Goal: Task Accomplishment & Management: Complete application form

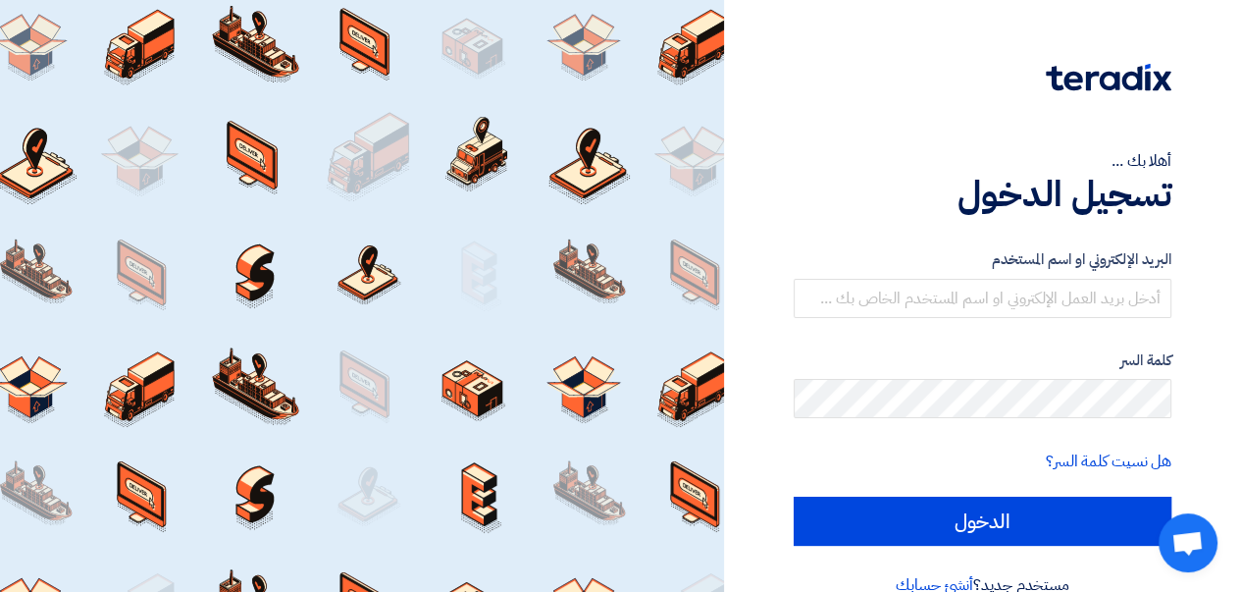
type input "[EMAIL_ADDRESS][DOMAIN_NAME]"
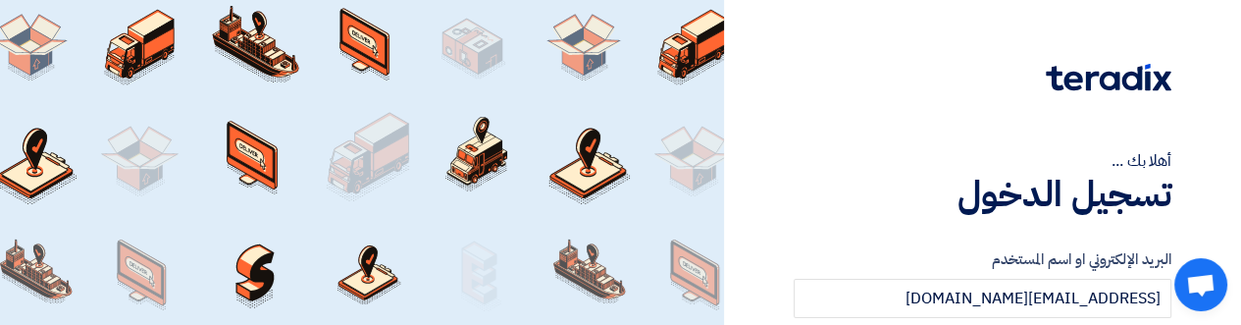
scroll to position [85, 0]
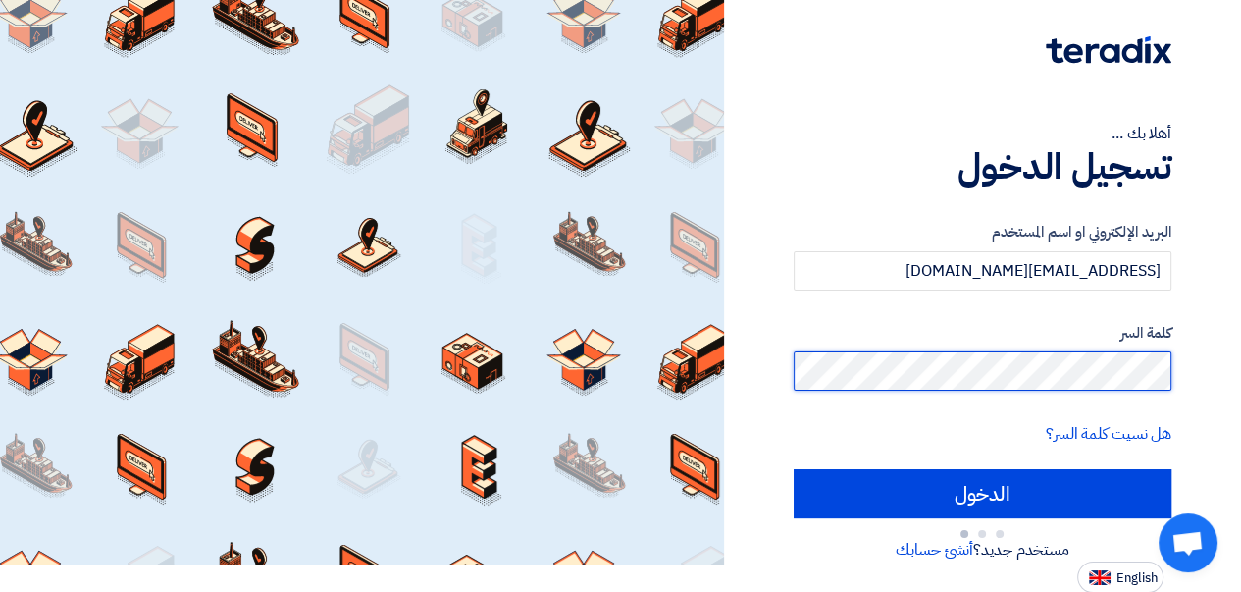
scroll to position [36, 0]
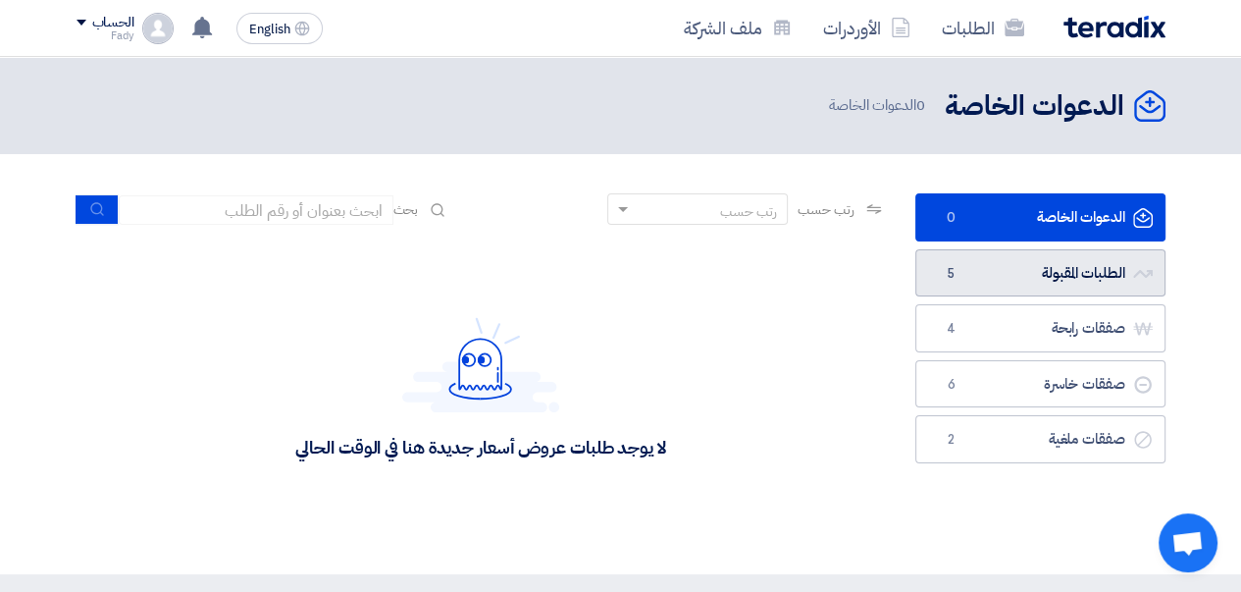
click at [977, 267] on link "الطلبات المقبولة الطلبات المقبولة 5" at bounding box center [1040, 273] width 250 height 48
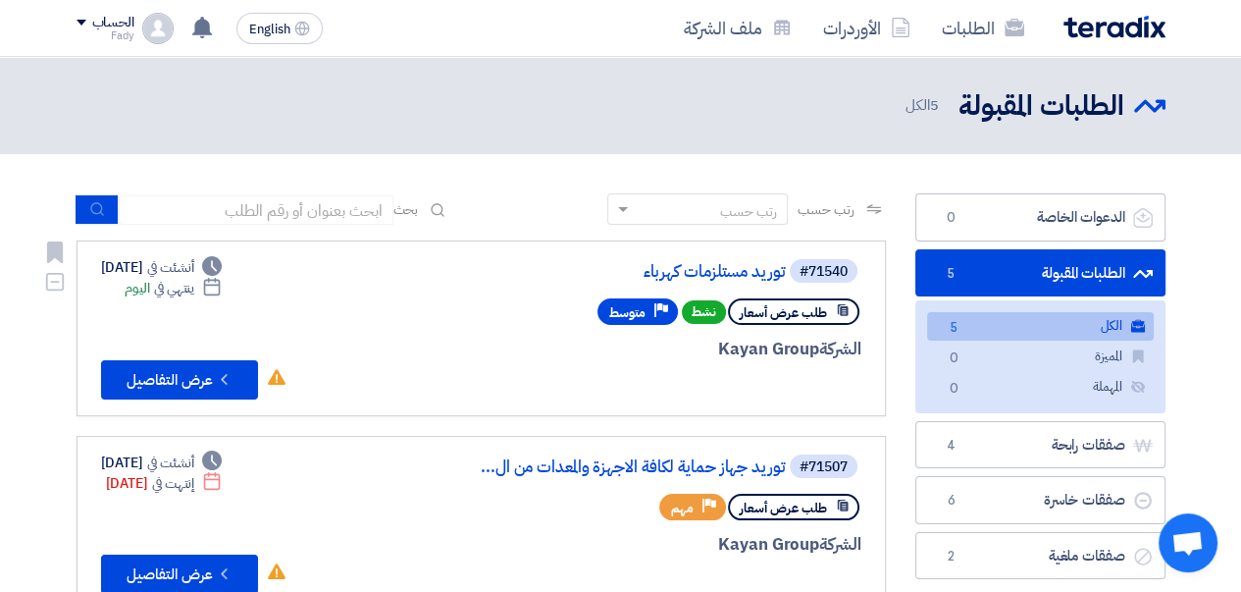
click at [719, 271] on link "توريد مستلزمات كهرباء" at bounding box center [589, 272] width 392 height 18
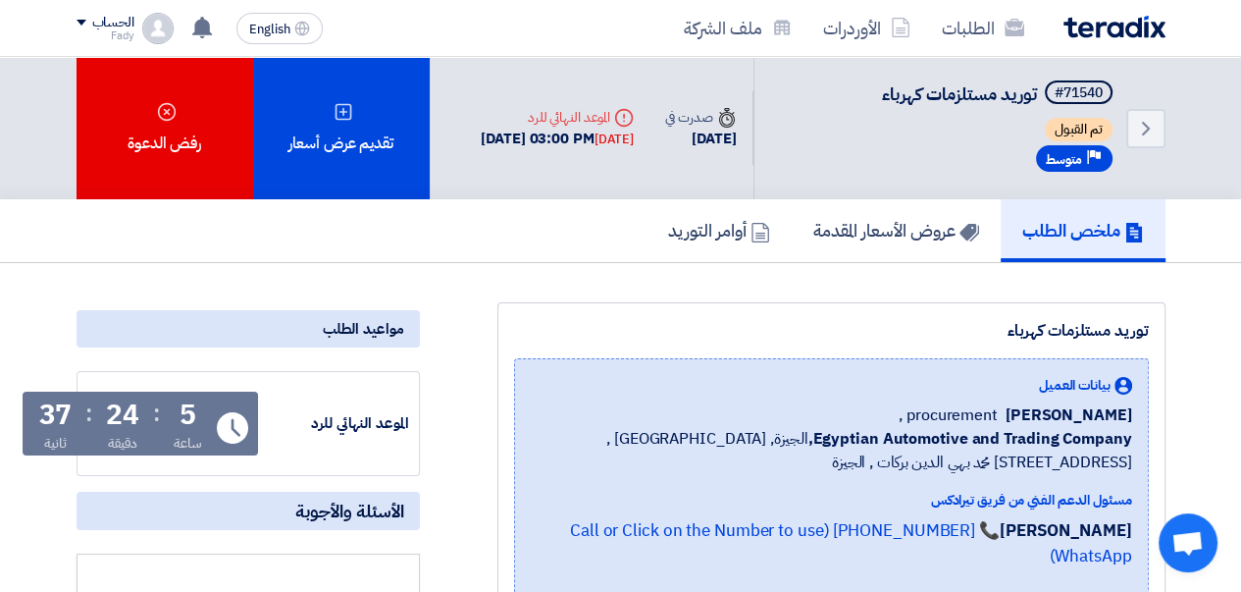
click at [346, 123] on div "تقديم عرض أسعار" at bounding box center [341, 128] width 177 height 142
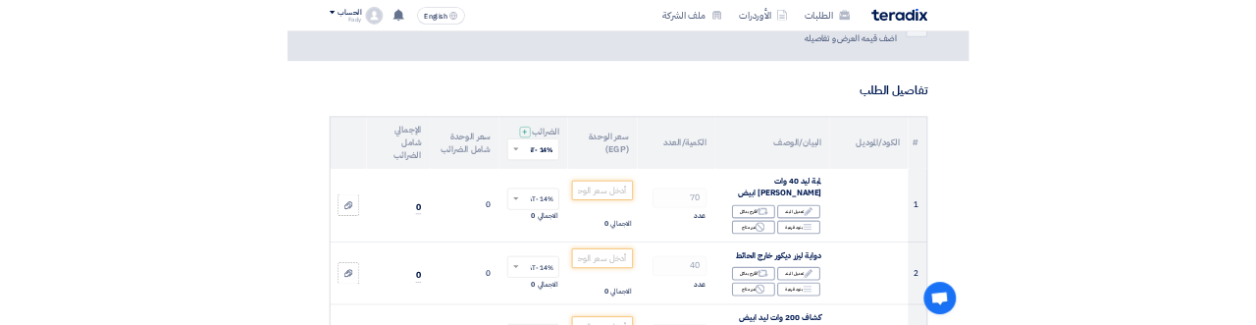
scroll to position [98, 0]
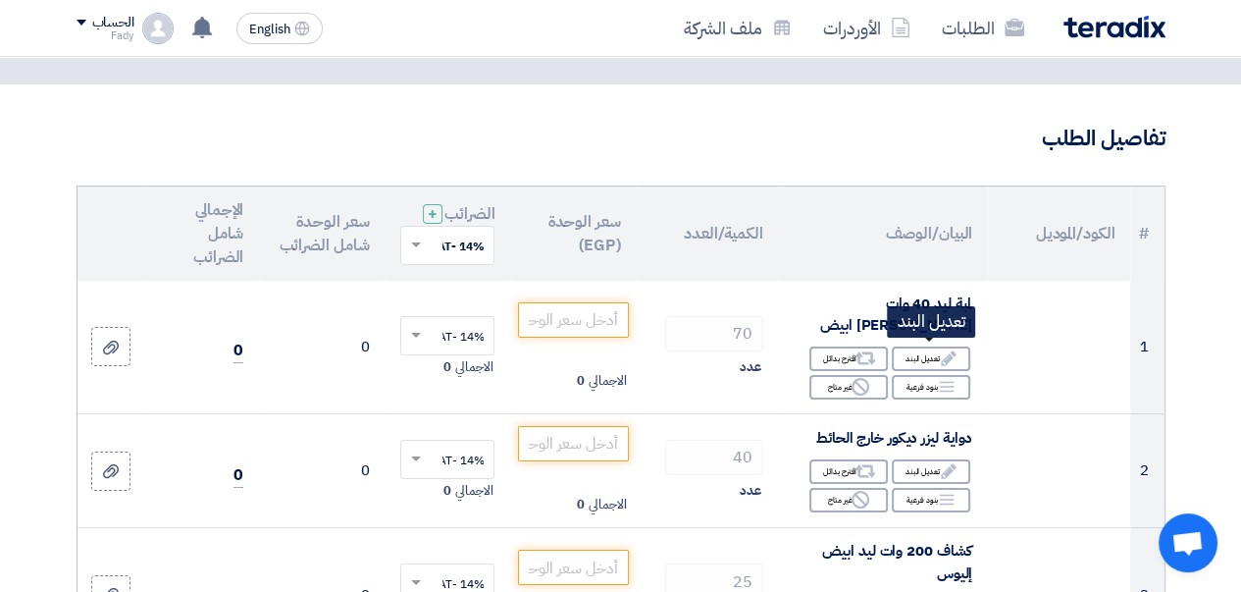
click at [927, 352] on div "Edit تعديل البند" at bounding box center [931, 358] width 78 height 25
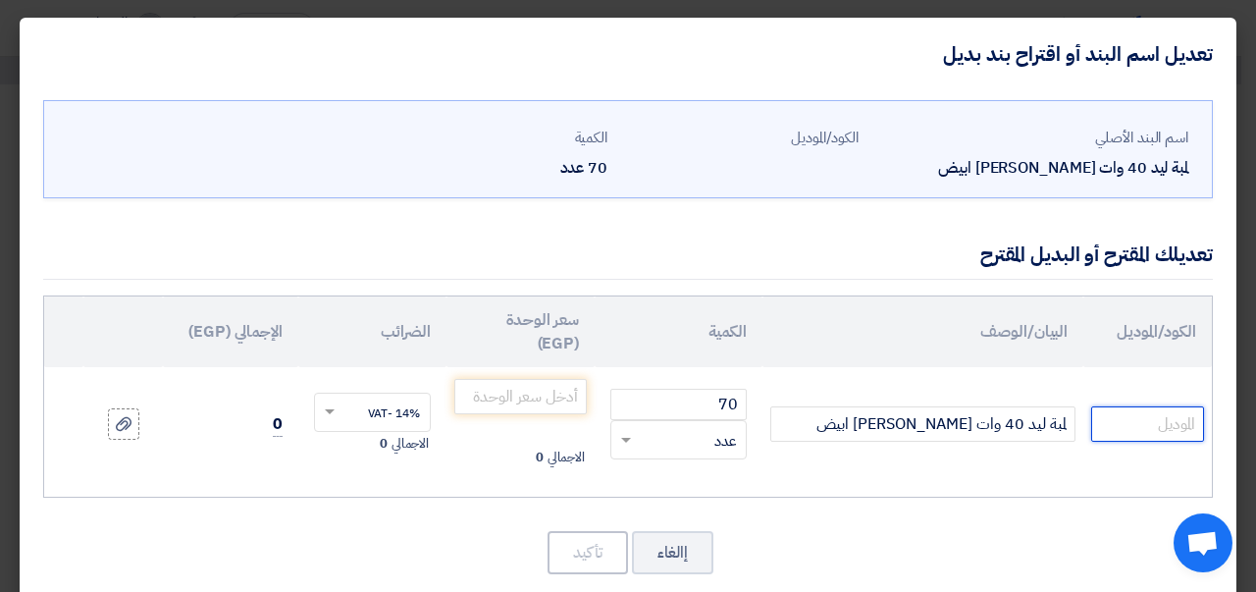
click at [1148, 422] on input "text" at bounding box center [1147, 423] width 113 height 35
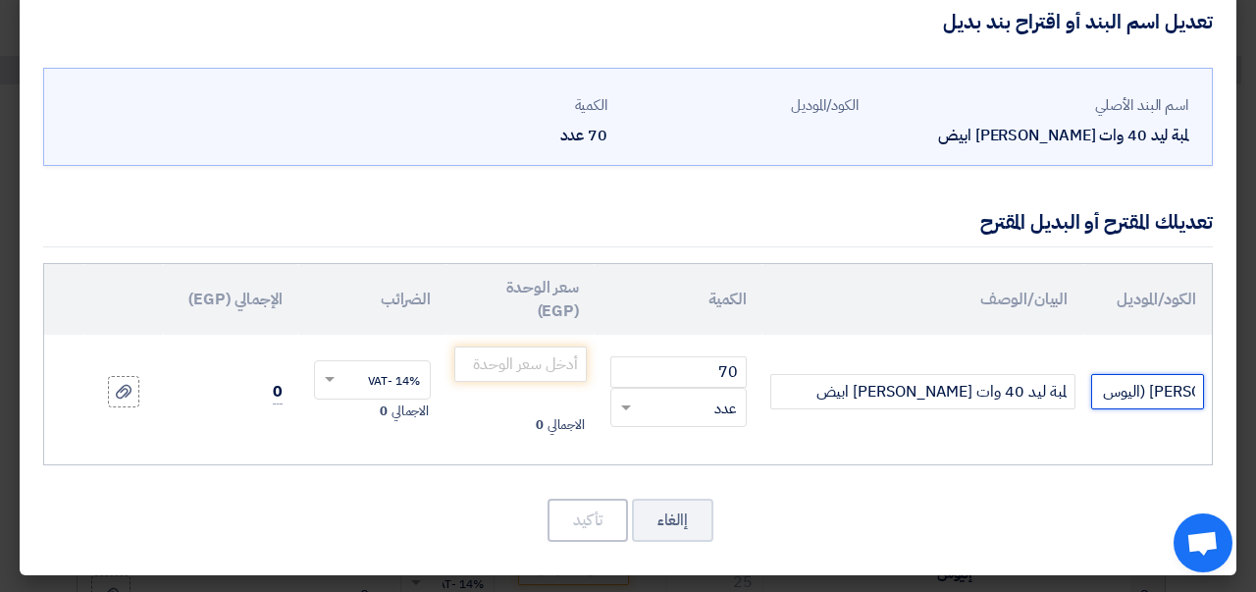
scroll to position [31, 0]
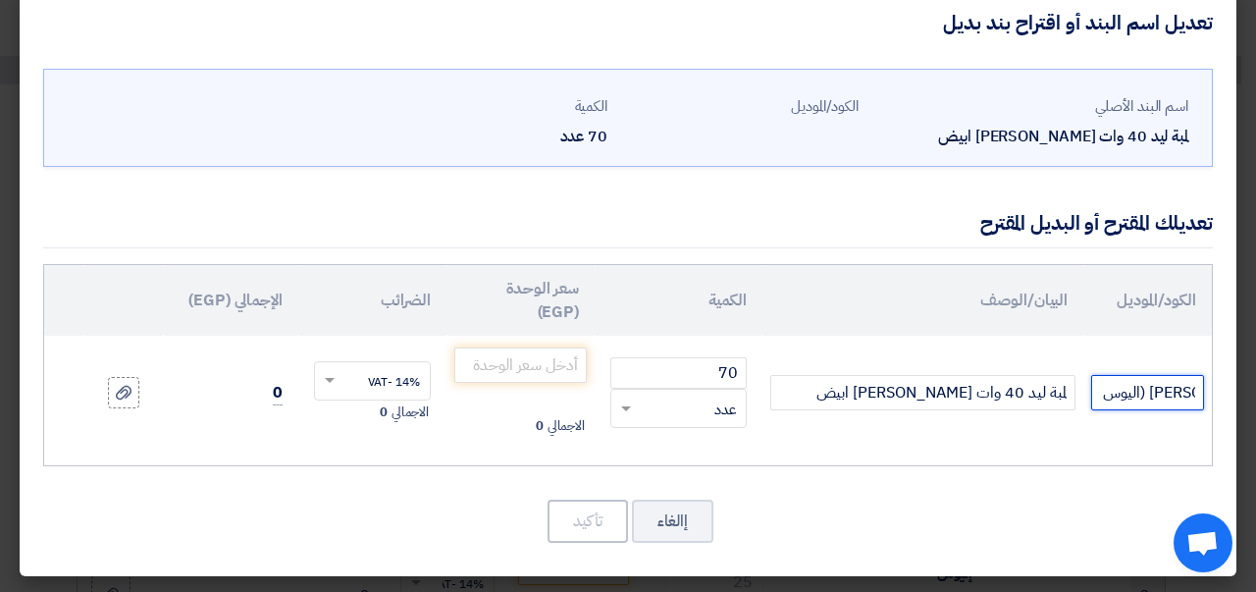
type input "40 وات [PERSON_NAME] (اليوس 45 وات)"
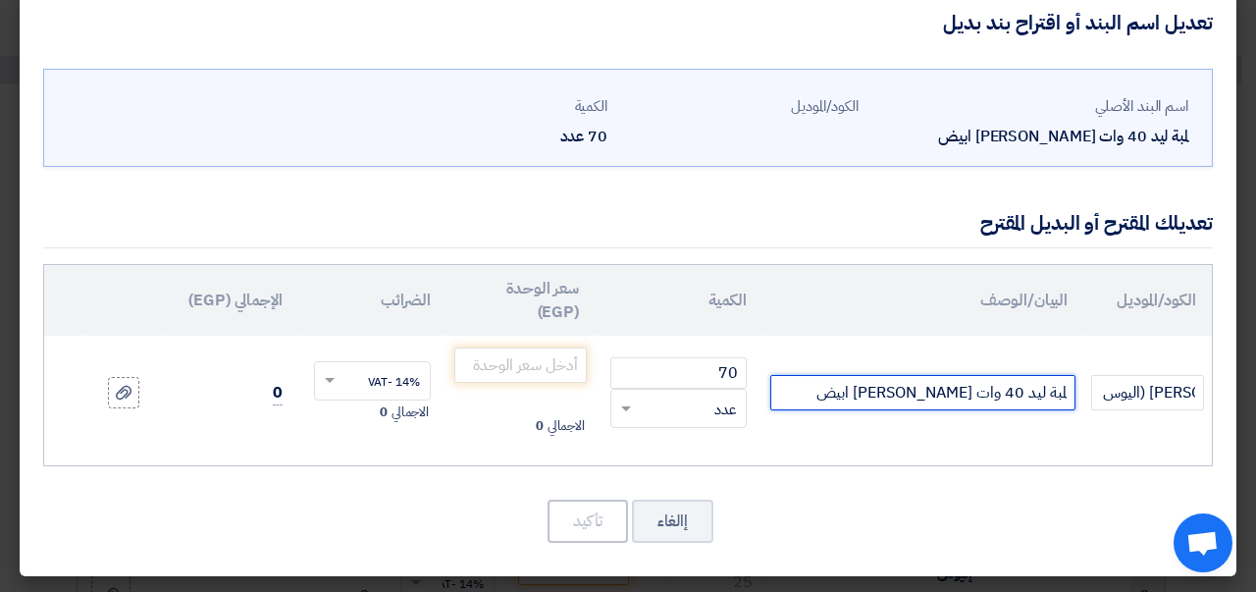
click at [925, 378] on input "لمبة ليد 40 وات [PERSON_NAME] ابيض" at bounding box center [922, 392] width 305 height 35
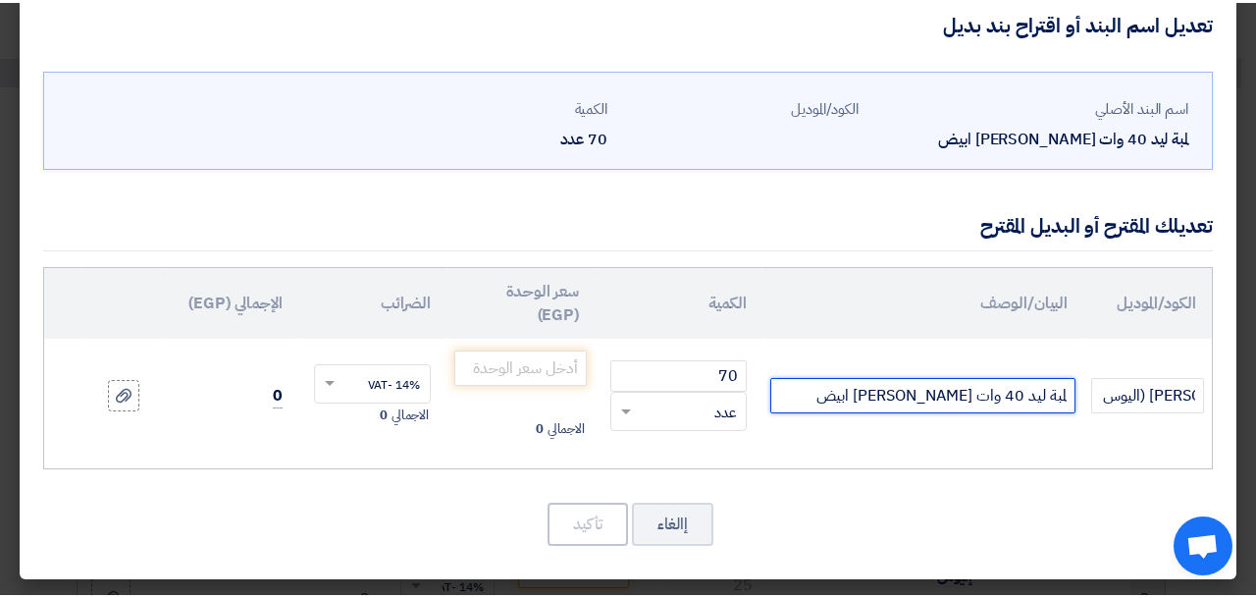
scroll to position [0, 0]
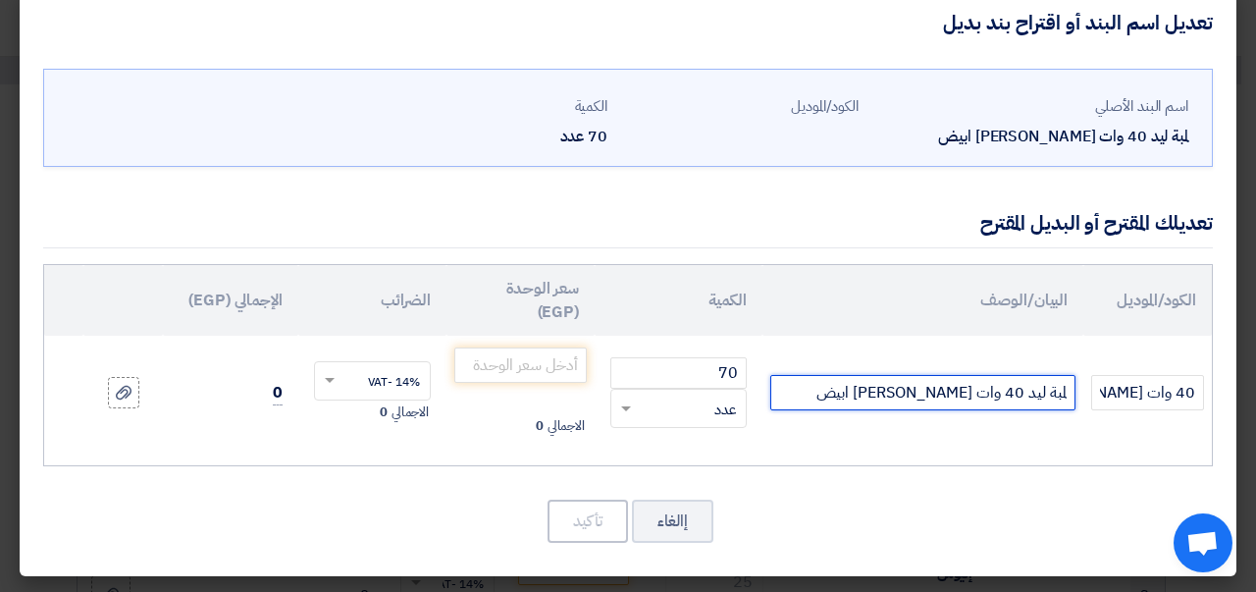
click at [863, 402] on input "لمبة ليد 40 وات [PERSON_NAME] ابيض" at bounding box center [922, 392] width 305 height 35
drag, startPoint x: 899, startPoint y: 395, endPoint x: 961, endPoint y: 394, distance: 61.8
click at [961, 394] on input "لمبة ليد 40 وات [PERSON_NAME] ابيض" at bounding box center [922, 392] width 305 height 35
click at [886, 401] on input "لمبة ليد 40 وات [PERSON_NAME] ابيض" at bounding box center [922, 392] width 305 height 35
click at [919, 390] on input "لمبة ليد 40 وات [PERSON_NAME] ابيض" at bounding box center [922, 392] width 305 height 35
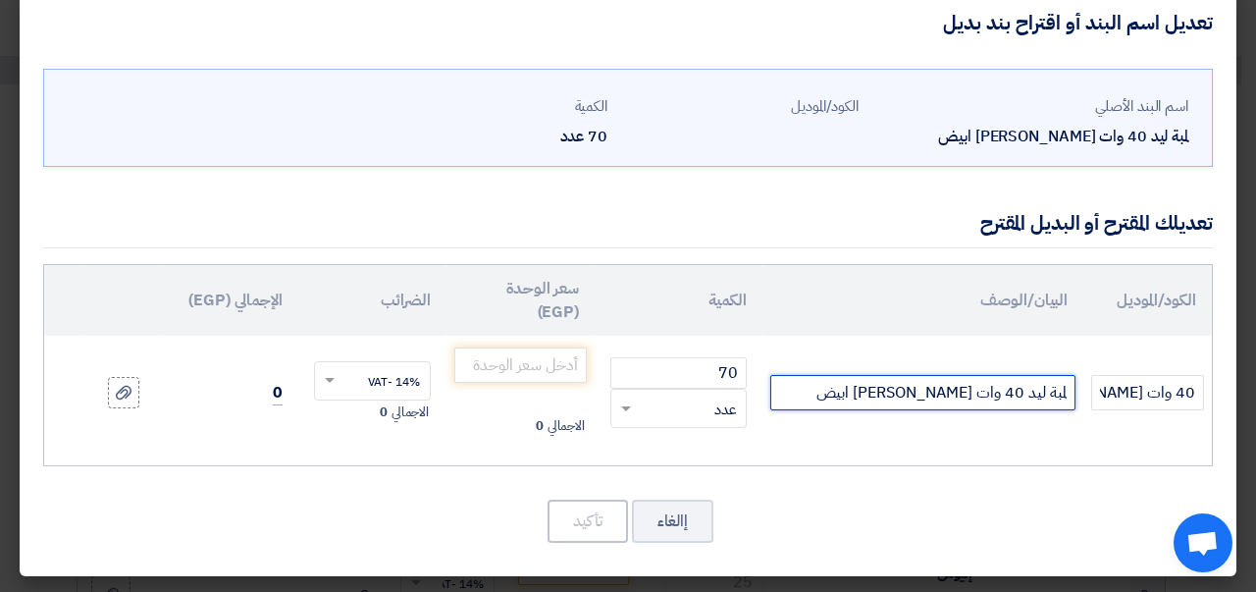
click at [919, 390] on input "لمبة ليد 40 وات [PERSON_NAME] ابيض" at bounding box center [922, 392] width 305 height 35
click at [968, 394] on input "لمبة ليد 40 وات [PERSON_NAME] ابيض" at bounding box center [922, 392] width 305 height 35
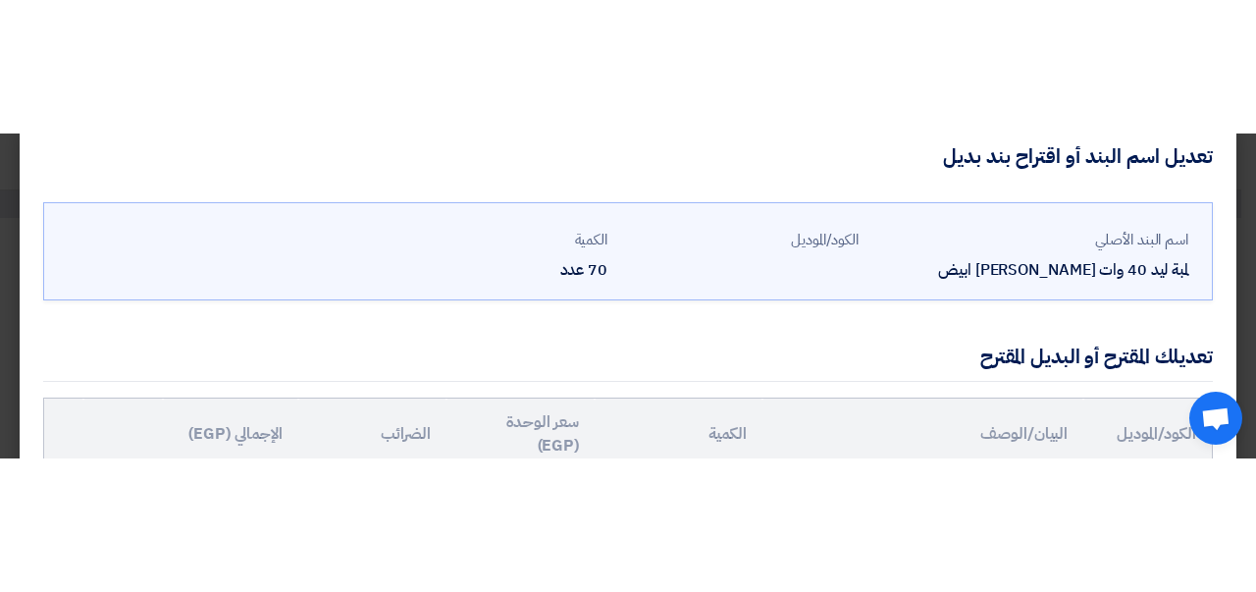
scroll to position [109, 0]
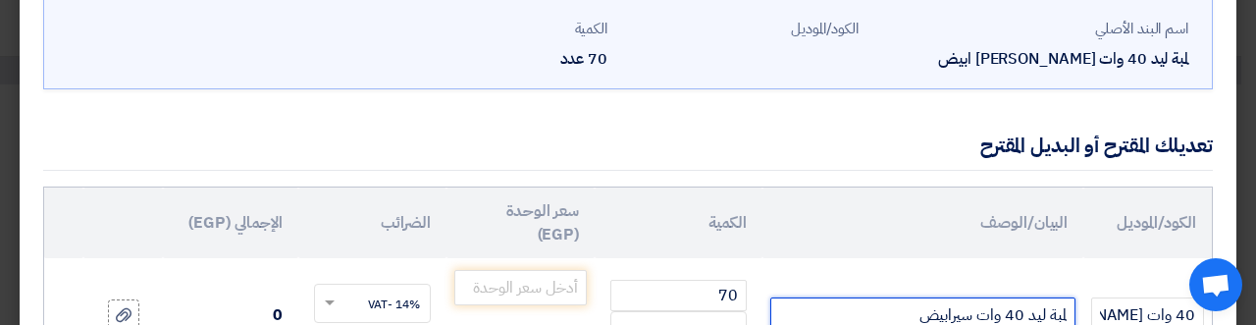
drag, startPoint x: 899, startPoint y: 308, endPoint x: 984, endPoint y: 308, distance: 85.4
click at [984, 308] on input "لمبة ليد 40 وات سيرابيض" at bounding box center [922, 314] width 305 height 35
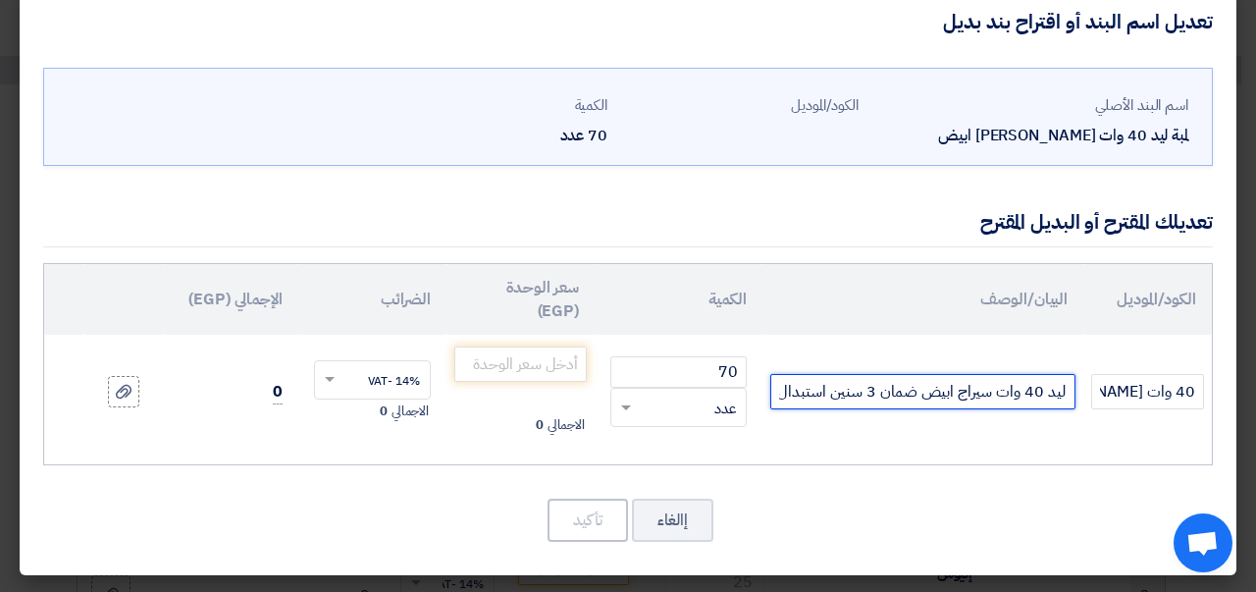
scroll to position [31, 0]
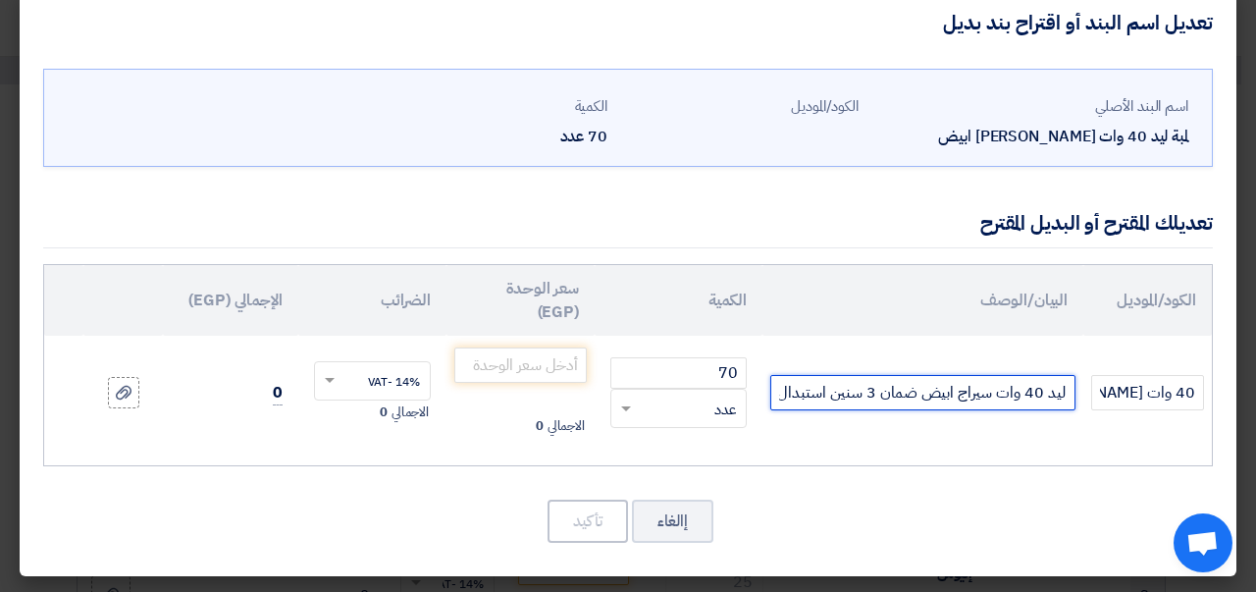
type input "لمبة ليد 40 وات سيراج ابيض ضمان 3 سنين استبدال"
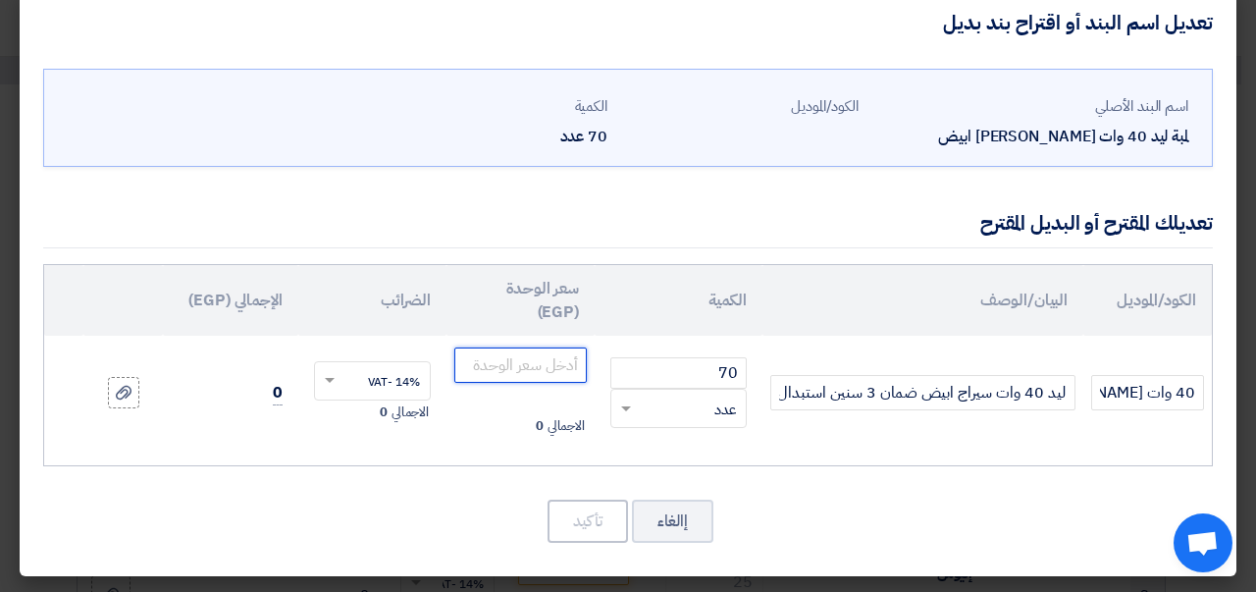
click at [505, 373] on input "number" at bounding box center [520, 364] width 132 height 35
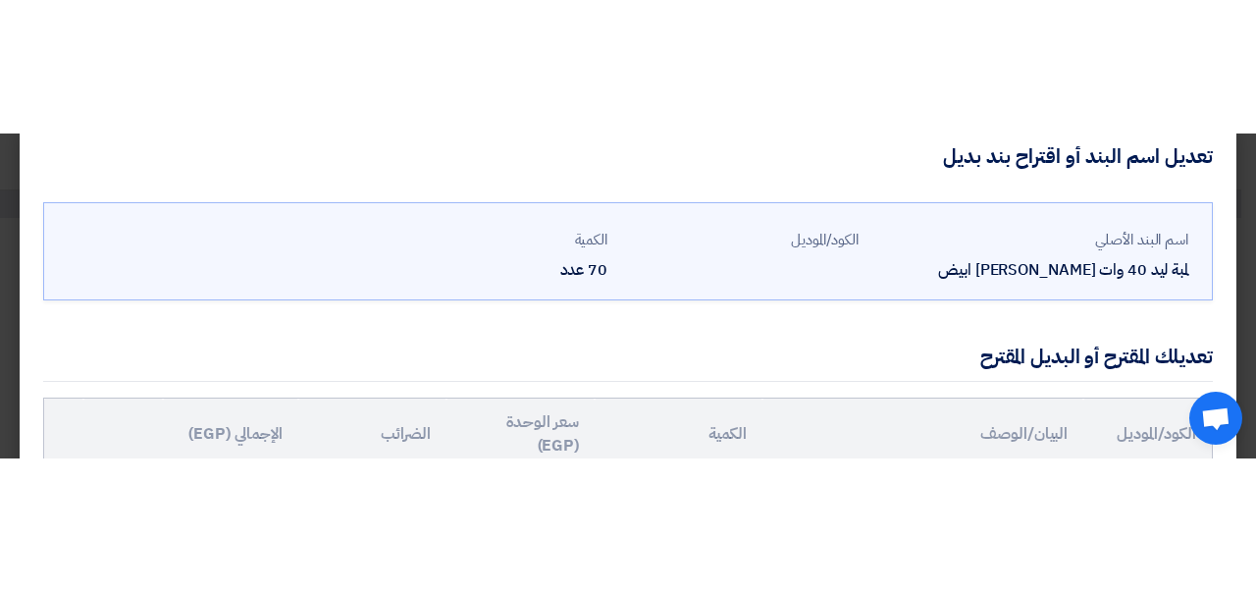
scroll to position [82, 0]
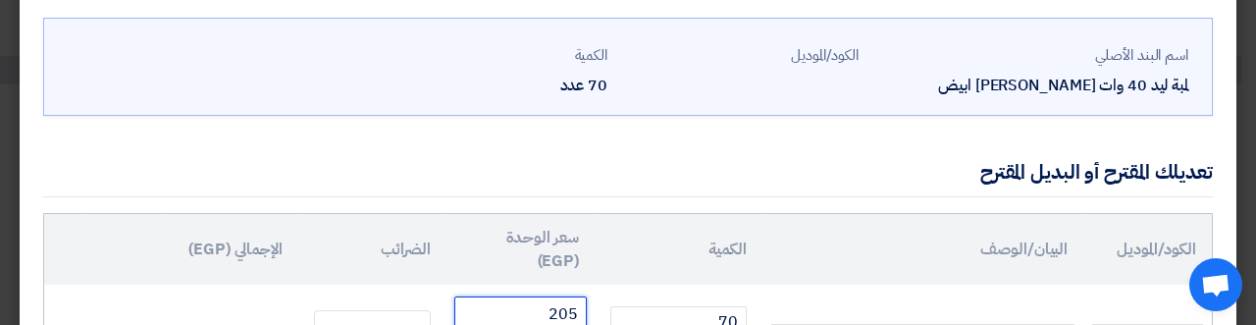
type input "205"
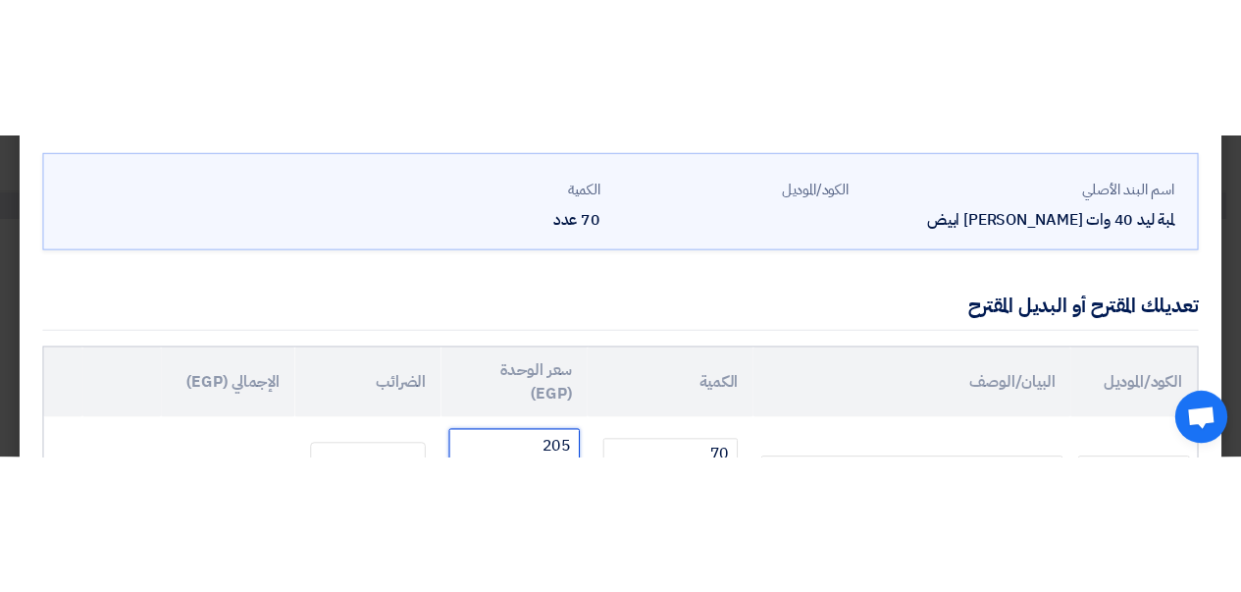
scroll to position [31, 0]
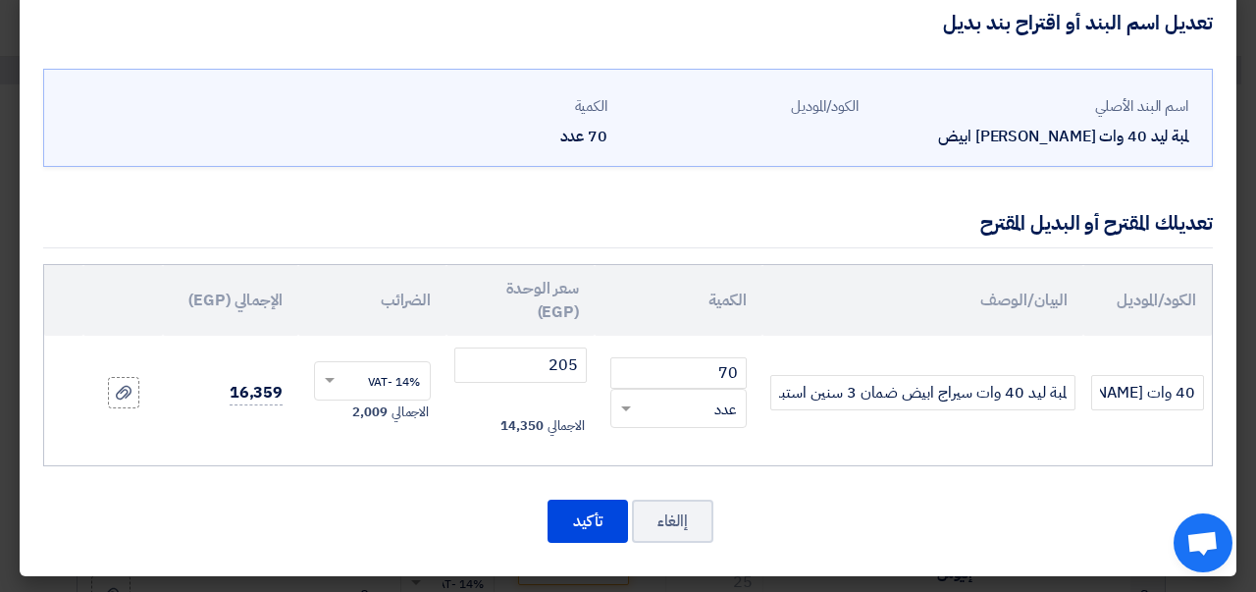
click at [365, 462] on div "الكود/الموديل البيان/الوصف الكمية سعر الوحدة (EGP) الضرائب الإجمالي (EGP) 70 ×" at bounding box center [628, 365] width 1170 height 202
click at [131, 397] on icon at bounding box center [124, 393] width 16 height 16
click at [0, 0] on input "file" at bounding box center [0, 0] width 0 height 0
click at [131, 387] on use at bounding box center [124, 393] width 16 height 14
click at [0, 0] on input "file" at bounding box center [0, 0] width 0 height 0
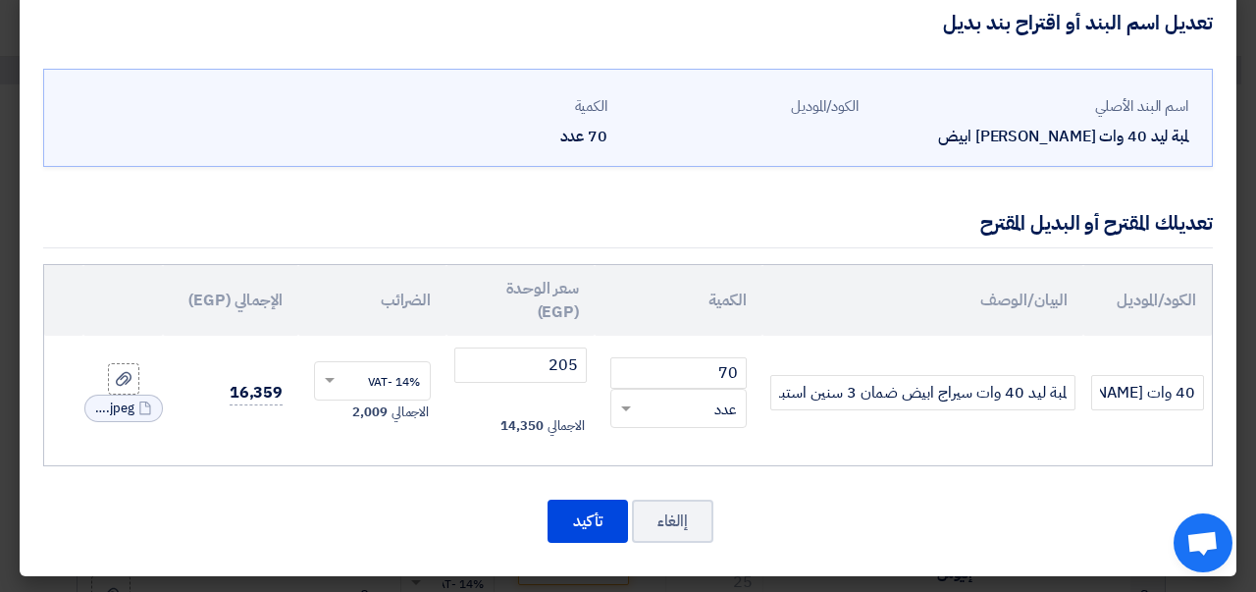
click at [131, 381] on use at bounding box center [124, 379] width 16 height 14
click at [0, 0] on input "file" at bounding box center [0, 0] width 0 height 0
click at [131, 379] on icon at bounding box center [124, 379] width 16 height 16
click at [0, 0] on input "file" at bounding box center [0, 0] width 0 height 0
click at [599, 524] on button "تأكيد" at bounding box center [588, 520] width 80 height 43
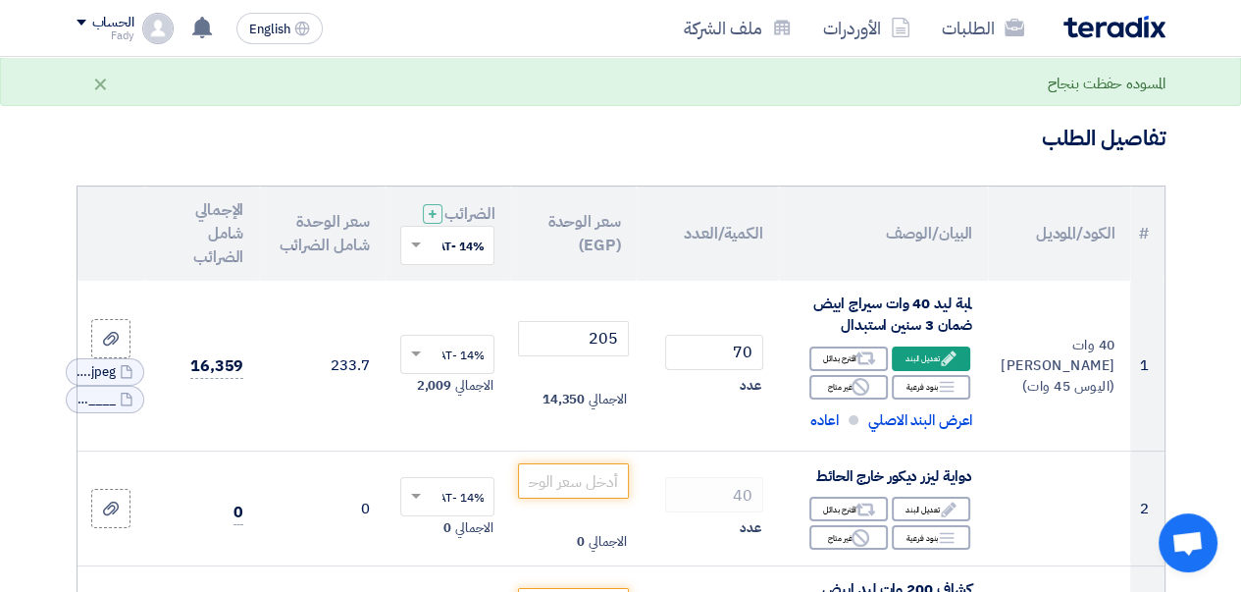
click at [0, 0] on use at bounding box center [0, 0] width 0 height 0
click at [0, 0] on icon "Cancel" at bounding box center [0, 0] width 0 height 0
click at [112, 373] on use at bounding box center [111, 366] width 16 height 14
click at [0, 0] on input "file" at bounding box center [0, 0] width 0 height 0
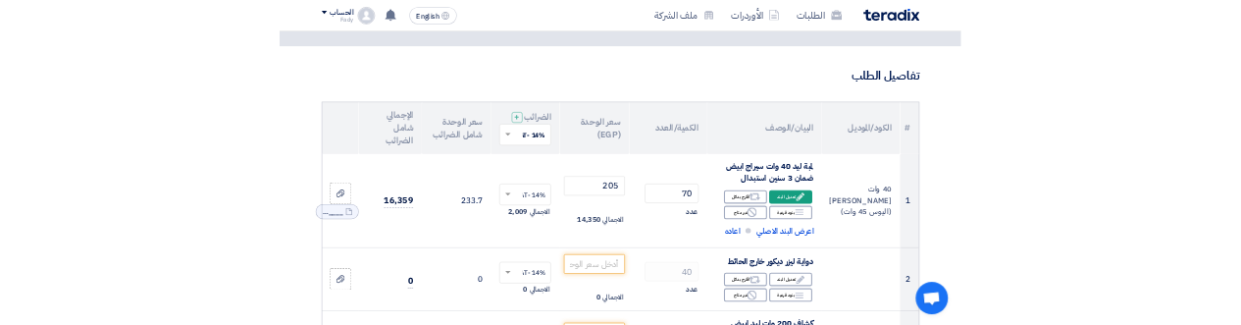
scroll to position [196, 0]
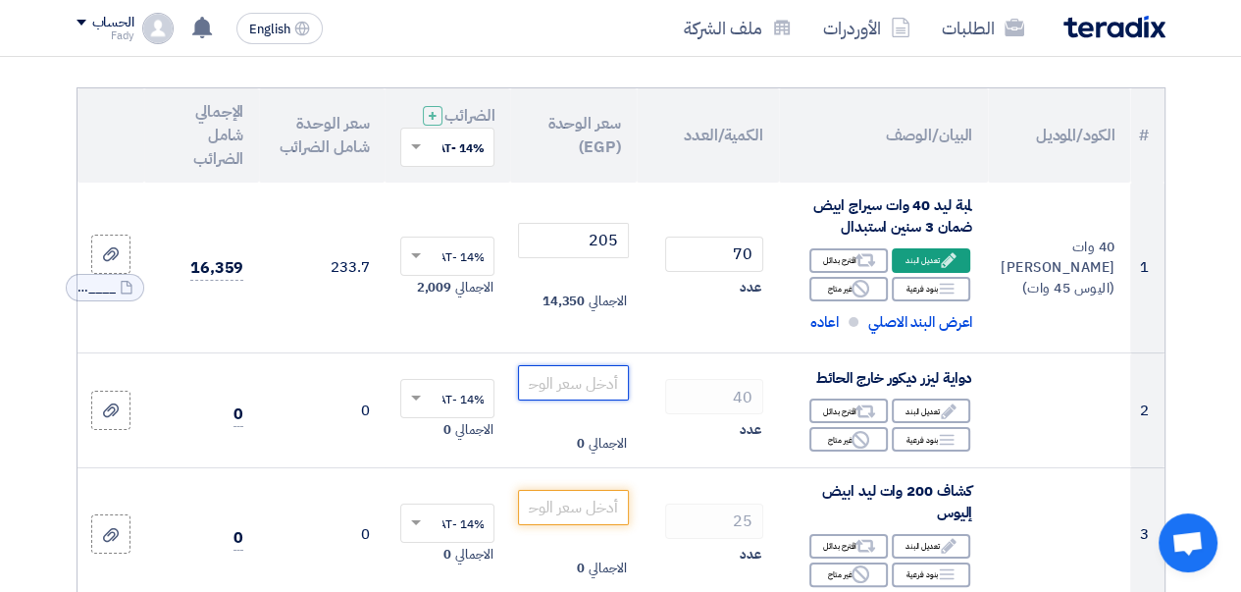
click at [584, 400] on input "number" at bounding box center [573, 382] width 110 height 35
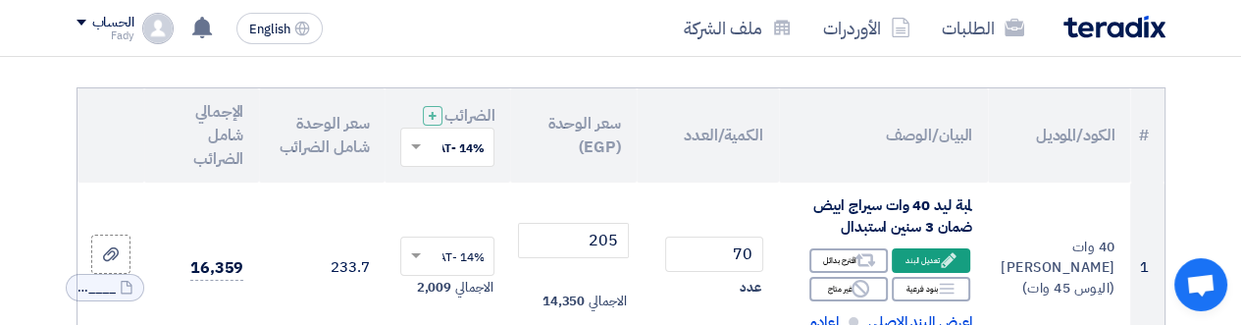
scroll to position [282, 0]
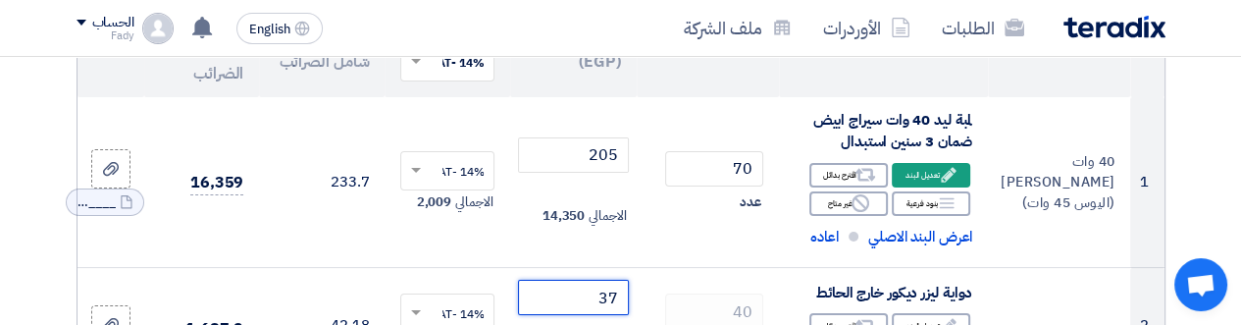
type input "37"
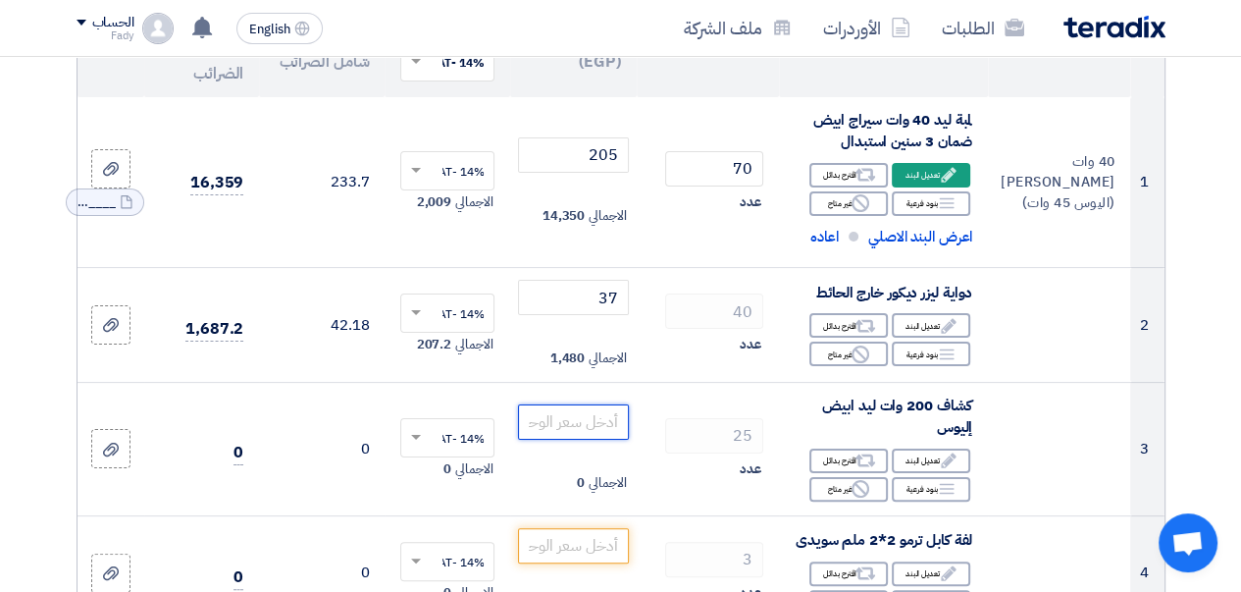
click at [573, 429] on input "number" at bounding box center [573, 421] width 110 height 35
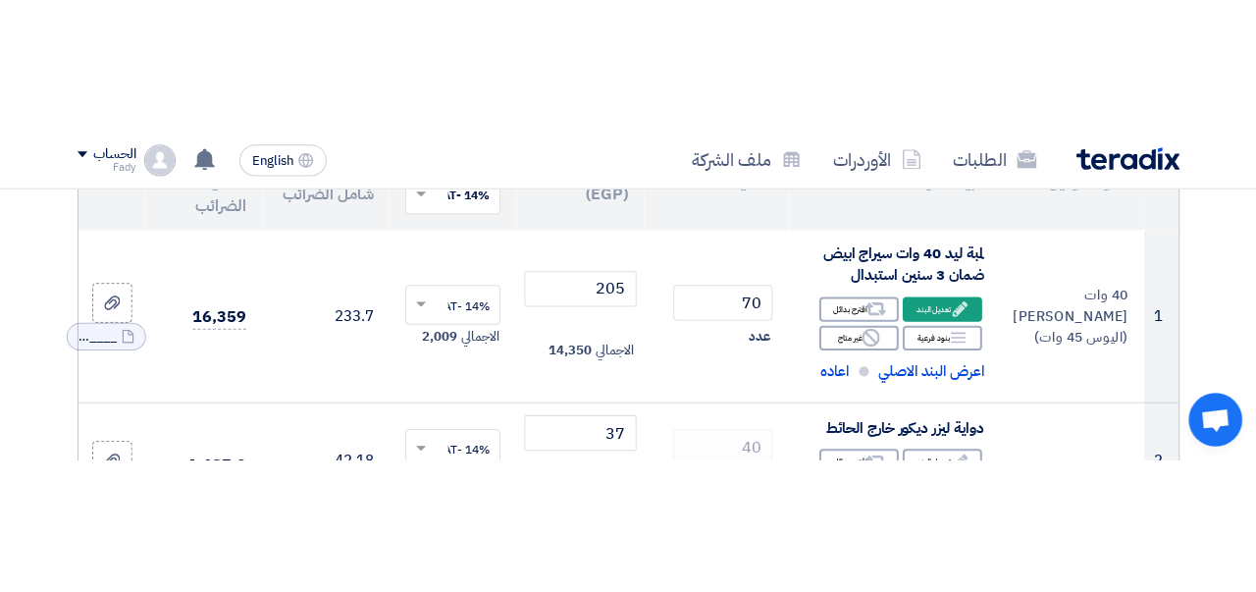
scroll to position [405, 0]
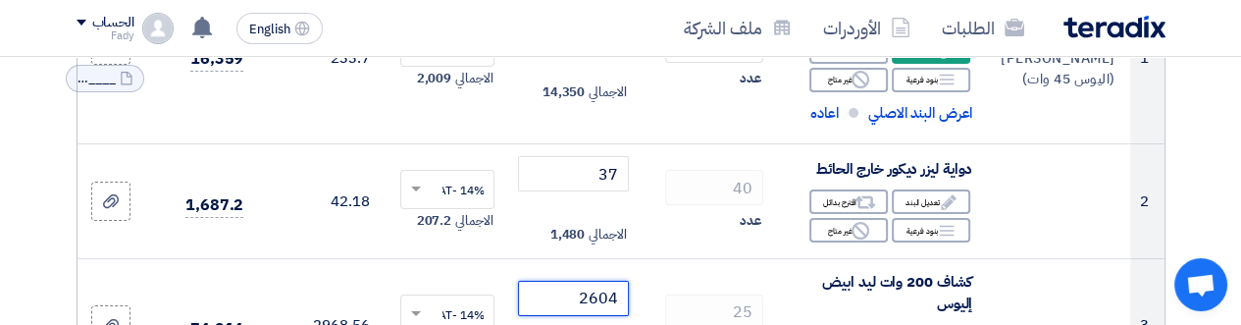
type input "2604"
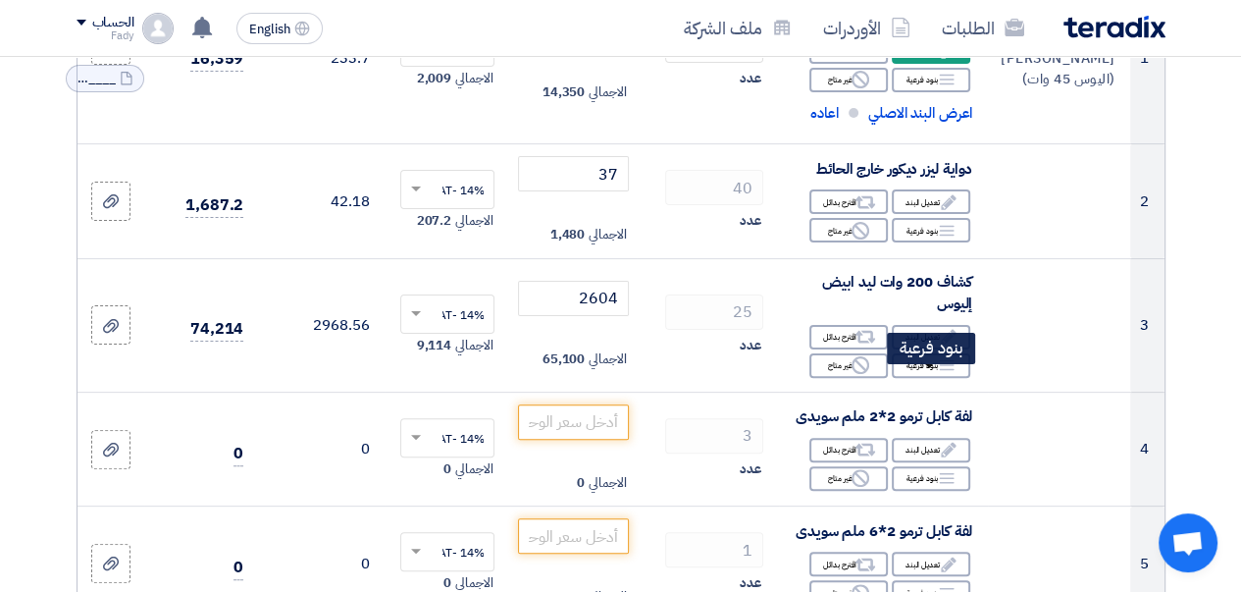
click at [945, 374] on icon "Breakdown" at bounding box center [947, 365] width 18 height 18
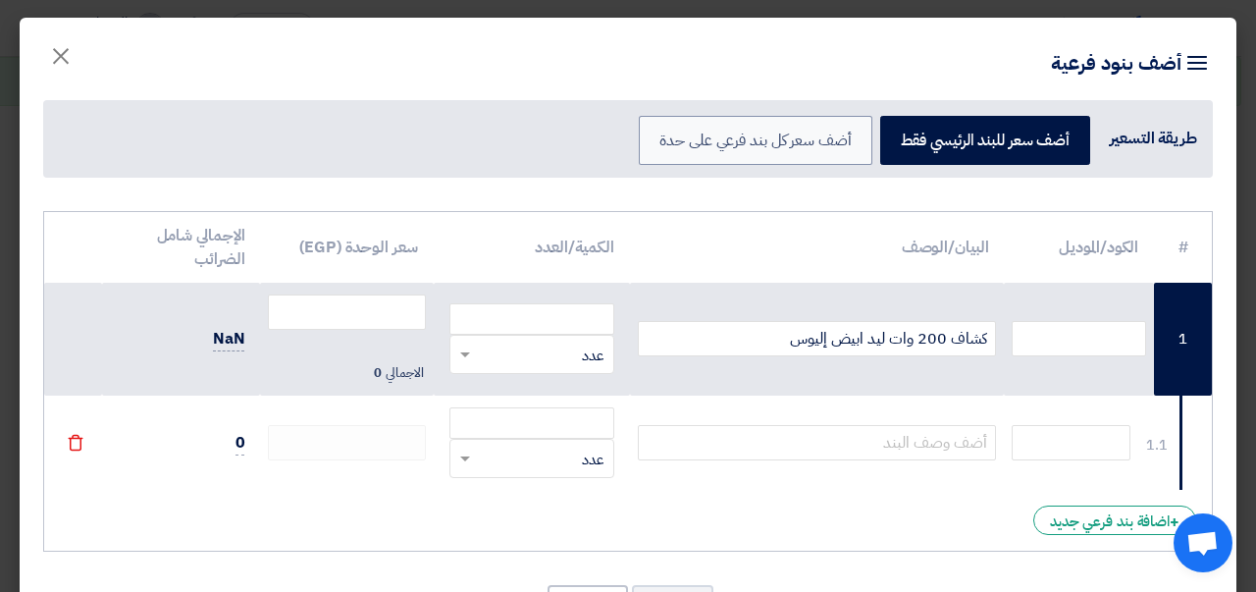
scroll to position [85, 0]
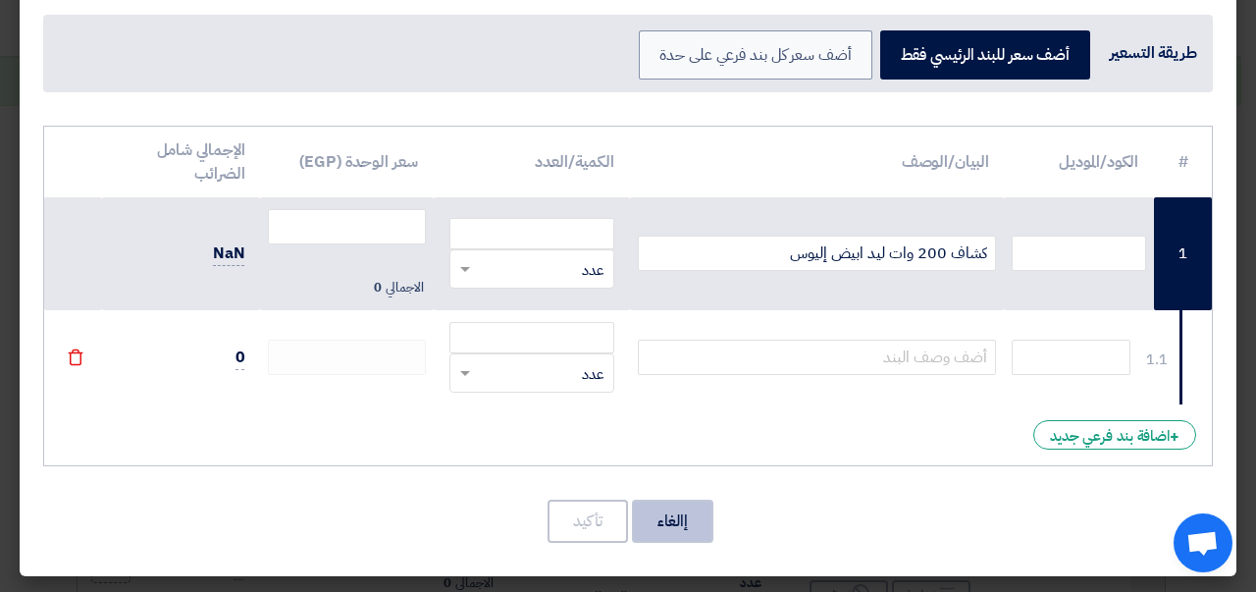
click at [679, 519] on button "إالغاء" at bounding box center [672, 520] width 81 height 43
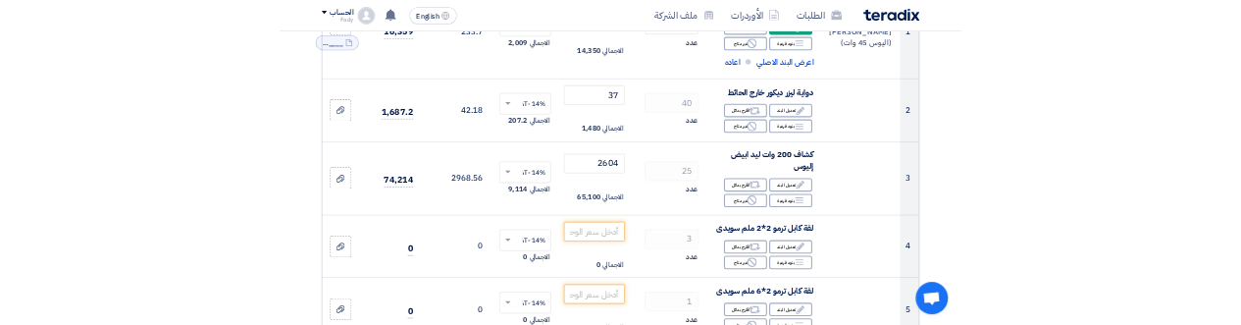
scroll to position [503, 0]
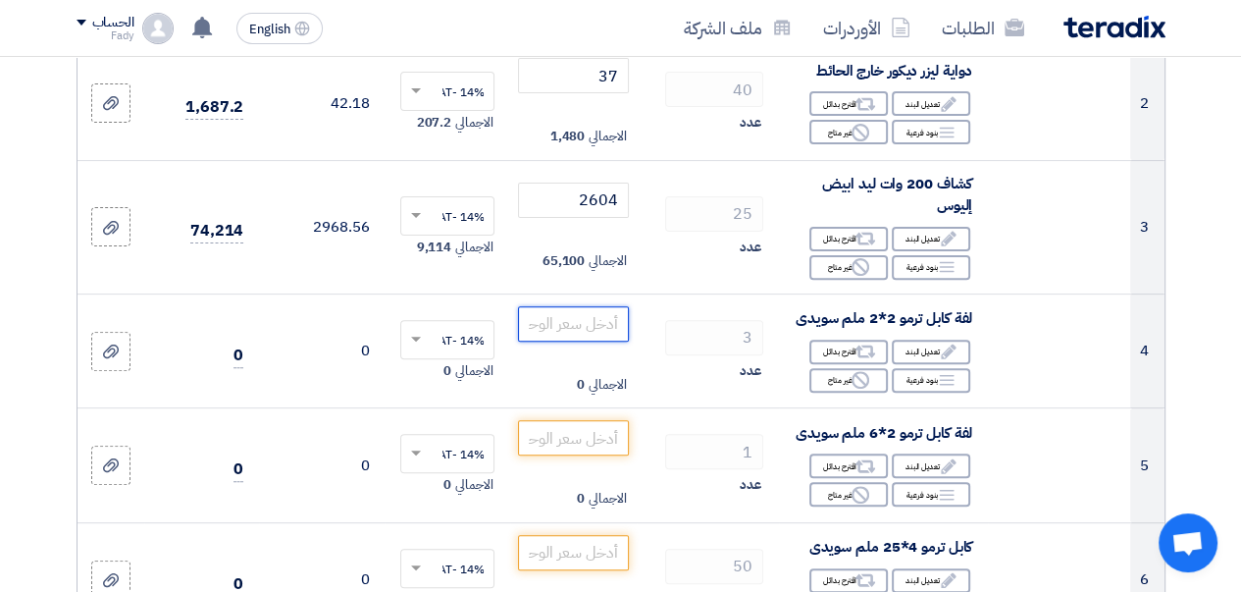
click at [567, 341] on input "number" at bounding box center [573, 323] width 110 height 35
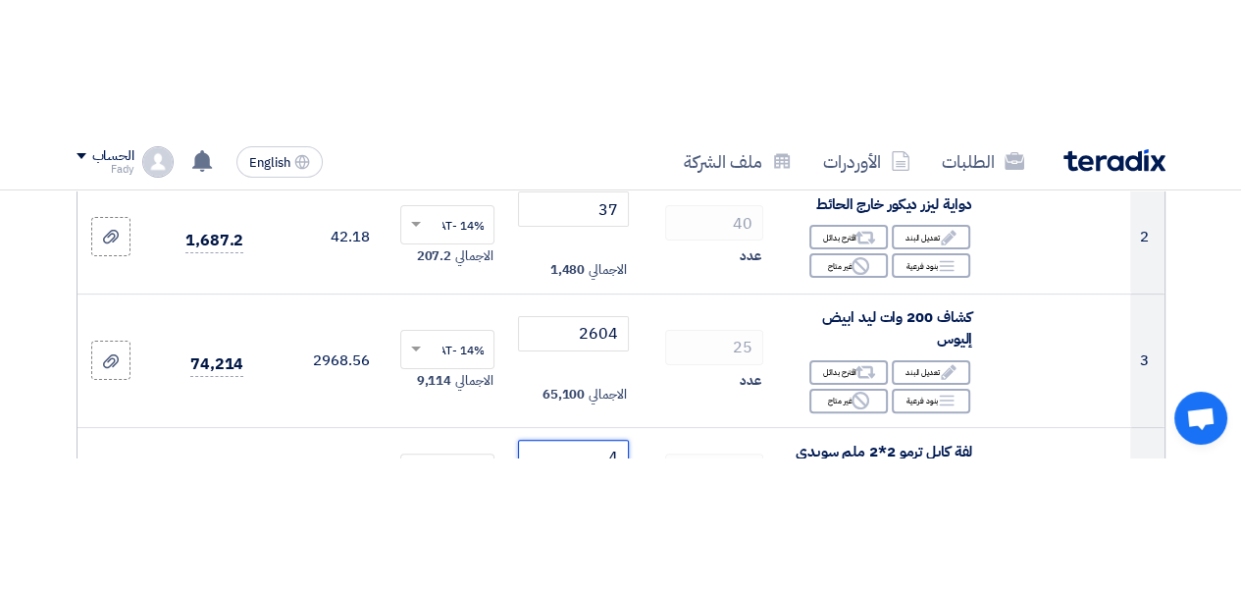
scroll to position [539, 0]
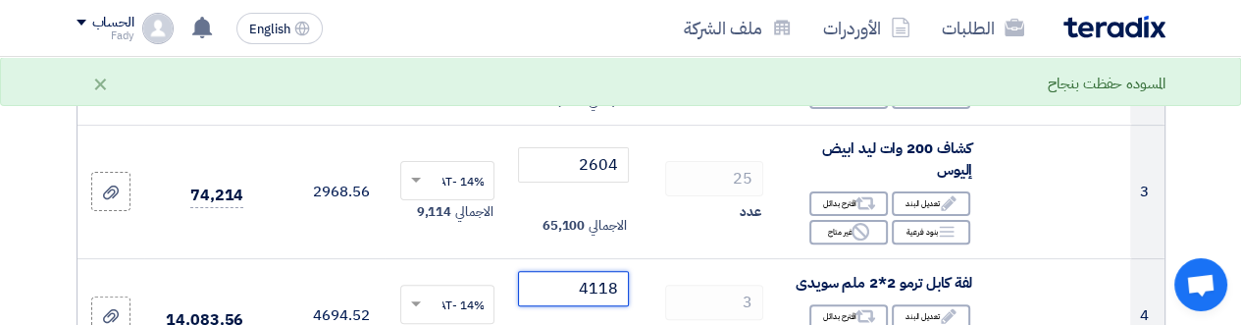
type input "4118"
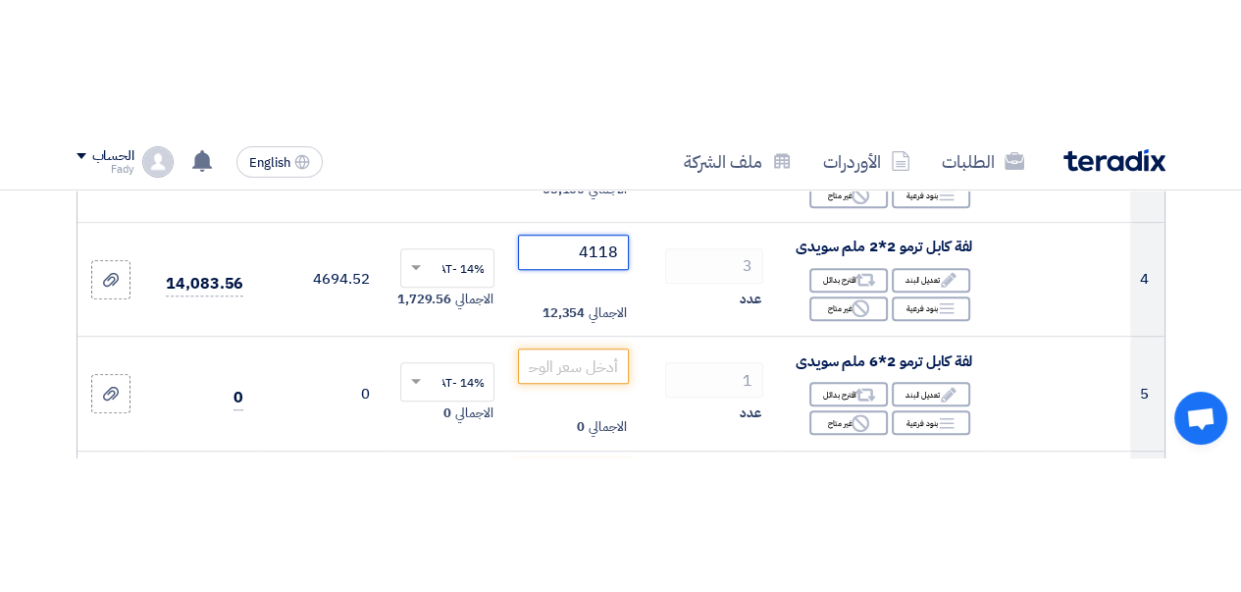
scroll to position [735, 0]
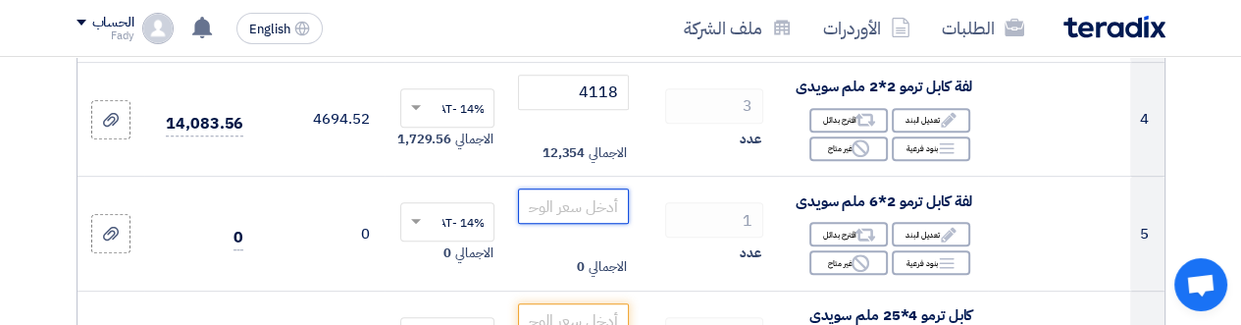
click at [568, 224] on input "number" at bounding box center [573, 205] width 110 height 35
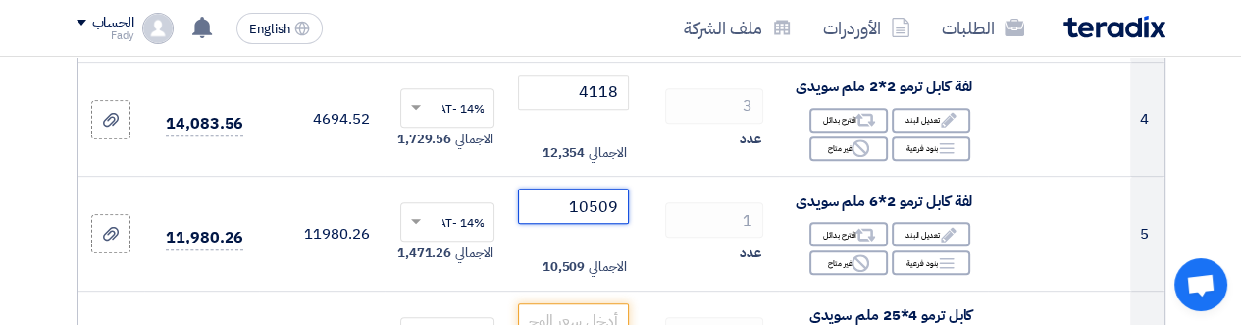
type input "10509"
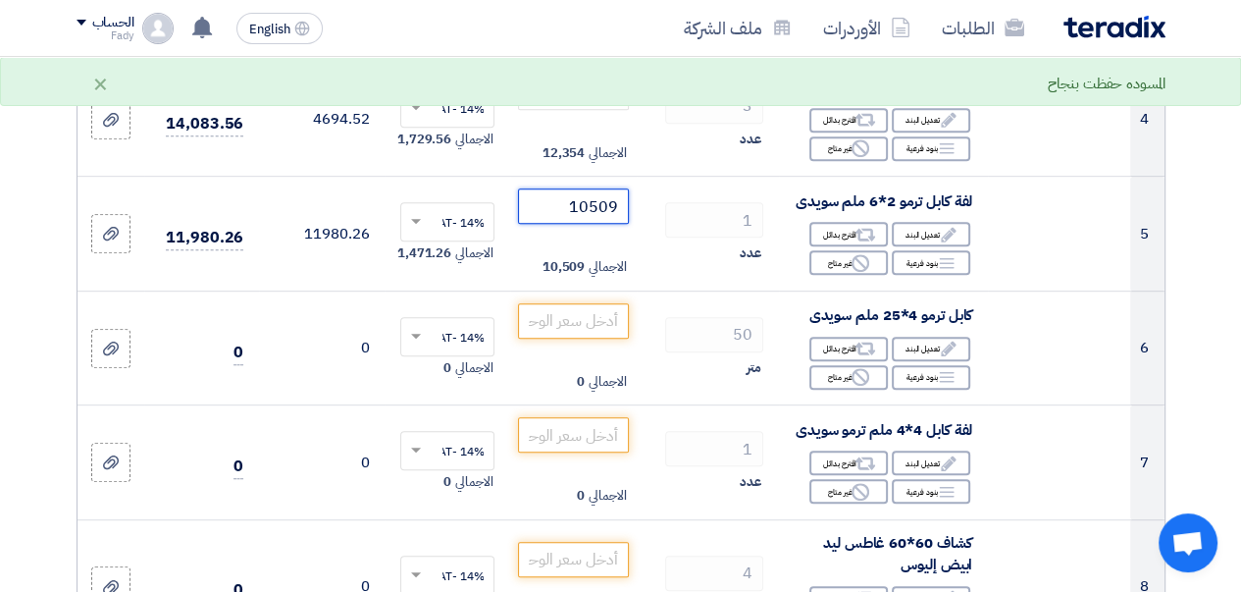
scroll to position [833, 0]
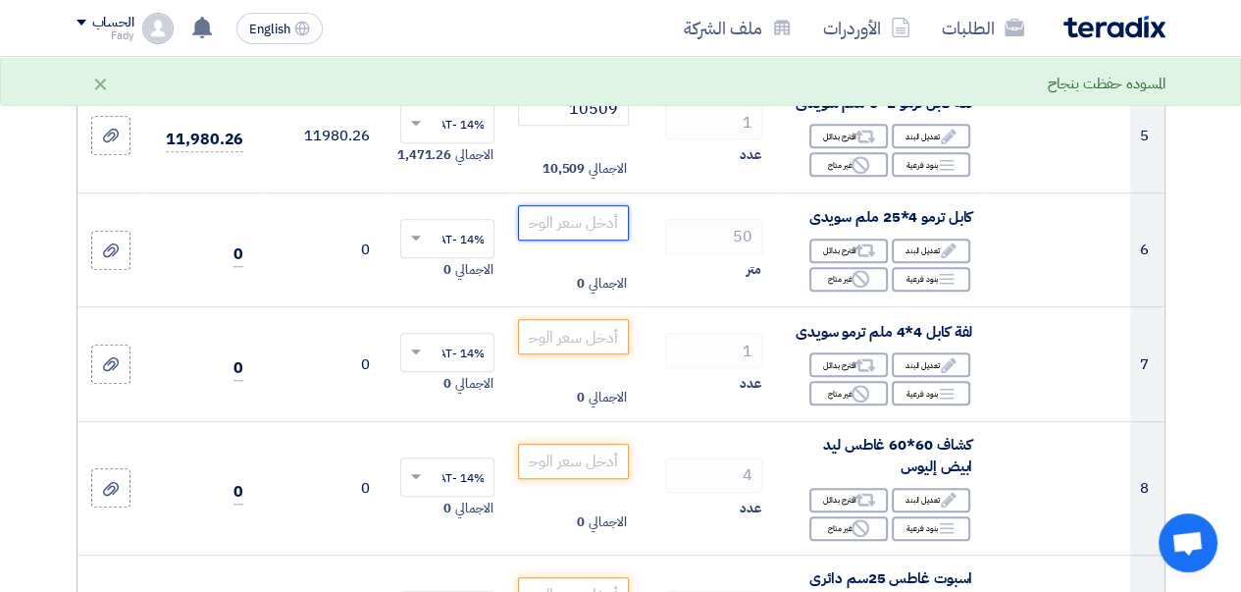
click at [572, 240] on input "number" at bounding box center [573, 222] width 110 height 35
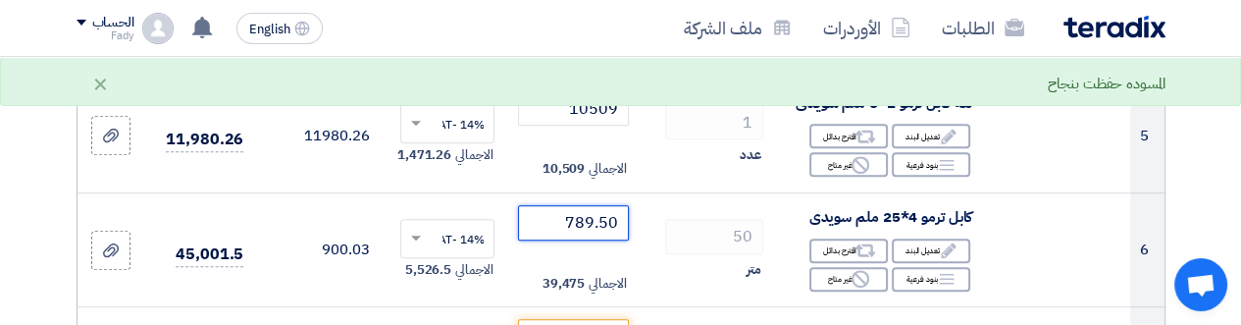
type input "789.50"
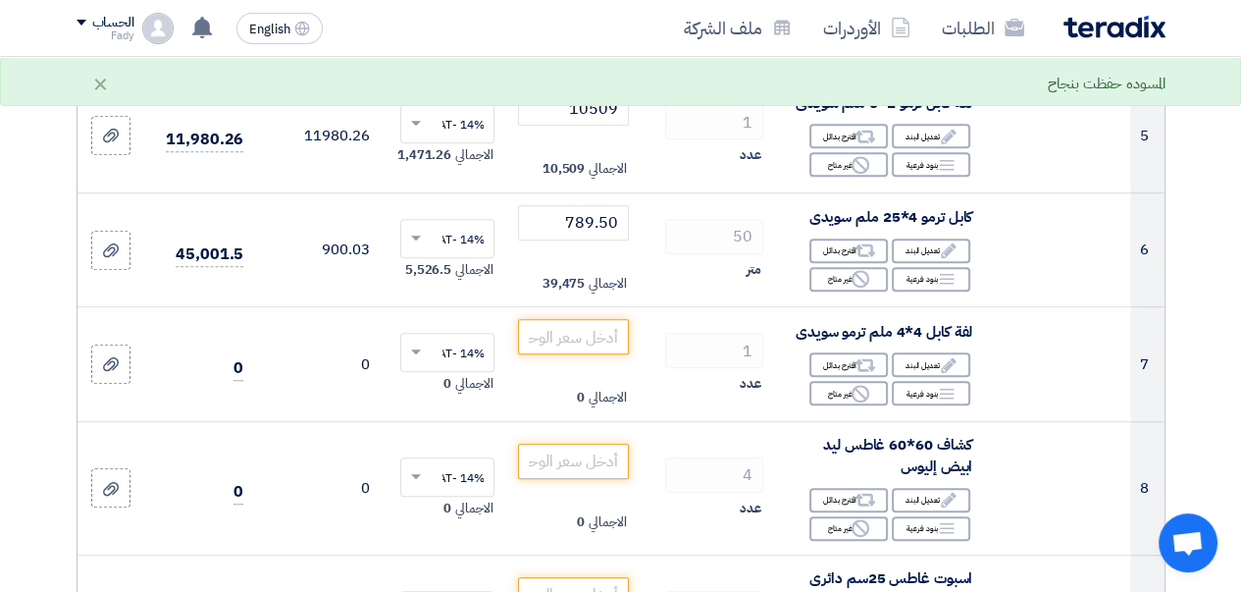
click at [667, 282] on div "متر" at bounding box center [708, 270] width 111 height 24
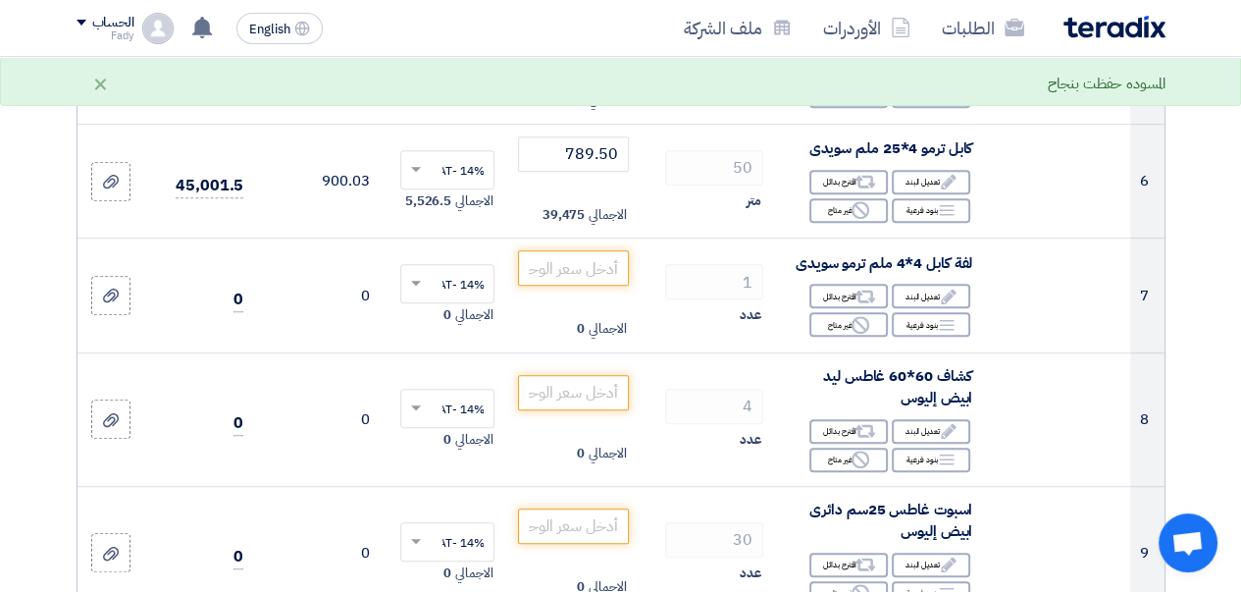
scroll to position [931, 0]
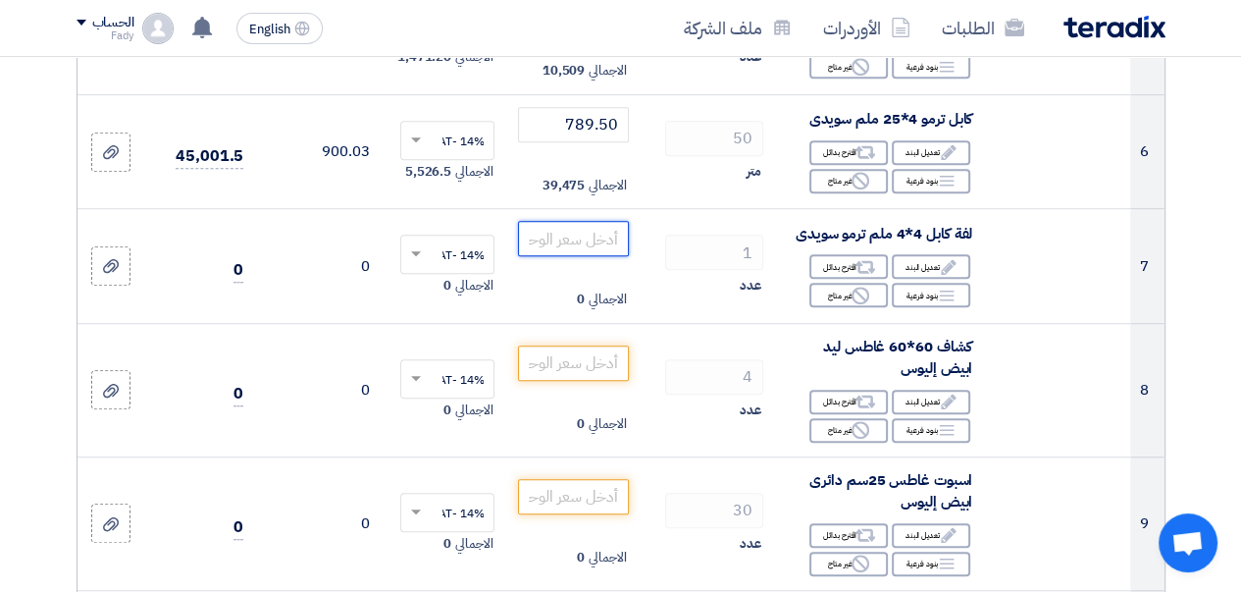
click at [549, 256] on input "number" at bounding box center [573, 238] width 110 height 35
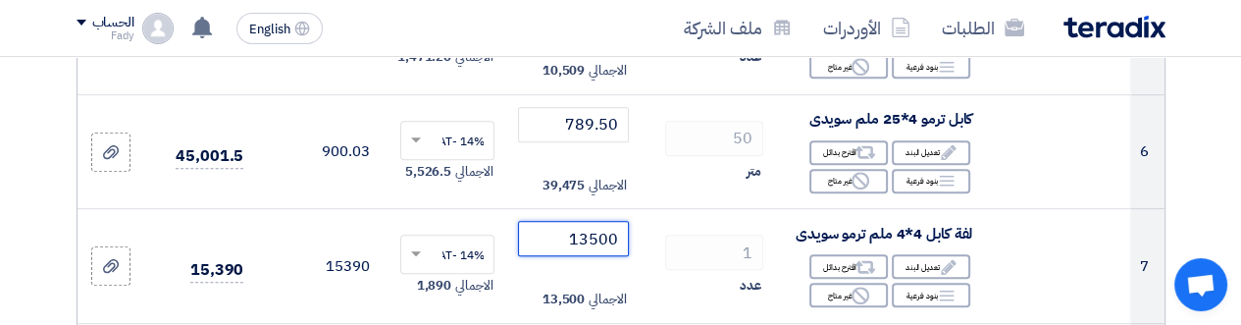
type input "13500"
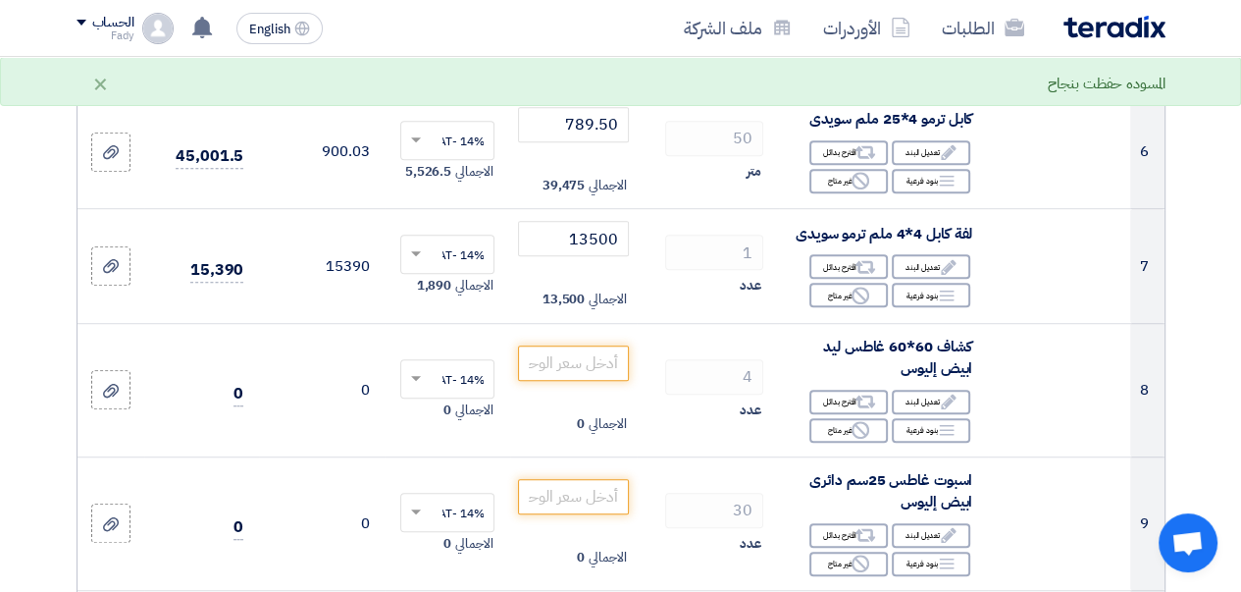
click at [662, 297] on div "عدد" at bounding box center [708, 286] width 111 height 24
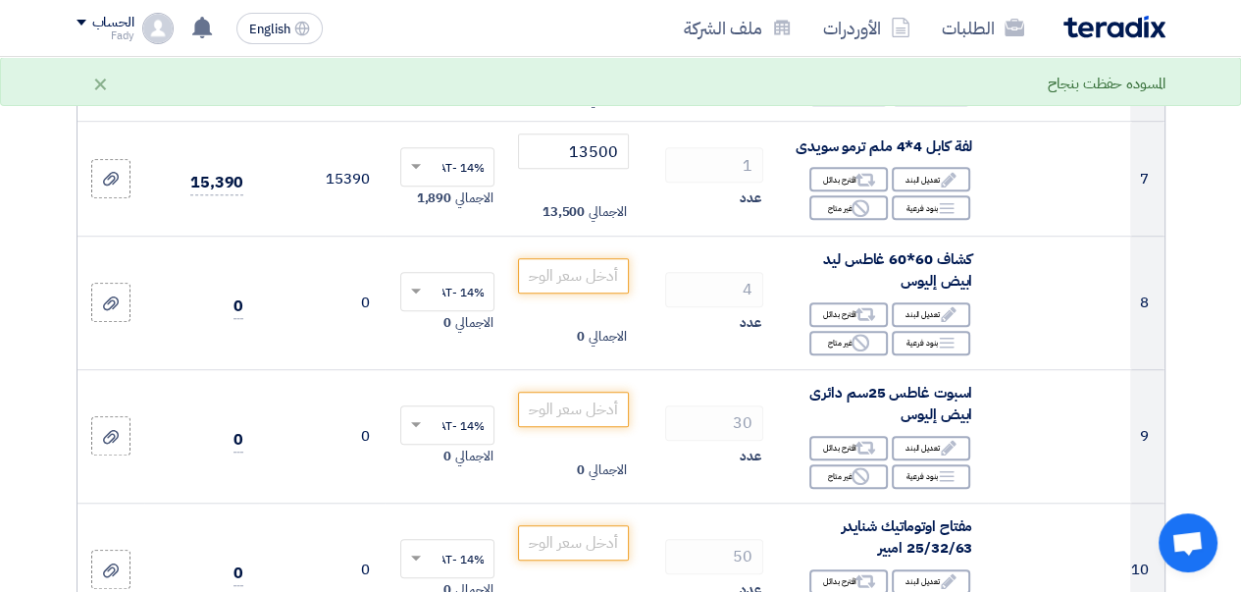
scroll to position [1029, 0]
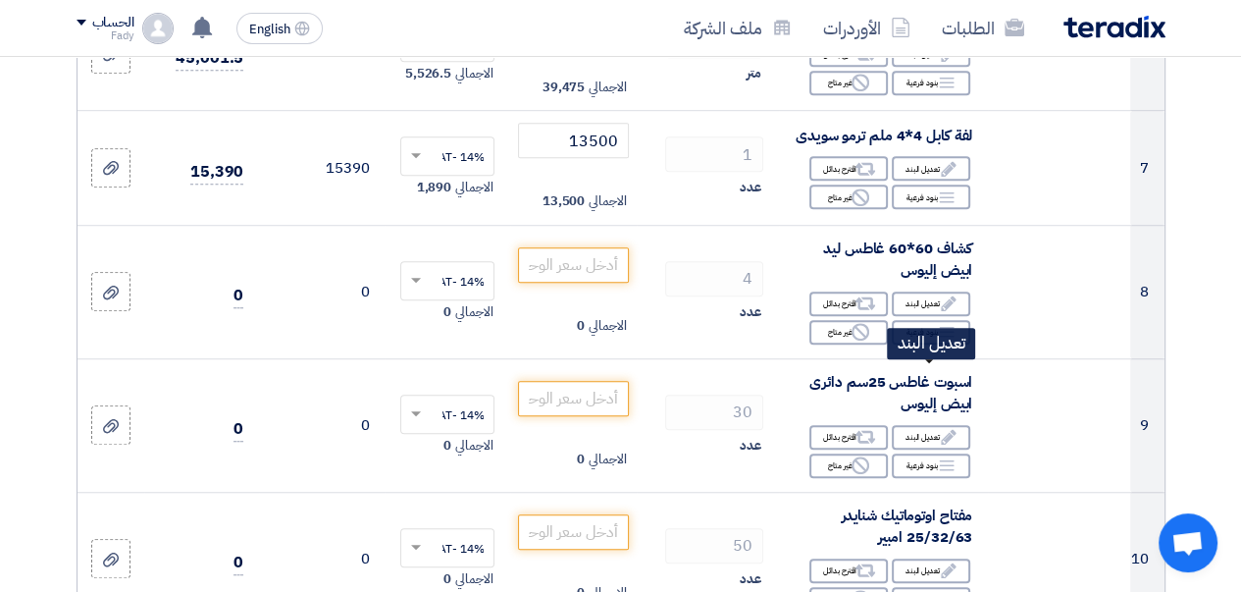
click at [927, 316] on div "Edit تعديل البند" at bounding box center [931, 303] width 78 height 25
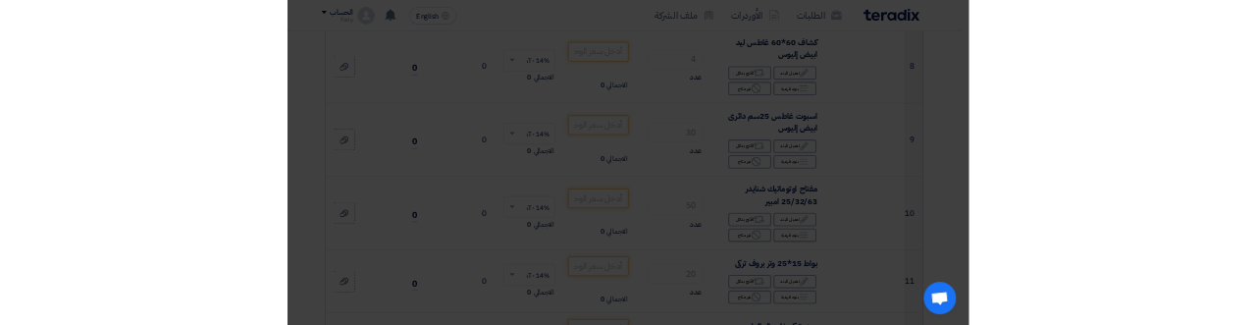
scroll to position [859, 0]
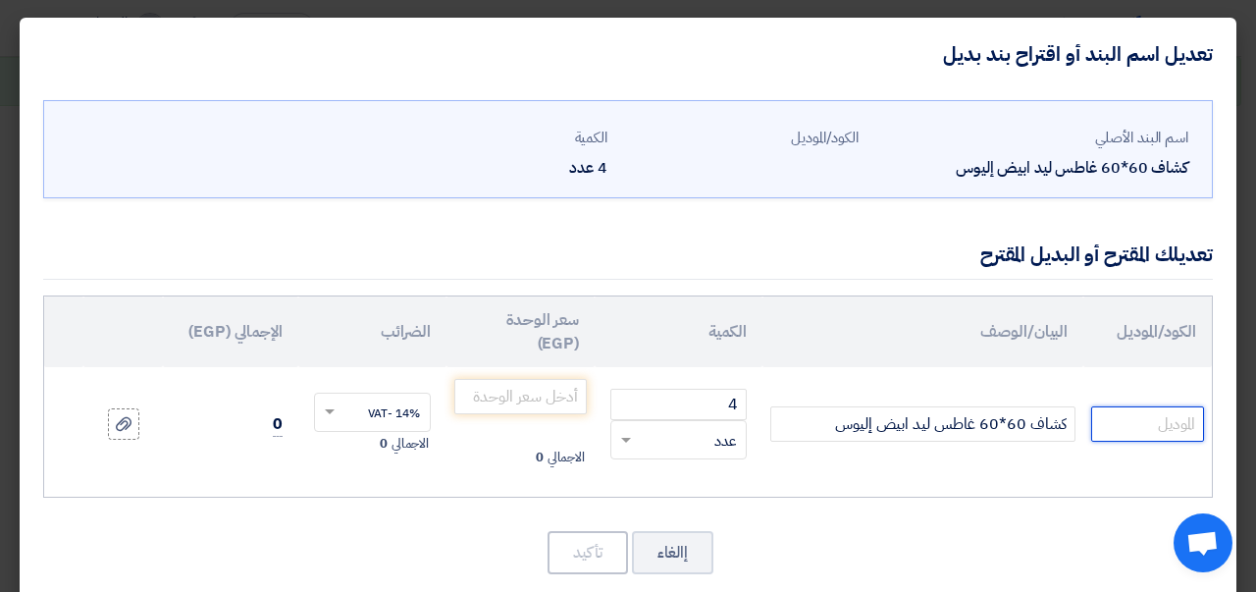
click at [1147, 439] on input "text" at bounding box center [1147, 423] width 113 height 35
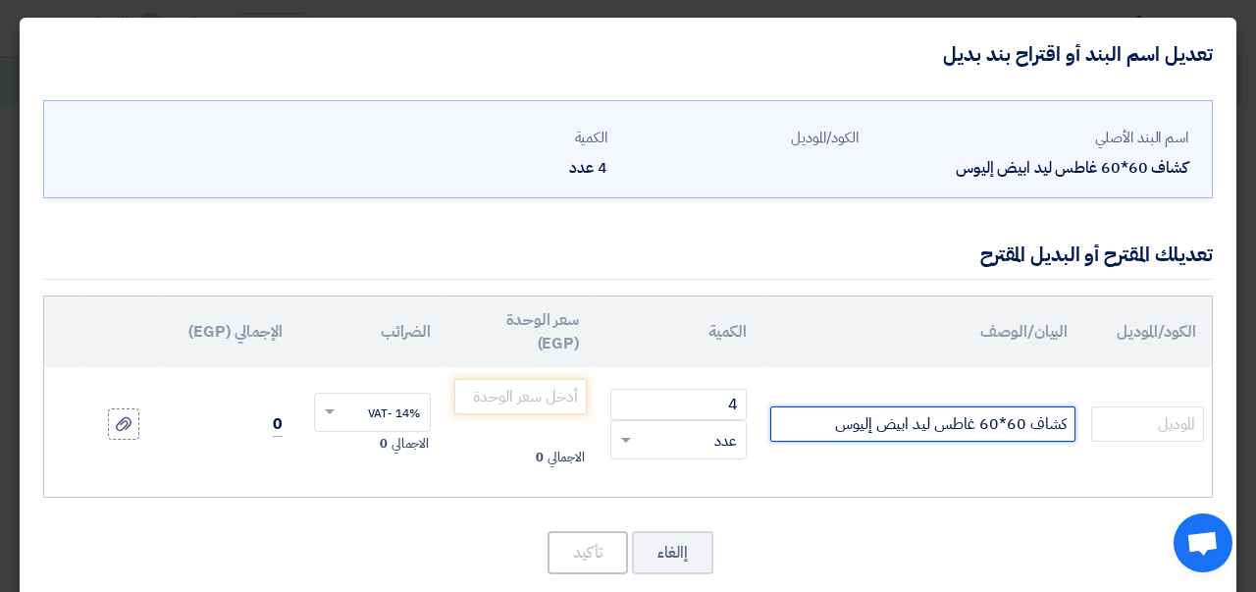
click at [858, 424] on input "كشاف 60*60 غاطس ليد ابيض إليوس" at bounding box center [922, 423] width 305 height 35
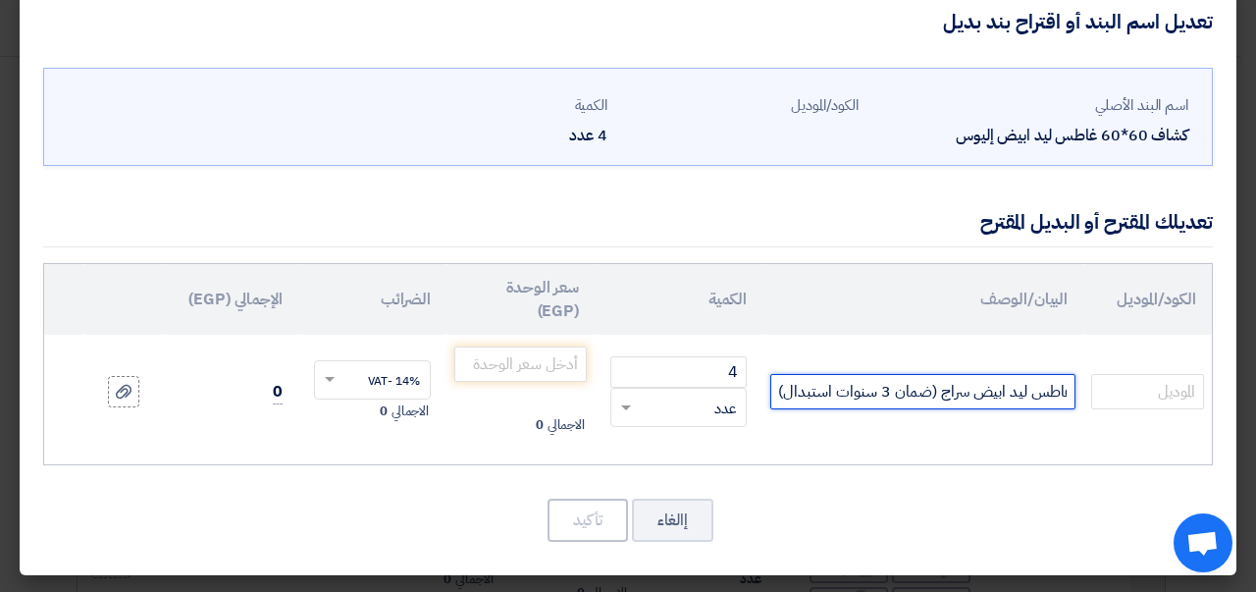
scroll to position [31, 0]
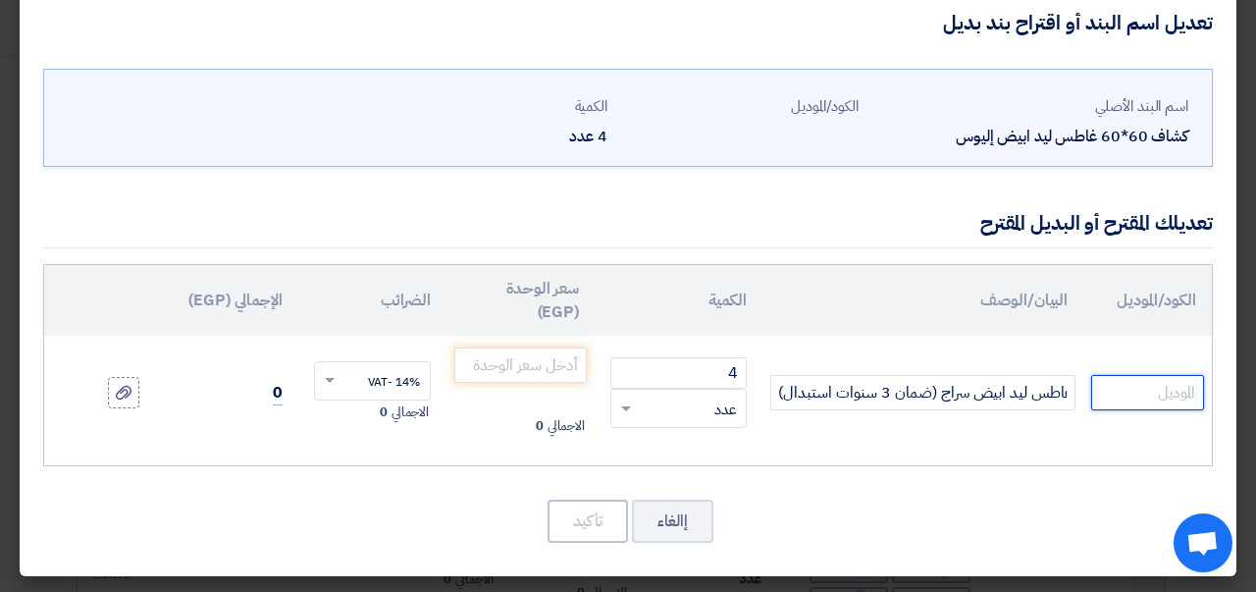
click at [1137, 392] on input "text" at bounding box center [1147, 392] width 113 height 35
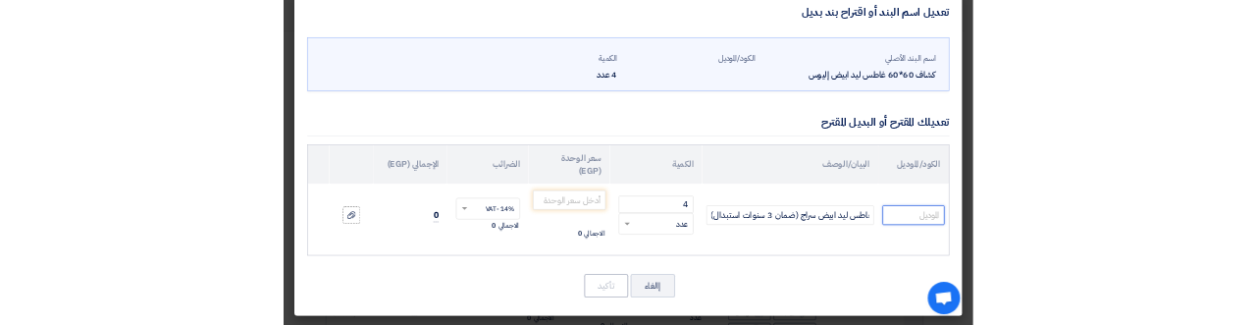
scroll to position [0, 0]
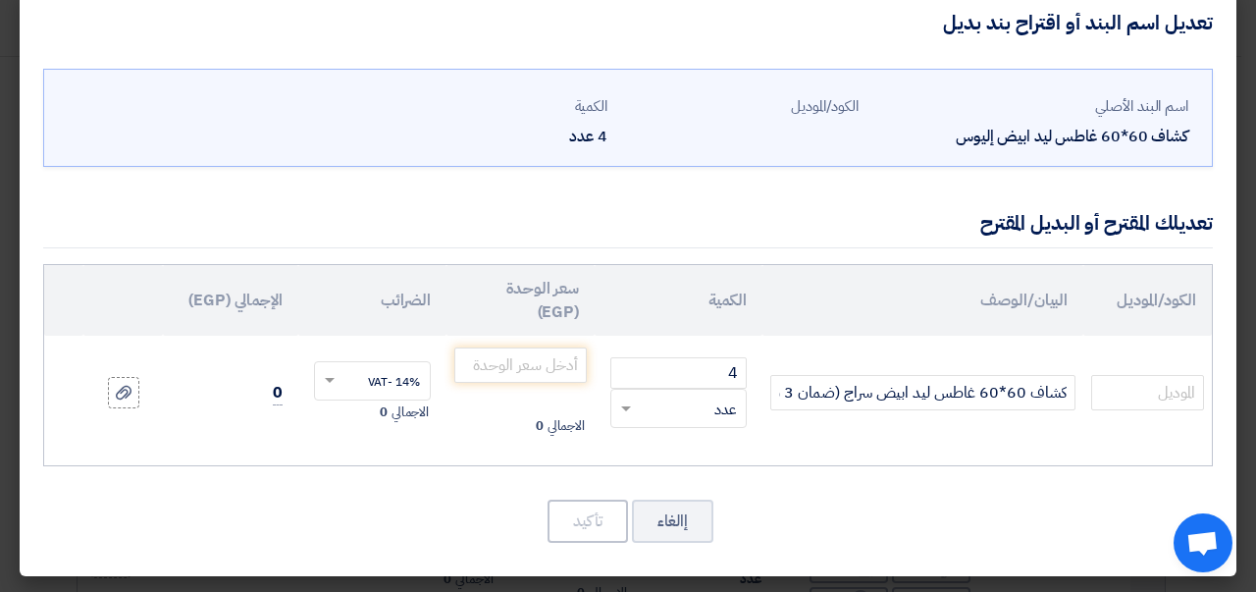
click at [1078, 590] on modal-container "تعديل اسم البند أو اقتراح بند بديل اسم البند الأصلي كشاف 60*60 غاطس ليد ابيض إل…" at bounding box center [628, 296] width 1256 height 592
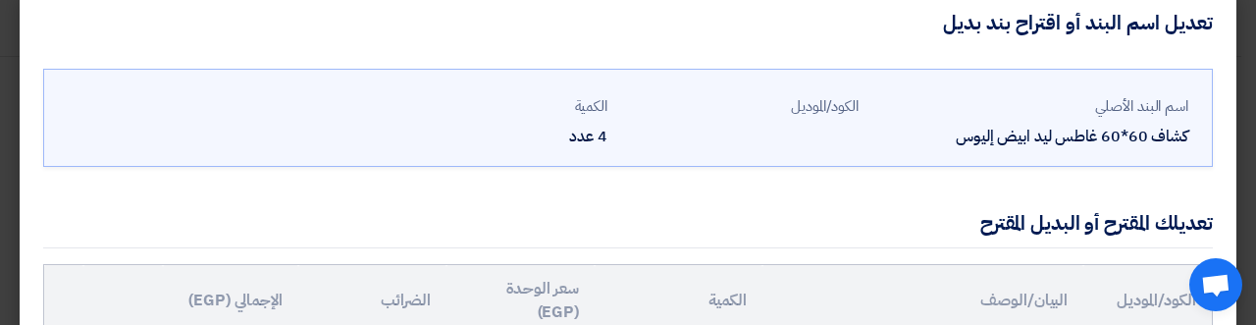
scroll to position [298, 0]
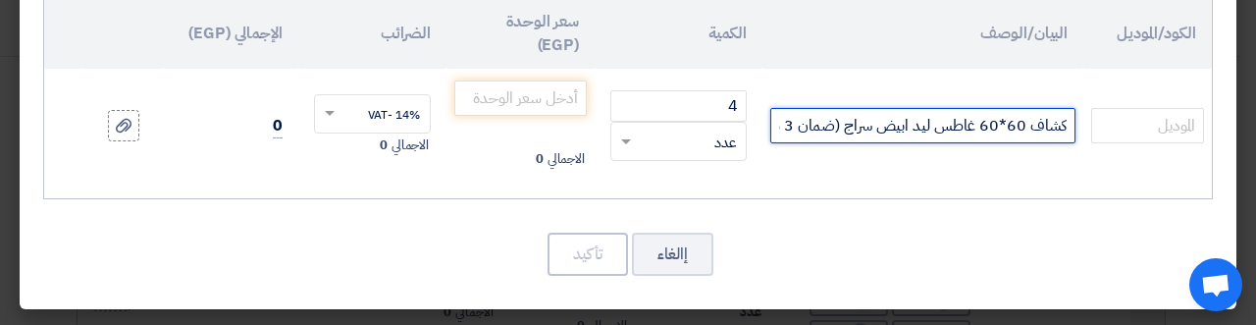
drag, startPoint x: 902, startPoint y: 118, endPoint x: 894, endPoint y: 136, distance: 20.2
click at [902, 118] on input "كشاف 60*60 غاطس ليد ابيض سراج (ضمان 3 سنوات استبدال)" at bounding box center [922, 125] width 305 height 35
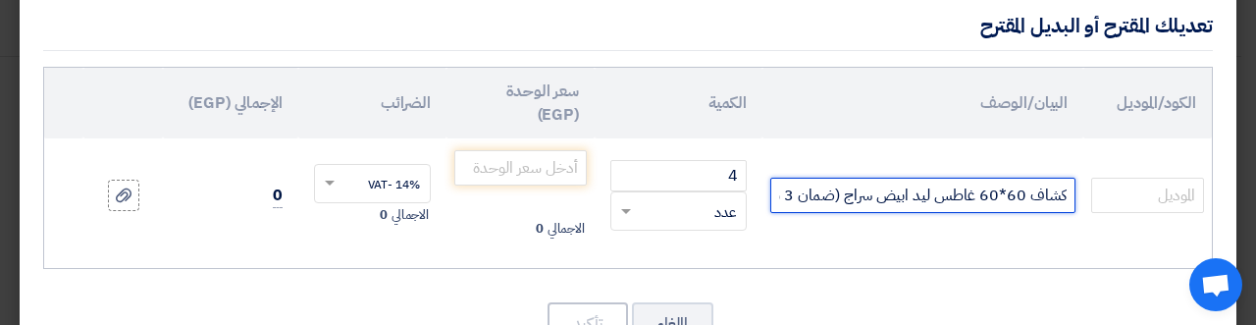
scroll to position [200, 0]
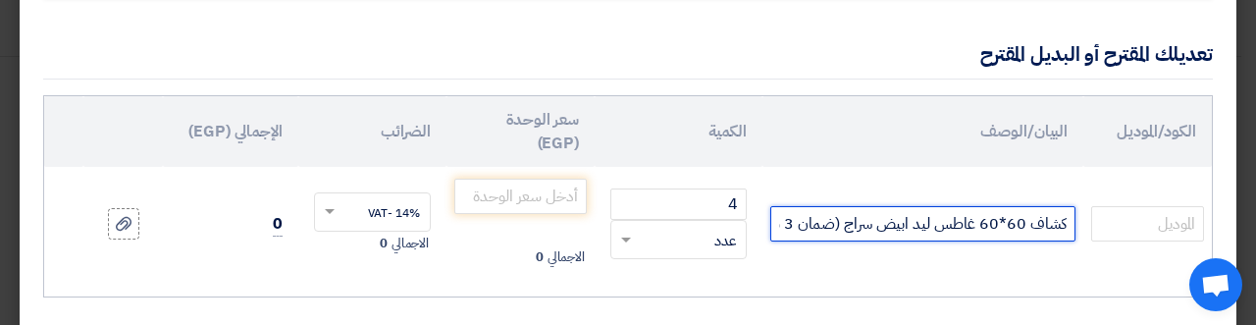
click at [833, 223] on input "كشاف 60*60 غاطس ليد ابيض سراج (ضمان 3 سنوات استبدال)" at bounding box center [922, 223] width 305 height 35
click at [915, 218] on input "كشاف 60*60 غاطس ليد ابيض سراج (ضمان 3 سنوات استبدال)" at bounding box center [922, 223] width 305 height 35
type input "كشاف 60*60 غاطس ليد 48 وات ابيض سراج (ضمان 3 سنوات استبدال)"
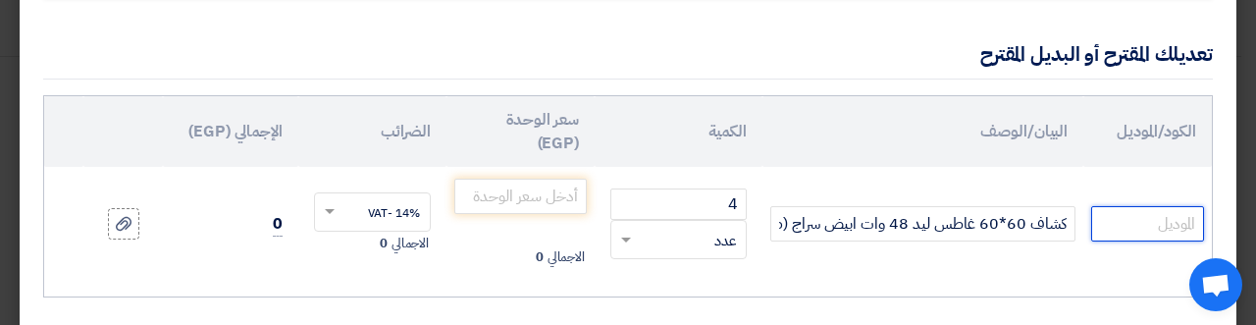
click at [1142, 223] on input "text" at bounding box center [1147, 223] width 113 height 35
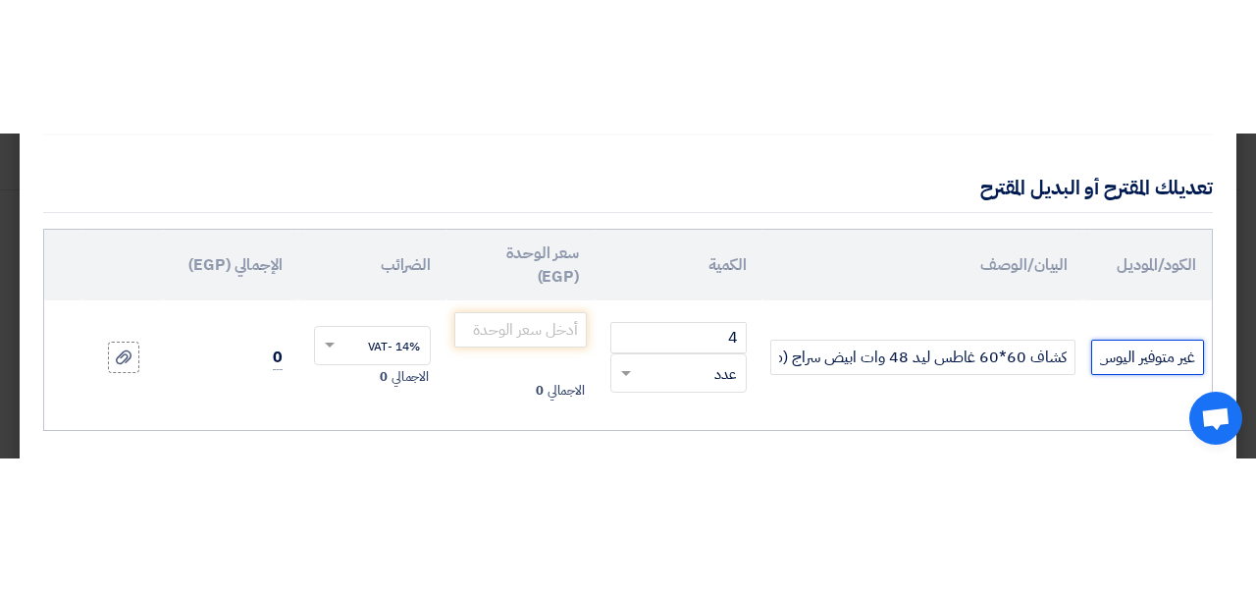
scroll to position [0, -4]
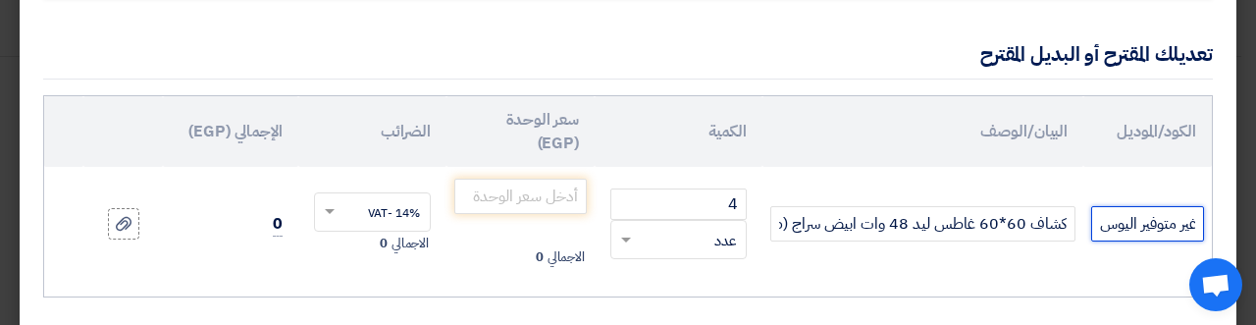
type input "غير متوفير اليوس"
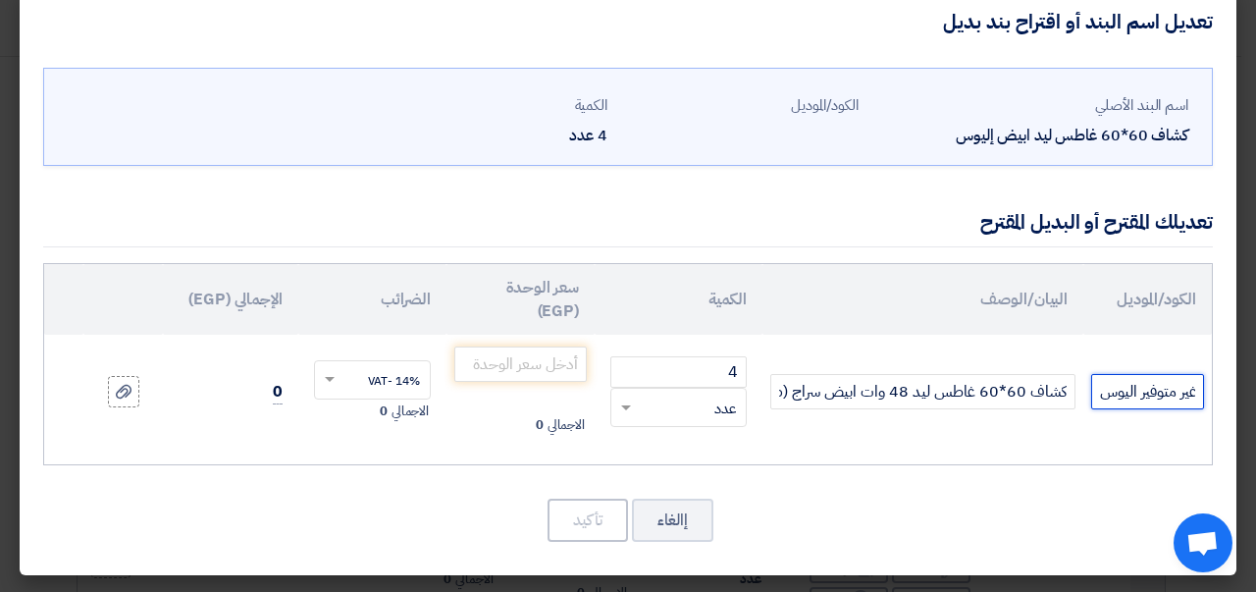
scroll to position [31, 0]
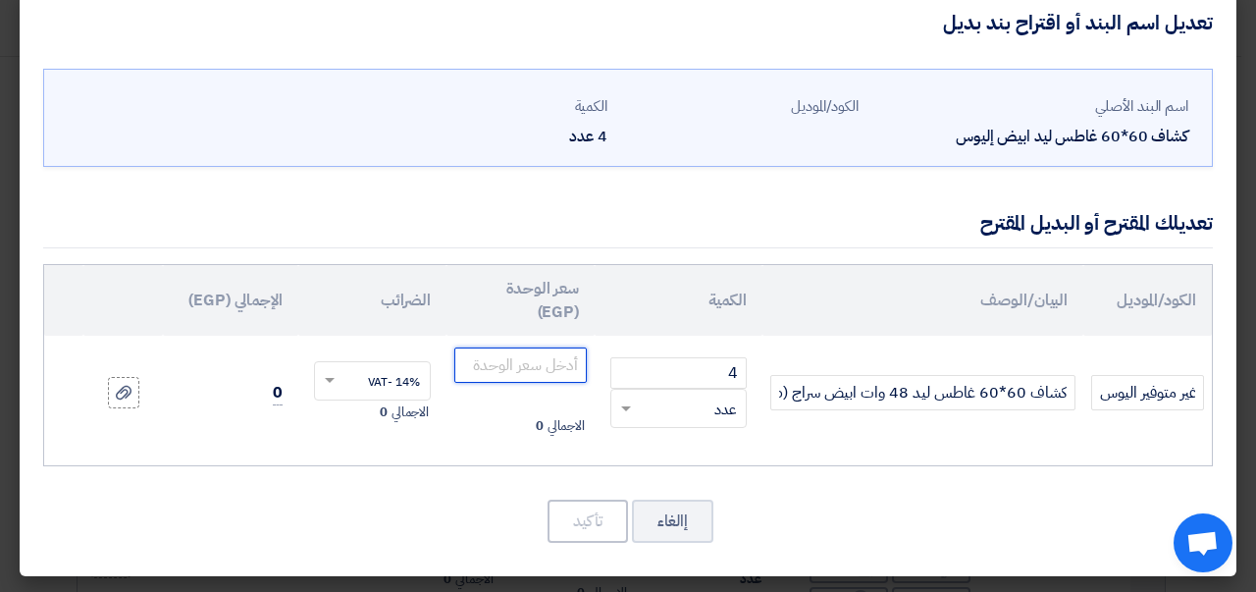
click at [524, 364] on input "number" at bounding box center [520, 364] width 132 height 35
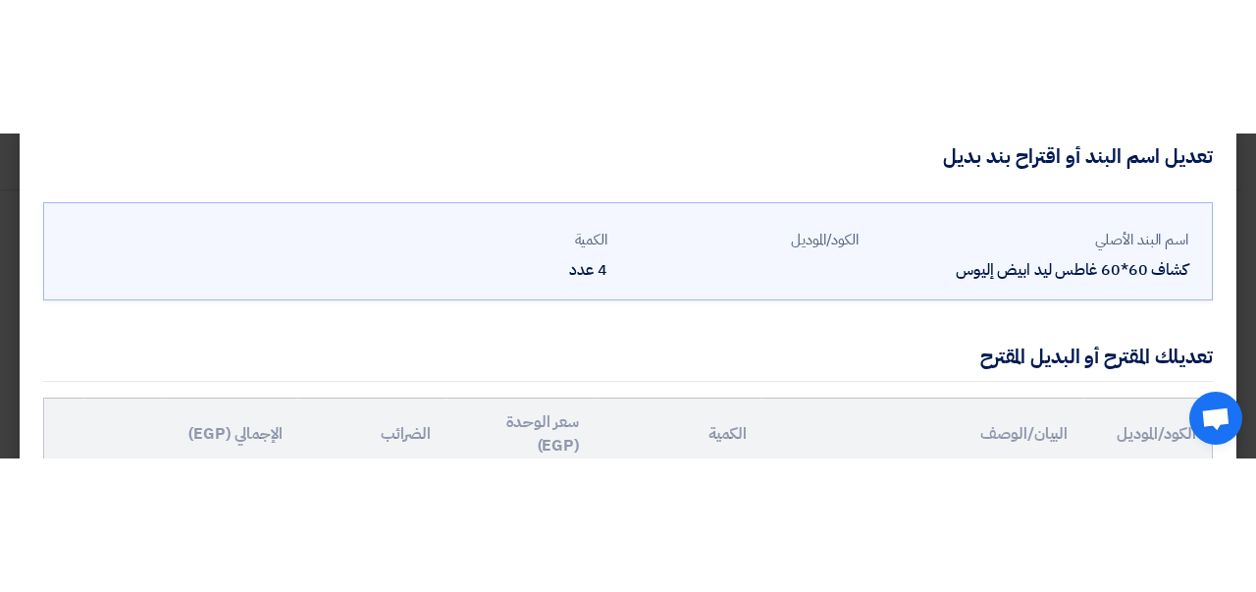
scroll to position [82, 0]
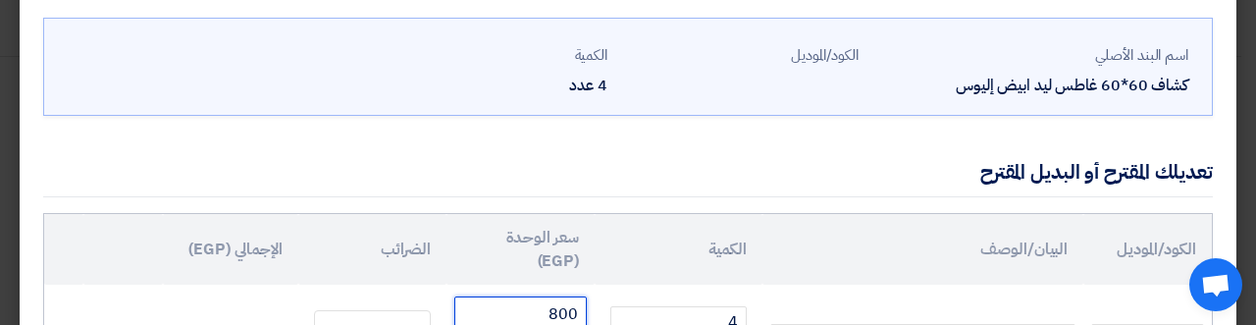
type input "800"
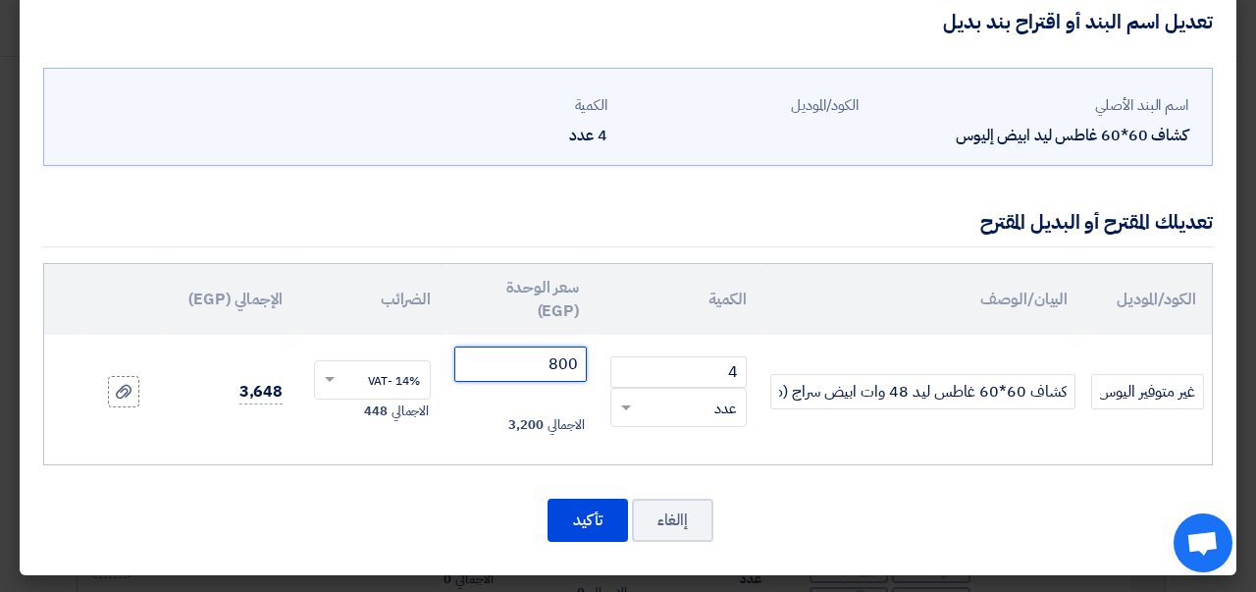
scroll to position [31, 0]
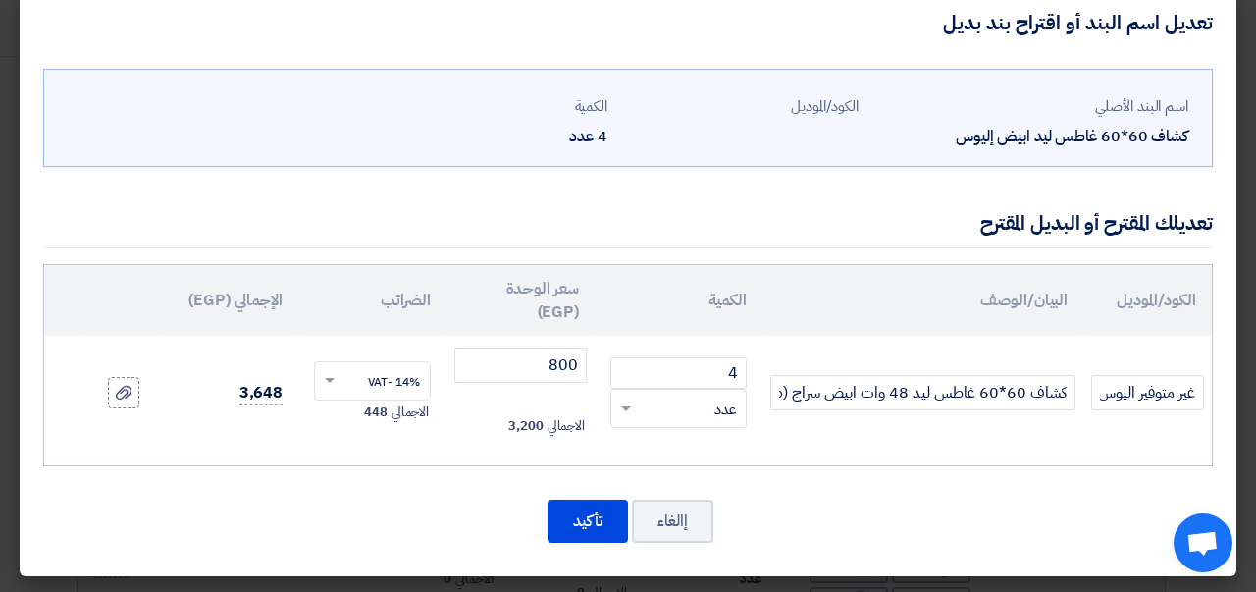
click at [314, 448] on div "الكود/الموديل البيان/الوصف الكمية سعر الوحدة (EGP) الضرائب الإجمالي (EGP) 4 ×" at bounding box center [628, 365] width 1170 height 202
click at [131, 392] on icon at bounding box center [124, 393] width 16 height 16
click at [0, 0] on input "file" at bounding box center [0, 0] width 0 height 0
click at [131, 377] on use at bounding box center [124, 379] width 16 height 14
click at [0, 0] on input "file" at bounding box center [0, 0] width 0 height 0
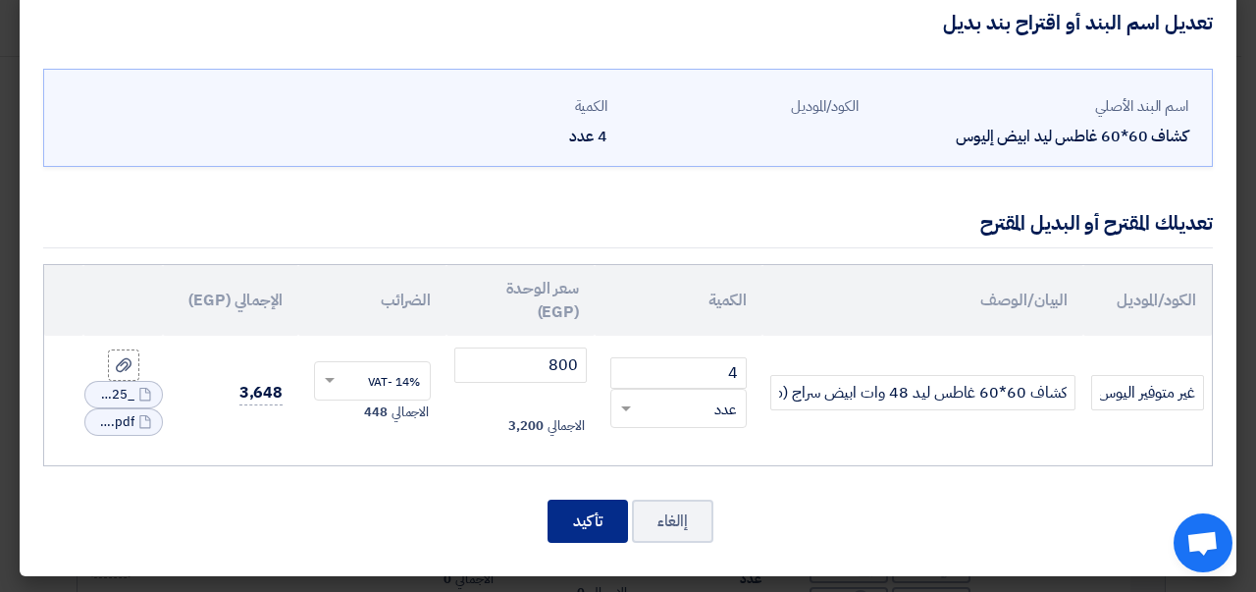
click at [586, 516] on button "تأكيد" at bounding box center [588, 520] width 80 height 43
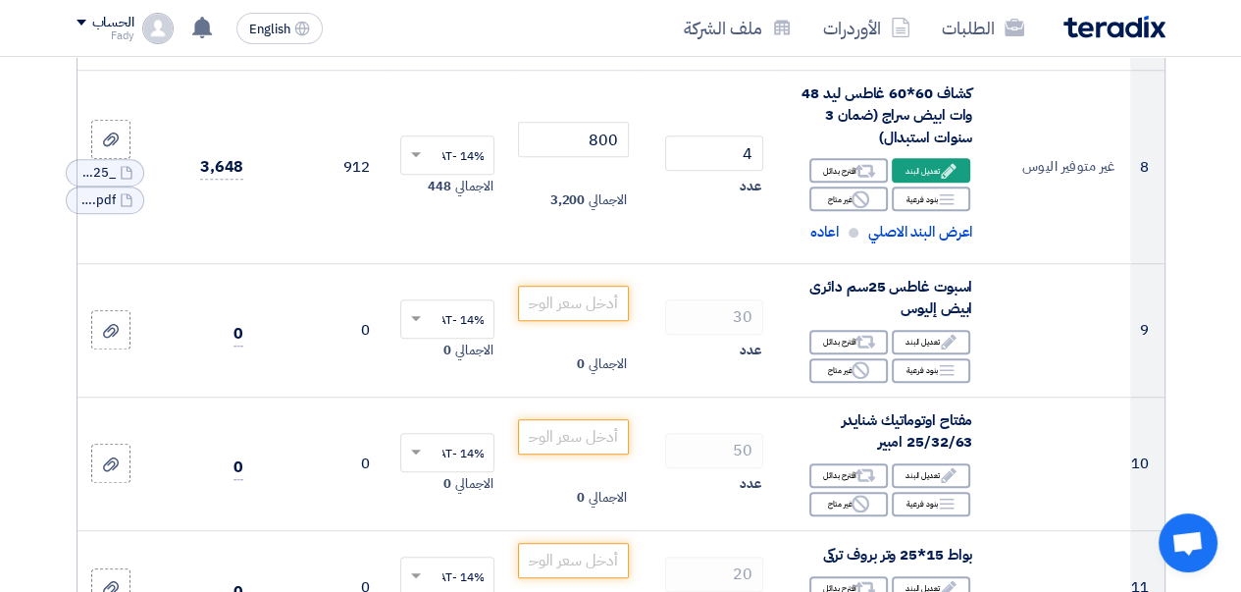
scroll to position [1226, 0]
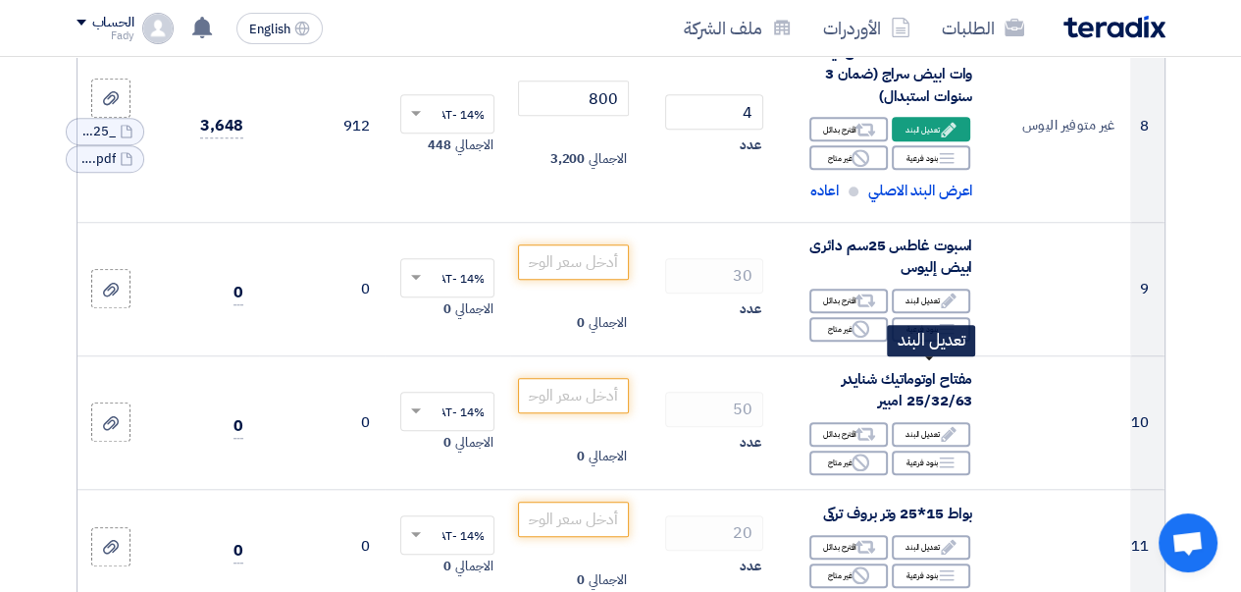
click at [924, 313] on div "Edit تعديل البند" at bounding box center [931, 300] width 78 height 25
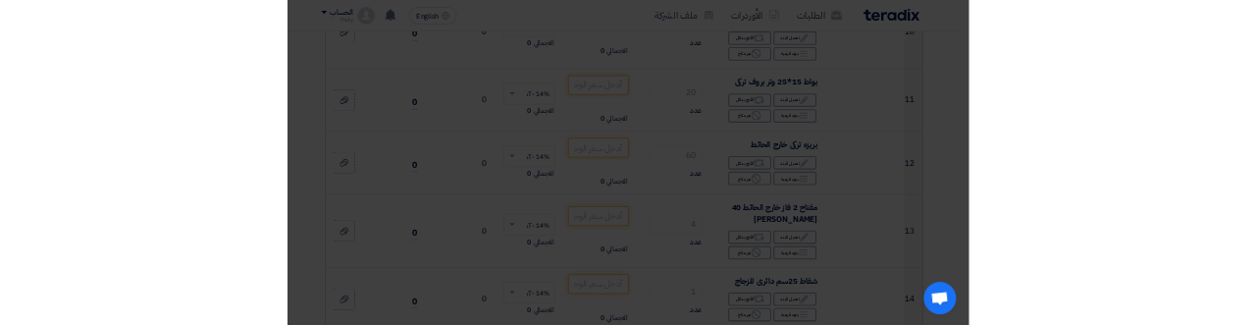
scroll to position [1055, 0]
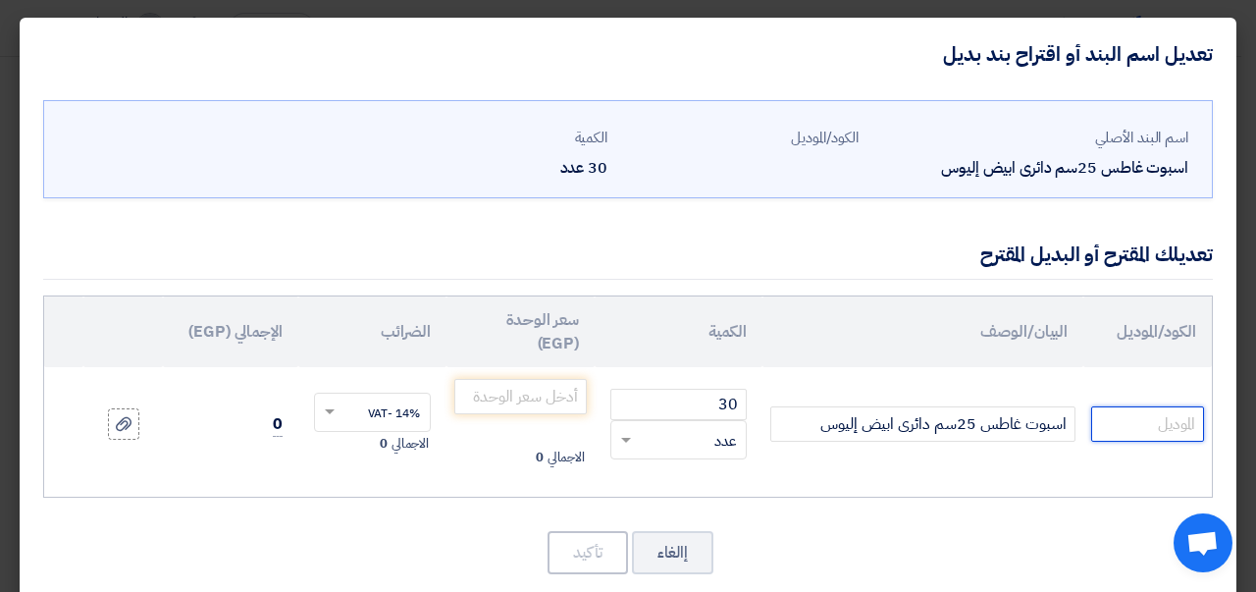
click at [1154, 431] on input "text" at bounding box center [1147, 423] width 113 height 35
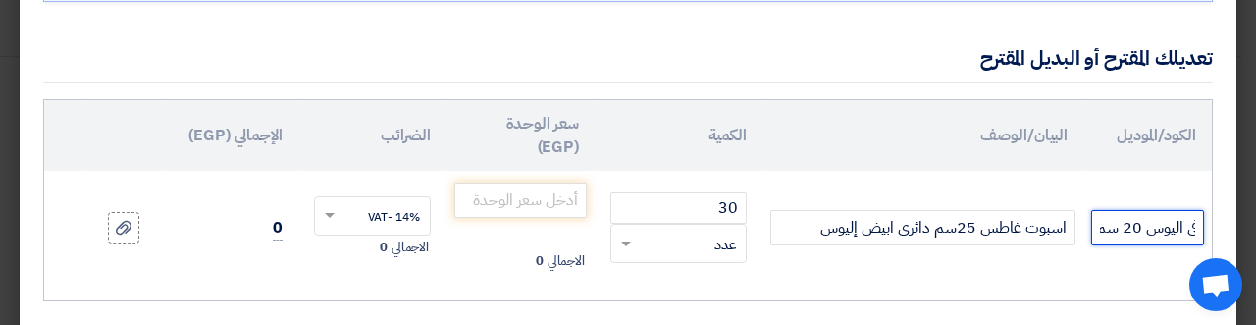
scroll to position [0, -80]
type input "اقصى حاجة فى اليوس 20 سم"
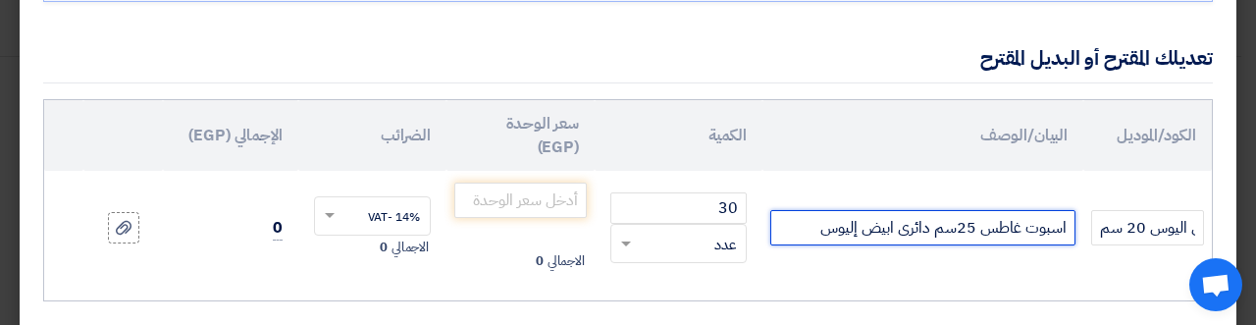
click at [849, 230] on input "اسبوت غاطس 25سم دائرى ابيض إليوس" at bounding box center [922, 227] width 305 height 35
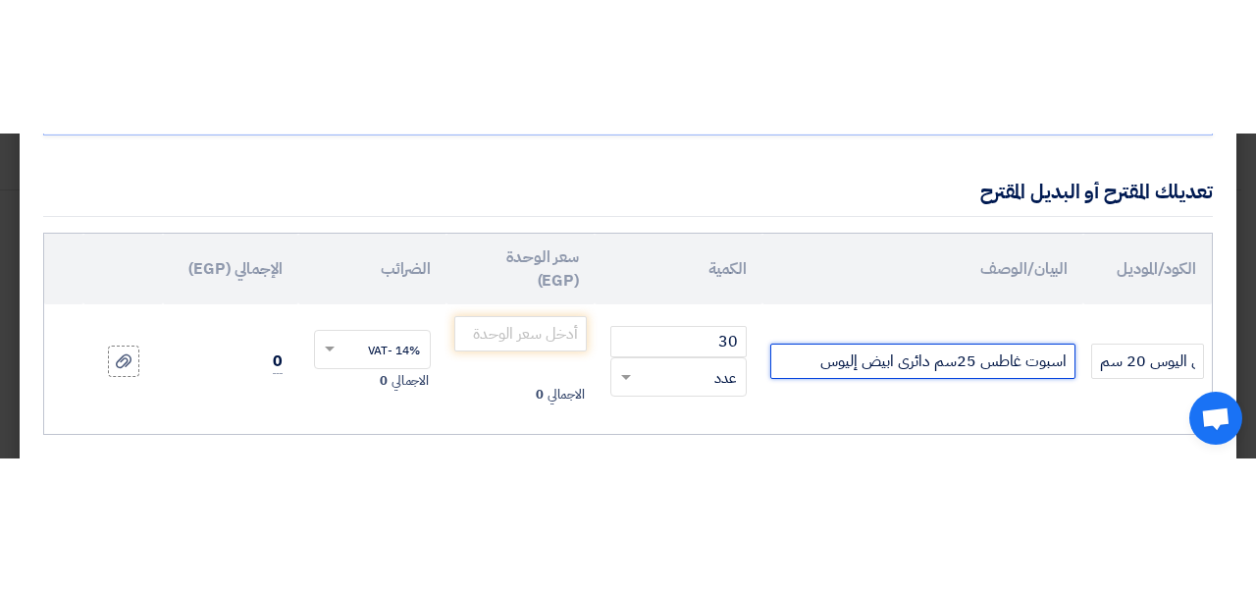
scroll to position [0, 0]
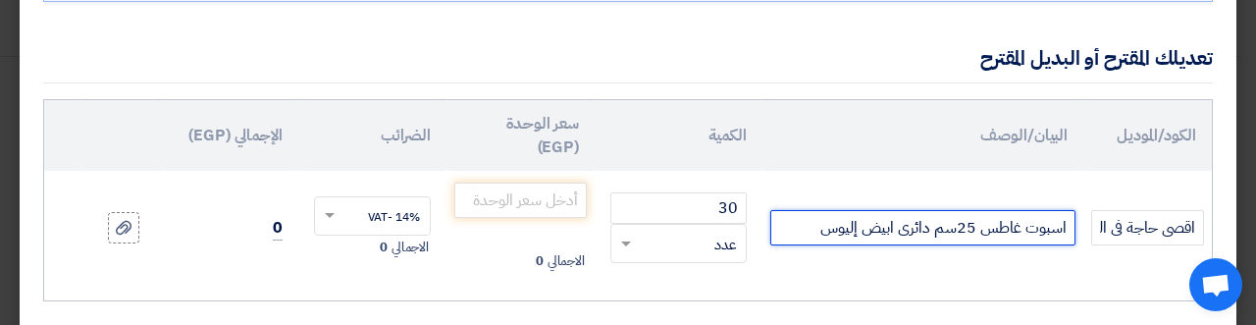
click at [849, 230] on input "اسبوت غاطس 25سم دائرى ابيض إليوس" at bounding box center [922, 227] width 305 height 35
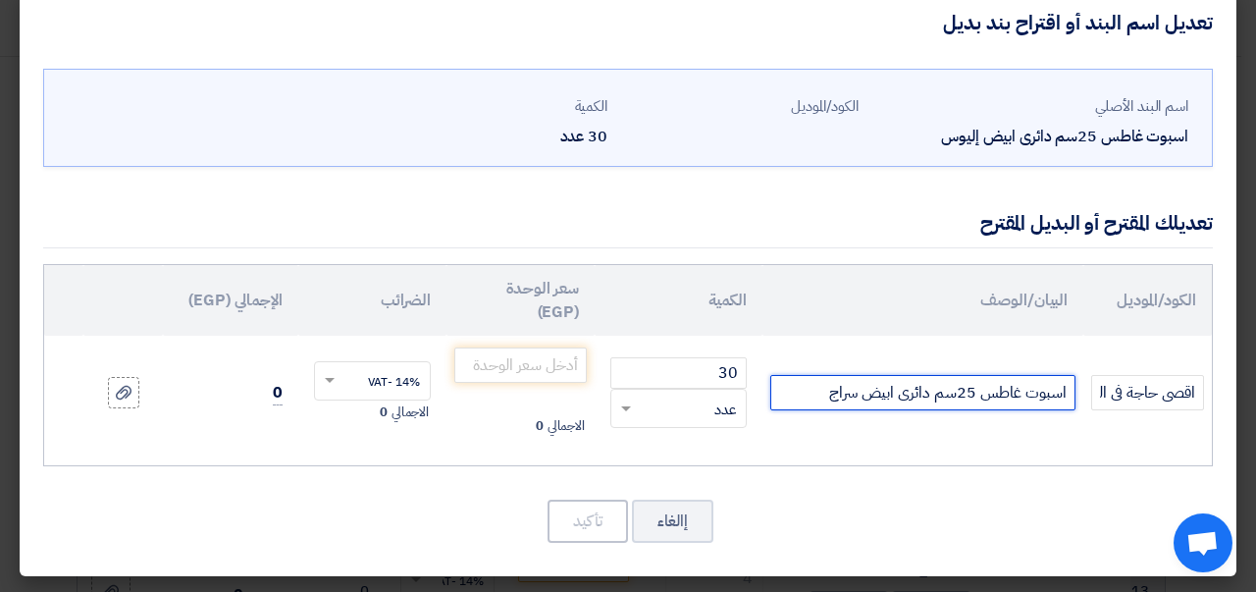
click at [866, 393] on input "اسبوت غاطس 25سم دائرى ابيض سراج" at bounding box center [922, 392] width 305 height 35
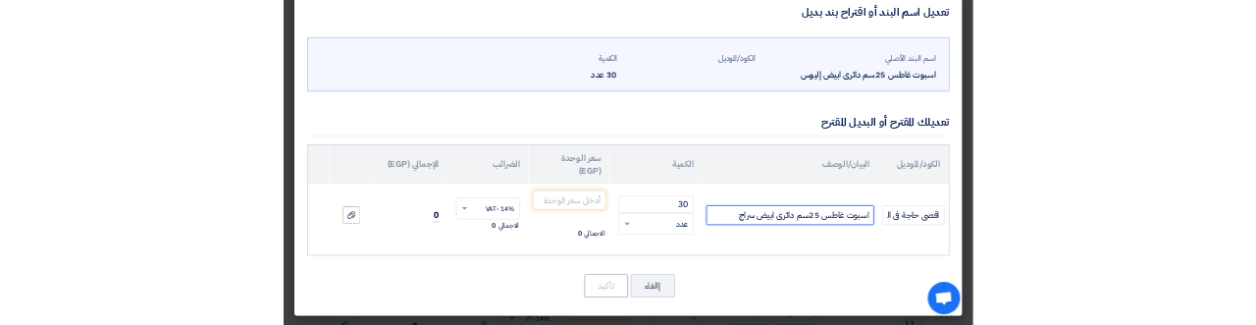
scroll to position [196, 0]
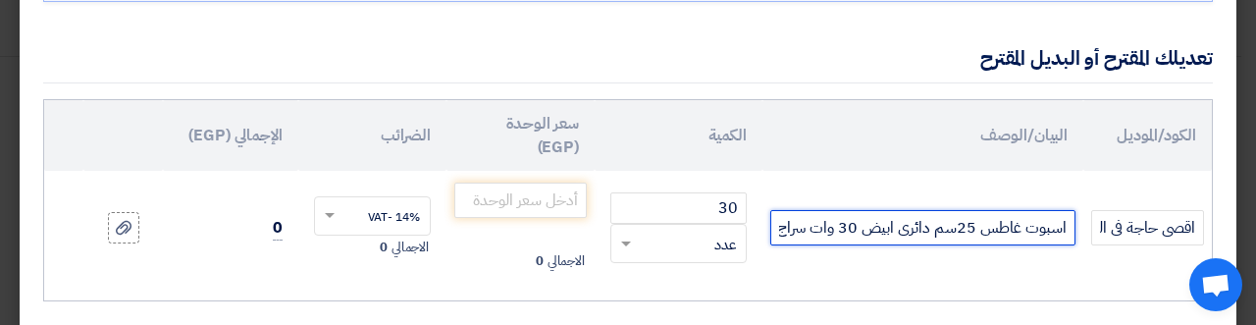
click at [784, 226] on input "اسبوت غاطس 25سم دائرى ابيض 30 وات سراج" at bounding box center [922, 227] width 305 height 35
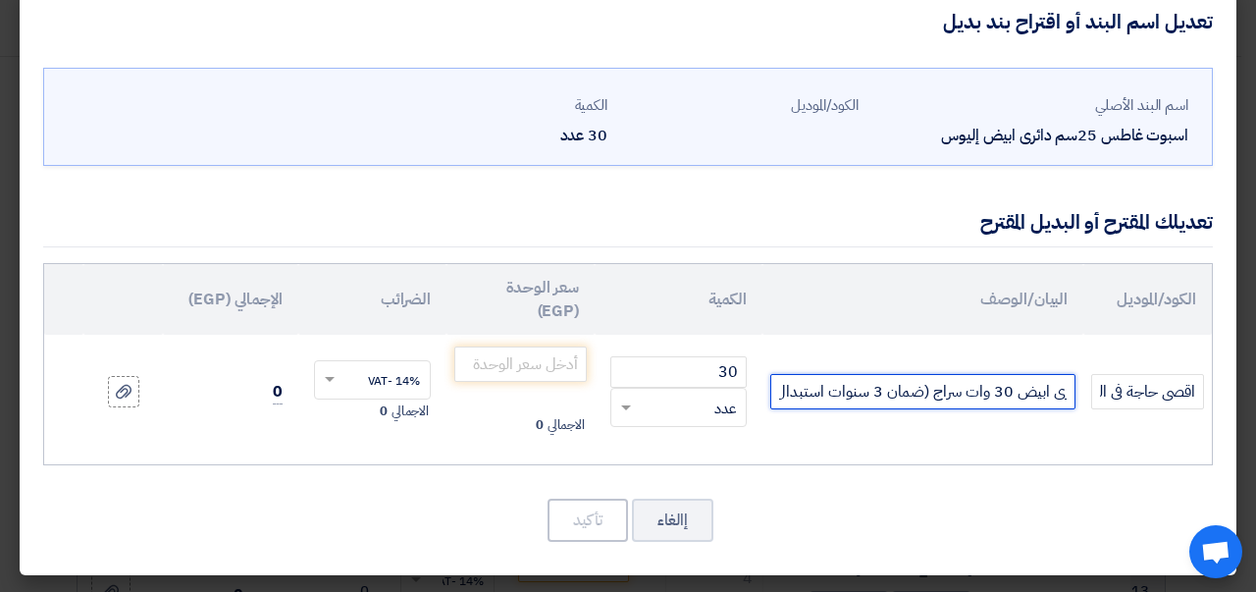
scroll to position [31, 0]
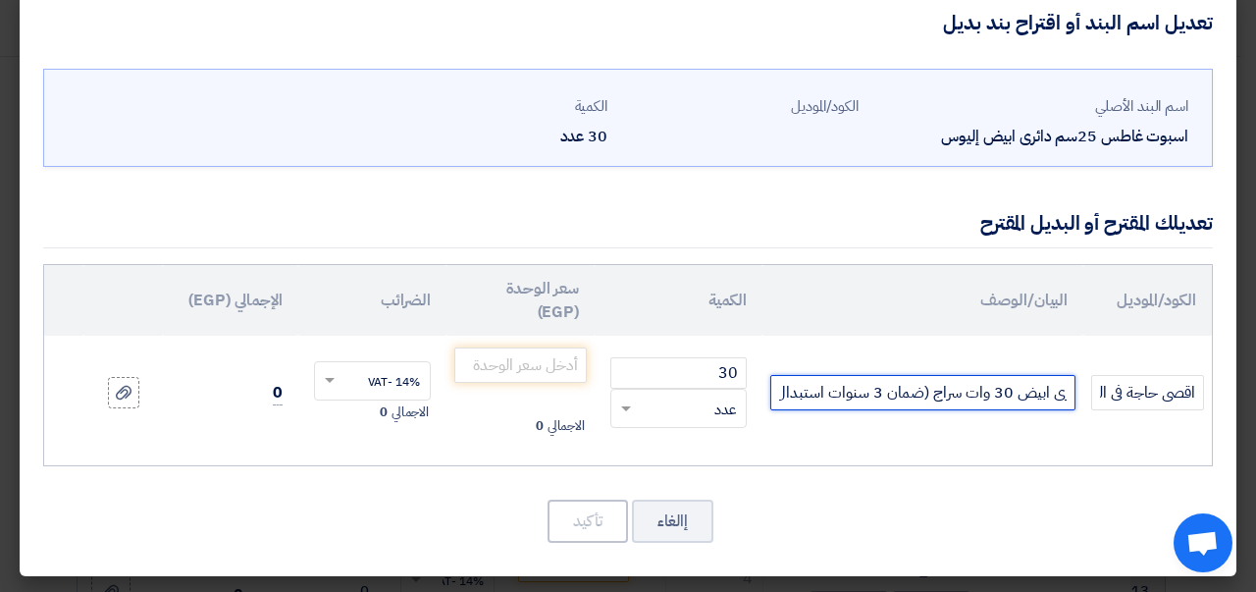
type input "اسبوت غاطس 25سم دائرى ابيض 30 وات سراج (ضمان 3 سنوات استبدال"
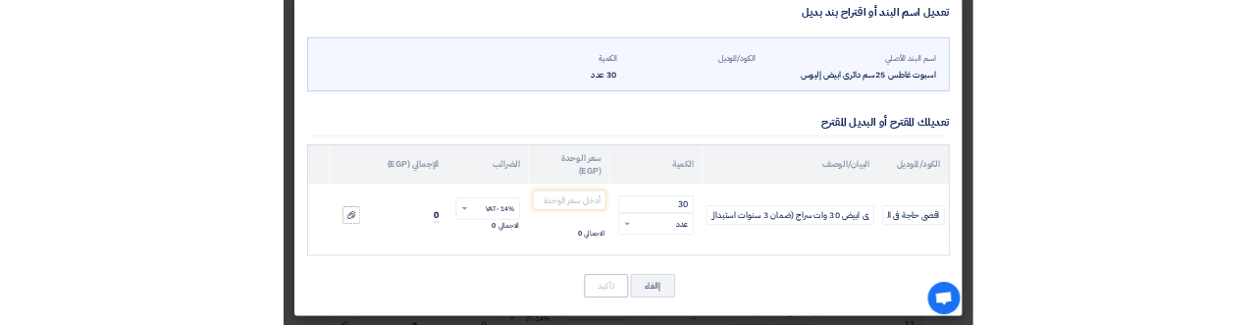
scroll to position [0, 0]
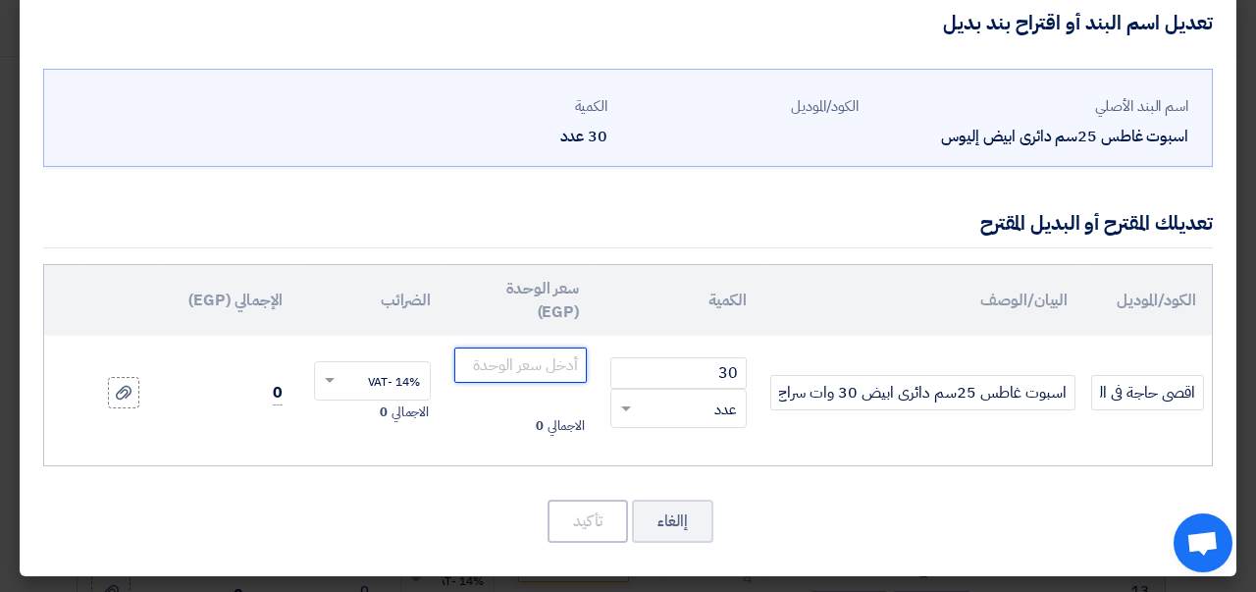
click at [561, 354] on input "number" at bounding box center [520, 364] width 132 height 35
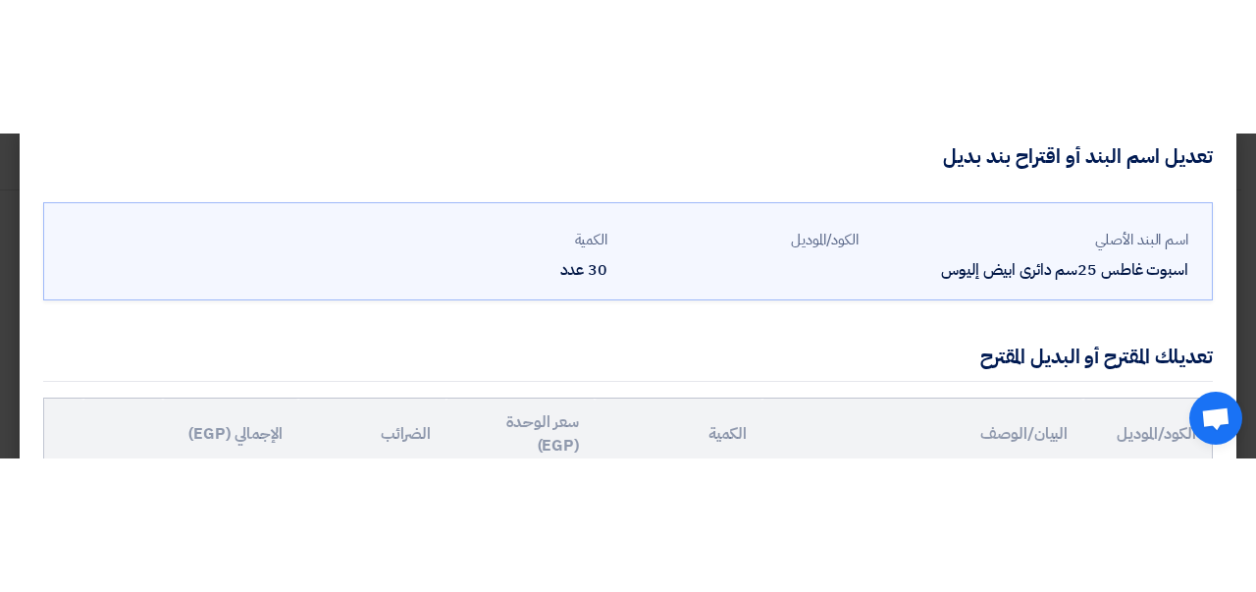
scroll to position [82, 0]
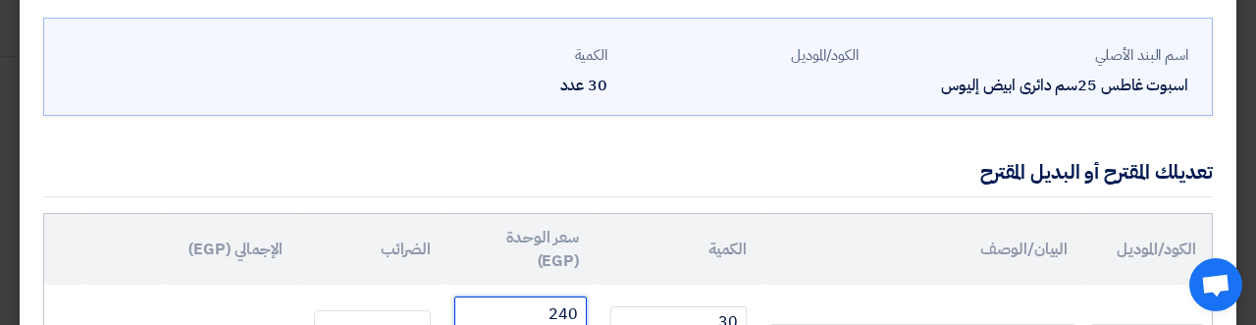
type input "240"
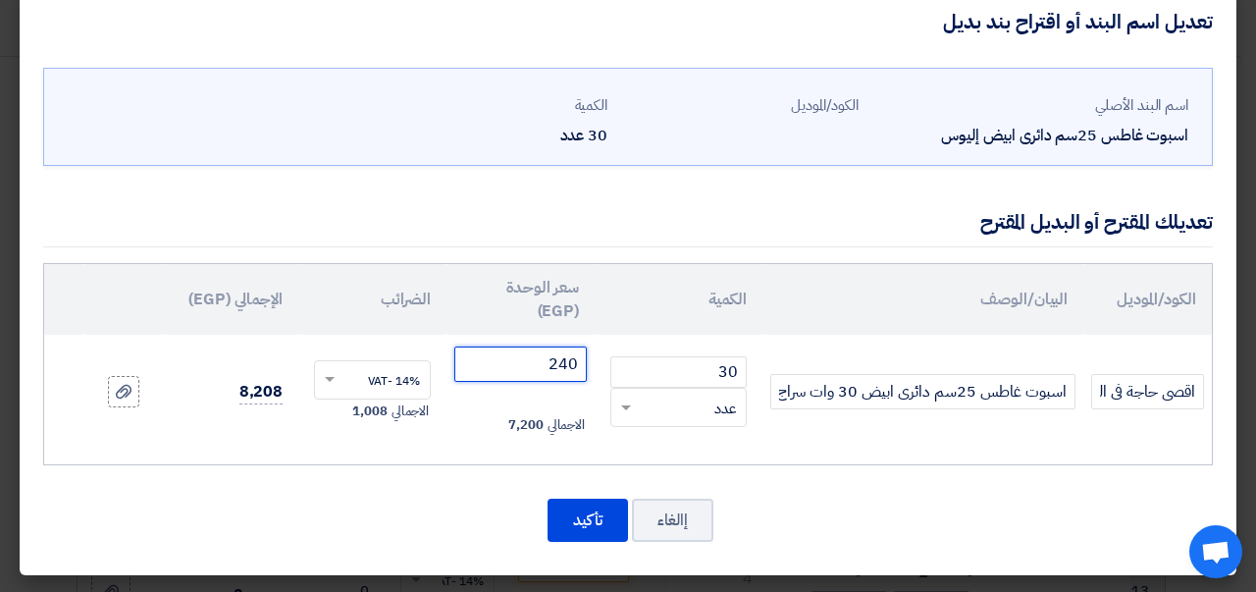
scroll to position [31, 0]
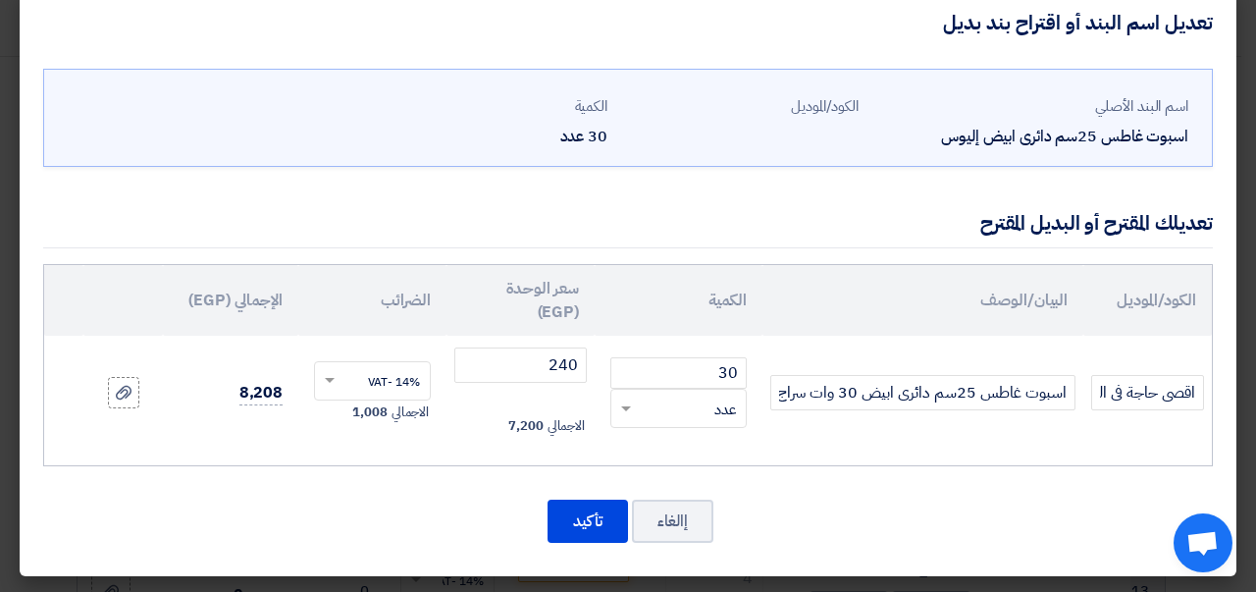
click at [131, 393] on icon at bounding box center [124, 393] width 16 height 16
click at [0, 0] on input "file" at bounding box center [0, 0] width 0 height 0
click at [599, 521] on button "تأكيد" at bounding box center [588, 520] width 80 height 43
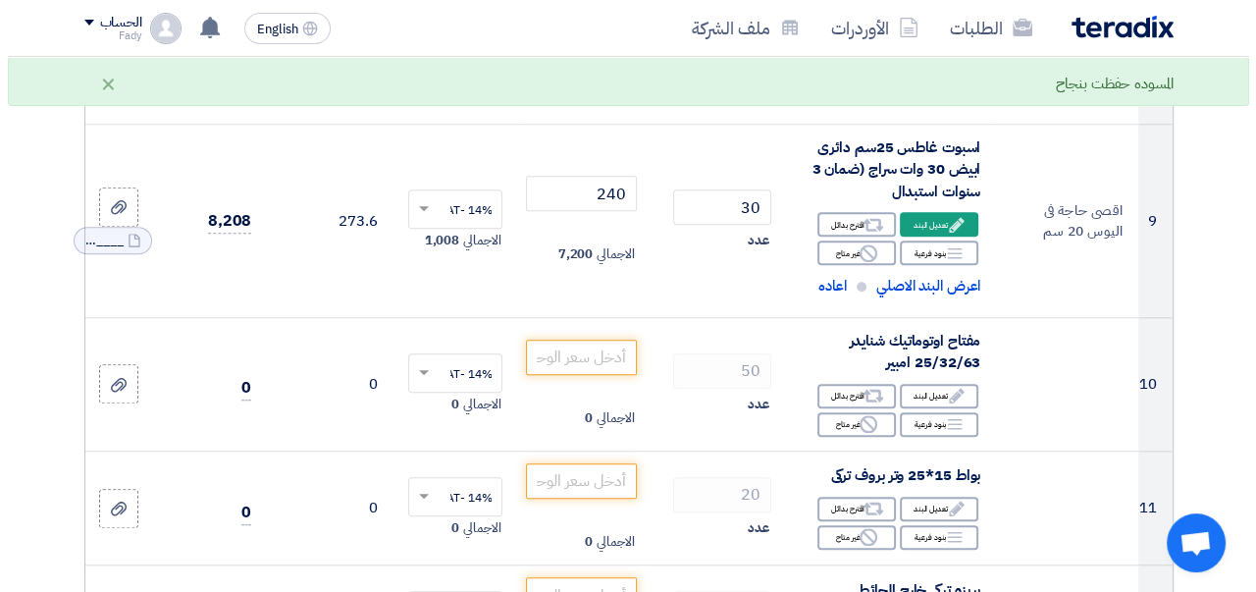
scroll to position [1422, 0]
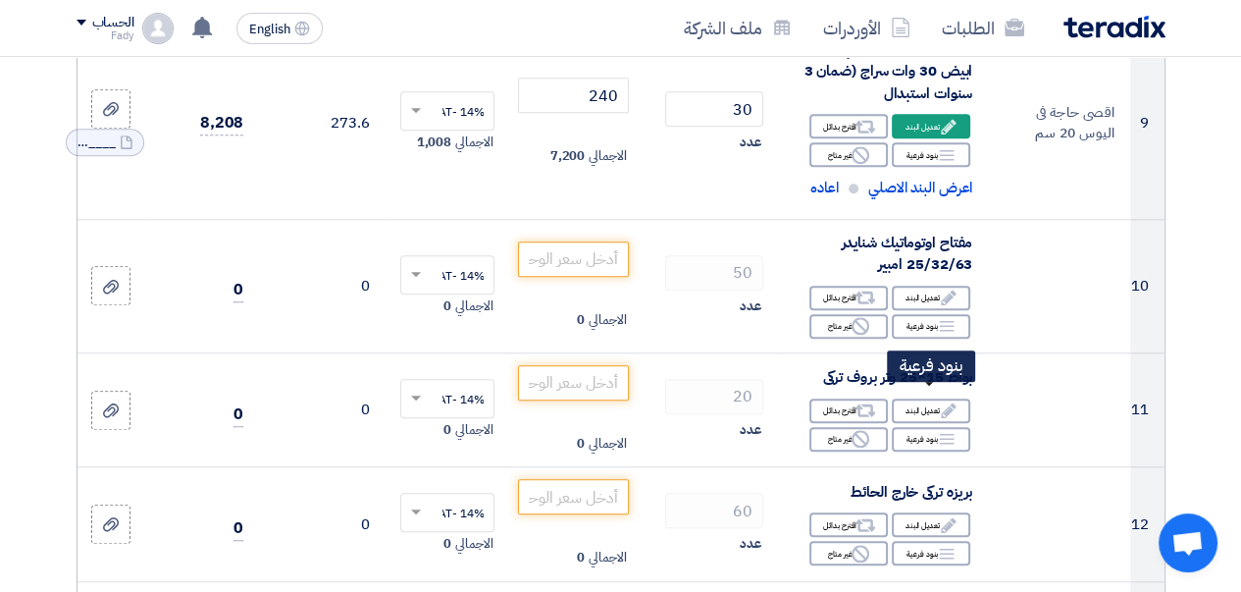
click at [920, 339] on div "Breakdown بنود فرعية" at bounding box center [931, 326] width 78 height 25
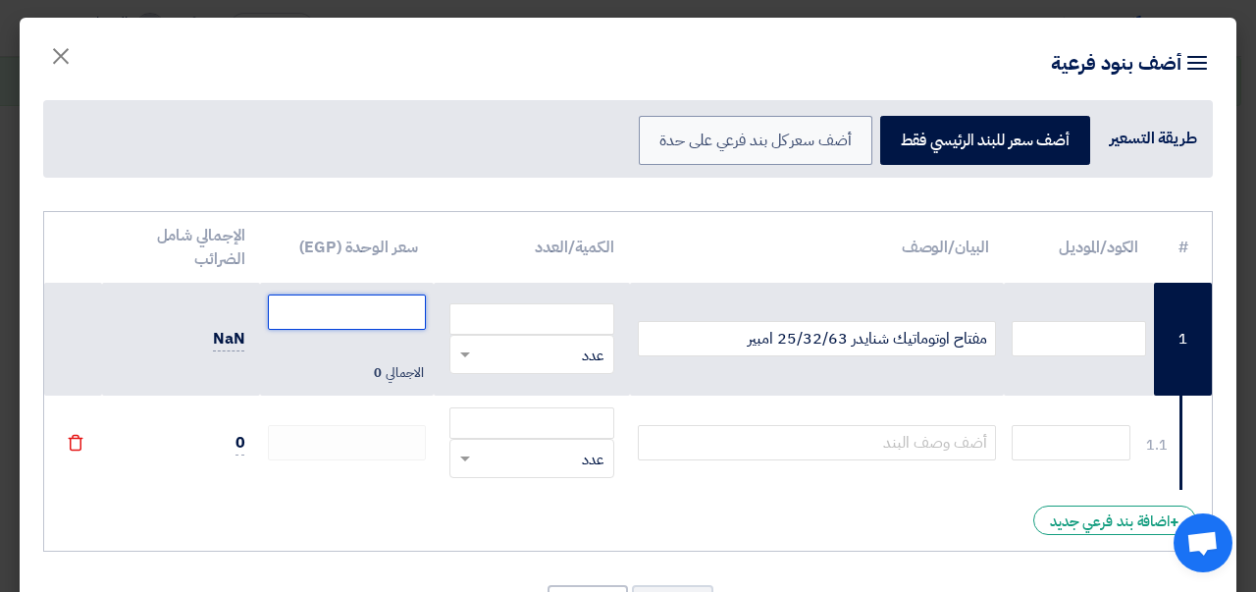
click at [329, 320] on input "number" at bounding box center [346, 311] width 157 height 35
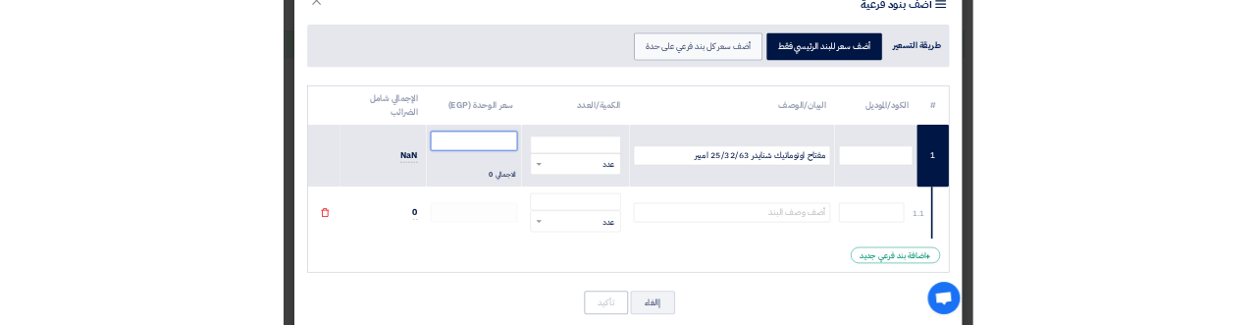
scroll to position [85, 0]
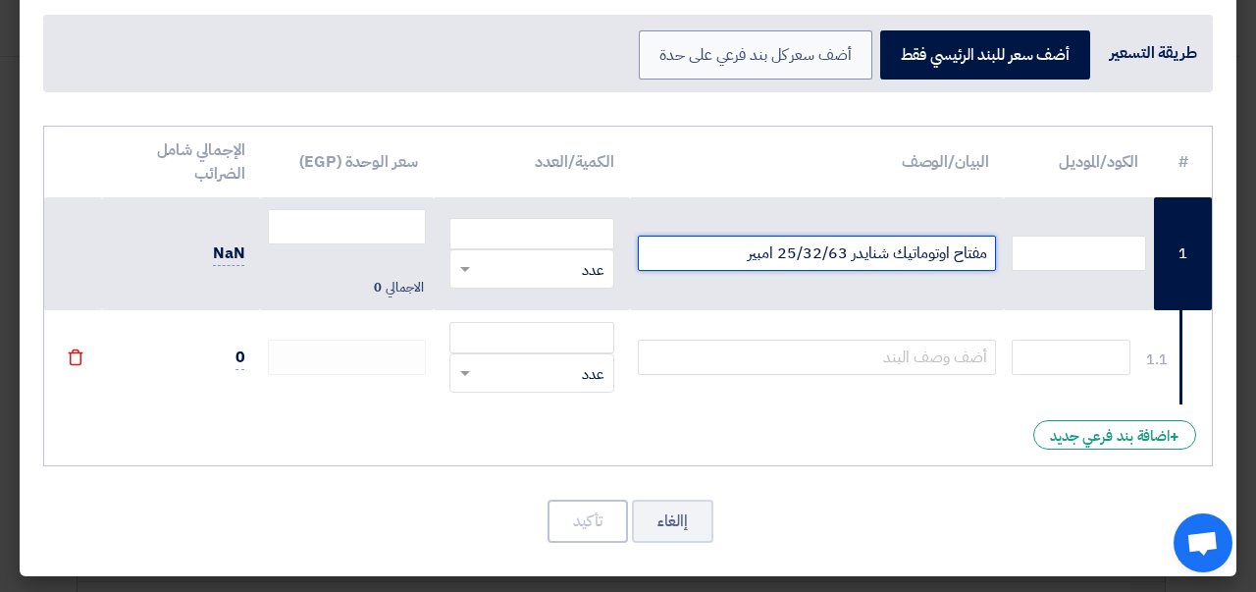
click at [824, 261] on input "مفتاح اوتوماتيك شنايدر 25/32/63 امبير" at bounding box center [817, 252] width 359 height 35
click at [824, 260] on input "مفتاح اوتوماتيك شنايدر 25/32/63 امبير" at bounding box center [817, 252] width 359 height 35
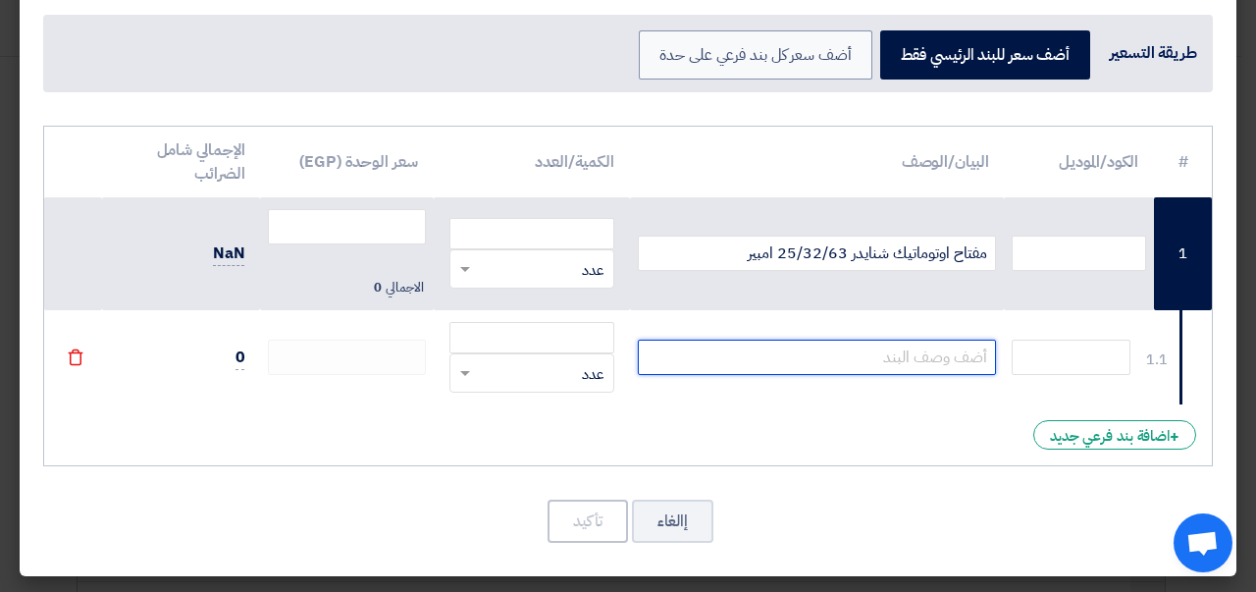
click at [812, 354] on input "text" at bounding box center [817, 357] width 359 height 35
click at [489, 377] on ng-select "RFQ_STEP1.ITEMS.2.TYPE_PLACEHOLDER × عدد" at bounding box center [531, 372] width 165 height 39
type input "مفتاح اتوماتيك شنايدر 63 امبير 6 كيلو"
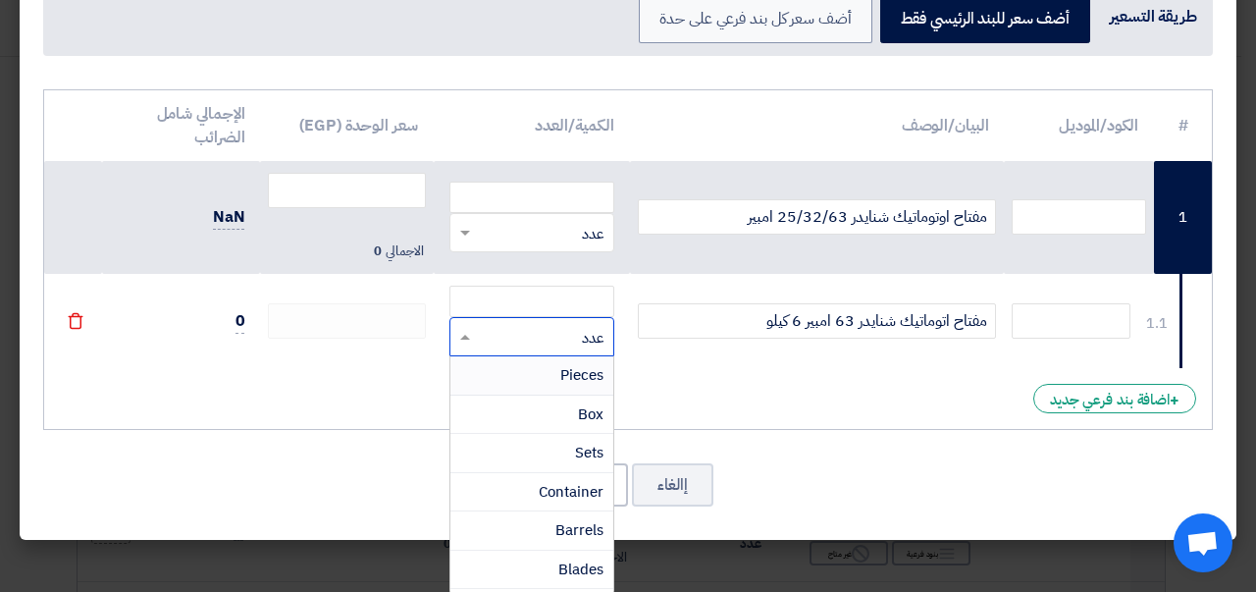
click at [477, 376] on div "Pieces" at bounding box center [531, 375] width 163 height 39
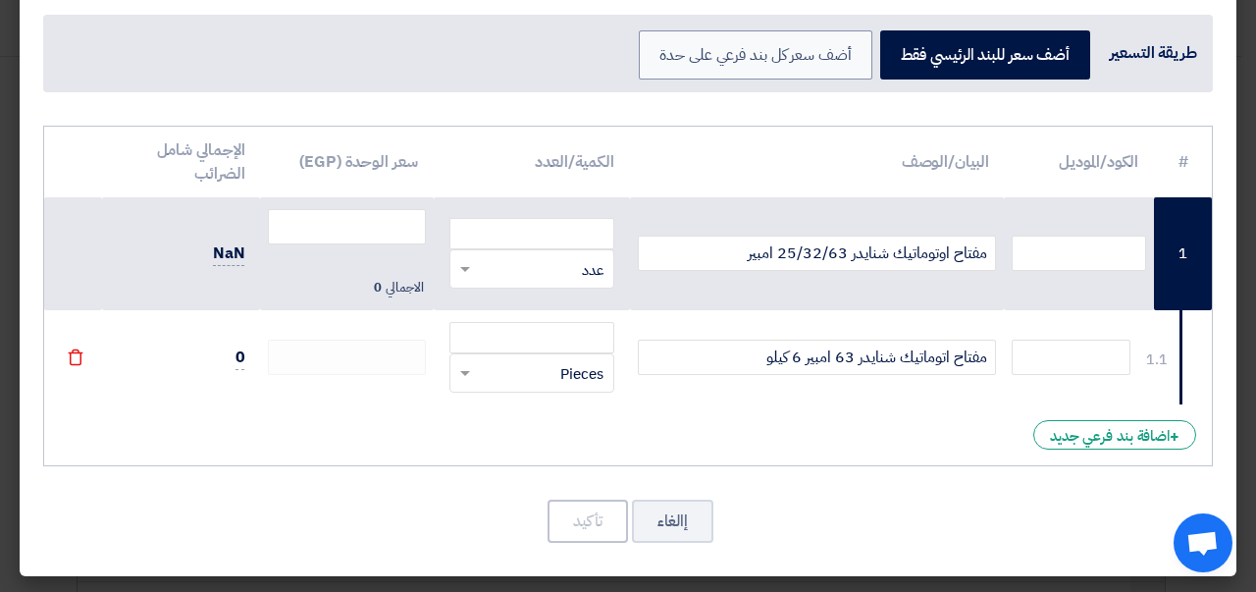
click at [473, 360] on ng-select "RFQ_STEP1.ITEMS.2.TYPE_PLACEHOLDER × Pieces" at bounding box center [531, 372] width 165 height 39
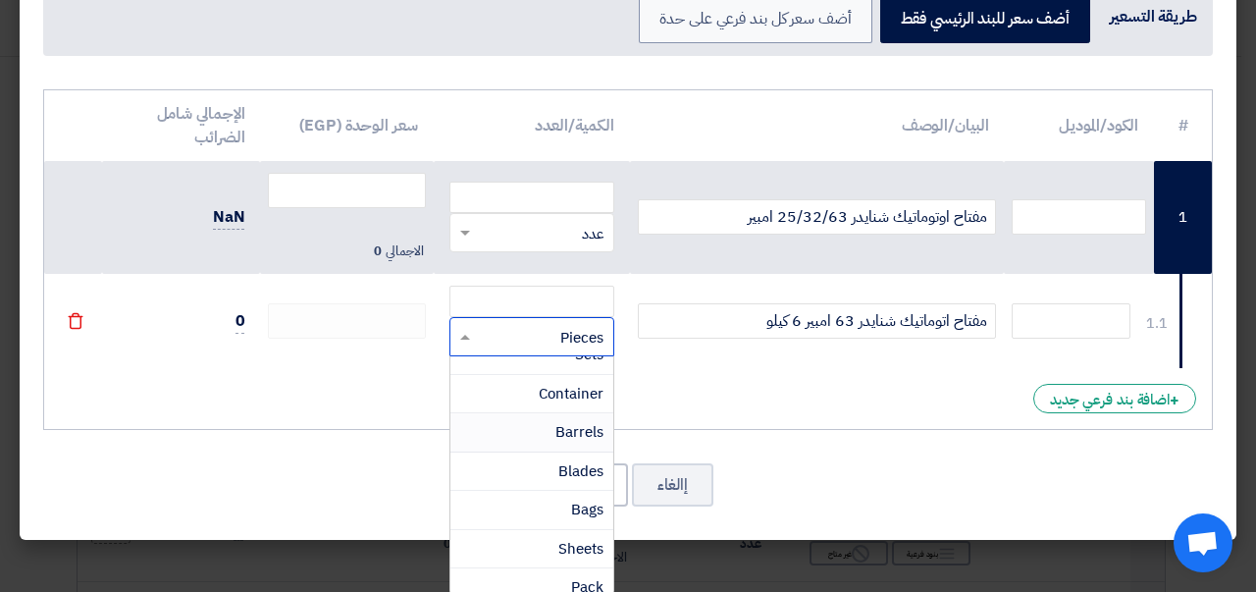
scroll to position [0, 0]
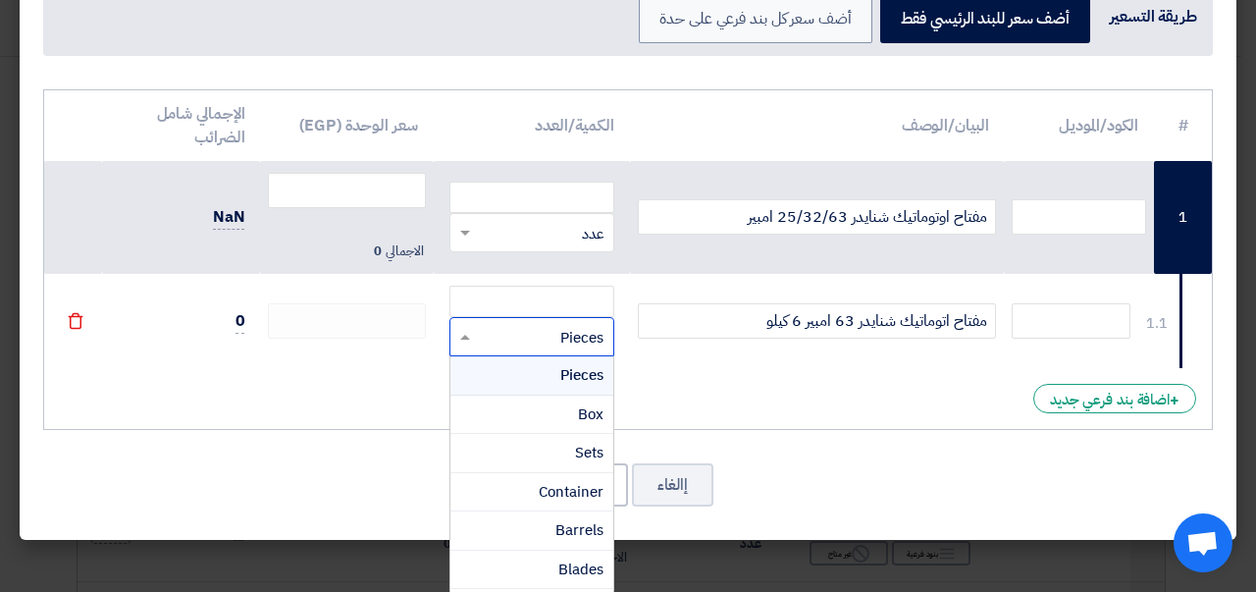
click at [598, 370] on span "Pieces" at bounding box center [581, 375] width 43 height 22
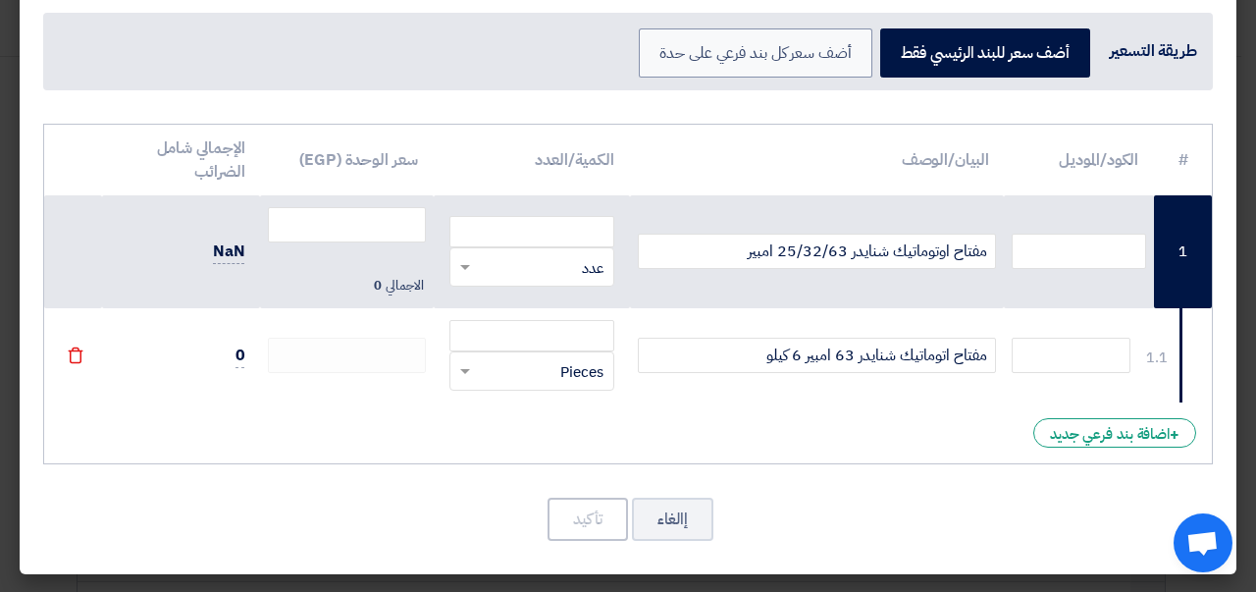
scroll to position [85, 0]
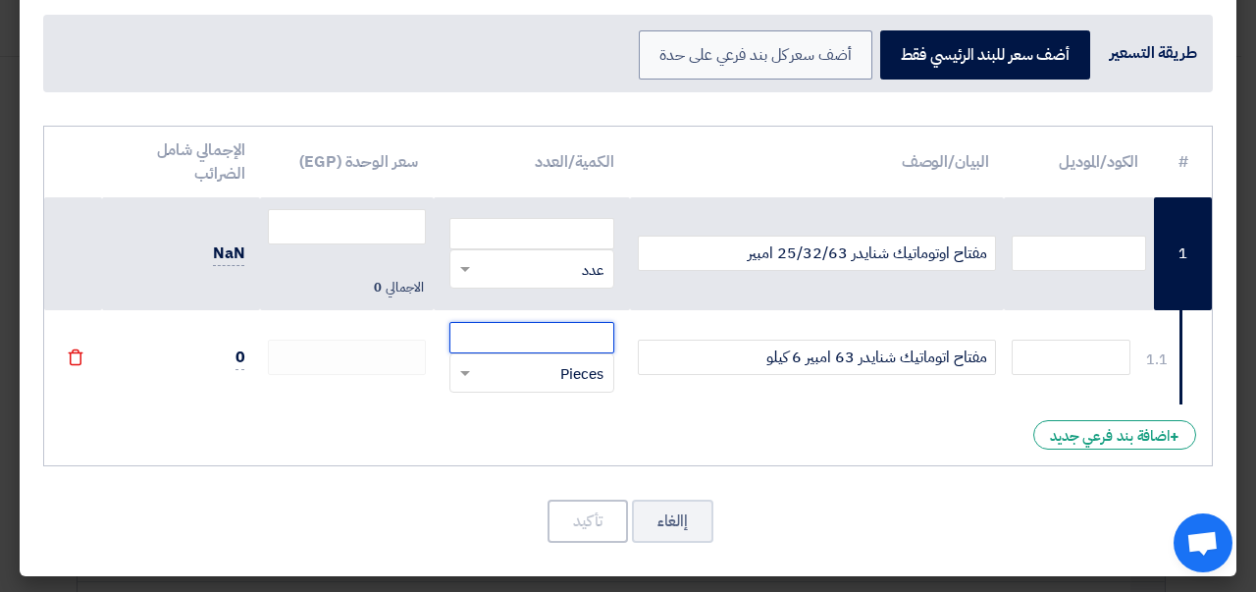
click at [566, 337] on input "number" at bounding box center [531, 337] width 165 height 31
click at [470, 374] on span at bounding box center [465, 374] width 10 height 7
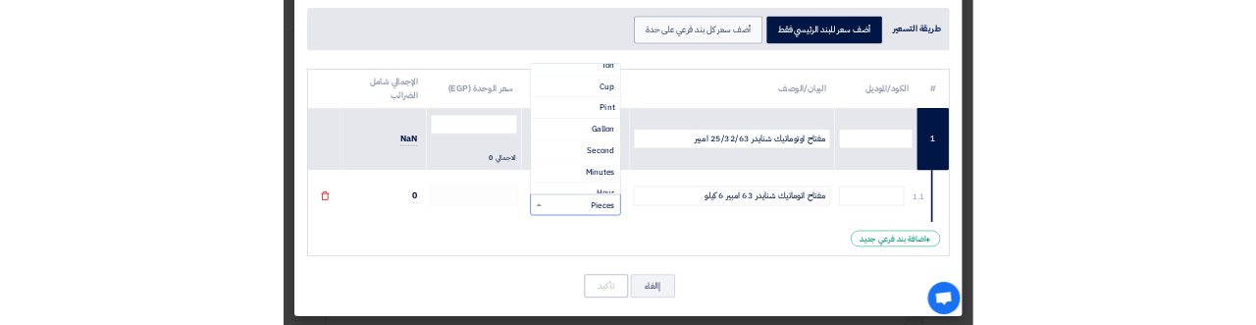
scroll to position [1268, 0]
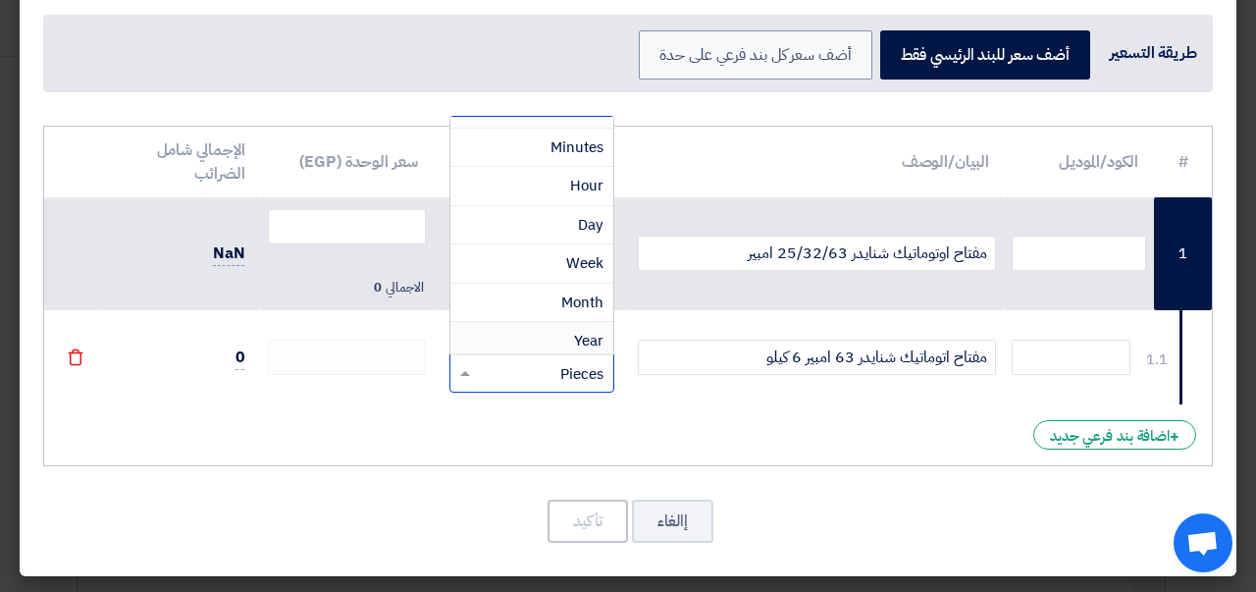
click at [691, 439] on div "# الكود/الموديل البيان/الوصف الكمية/العدد سعر الوحدة (EGP) الإجمالي شامل الضرائ…" at bounding box center [628, 296] width 1170 height 341
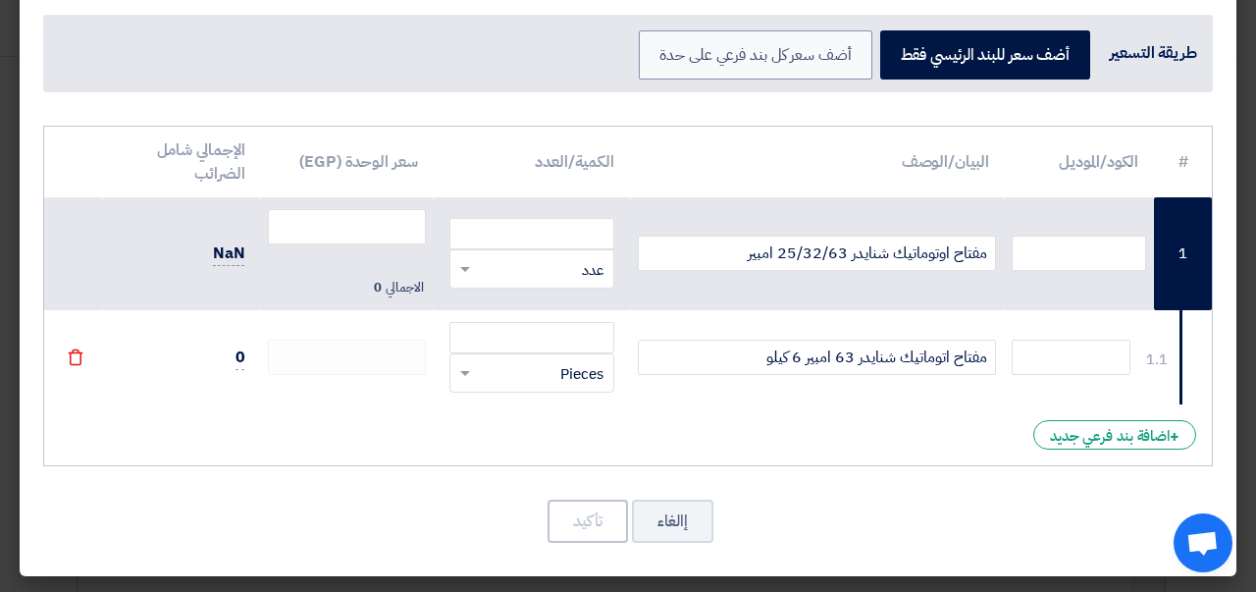
click at [475, 273] on span at bounding box center [462, 269] width 25 height 23
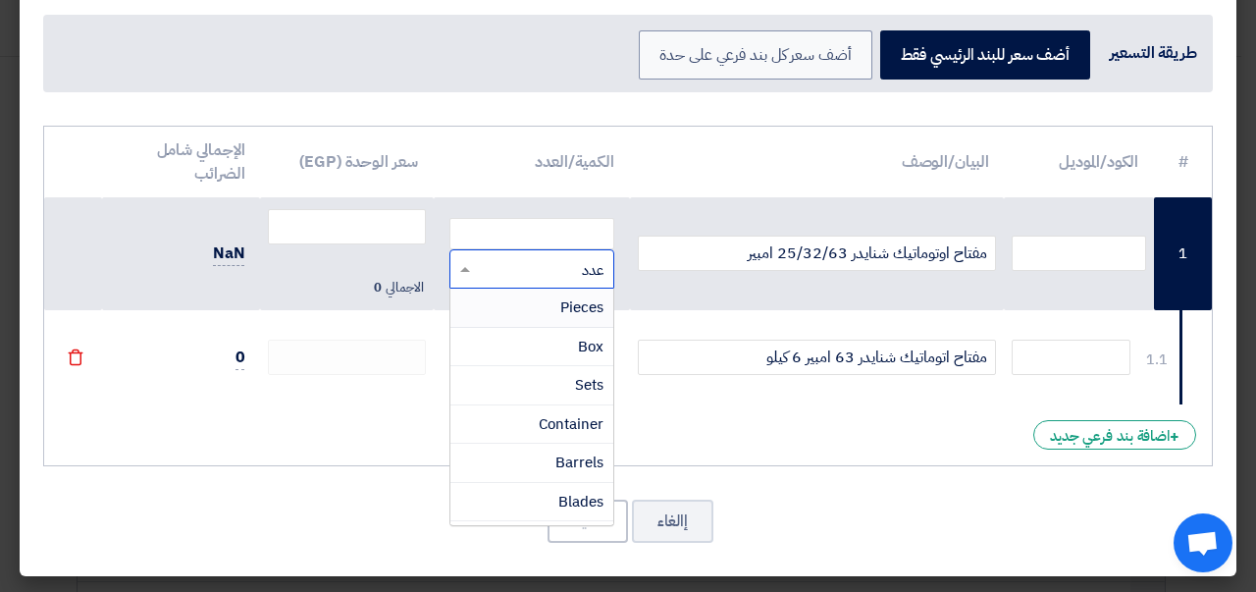
click at [341, 445] on div "# الكود/الموديل البيان/الوصف الكمية/العدد سعر الوحدة (EGP) الإجمالي شامل الضرائ…" at bounding box center [628, 296] width 1170 height 341
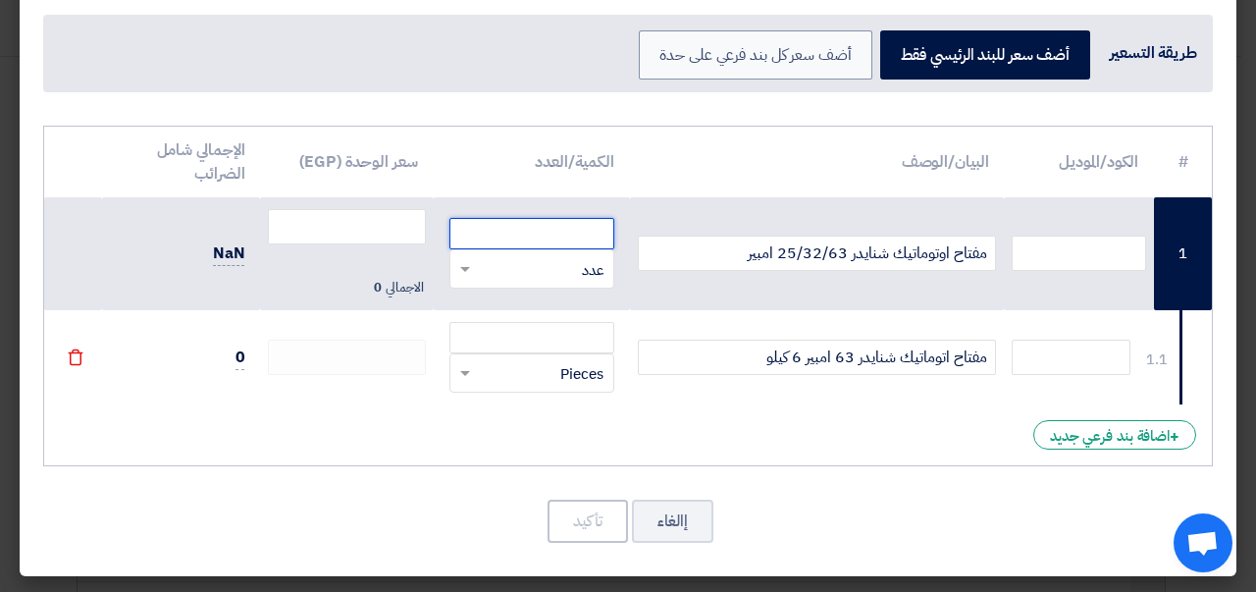
click at [510, 228] on input "number" at bounding box center [531, 233] width 165 height 31
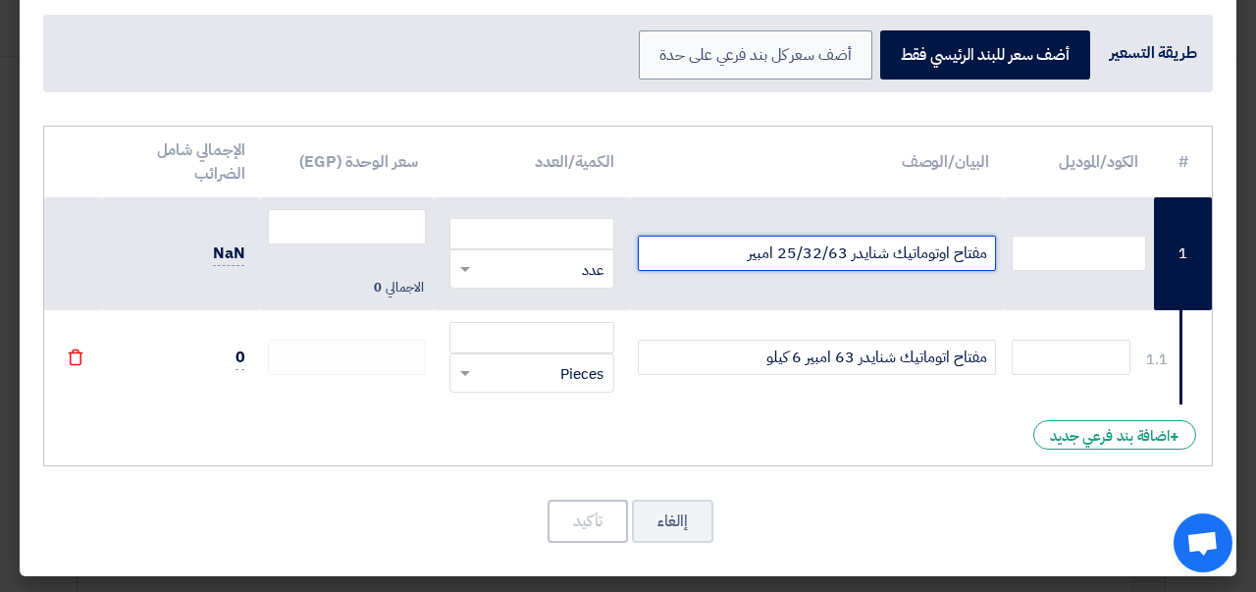
click at [840, 251] on input "مفتاح اوتوماتيك شنايدر 25/32/63 امبير" at bounding box center [817, 252] width 359 height 35
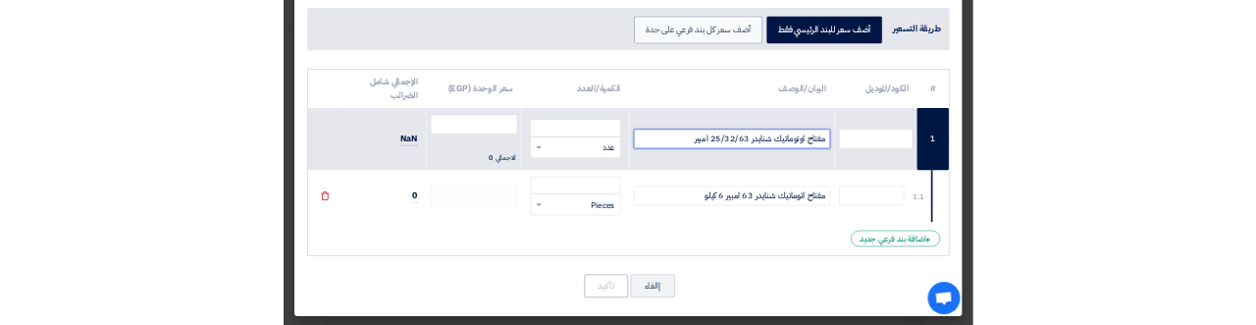
scroll to position [85, 0]
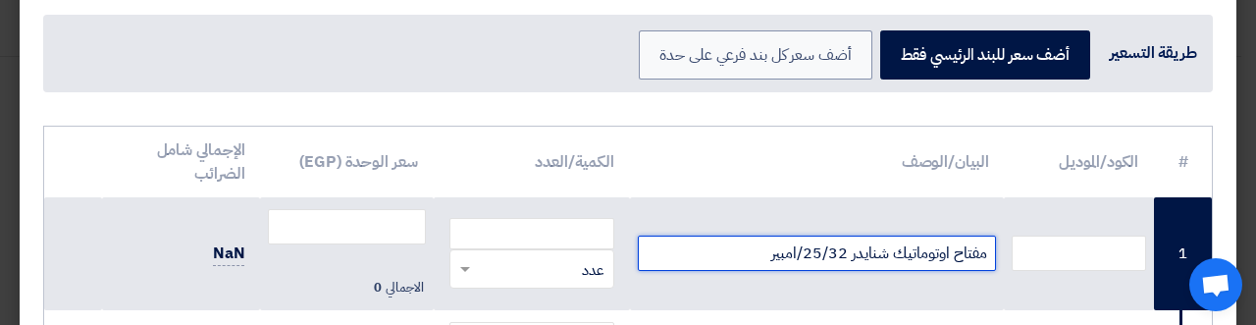
click at [754, 246] on input "مفتاح اوتوماتيك شنايدر 25/32/امبير" at bounding box center [817, 252] width 359 height 35
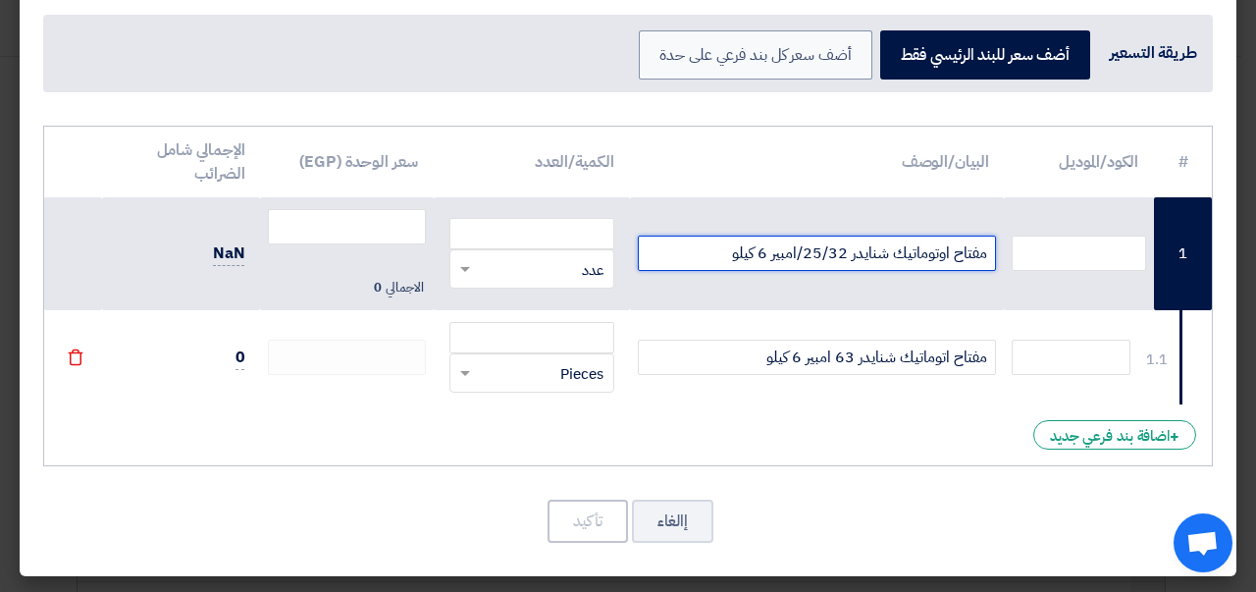
type input "مفتاح اوتوماتيك شنايدر 25/32/امبير 6 كيلو"
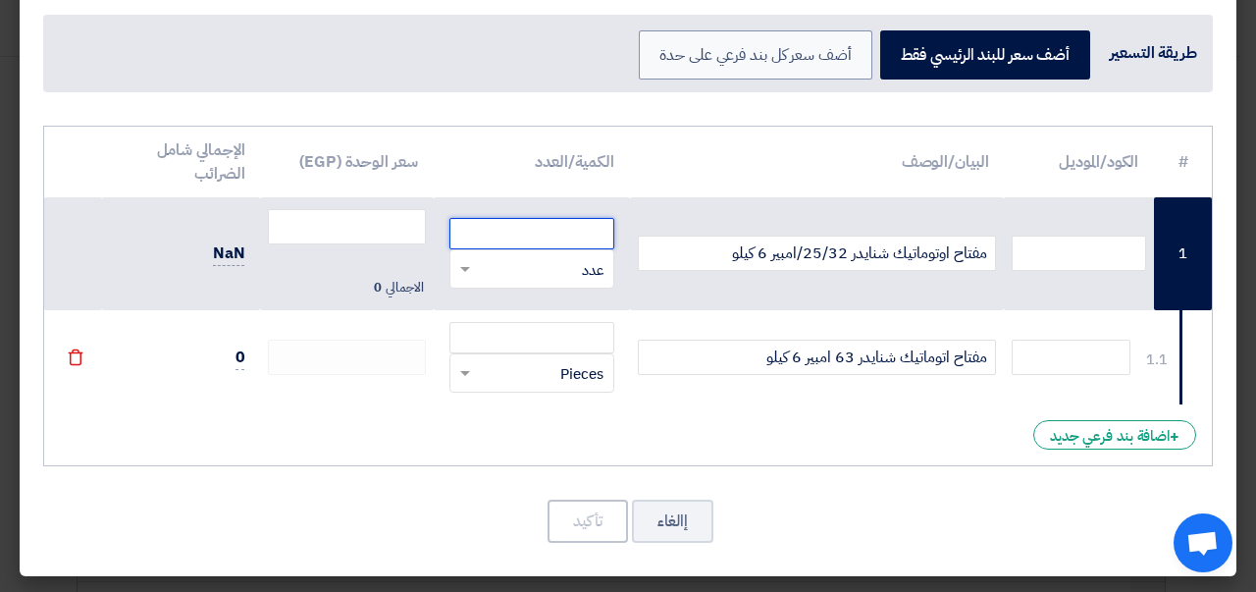
click at [568, 231] on input "number" at bounding box center [531, 233] width 165 height 31
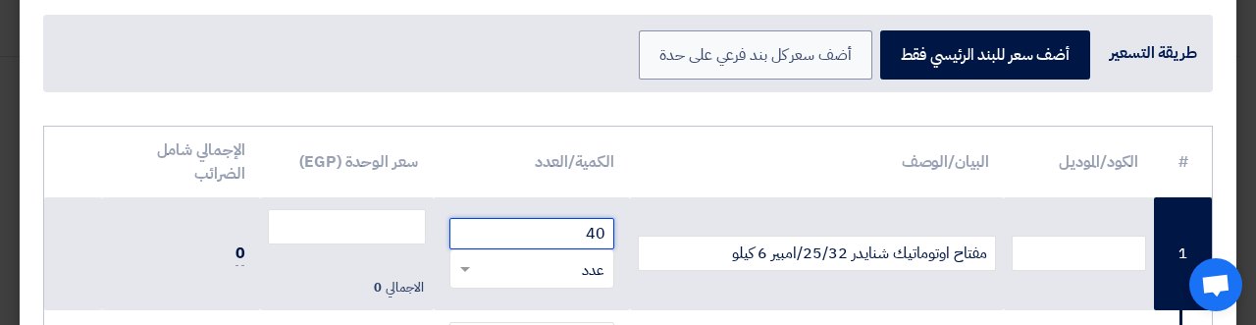
type input "40"
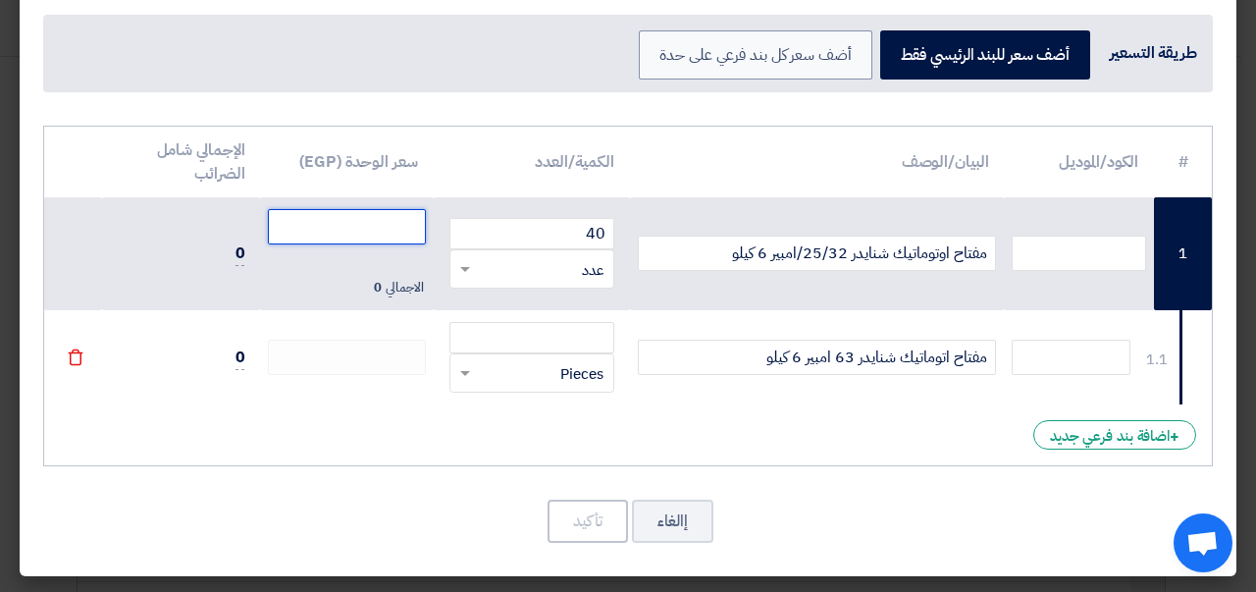
click at [355, 236] on input "number" at bounding box center [346, 226] width 157 height 35
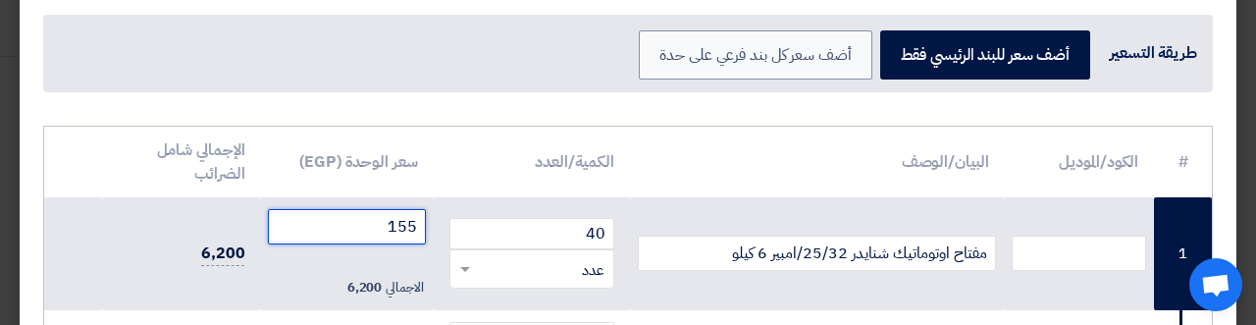
type input "155"
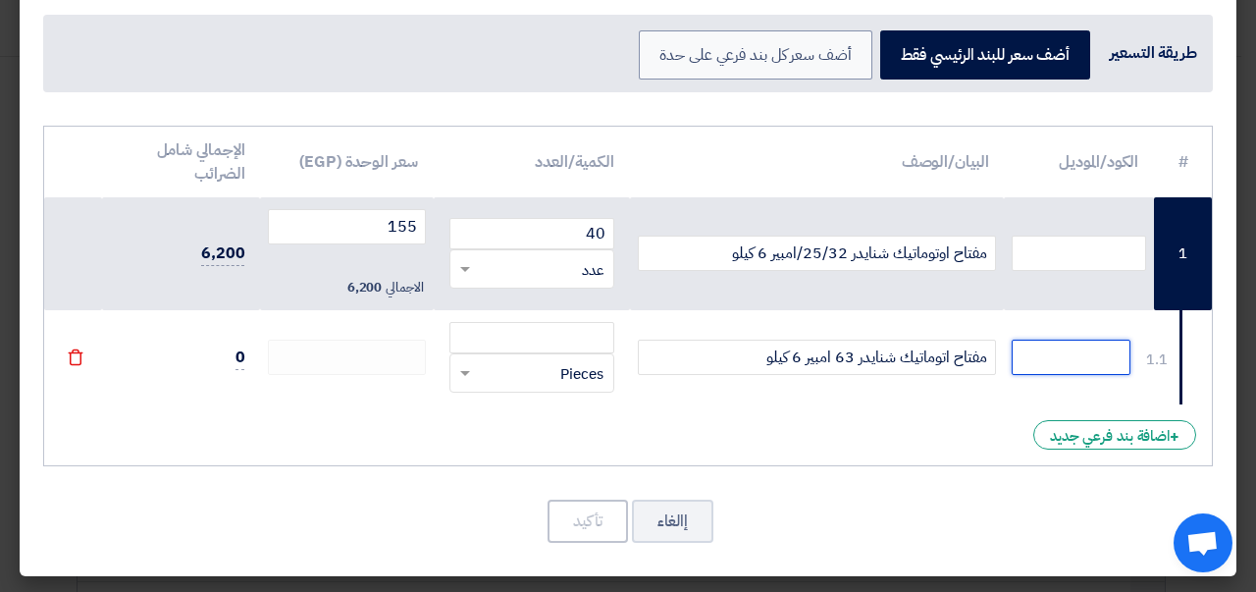
click at [1074, 360] on input "text" at bounding box center [1071, 357] width 119 height 35
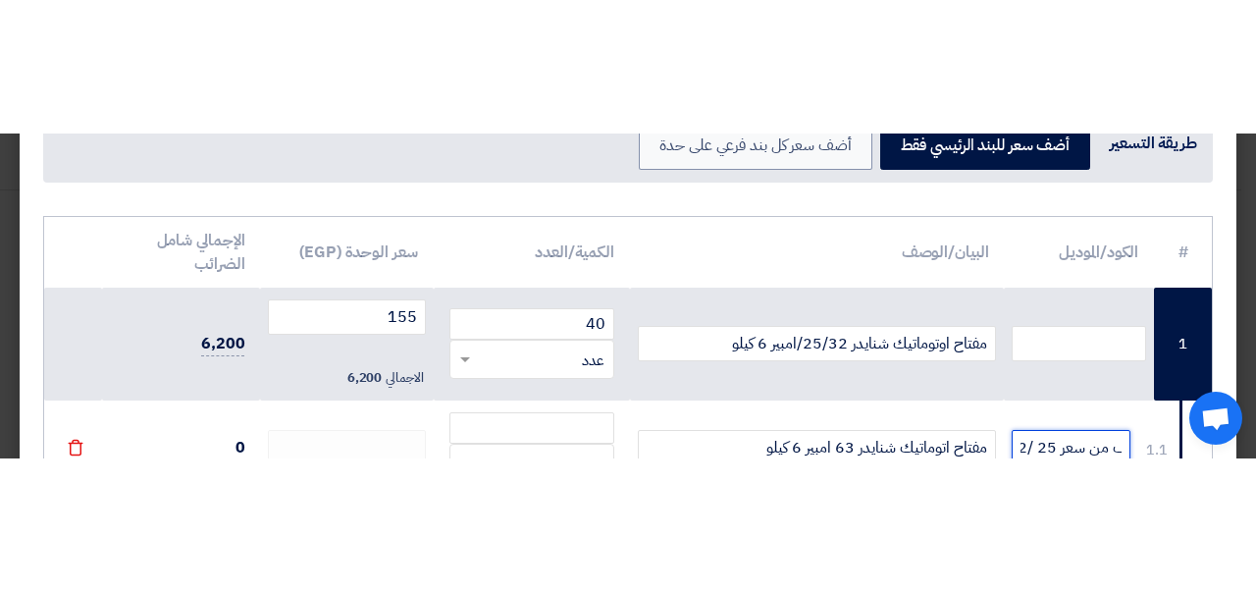
scroll to position [0, -122]
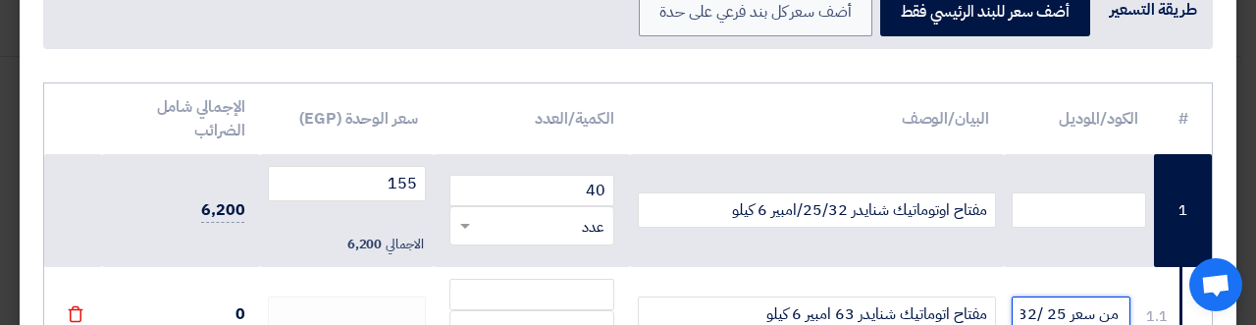
type input "سعر 63 امبير يختلف من سعر 25 /32"
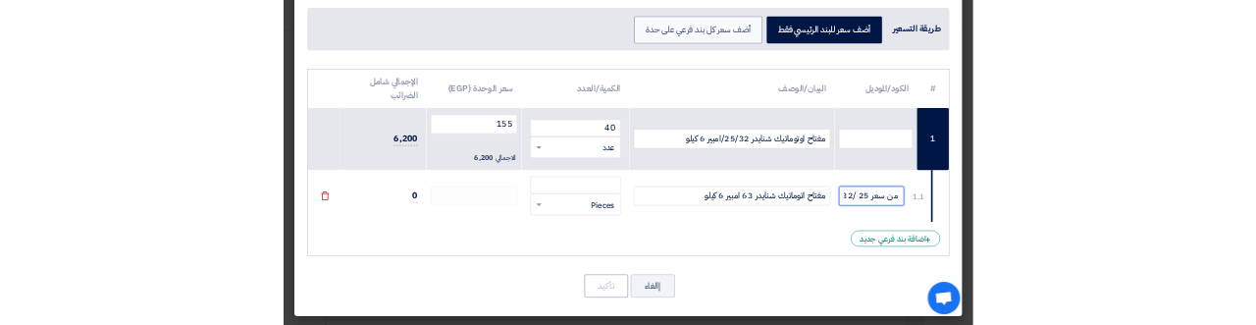
scroll to position [0, 0]
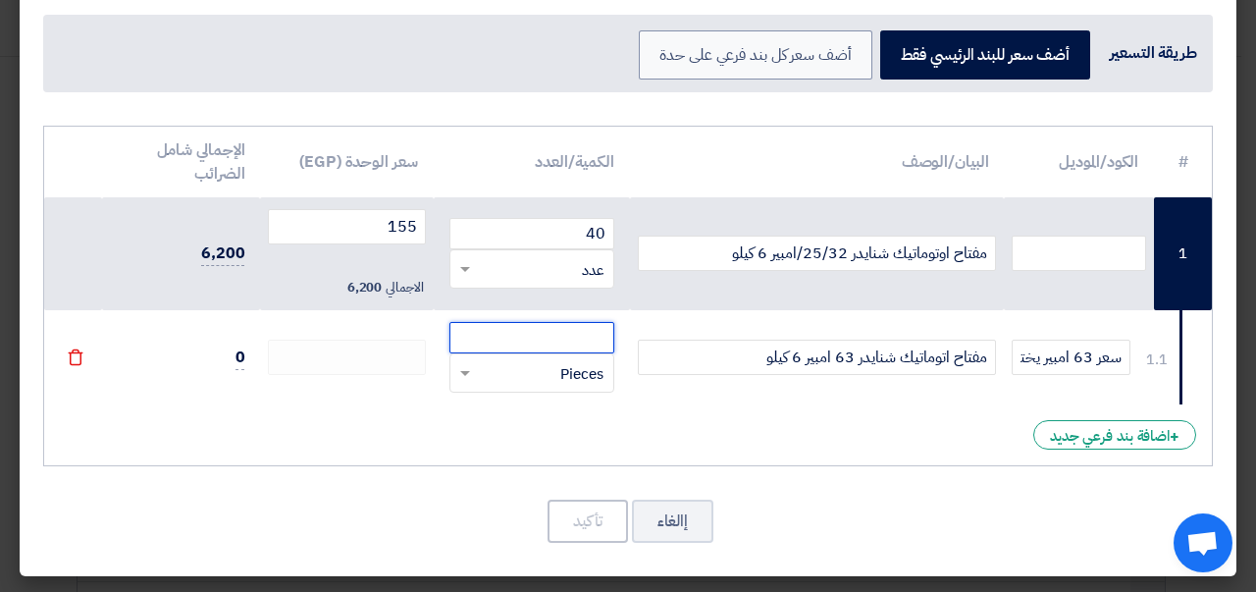
click at [561, 340] on input "number" at bounding box center [531, 337] width 165 height 31
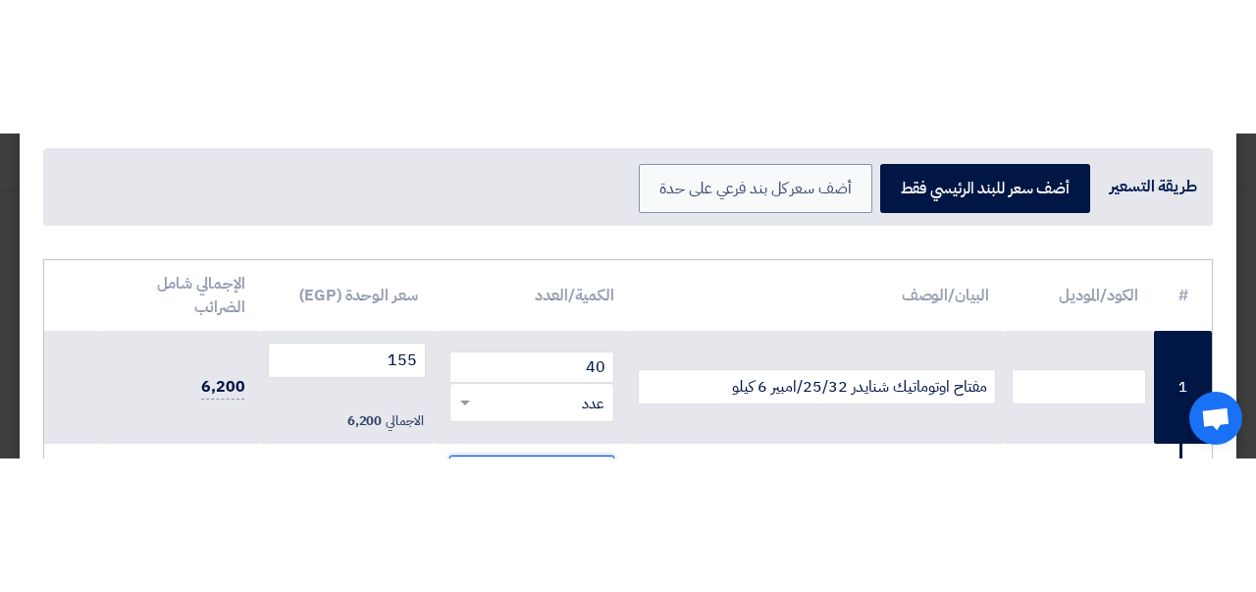
scroll to position [109, 0]
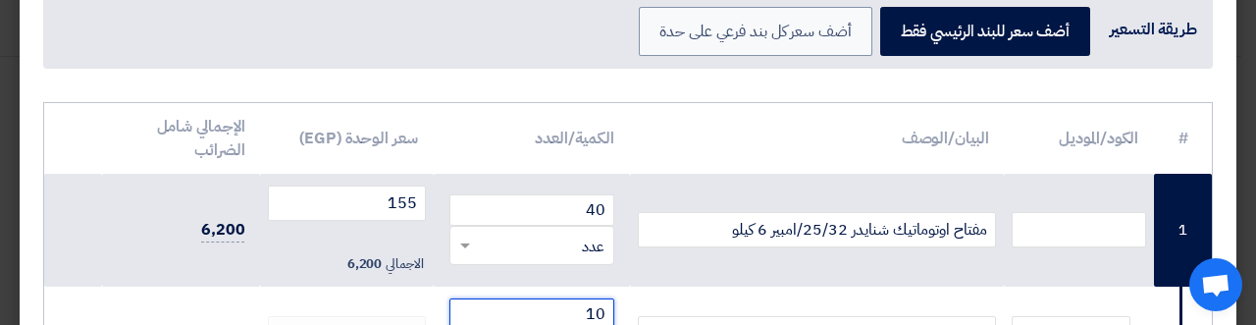
type input "10"
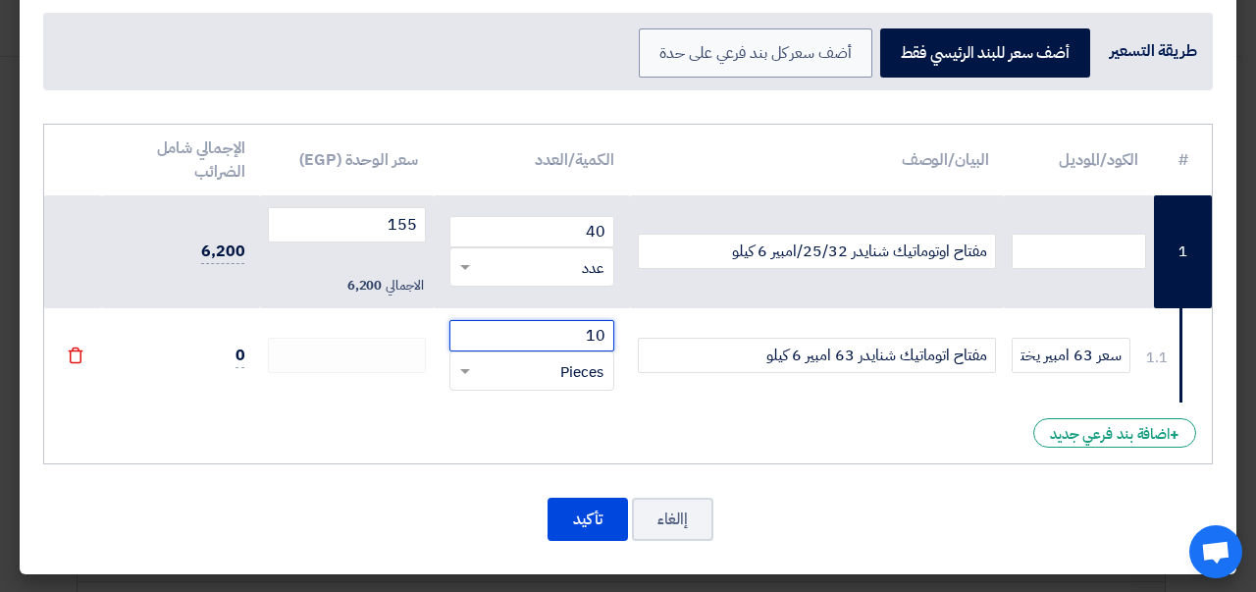
scroll to position [85, 0]
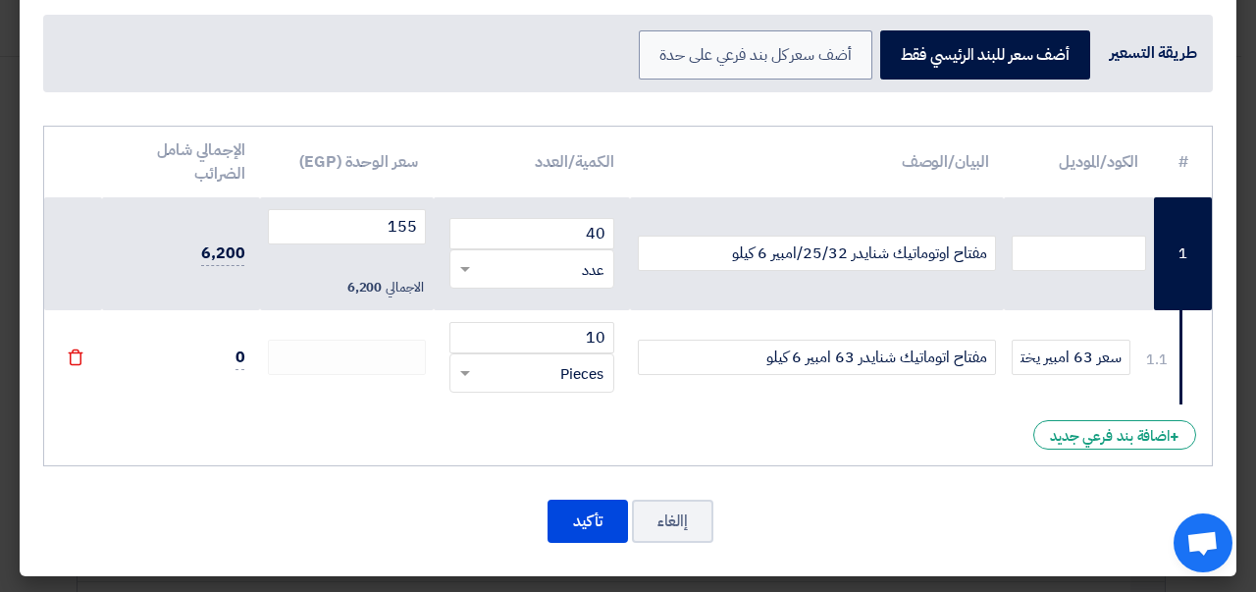
click at [455, 425] on div "# الكود/الموديل البيان/الوصف الكمية/العدد سعر الوحدة (EGP) الإجمالي شامل الضرائ…" at bounding box center [628, 296] width 1170 height 341
click at [536, 366] on div "RFQ_STEP1.ITEMS.2.TYPE_PLACEHOLDER × Pieces" at bounding box center [544, 373] width 138 height 23
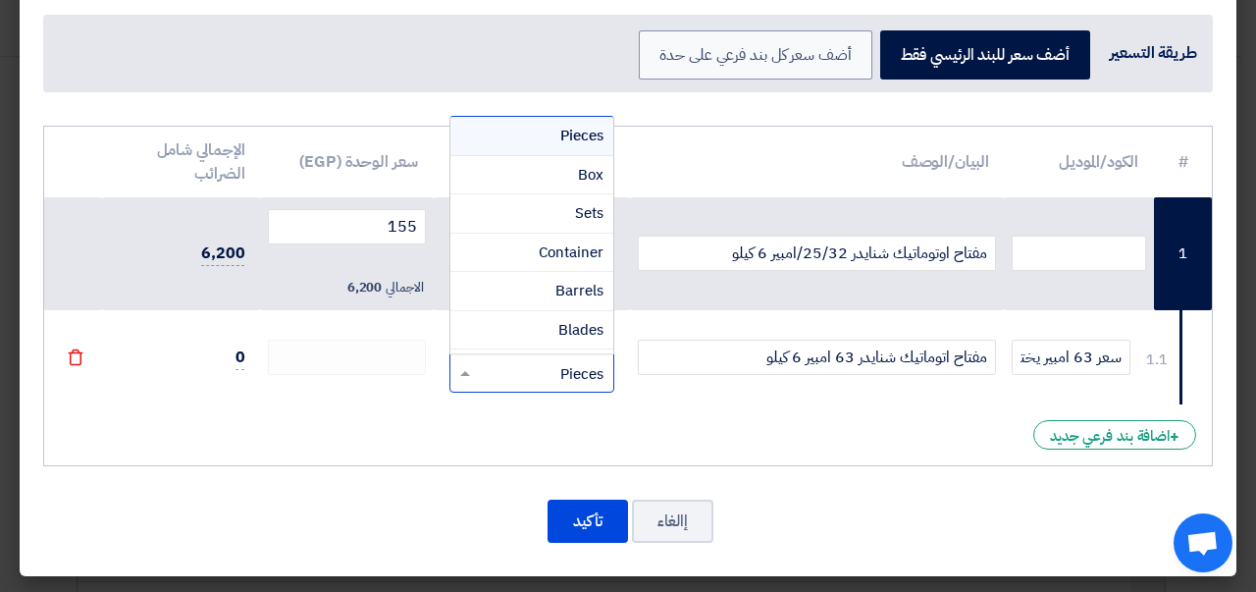
click at [531, 329] on div "Blades" at bounding box center [531, 330] width 163 height 39
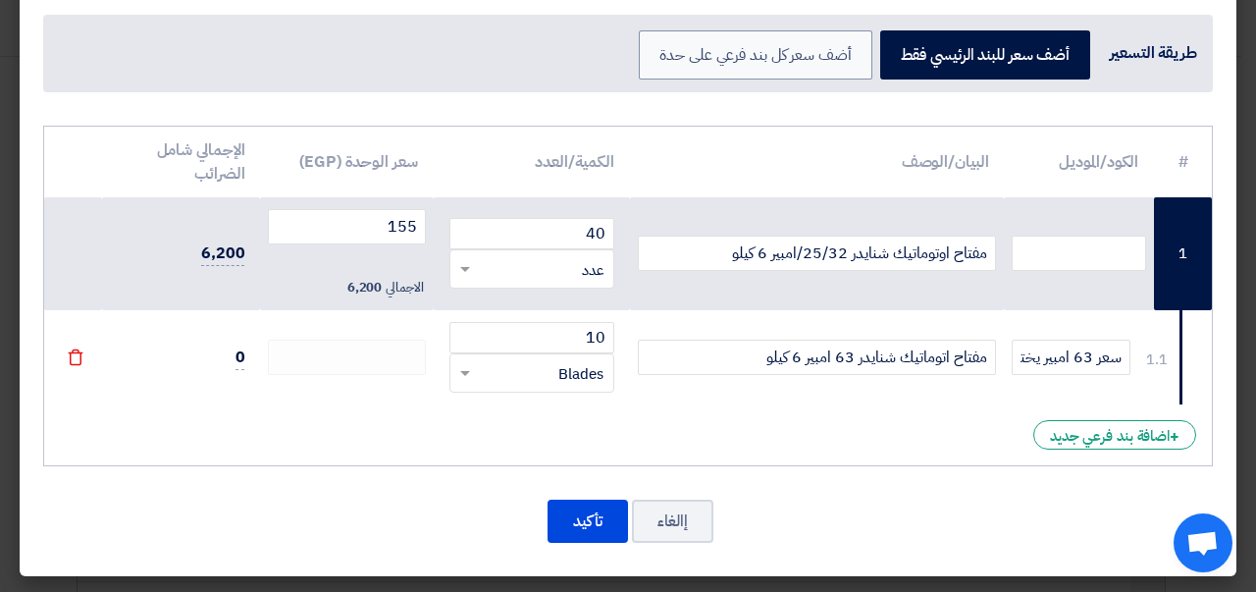
click at [531, 372] on div "RFQ_STEP1.ITEMS.2.TYPE_PLACEHOLDER × Blades" at bounding box center [544, 373] width 138 height 23
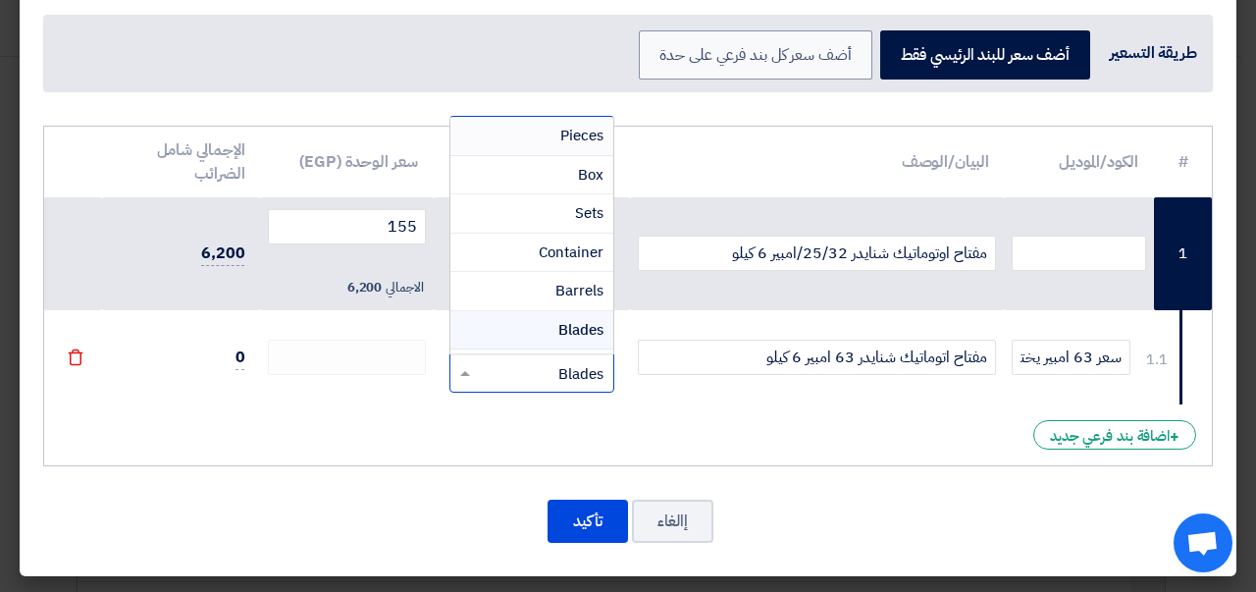
click at [567, 140] on span "Pieces" at bounding box center [581, 136] width 43 height 22
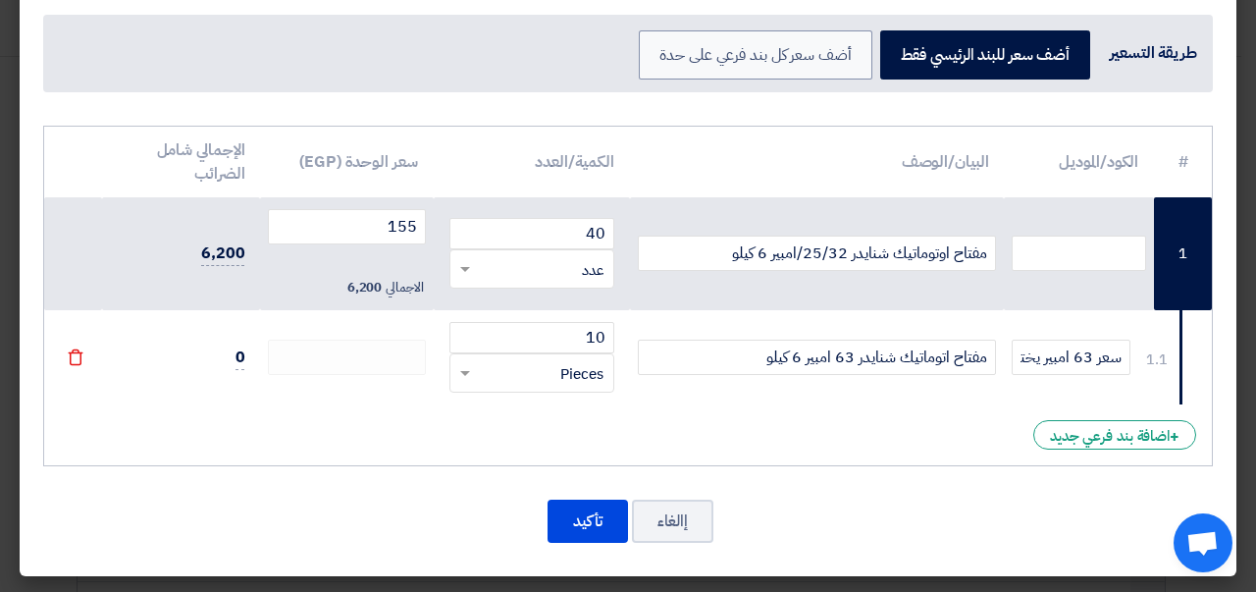
click at [739, 399] on td "مفتاح اتوماتيك شنايدر 63 امبير 6 كيلو" at bounding box center [817, 357] width 375 height 94
click at [244, 356] on td "0" at bounding box center [181, 357] width 159 height 94
click at [245, 356] on span "0" at bounding box center [240, 357] width 10 height 25
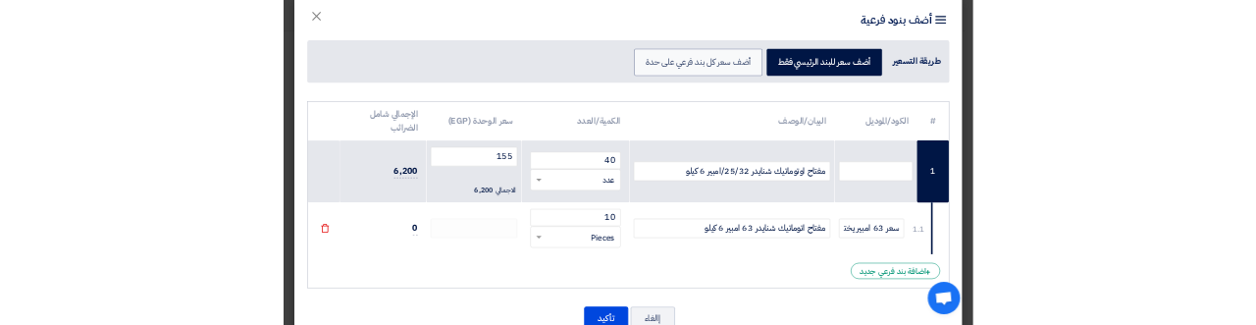
scroll to position [0, 0]
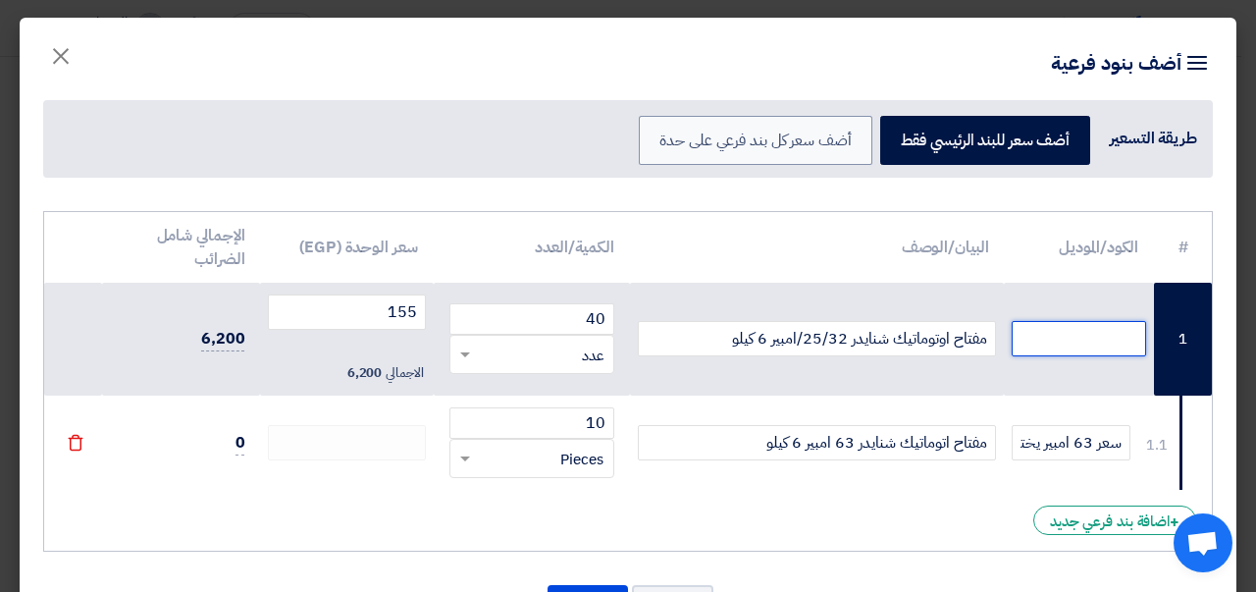
click at [1068, 343] on input "text" at bounding box center [1079, 338] width 134 height 35
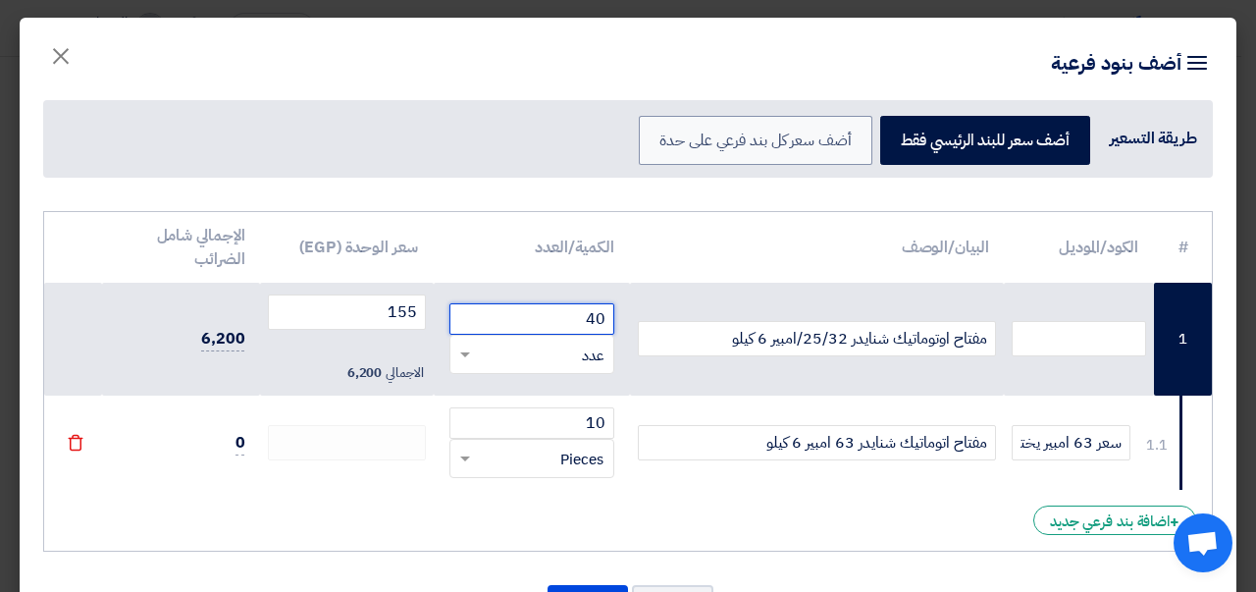
drag, startPoint x: 575, startPoint y: 323, endPoint x: 697, endPoint y: 320, distance: 121.7
click at [697, 320] on tr "1 مفتاح اوتوماتيك شنايدر 25/32/امبير 6 كيلو 40 RFQ_STEP1.ITEMS.2.TYPE_PLACEHOLD…" at bounding box center [628, 340] width 1168 height 114
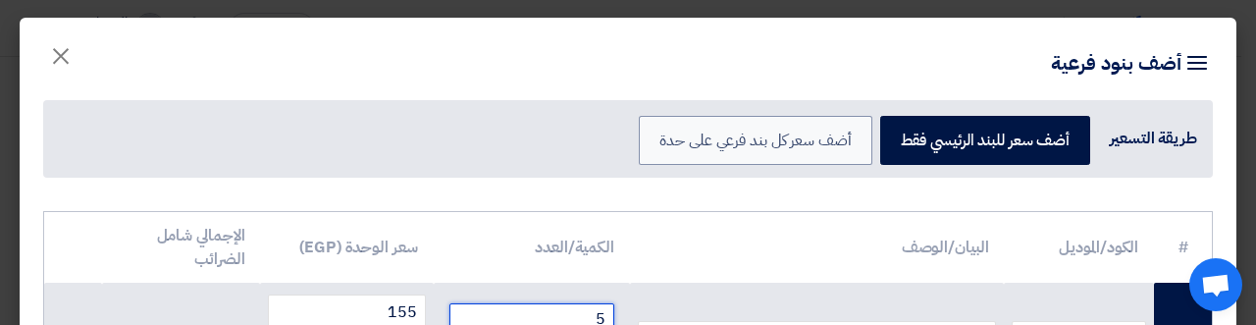
scroll to position [5, 0]
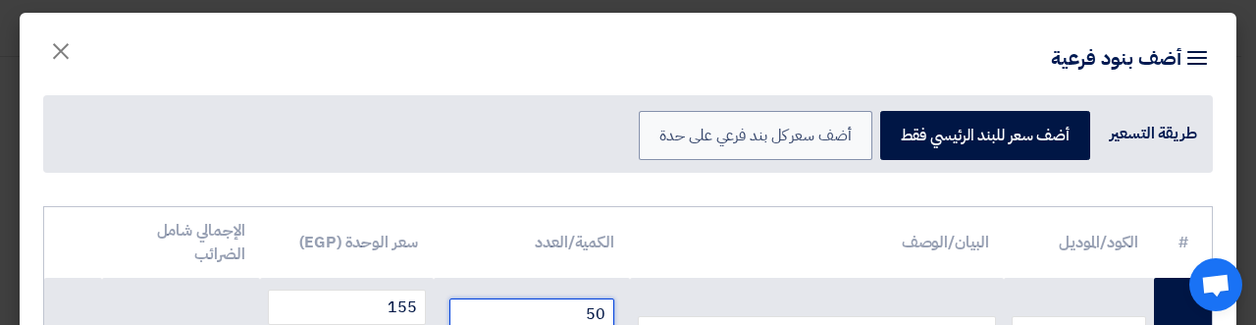
type input "50"
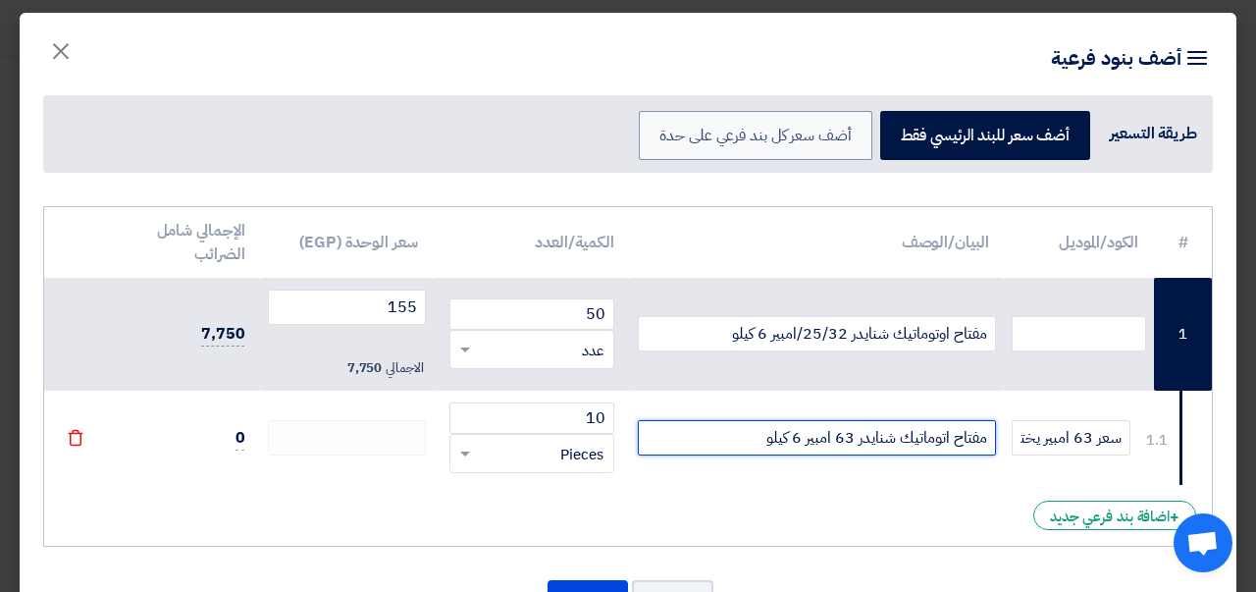
drag, startPoint x: 749, startPoint y: 437, endPoint x: 1035, endPoint y: 441, distance: 286.5
click at [1035, 441] on tr "1.1 سعر 63 امبير يختلف من سعر 25 /32 مفتاح اتوماتيك شنايدر 63 امبير 6 كيلو 10 ×" at bounding box center [628, 438] width 1168 height 94
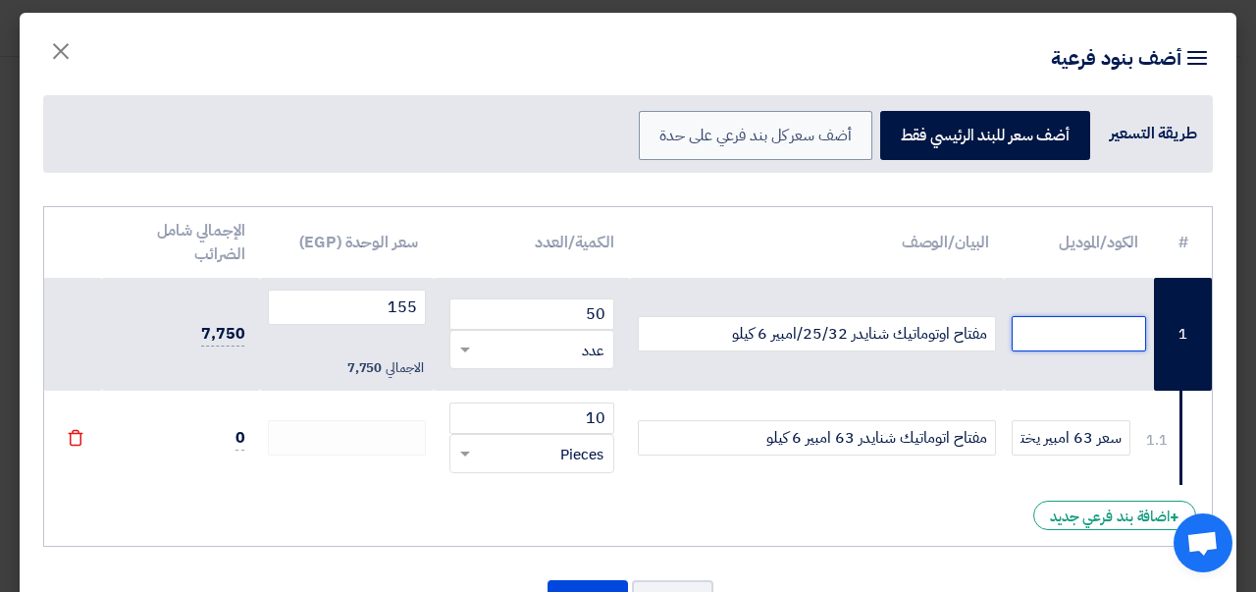
click at [1108, 333] on input "text" at bounding box center [1079, 333] width 134 height 35
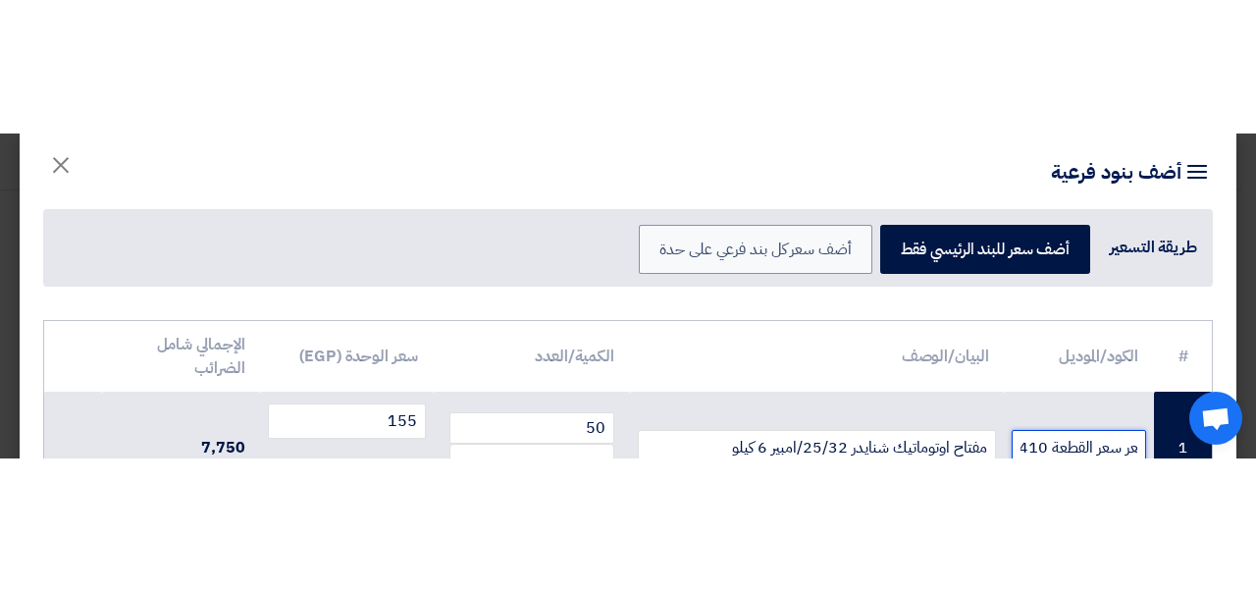
scroll to position [0, -125]
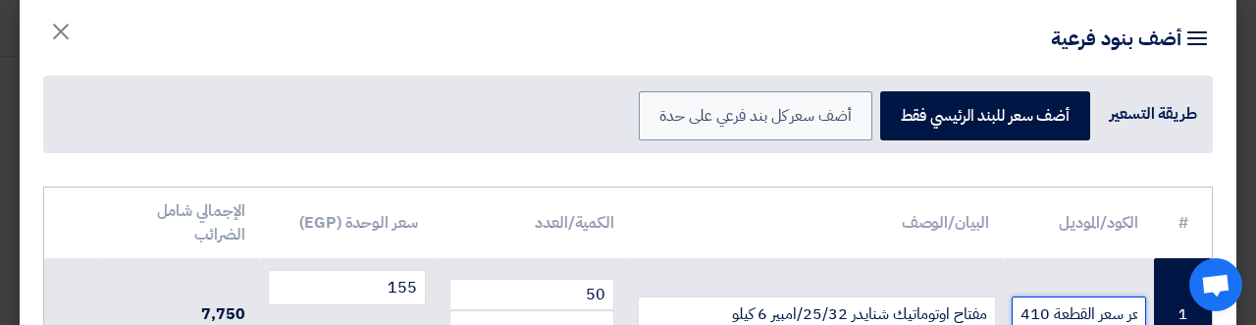
type input "63 امبير يفرق فى السعر سعر القطعة 410"
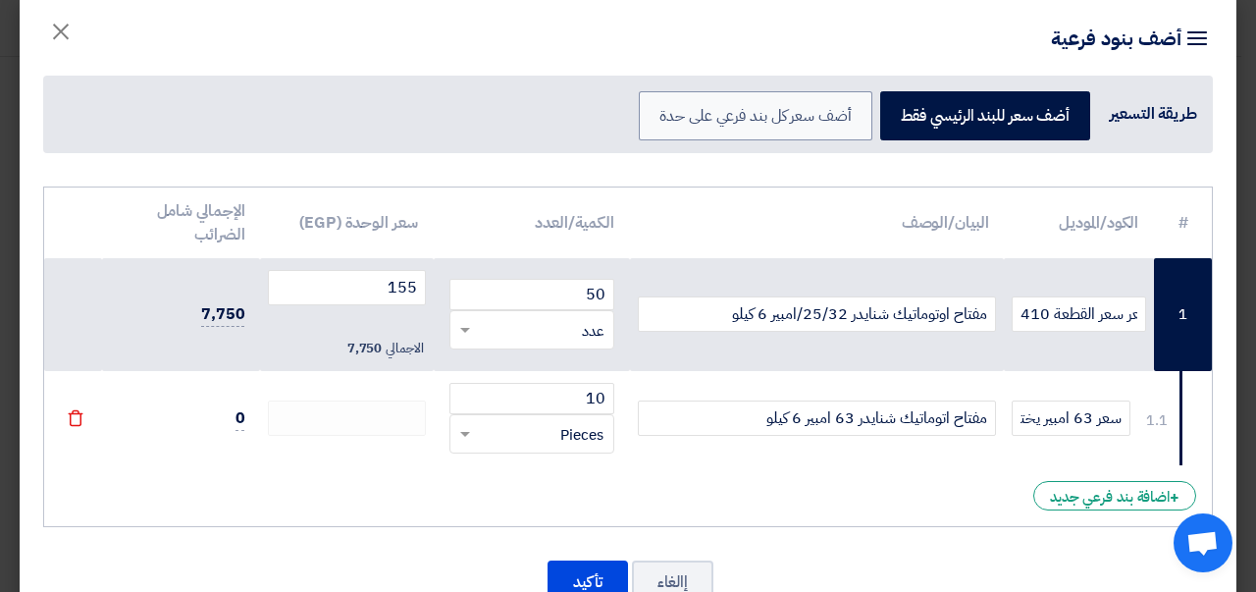
click at [84, 416] on icon "File" at bounding box center [76, 418] width 18 height 18
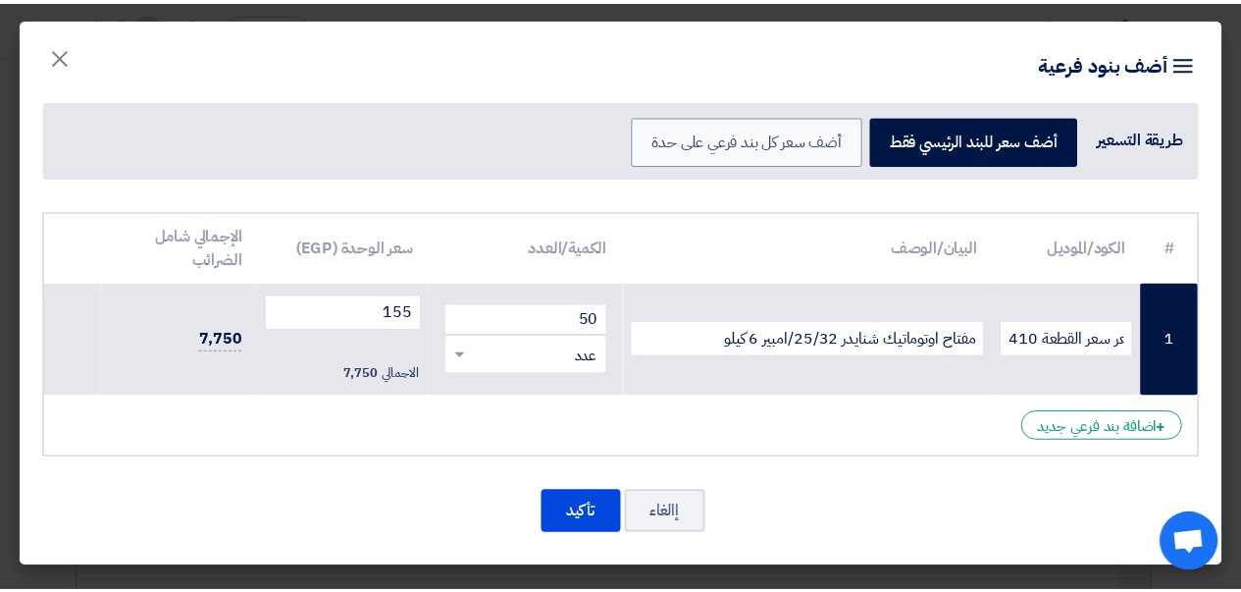
scroll to position [0, 0]
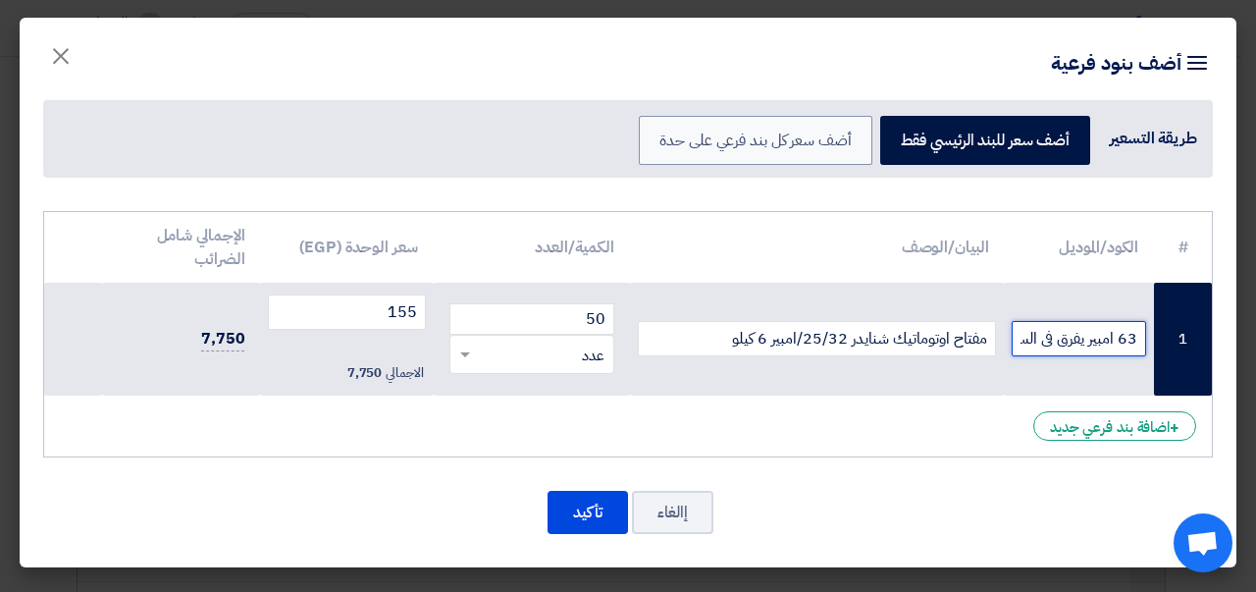
click at [1084, 336] on input "63 امبير يفرق فى السعر سعر القطعة 410" at bounding box center [1079, 338] width 134 height 35
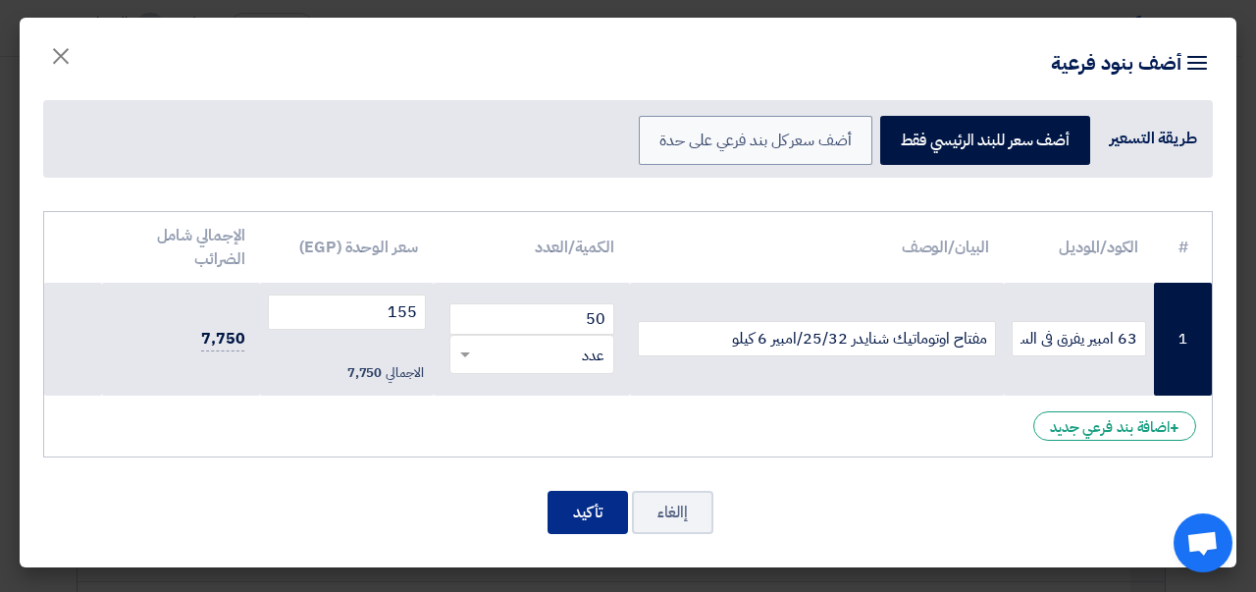
click at [593, 523] on button "تأكيد" at bounding box center [588, 512] width 80 height 43
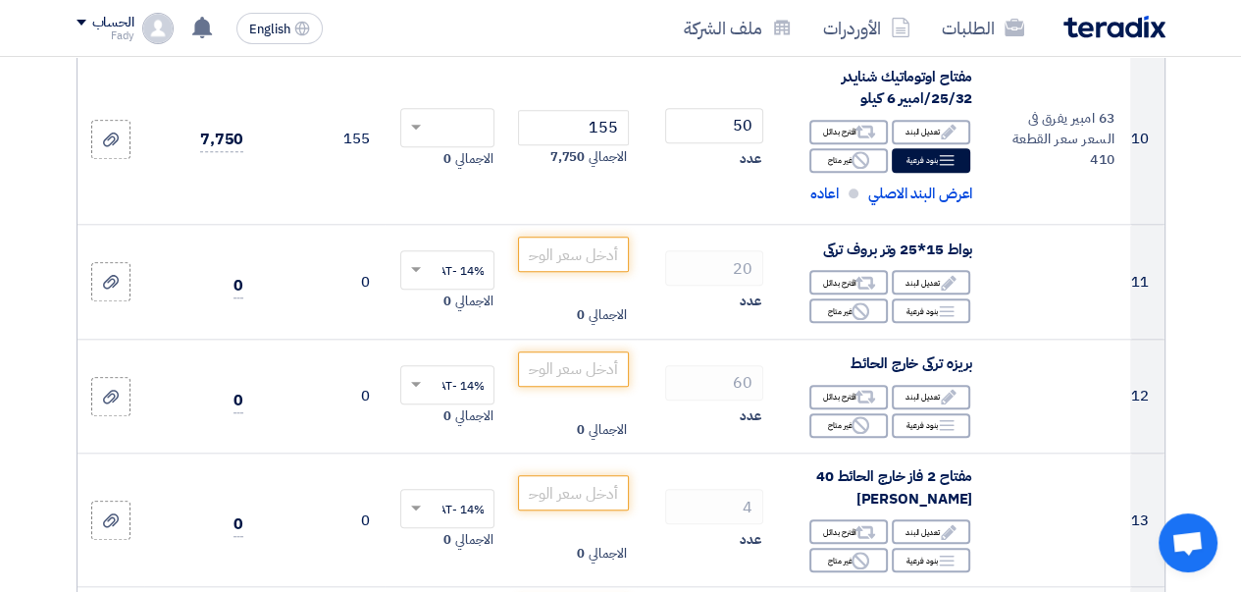
scroll to position [1618, 0]
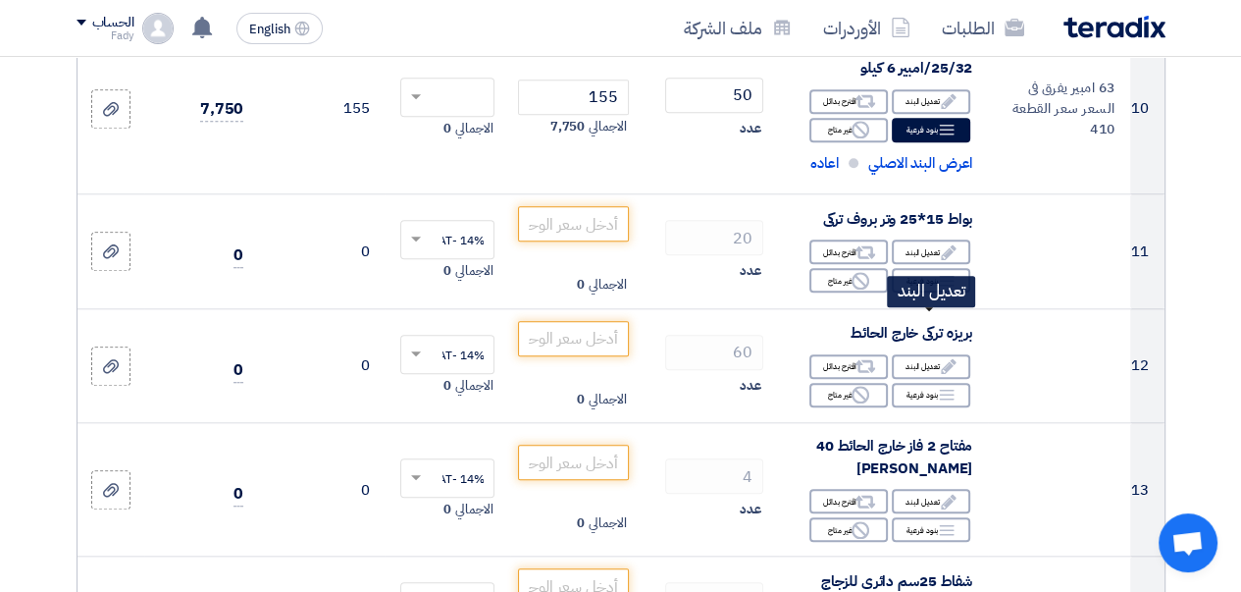
click at [925, 264] on div "Edit تعديل البند" at bounding box center [931, 251] width 78 height 25
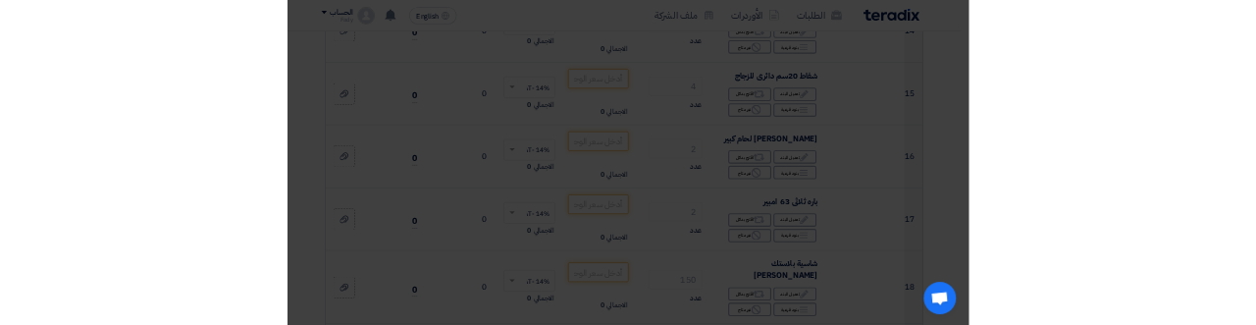
scroll to position [1254, 0]
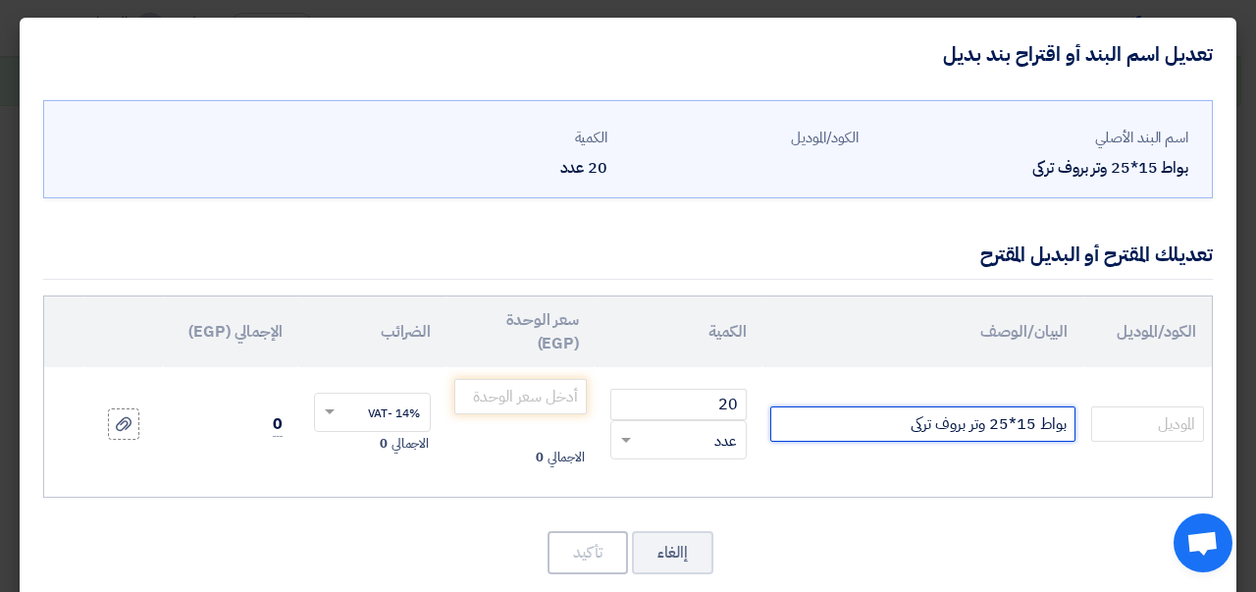
drag, startPoint x: 887, startPoint y: 423, endPoint x: 1024, endPoint y: 420, distance: 137.4
click at [1024, 420] on input "بواط 15*25 وتر بروف تركى" at bounding box center [922, 423] width 305 height 35
click at [1018, 421] on input "بواط 15*25 وتر بروف تركى" at bounding box center [922, 423] width 305 height 35
drag, startPoint x: 997, startPoint y: 425, endPoint x: 1021, endPoint y: 424, distance: 24.6
click at [1021, 424] on input "بواط 15*25 وتر بروف تركى" at bounding box center [922, 423] width 305 height 35
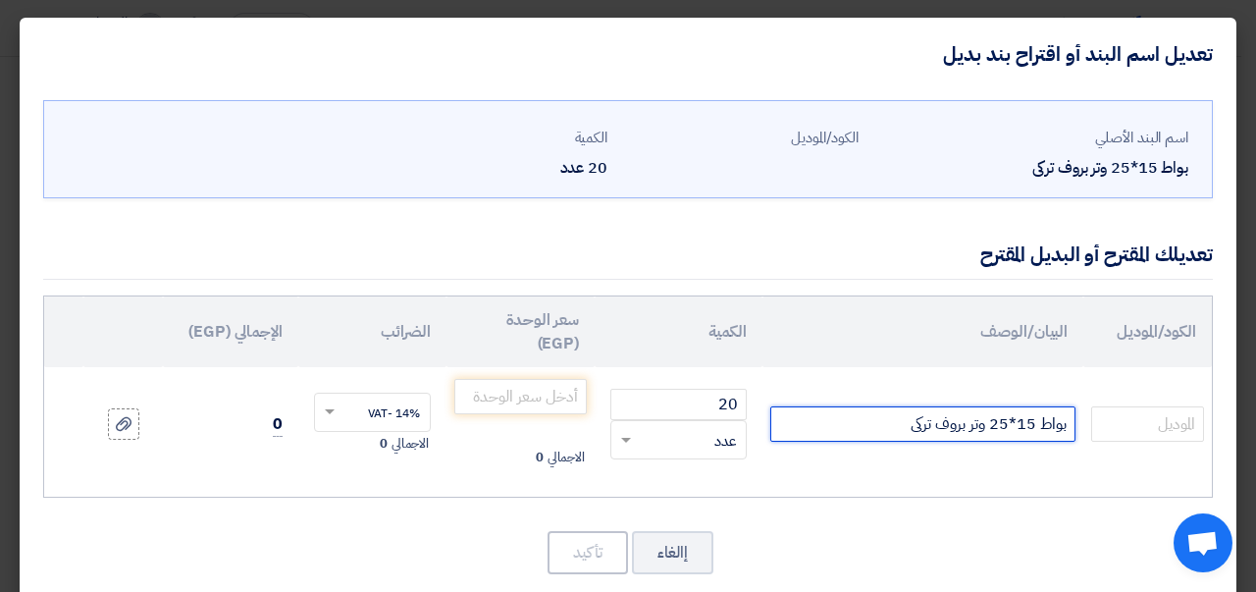
drag, startPoint x: 984, startPoint y: 423, endPoint x: 1020, endPoint y: 424, distance: 35.3
click at [1020, 424] on input "بواط 15*25 وتر بروف تركى" at bounding box center [922, 423] width 305 height 35
click at [1000, 428] on input "بواط 15*25 وتر بروف تركى" at bounding box center [922, 423] width 305 height 35
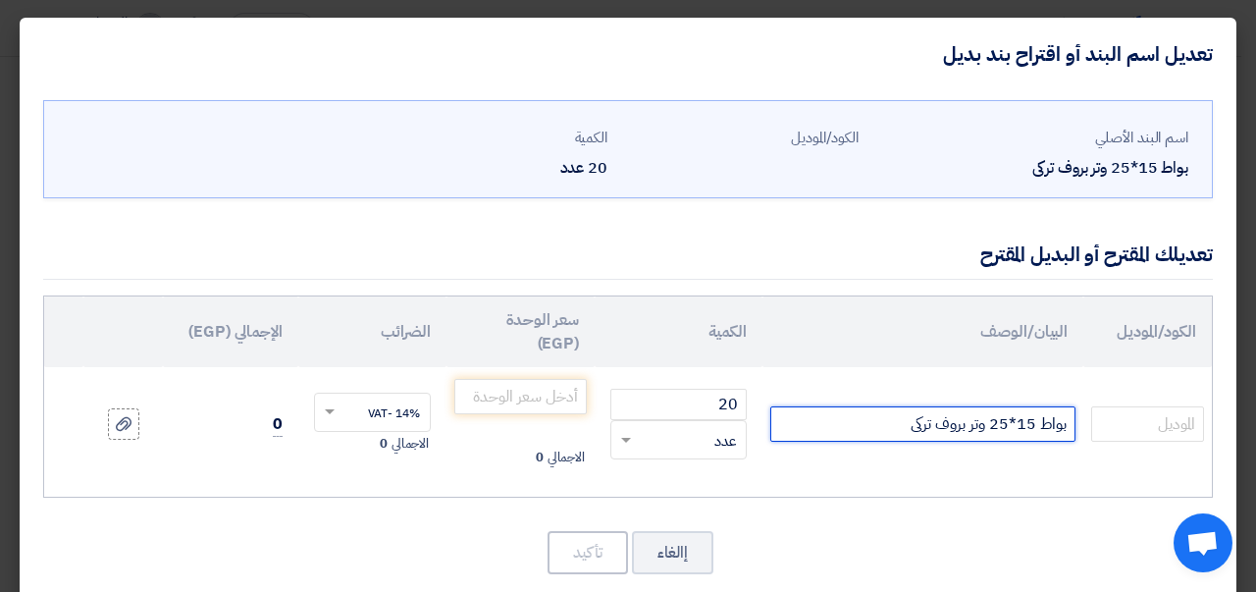
click at [1005, 425] on input "بواط 15*25 وتر بروف تركى" at bounding box center [922, 423] width 305 height 35
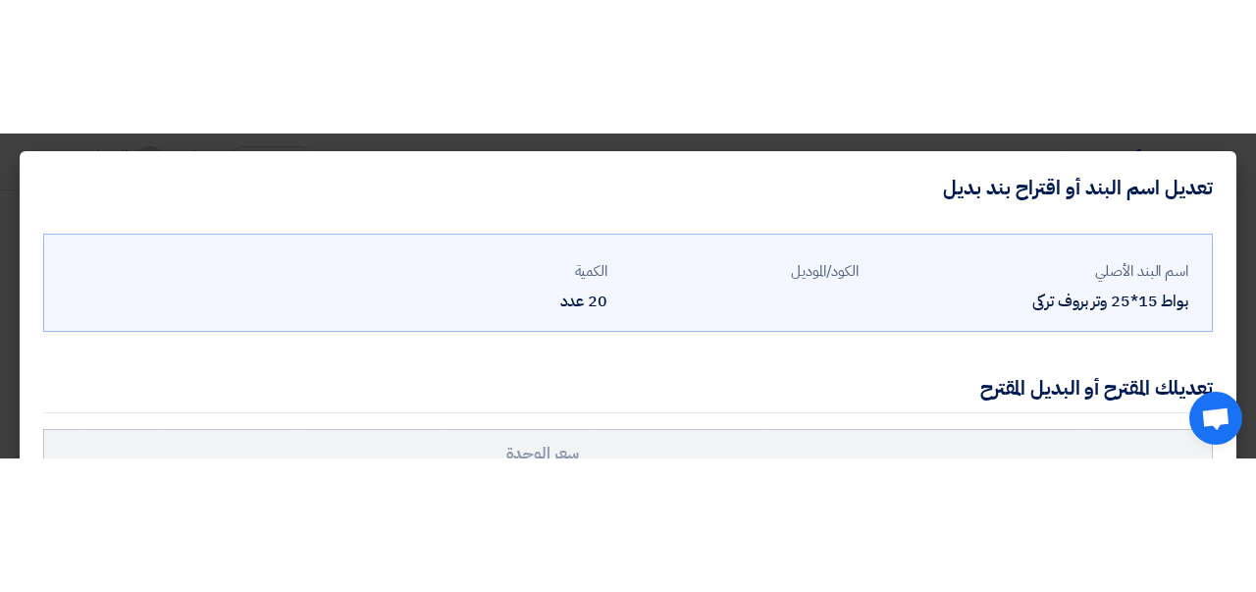
scroll to position [109, 0]
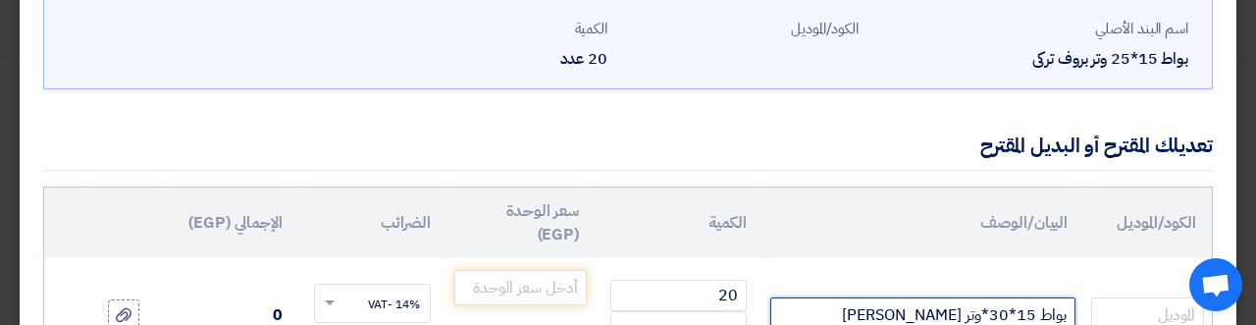
drag, startPoint x: 987, startPoint y: 308, endPoint x: 1032, endPoint y: 321, distance: 46.9
click at [1021, 310] on input "بواط 15*30*وتر [PERSON_NAME]" at bounding box center [922, 314] width 305 height 35
click at [1026, 309] on input "بواط 15وتر [PERSON_NAME]" at bounding box center [922, 314] width 305 height 35
click at [1025, 323] on input "بواط 15وتر [PERSON_NAME]" at bounding box center [922, 314] width 305 height 35
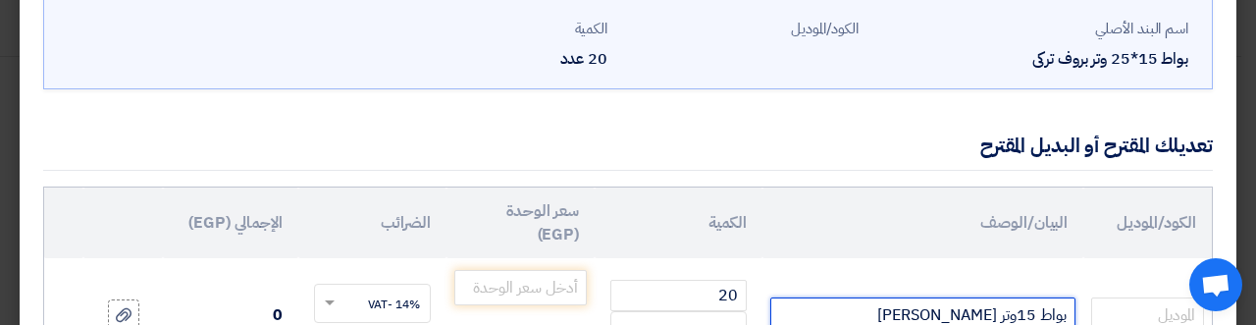
drag, startPoint x: 1019, startPoint y: 316, endPoint x: 1035, endPoint y: 311, distance: 17.4
click at [1035, 311] on input "بواط 15وتر [PERSON_NAME]" at bounding box center [922, 314] width 305 height 35
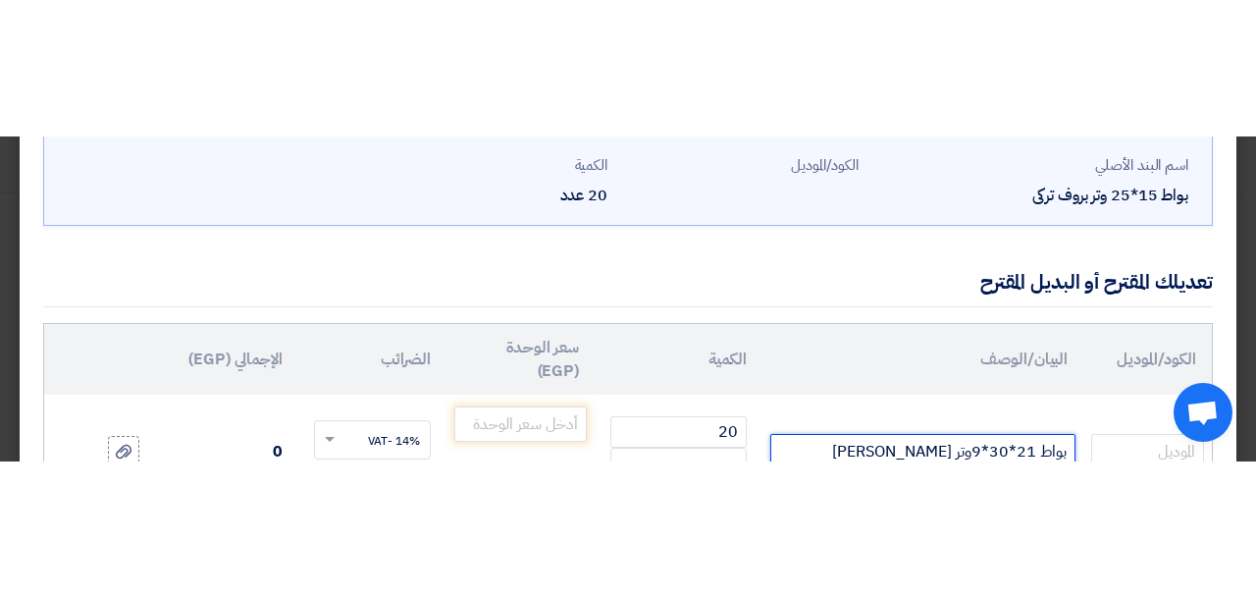
scroll to position [31, 0]
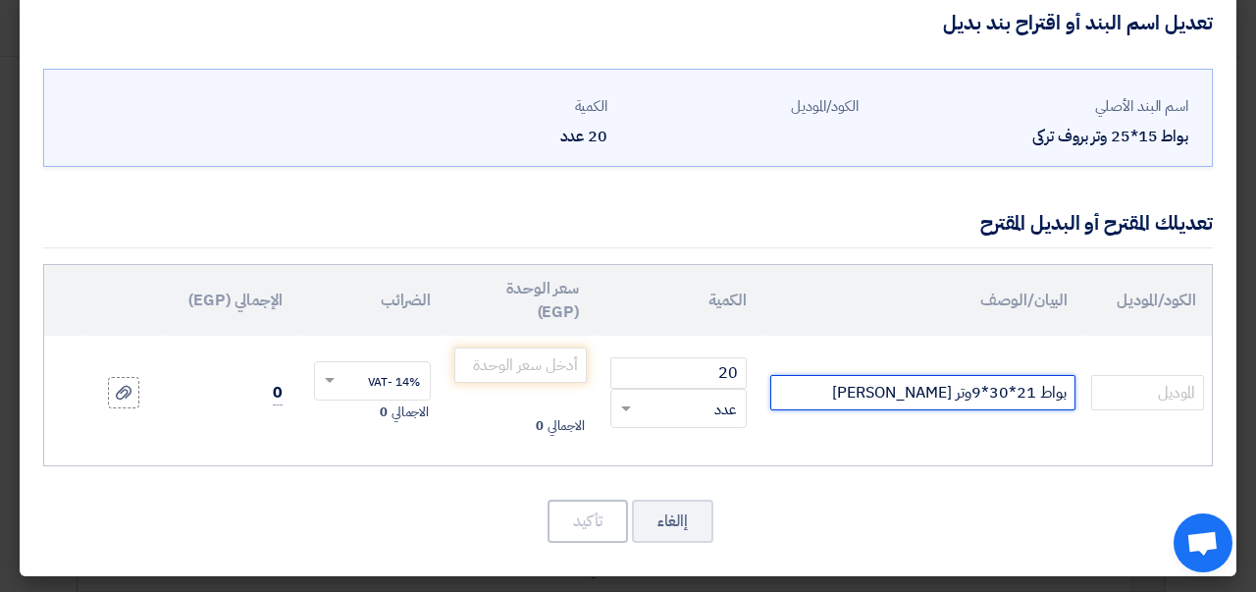
click at [879, 385] on input "بواط 21*30*9وتر [PERSON_NAME]" at bounding box center [922, 392] width 305 height 35
type input "بواط 21*30*9وتر بروف تركى Ip66"
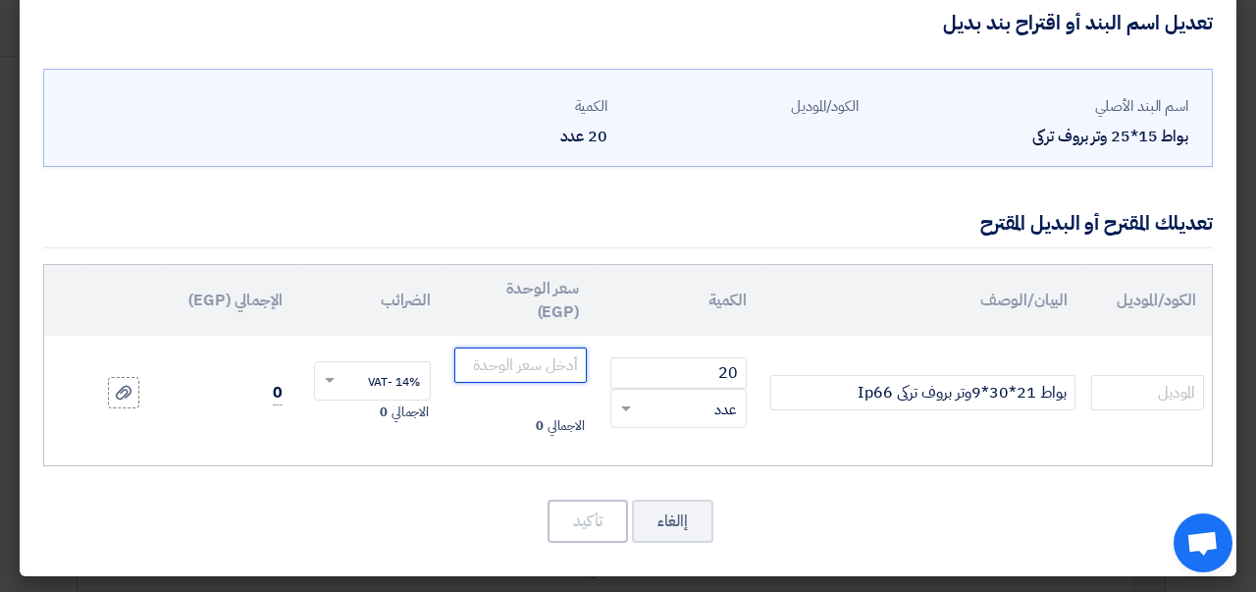
click at [538, 373] on input "number" at bounding box center [520, 364] width 132 height 35
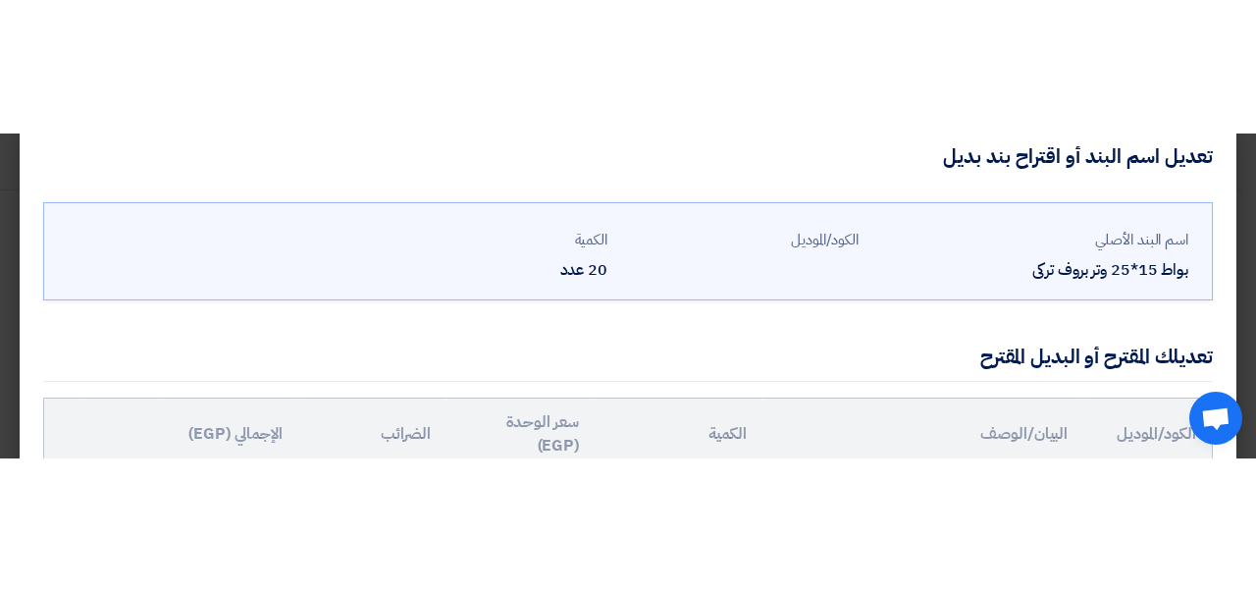
scroll to position [82, 0]
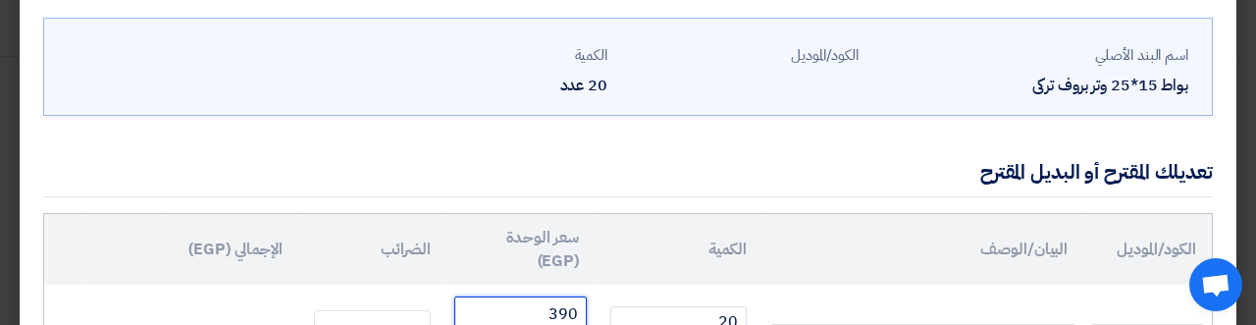
type input "390"
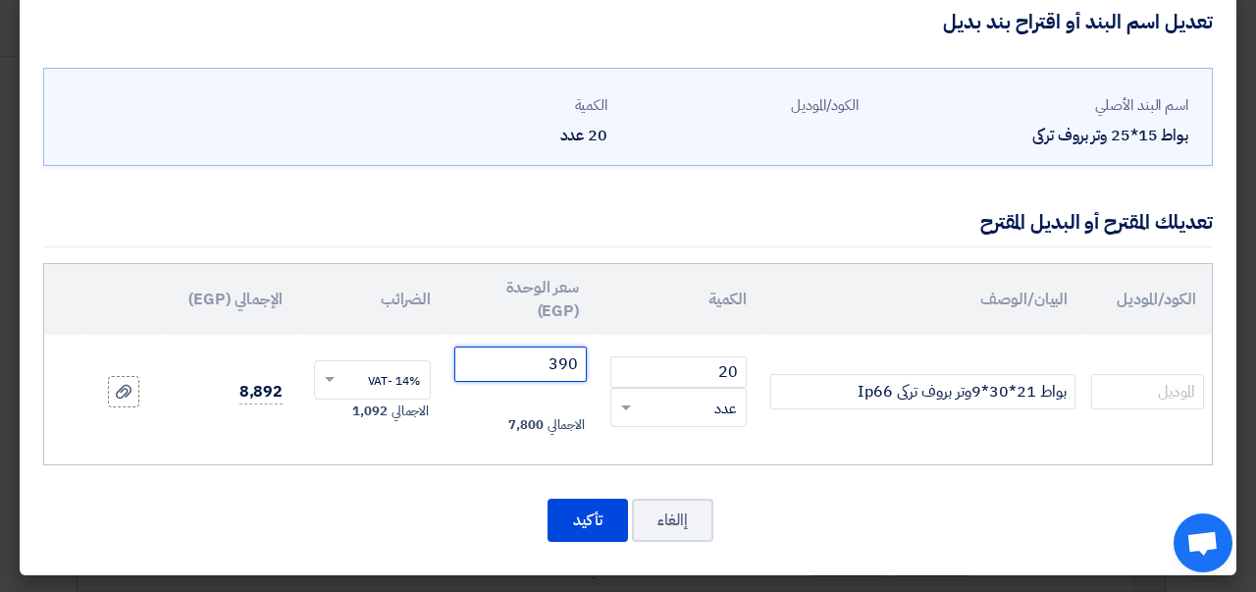
scroll to position [31, 0]
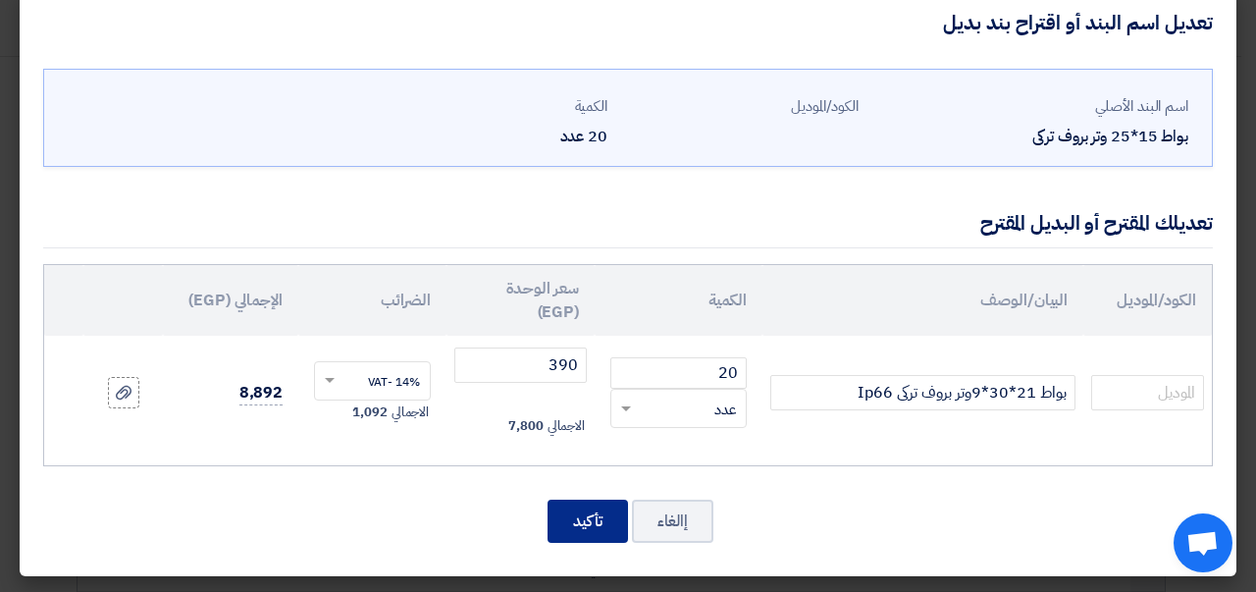
click at [591, 529] on button "تأكيد" at bounding box center [588, 520] width 80 height 43
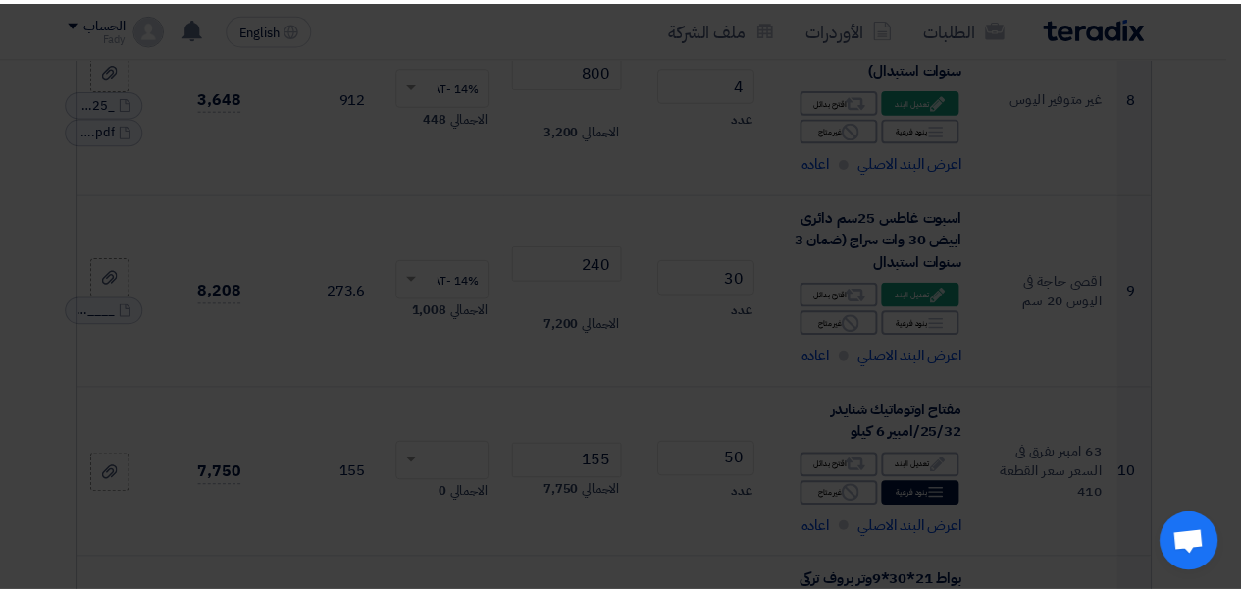
scroll to position [1811, 0]
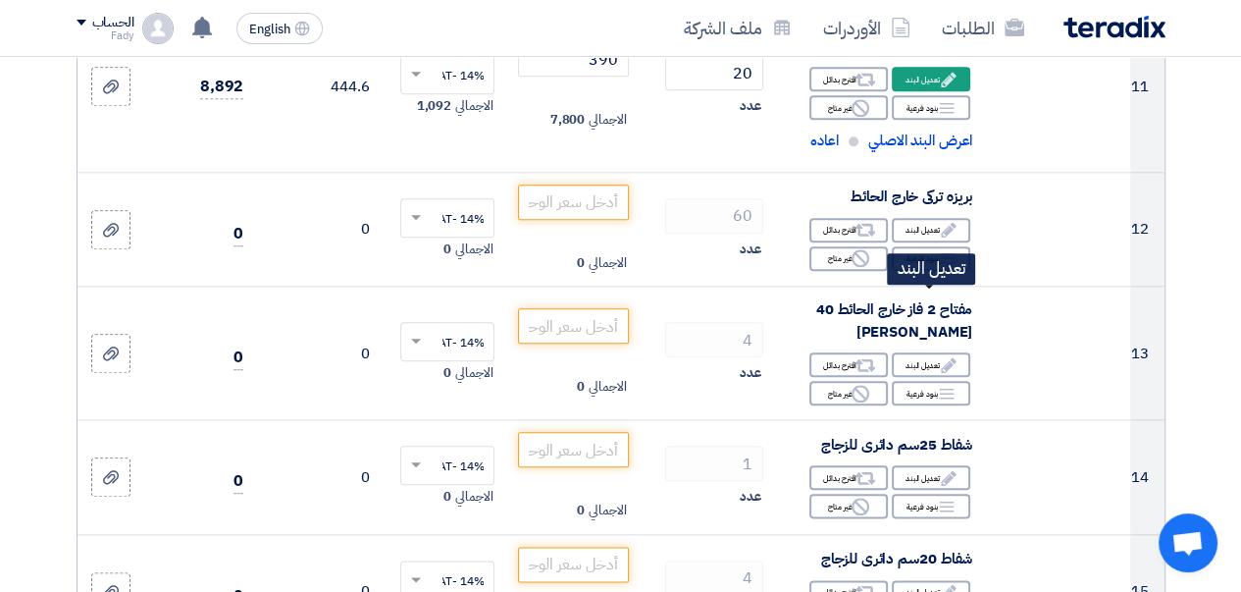
click at [922, 242] on div "Edit تعديل البند" at bounding box center [931, 230] width 78 height 25
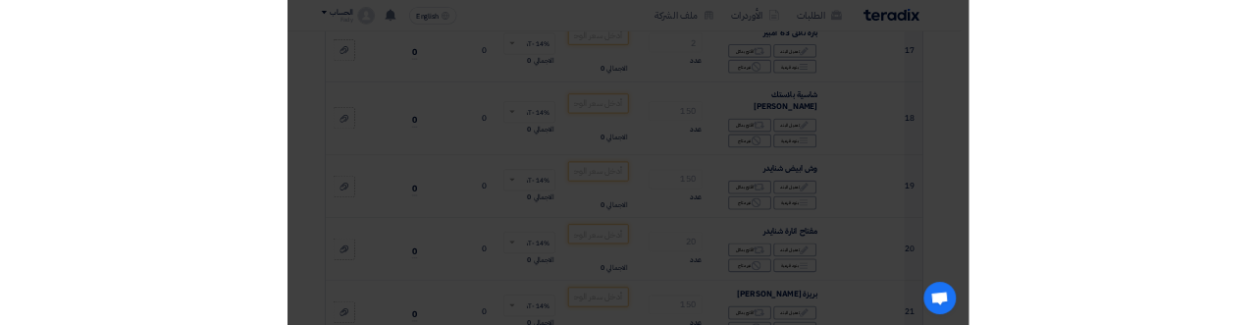
scroll to position [1254, 0]
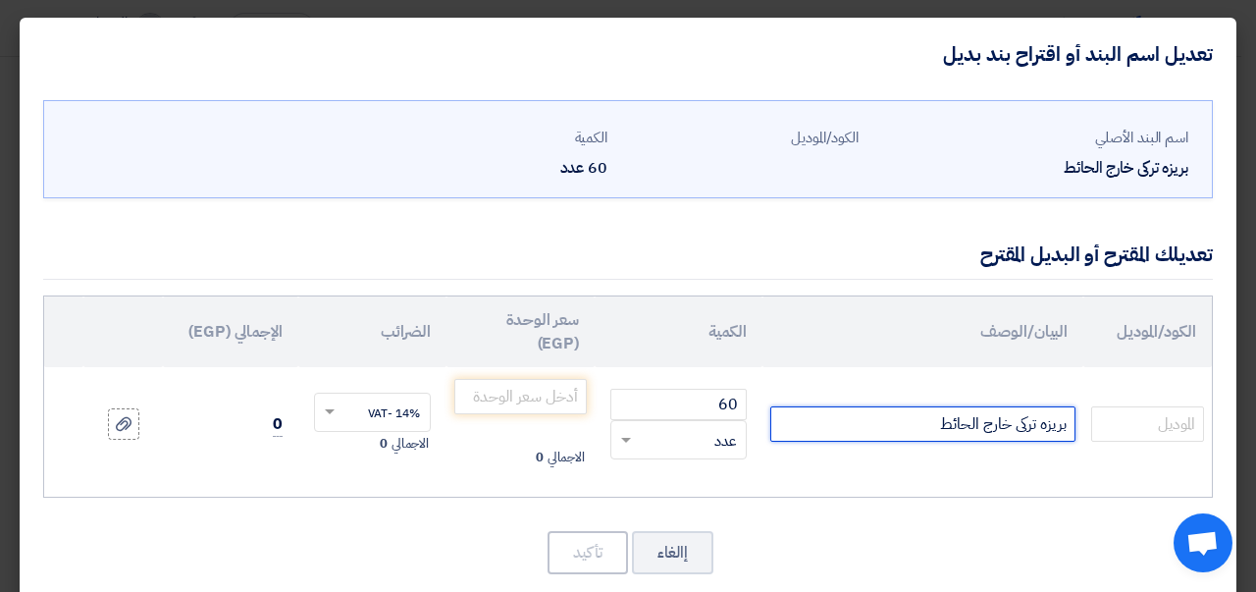
click at [916, 419] on input "بريزه تركى خارج الحائط" at bounding box center [922, 423] width 305 height 35
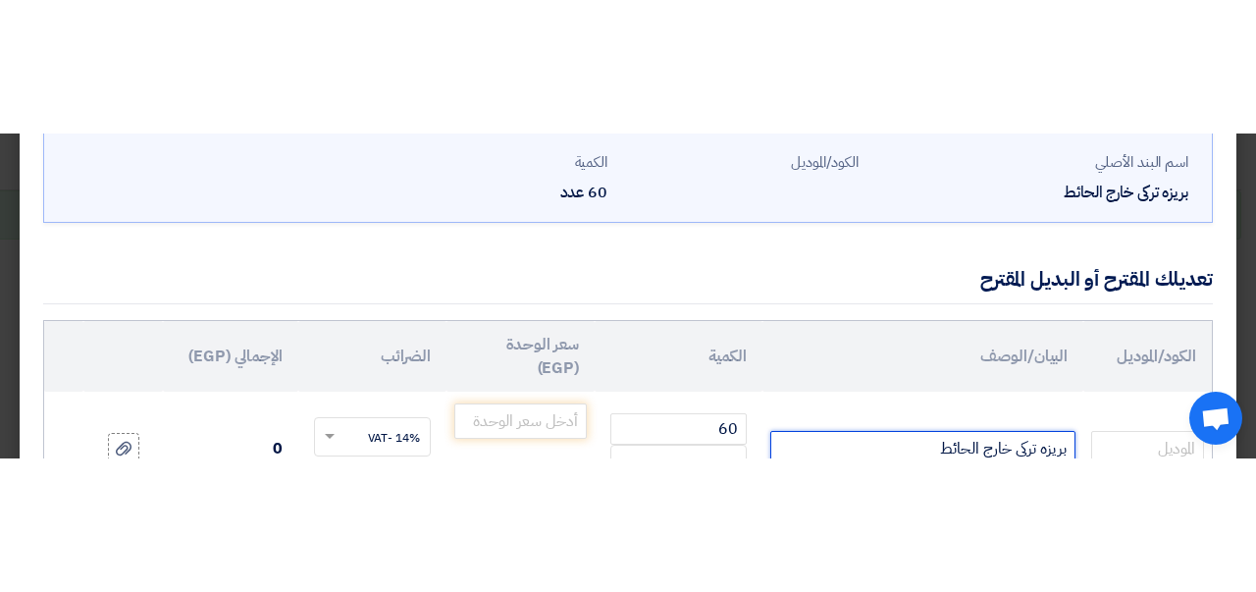
scroll to position [207, 0]
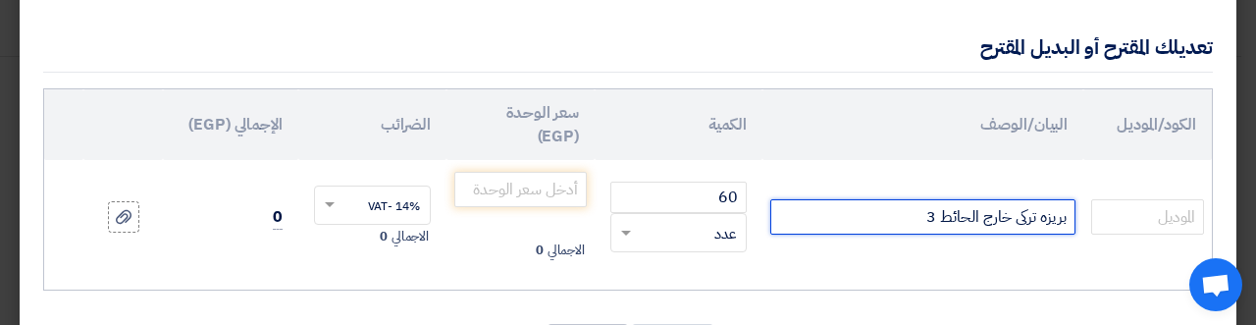
click at [922, 215] on input "بريزه تركى خارج الحائط 3" at bounding box center [922, 216] width 305 height 35
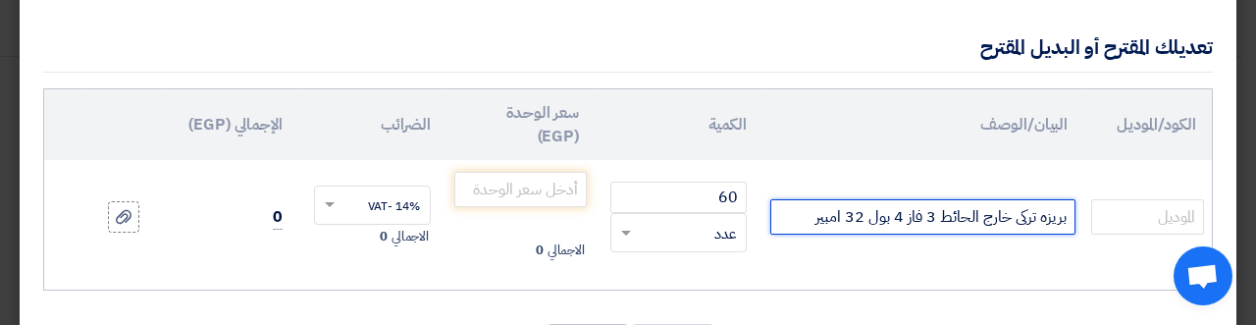
scroll to position [31, 0]
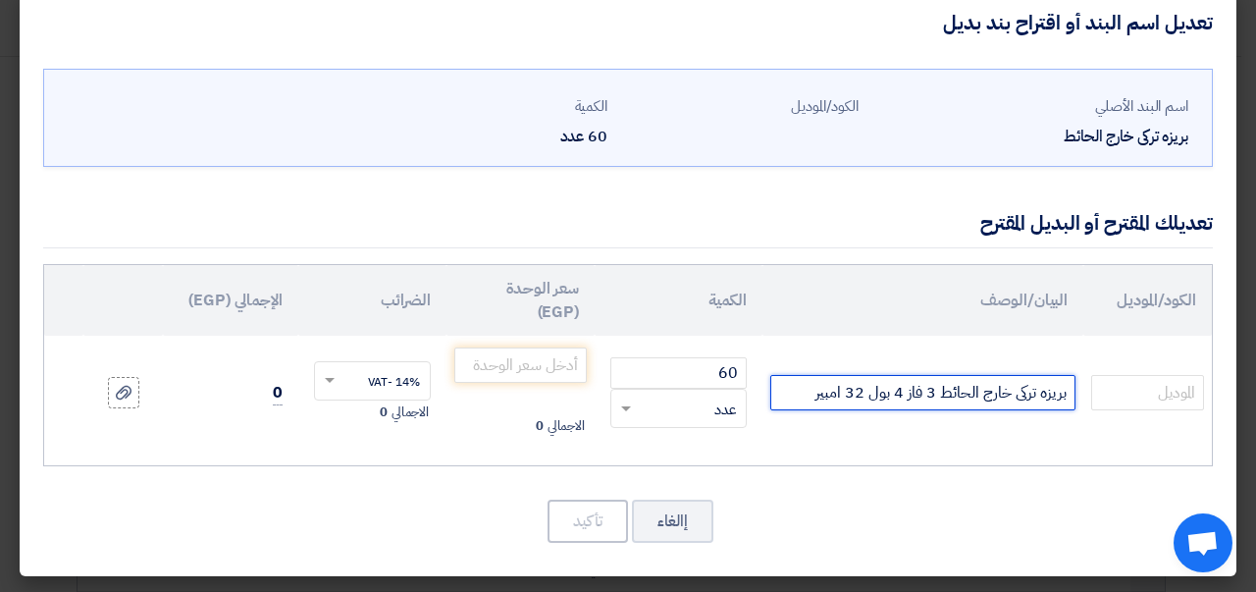
drag, startPoint x: 811, startPoint y: 391, endPoint x: 863, endPoint y: 388, distance: 51.1
click at [863, 388] on input "بريزه تركى خارج الحائط 3 فاز 4 بول 32 امبير" at bounding box center [922, 392] width 305 height 35
click at [795, 393] on input "بريزه تركى خارج الحائط 3 فاز 4 بول 32 امبير" at bounding box center [922, 392] width 305 height 35
click at [842, 390] on input "بريزه تركى خارج الحائط 3 فا32 امبيرز 4 بول" at bounding box center [922, 392] width 305 height 35
drag, startPoint x: 820, startPoint y: 392, endPoint x: 936, endPoint y: 390, distance: 115.8
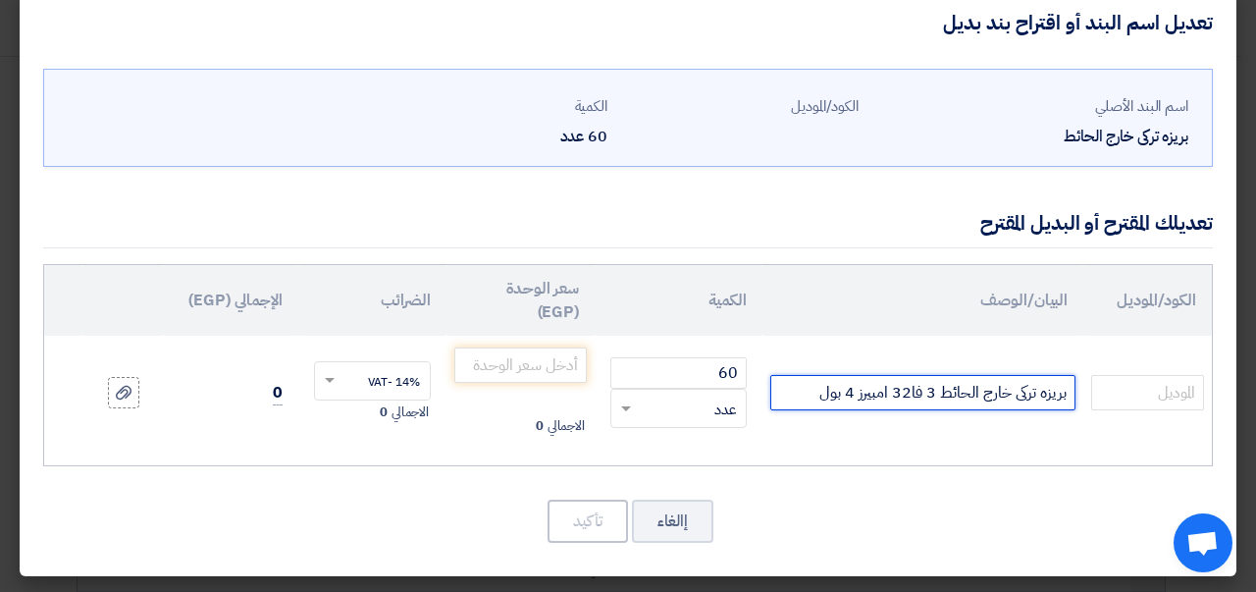
click at [936, 390] on input "بريزه تركى خارج الحائط 3 فا32 امبيرز 4 بول" at bounding box center [922, 392] width 305 height 35
type input "بريزه تركى خارج الحائط ماركة ميكال Ip54"
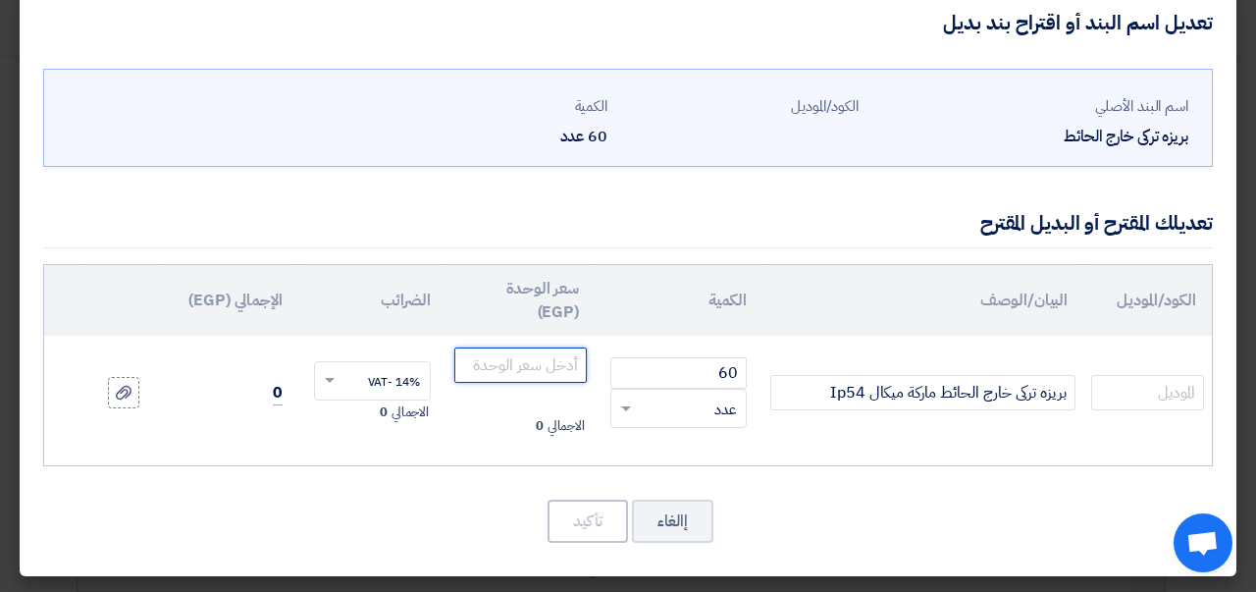
click at [532, 359] on input "number" at bounding box center [520, 364] width 132 height 35
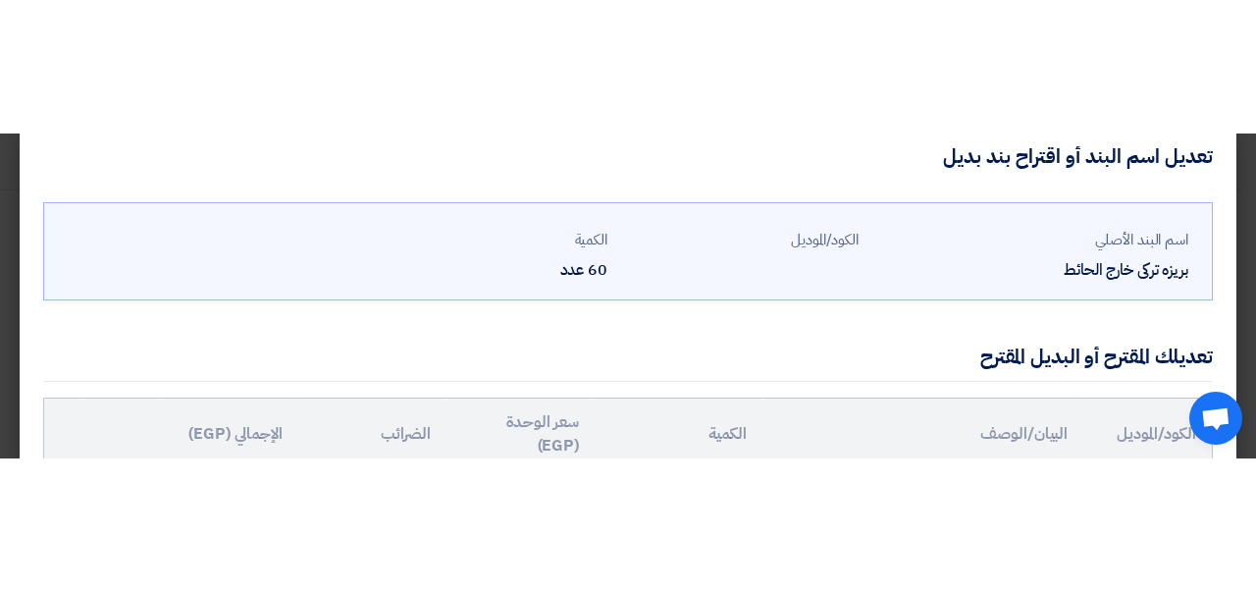
scroll to position [82, 0]
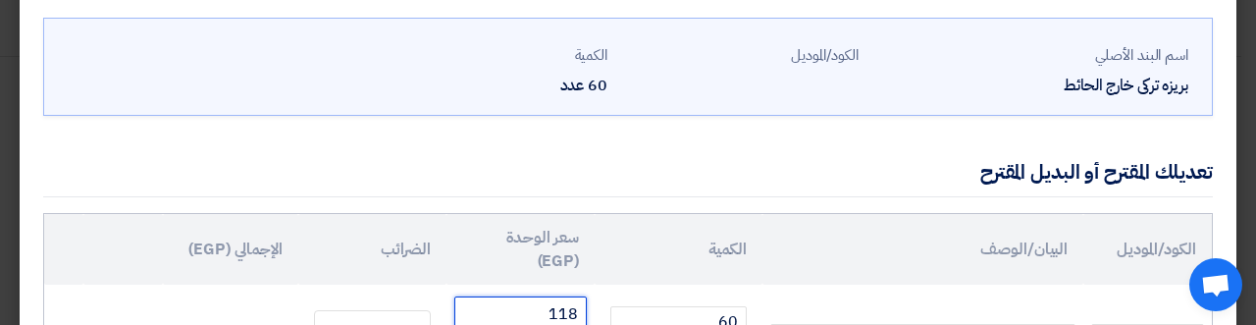
type input "118"
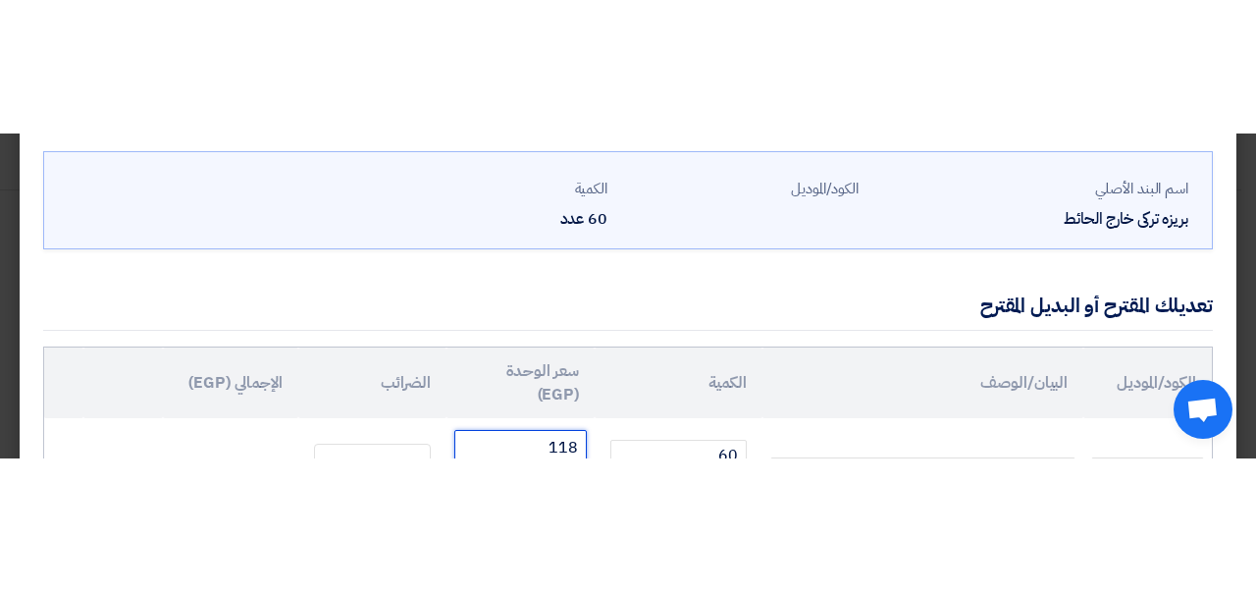
scroll to position [31, 0]
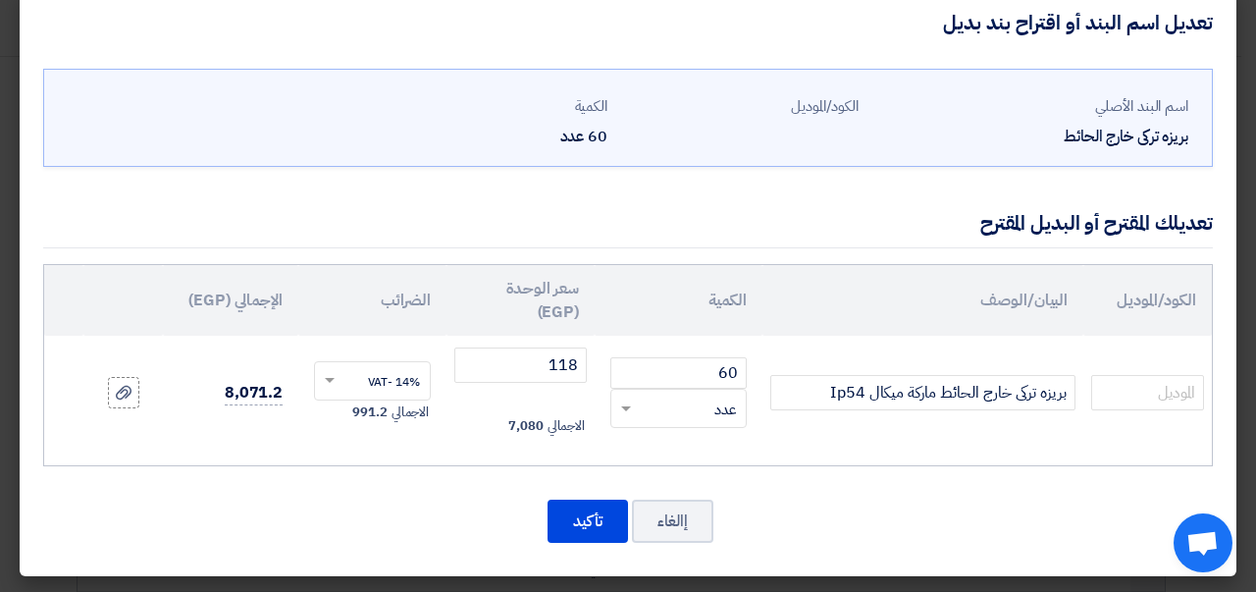
click at [328, 470] on div "اسم البند الأصلي بريزه تركى خارج الحائط الكود/الموديل الكمية 60 عدد 60 ×" at bounding box center [628, 317] width 1217 height 517
click at [591, 510] on button "تأكيد" at bounding box center [588, 520] width 80 height 43
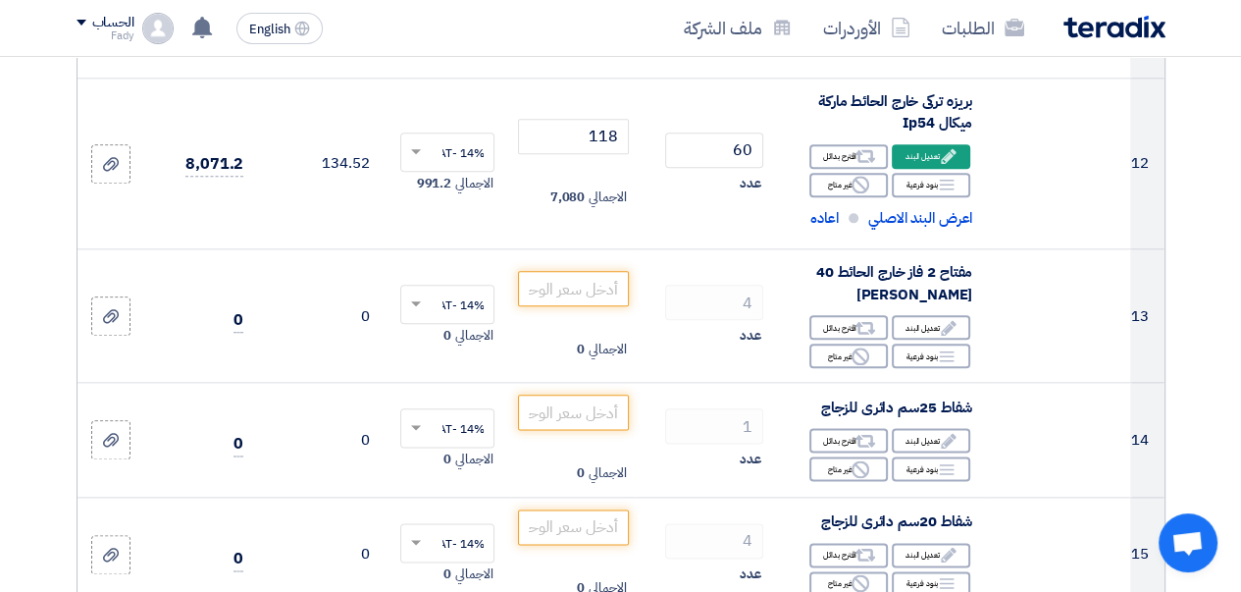
scroll to position [1909, 0]
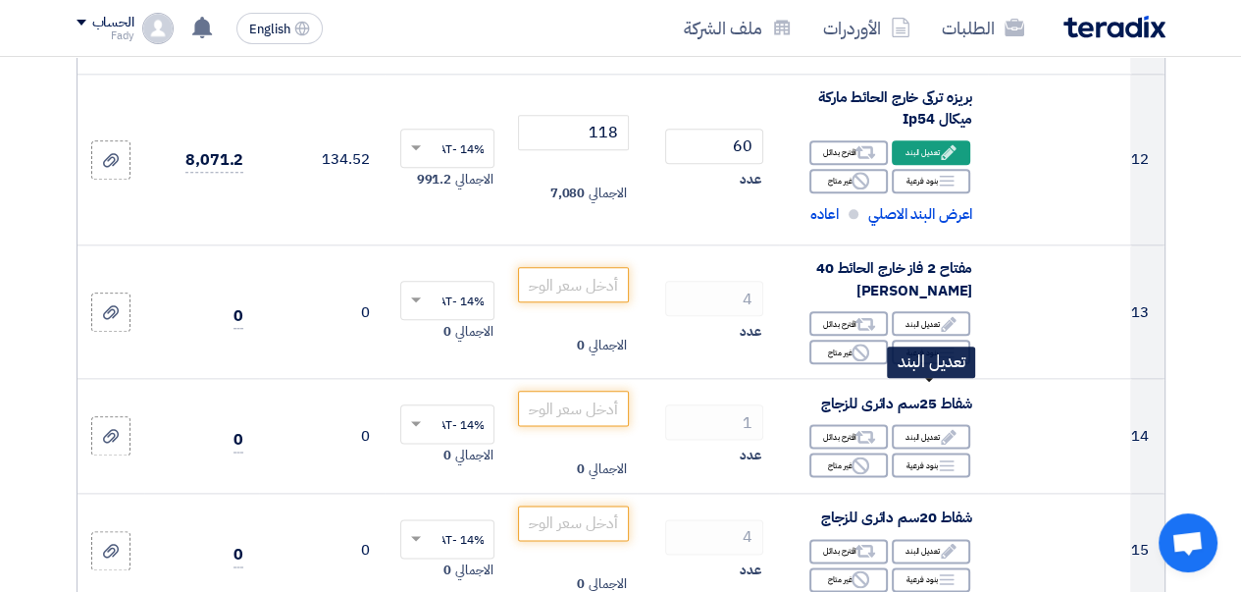
click at [916, 336] on div "Edit تعديل البند" at bounding box center [931, 323] width 78 height 25
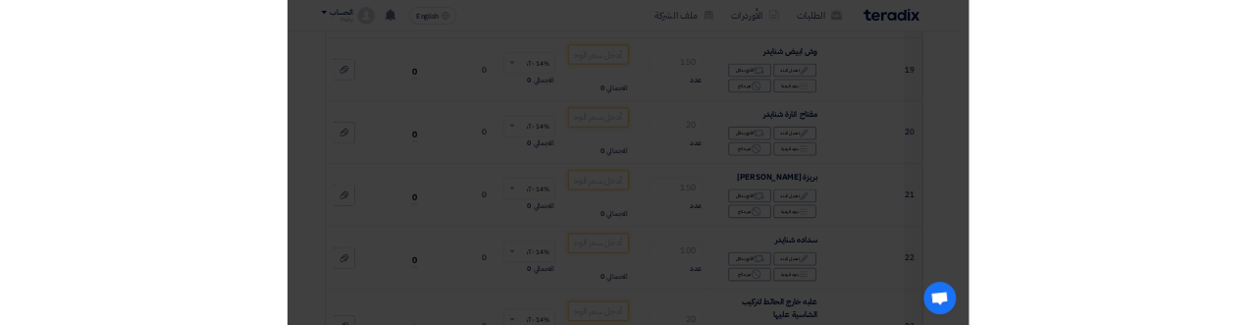
scroll to position [1352, 0]
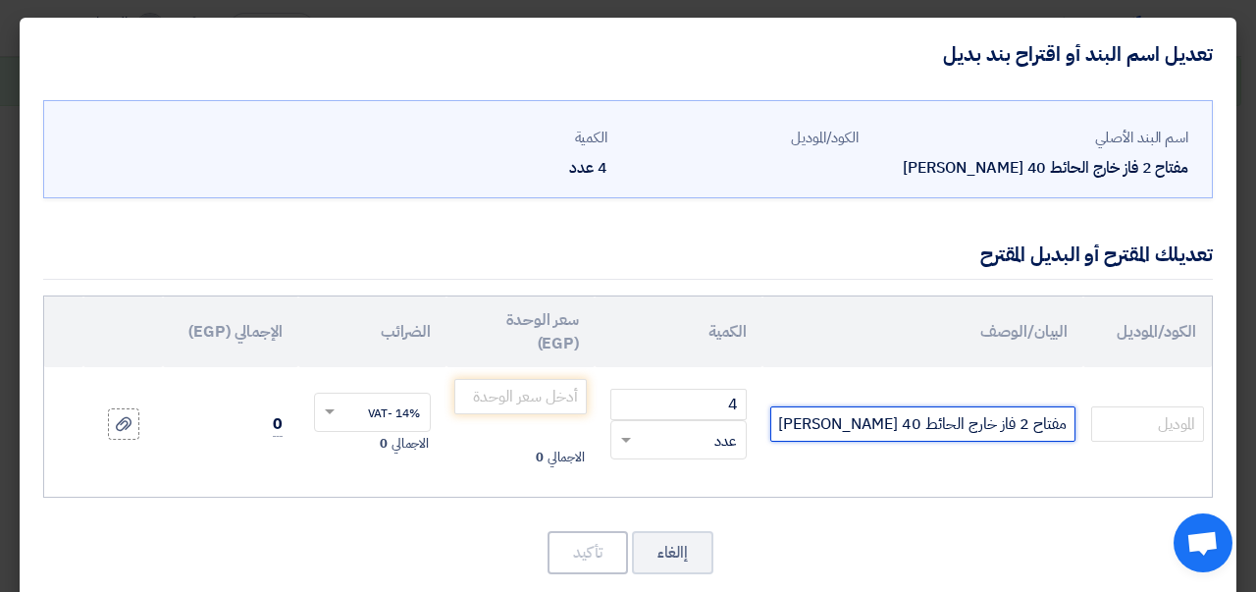
click at [915, 421] on input "مفتاح 2 فاز خارج الحائط 40 [PERSON_NAME]" at bounding box center [922, 423] width 305 height 35
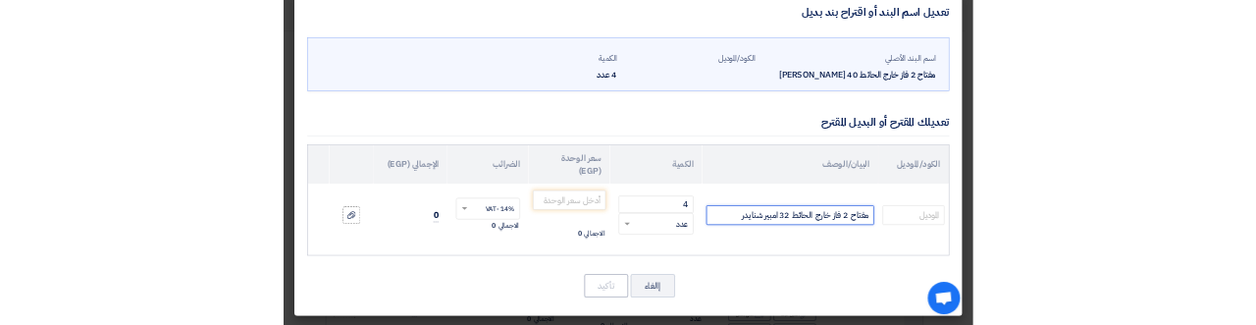
scroll to position [31, 0]
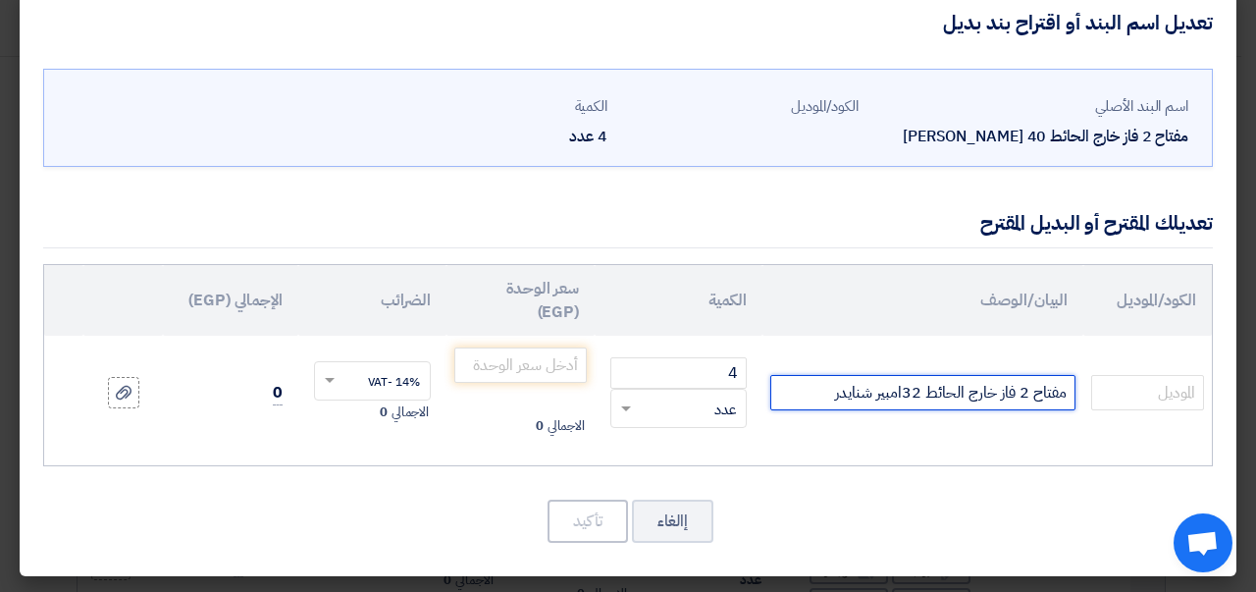
type input "مفتاح 2 فاز خارج الحائط 32امبير شنايدر"
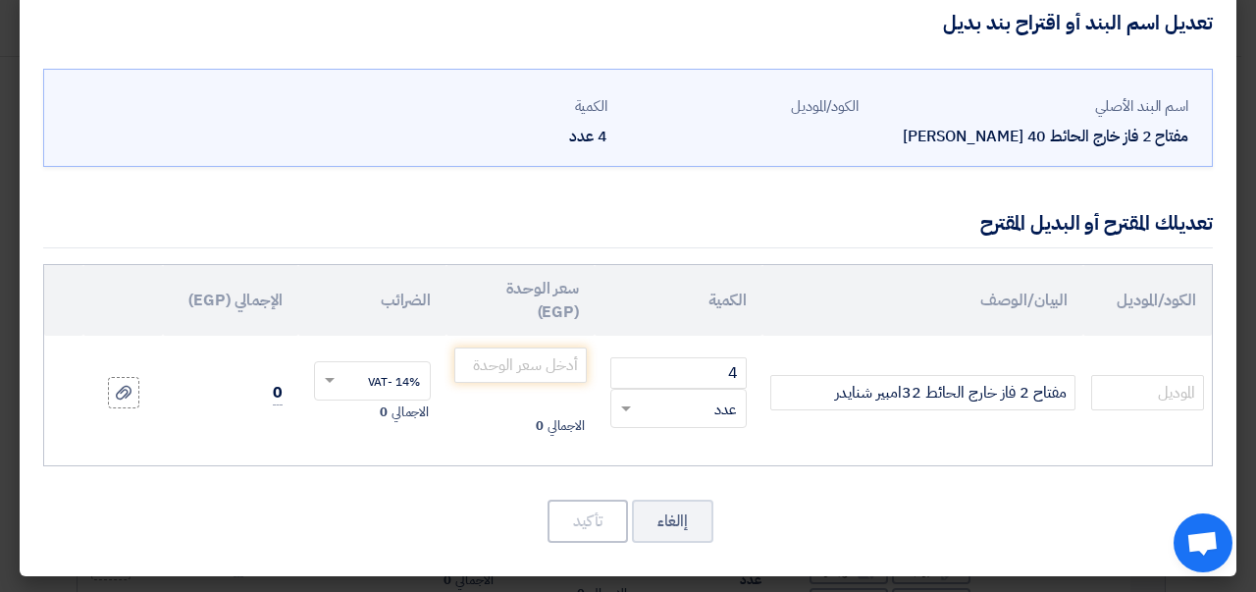
click at [1146, 302] on th "الكود/الموديل" at bounding box center [1147, 300] width 129 height 71
click at [1158, 390] on input "text" at bounding box center [1147, 392] width 113 height 35
type input "لا يوجد 40 امبير"
click at [925, 436] on td "مفتاح 2 فاز خارج الحائط 32امبير شنايدر" at bounding box center [922, 393] width 321 height 114
click at [566, 360] on input "number" at bounding box center [520, 364] width 132 height 35
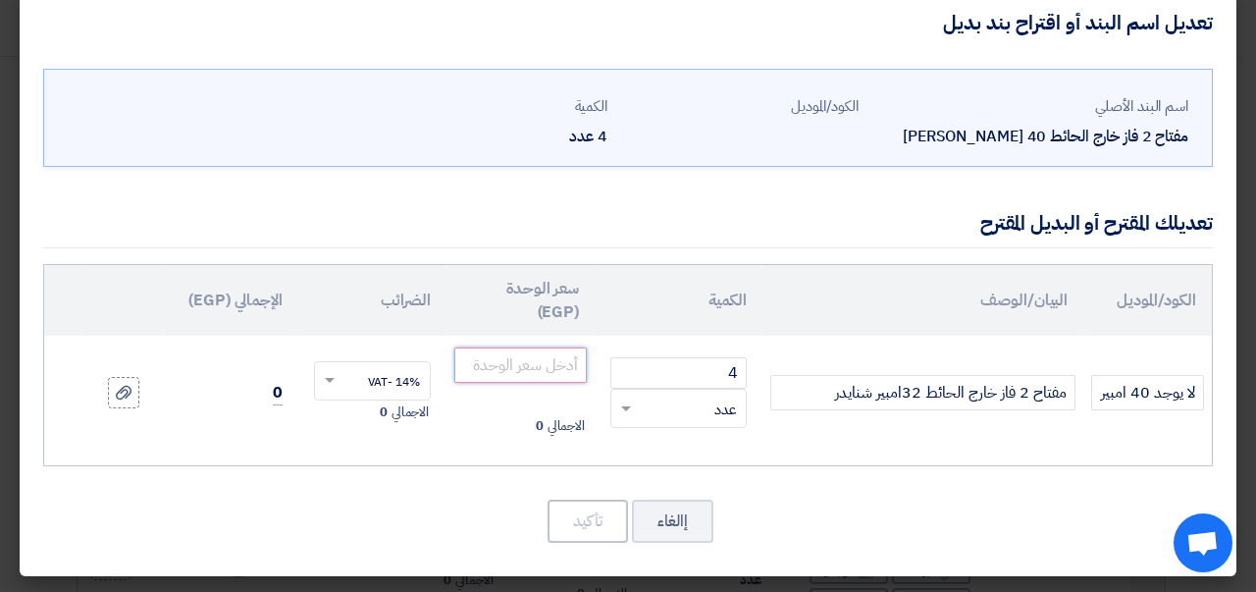
click at [548, 365] on input "number" at bounding box center [520, 364] width 132 height 35
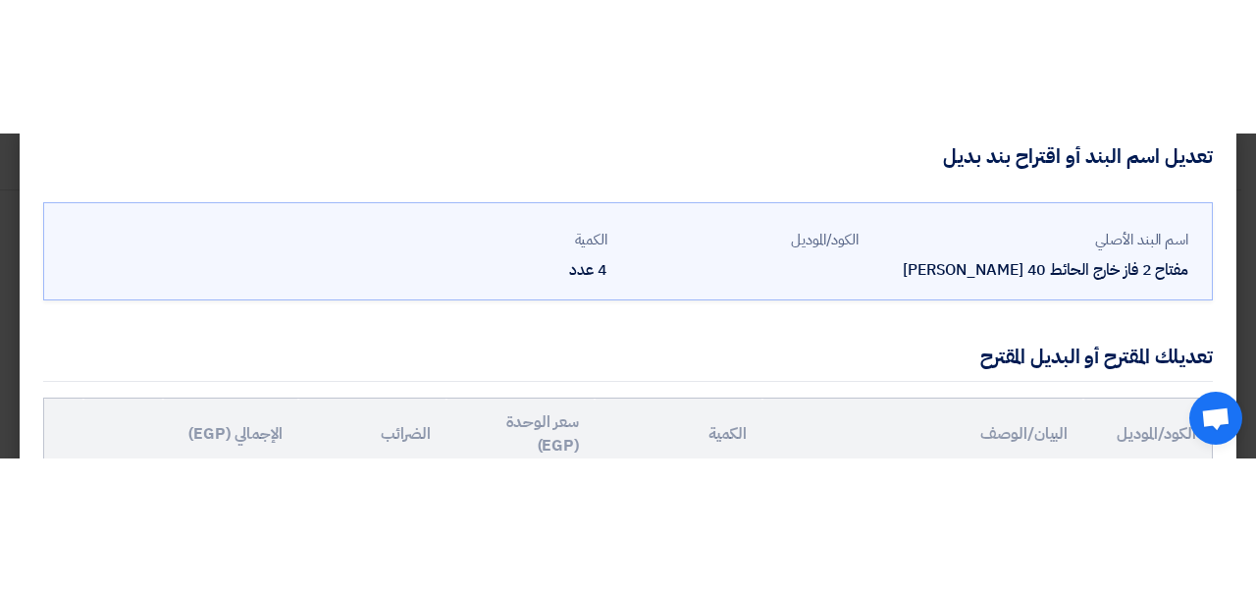
scroll to position [82, 0]
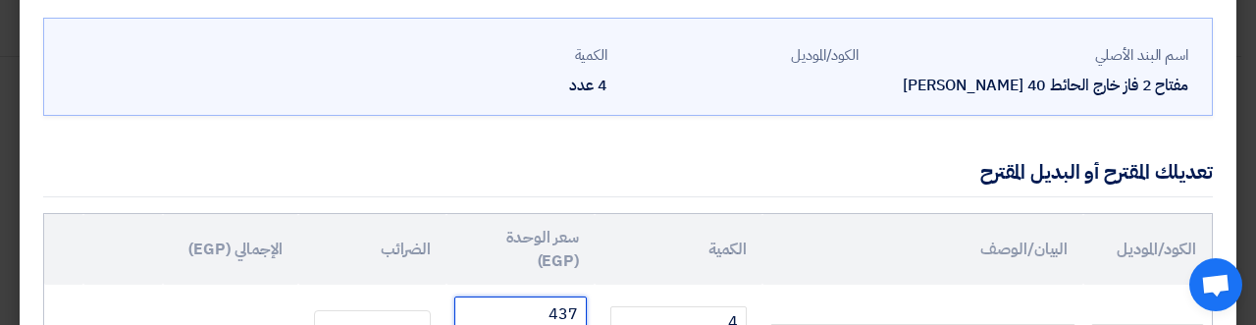
type input "437"
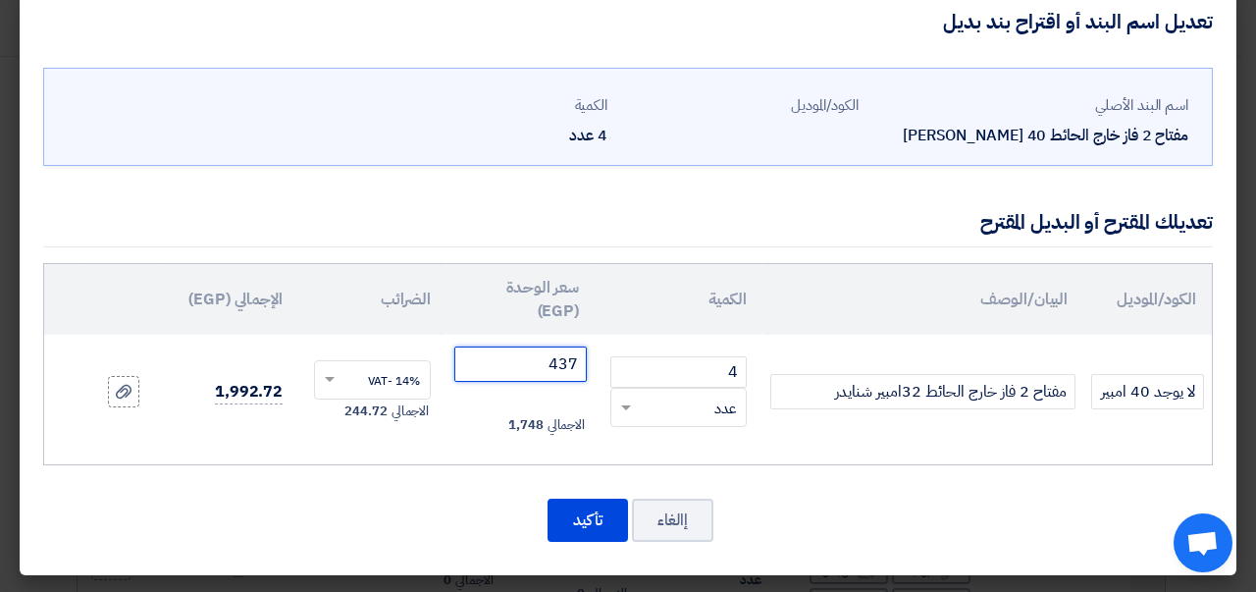
scroll to position [31, 0]
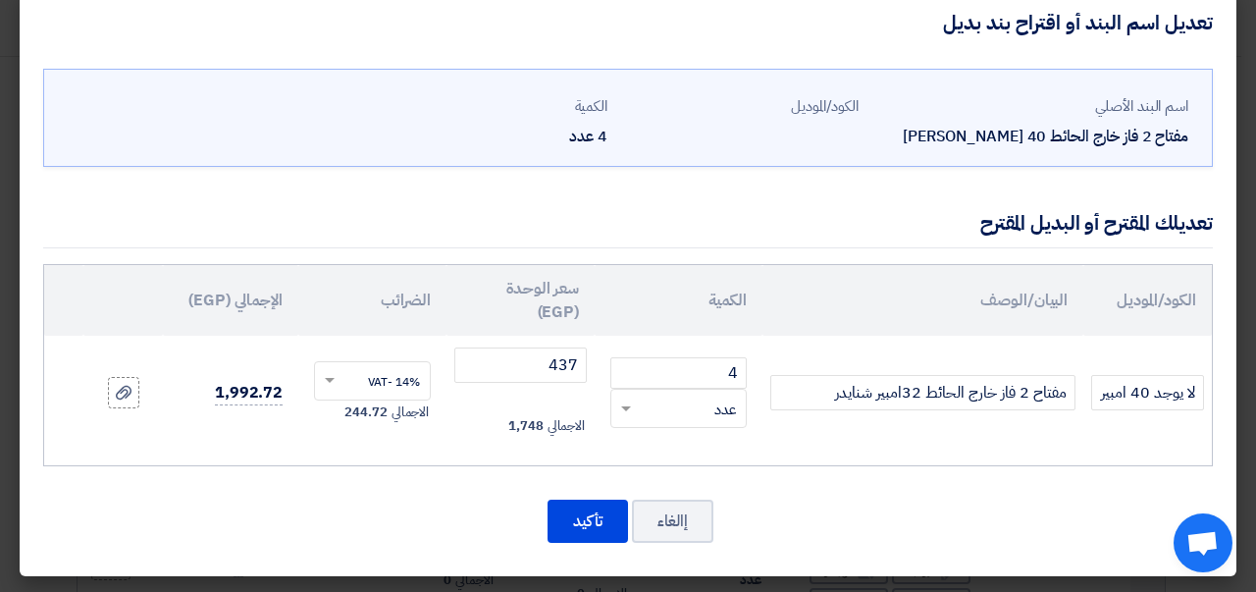
click at [587, 509] on button "تأكيد" at bounding box center [588, 520] width 80 height 43
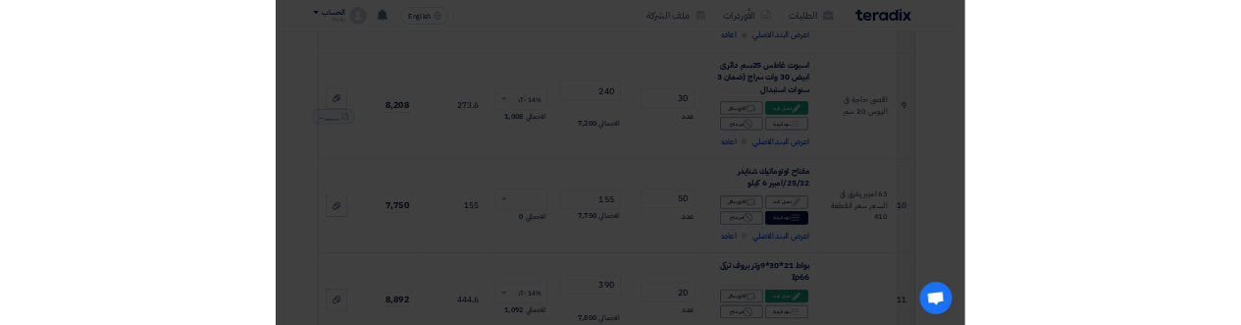
scroll to position [2251, 0]
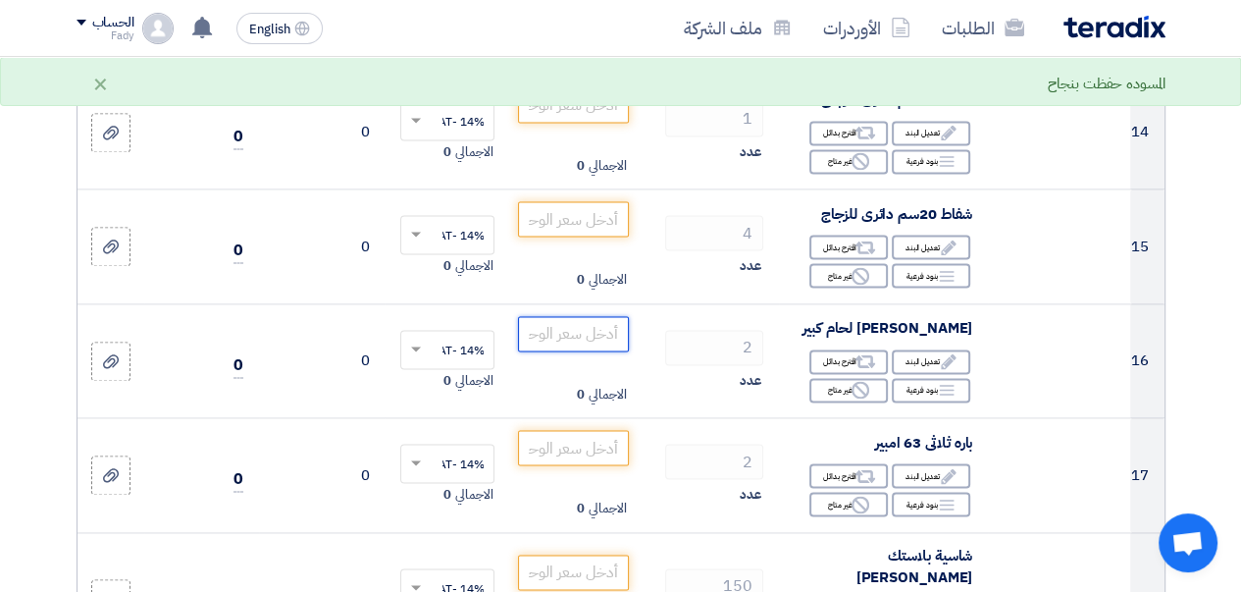
click at [554, 351] on input "number" at bounding box center [573, 333] width 110 height 35
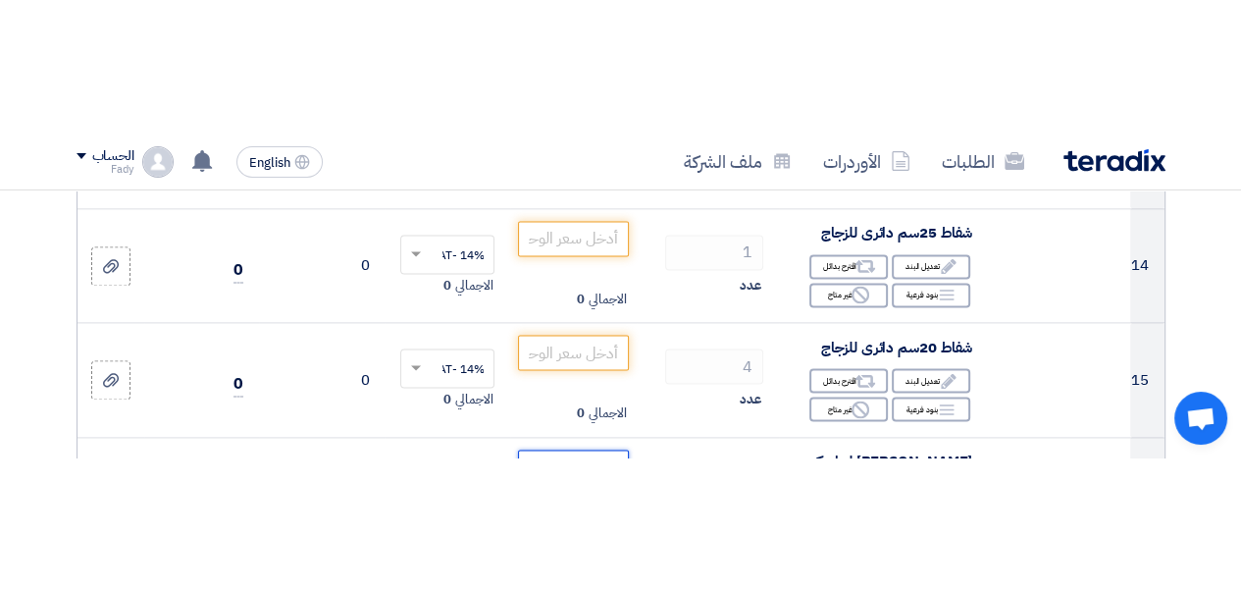
scroll to position [2341, 0]
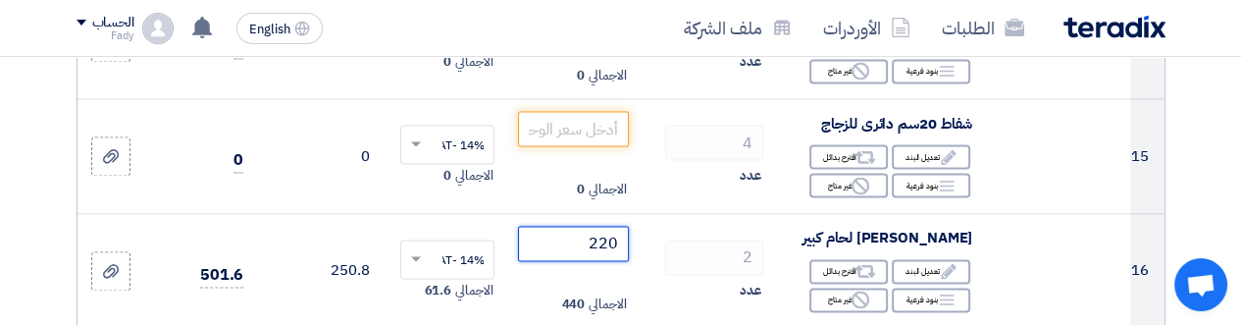
type input "220"
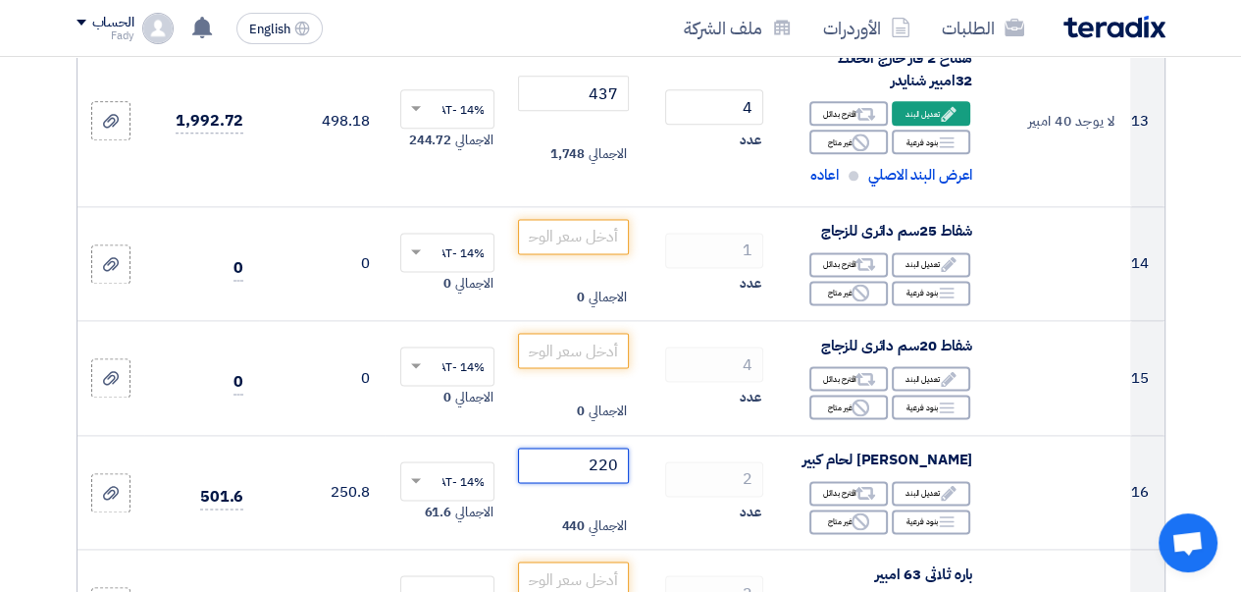
scroll to position [2145, 0]
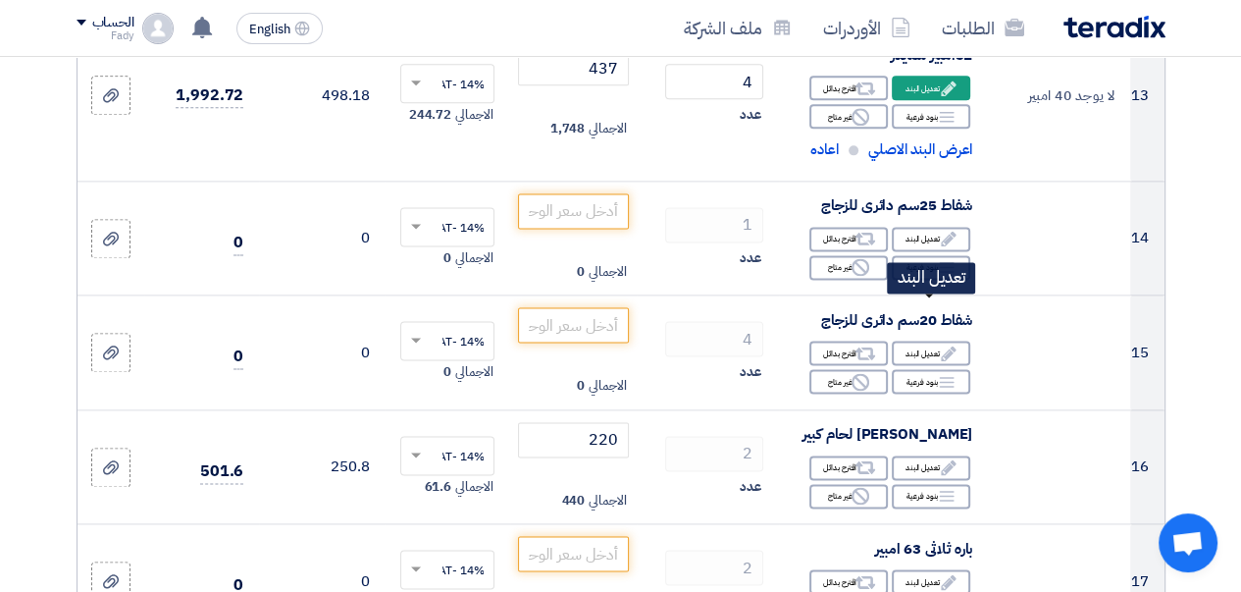
click at [915, 251] on div "Edit تعديل البند" at bounding box center [931, 239] width 78 height 25
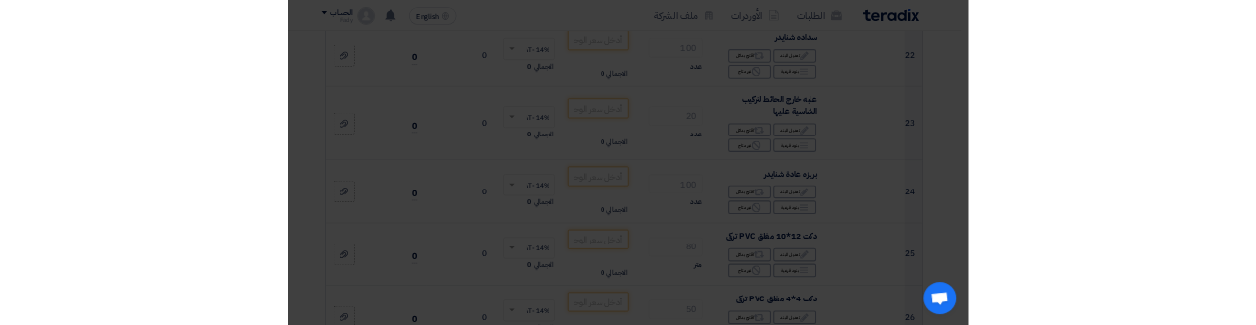
scroll to position [1418, 0]
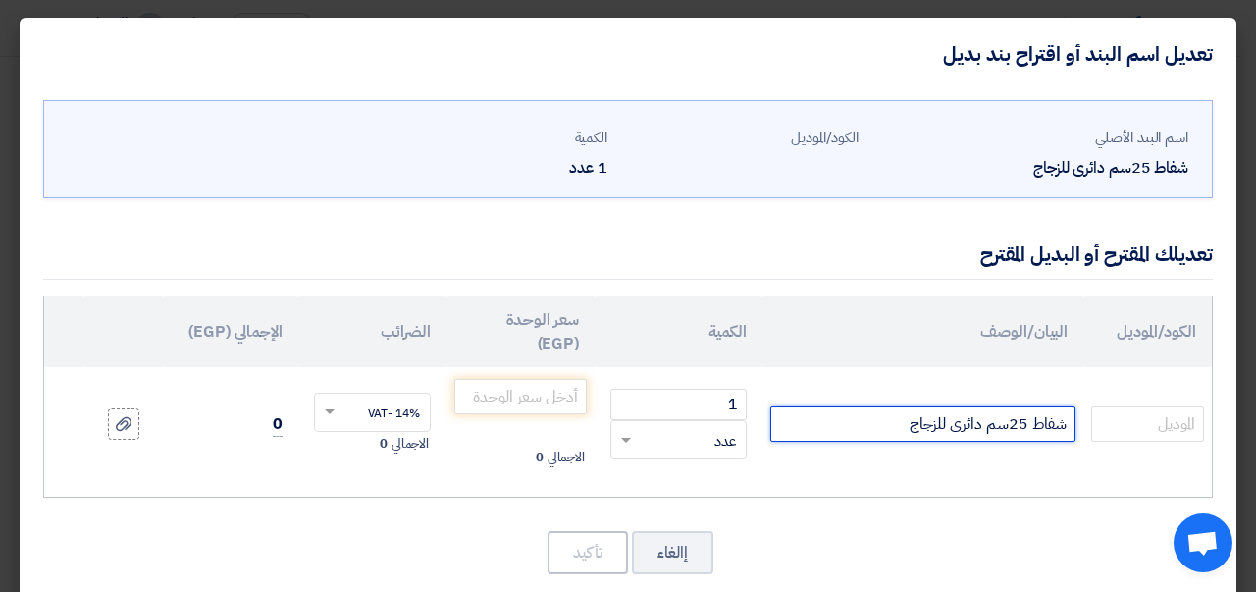
click at [897, 436] on input "شفاط 25سم دائرى للزجاج" at bounding box center [922, 423] width 305 height 35
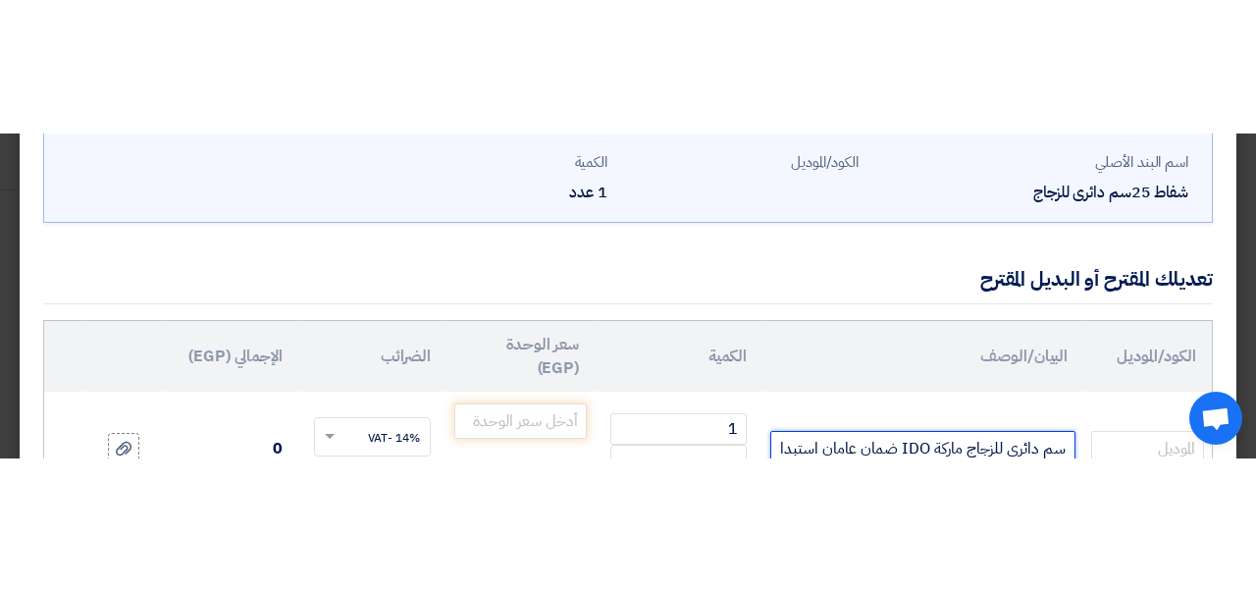
scroll to position [0, -67]
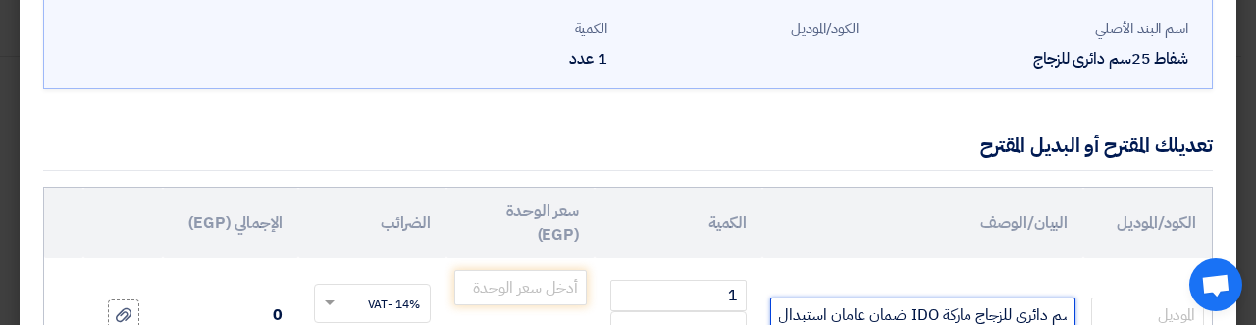
type input "شفاط 25سم دائرى للزجاج ماركة IDO ضمان عامان استبدال"
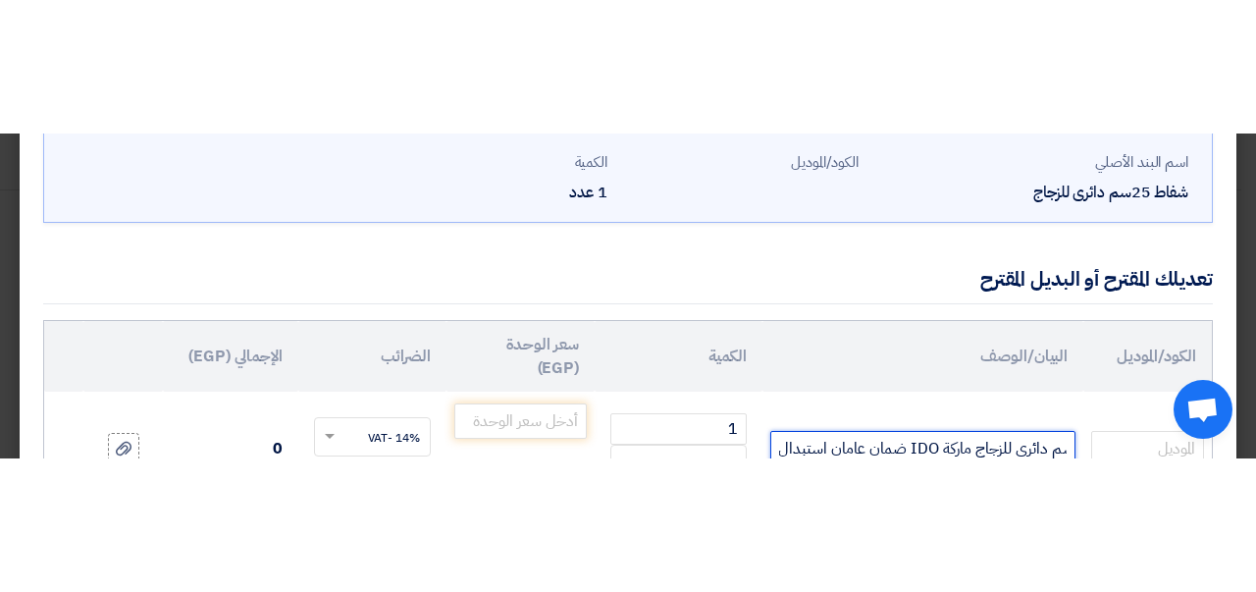
scroll to position [31, 0]
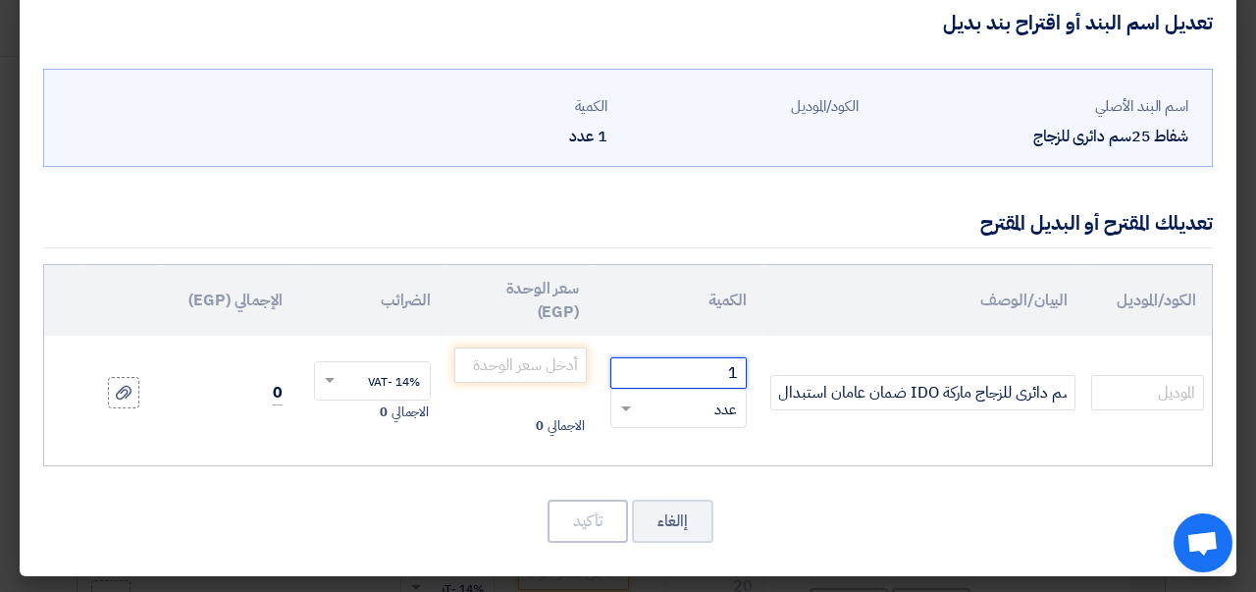
click at [694, 380] on input "1" at bounding box center [678, 372] width 136 height 31
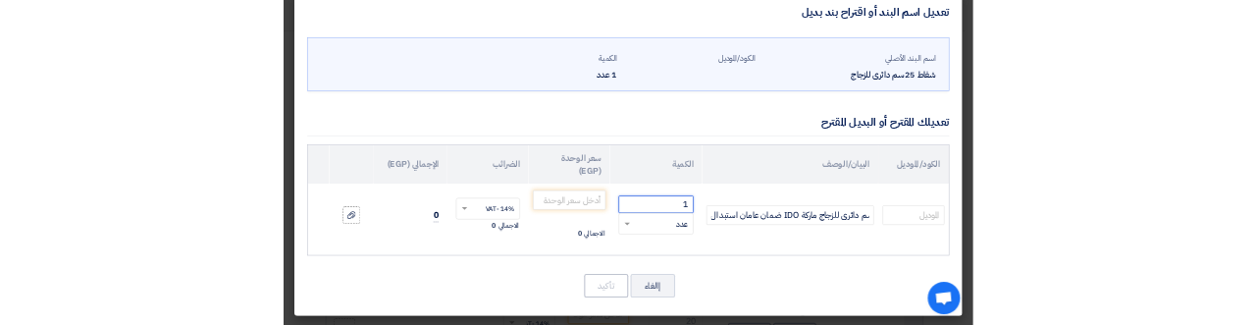
scroll to position [0, 0]
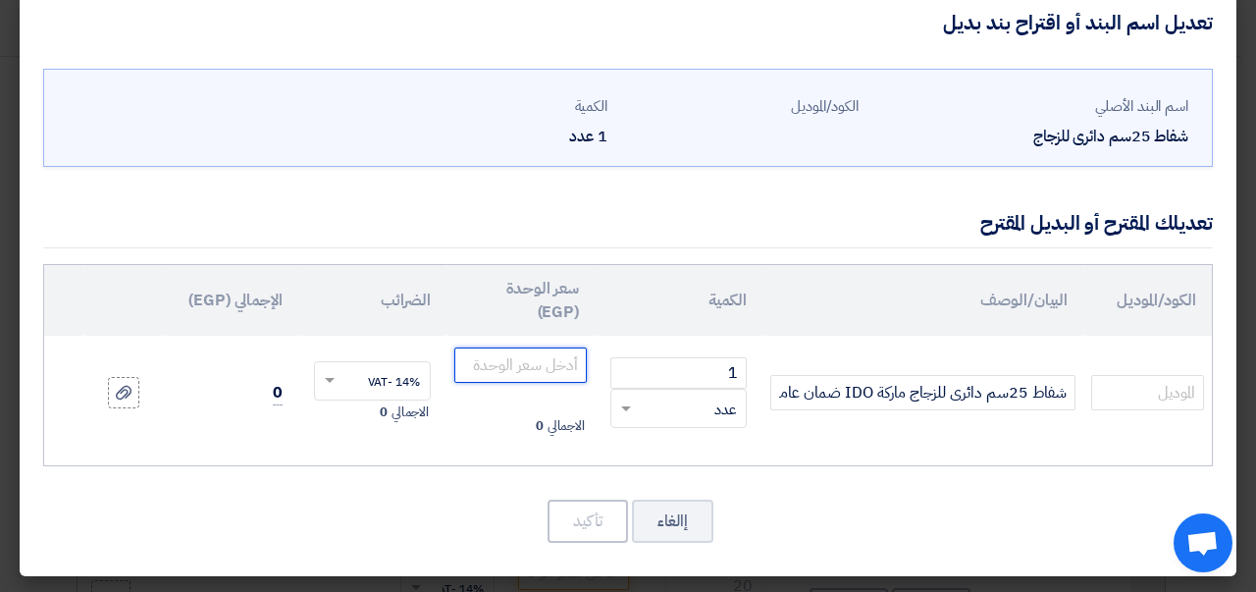
click at [495, 358] on input "number" at bounding box center [520, 364] width 132 height 35
click at [524, 363] on input "number" at bounding box center [520, 364] width 132 height 35
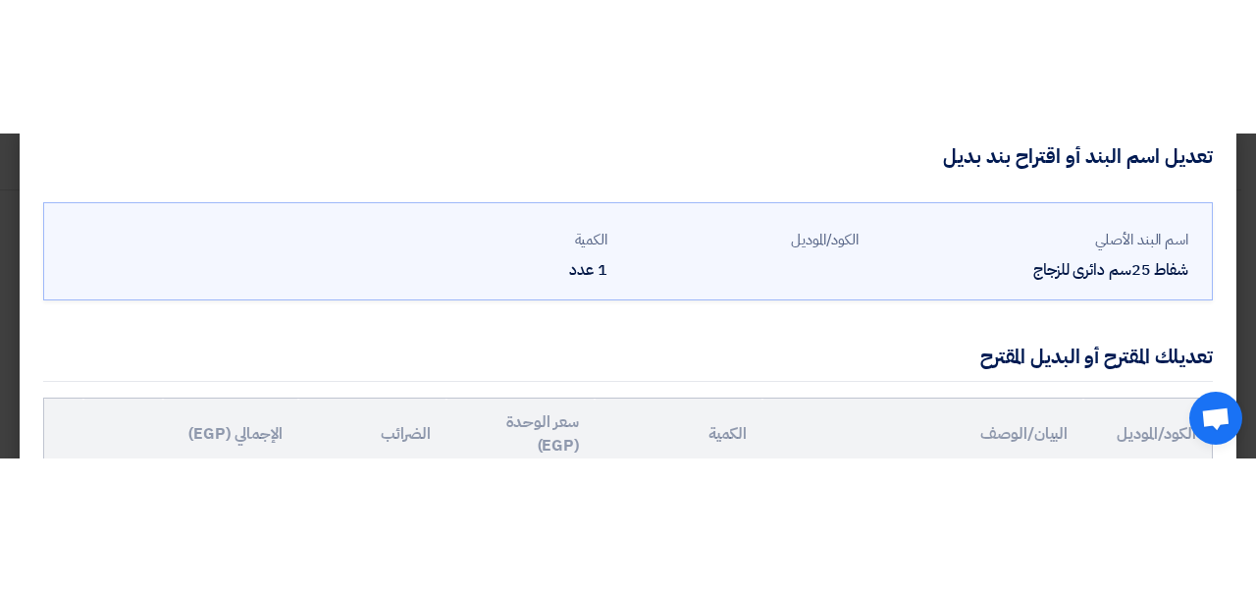
scroll to position [82, 0]
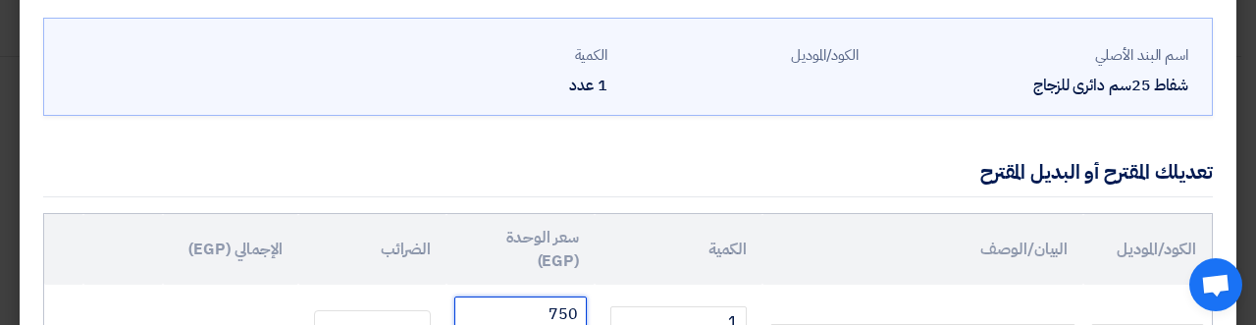
type input "750"
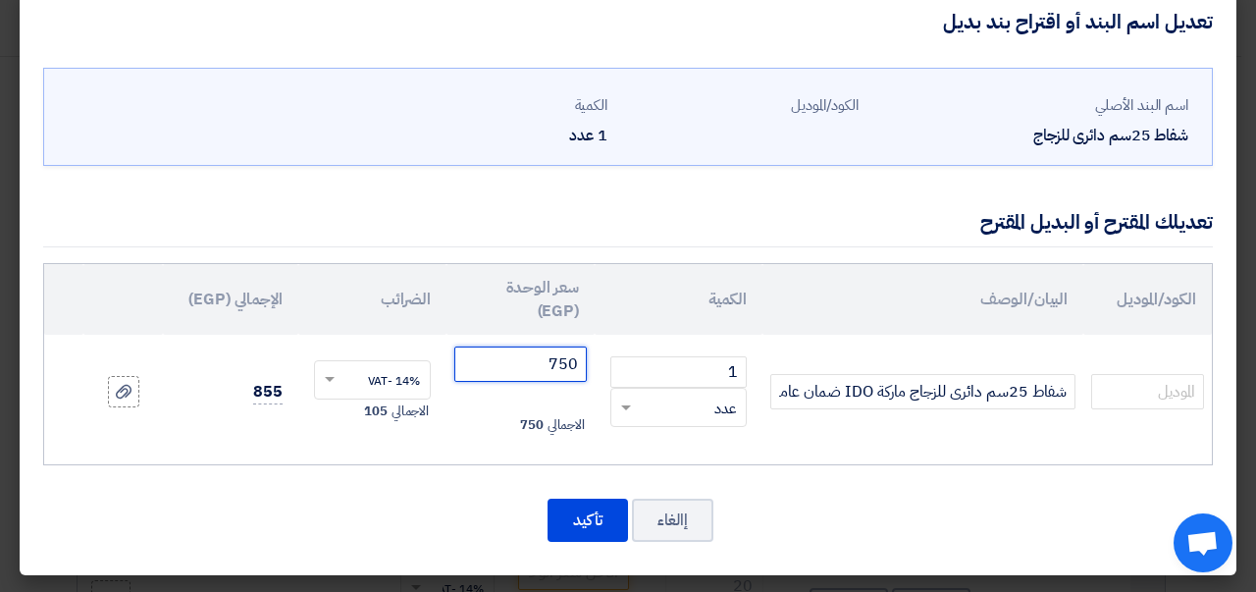
scroll to position [31, 0]
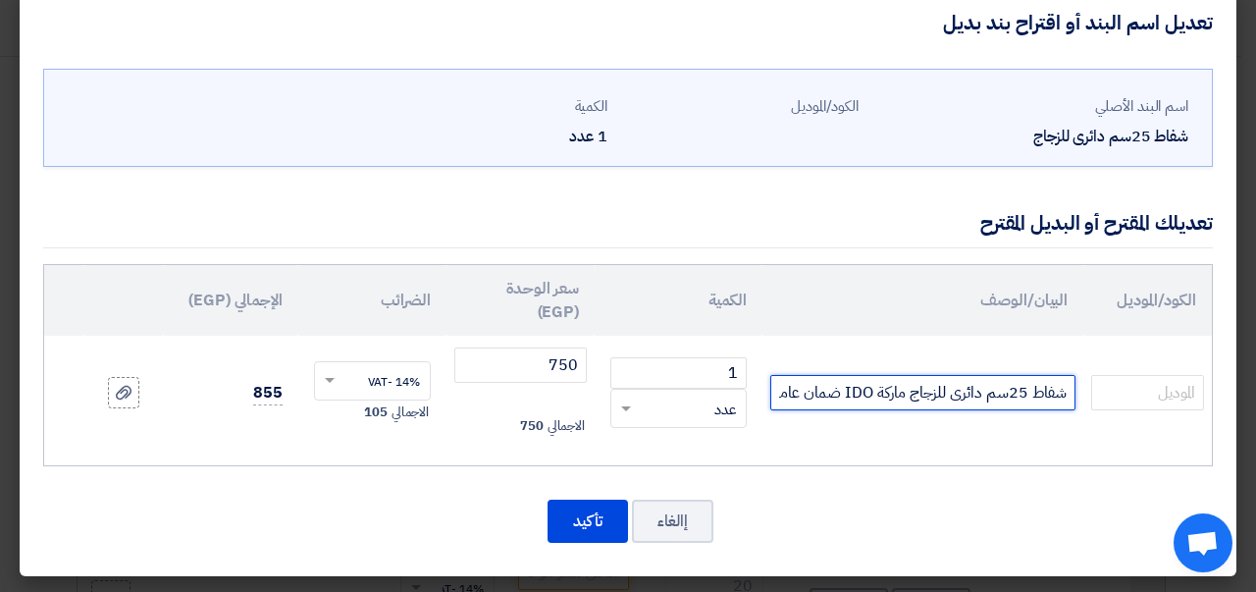
drag, startPoint x: 787, startPoint y: 390, endPoint x: 882, endPoint y: 385, distance: 95.3
click at [882, 385] on input "شفاط 25سم دائرى للزجاج ماركة IDO ضمان عامان استبدال" at bounding box center [922, 392] width 305 height 35
click at [899, 398] on input "شفاط 25سم دائرى للزجاج ماركة IDO ضمان عامان استبدال" at bounding box center [922, 392] width 305 height 35
drag, startPoint x: 909, startPoint y: 392, endPoint x: 763, endPoint y: 390, distance: 145.2
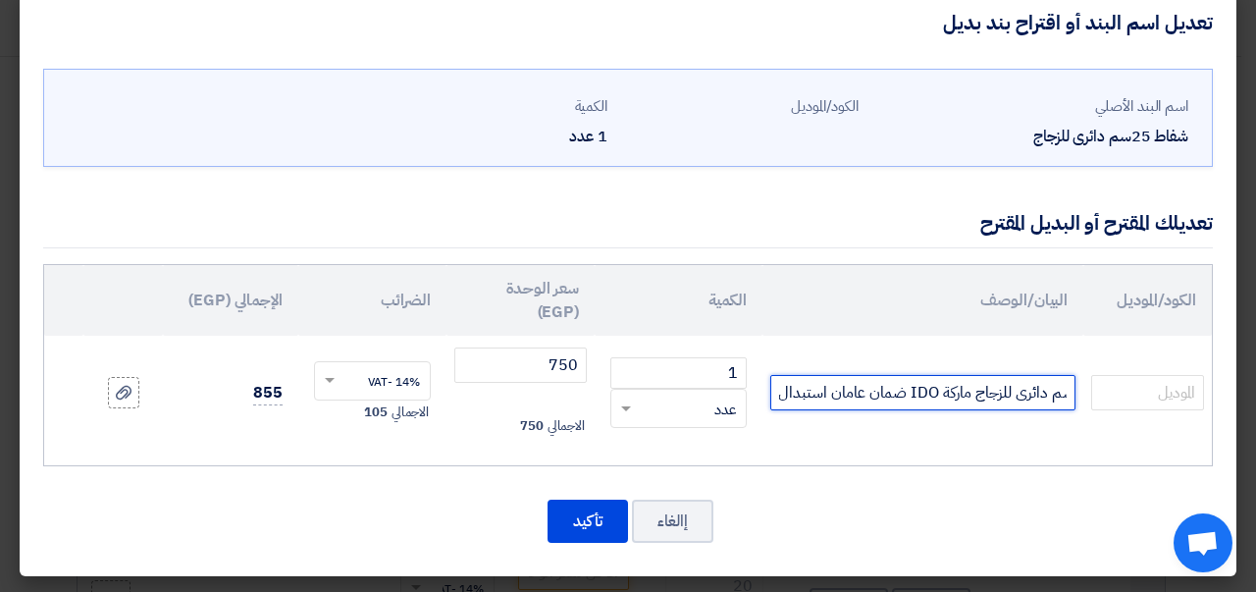
click at [763, 390] on tr "شفاط 25سم دائرى للزجاج ماركة IDO ضمان عامان استبدال 1 ×" at bounding box center [628, 393] width 1168 height 114
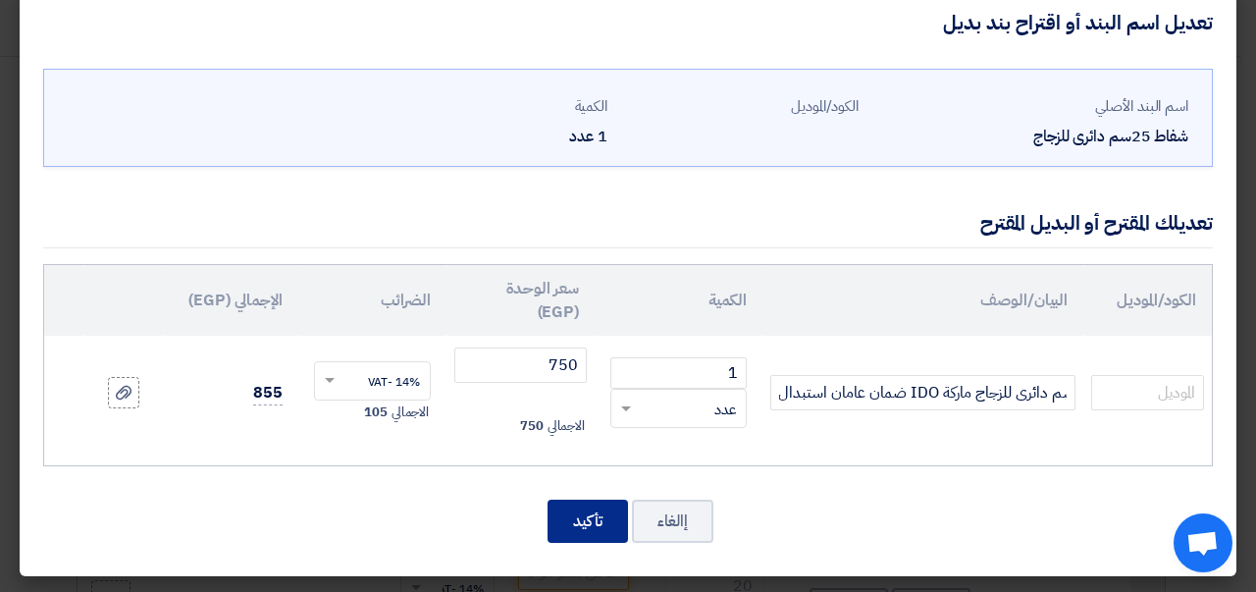
click at [590, 516] on button "تأكيد" at bounding box center [588, 520] width 80 height 43
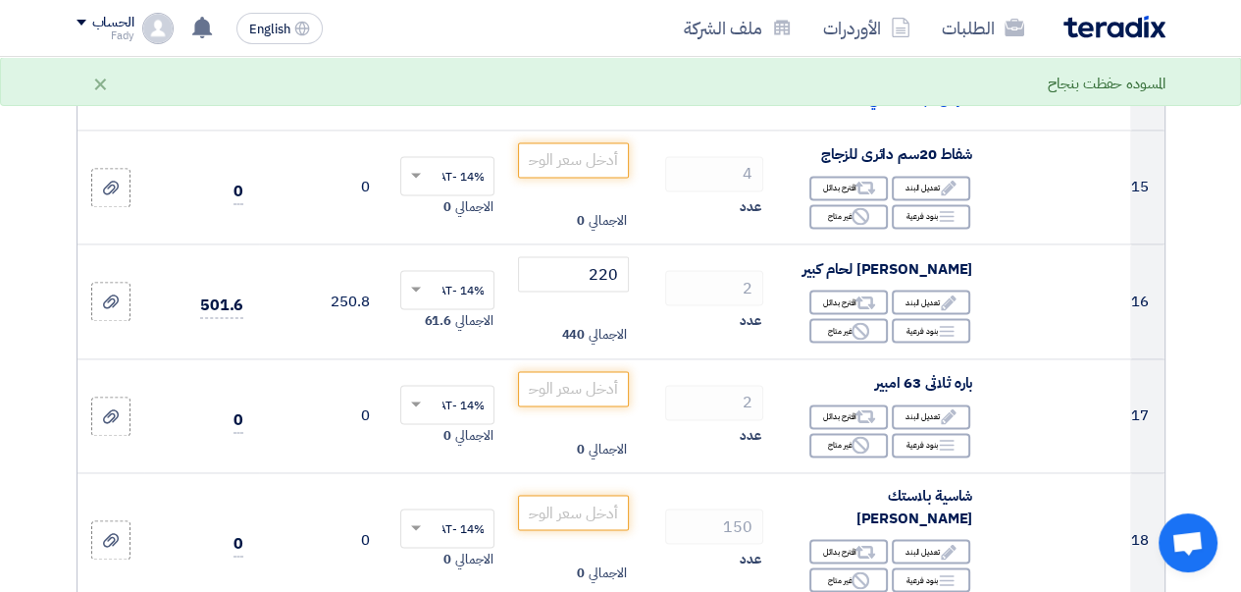
scroll to position [2291, 0]
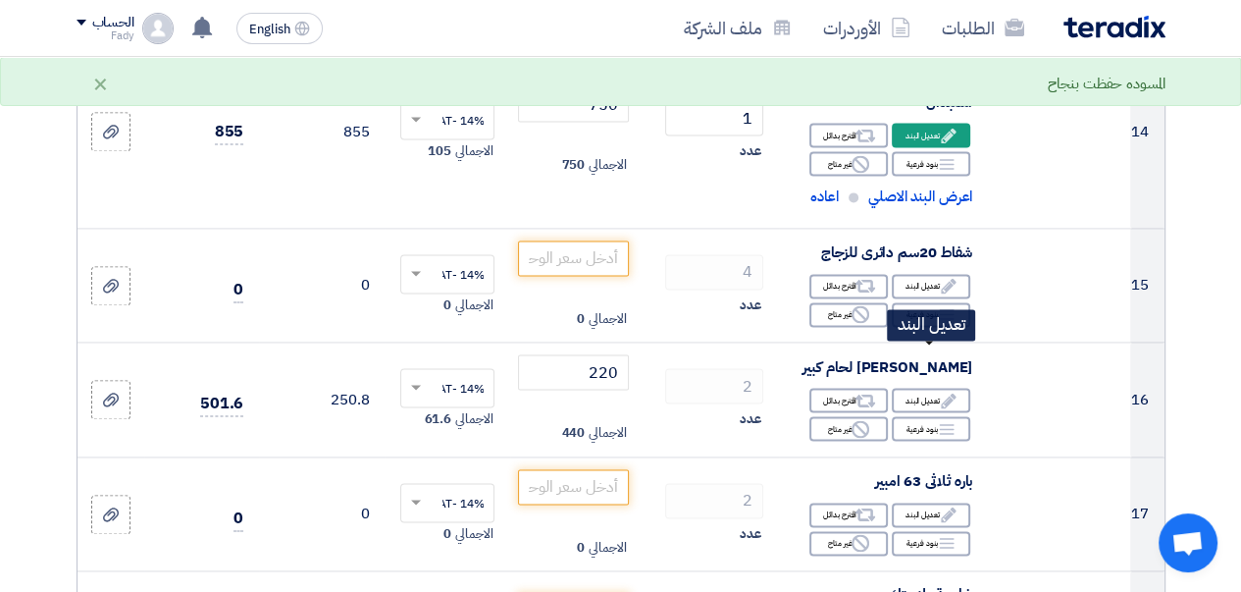
click at [933, 298] on div "Edit تعديل البند" at bounding box center [931, 286] width 78 height 25
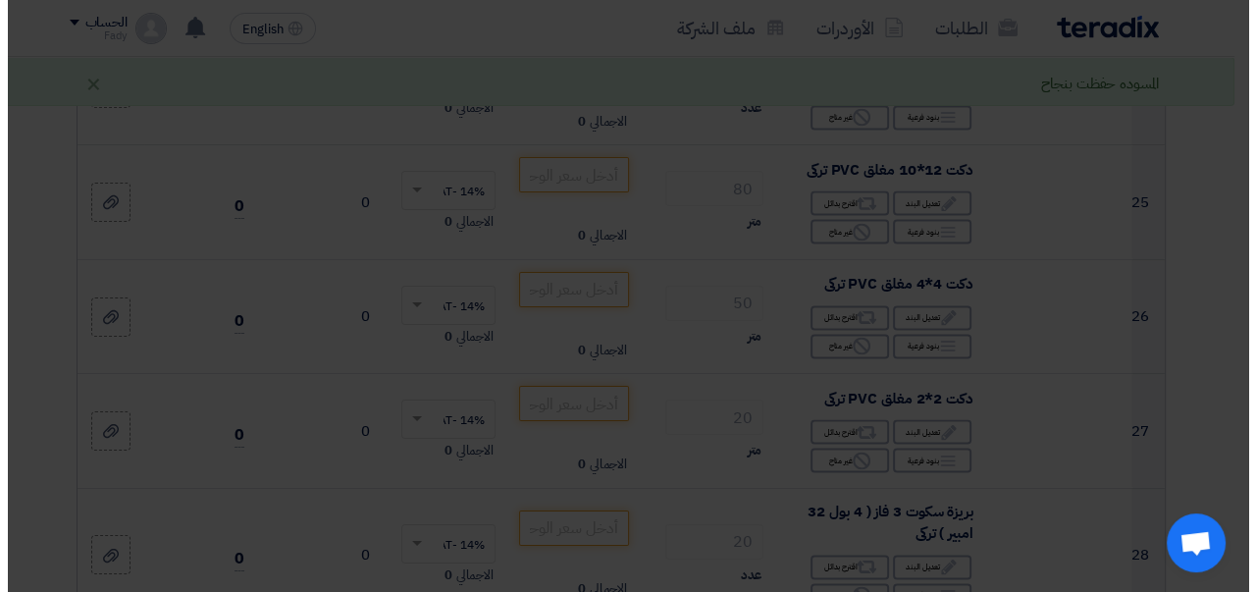
scroll to position [1392, 0]
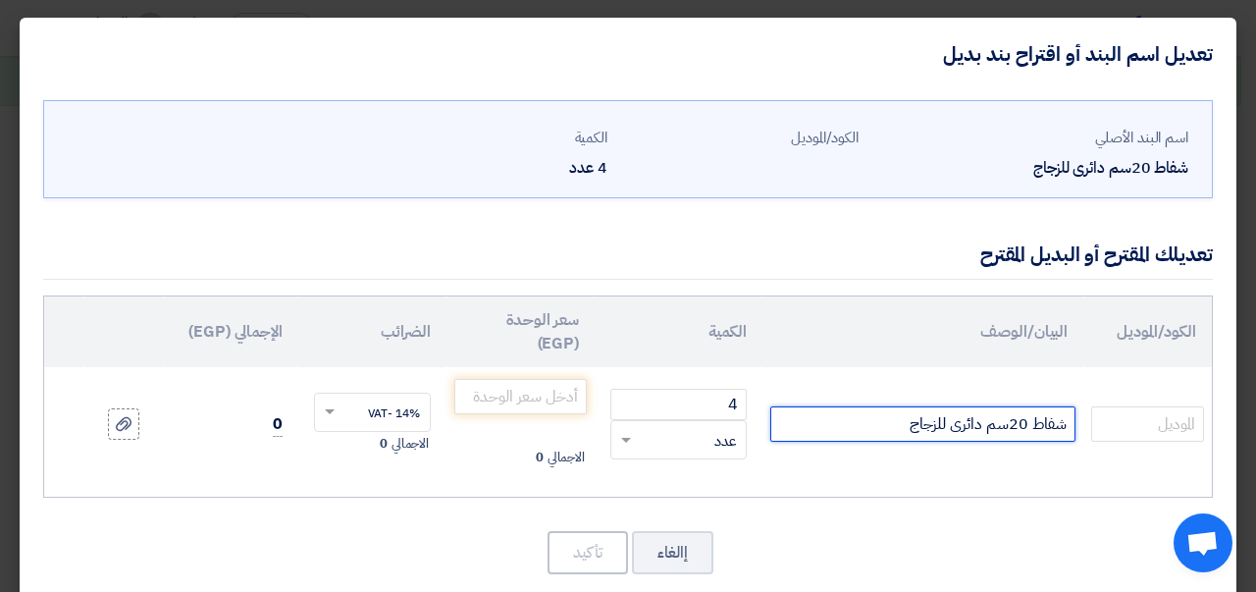
click at [887, 419] on input "شفاط 20سم دائرى للزجاج" at bounding box center [922, 423] width 305 height 35
paste input "ماركة IDO ضمان عامان استبدال"
type input "شفاط 20سم دائرى للزجاجماركة IDO ضمان عامان استبدال"
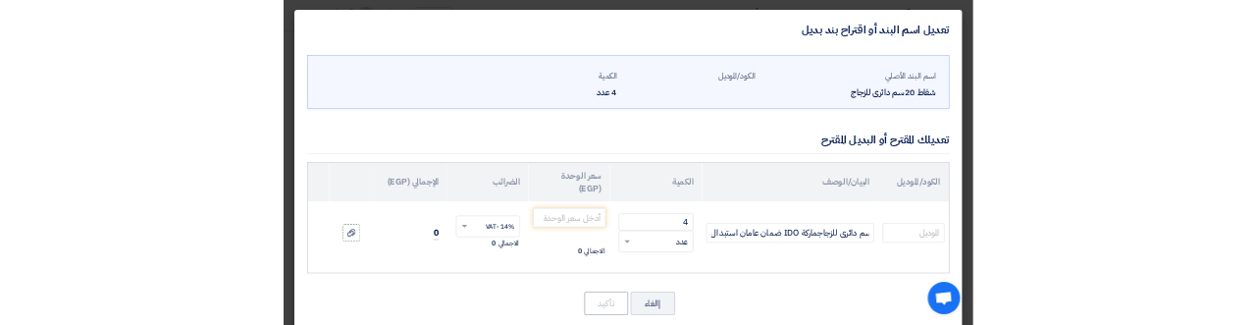
scroll to position [0, 0]
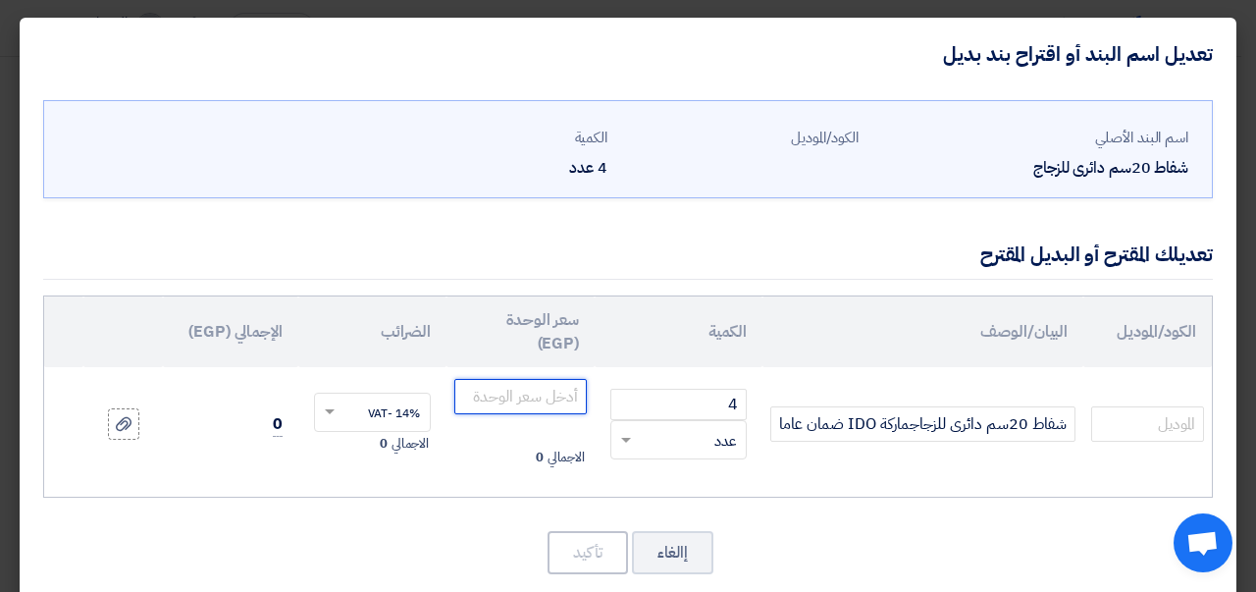
click at [495, 382] on input "number" at bounding box center [520, 396] width 132 height 35
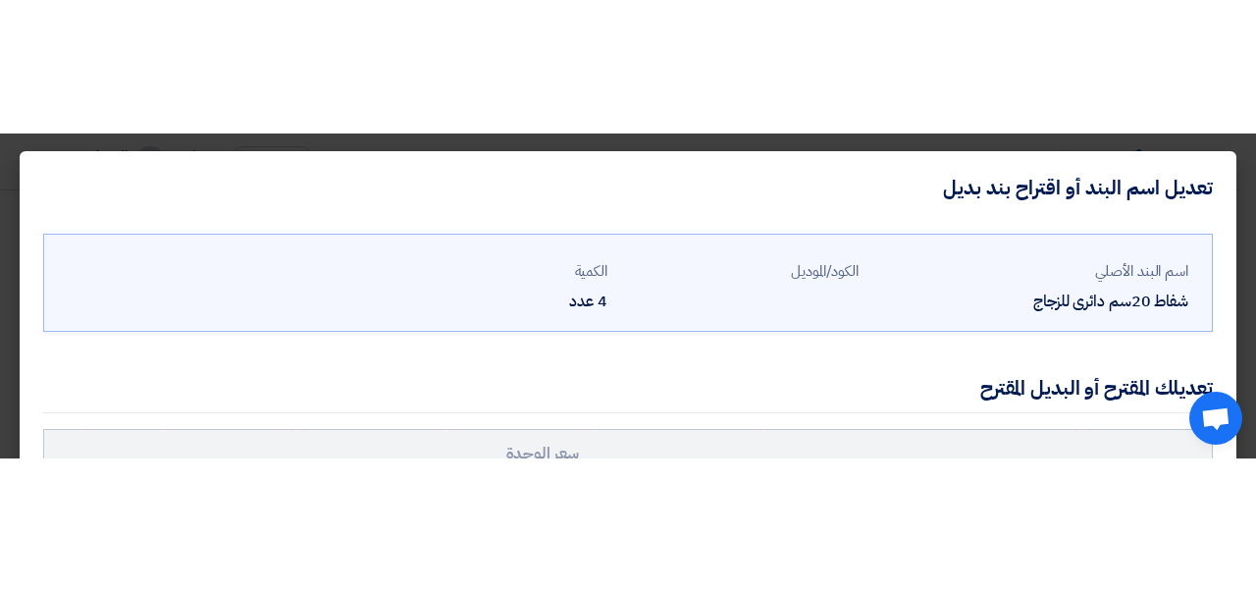
scroll to position [82, 0]
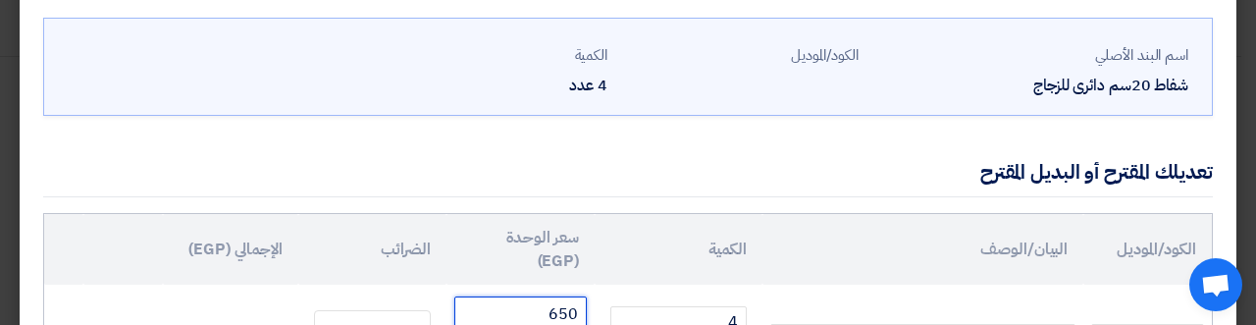
type input "650"
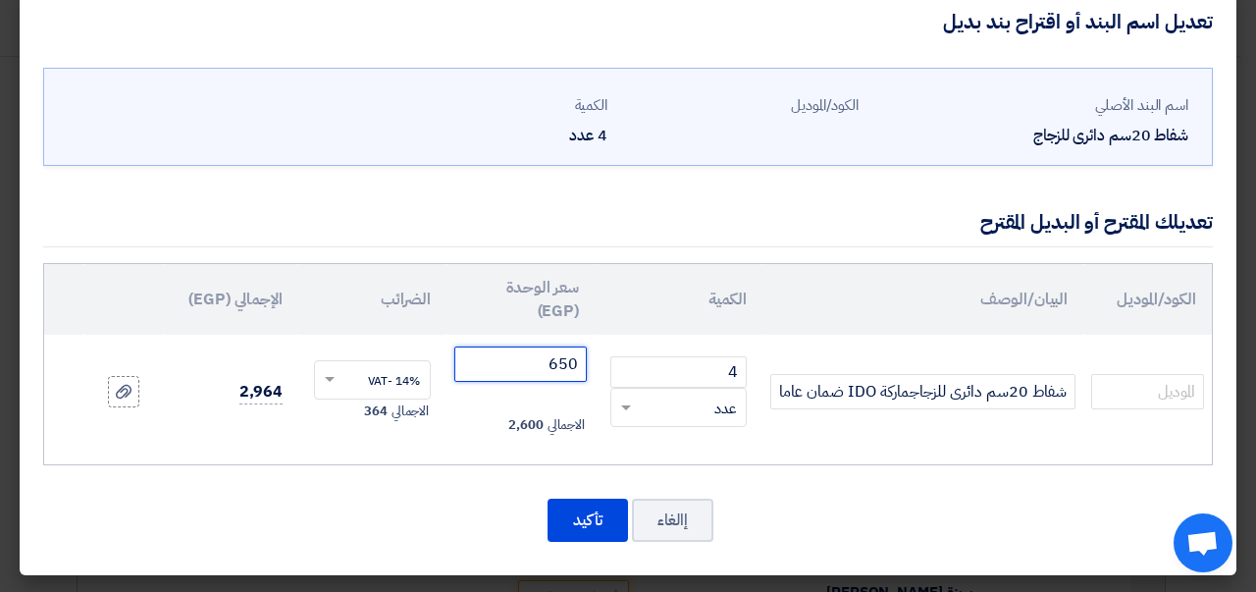
scroll to position [31, 0]
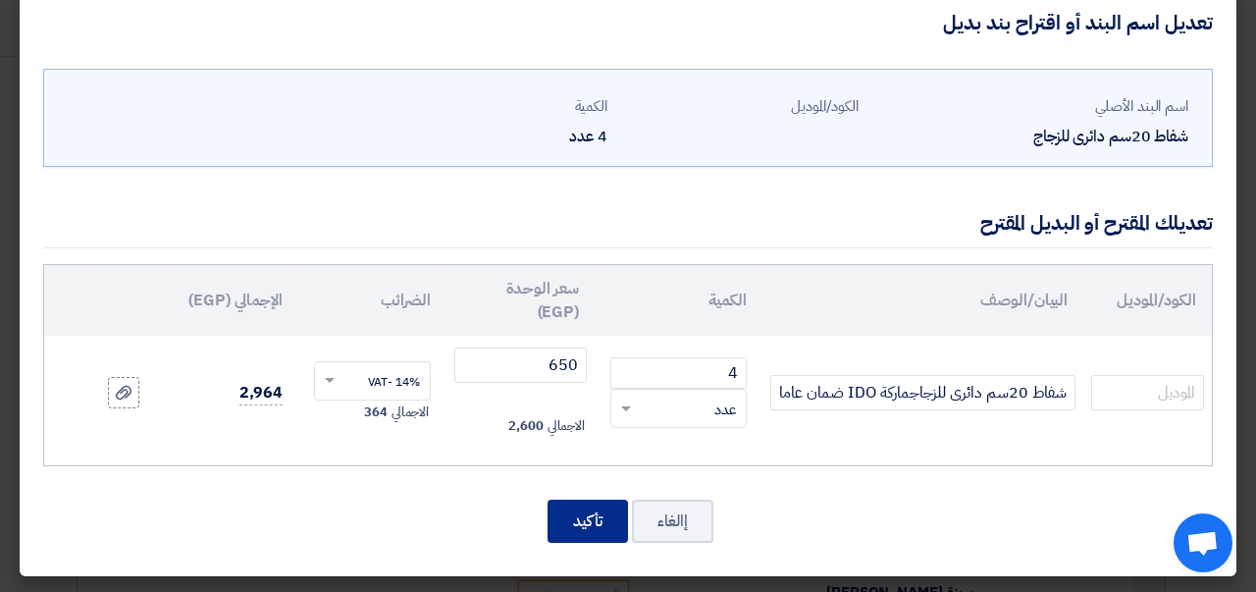
click at [589, 519] on button "تأكيد" at bounding box center [588, 520] width 80 height 43
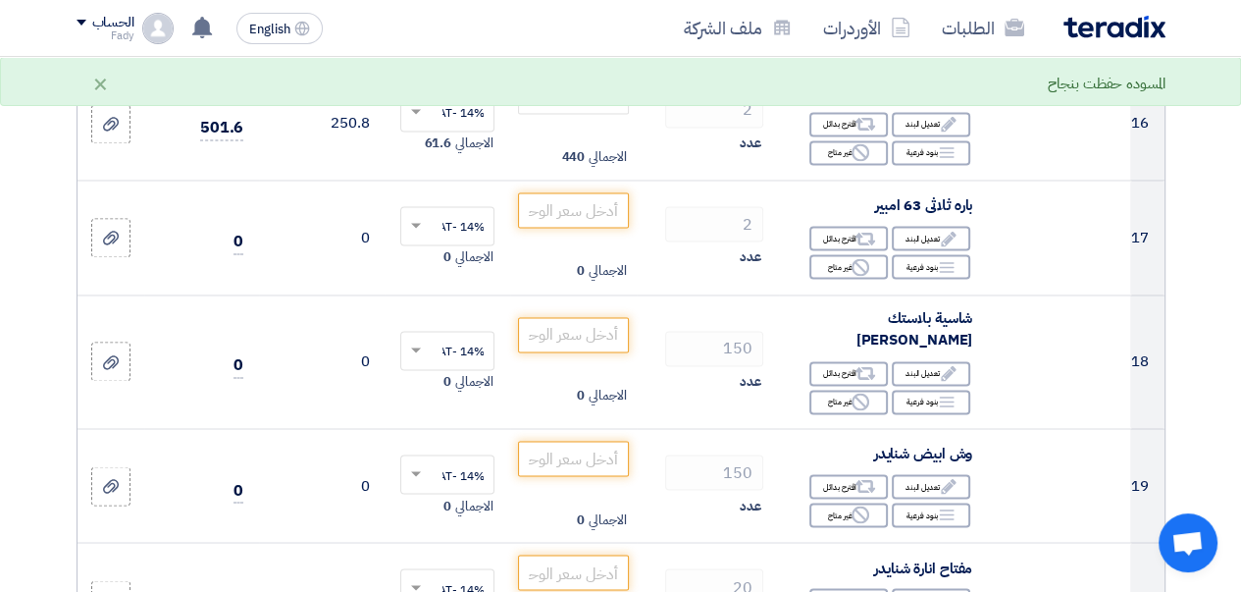
scroll to position [2557, 0]
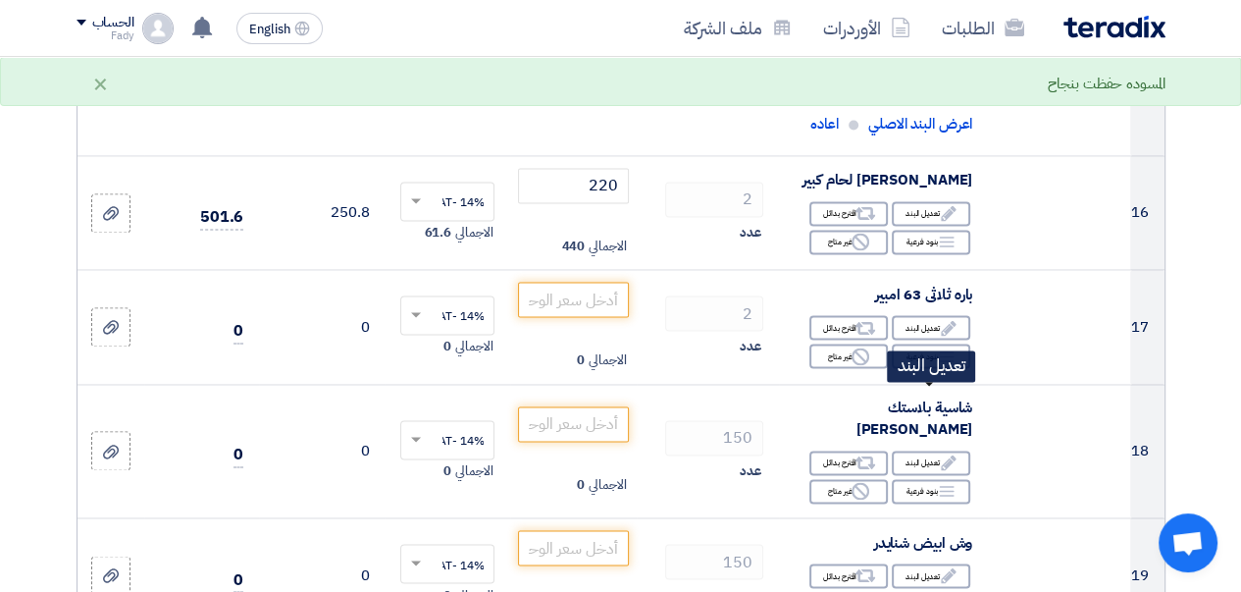
click at [932, 340] on div "Edit تعديل البند" at bounding box center [931, 327] width 78 height 25
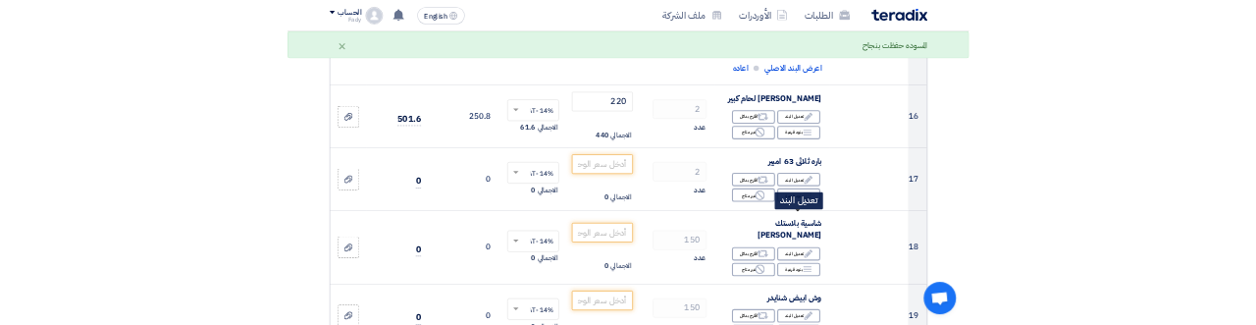
scroll to position [1488, 0]
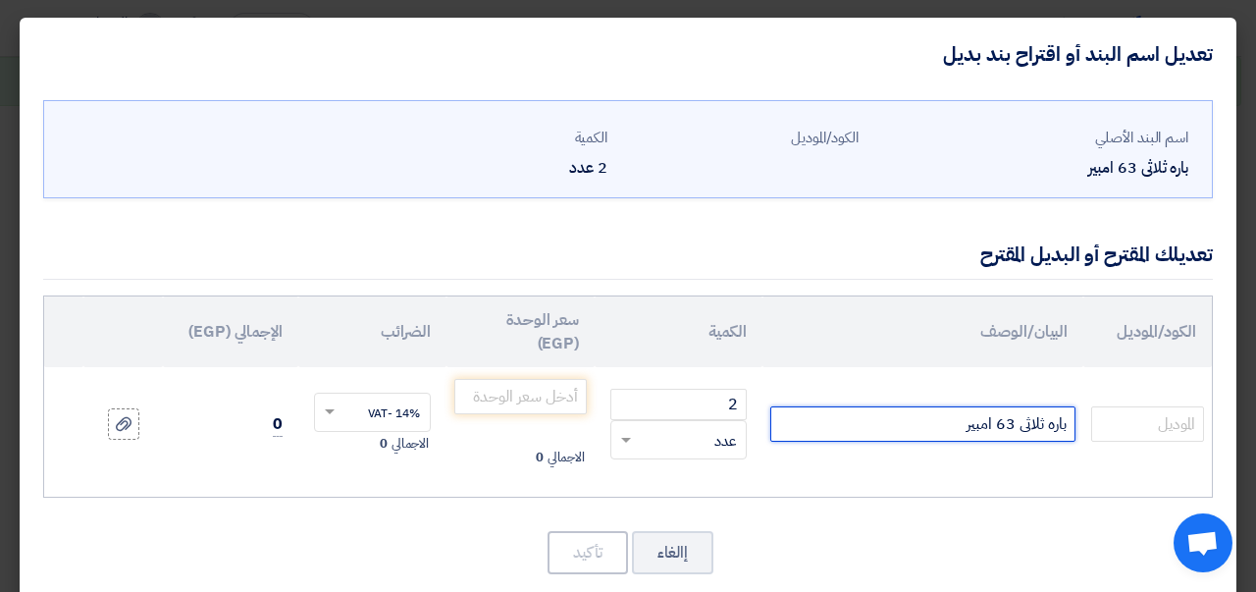
click at [913, 434] on input "باره ثلاثى 63 امبير" at bounding box center [922, 423] width 305 height 35
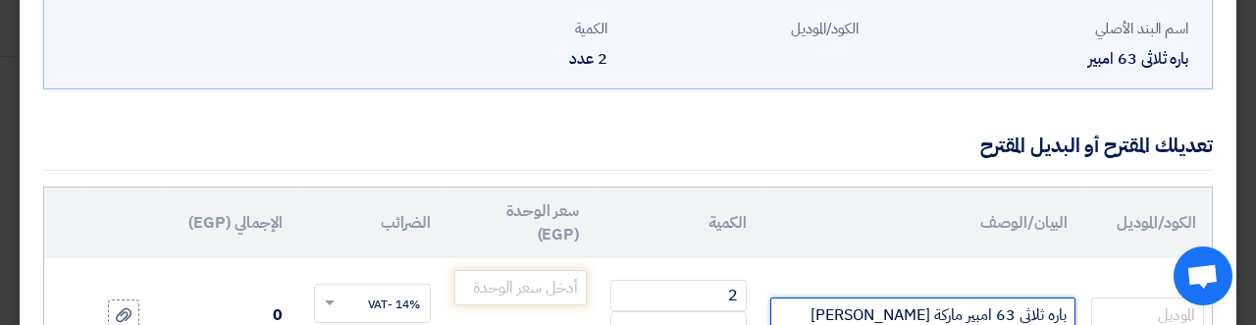
scroll to position [31, 0]
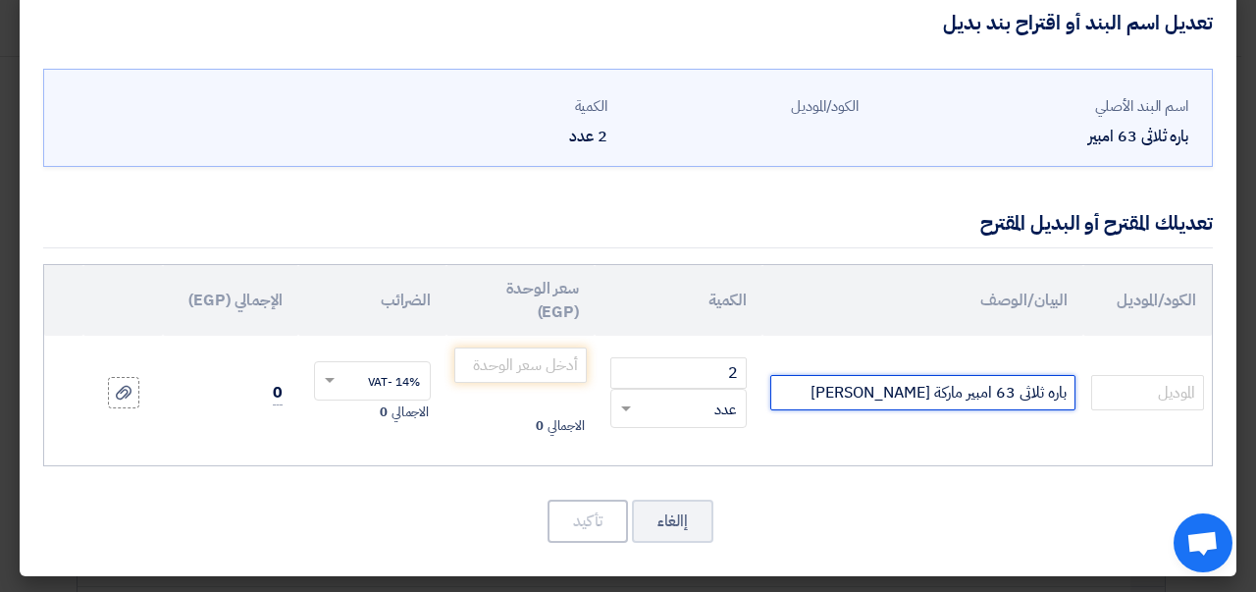
type input "باره ثلاثى 63 امبير ماركة [PERSON_NAME]"
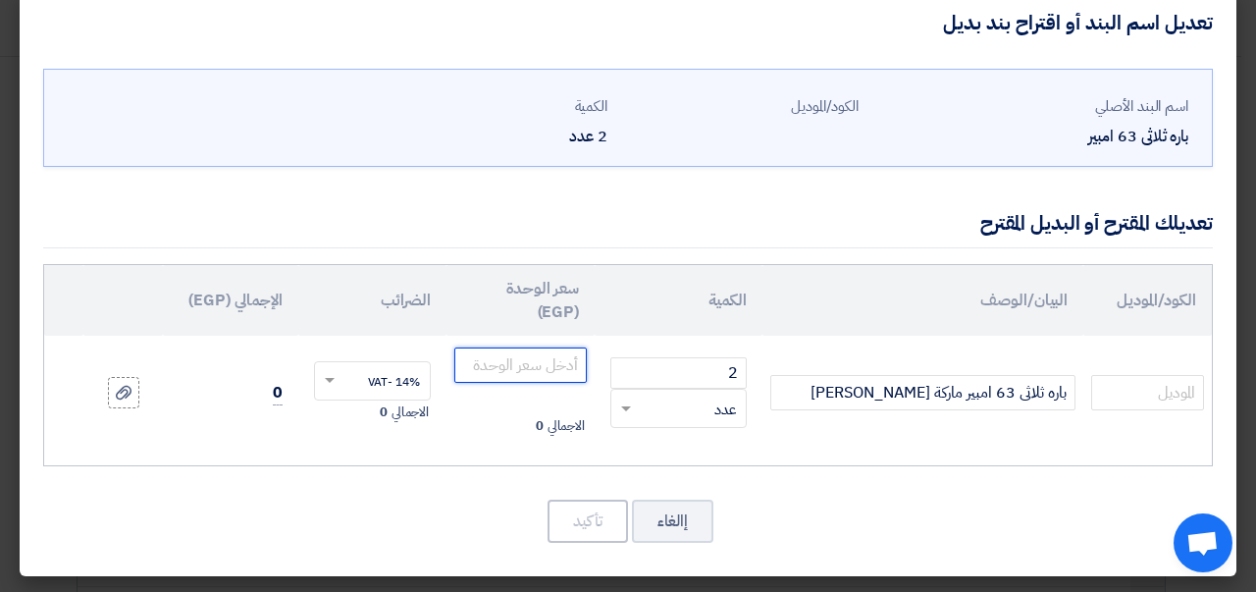
click at [544, 373] on input "number" at bounding box center [520, 364] width 132 height 35
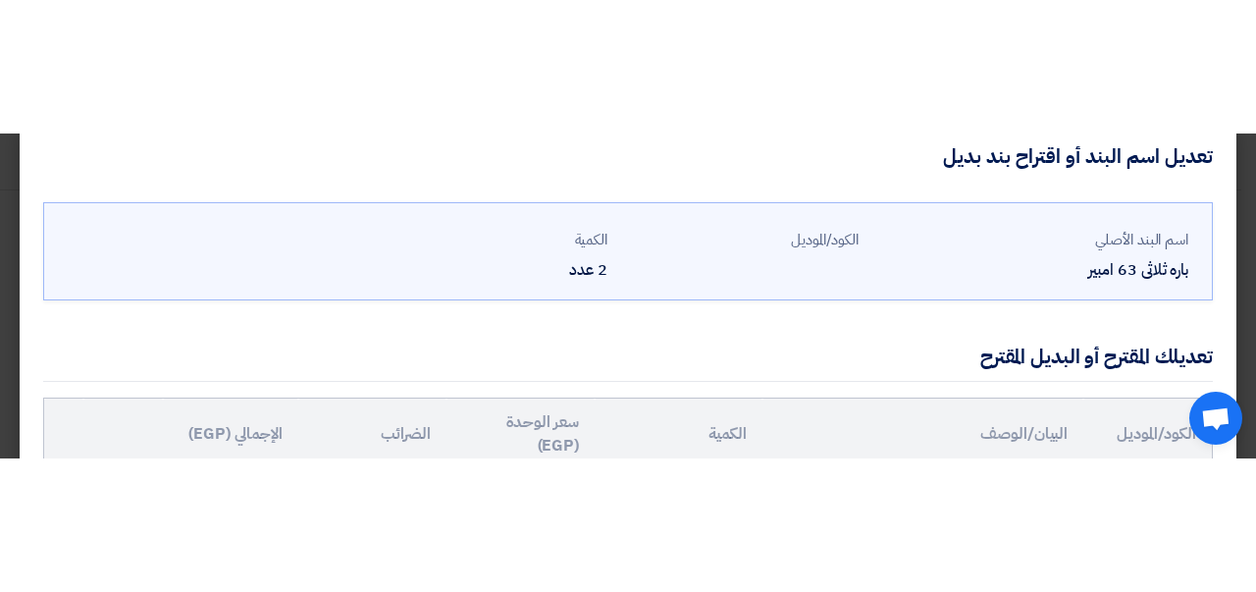
scroll to position [82, 0]
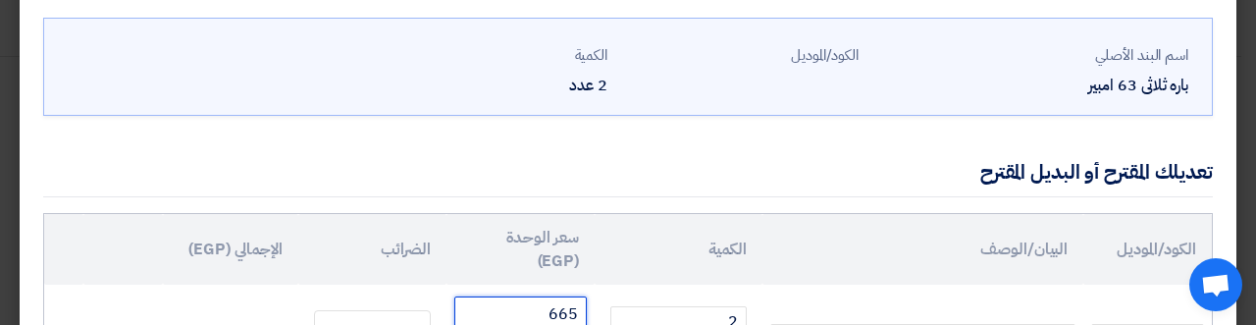
type input "665"
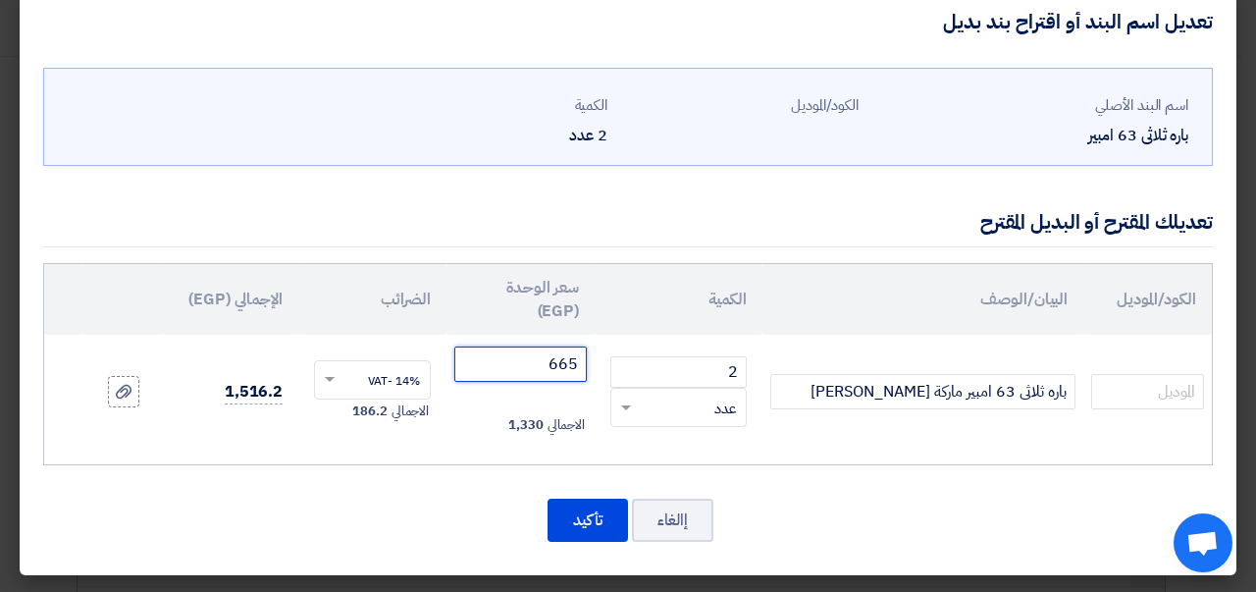
scroll to position [31, 0]
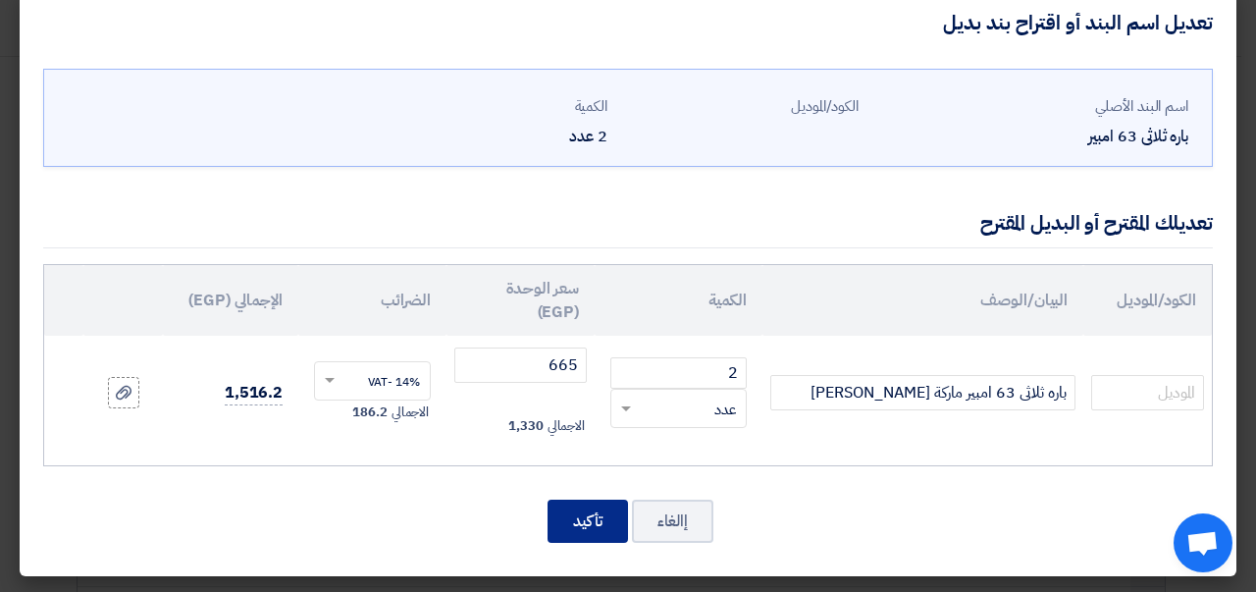
click at [578, 511] on button "تأكيد" at bounding box center [588, 520] width 80 height 43
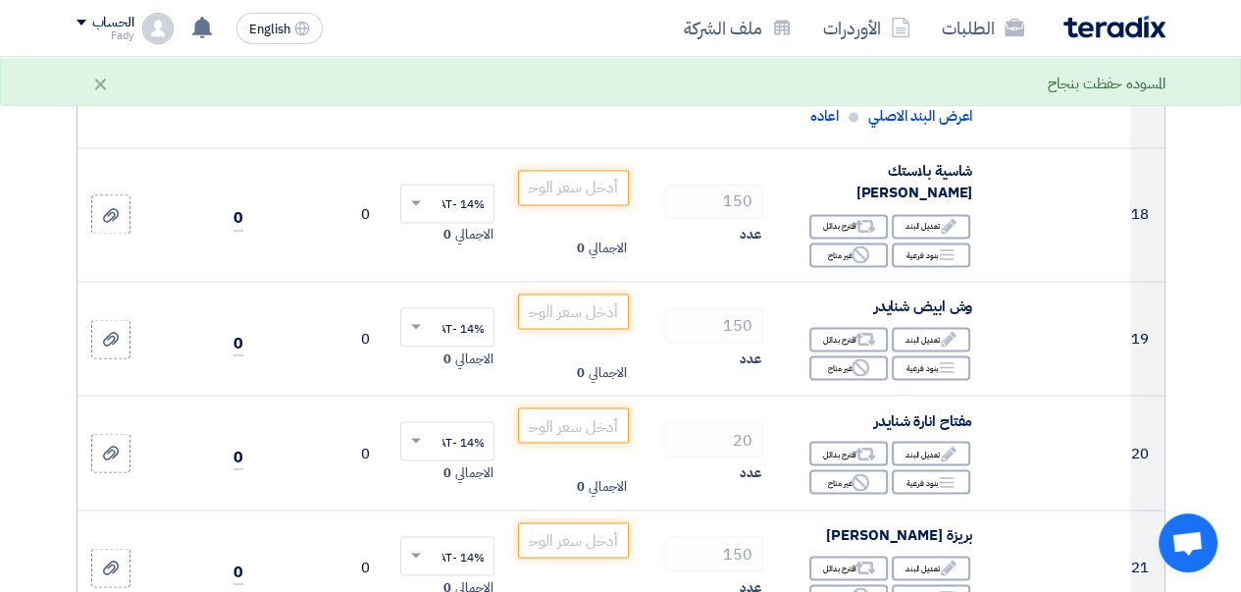
scroll to position [2846, 0]
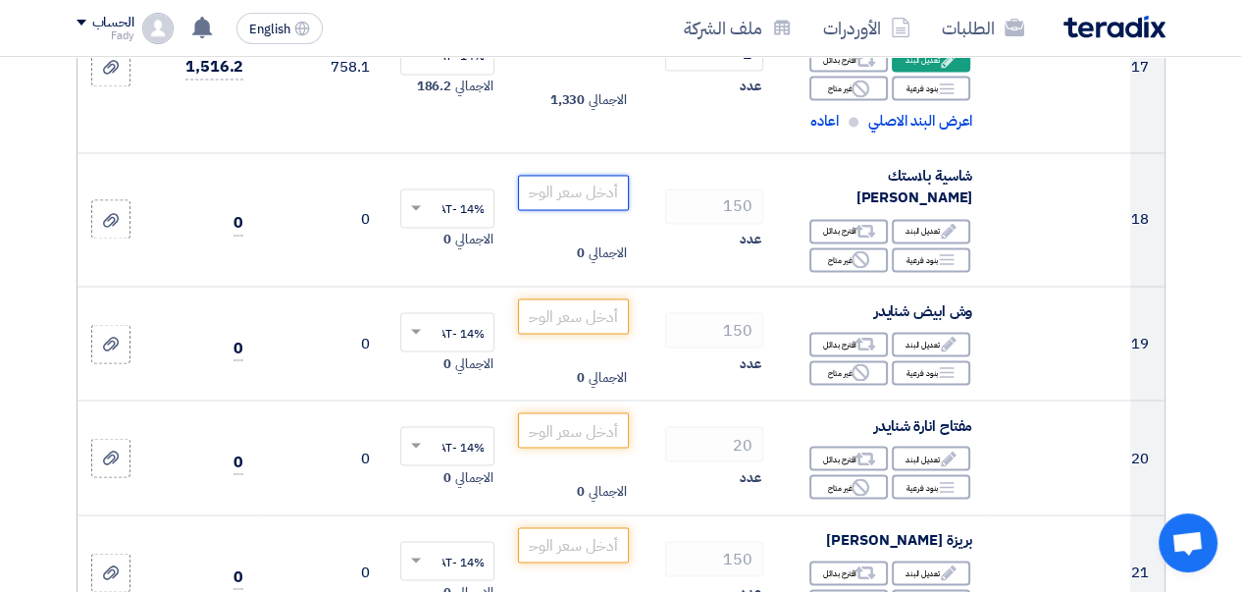
click at [568, 210] on input "number" at bounding box center [573, 192] width 110 height 35
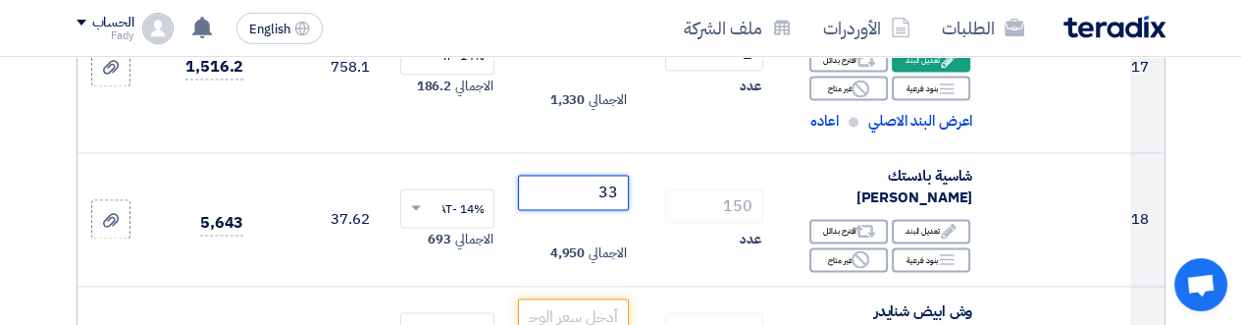
type input "33"
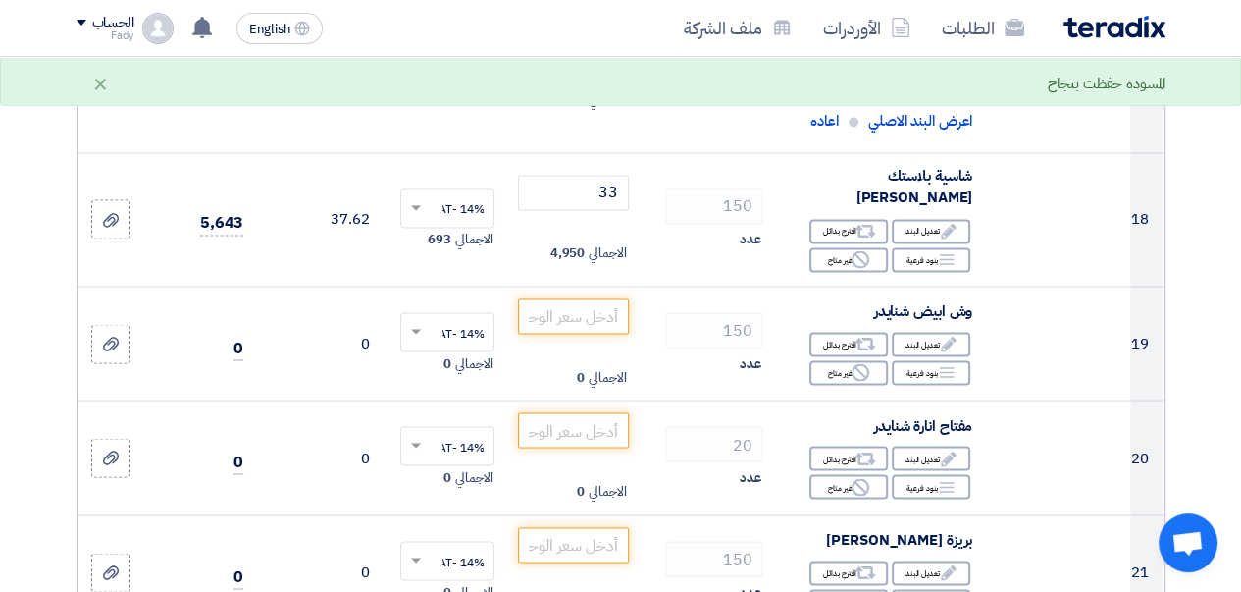
click at [679, 286] on td "150 عدد" at bounding box center [708, 218] width 142 height 133
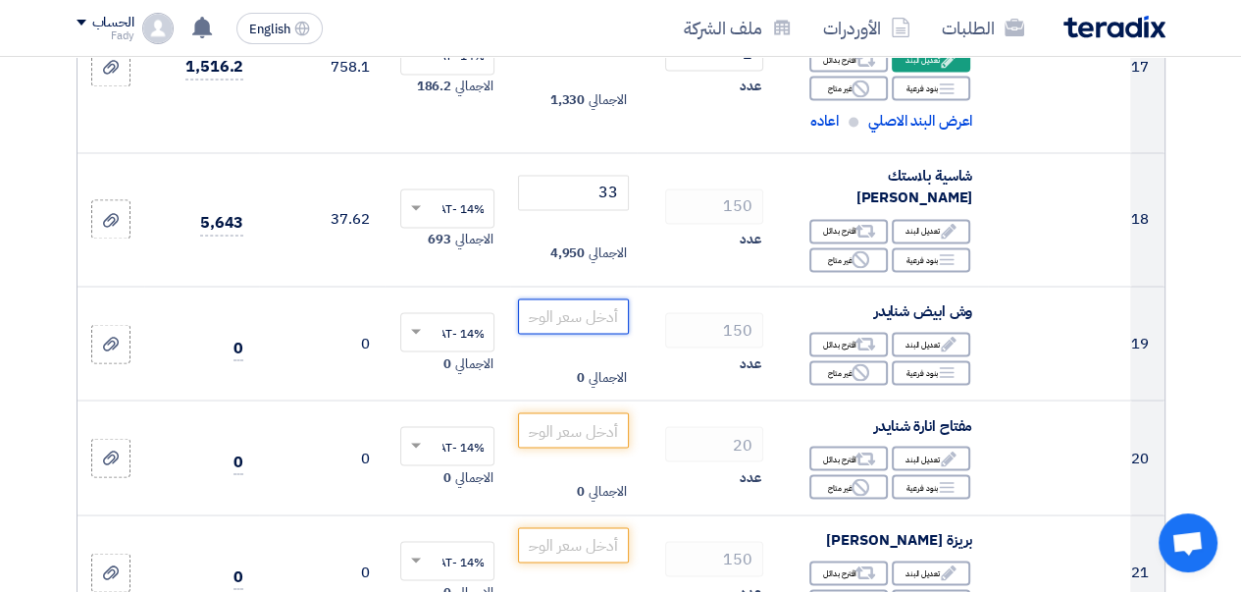
click at [550, 334] on input "number" at bounding box center [573, 315] width 110 height 35
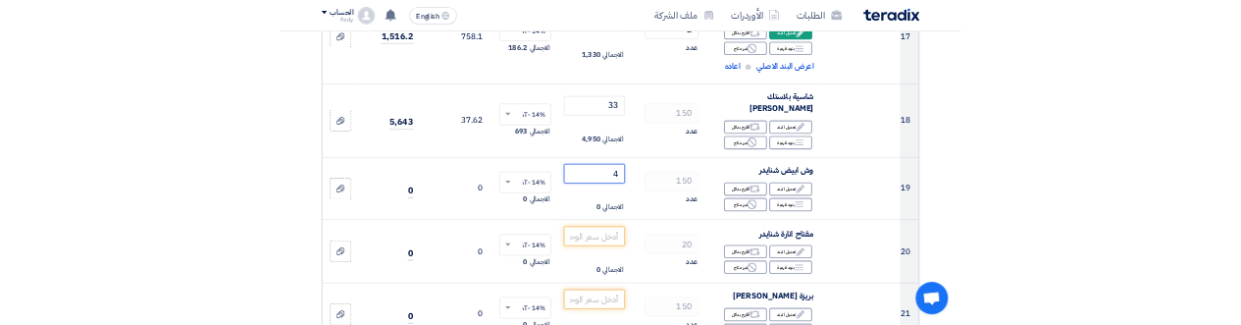
scroll to position [2899, 0]
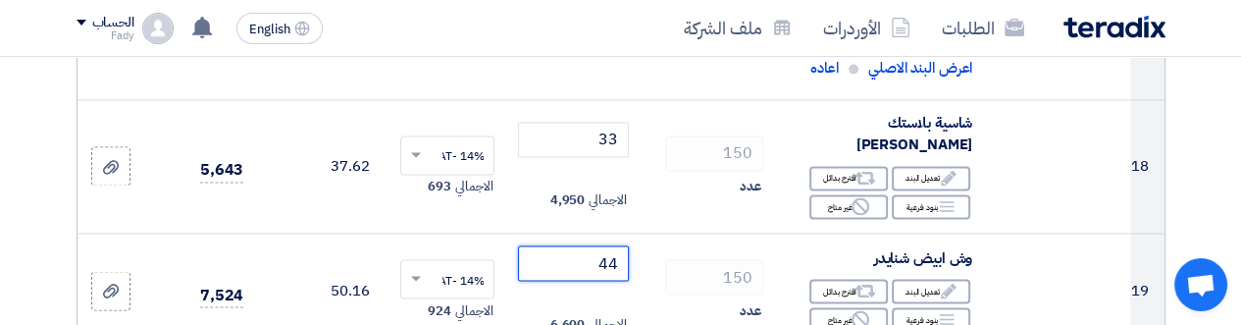
type input "44"
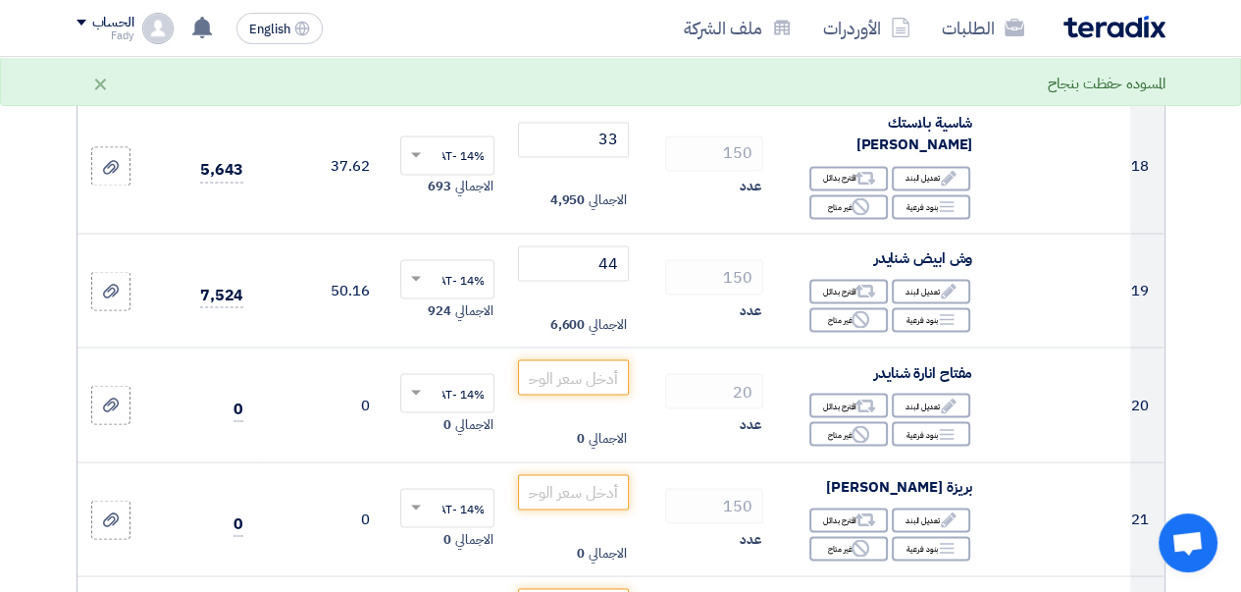
click at [655, 347] on td "150 عدد" at bounding box center [708, 290] width 142 height 115
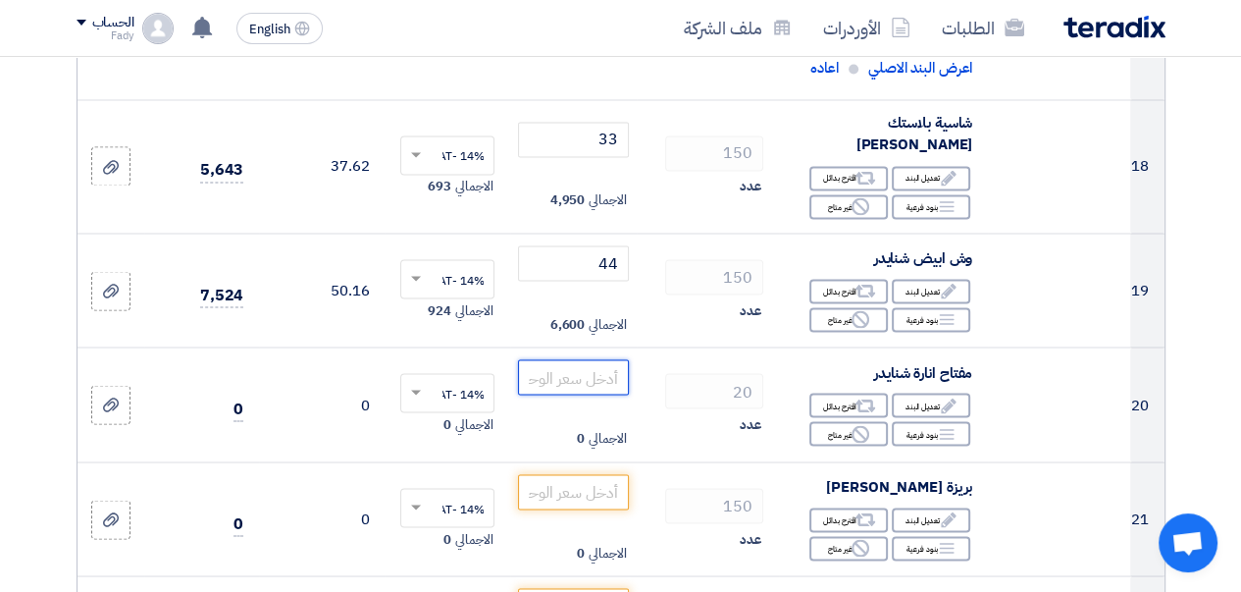
click at [542, 394] on input "number" at bounding box center [573, 376] width 110 height 35
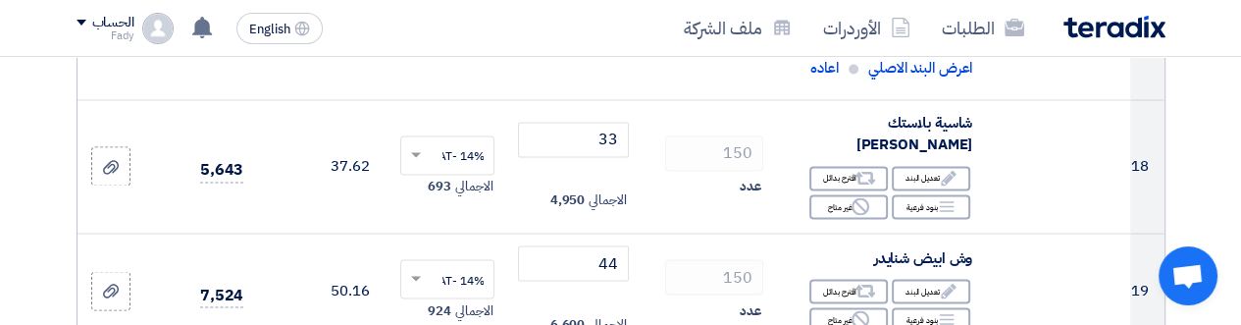
scroll to position [3012, 0]
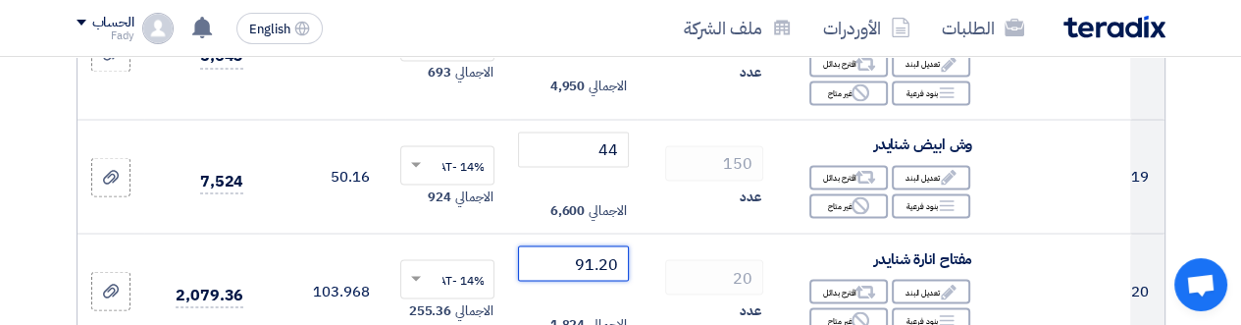
type input "91.20"
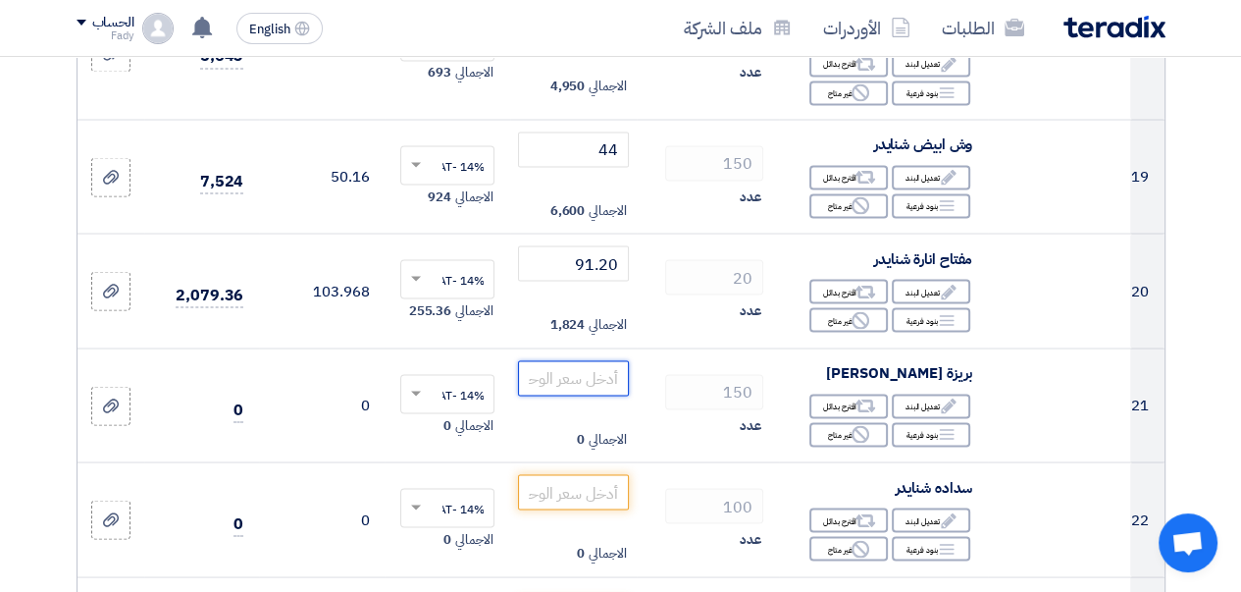
click at [560, 395] on input "number" at bounding box center [573, 377] width 110 height 35
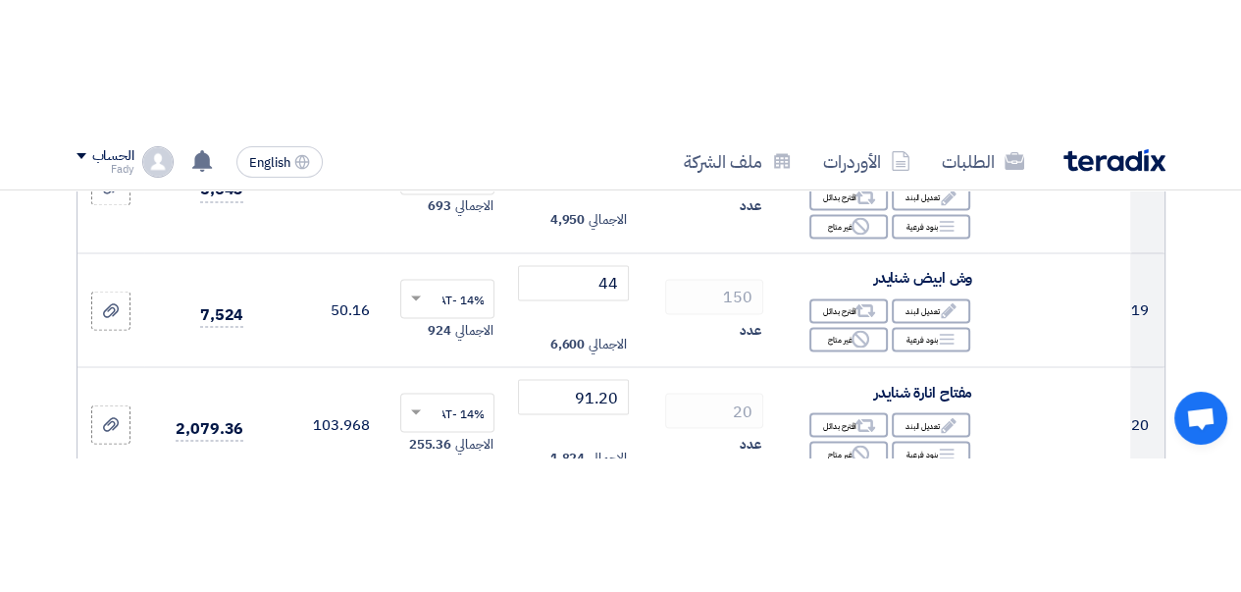
scroll to position [3127, 0]
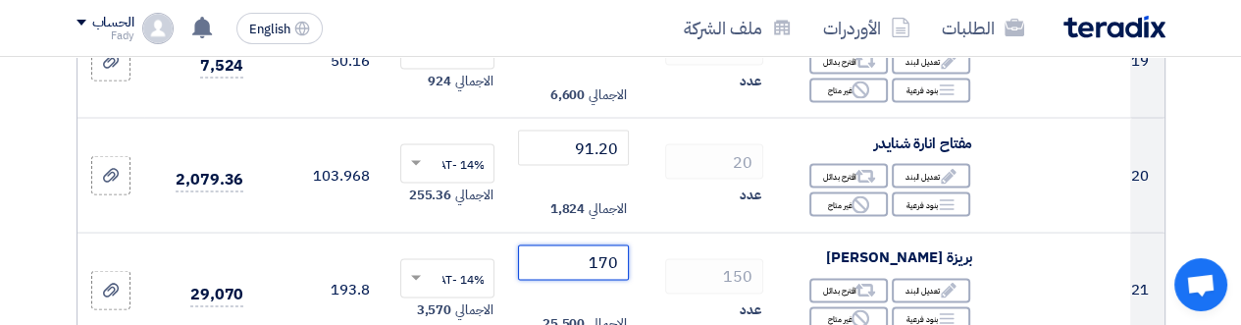
type input "170"
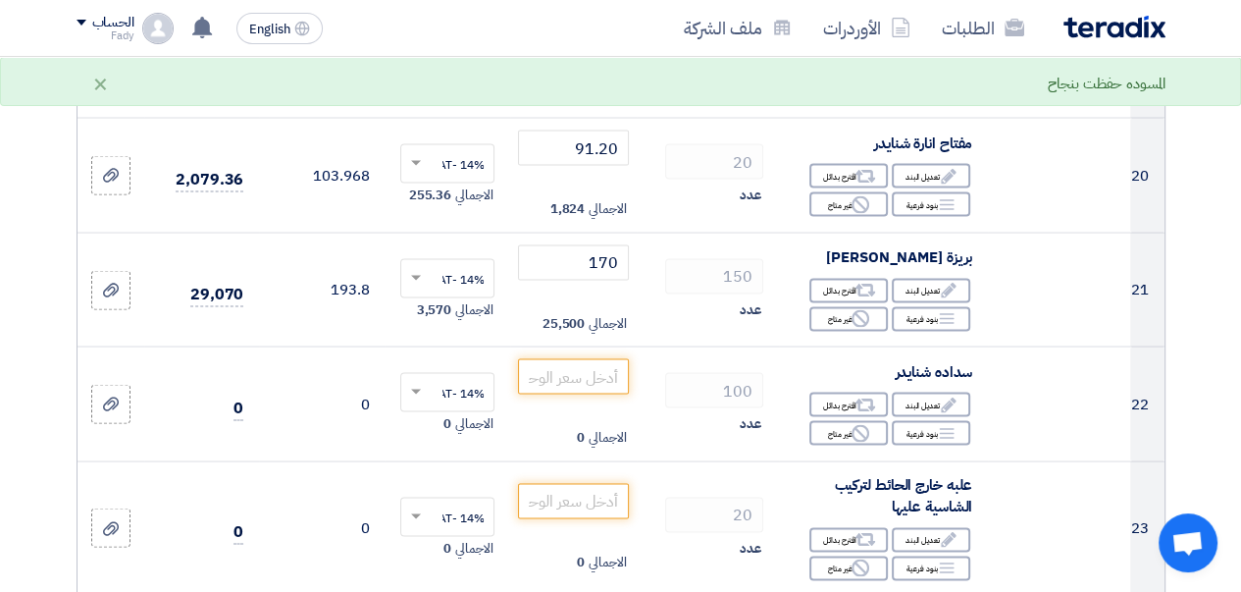
click at [659, 322] on div "عدد" at bounding box center [708, 310] width 111 height 24
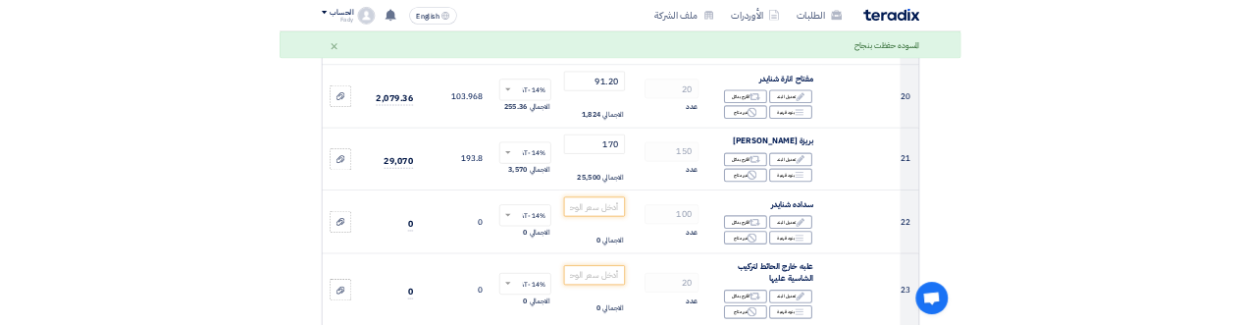
scroll to position [3225, 0]
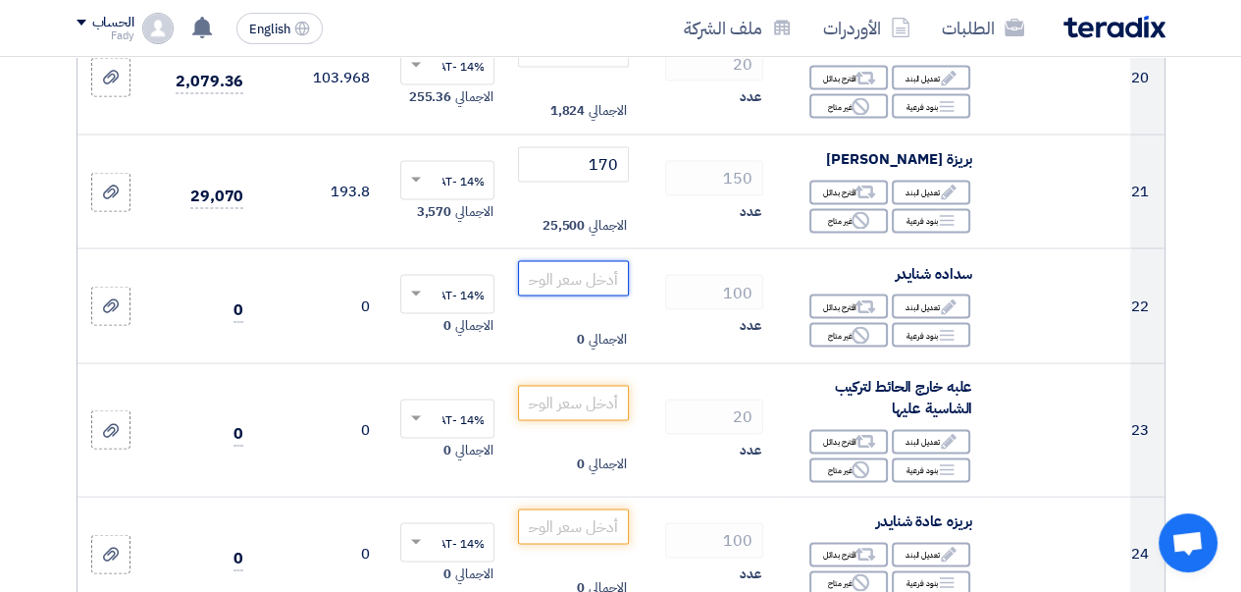
click at [561, 296] on input "number" at bounding box center [573, 278] width 110 height 35
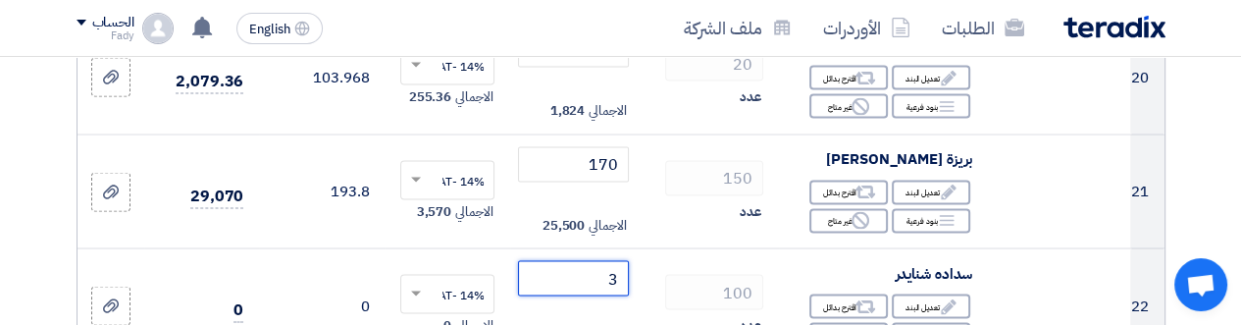
scroll to position [3241, 0]
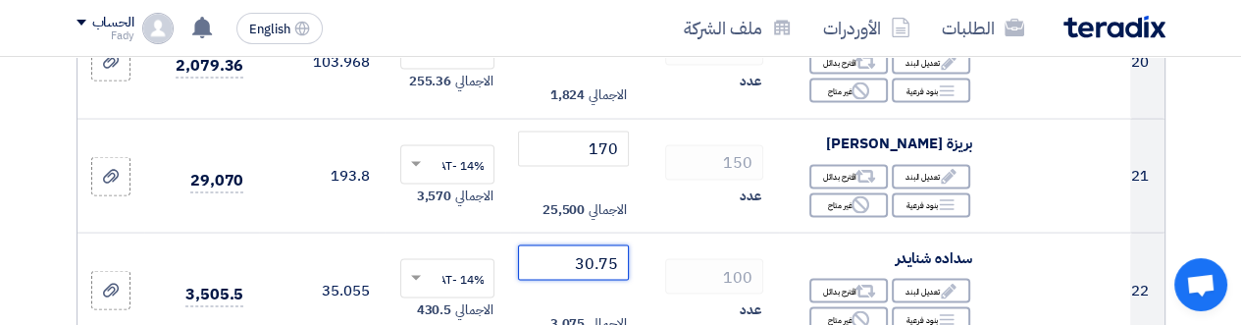
type input "30.75"
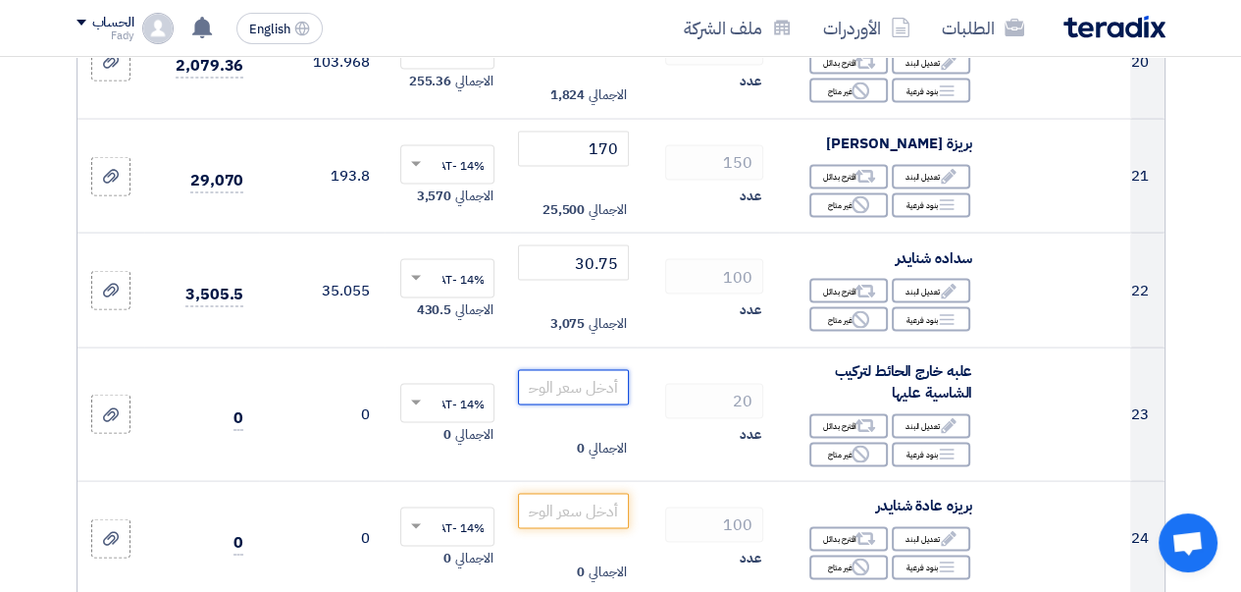
click at [567, 405] on input "number" at bounding box center [573, 387] width 110 height 35
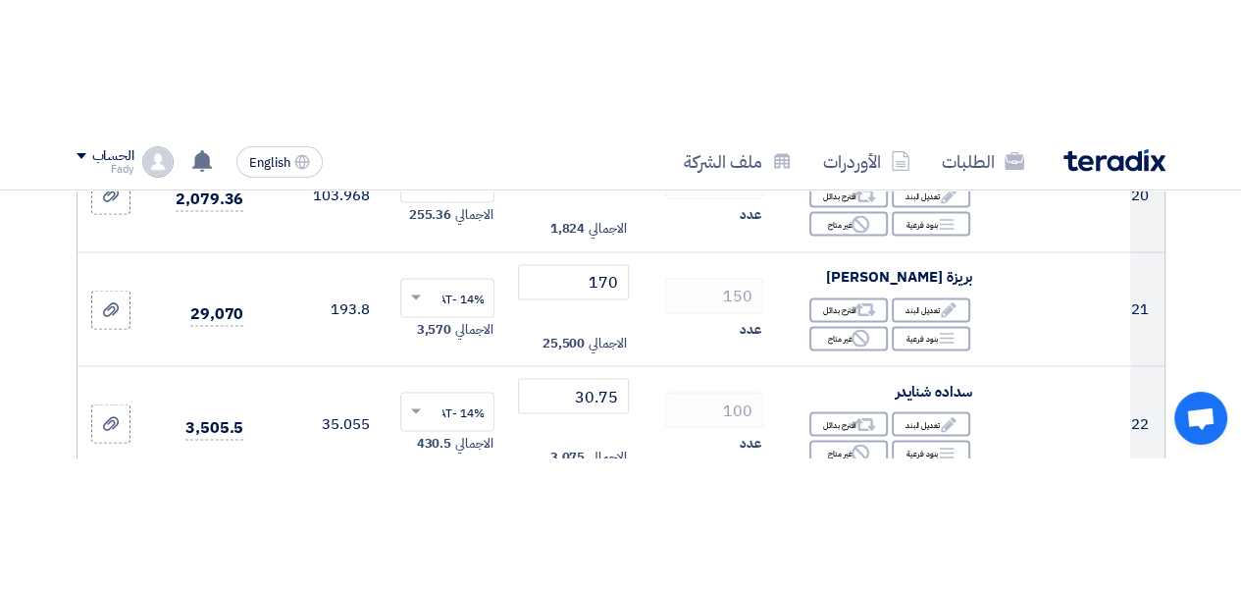
scroll to position [3365, 0]
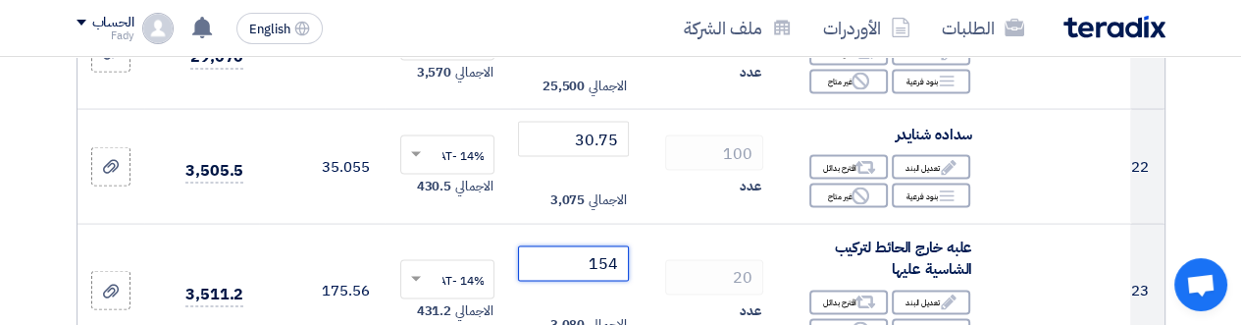
type input "154"
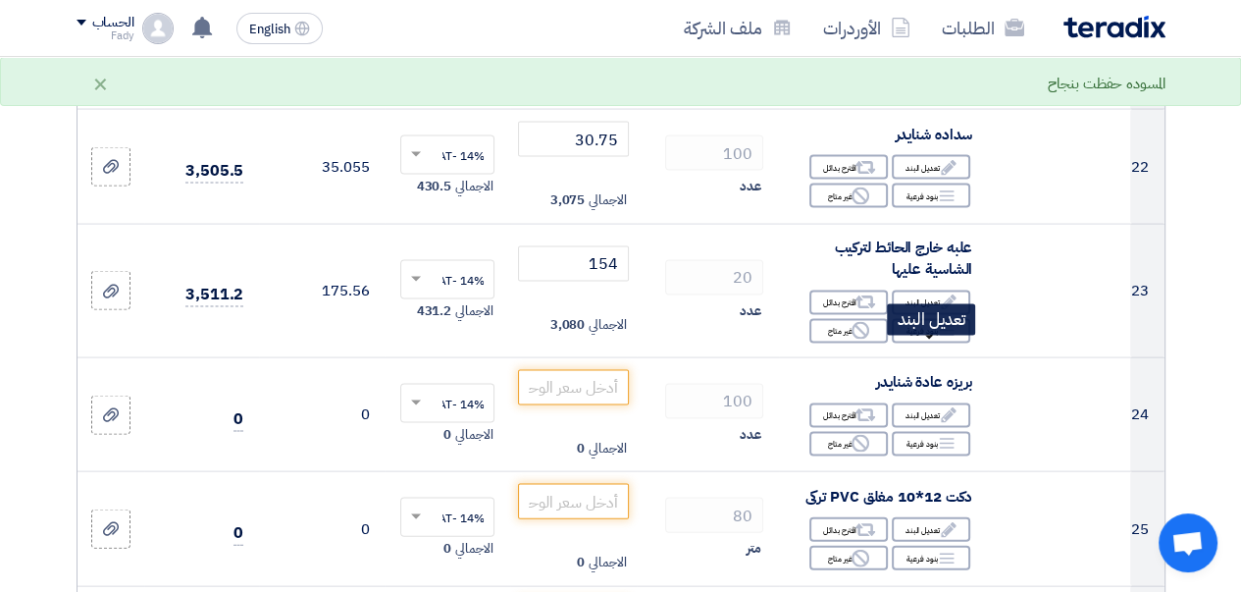
click at [925, 315] on div "Edit تعديل البند" at bounding box center [931, 302] width 78 height 25
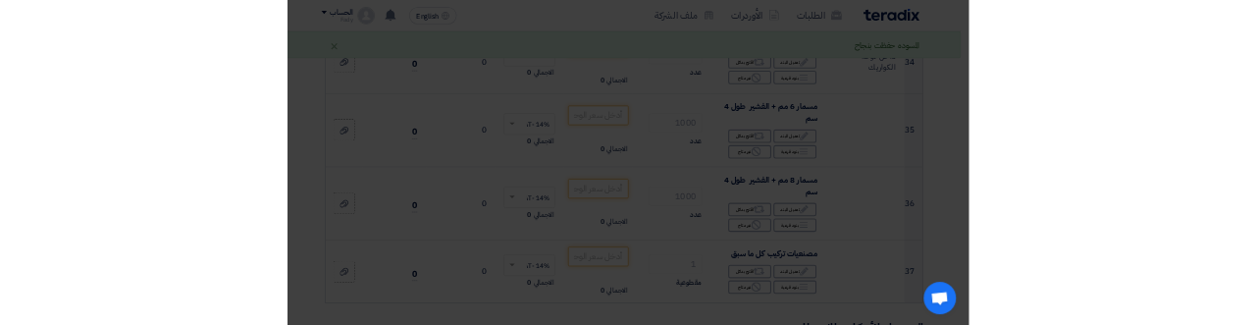
scroll to position [1738, 0]
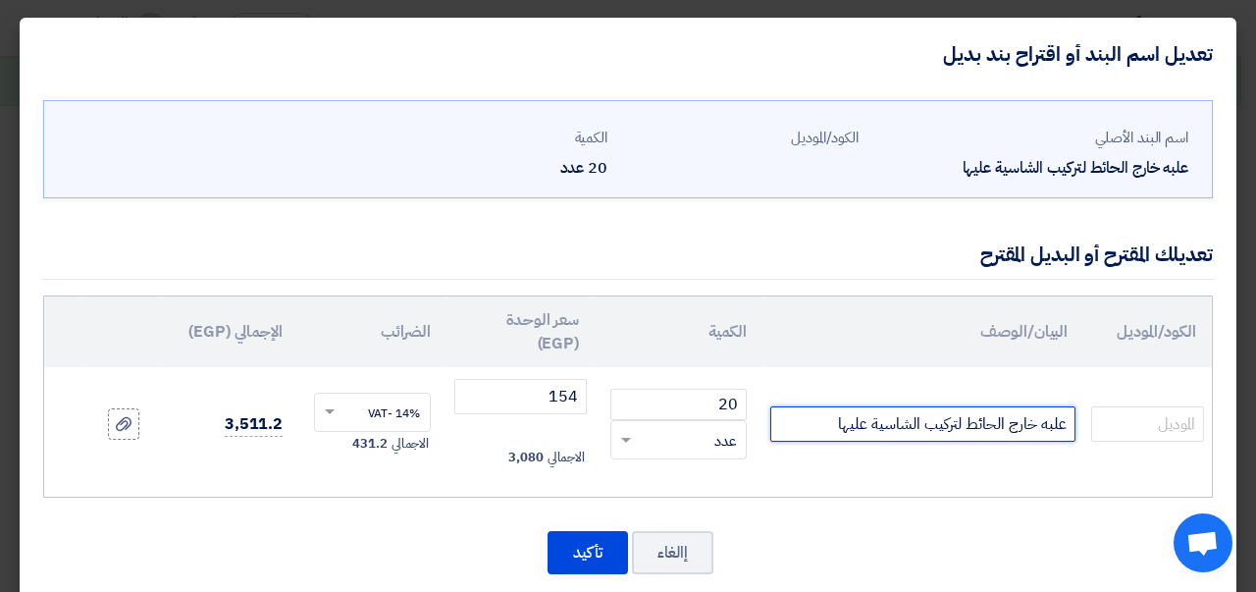
click at [823, 431] on input "علبه خارج الحائط لتركيب الشاسية عليها" at bounding box center [922, 423] width 305 height 35
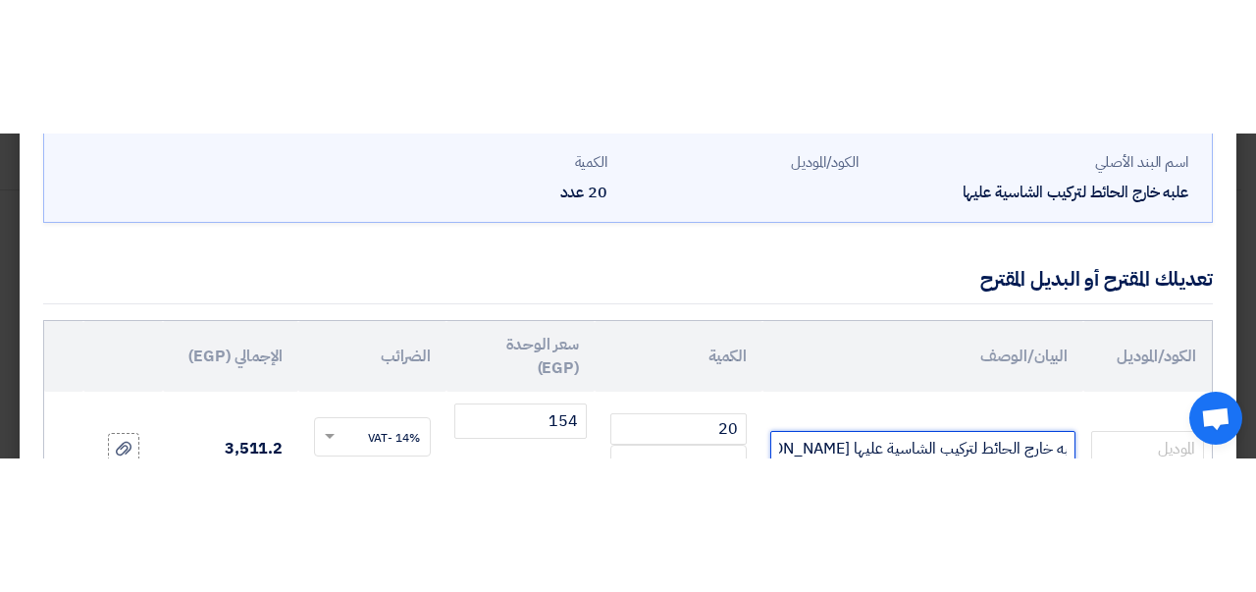
scroll to position [0, -19]
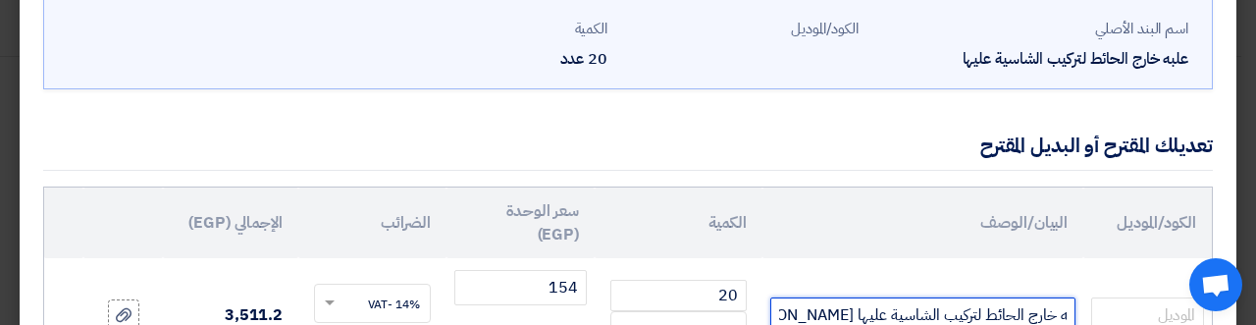
type input "علبه خارج الحائط لتركيب الشاسية عليها [PERSON_NAME]"
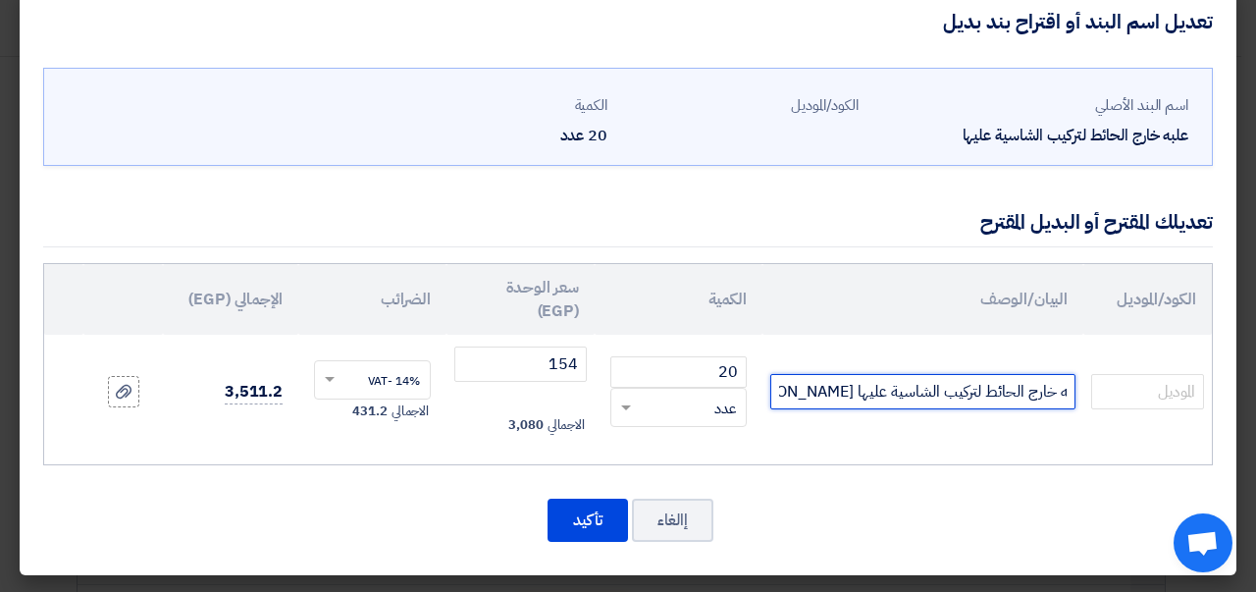
scroll to position [31, 0]
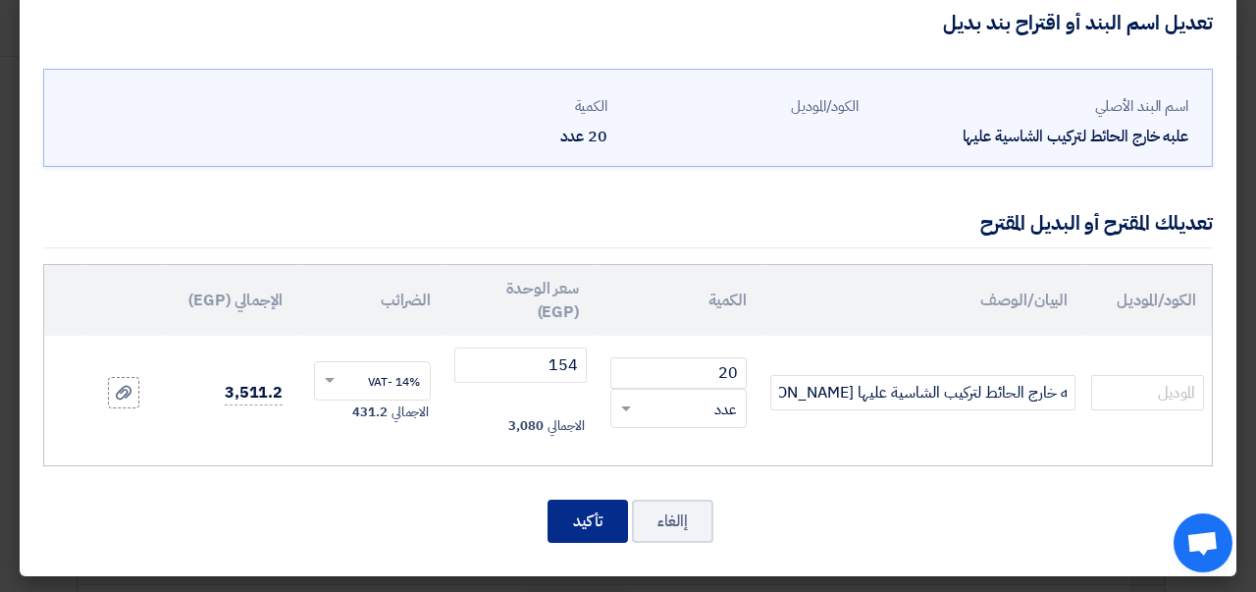
click at [595, 519] on button "تأكيد" at bounding box center [588, 520] width 80 height 43
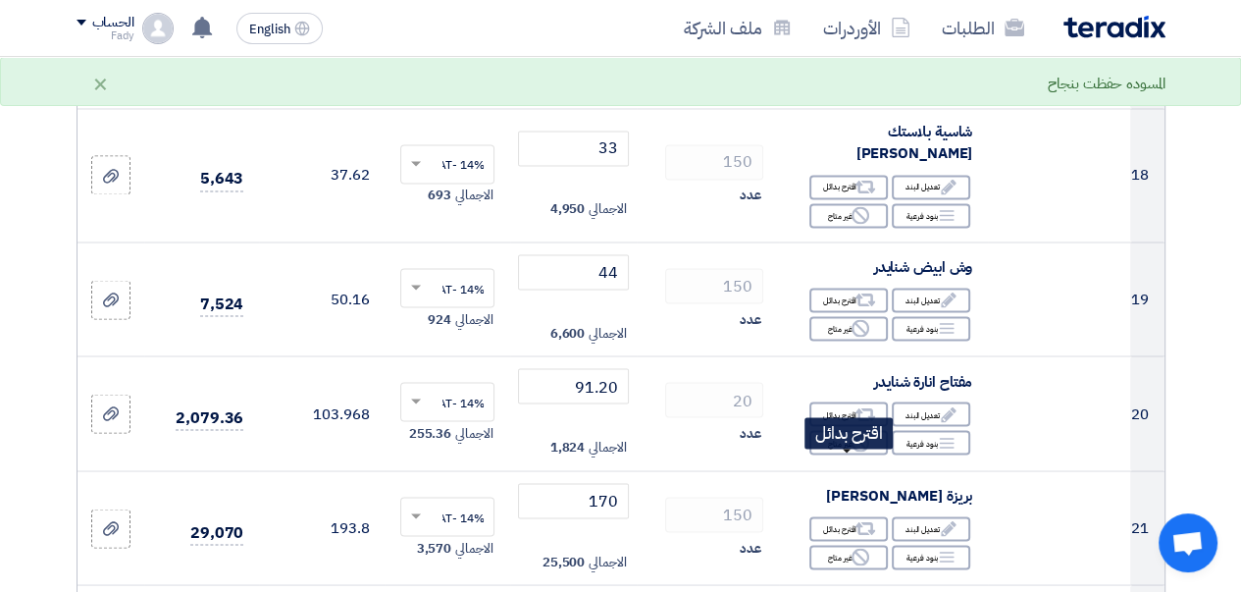
scroll to position [2874, 0]
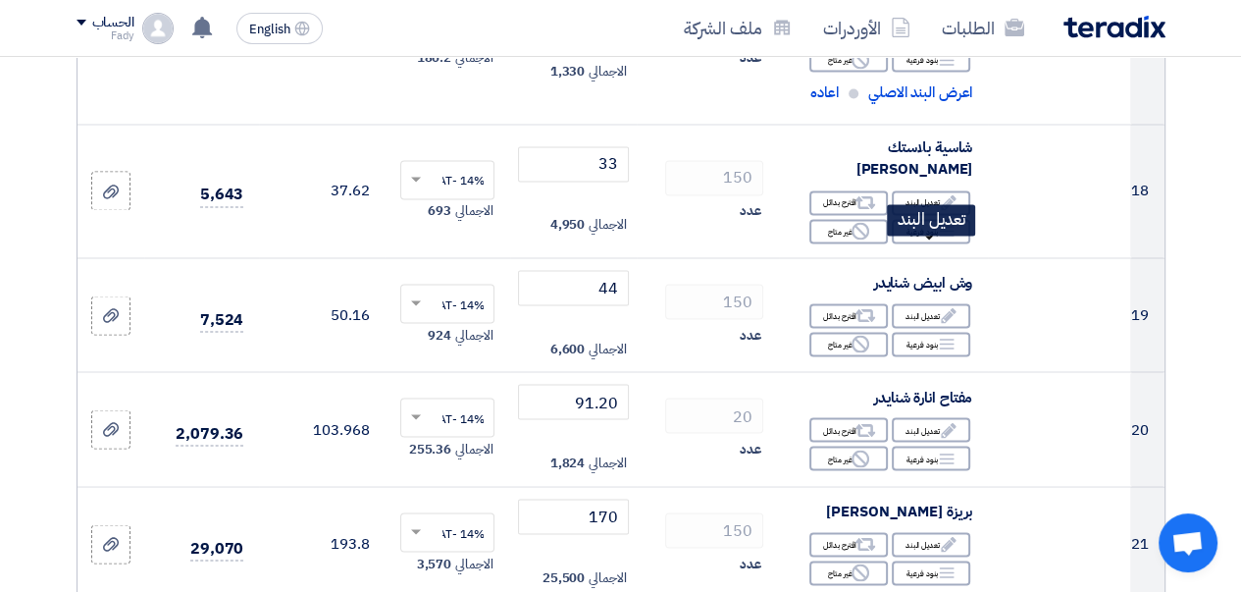
click at [916, 215] on div "Edit تعديل البند" at bounding box center [931, 202] width 78 height 25
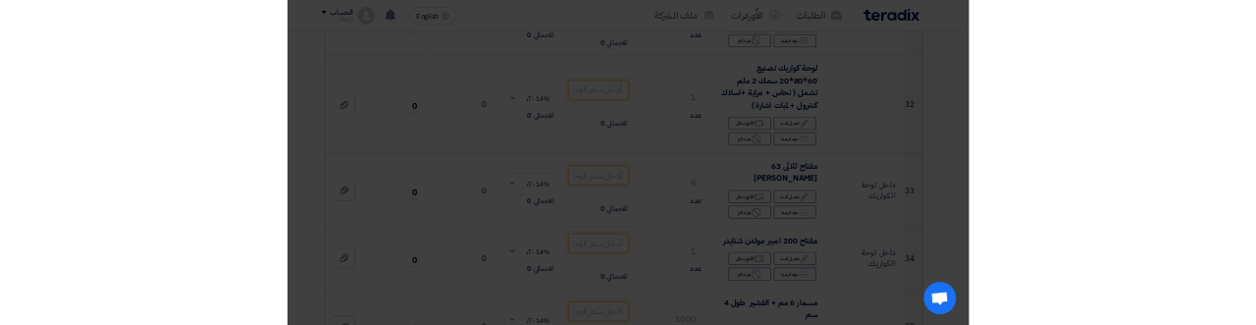
scroll to position [1418, 0]
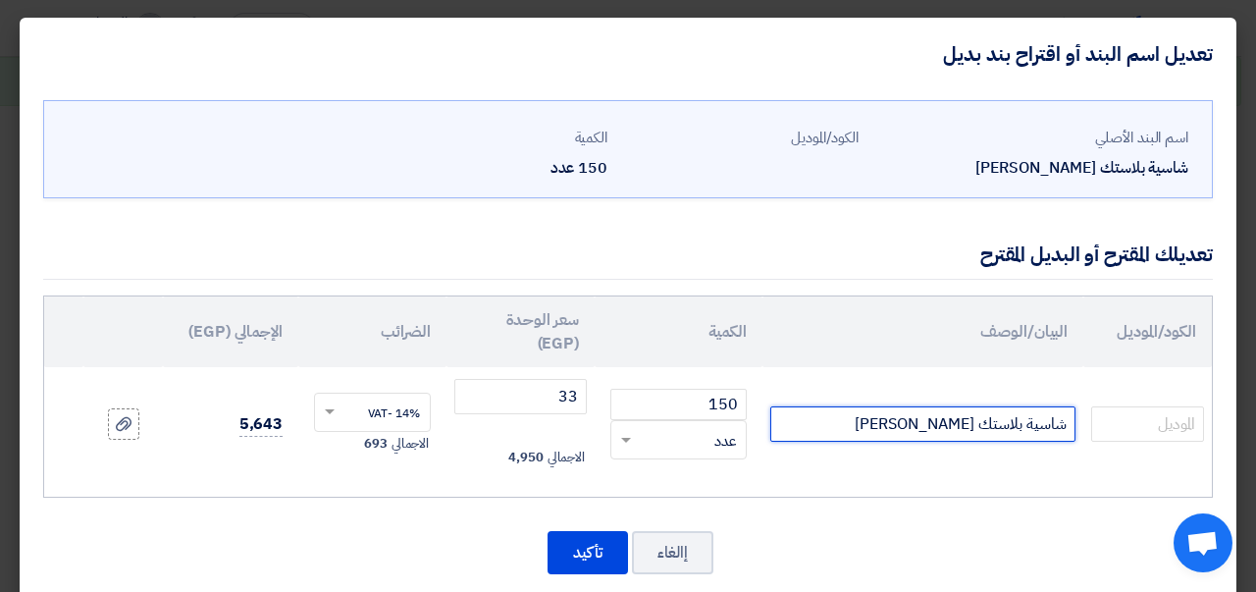
click at [865, 436] on input "شاسية بلاستك [PERSON_NAME]" at bounding box center [922, 423] width 305 height 35
click at [981, 422] on input "شاسية بلاستك [PERSON_NAME]" at bounding box center [922, 423] width 305 height 35
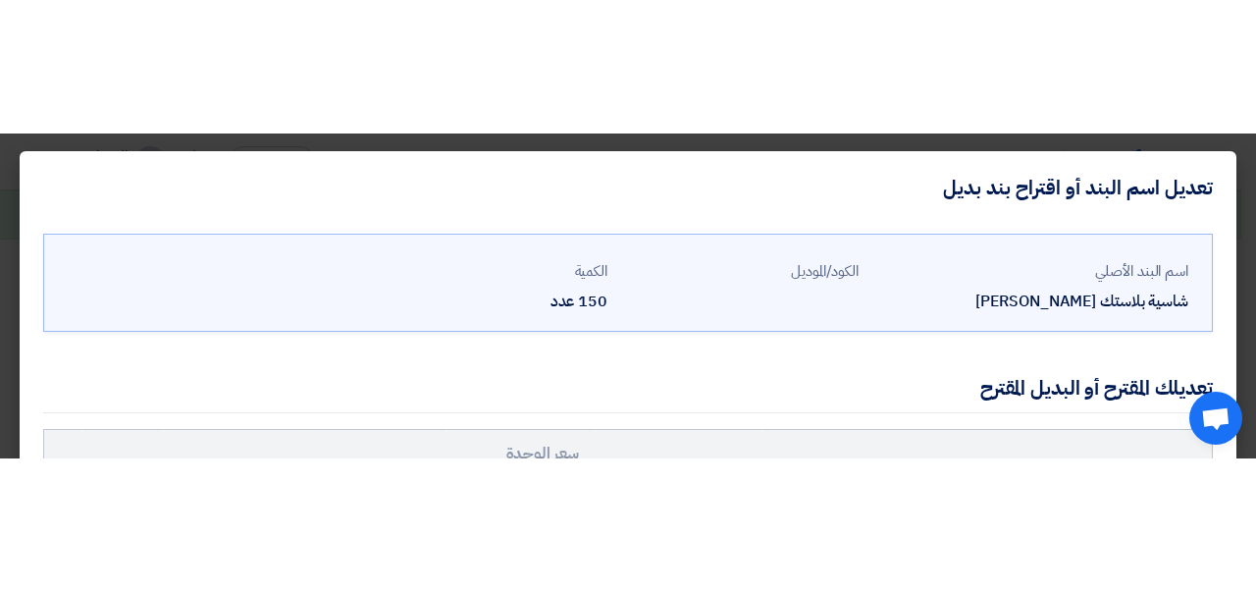
scroll to position [109, 0]
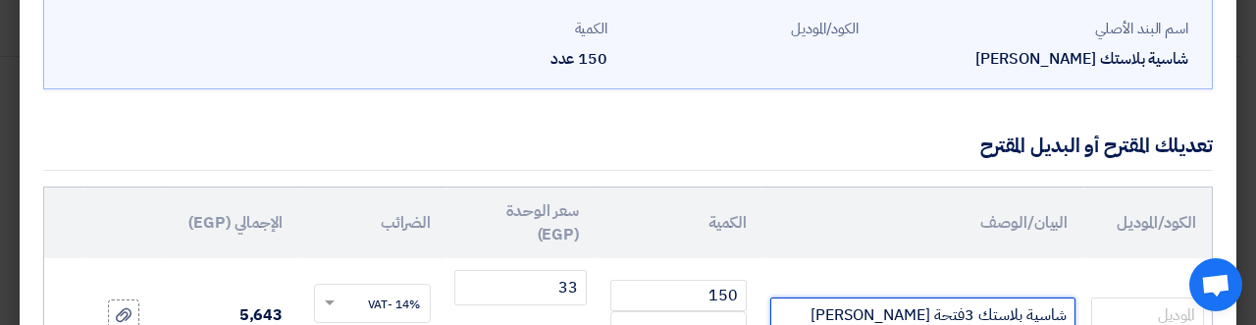
click at [830, 316] on input "شاسية بلاستك 3فتحة [PERSON_NAME]" at bounding box center [922, 314] width 305 height 35
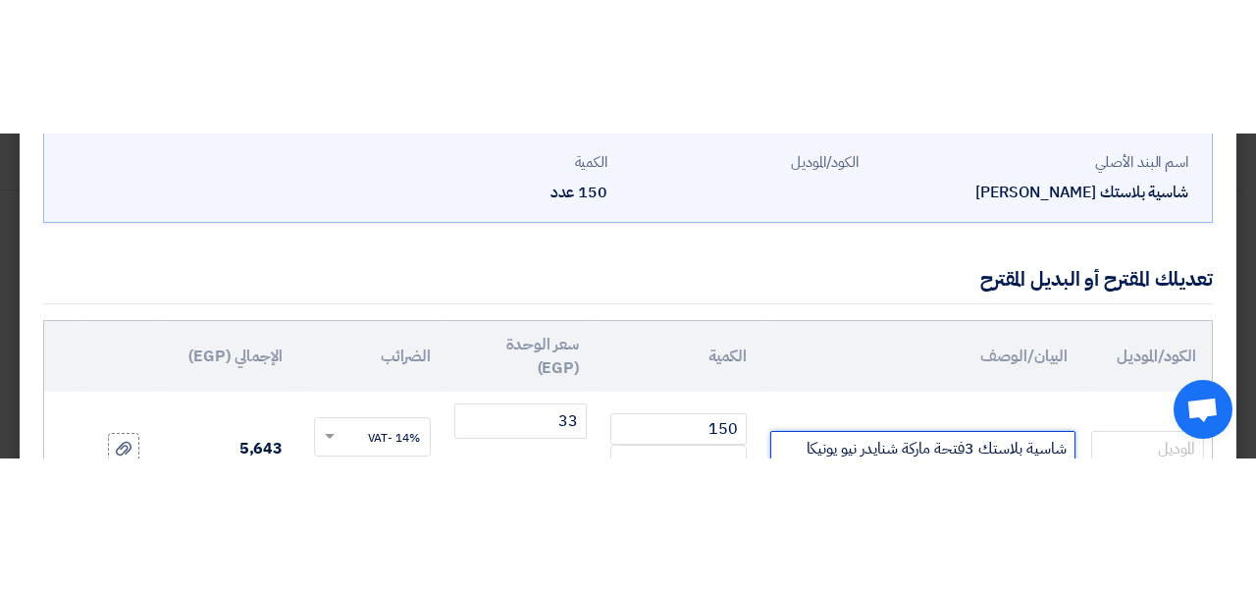
scroll to position [31, 0]
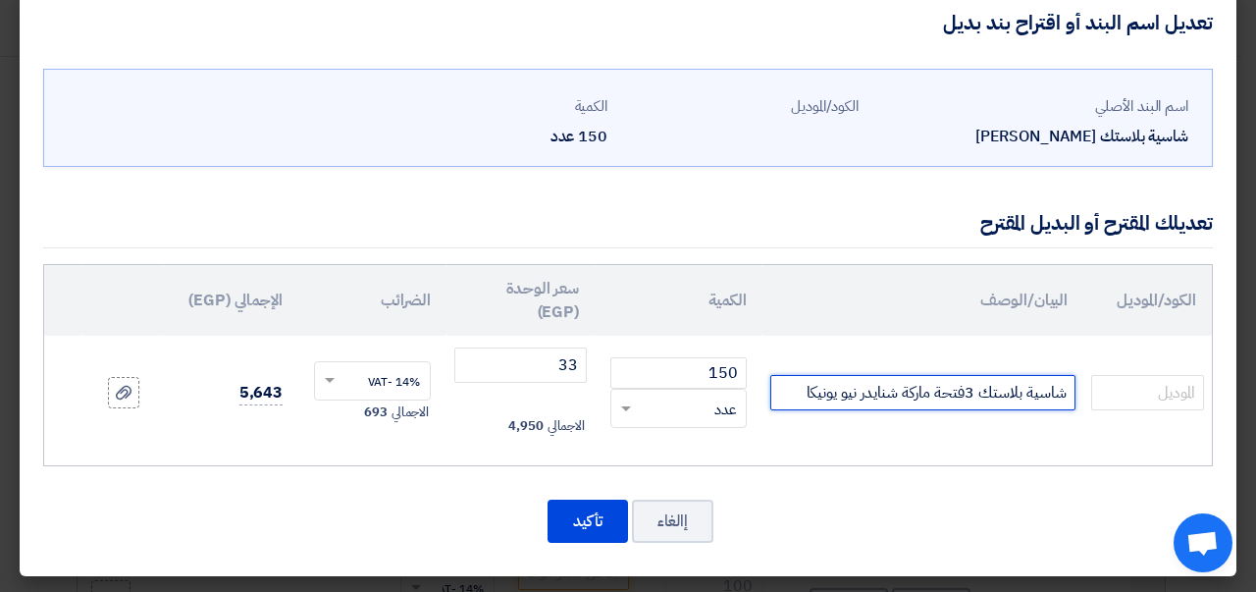
drag, startPoint x: 788, startPoint y: 392, endPoint x: 860, endPoint y: 388, distance: 71.7
click at [860, 388] on input "شاسية بلاستك 3فتحة ماركة شنايدر نيو يونيكا" at bounding box center [922, 392] width 305 height 35
type input "شاسية بلاستك 3فتحة ماركة شنايدر نيو يونيكا"
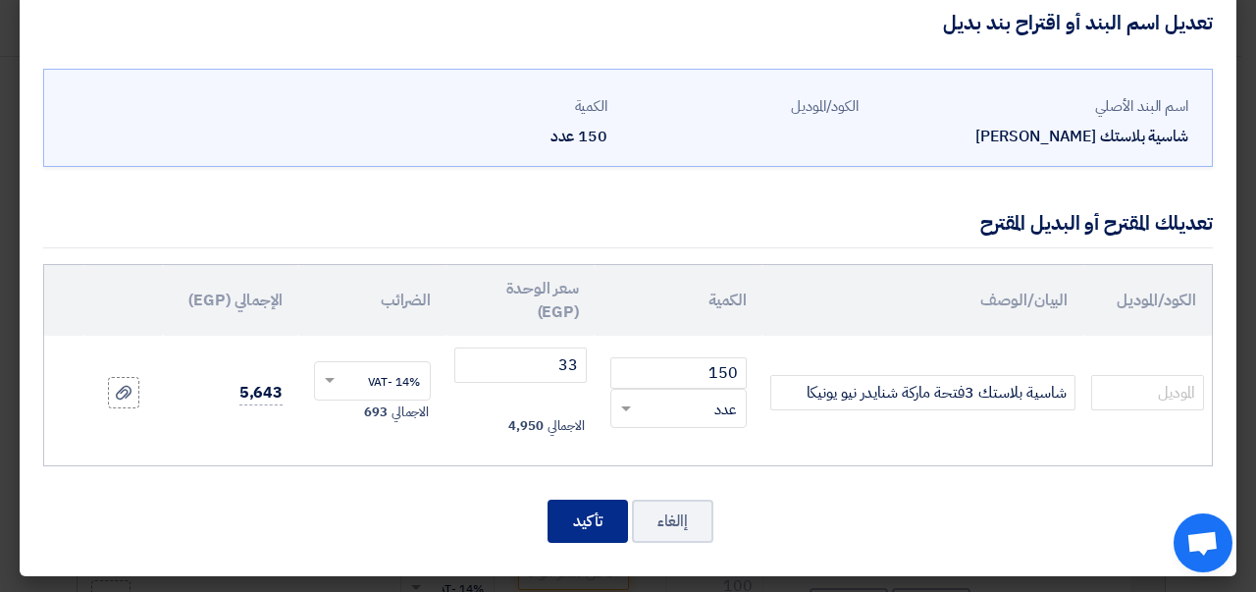
click at [594, 516] on button "تأكيد" at bounding box center [588, 520] width 80 height 43
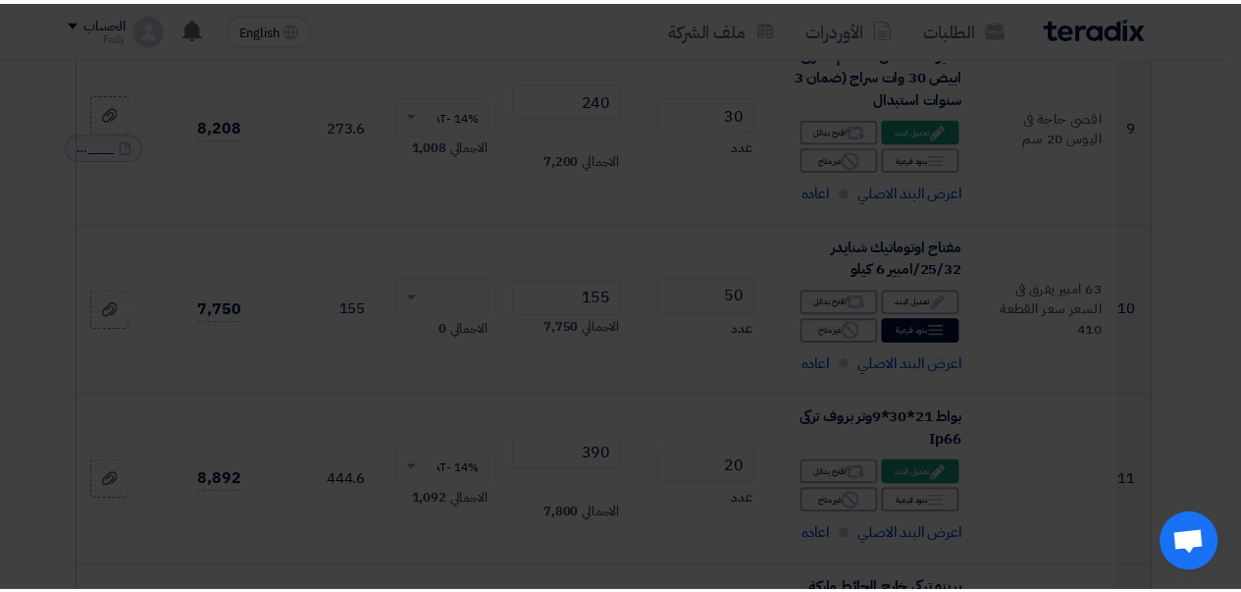
scroll to position [2874, 0]
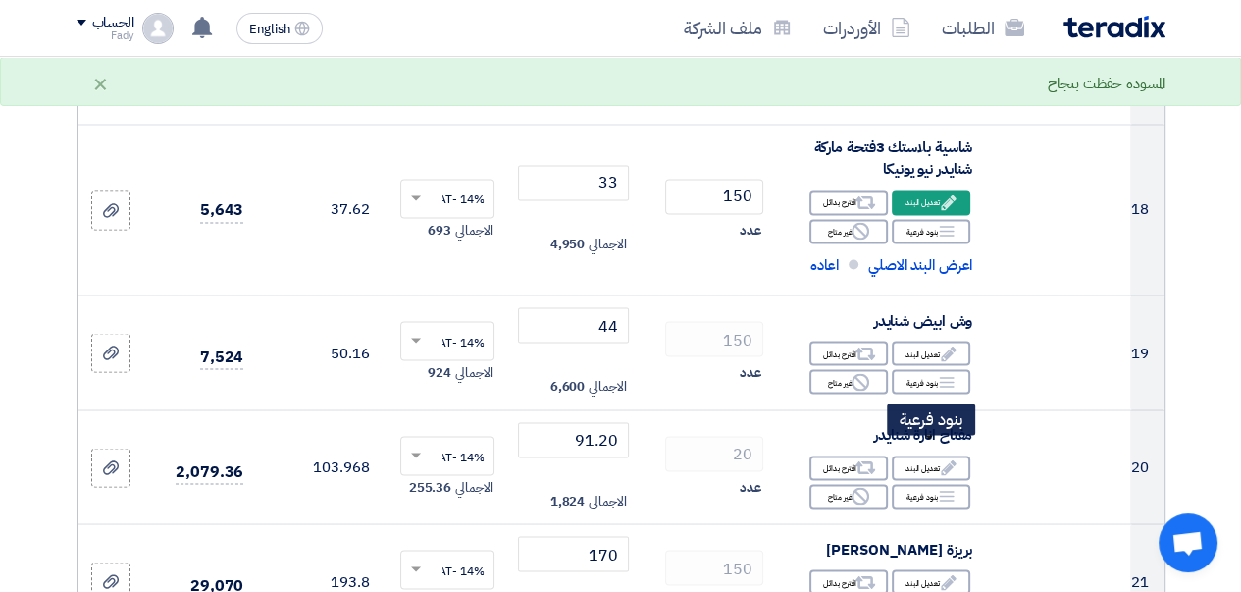
click at [916, 365] on div "Edit تعديل البند" at bounding box center [931, 352] width 78 height 25
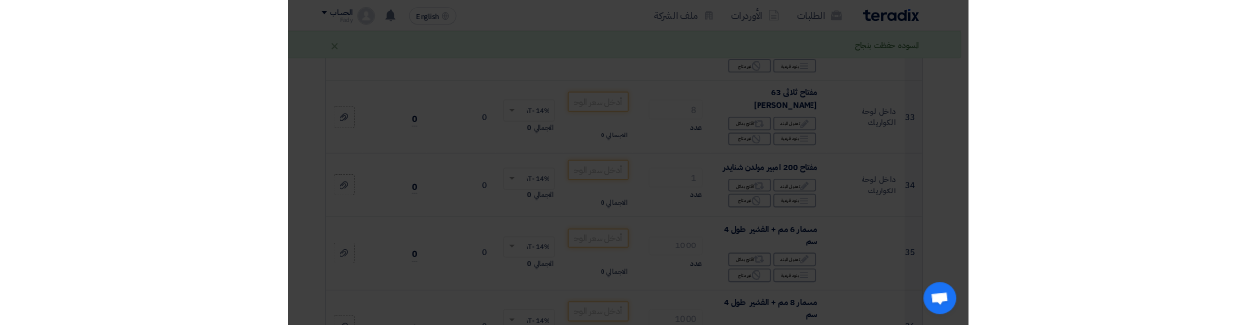
scroll to position [1418, 0]
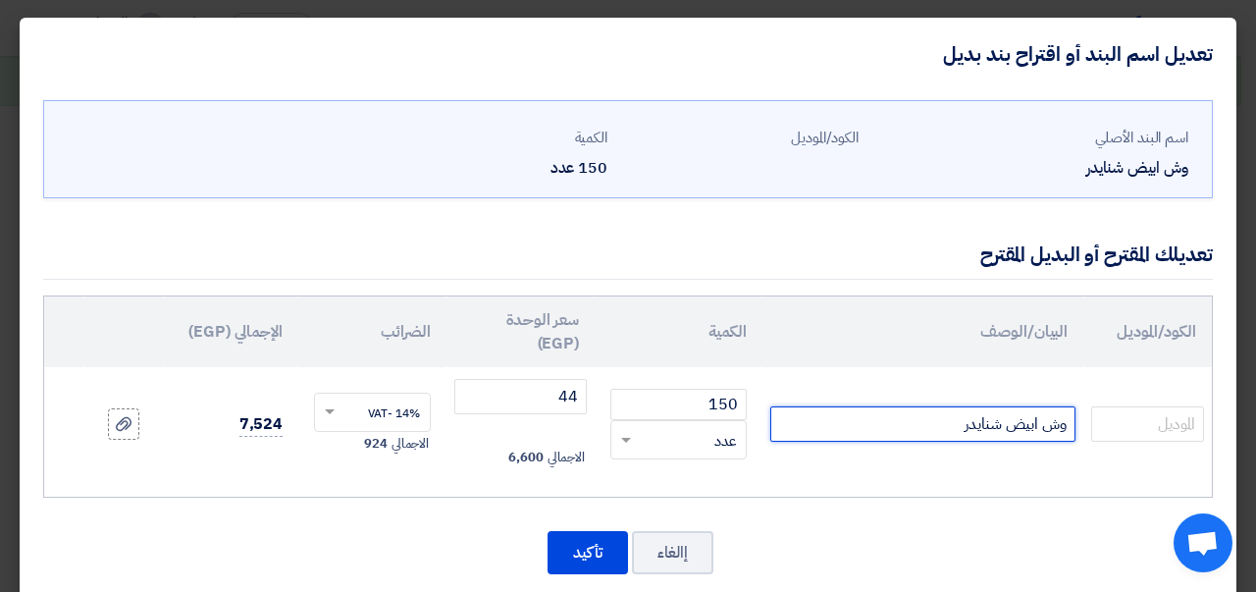
click at [916, 429] on input "وش ابيض شنايدر" at bounding box center [922, 423] width 305 height 35
click at [1004, 423] on input "وش ابيض شنايدر" at bounding box center [922, 423] width 305 height 35
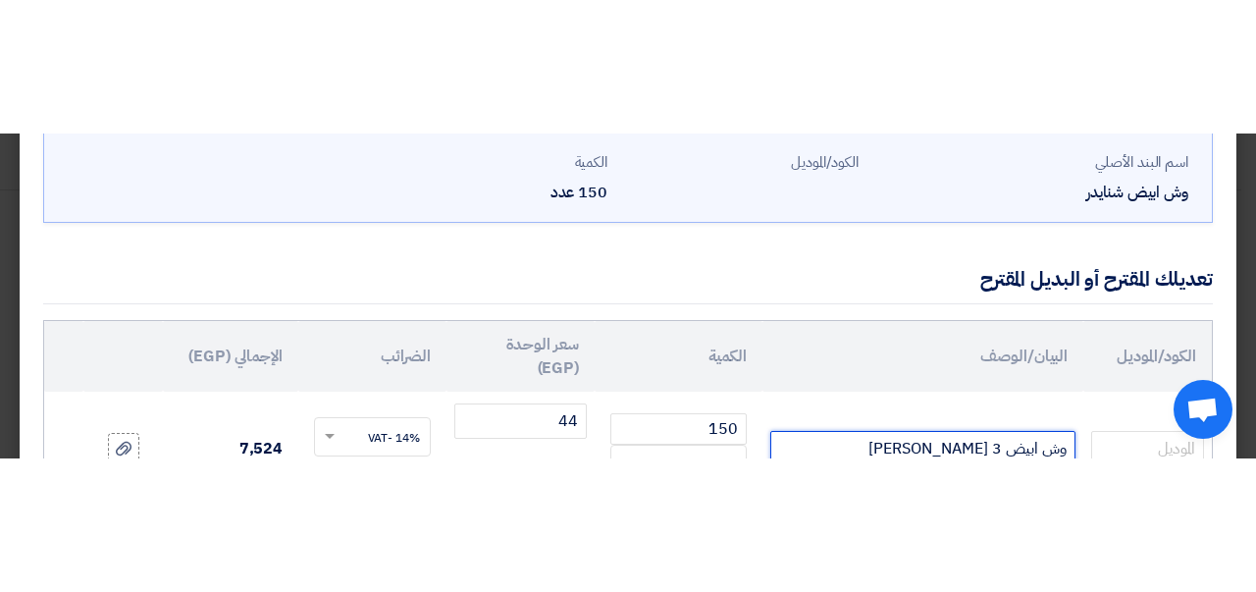
scroll to position [31, 0]
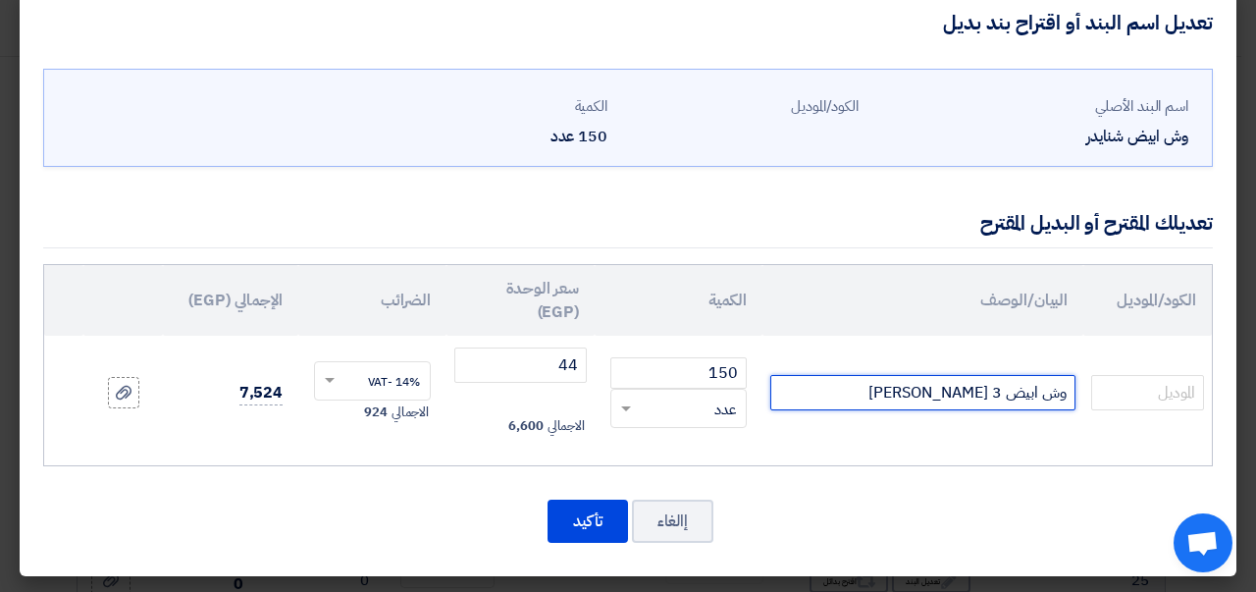
click at [889, 396] on input "وش ابيض 3 [PERSON_NAME]" at bounding box center [922, 392] width 305 height 35
paste input "نيو يونيكا"
type input "وش ابيض 3 فتحة شنايدر نيو يونيكا"
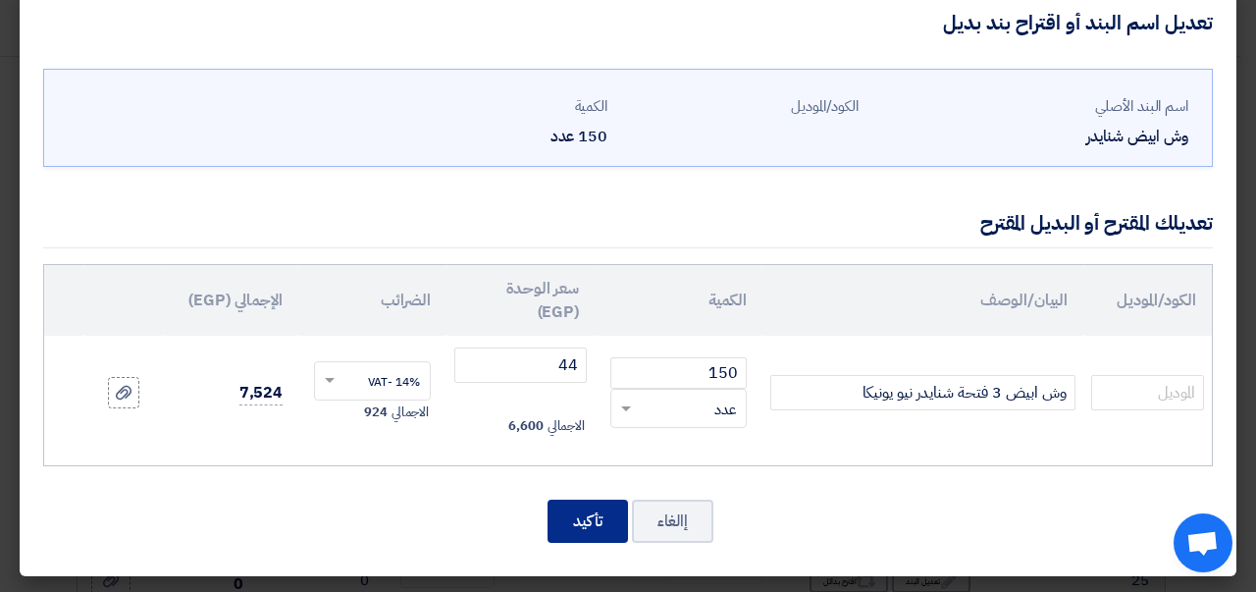
click at [596, 522] on button "تأكيد" at bounding box center [588, 520] width 80 height 43
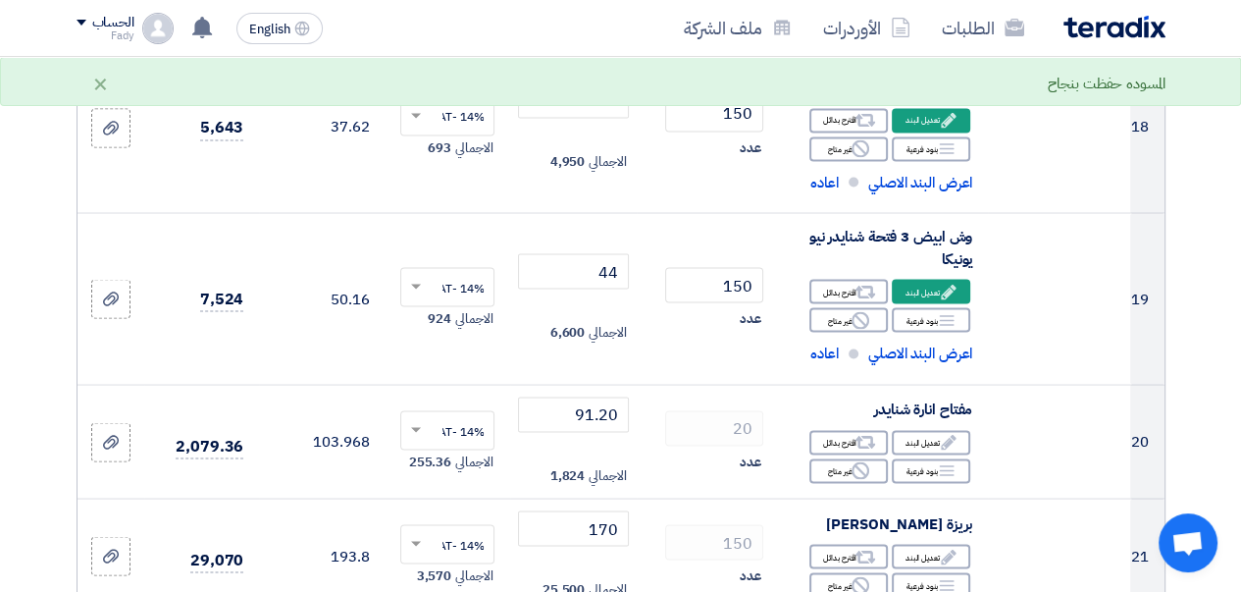
scroll to position [2972, 0]
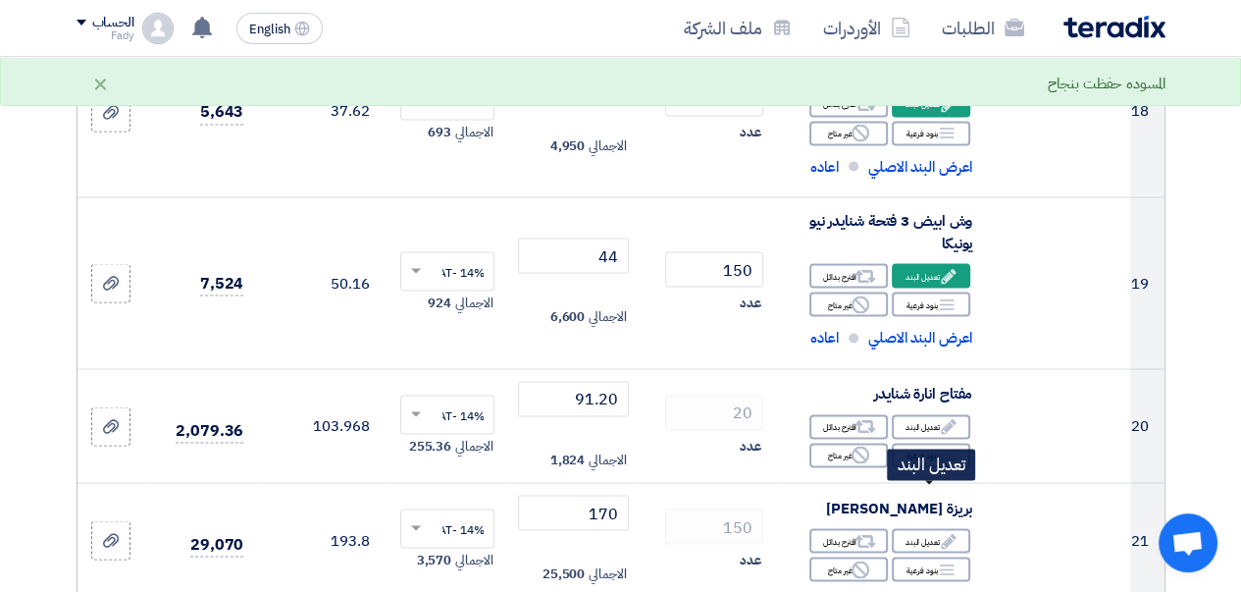
click at [924, 439] on div "Edit تعديل البند" at bounding box center [931, 426] width 78 height 25
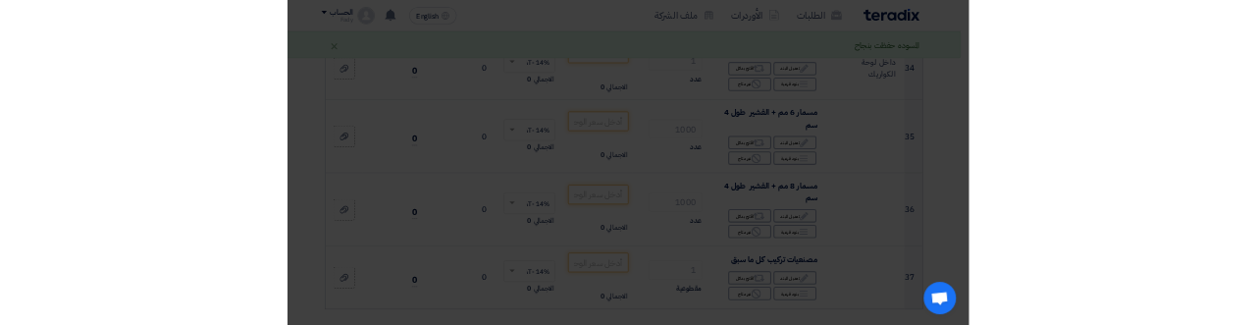
scroll to position [1516, 0]
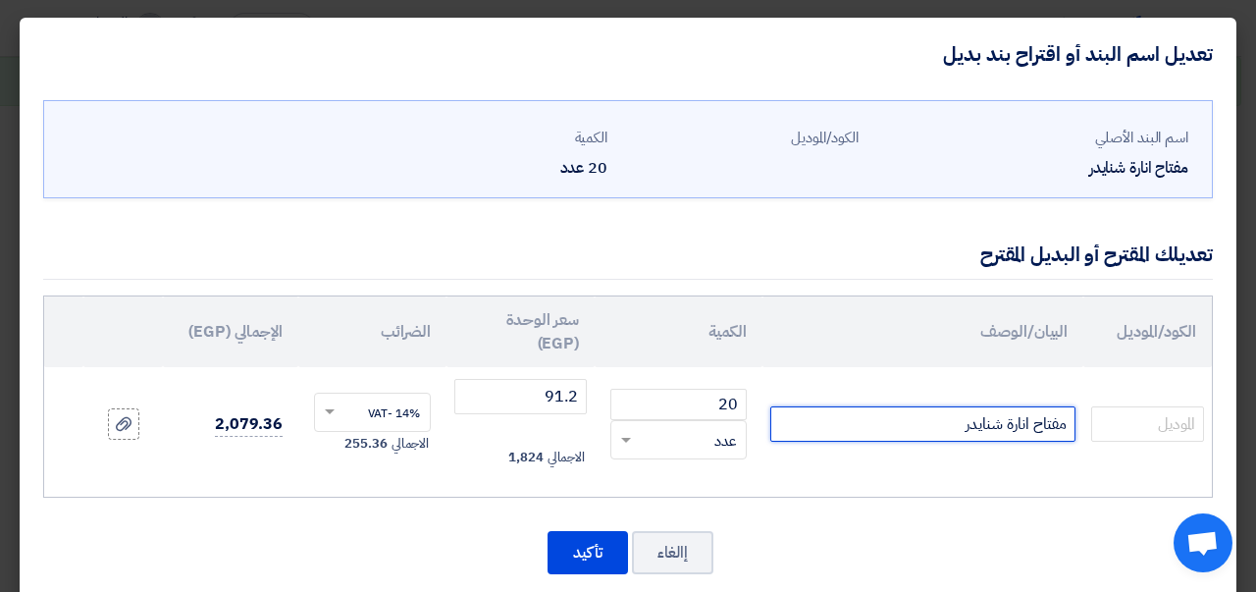
click at [881, 424] on input "مفتاح انارة شنايدر" at bounding box center [922, 423] width 305 height 35
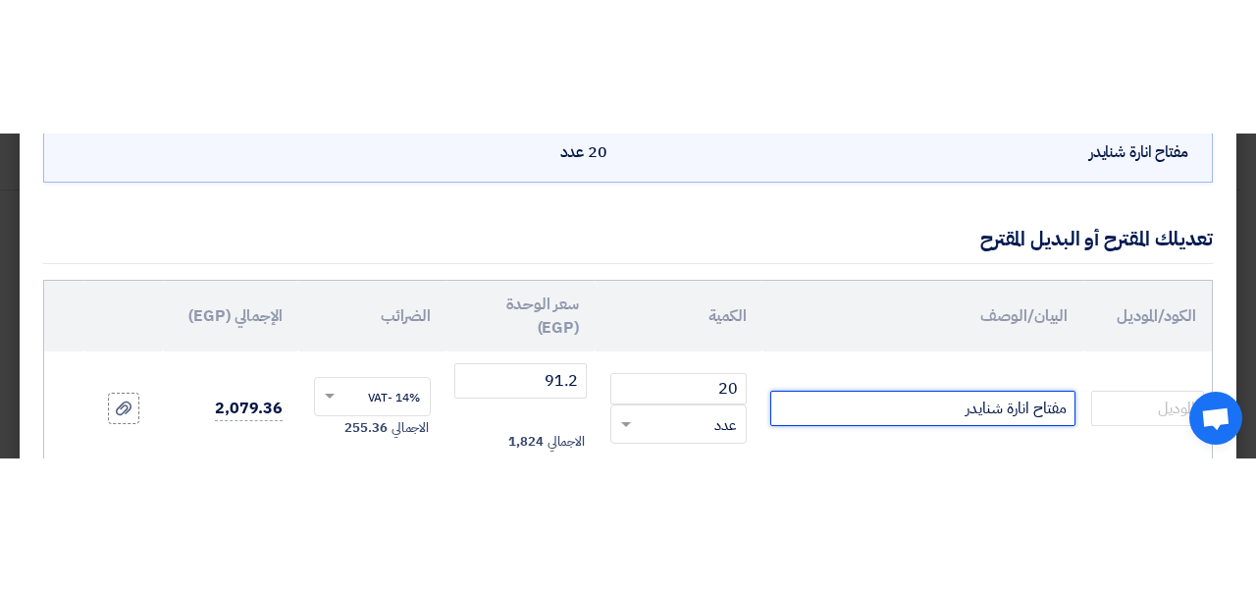
scroll to position [196, 0]
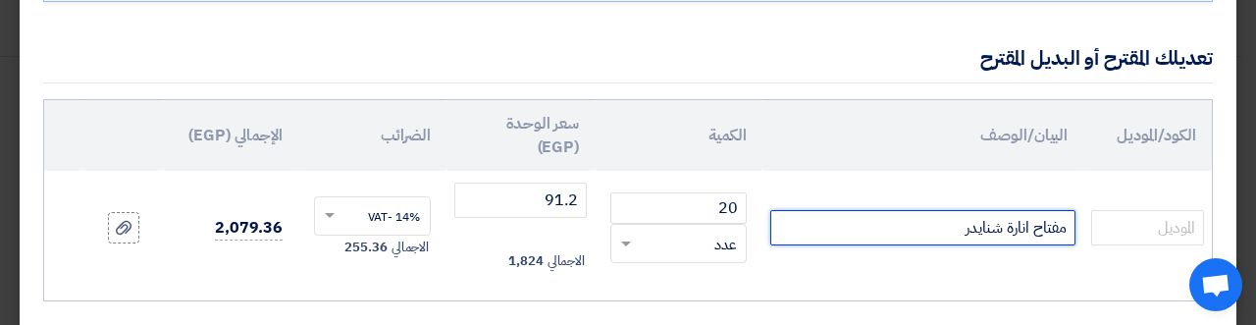
click at [1007, 229] on input "مفتاح انارة شنايدر" at bounding box center [922, 227] width 305 height 35
click at [884, 235] on input "مفتاح انارة 10 [PERSON_NAME]" at bounding box center [922, 227] width 305 height 35
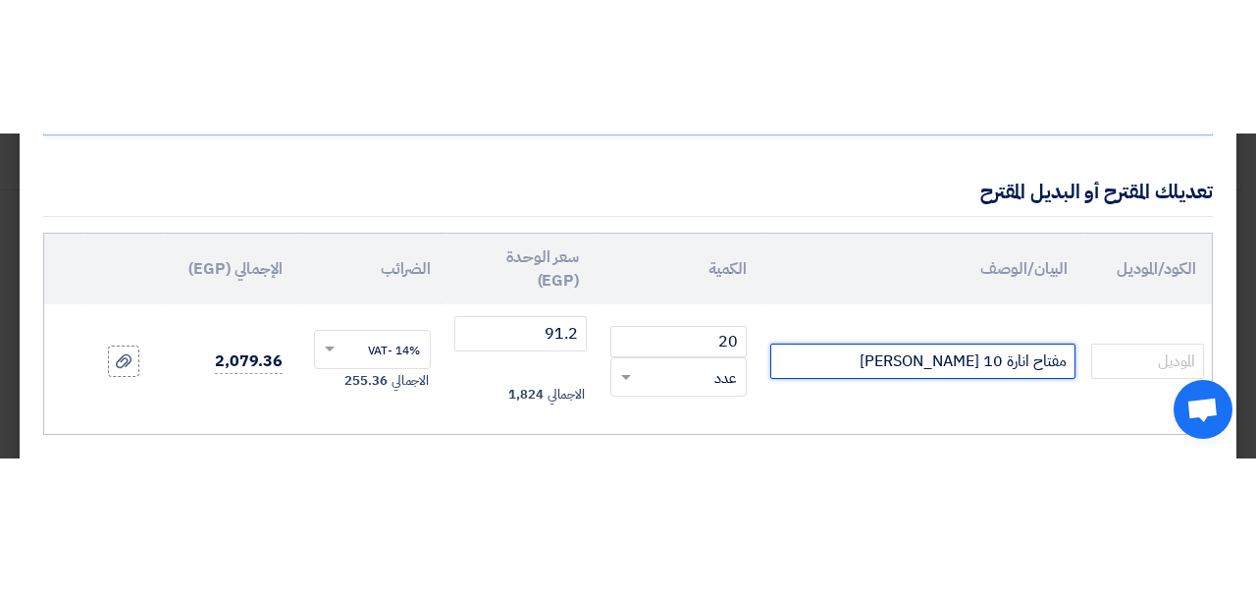
scroll to position [31, 0]
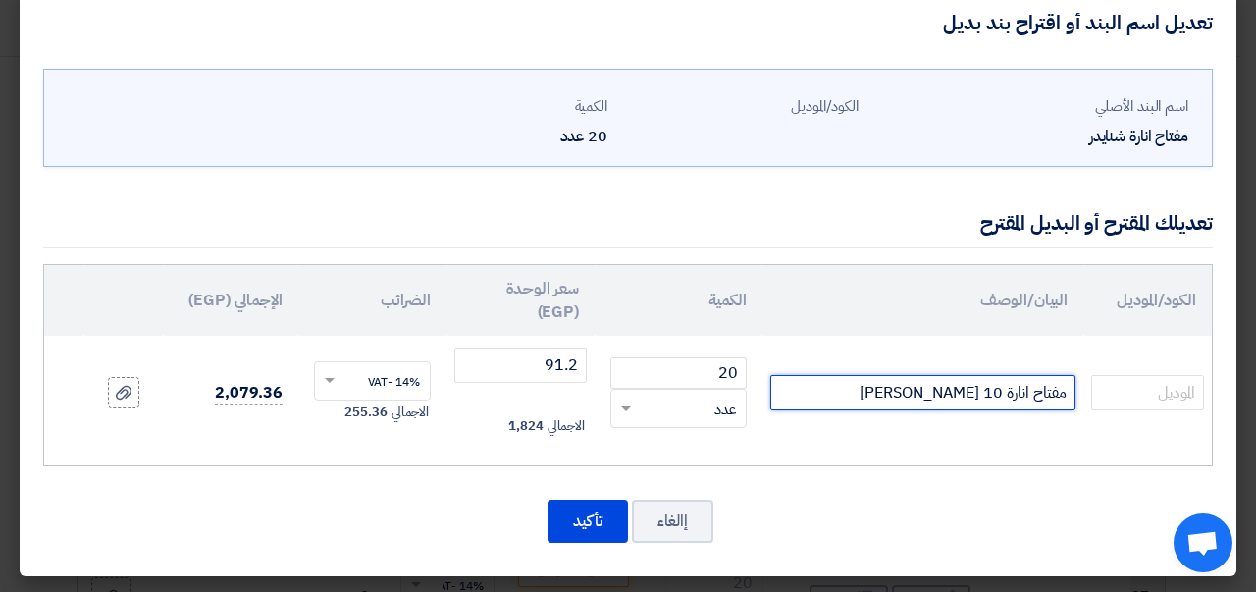
paste input "نيو يونيكا"
type input "مفتاح انارة 10 [PERSON_NAME] [GEOGRAPHIC_DATA]"
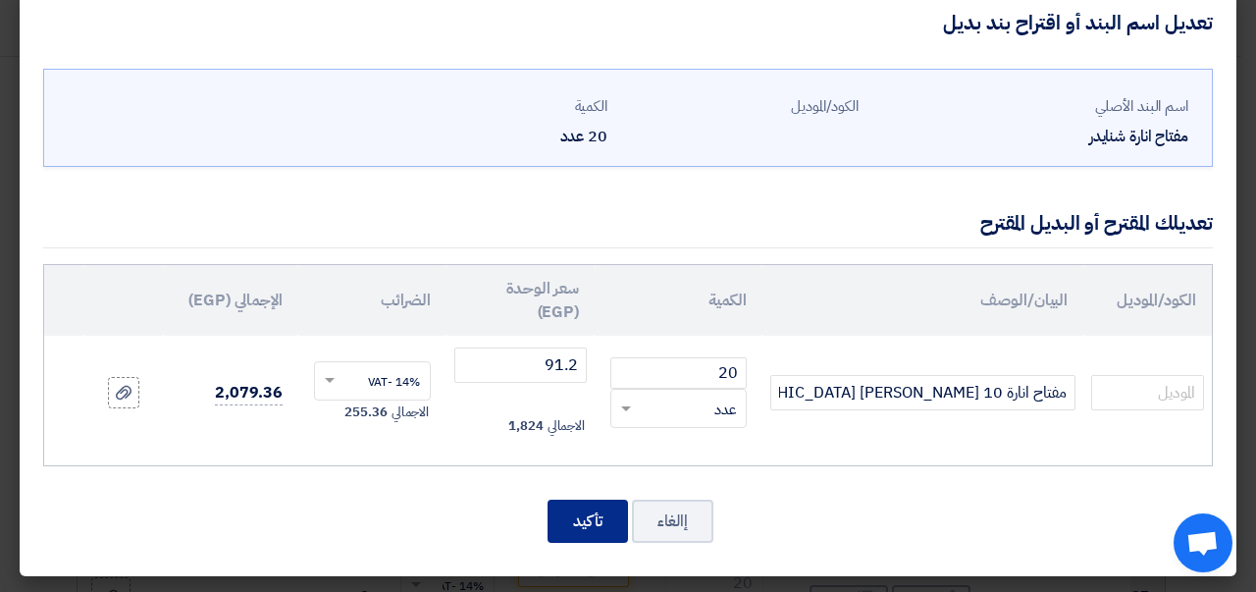
click at [597, 532] on button "تأكيد" at bounding box center [588, 520] width 80 height 43
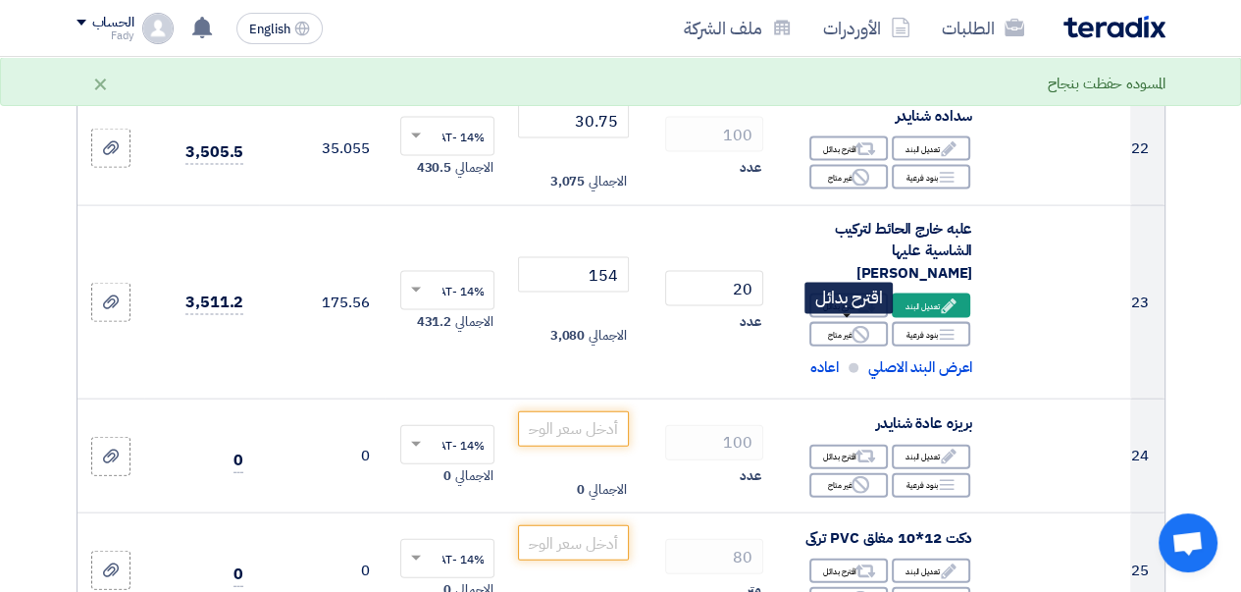
scroll to position [3583, 0]
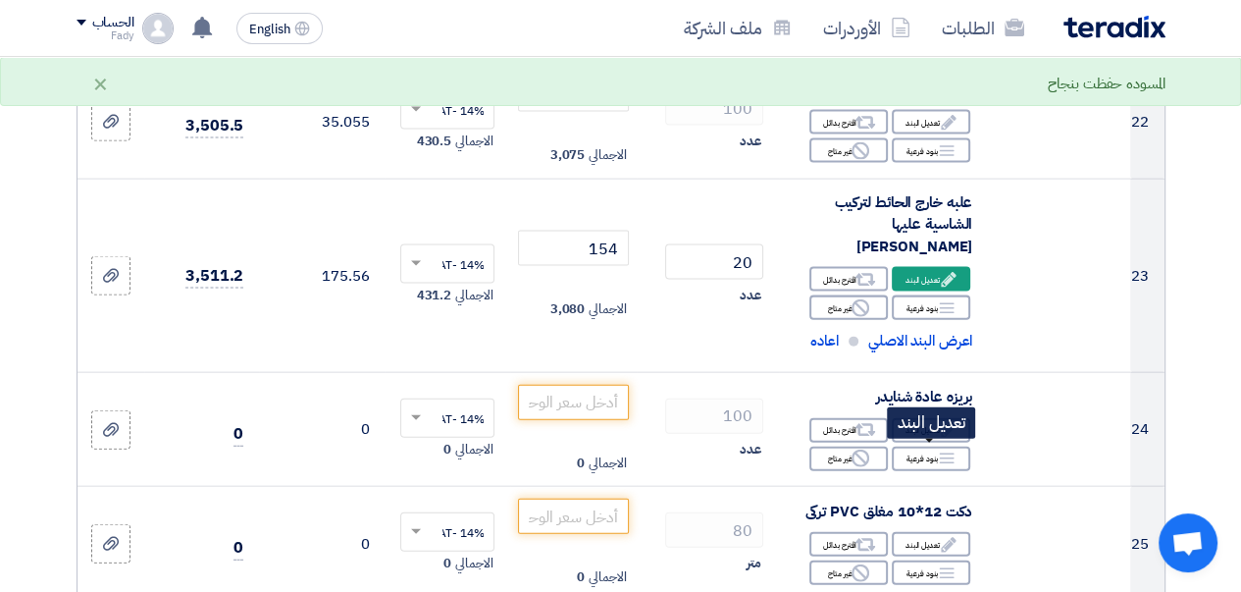
click at [917, 443] on div "Edit تعديل البند" at bounding box center [931, 430] width 78 height 25
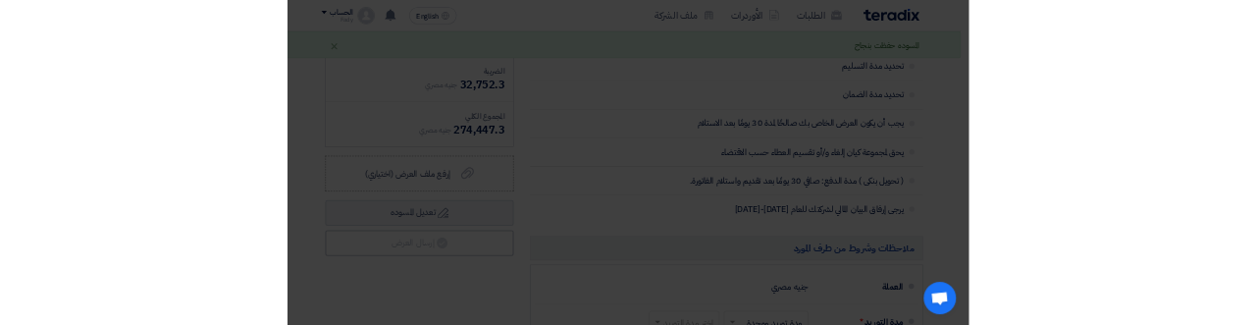
scroll to position [1443, 0]
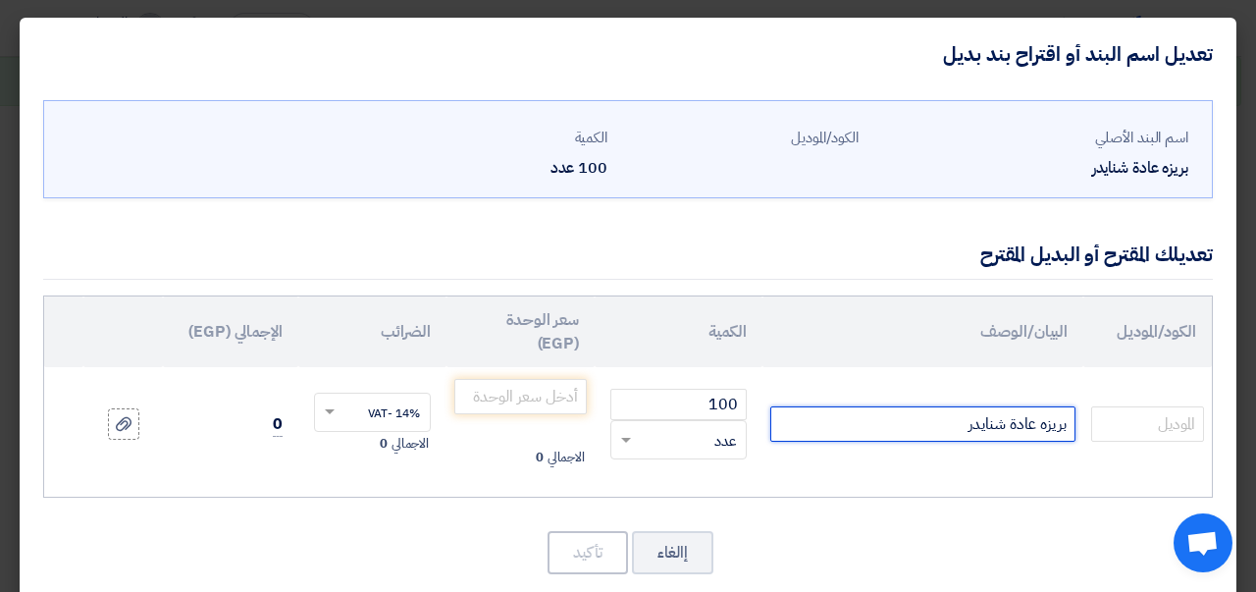
click at [924, 429] on input "بريزه عادة شنايدر" at bounding box center [922, 423] width 305 height 35
paste input "نيو يونيكا"
type input "بريزه عادة شنايدر نيو يونيكا"
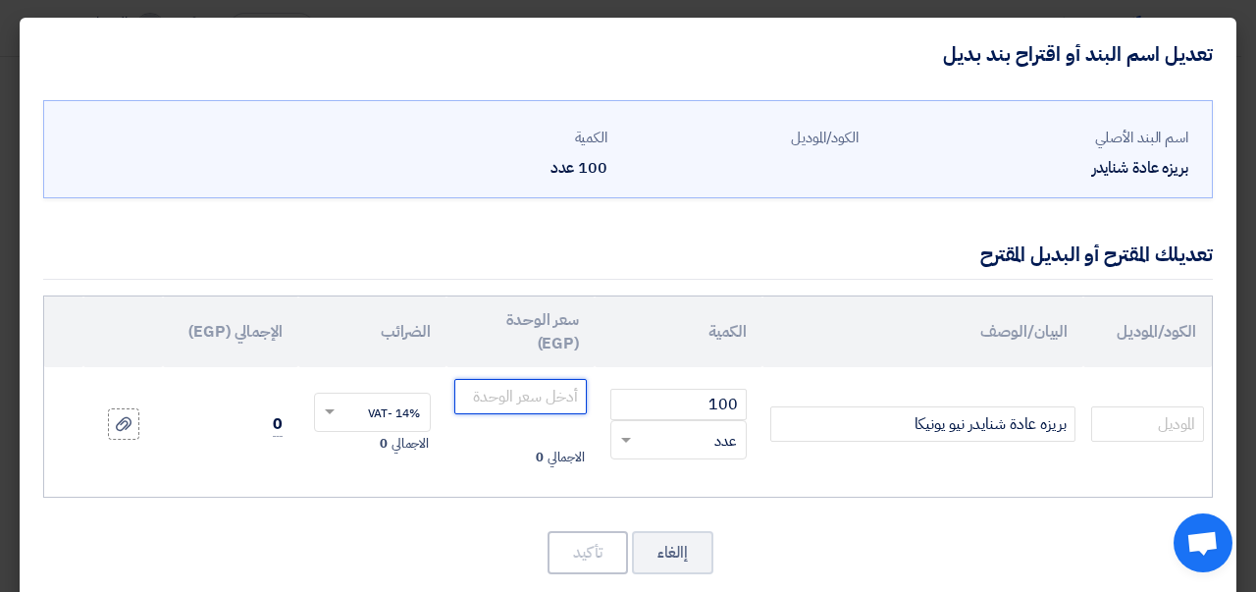
click at [548, 405] on input "number" at bounding box center [520, 396] width 132 height 35
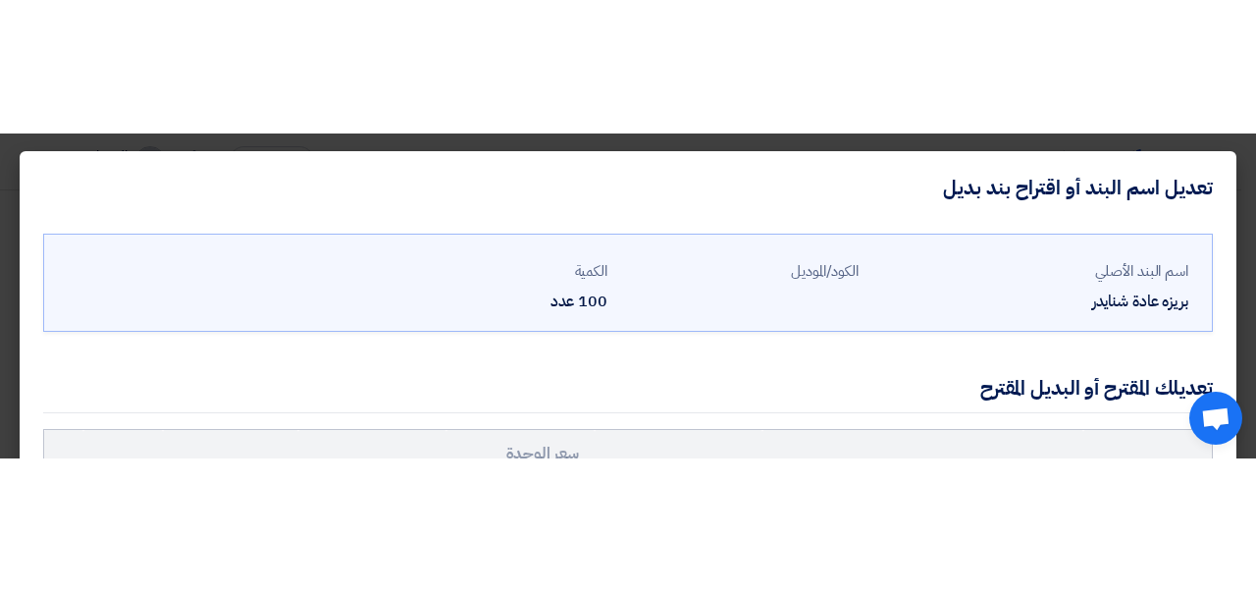
scroll to position [82, 0]
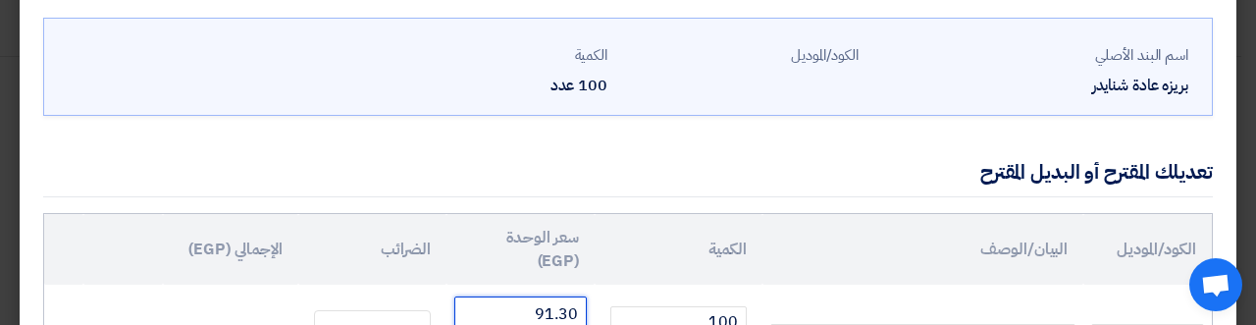
type input "91.30"
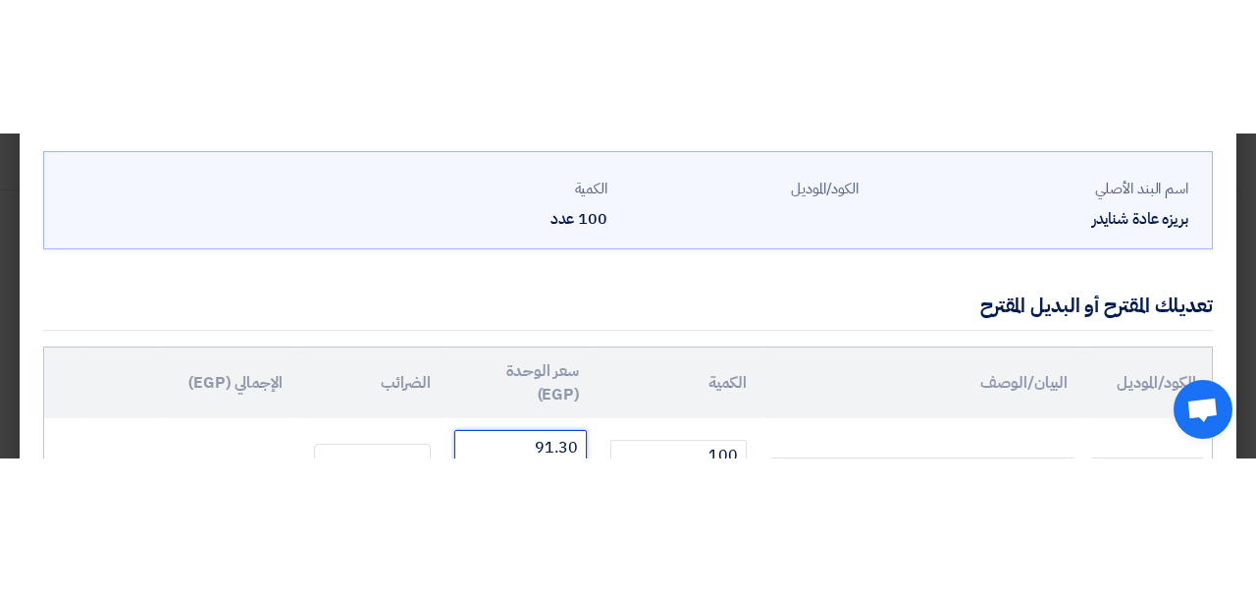
scroll to position [31, 0]
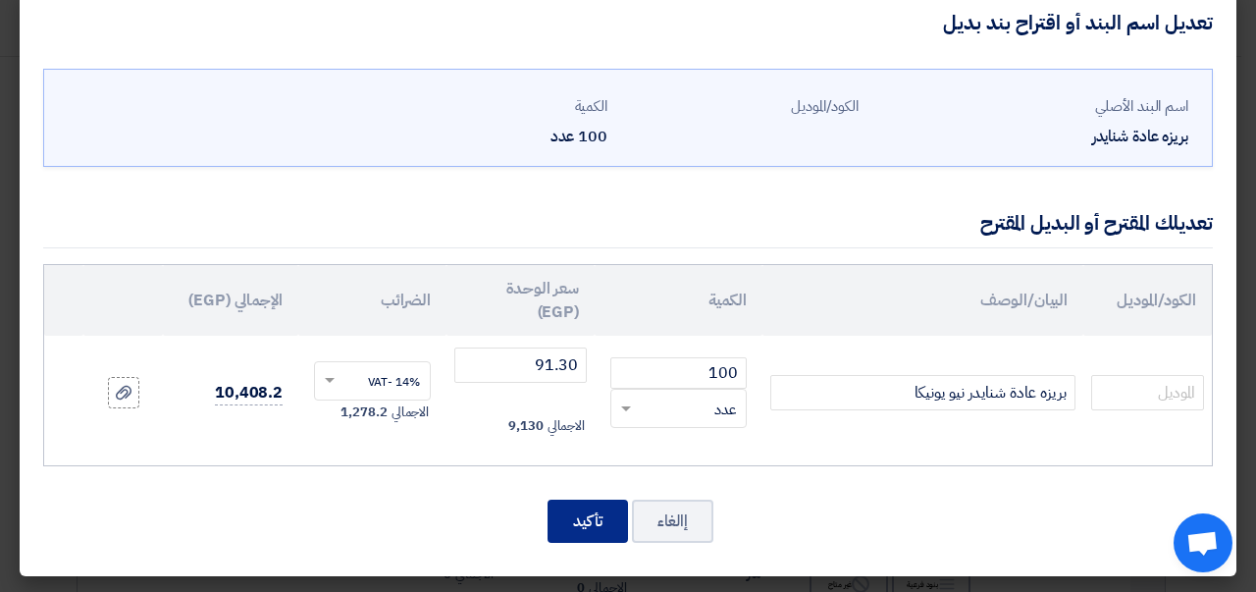
click at [607, 520] on button "تأكيد" at bounding box center [588, 520] width 80 height 43
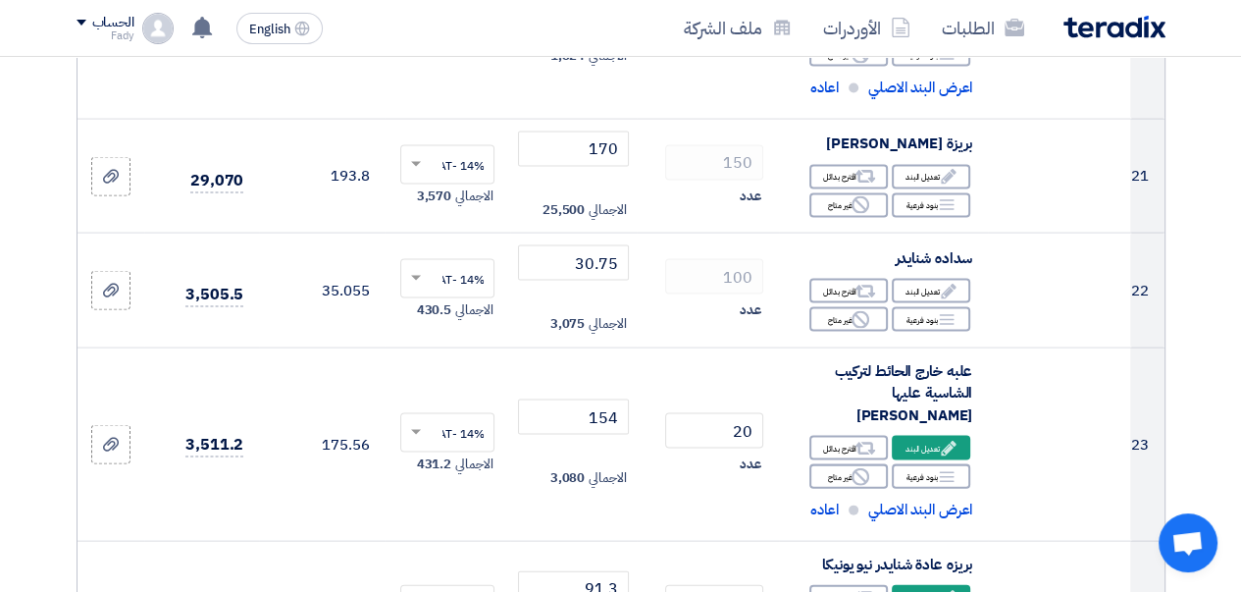
scroll to position [3387, 0]
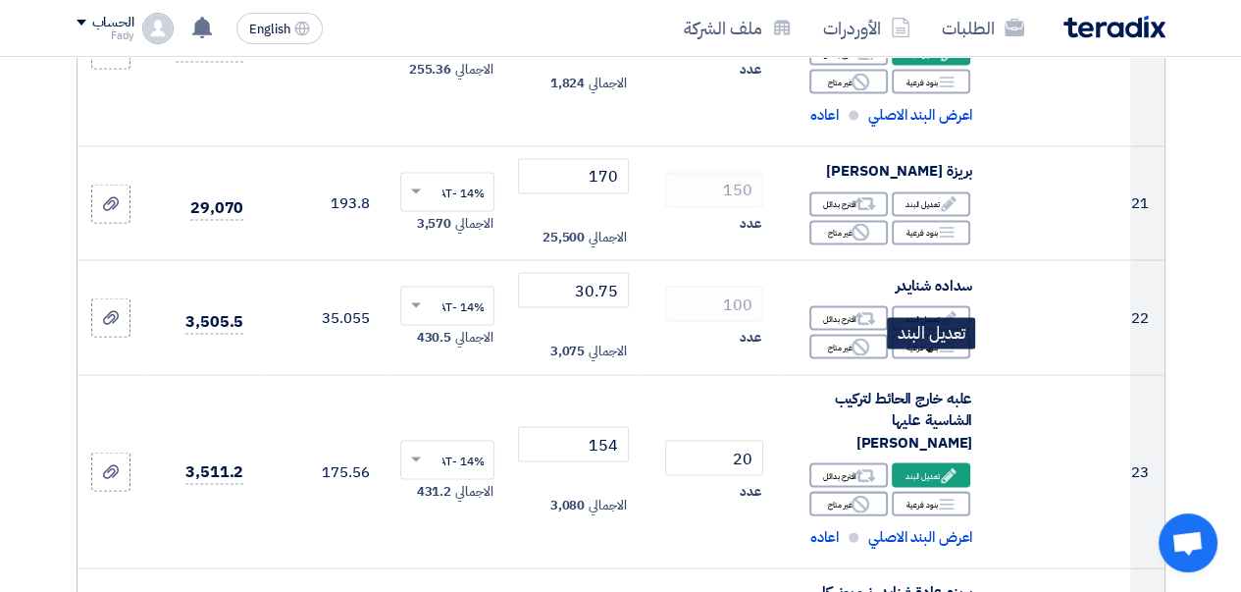
click at [926, 331] on div "Edit تعديل البند" at bounding box center [931, 318] width 78 height 25
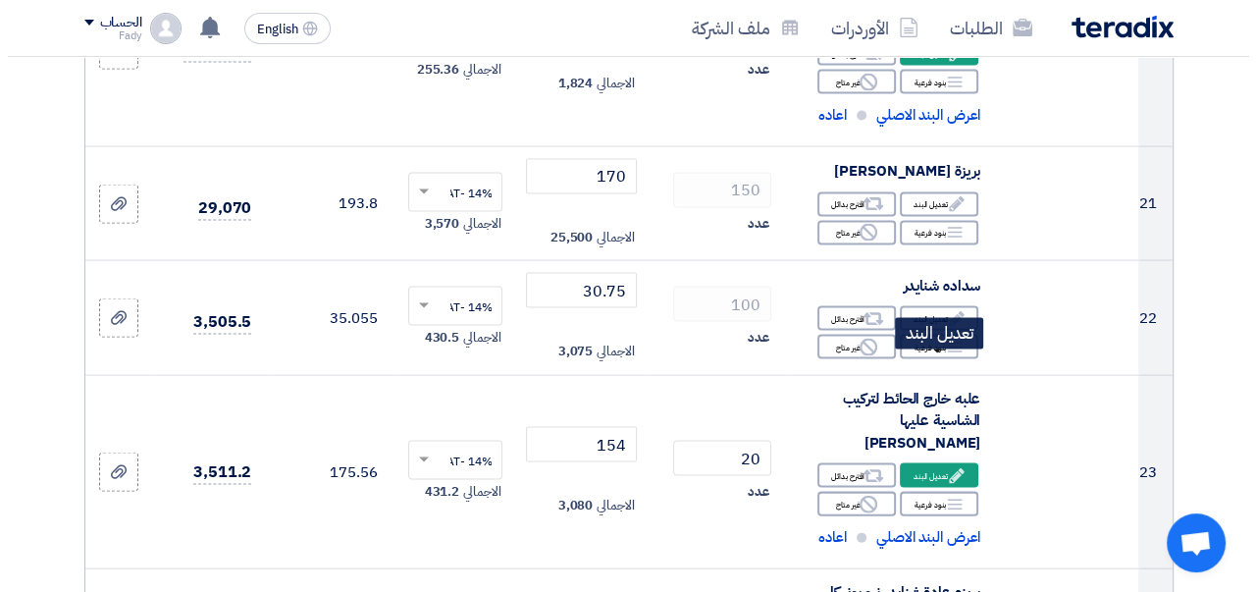
scroll to position [1590, 0]
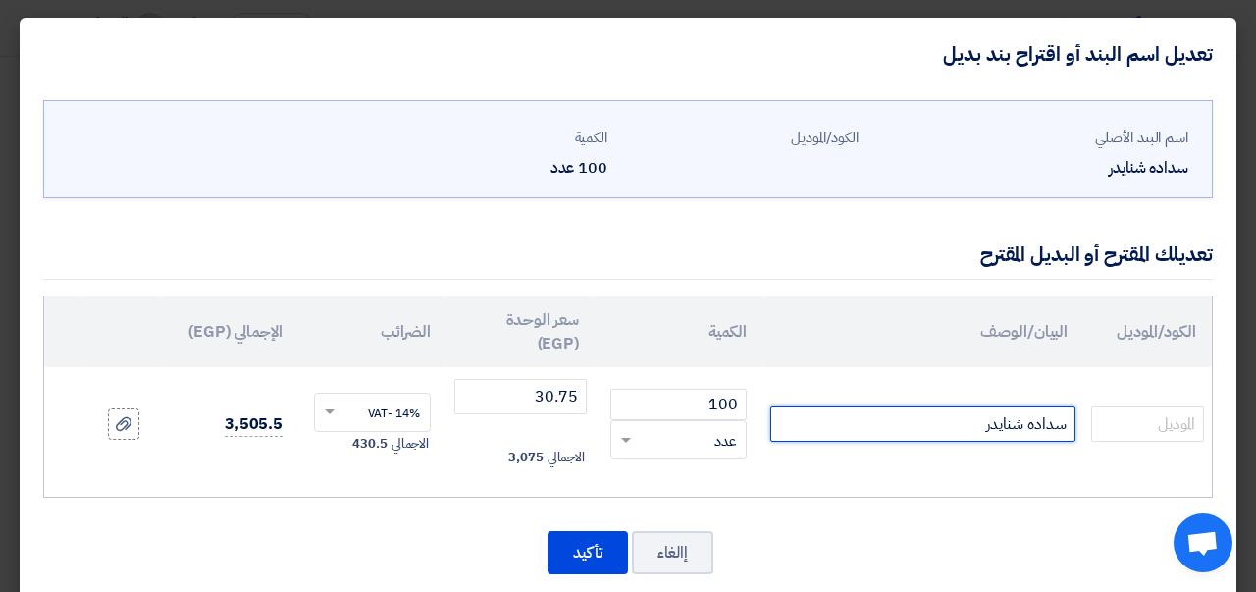
click at [917, 425] on input "سداده شنايدر" at bounding box center [922, 423] width 305 height 35
paste input "نيو يونيكا"
type input "سداده شنايدر نيو يونيكا"
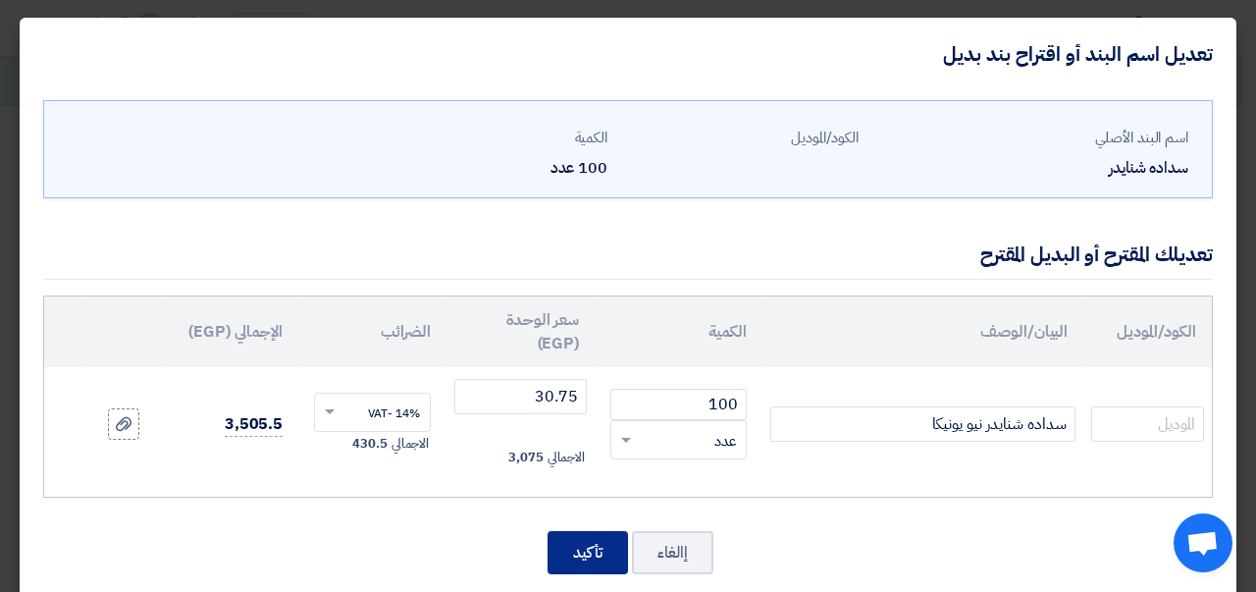
click at [598, 542] on button "تأكيد" at bounding box center [588, 552] width 80 height 43
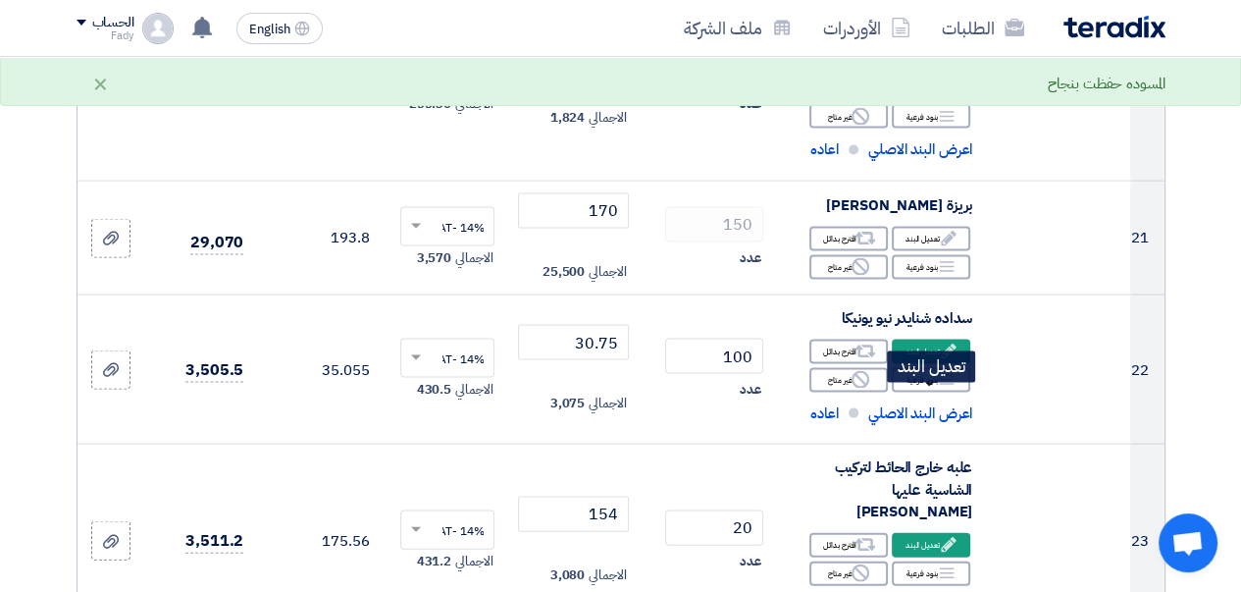
scroll to position [3337, 0]
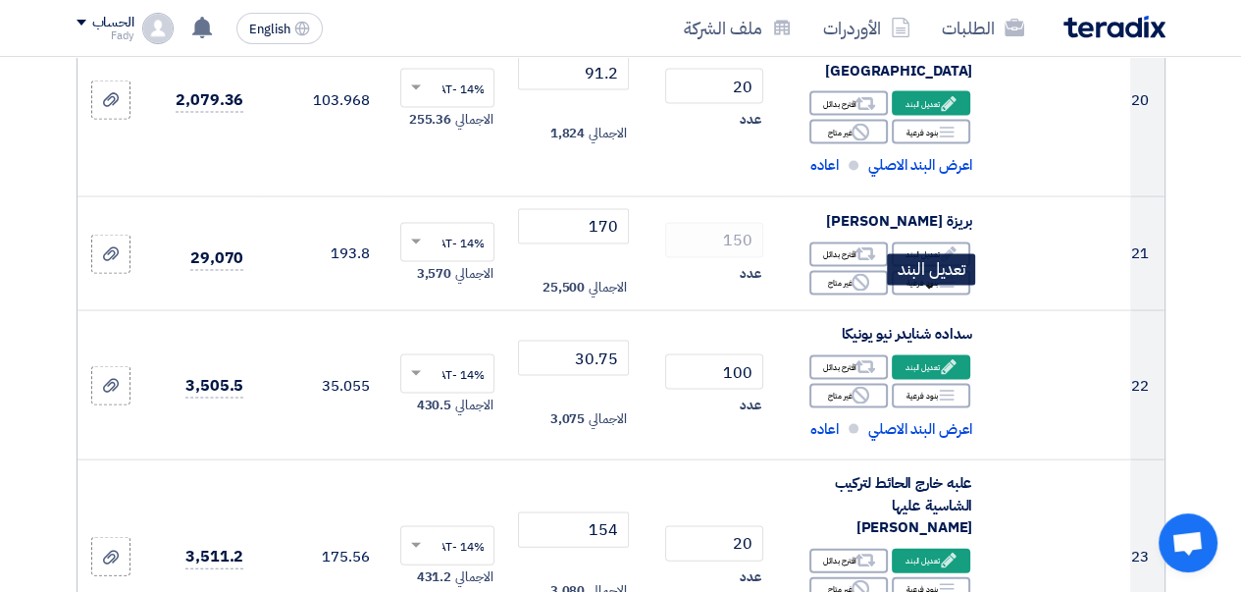
click at [926, 267] on div "Edit تعديل البند" at bounding box center [931, 254] width 78 height 25
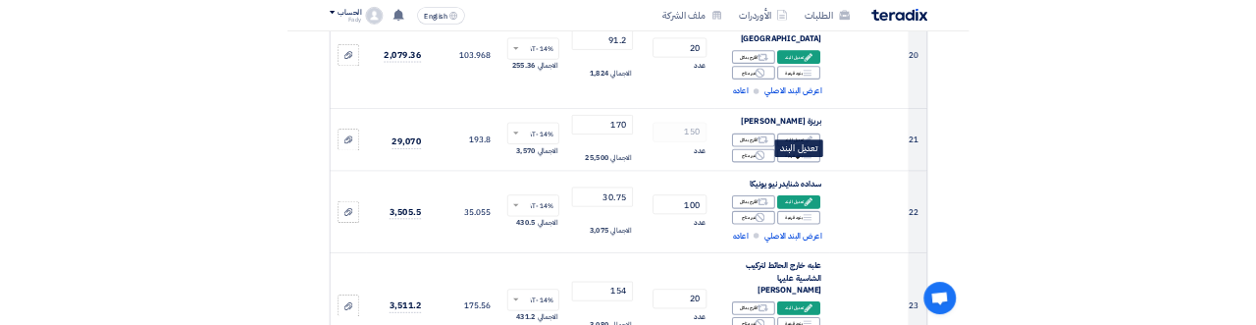
scroll to position [1539, 0]
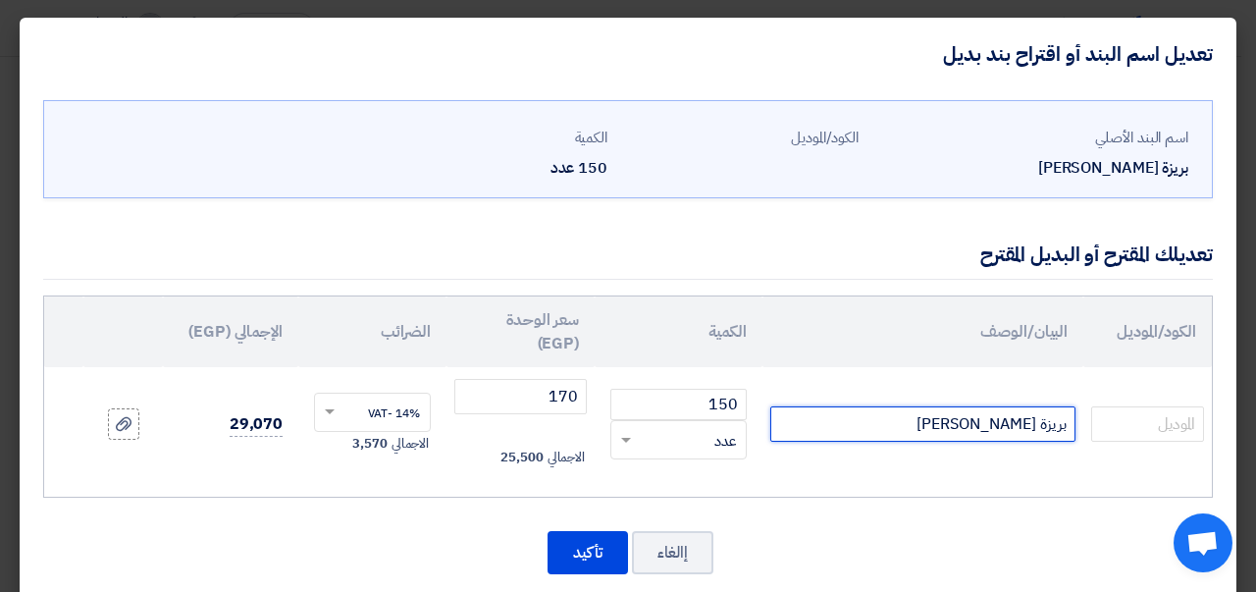
click at [932, 438] on input "بريزة [PERSON_NAME]" at bounding box center [922, 423] width 305 height 35
paste input "نيو يونيكا"
click at [1006, 431] on input "بريزة [PERSON_NAME] نيو يونيكا" at bounding box center [922, 423] width 305 height 35
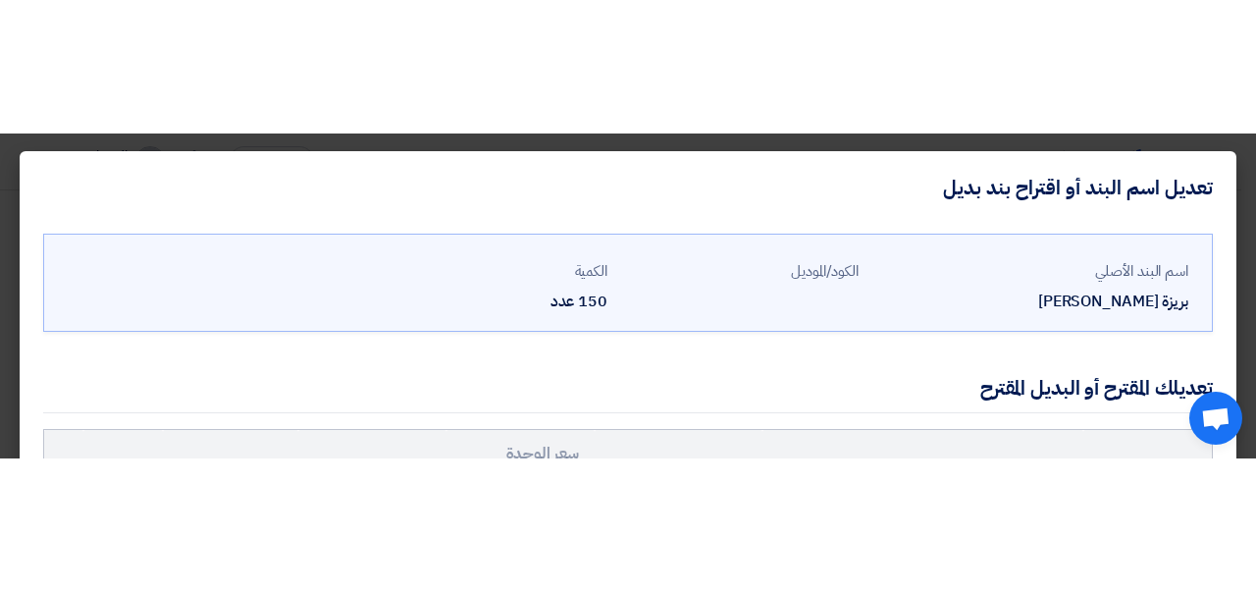
scroll to position [109, 0]
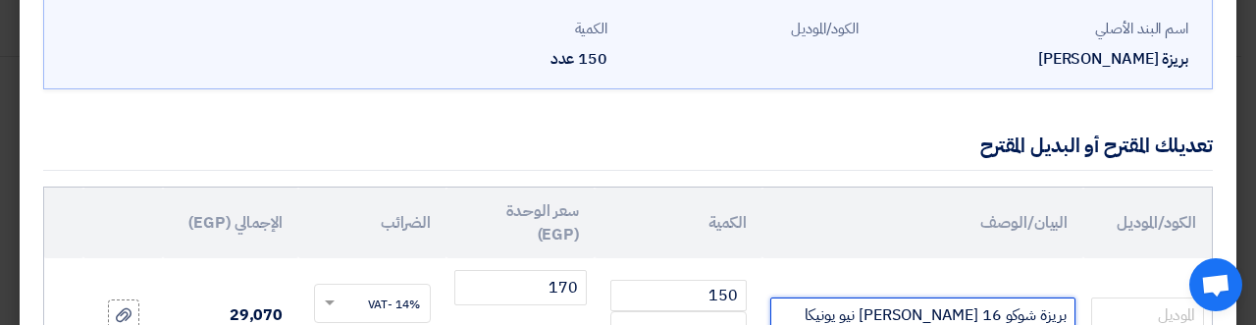
type input "بريزة شوكو 16 [PERSON_NAME] نيو يونيكا"
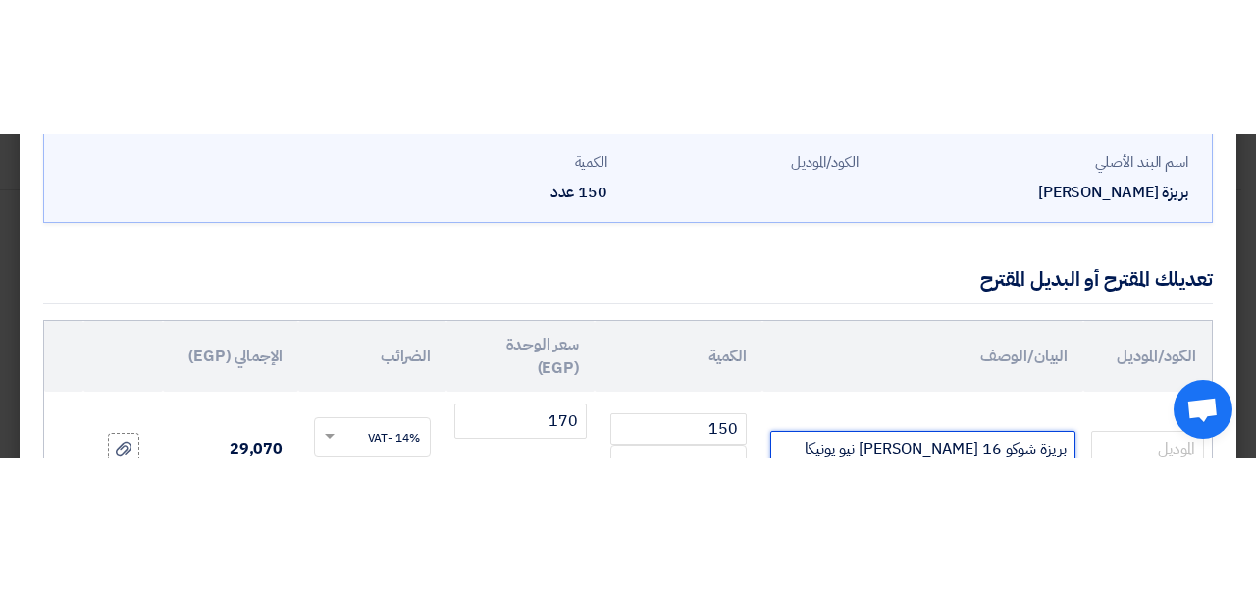
scroll to position [31, 0]
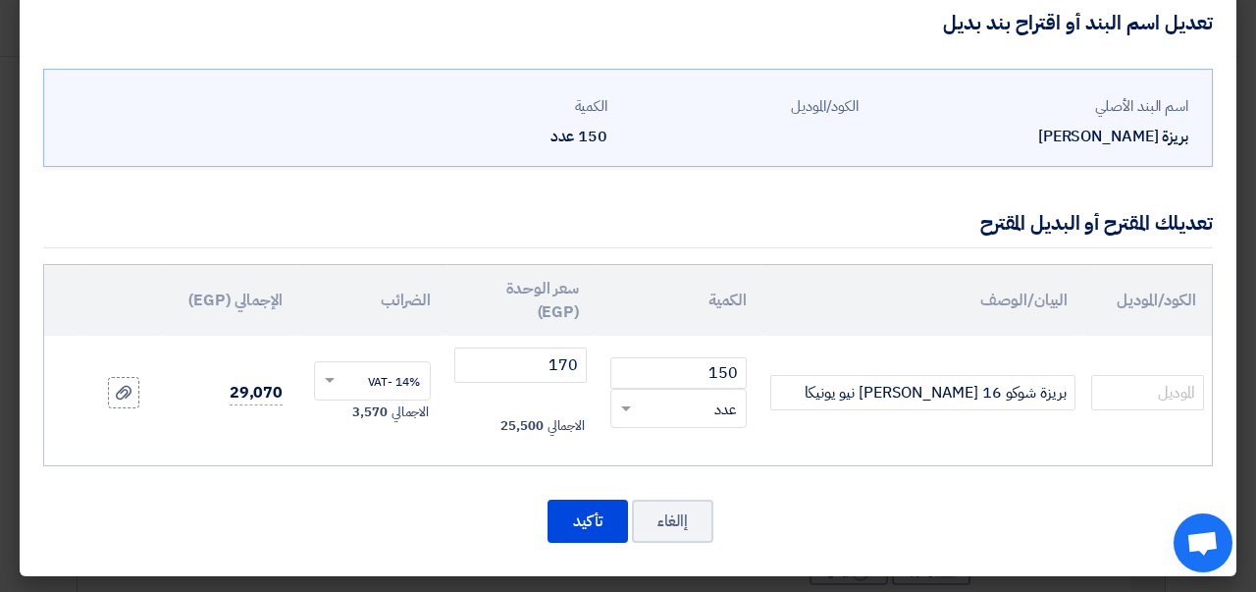
click at [590, 513] on button "تأكيد" at bounding box center [588, 520] width 80 height 43
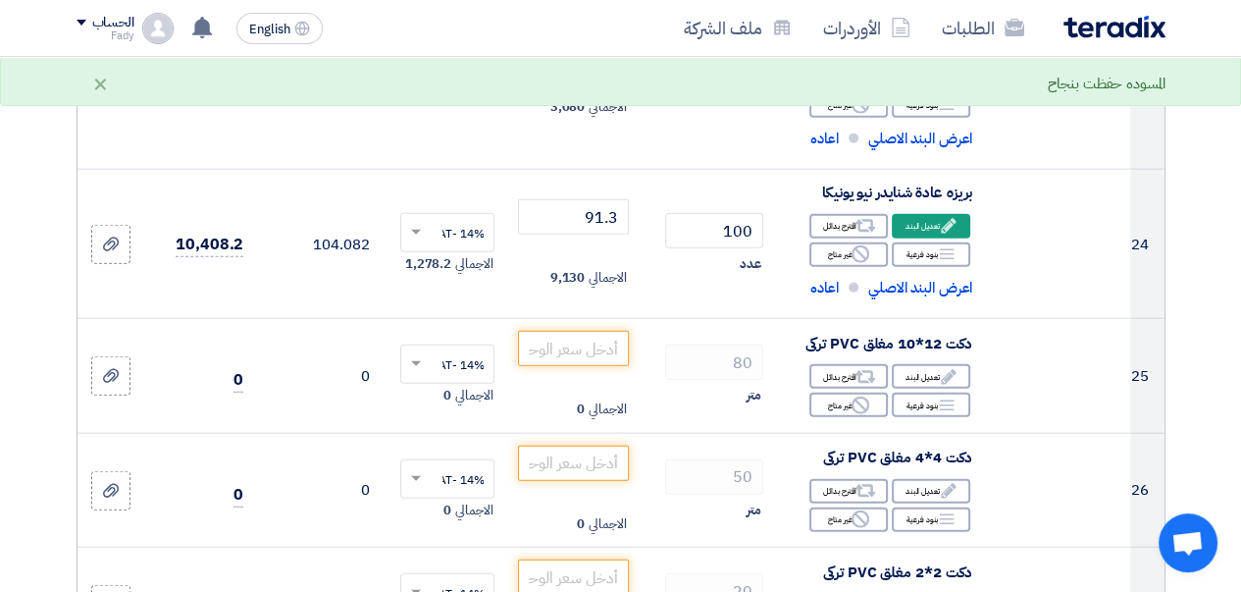
scroll to position [3974, 0]
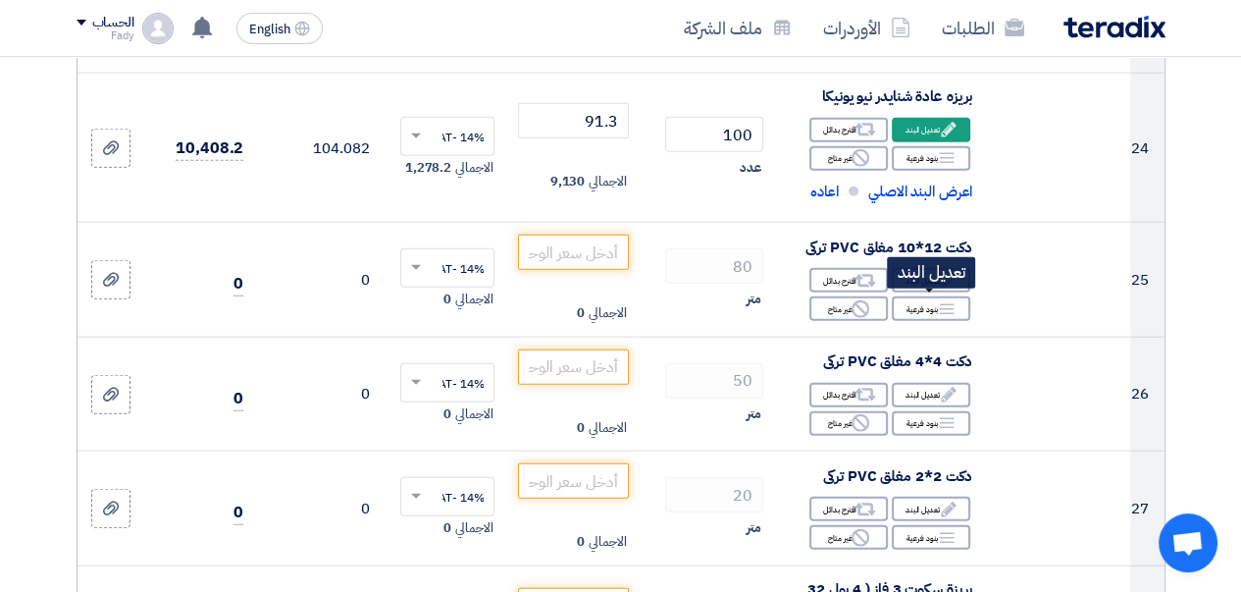
click at [915, 292] on div "Edit تعديل البند" at bounding box center [931, 280] width 78 height 25
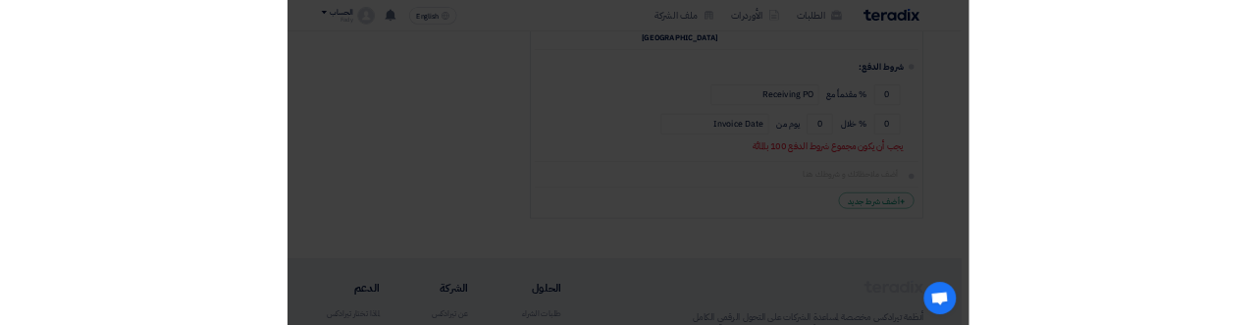
scroll to position [1513, 0]
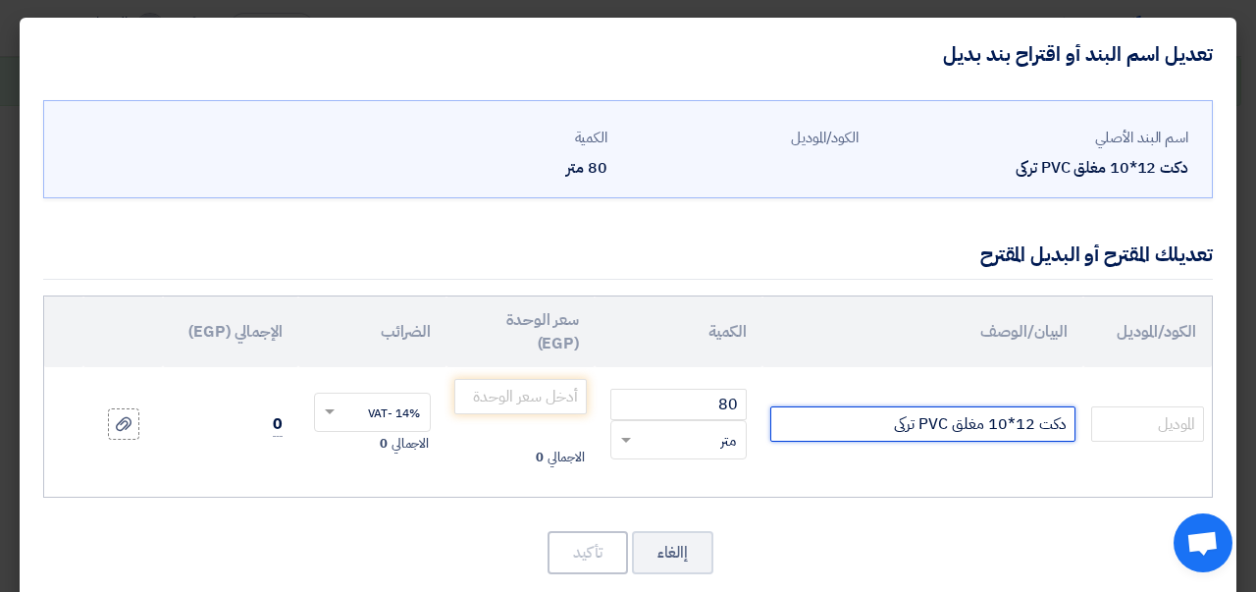
click at [1027, 421] on input "دكت 12*10 مغلق PVC تركى" at bounding box center [922, 423] width 305 height 35
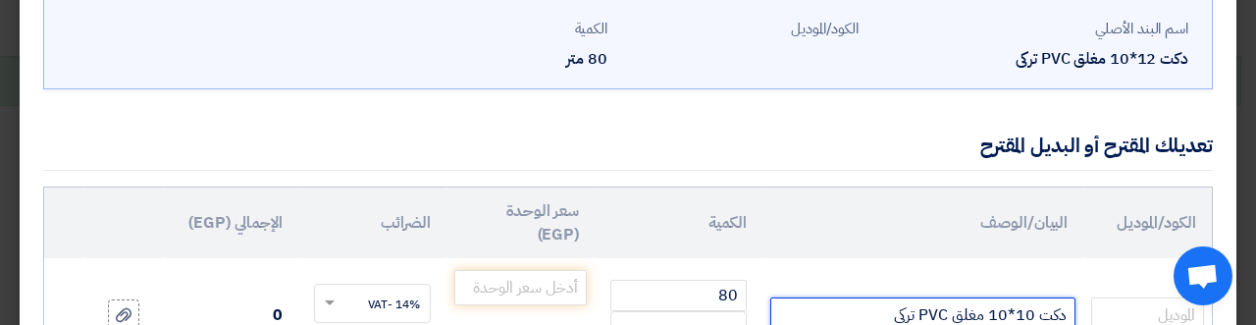
scroll to position [31, 0]
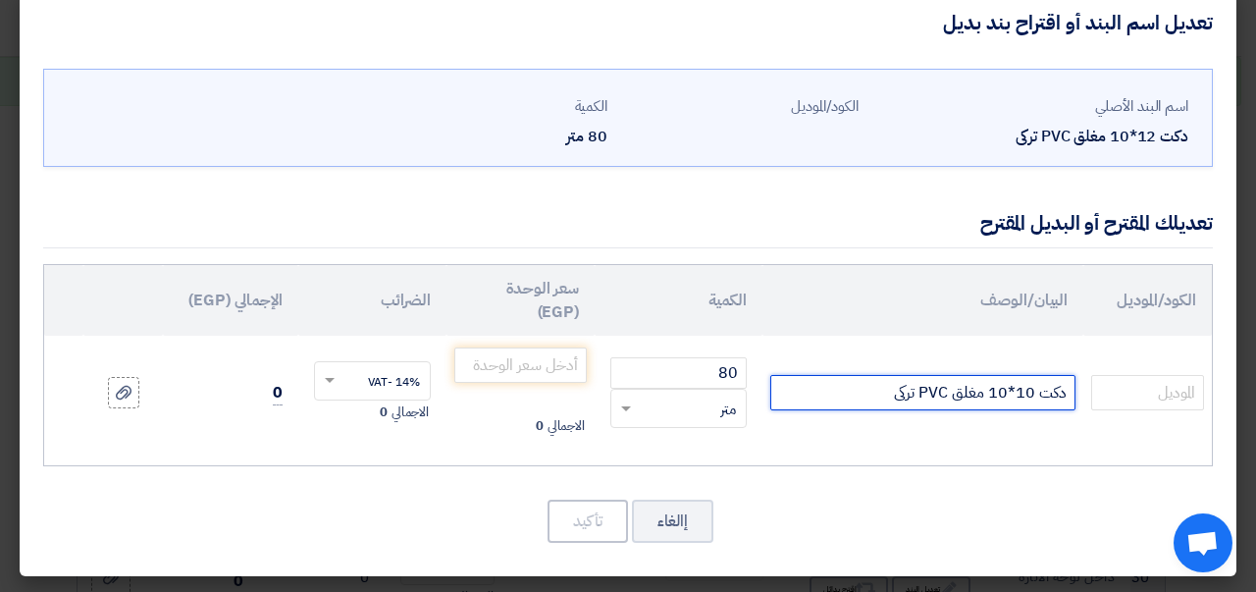
click at [854, 388] on input "دكت 10*10 مغلق PVC تركى" at bounding box center [922, 392] width 305 height 35
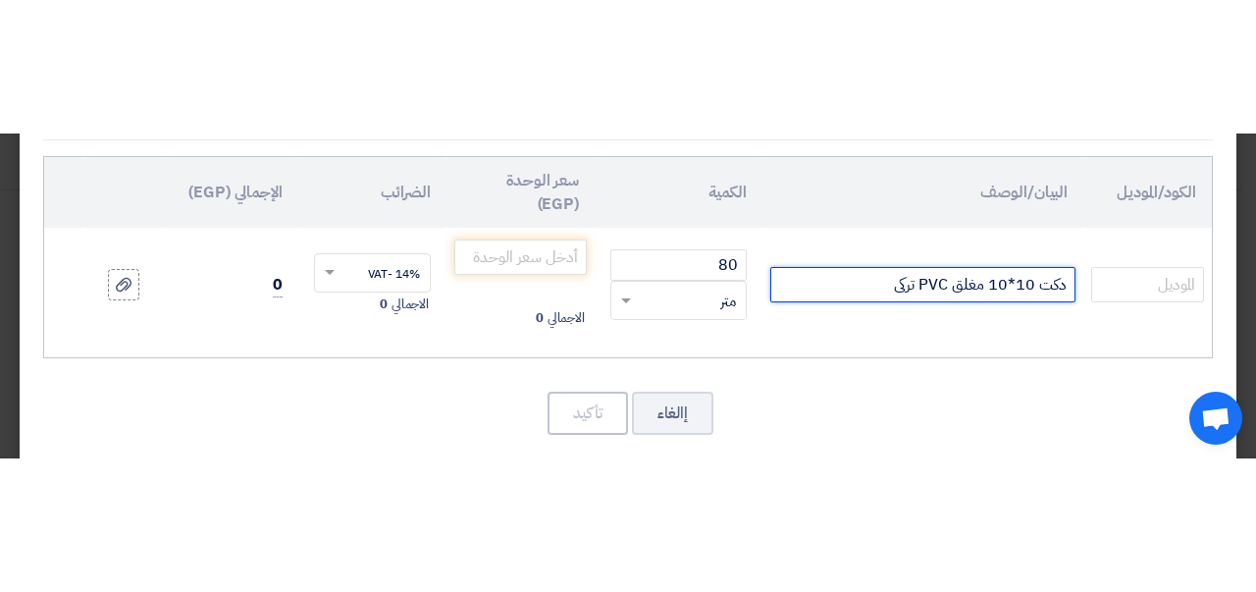
scroll to position [298, 0]
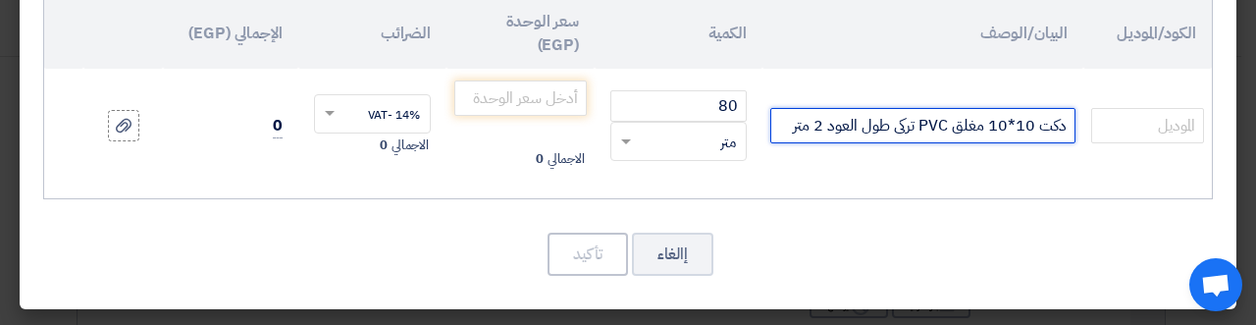
type input "دكت 10*10 مغلق PVC تركى طول العود 2 متر"
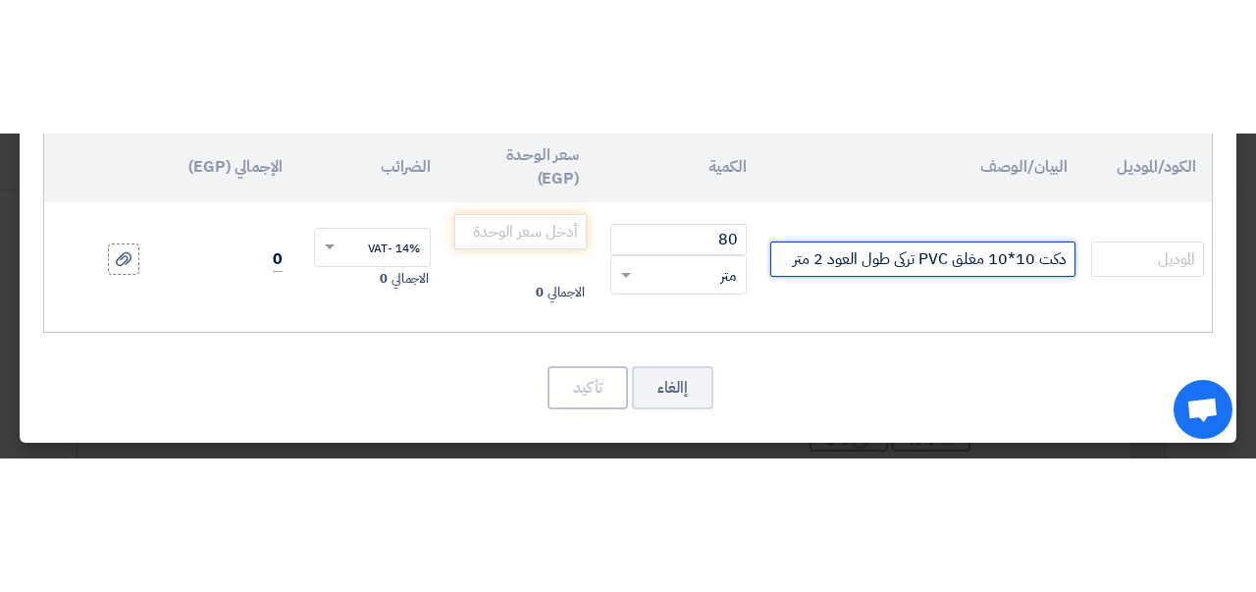
scroll to position [31, 0]
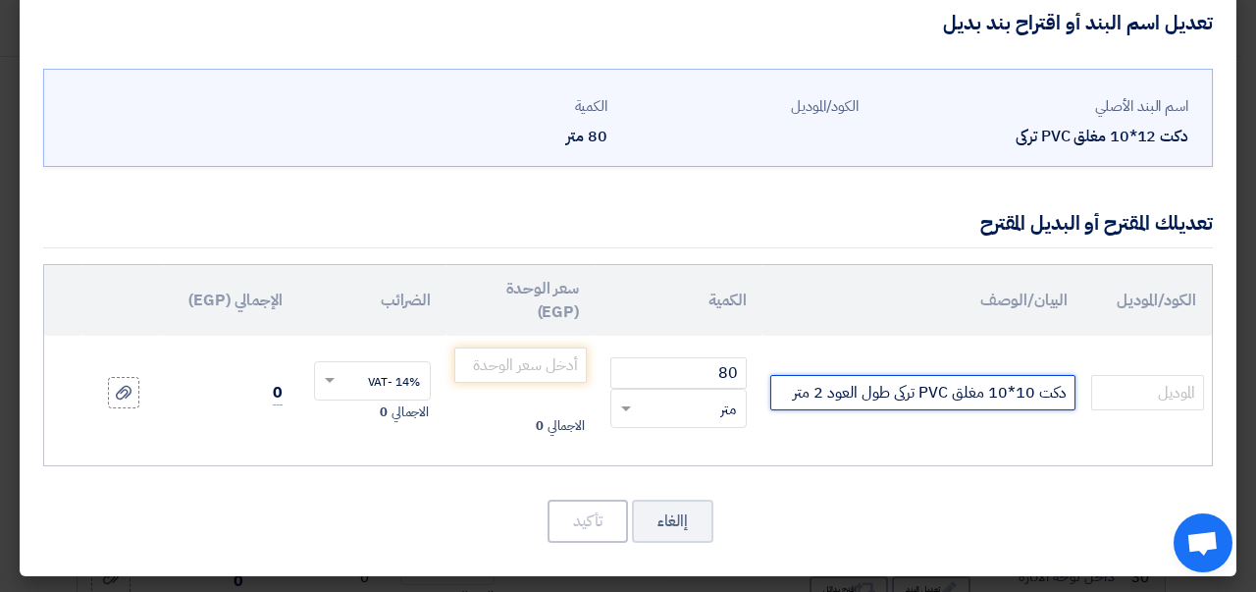
click at [629, 406] on span at bounding box center [626, 409] width 10 height 7
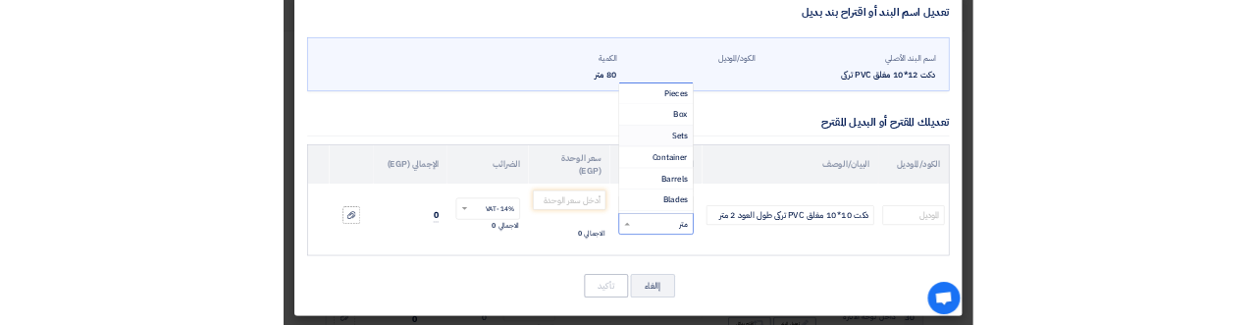
scroll to position [0, 0]
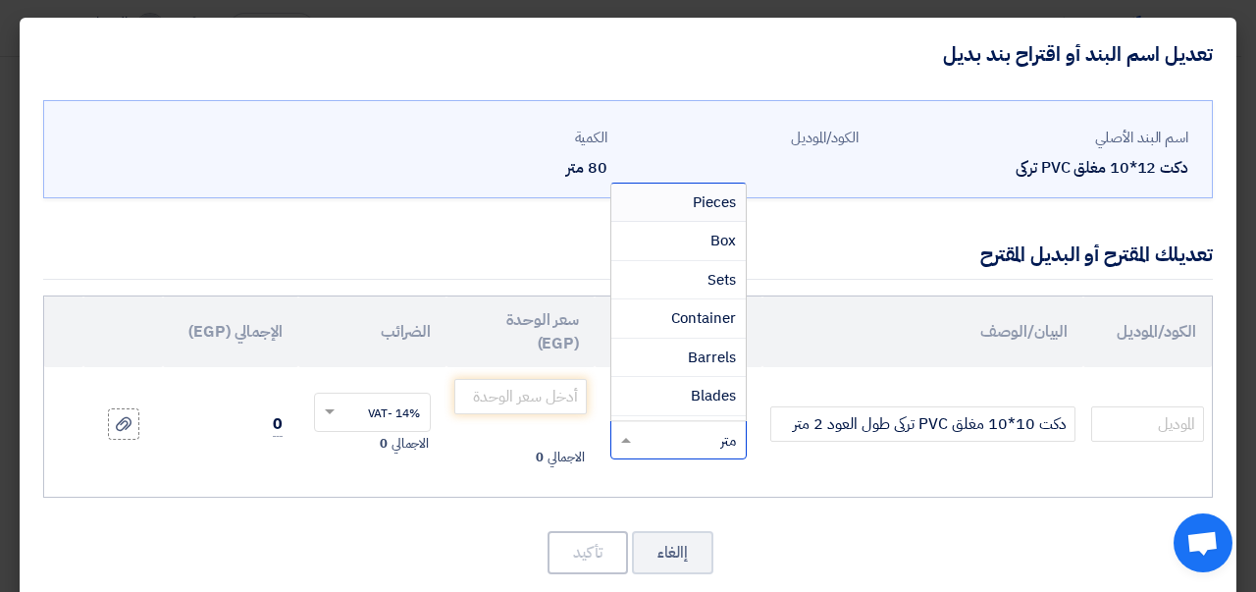
click at [699, 203] on span "Pieces" at bounding box center [714, 202] width 43 height 22
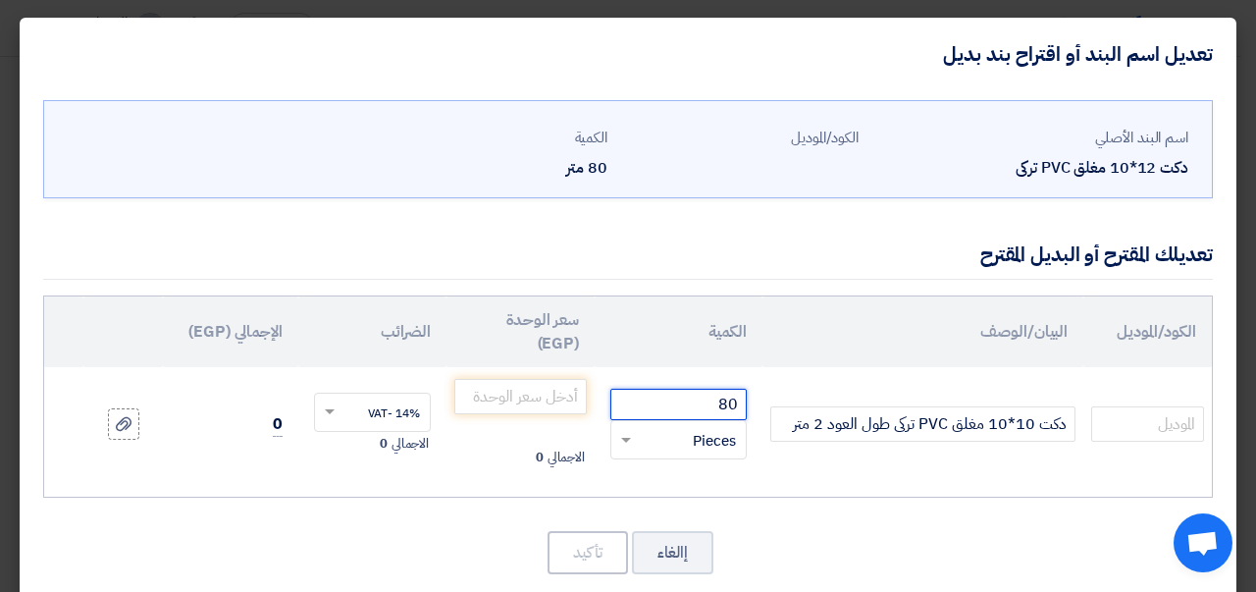
drag, startPoint x: 695, startPoint y: 406, endPoint x: 810, endPoint y: 399, distance: 115.0
click at [810, 399] on tr "دكت 10*10 مغلق PVC تركى طول العود 2 متر 80 RFQ_STEP1.ITEMS.2.TYPE_PLACEHOLDER ×…" at bounding box center [628, 424] width 1168 height 114
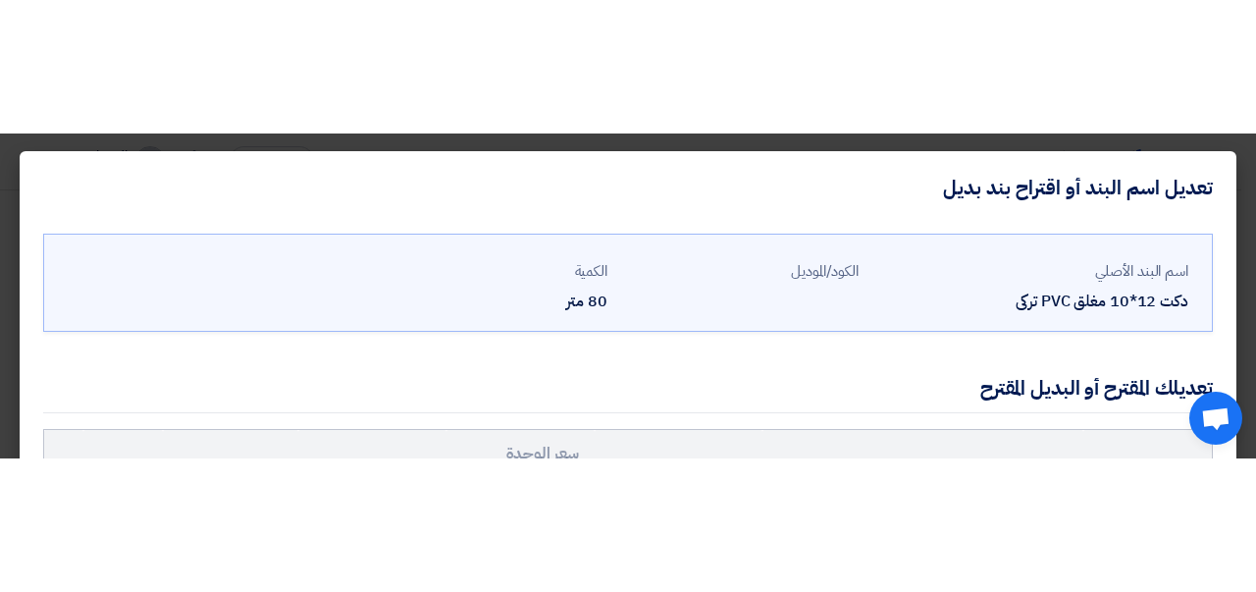
scroll to position [89, 0]
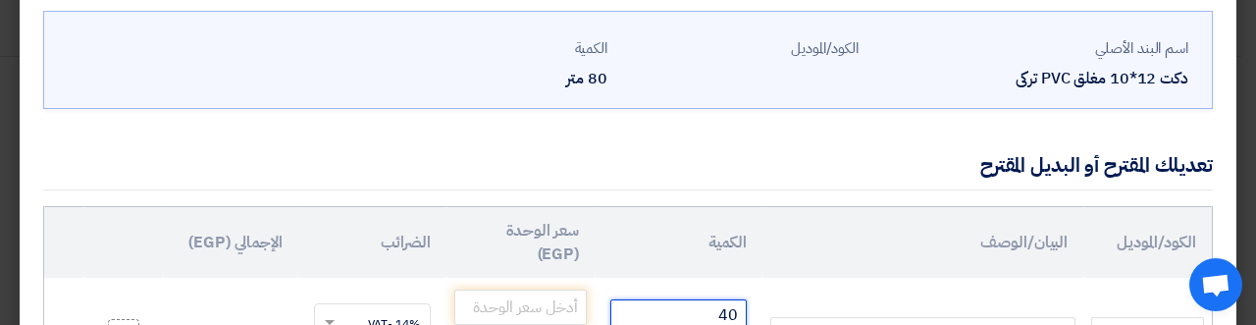
type input "40"
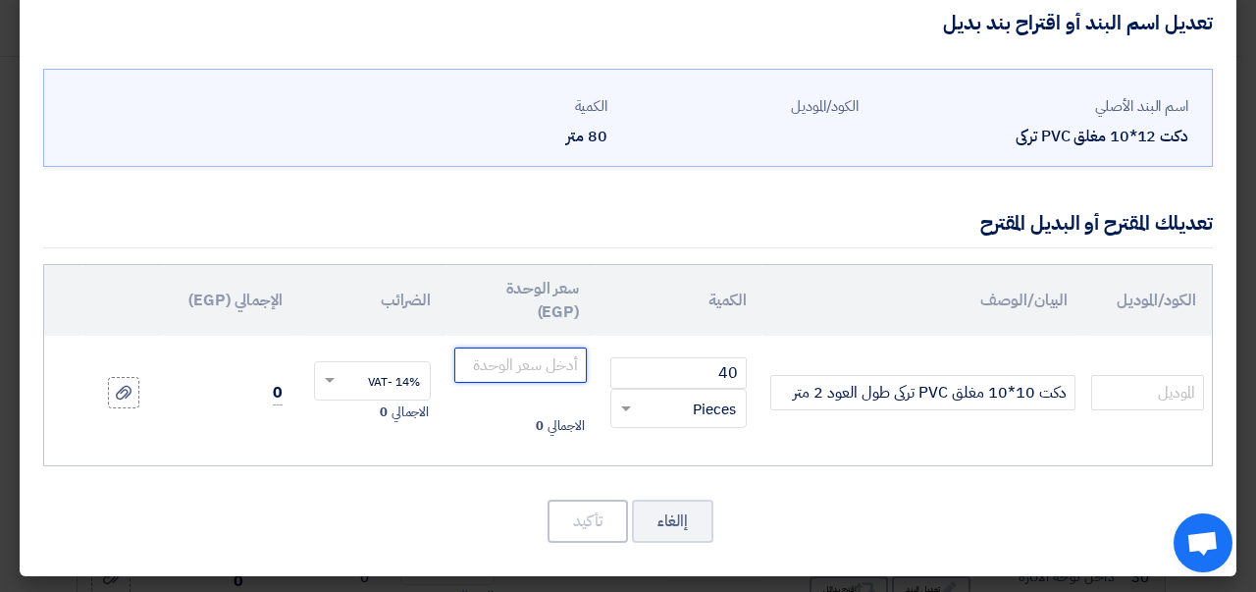
click at [498, 366] on input "number" at bounding box center [520, 364] width 132 height 35
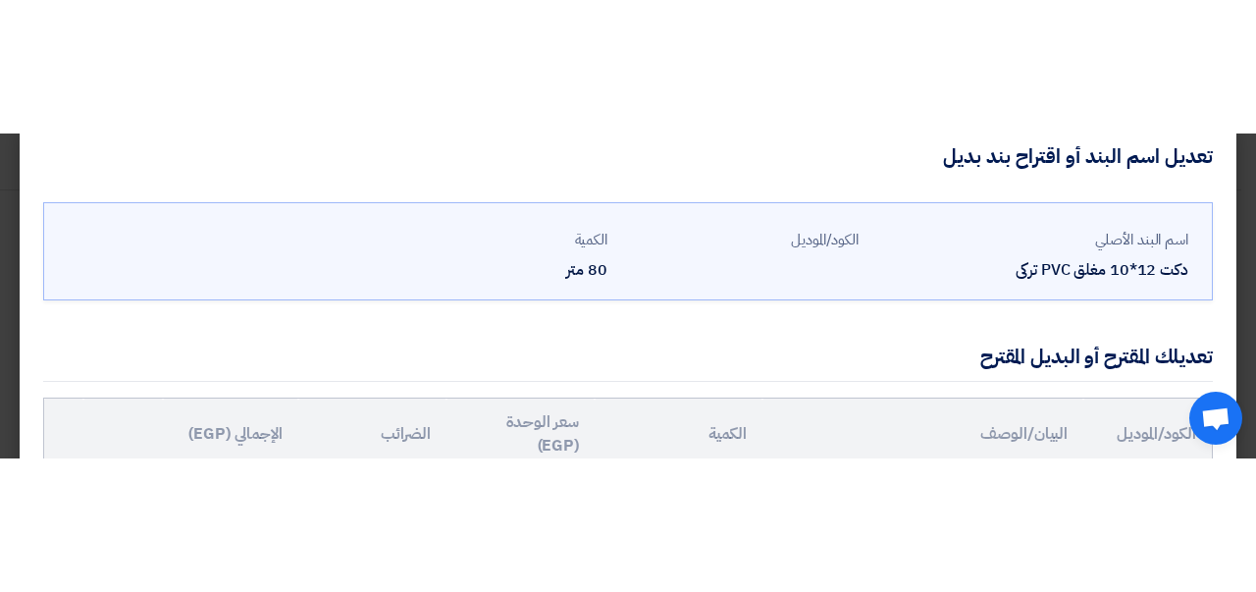
scroll to position [82, 0]
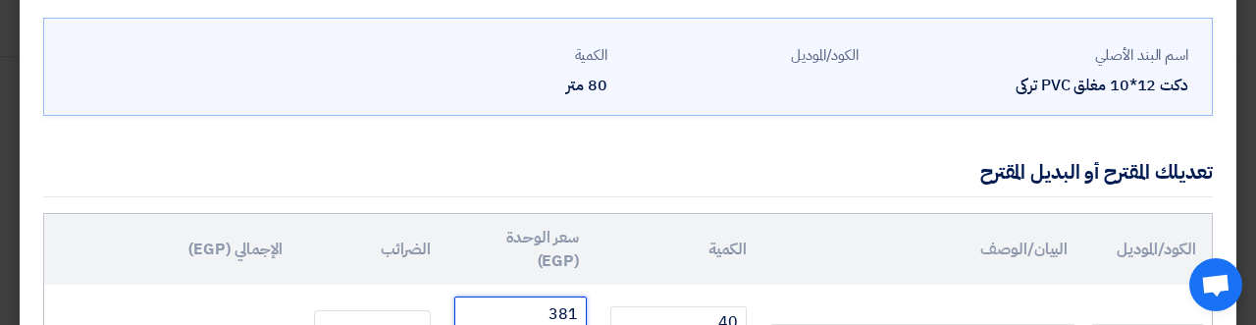
type input "381"
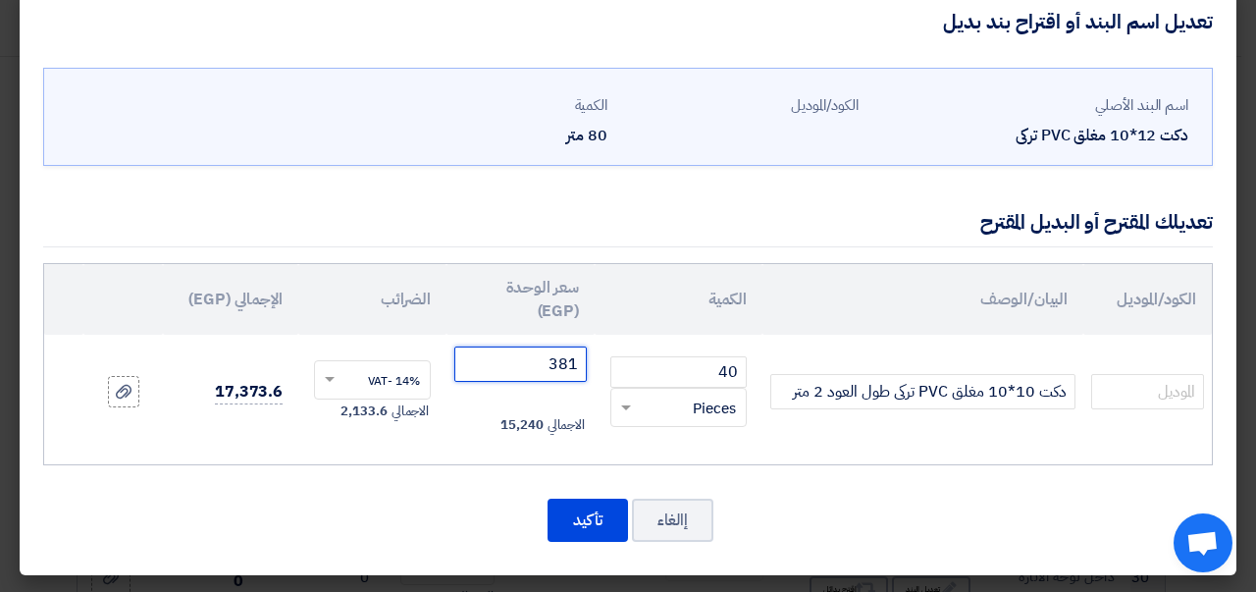
scroll to position [31, 0]
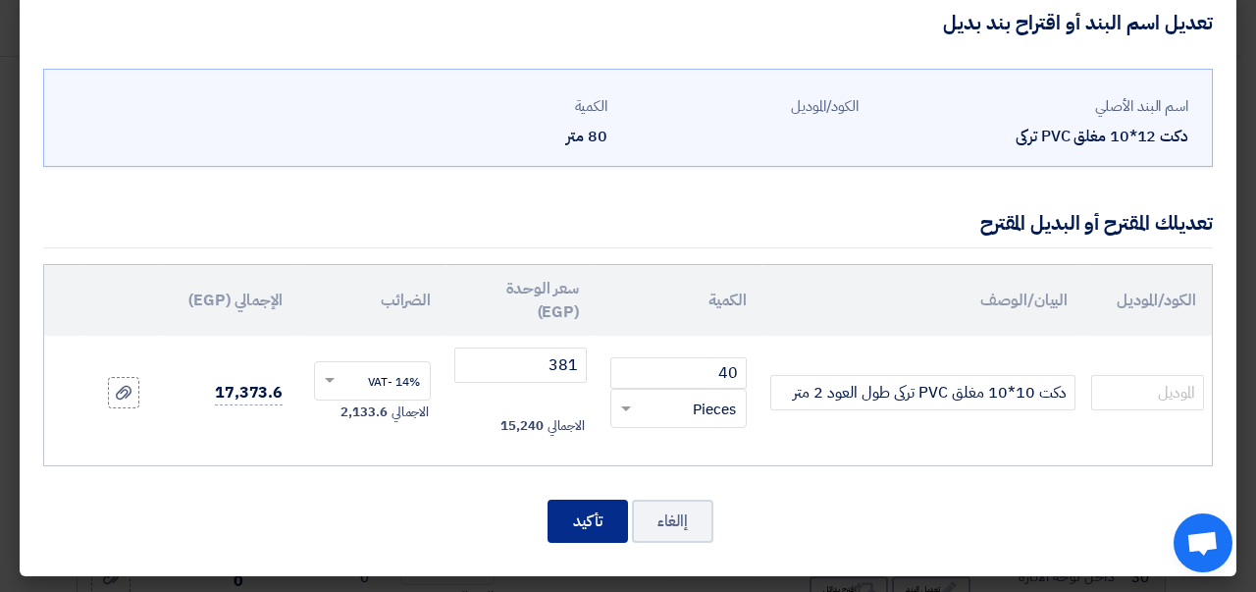
click at [586, 517] on button "تأكيد" at bounding box center [588, 520] width 80 height 43
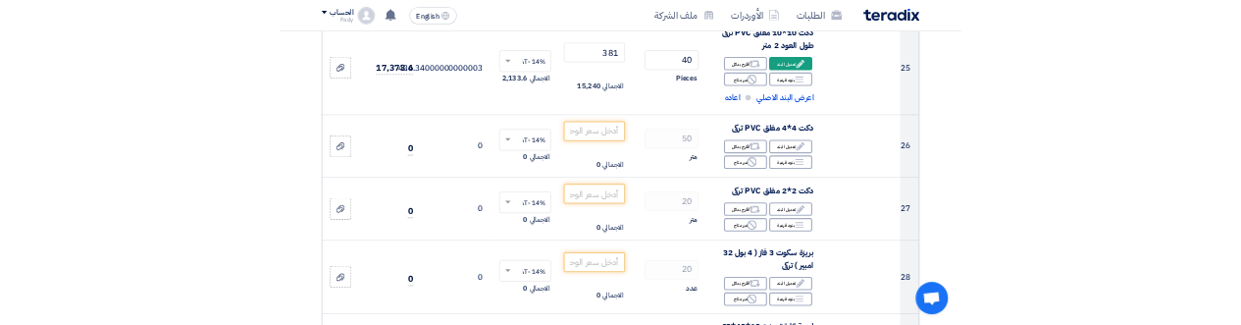
scroll to position [4098, 0]
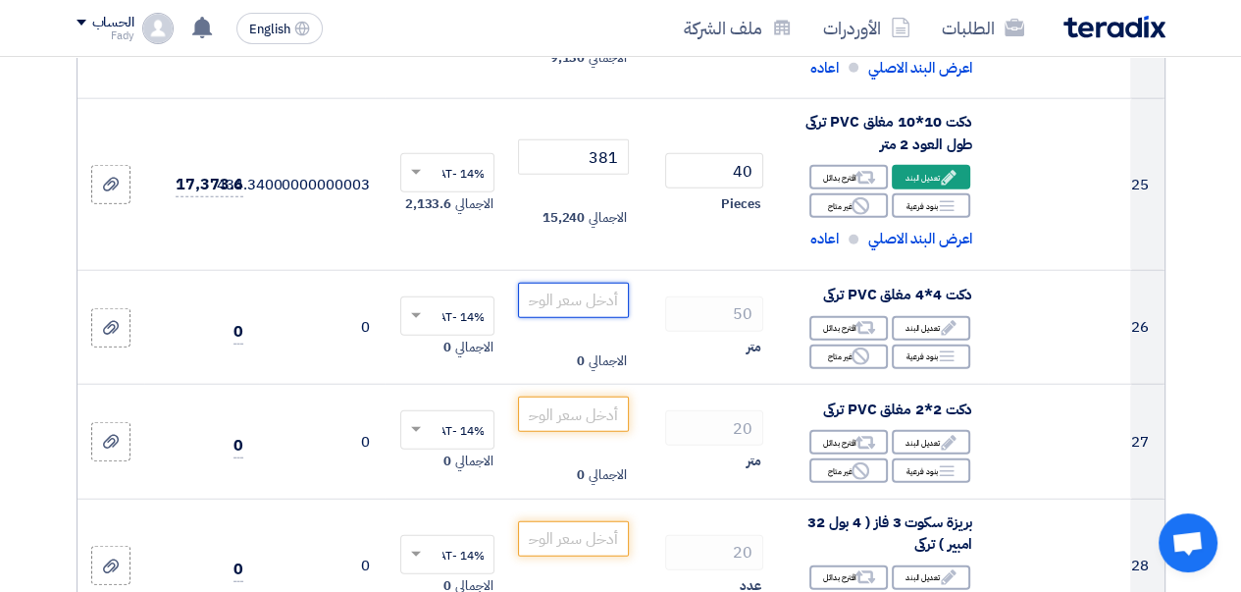
click at [568, 318] on input "number" at bounding box center [573, 300] width 110 height 35
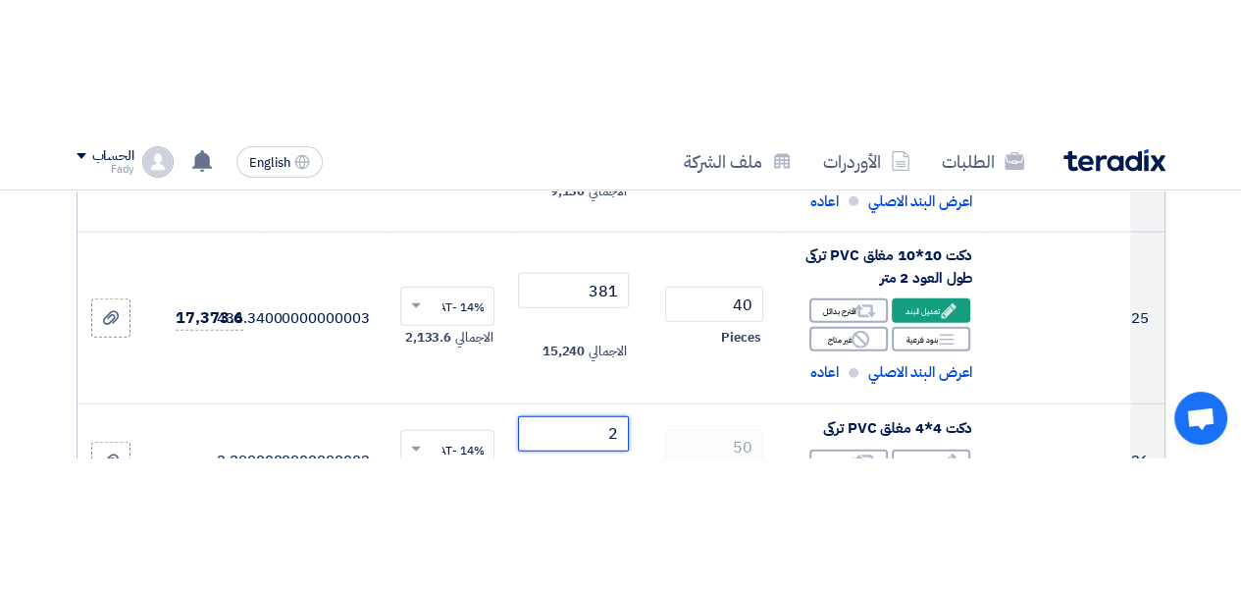
scroll to position [4108, 0]
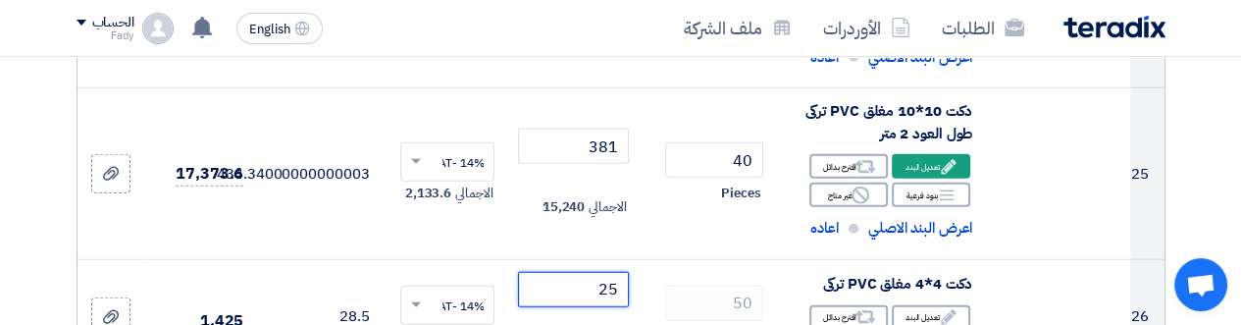
type input "25"
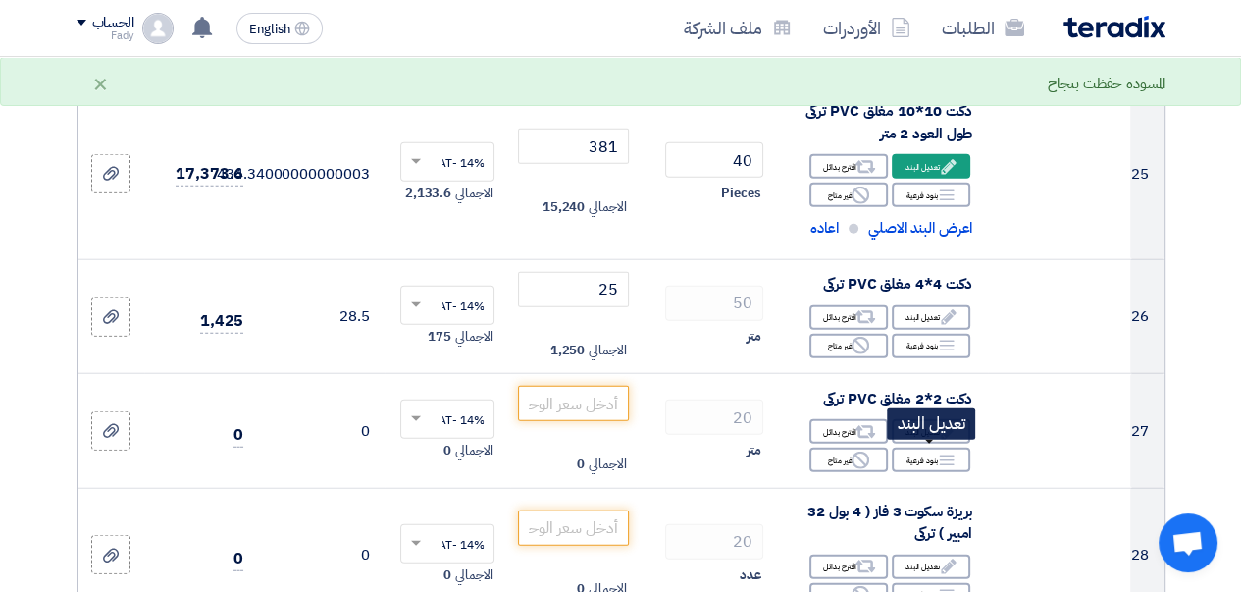
click at [929, 444] on div "Edit تعديل البند" at bounding box center [931, 431] width 78 height 25
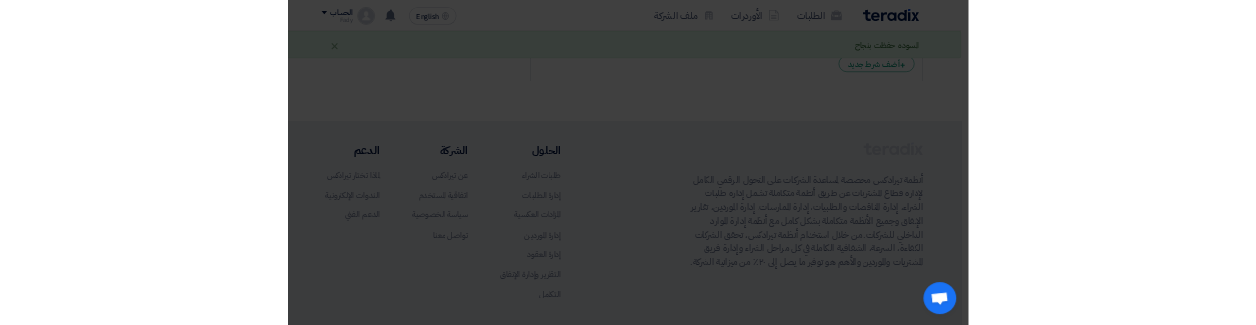
scroll to position [1478, 0]
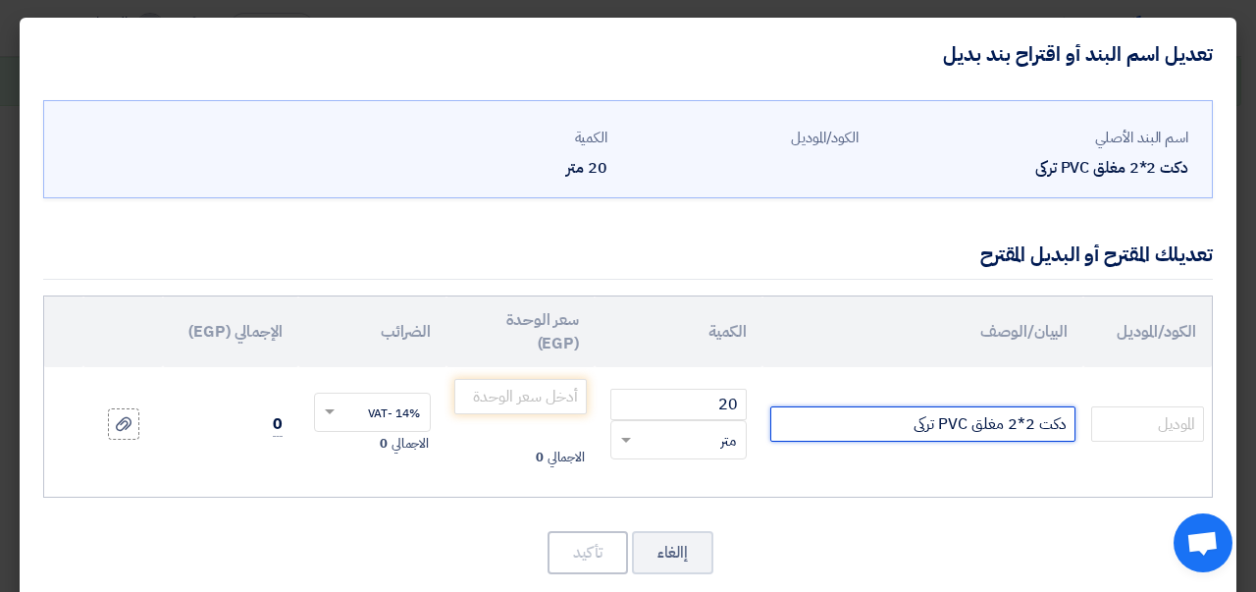
click at [1019, 423] on input "دكت 2*2 مغلق PVC تركى" at bounding box center [922, 423] width 305 height 35
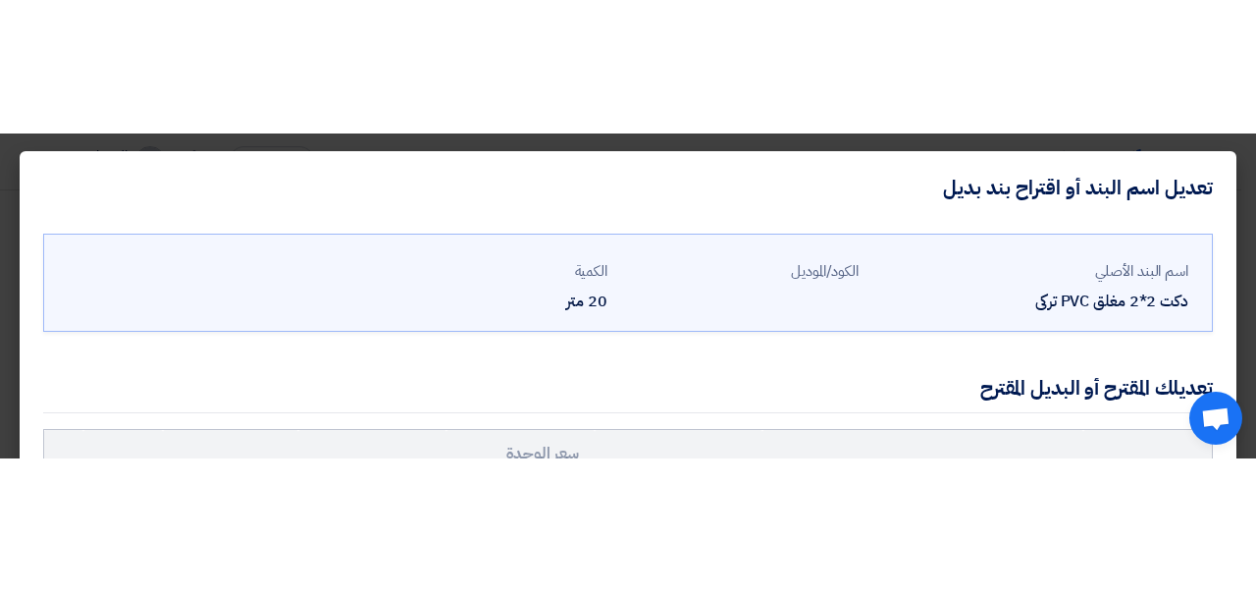
scroll to position [109, 0]
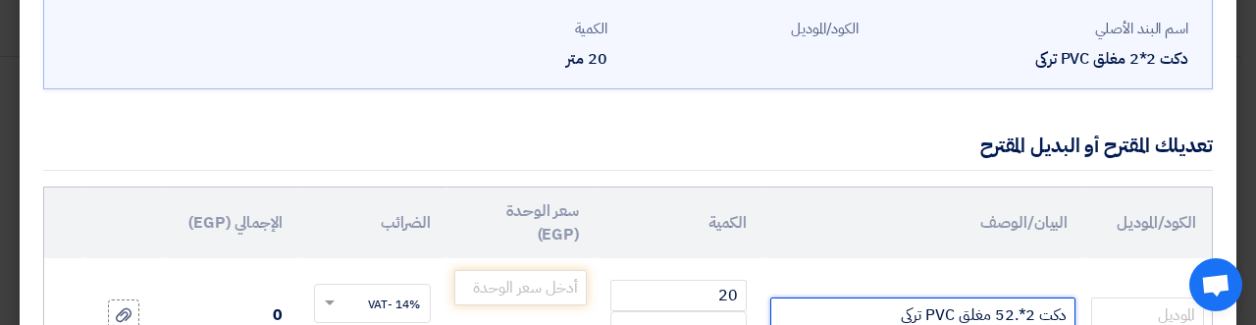
drag, startPoint x: 1001, startPoint y: 313, endPoint x: 1017, endPoint y: 307, distance: 16.8
click at [1017, 307] on input "دكت 2*.52 مغلق PVC تركى" at bounding box center [922, 314] width 305 height 35
drag, startPoint x: 1002, startPoint y: 311, endPoint x: 1021, endPoint y: 310, distance: 19.6
click at [1021, 310] on input "دكت 2*.52 مغلق PVC تركى" at bounding box center [922, 314] width 305 height 35
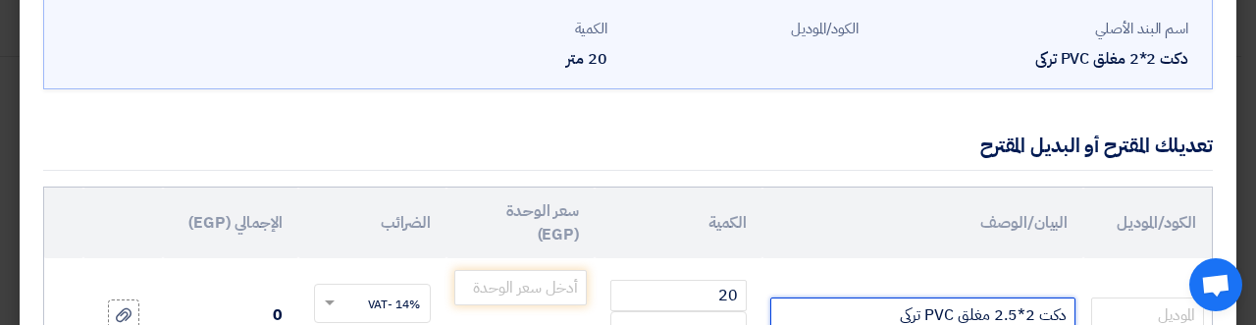
click at [1035, 313] on input "دكت 2*2.5 مغلق PVC تركى" at bounding box center [922, 314] width 305 height 35
click at [1028, 314] on input "دكت 2*2.5 مغلق PVC تركى" at bounding box center [922, 314] width 305 height 35
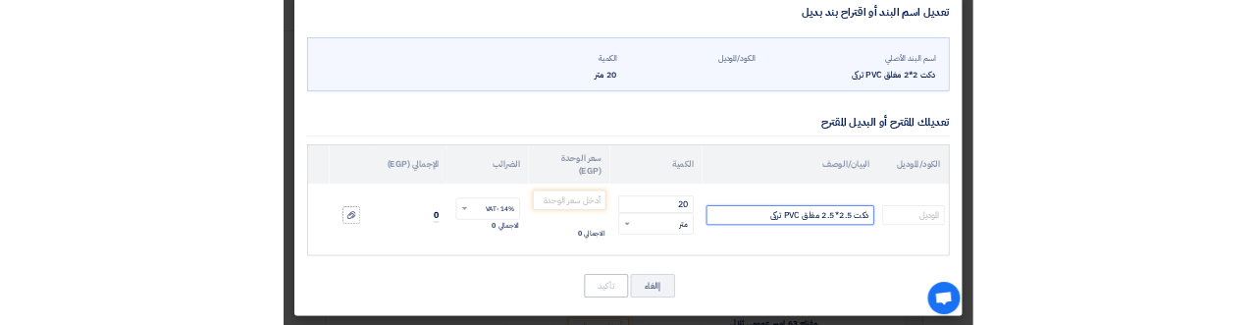
scroll to position [31, 0]
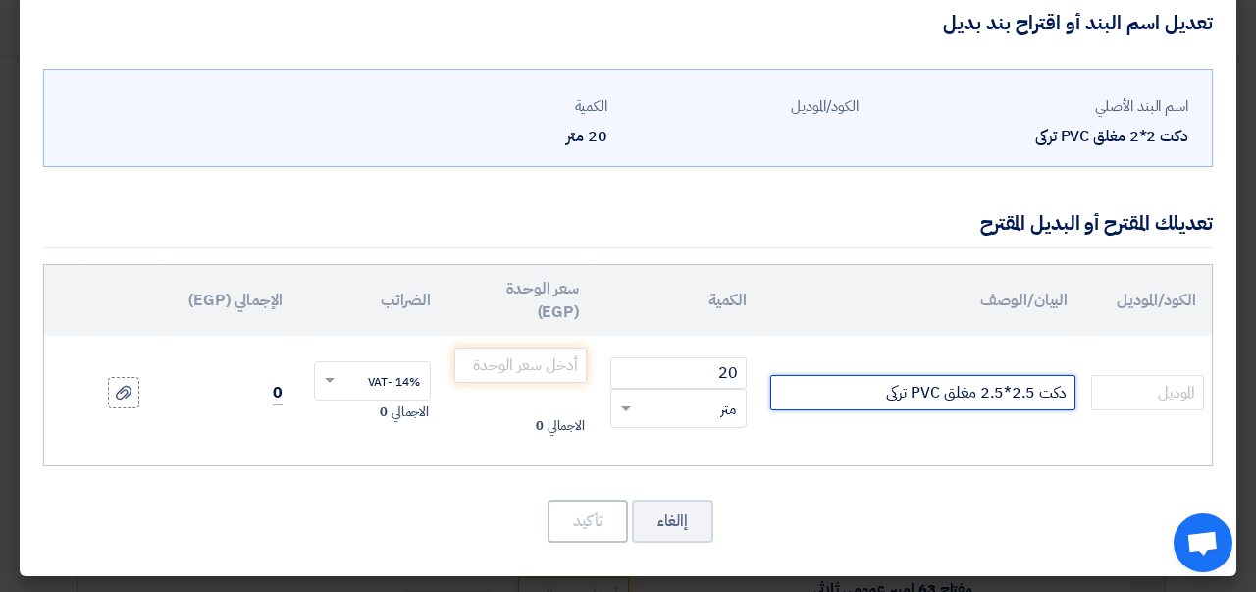
type input "دكت 2.5*2.5 مغلق PVC تركى"
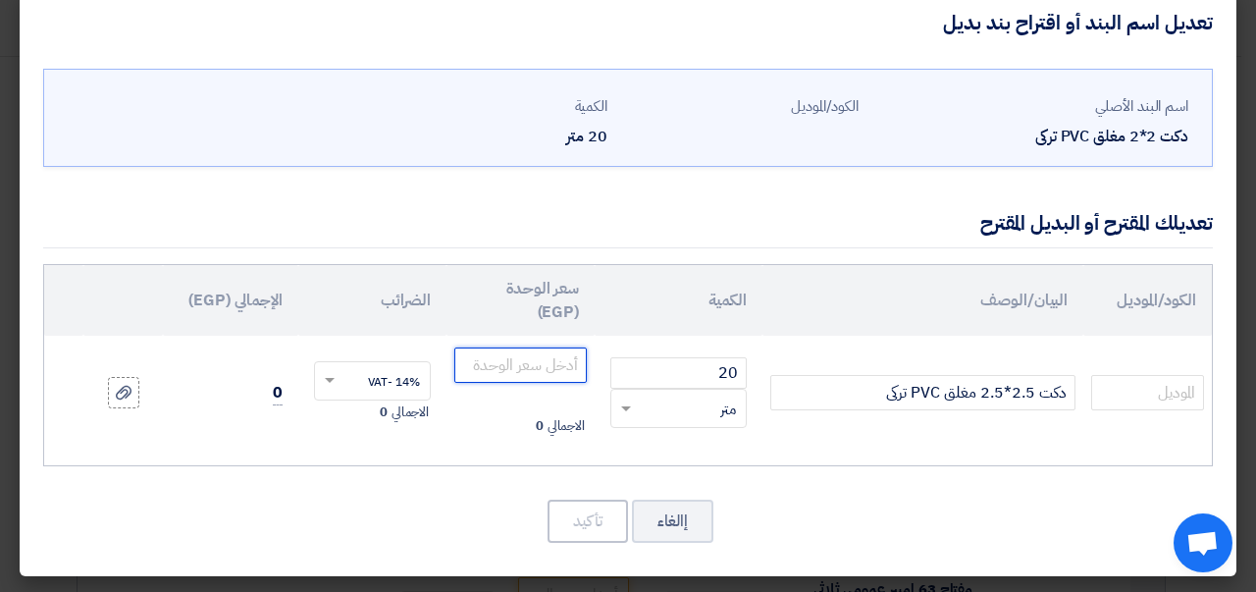
click at [540, 368] on input "number" at bounding box center [520, 364] width 132 height 35
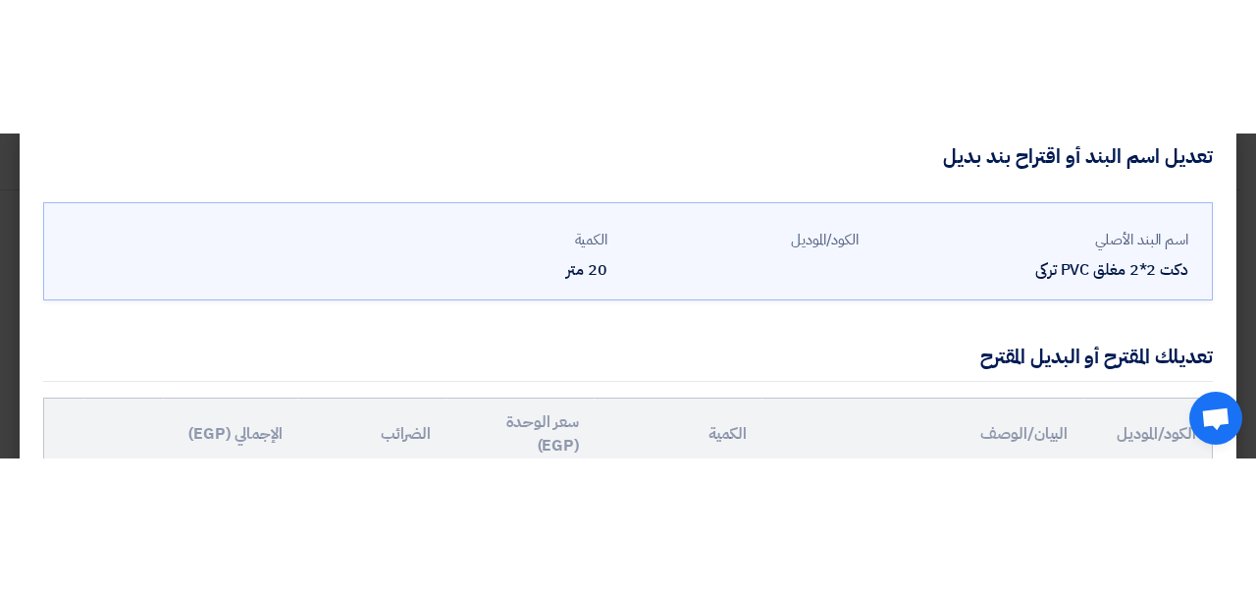
scroll to position [82, 0]
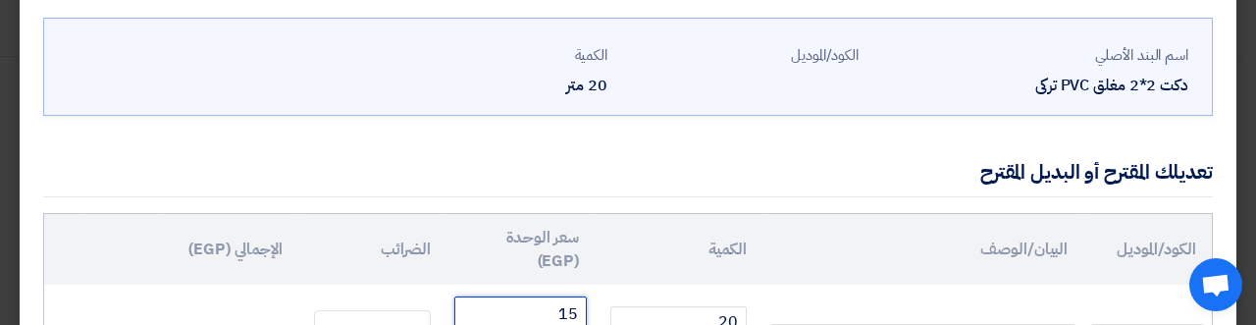
type input "15"
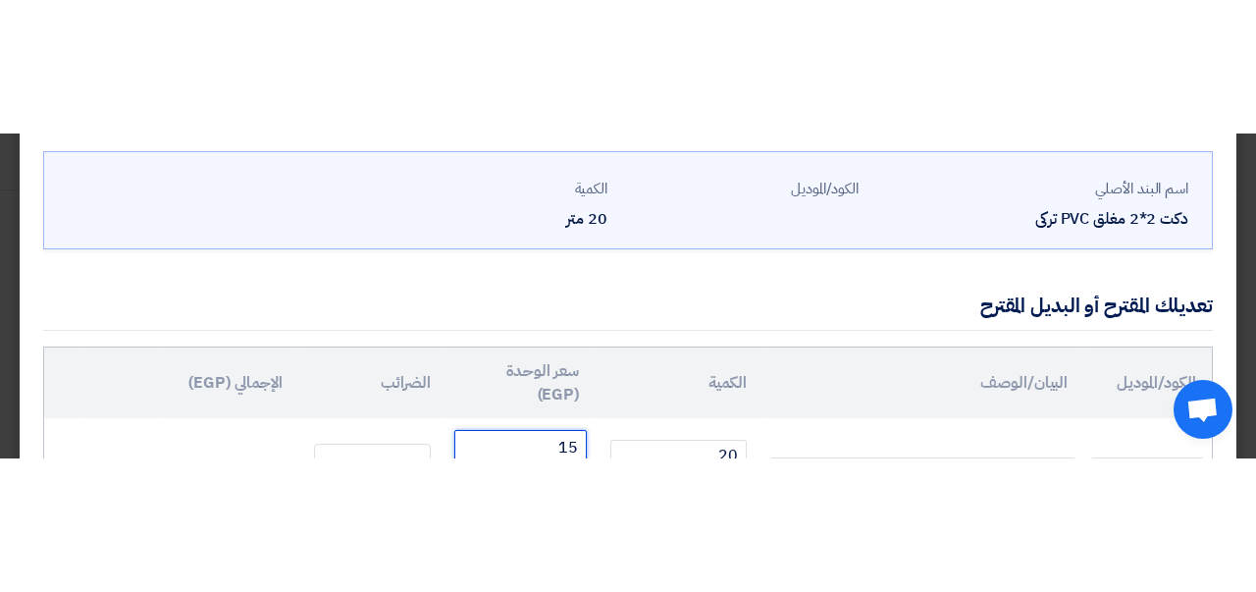
scroll to position [31, 0]
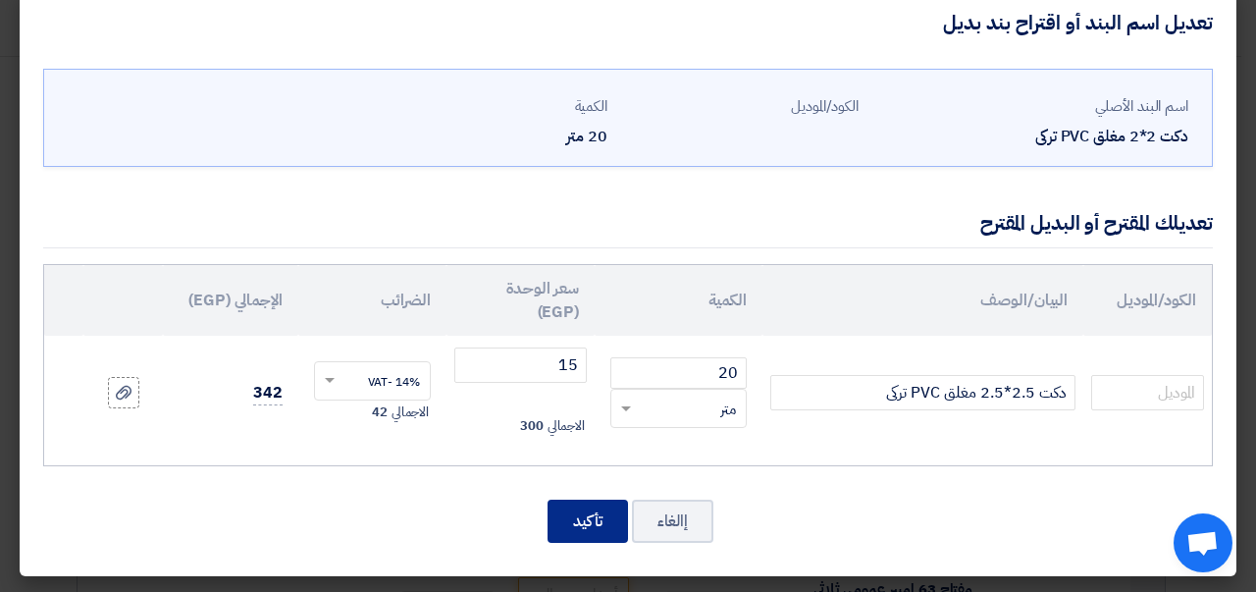
click at [595, 519] on button "تأكيد" at bounding box center [588, 520] width 80 height 43
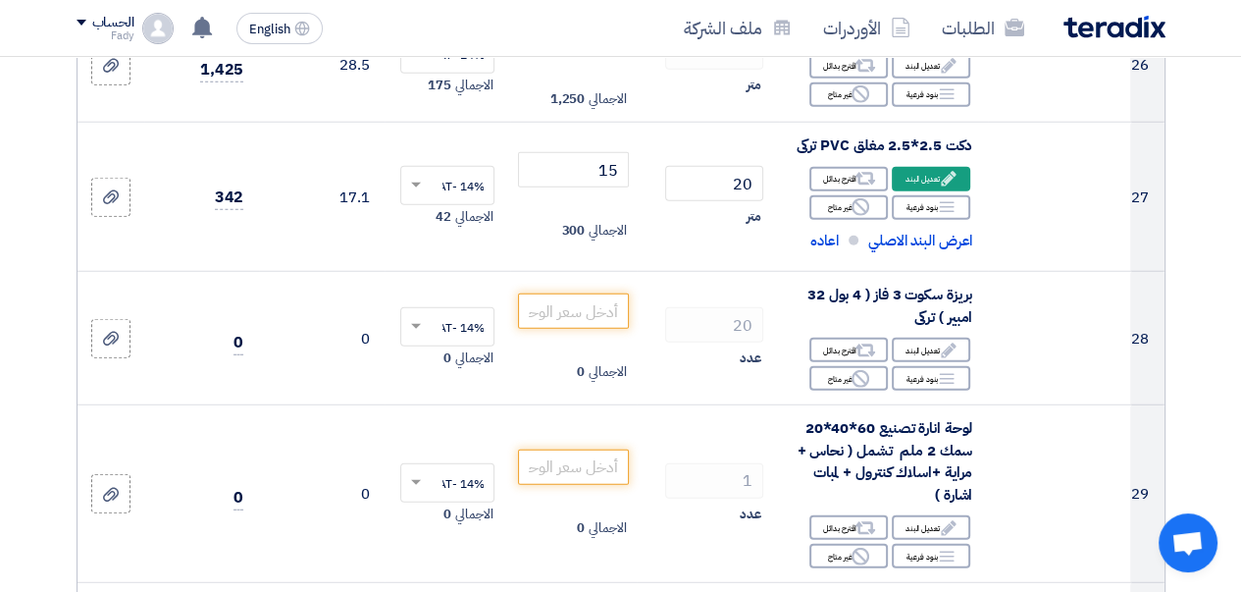
scroll to position [4330, 0]
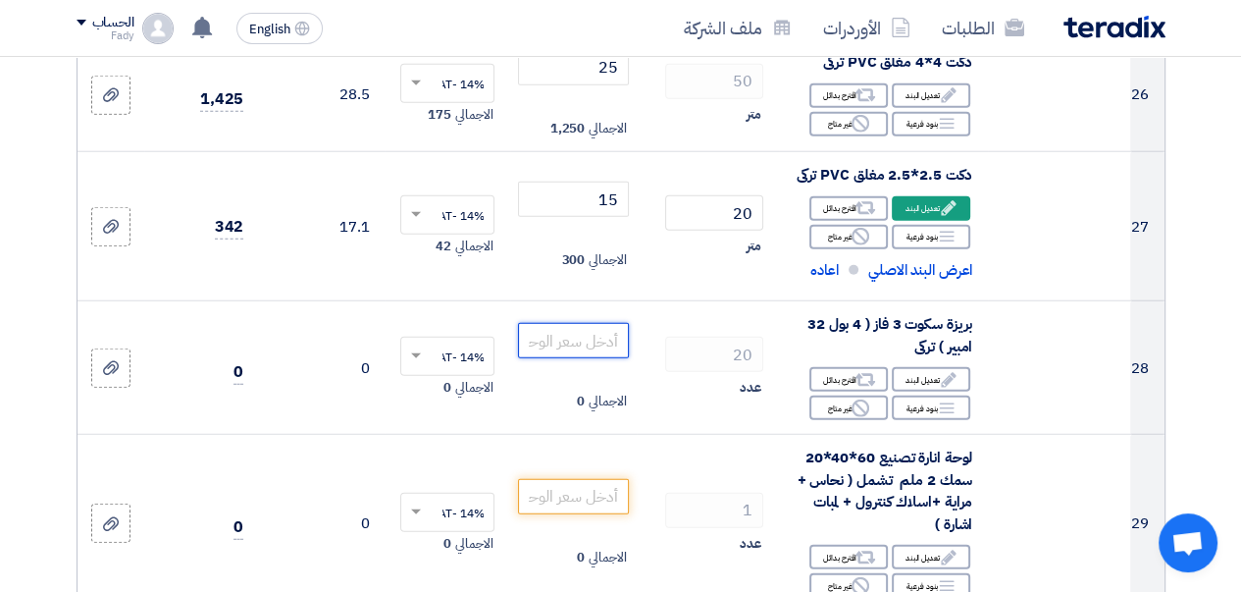
click at [544, 358] on input "number" at bounding box center [573, 340] width 110 height 35
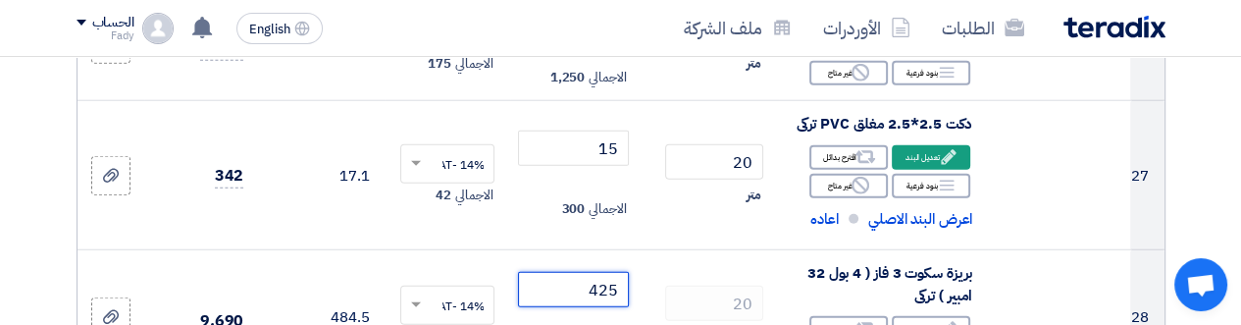
type input "425"
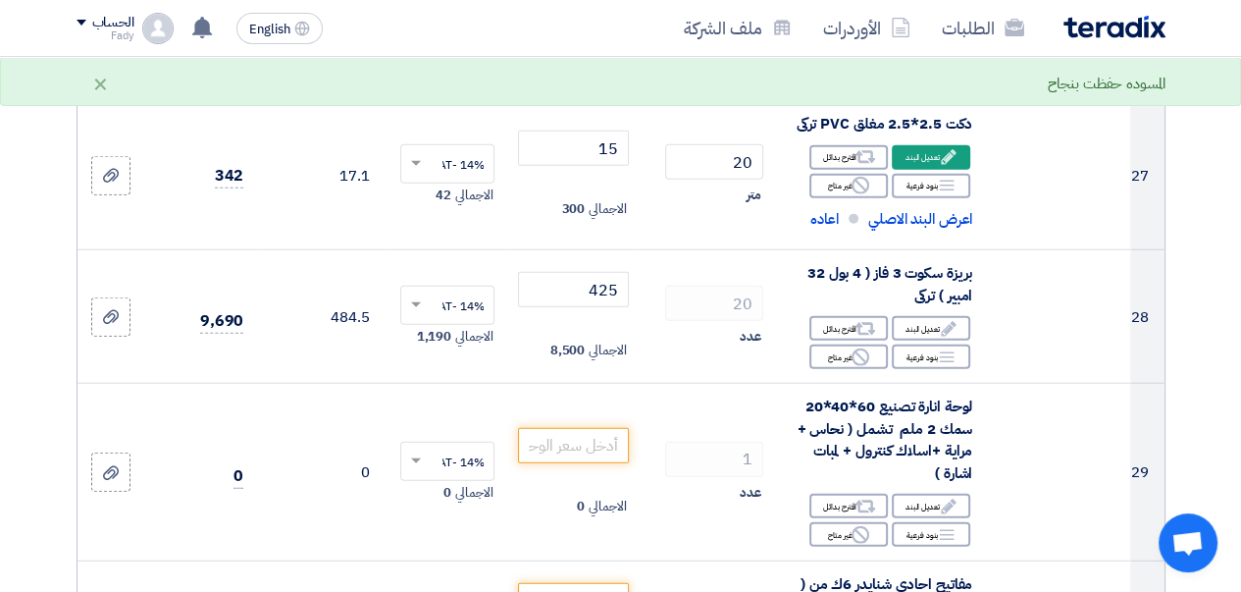
click at [665, 406] on td "1 عدد" at bounding box center [708, 473] width 142 height 178
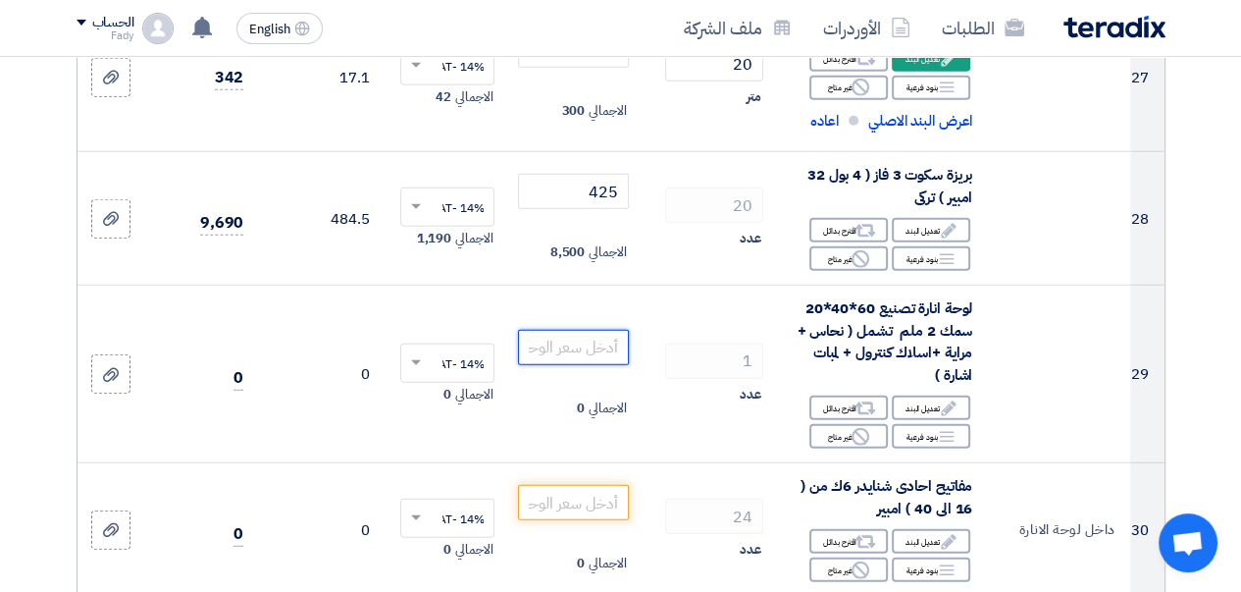
click at [555, 361] on input "number" at bounding box center [573, 347] width 110 height 35
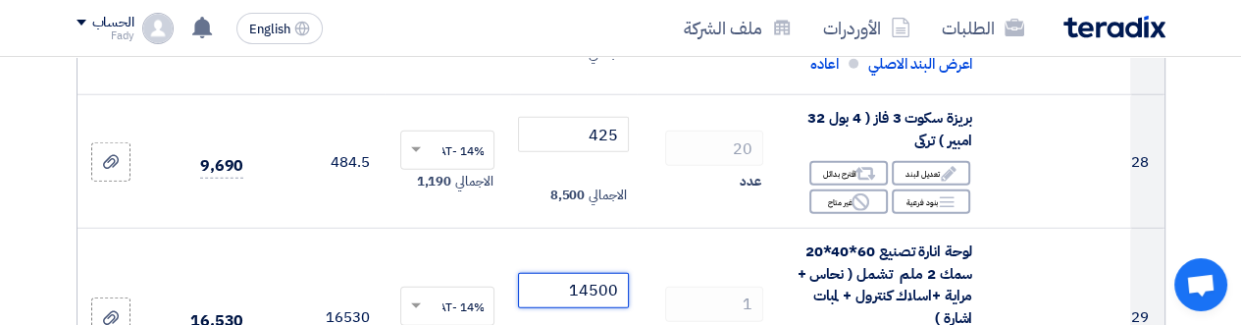
type input "14500"
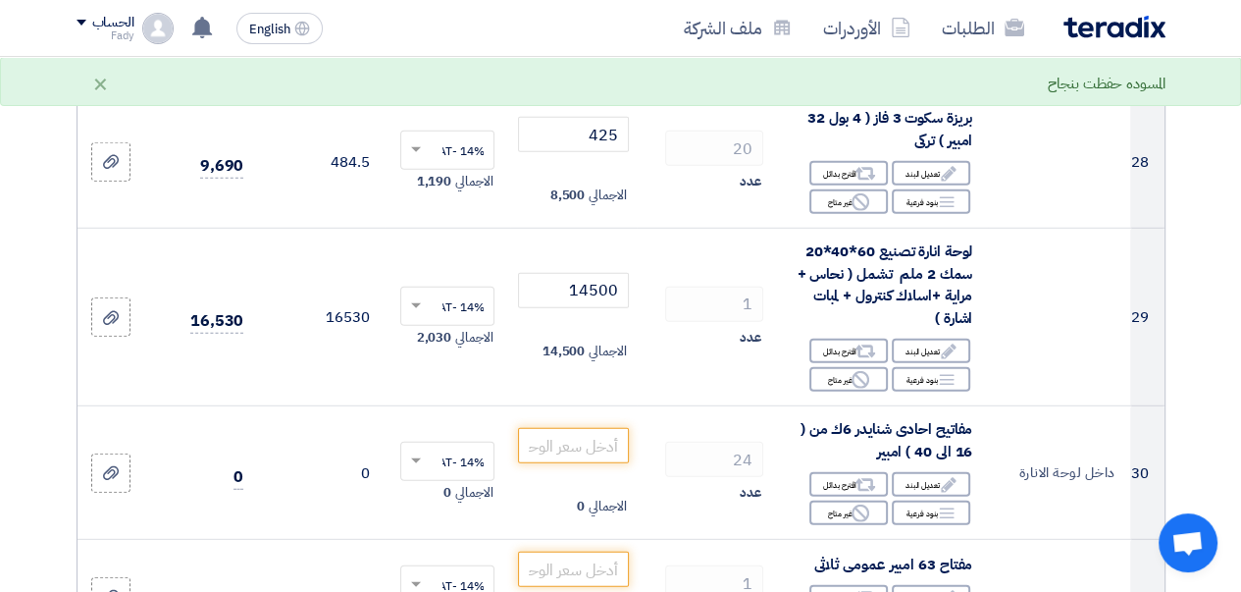
click at [690, 392] on td "1 عدد" at bounding box center [708, 318] width 142 height 178
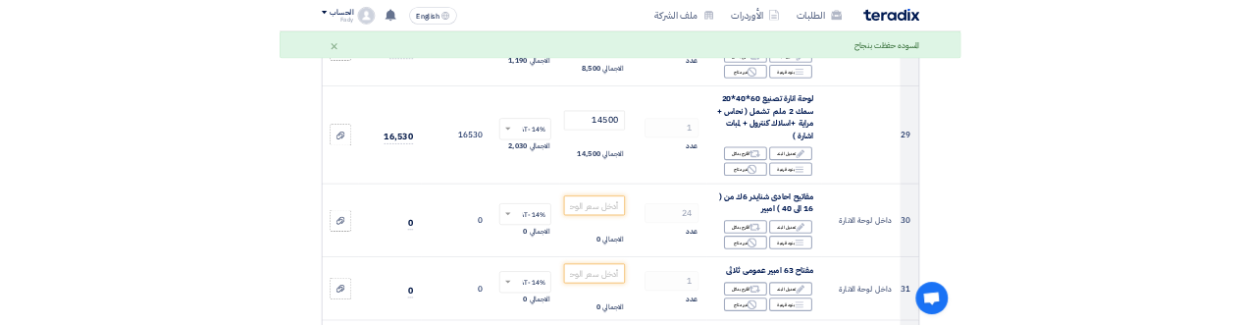
scroll to position [4634, 0]
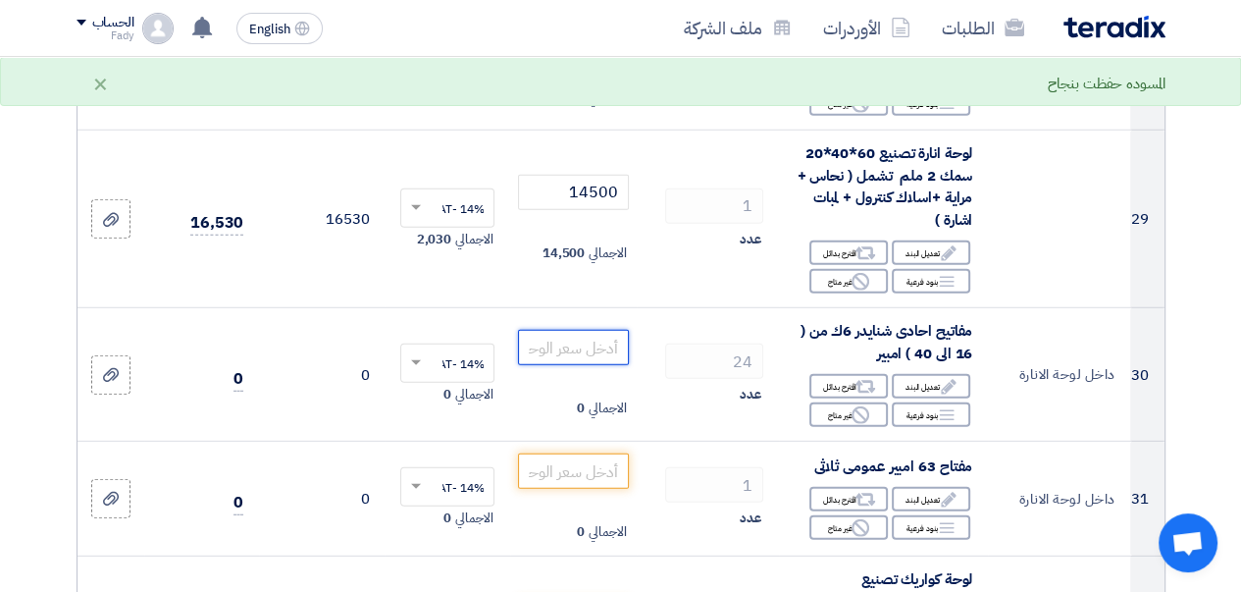
click at [567, 365] on input "number" at bounding box center [573, 347] width 110 height 35
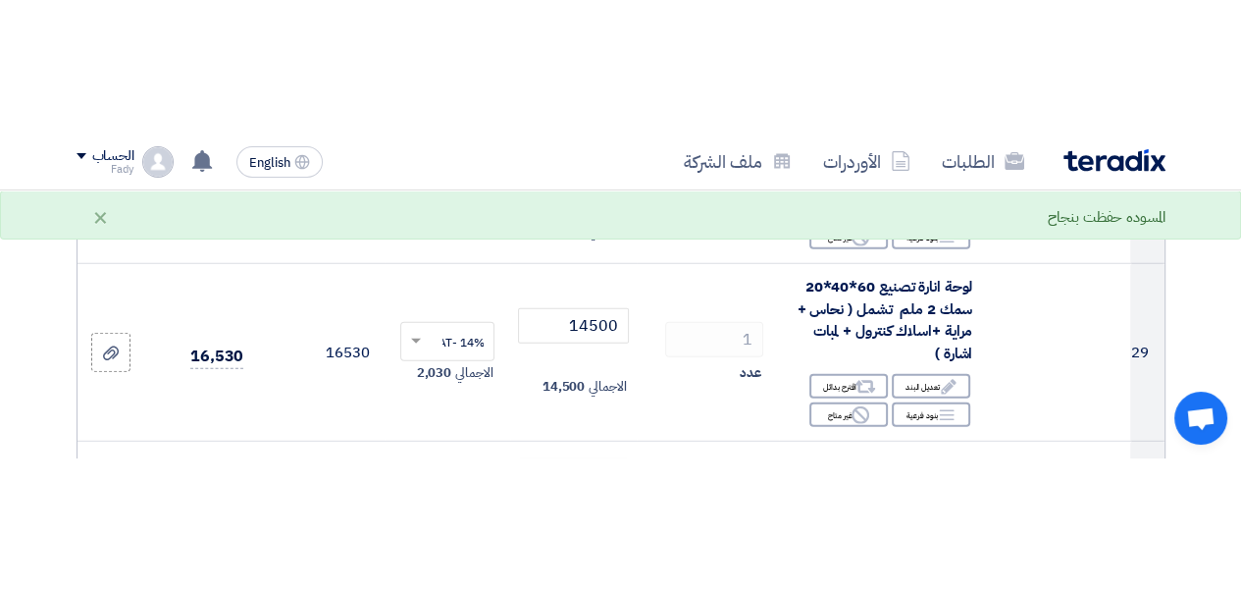
scroll to position [4692, 0]
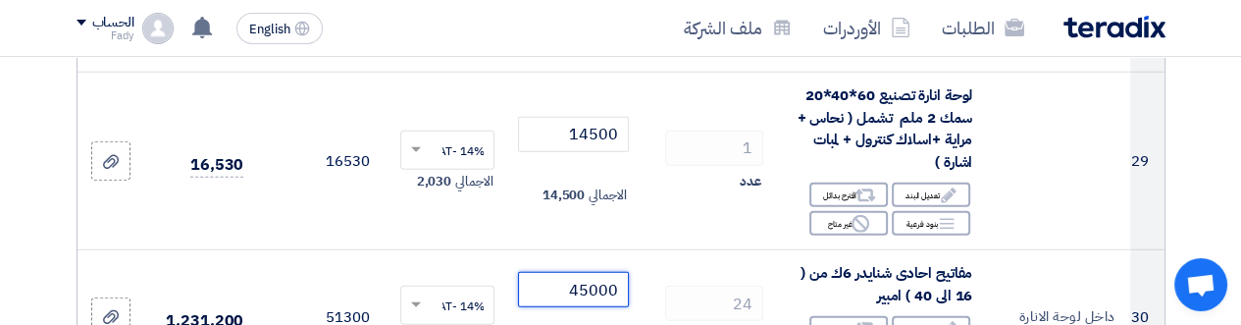
type input "45000"
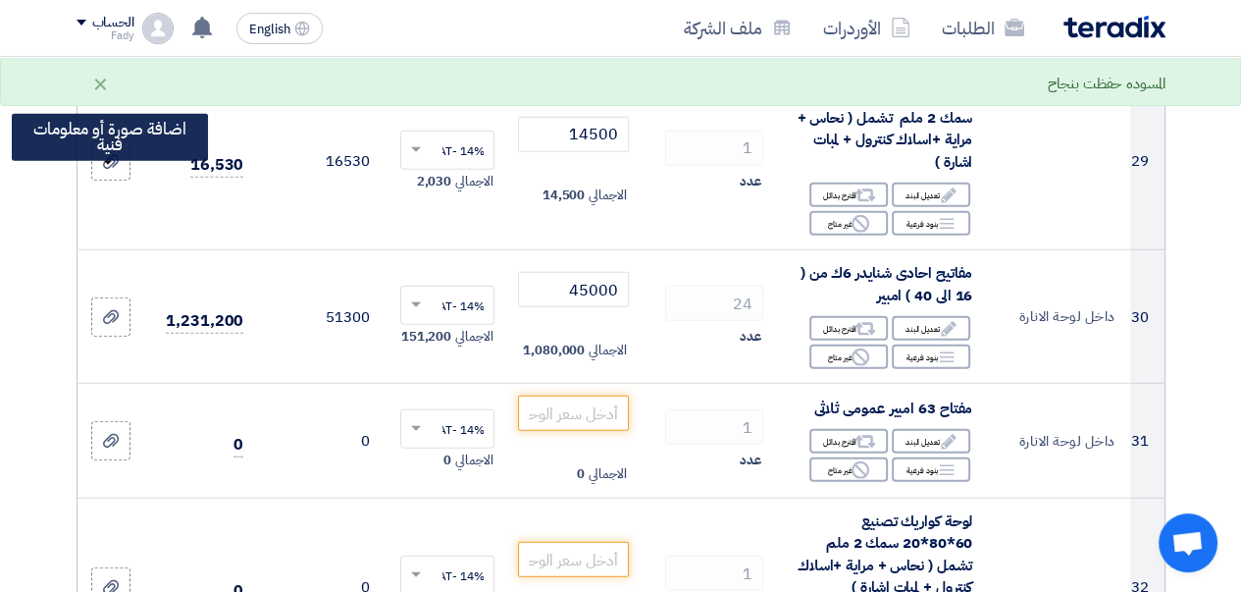
click at [111, 173] on div at bounding box center [111, 161] width 20 height 23
click at [0, 0] on input "file" at bounding box center [0, 0] width 0 height 0
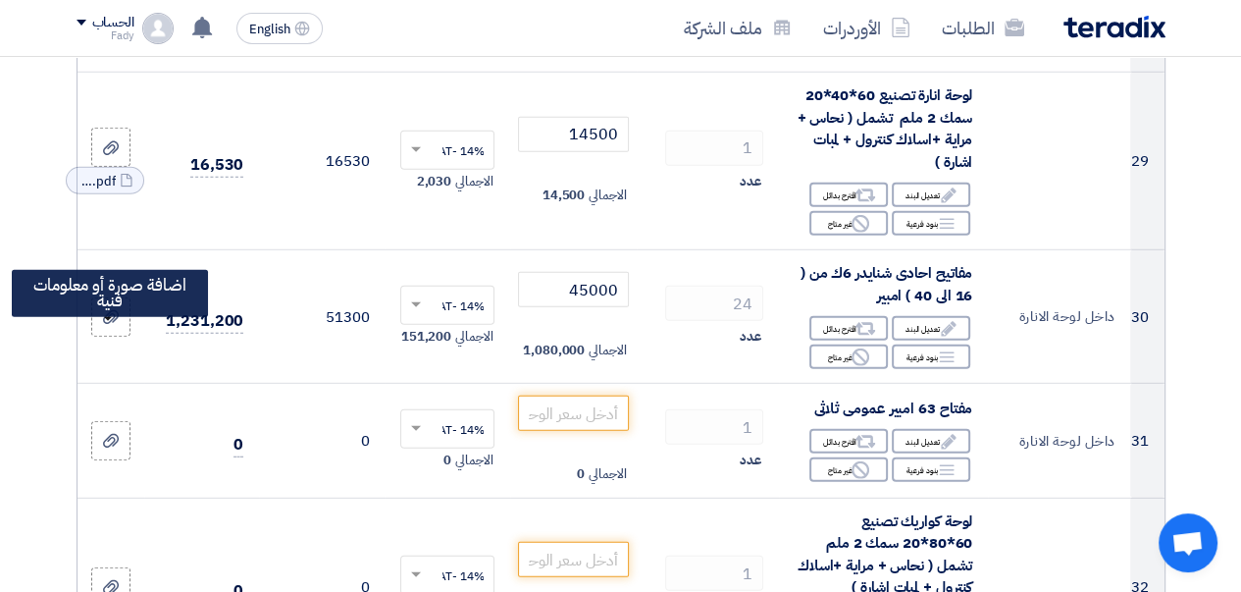
click at [116, 324] on use at bounding box center [111, 317] width 16 height 14
click at [0, 0] on input "file" at bounding box center [0, 0] width 0 height 0
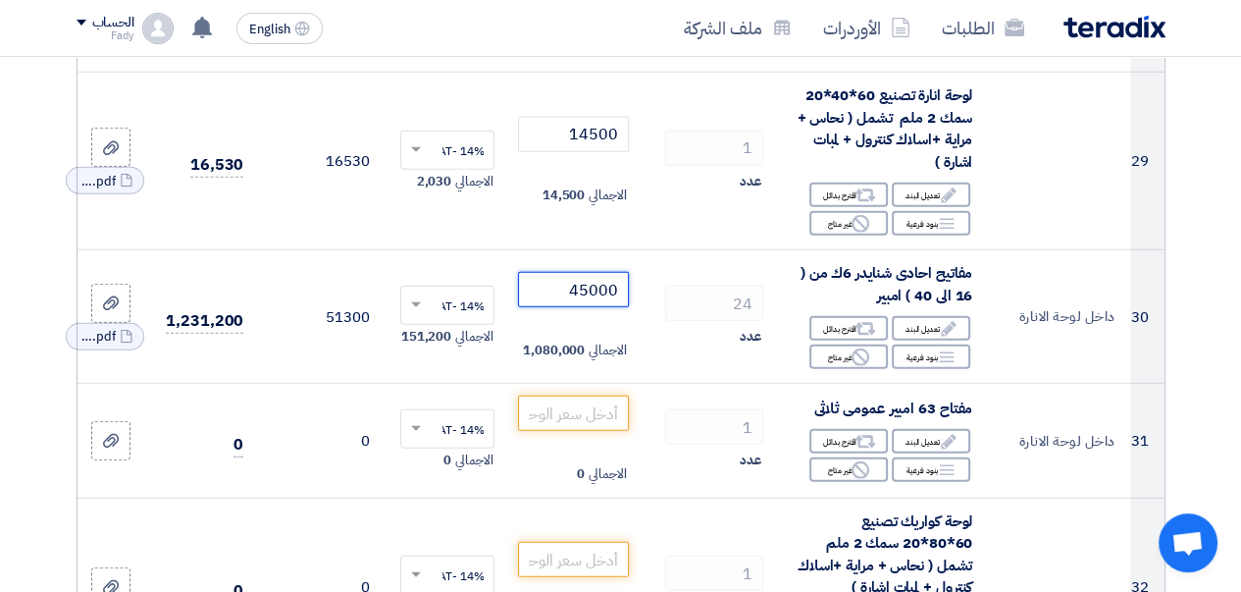
click at [716, 311] on tr "30 داخل لوحة الانارة مفاتيح احادى شنايدر 6ك من ( 16 الى 40 ) امبير Edit تعديل ا…" at bounding box center [621, 316] width 1087 height 133
click at [108, 311] on icon at bounding box center [111, 303] width 16 height 16
click at [0, 0] on input "file" at bounding box center [0, 0] width 0 height 0
click at [0, 0] on icon "Cancel" at bounding box center [0, 0] width 0 height 0
click at [673, 310] on tr "30 داخل لوحة الانارة مفاتيح احادى شنايدر 6ك من ( 16 الى 40 ) امبير Edit تعديل ا…" at bounding box center [621, 316] width 1087 height 133
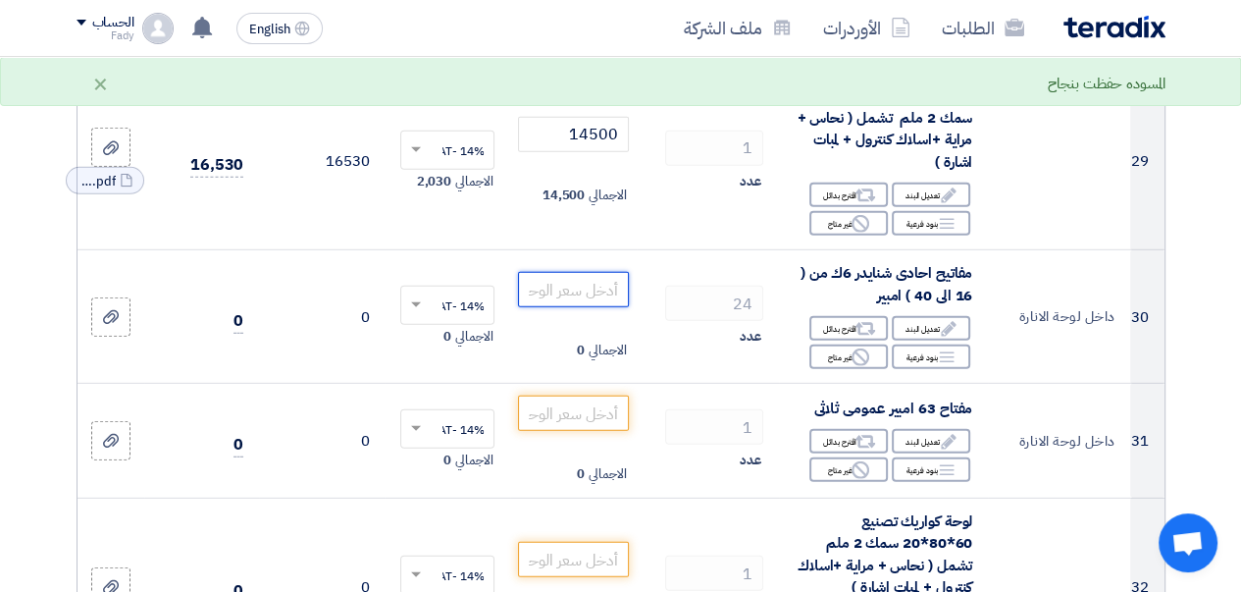
scroll to position [4594, 0]
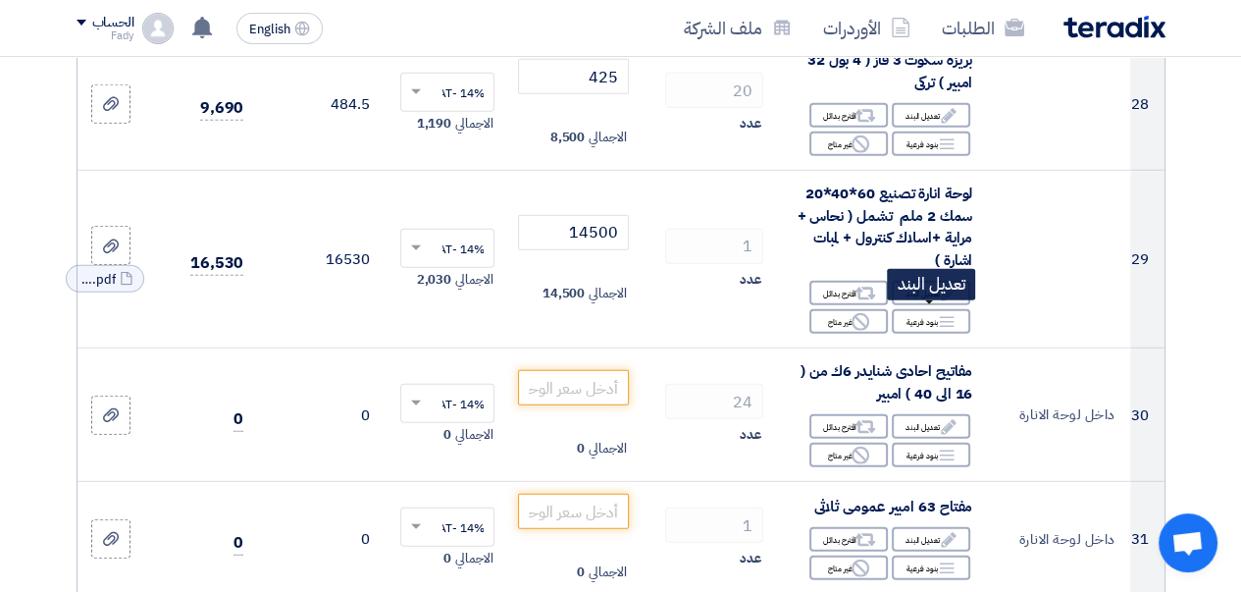
click at [922, 305] on div "Edit تعديل البند" at bounding box center [931, 293] width 78 height 25
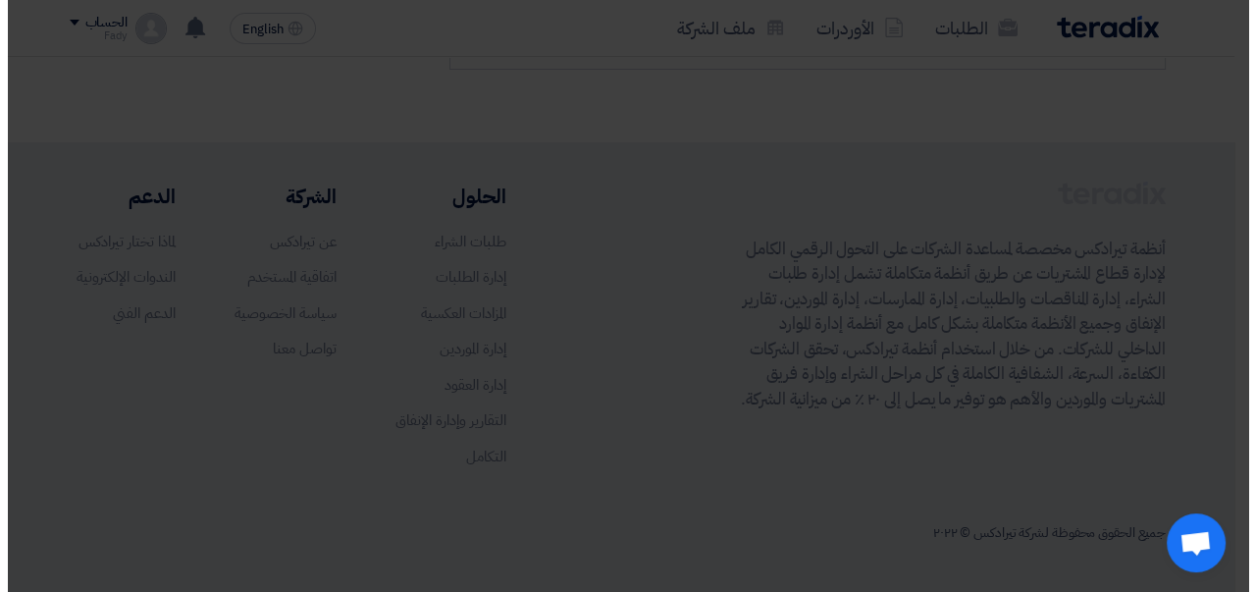
scroll to position [1643, 0]
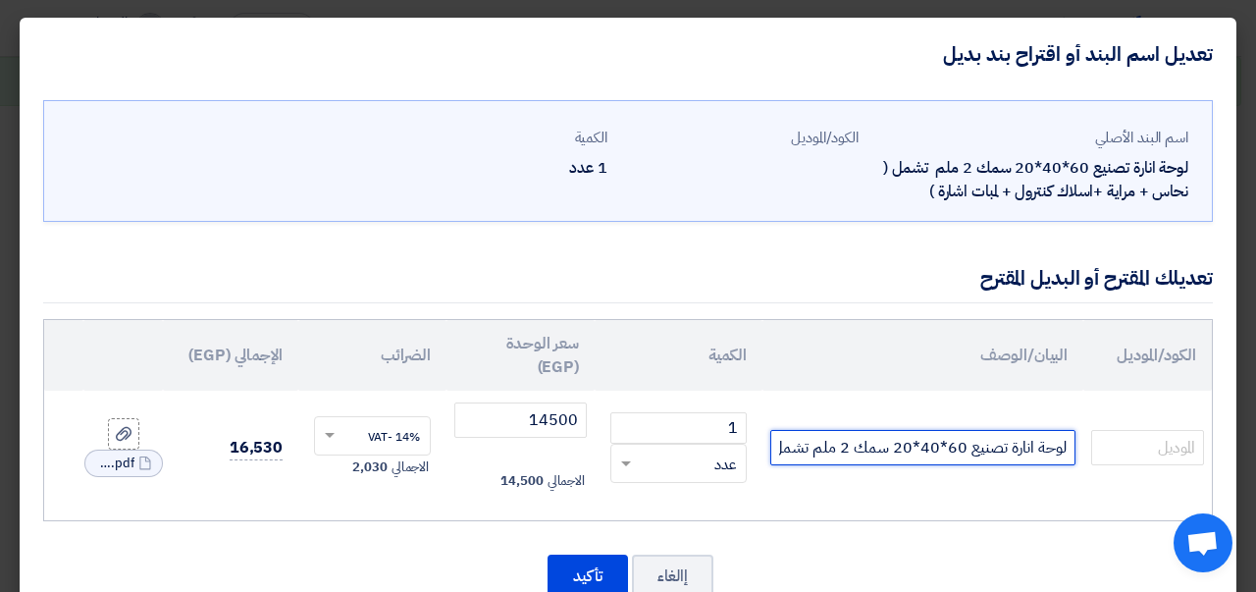
click at [779, 448] on input "لوحة انارة تصنيع 60*40*20 سمك 2 ملم تشمل ( نحاس + مراية +اسلاك كنترول + لمبات ا…" at bounding box center [922, 447] width 305 height 35
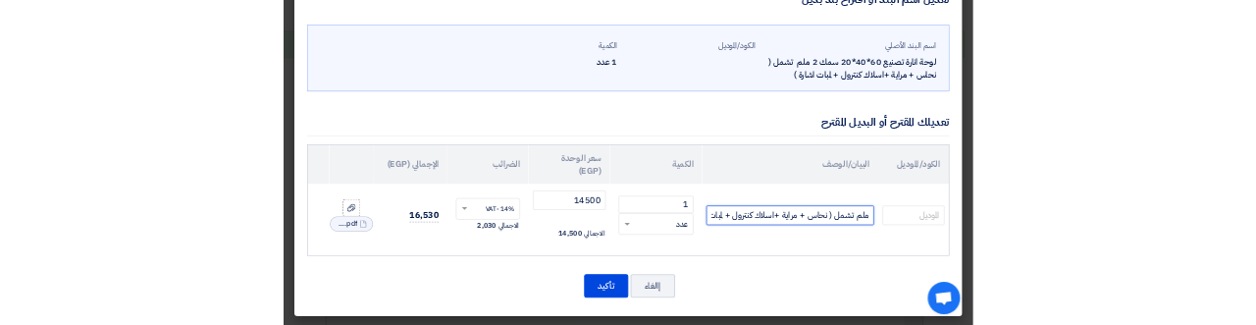
scroll to position [0, -278]
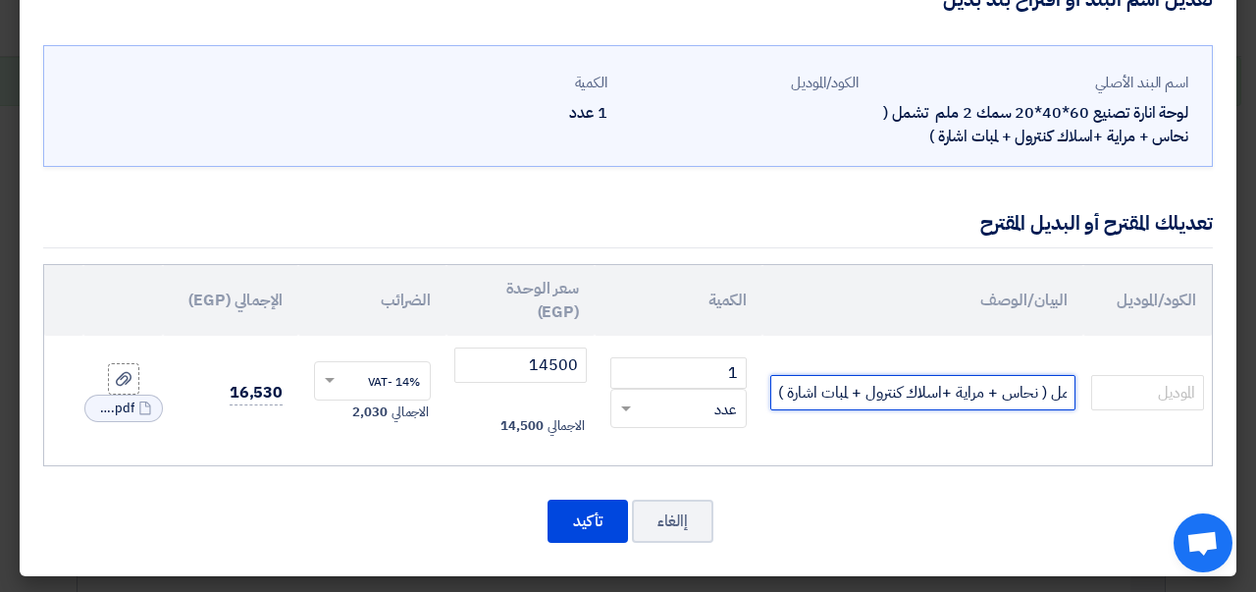
drag, startPoint x: 784, startPoint y: 393, endPoint x: 739, endPoint y: 388, distance: 45.5
click at [739, 388] on tr "لوحة انارة تصنيع 60*40*20 سمك 2 ملم تشمل ( نحاس + مراية +اسلاك كنترول + لمبات ا…" at bounding box center [628, 393] width 1168 height 114
click at [787, 389] on input "لوحة انارة تصنيع 60*40*20 سمك 2 ملم تشمل ( نحاس + مراية +اسلاك كنترول + لمبات ا…" at bounding box center [922, 392] width 305 height 35
click at [783, 395] on input "لوحة انارة تصنيع 60*40*20 سمك 2 ملم تشمل ( نحاس + مراية +اسلاك كنترول + لمبات ا…" at bounding box center [922, 392] width 305 height 35
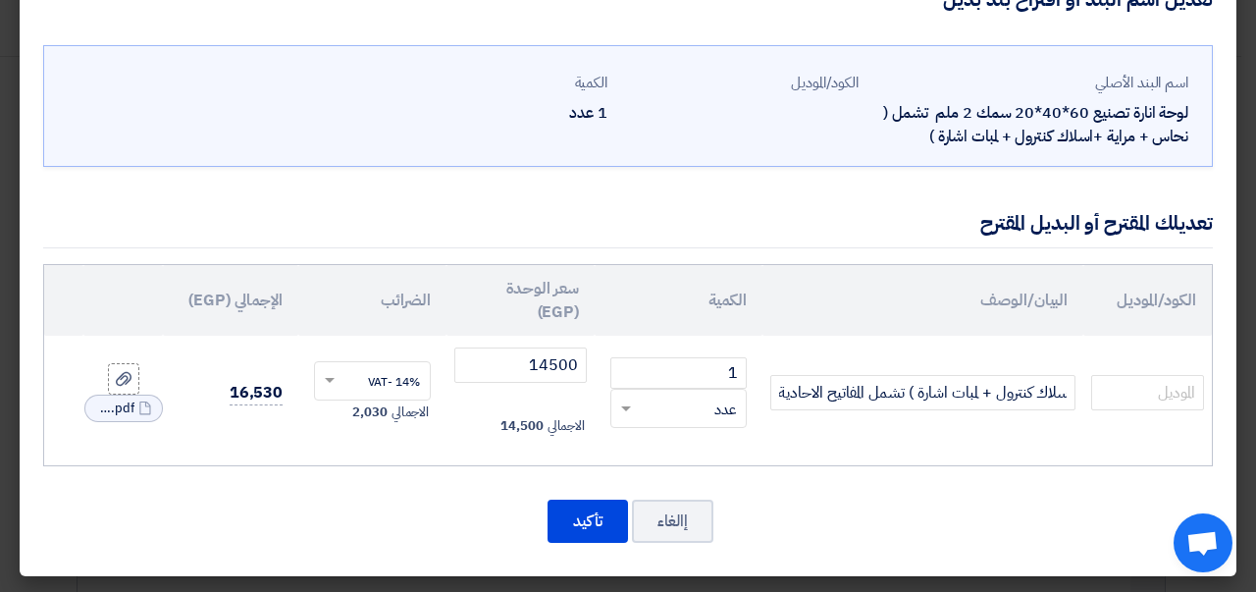
scroll to position [0, 0]
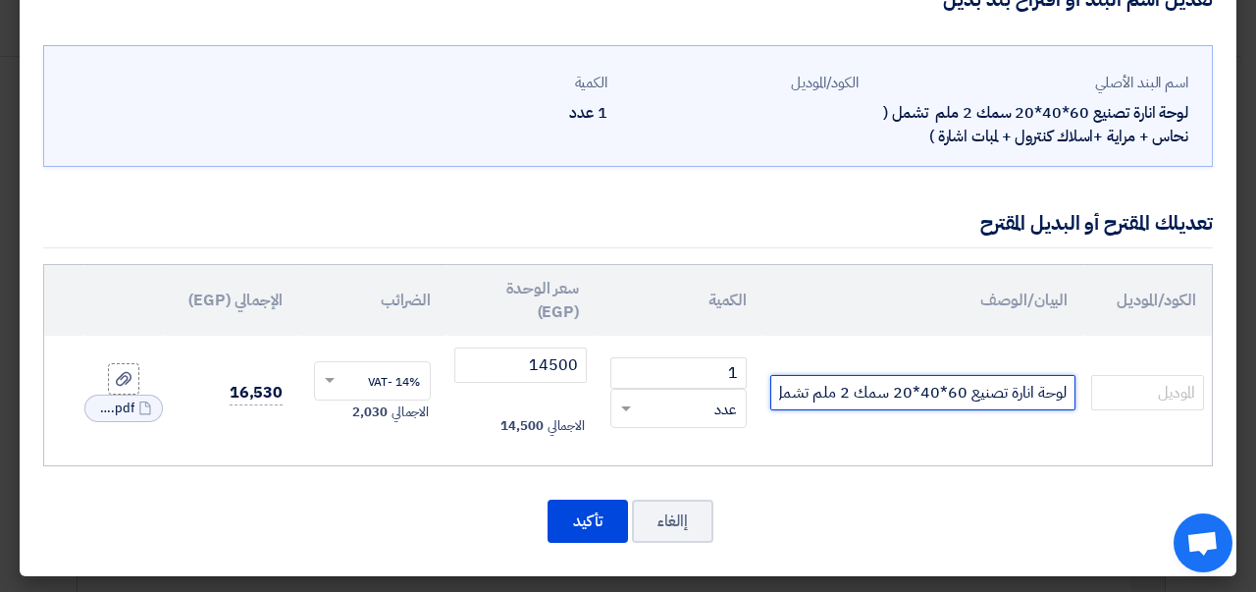
click at [797, 395] on input "لوحة انارة تصنيع 60*40*20 سمك 2 ملم تشمل ( نحاس + مراية +اسلاك كنترول + لمبات ا…" at bounding box center [922, 392] width 305 height 35
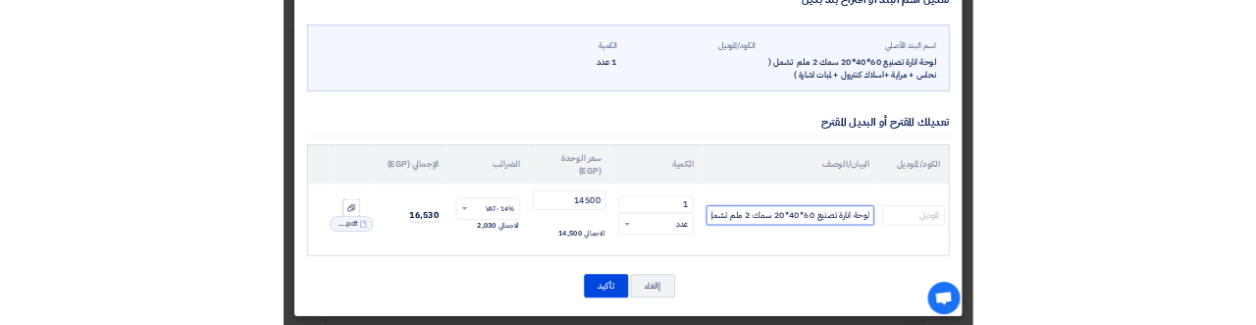
scroll to position [0, -413]
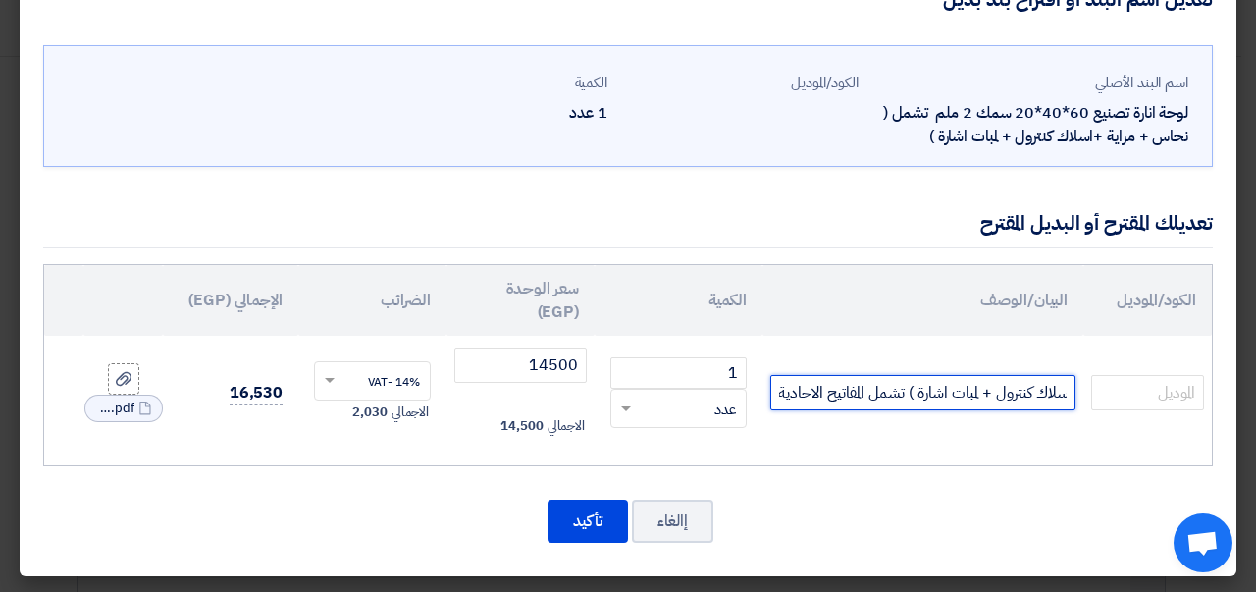
drag, startPoint x: 834, startPoint y: 385, endPoint x: 692, endPoint y: 383, distance: 142.3
click at [692, 383] on tr "لوحة انارة تصنيع 60*40*20 سمك 2 ملم تشمل ( نحاس + مراية +اسلاك كنترول + لمبات ا…" at bounding box center [628, 393] width 1168 height 114
click at [790, 389] on input "لوحة انارة تصنيع 60*40*20 سمك 2 ملم تشمل ( نحاس + مراية +اسلاك كنترول + لمبات ا…" at bounding box center [922, 392] width 305 height 35
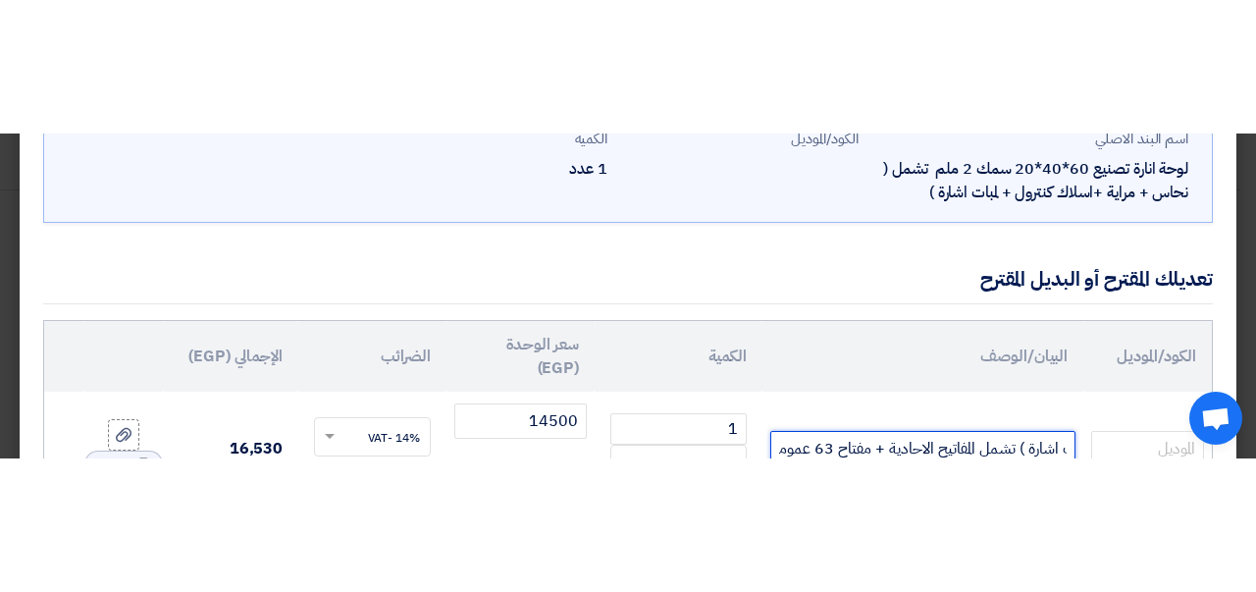
scroll to position [0, -529]
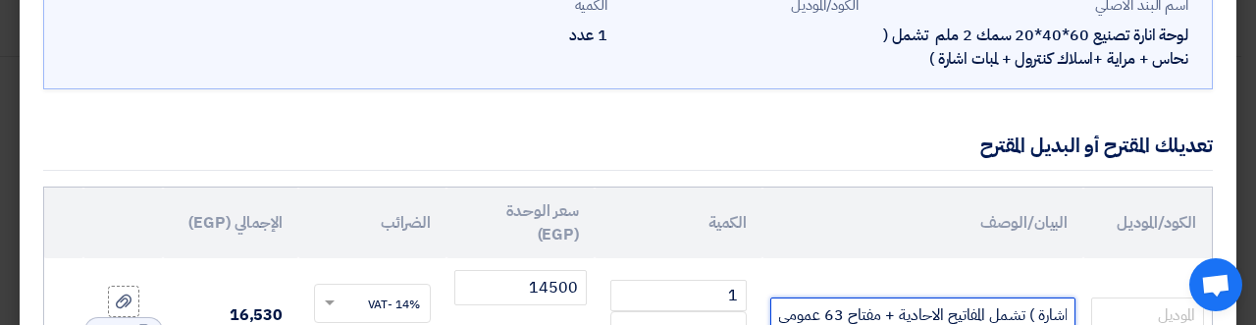
type input "لوحة انارة تصنيع 60*40*20 سمك 2 ملم تشمل ( نحاس + مراية +اسلاك كنترول + لمبات ا…"
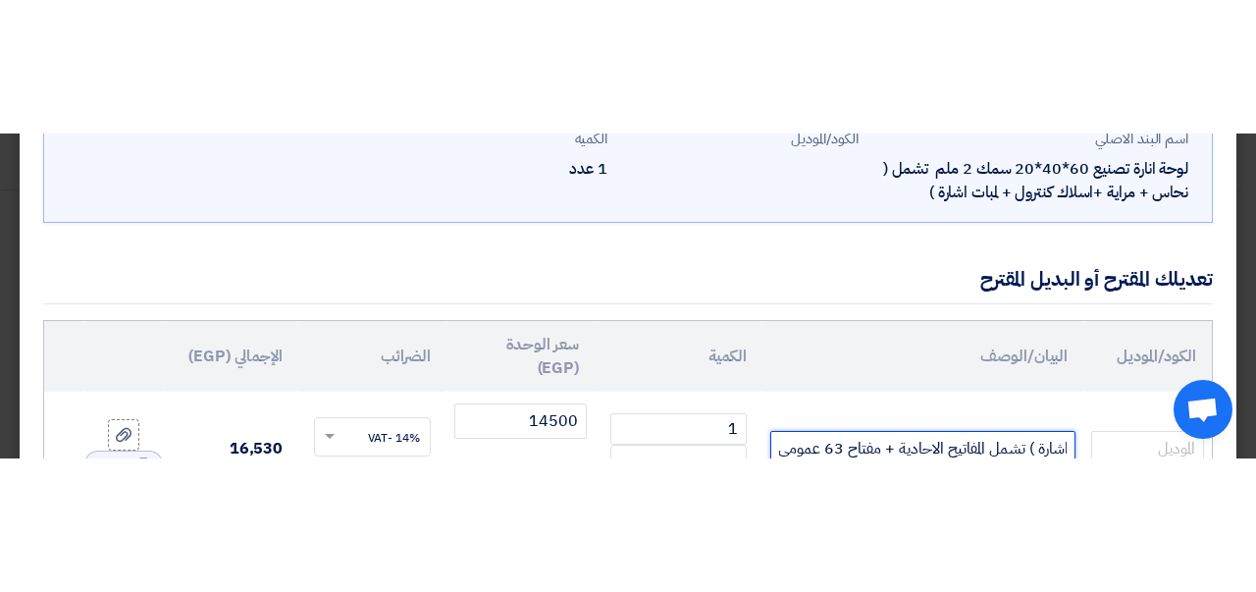
scroll to position [55, 0]
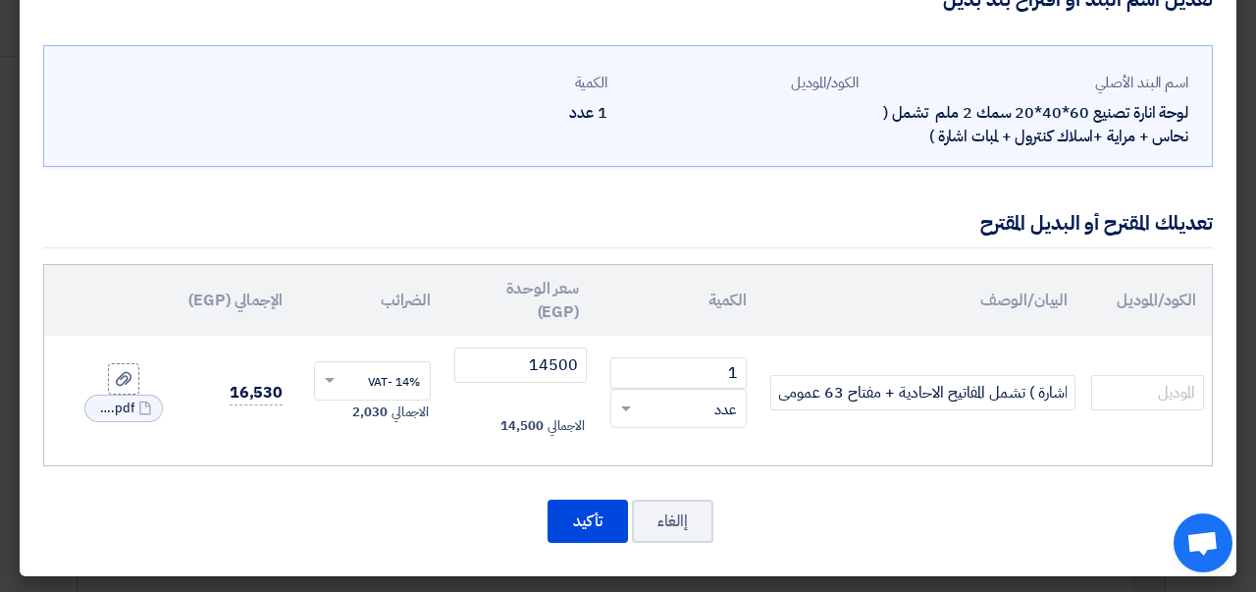
click at [1149, 316] on th "الكود/الموديل" at bounding box center [1147, 300] width 129 height 71
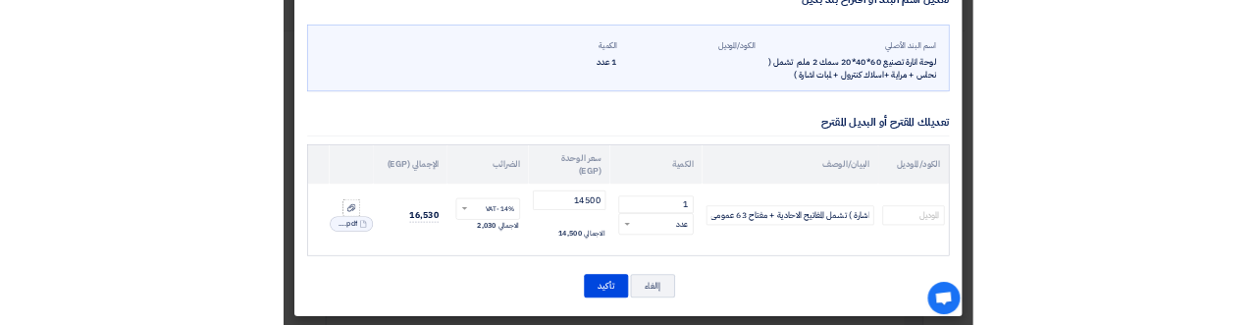
scroll to position [0, 0]
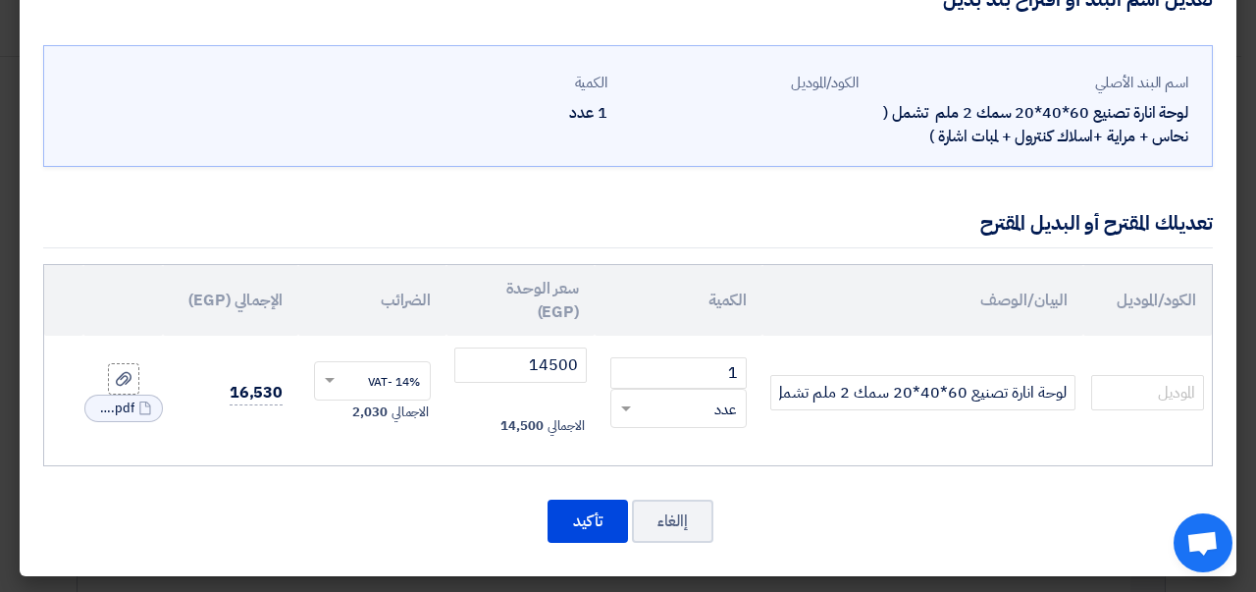
click at [1113, 424] on td at bounding box center [1147, 393] width 129 height 114
click at [1147, 382] on input "text" at bounding box center [1147, 392] width 113 height 35
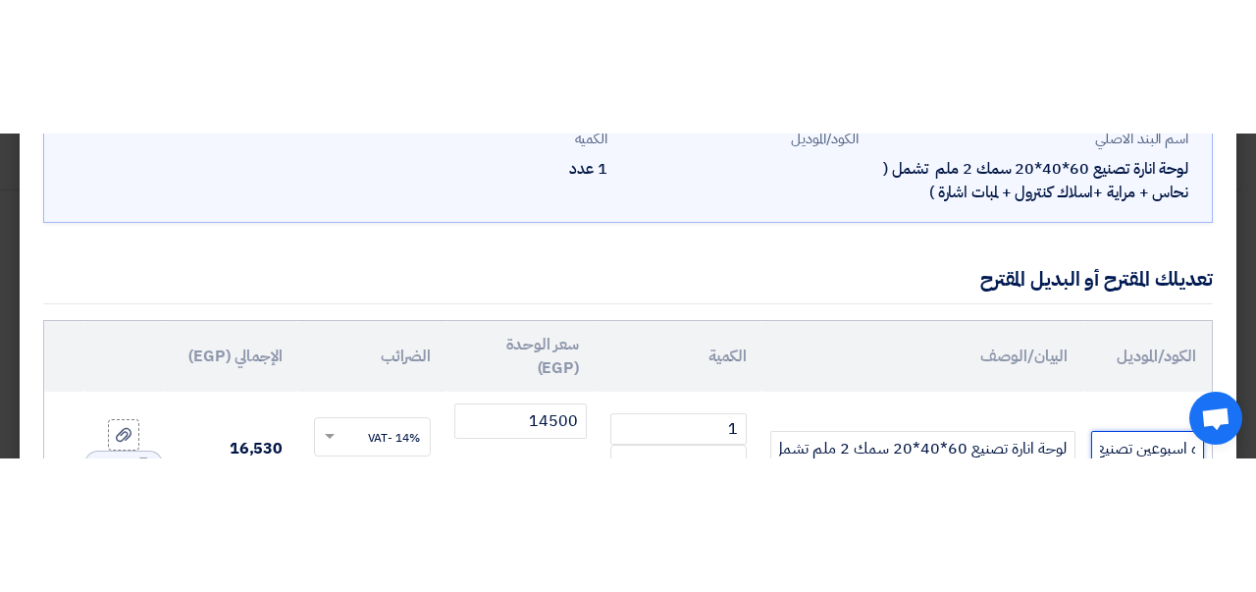
scroll to position [0, -57]
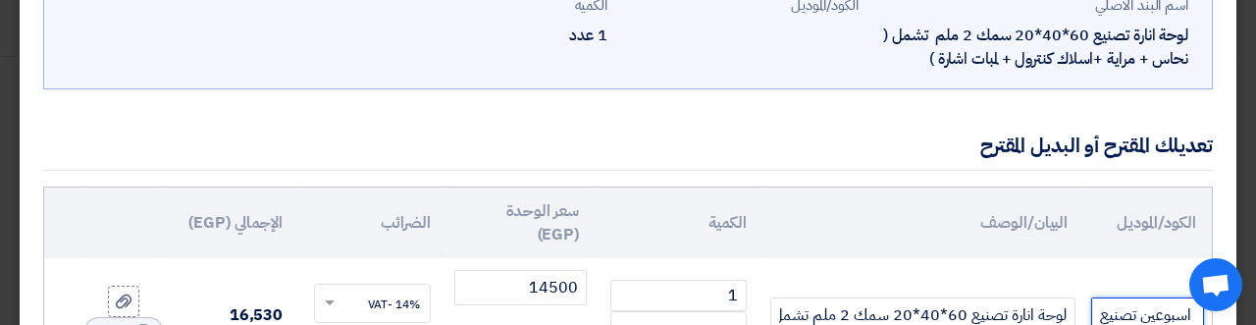
type input "تحتاج لمده اسبوعين تصنيع"
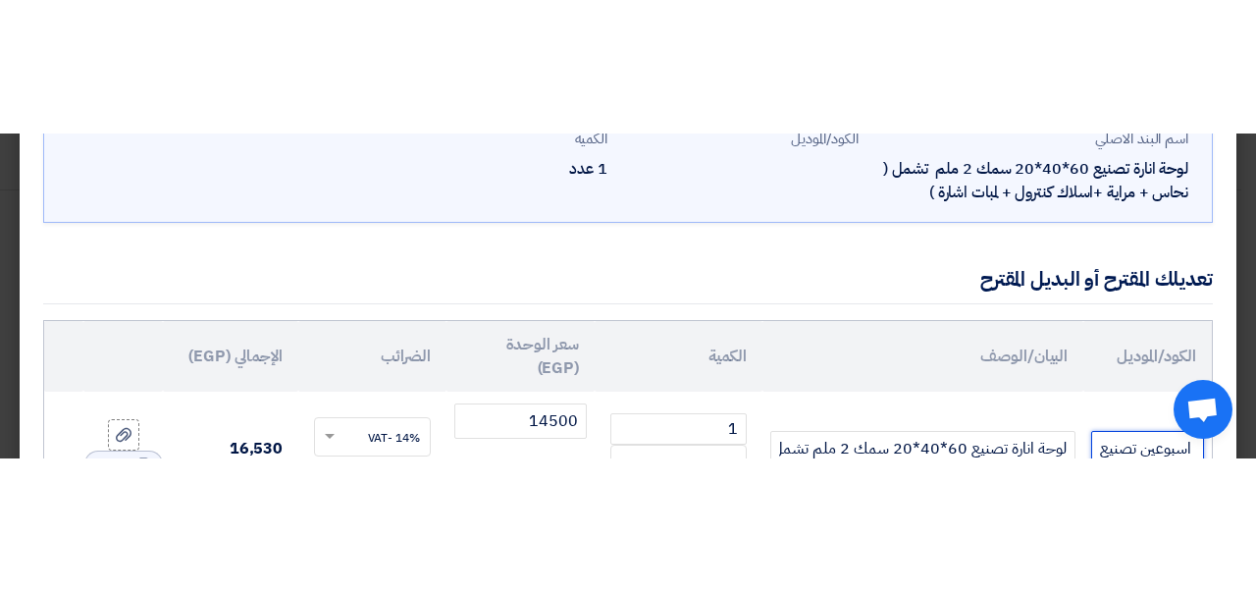
scroll to position [55, 0]
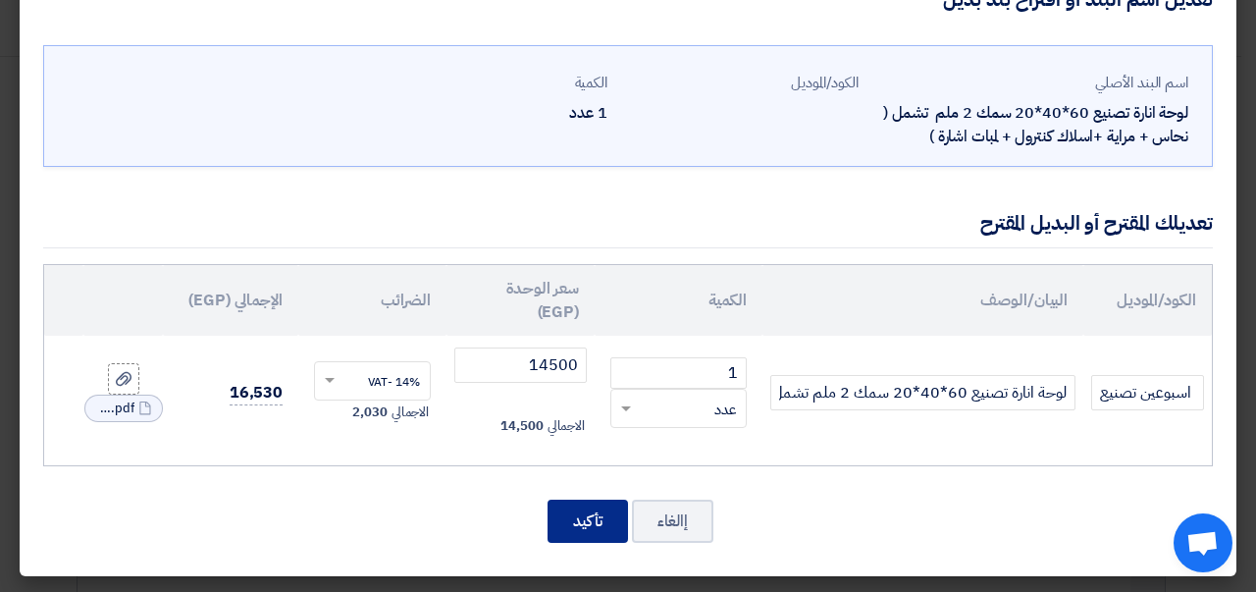
click at [587, 526] on button "تأكيد" at bounding box center [588, 520] width 80 height 43
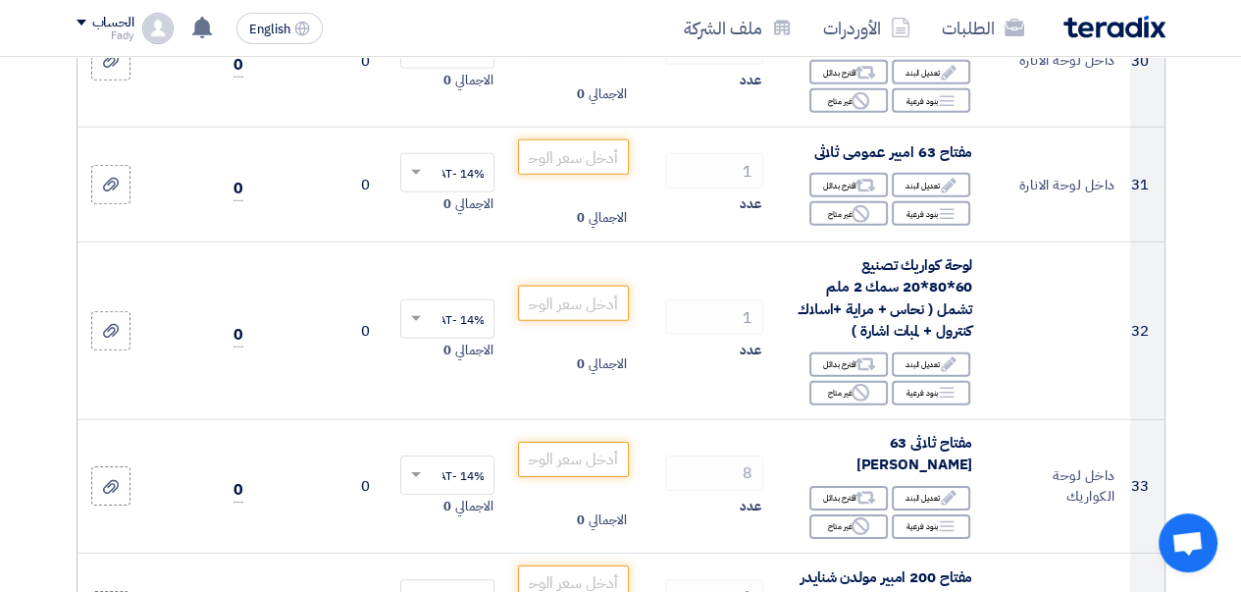
scroll to position [5037, 0]
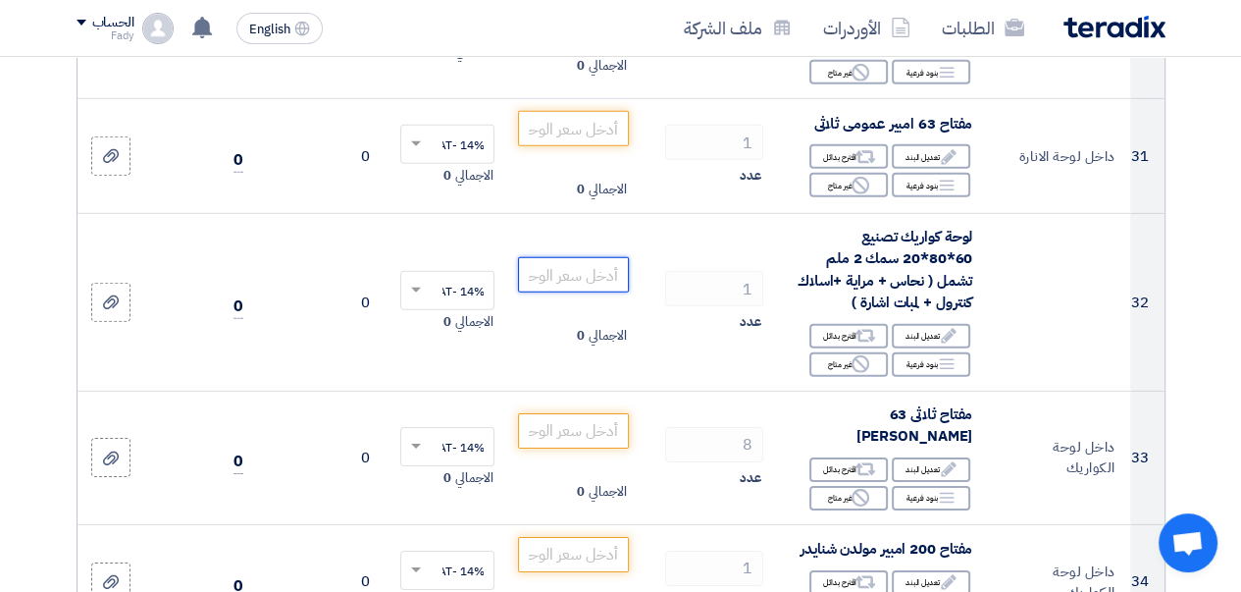
drag, startPoint x: 586, startPoint y: 293, endPoint x: 611, endPoint y: 308, distance: 29.5
click at [585, 292] on input "number" at bounding box center [573, 274] width 110 height 35
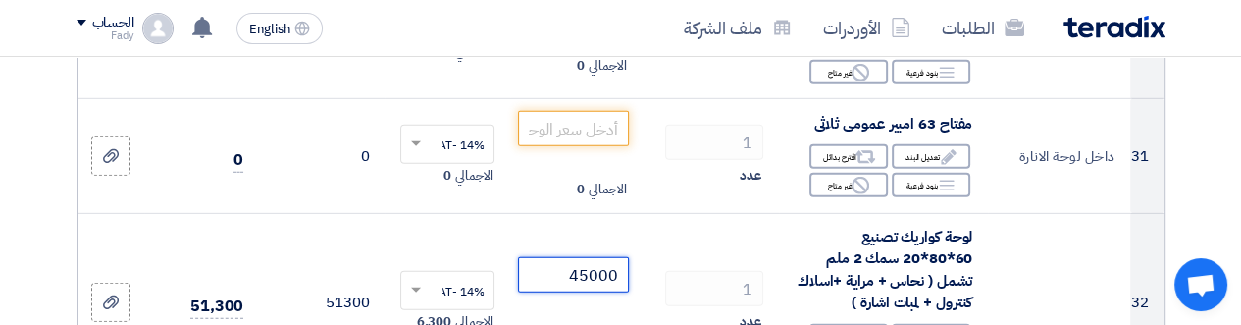
type input "45000"
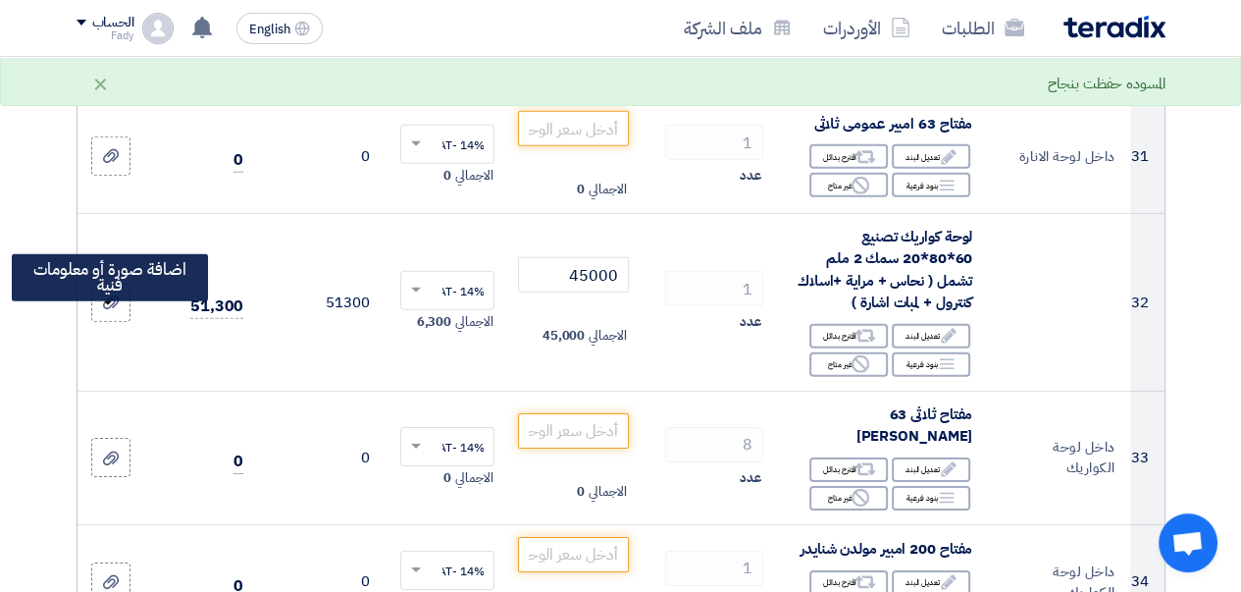
click at [108, 310] on icon at bounding box center [111, 302] width 16 height 16
click at [0, 0] on input "file" at bounding box center [0, 0] width 0 height 0
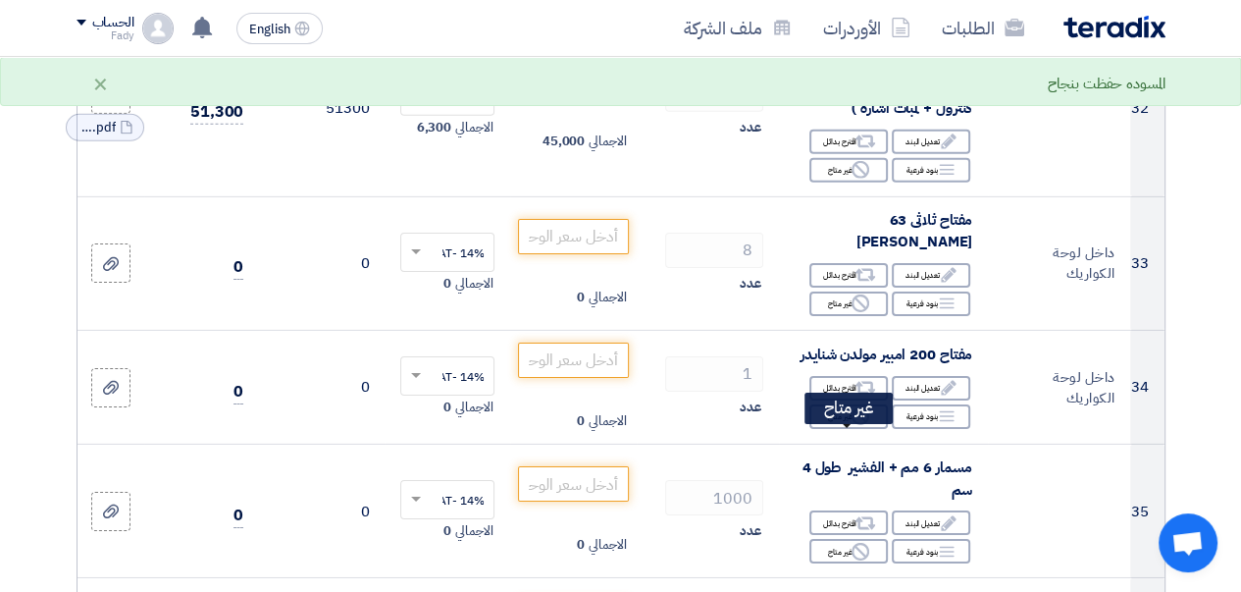
scroll to position [5135, 0]
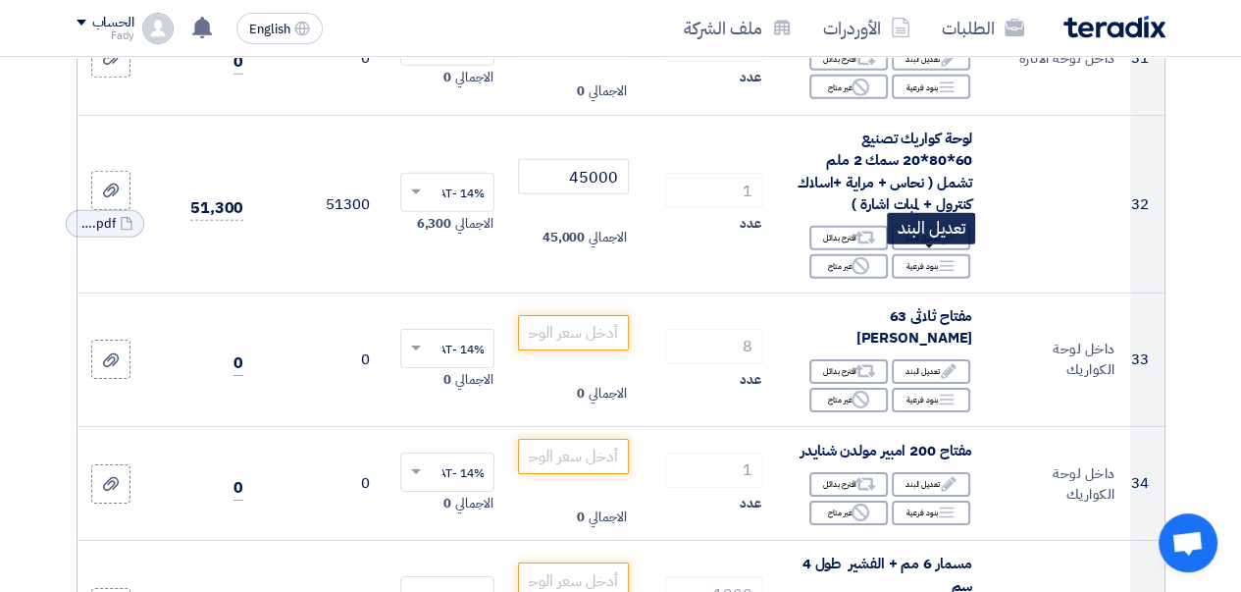
click at [925, 250] on div "Edit تعديل البند" at bounding box center [931, 238] width 78 height 25
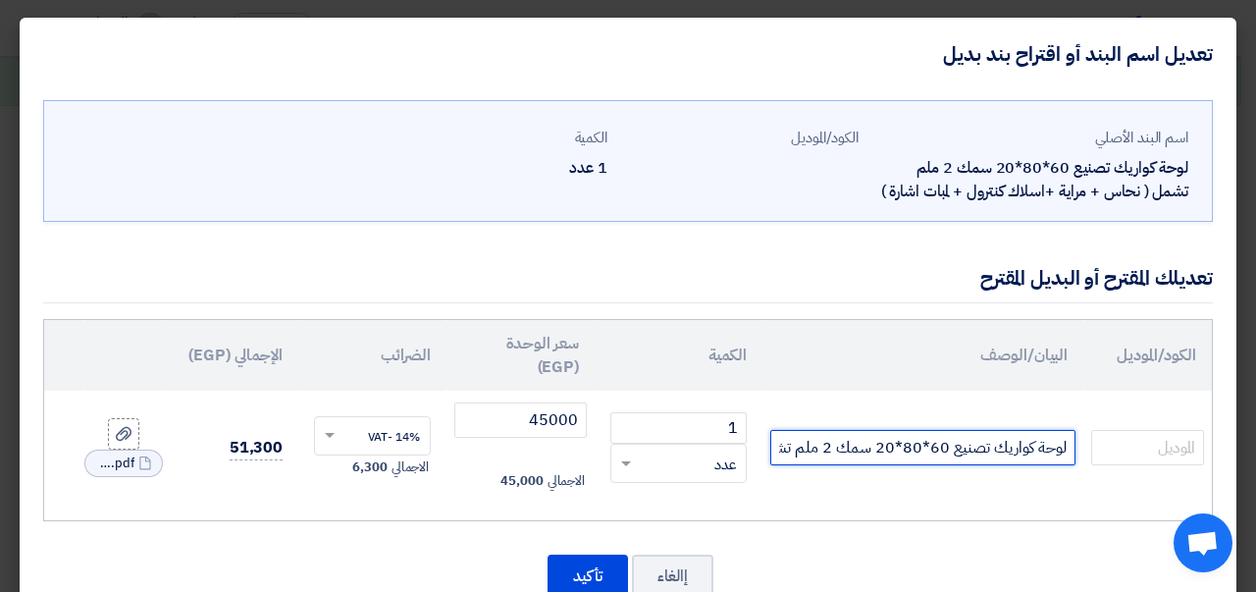
scroll to position [0, -295]
drag, startPoint x: 840, startPoint y: 446, endPoint x: 666, endPoint y: 429, distance: 174.6
click at [666, 429] on tr "لوحة كواريك تصنيع 60*80*20 سمك 2 ملم تشمل ( نحاس + مراية +اسلاك كنترول + لمبات …" at bounding box center [628, 448] width 1168 height 114
drag, startPoint x: 785, startPoint y: 450, endPoint x: 780, endPoint y: 476, distance: 26.0
click at [785, 449] on input "لوحة كواريك تصنيع 60*80*20 سمك 2 ملم تشمل ( نحاس + مراية +اسلاك كنترول + لمبات …" at bounding box center [922, 447] width 305 height 35
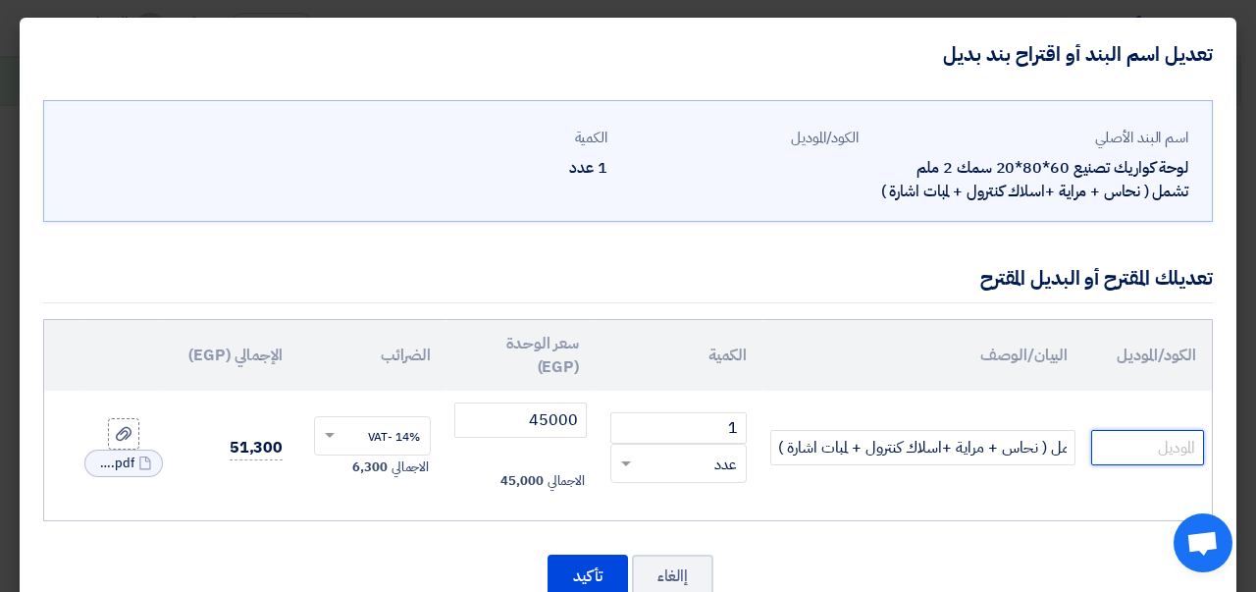
click at [1163, 435] on input "text" at bounding box center [1147, 447] width 113 height 35
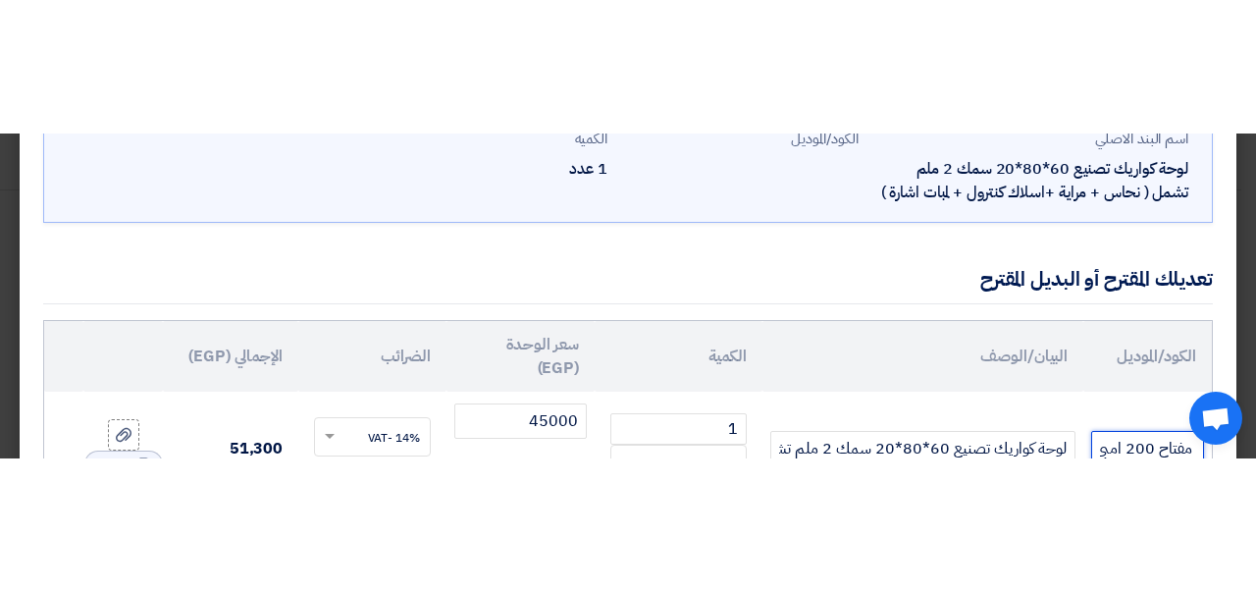
scroll to position [0, -361]
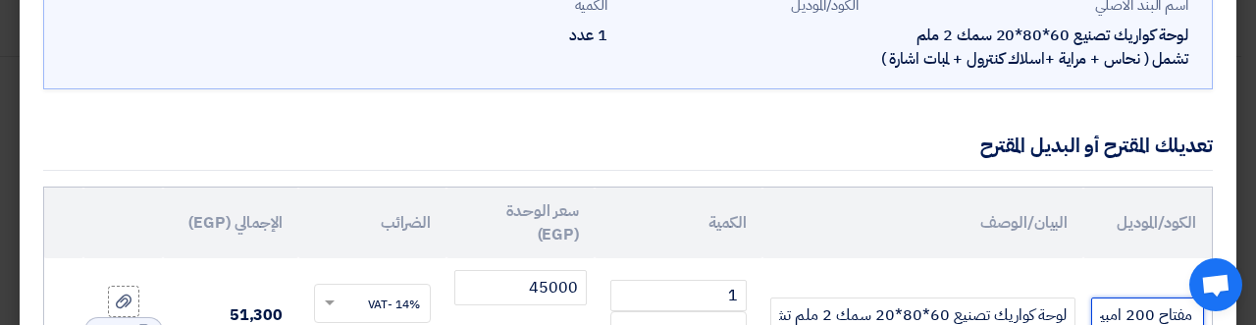
type input "تحتاج اسبوعين تصنيع و السعر شامل عدد 8 مفتاح 63 امبير + مفتاح 200 امبير"
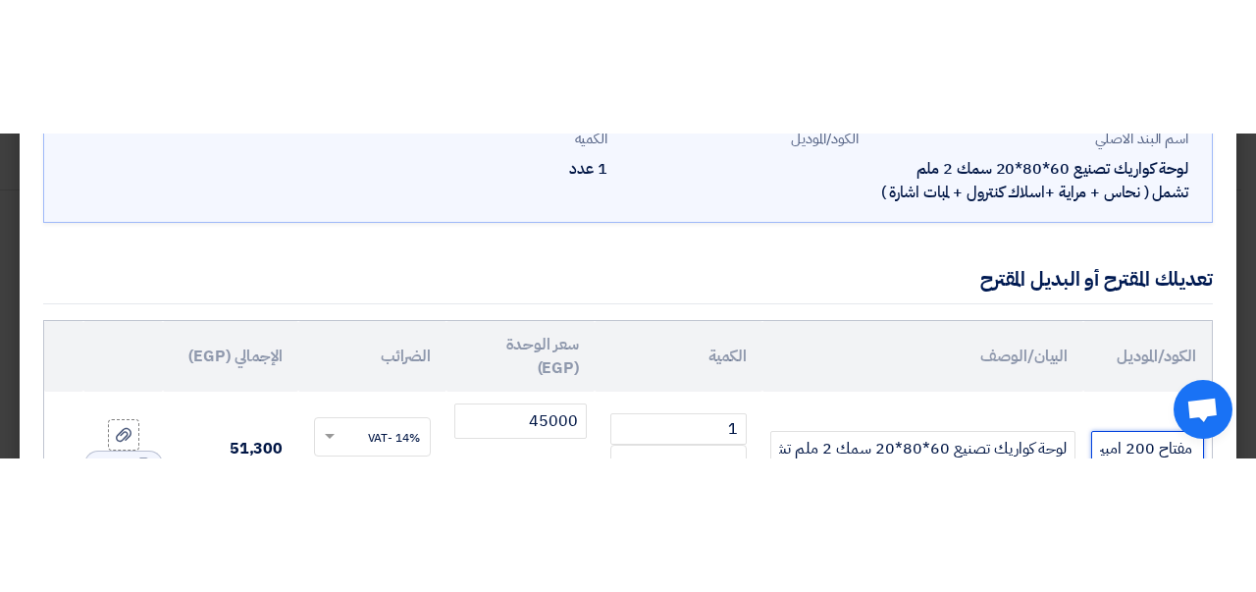
scroll to position [55, 0]
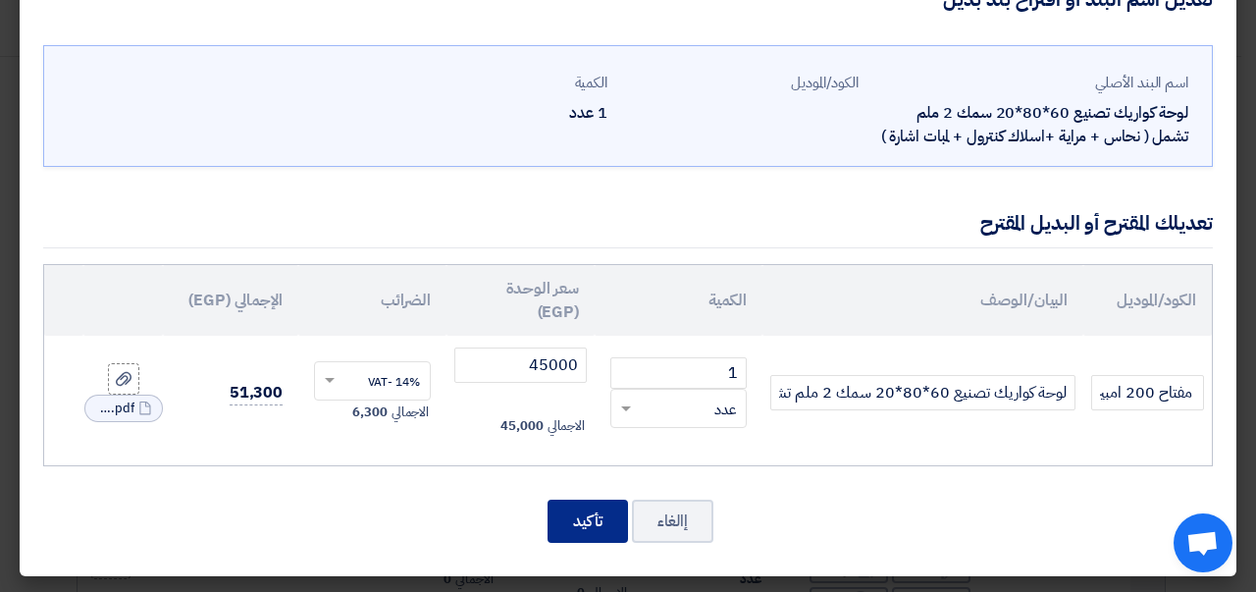
click at [578, 528] on button "تأكيد" at bounding box center [588, 520] width 80 height 43
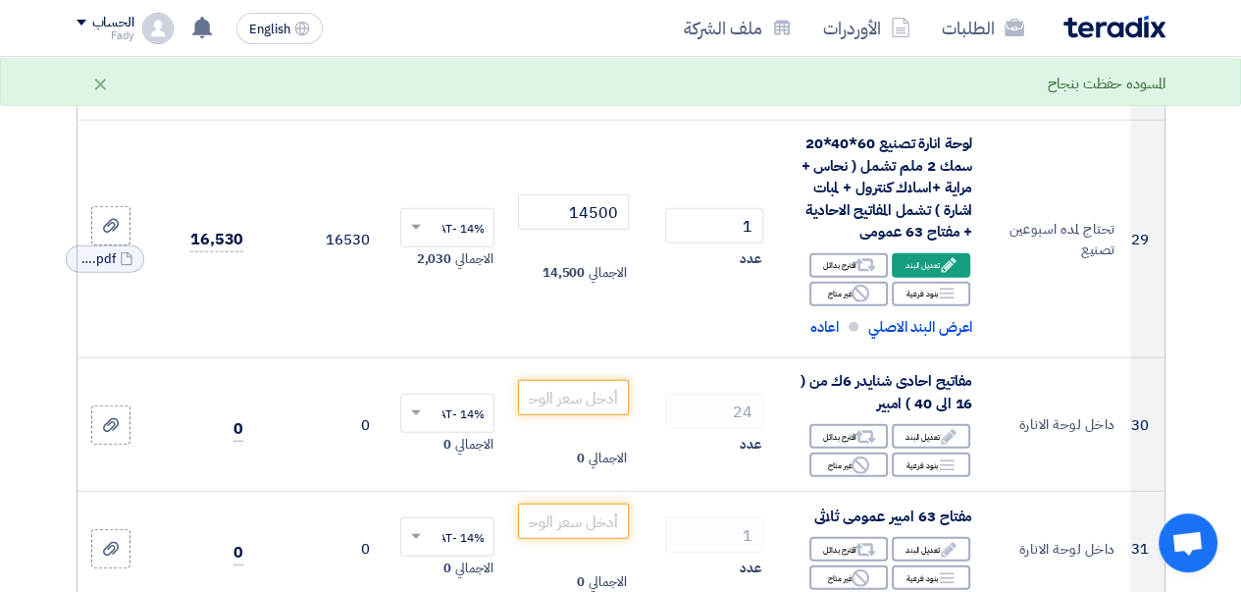
scroll to position [4742, 0]
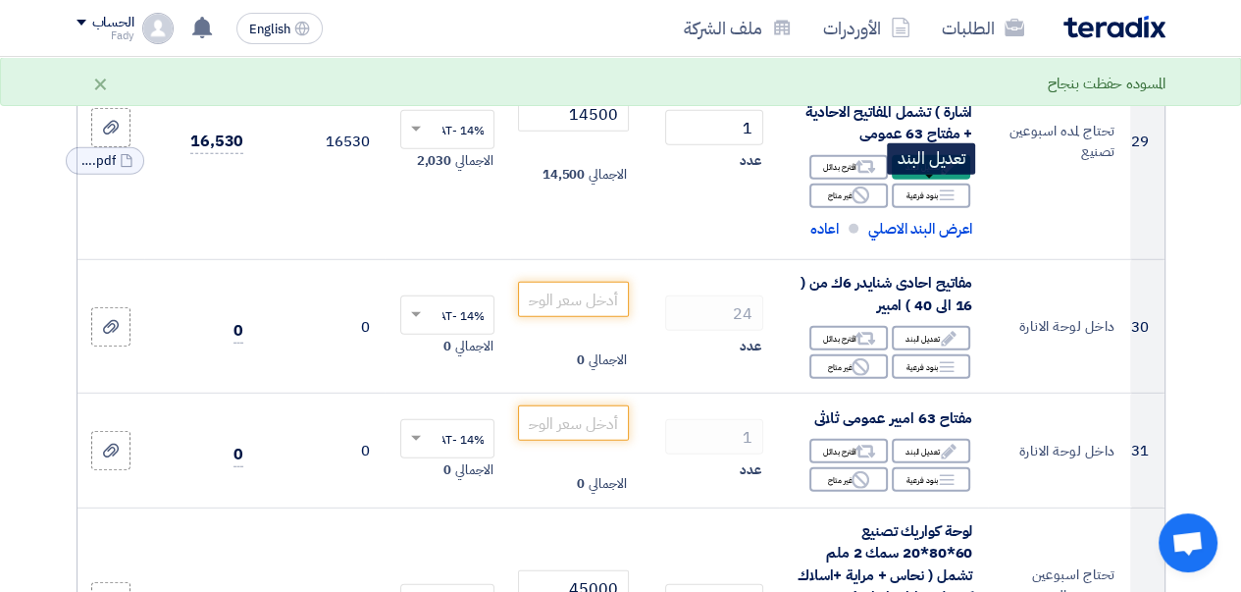
click at [924, 180] on div "Edit تعديل البند" at bounding box center [931, 167] width 78 height 25
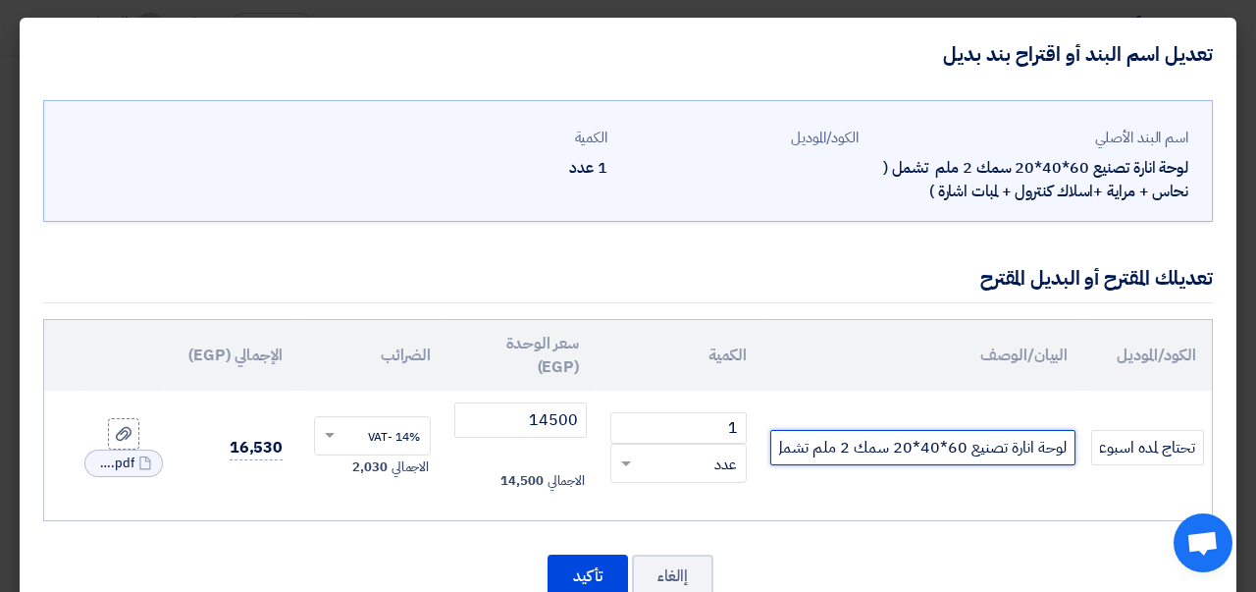
scroll to position [0, -532]
drag, startPoint x: 686, startPoint y: 447, endPoint x: 571, endPoint y: 445, distance: 114.8
click at [571, 445] on tr "تحتاج لمده اسبوعين تصنيع لوحة انارة تصنيع 60*40*20 سمك 2 ملم تشمل ( نحاس + مراي…" at bounding box center [628, 448] width 1168 height 114
click at [793, 451] on input "لوحة انارة تصنيع 60*40*20 سمك 2 ملم تشمل ( نحاس + مراية +اسلاك كنترول + لمبات ا…" at bounding box center [922, 447] width 305 height 35
drag, startPoint x: 787, startPoint y: 450, endPoint x: 1034, endPoint y: 448, distance: 247.3
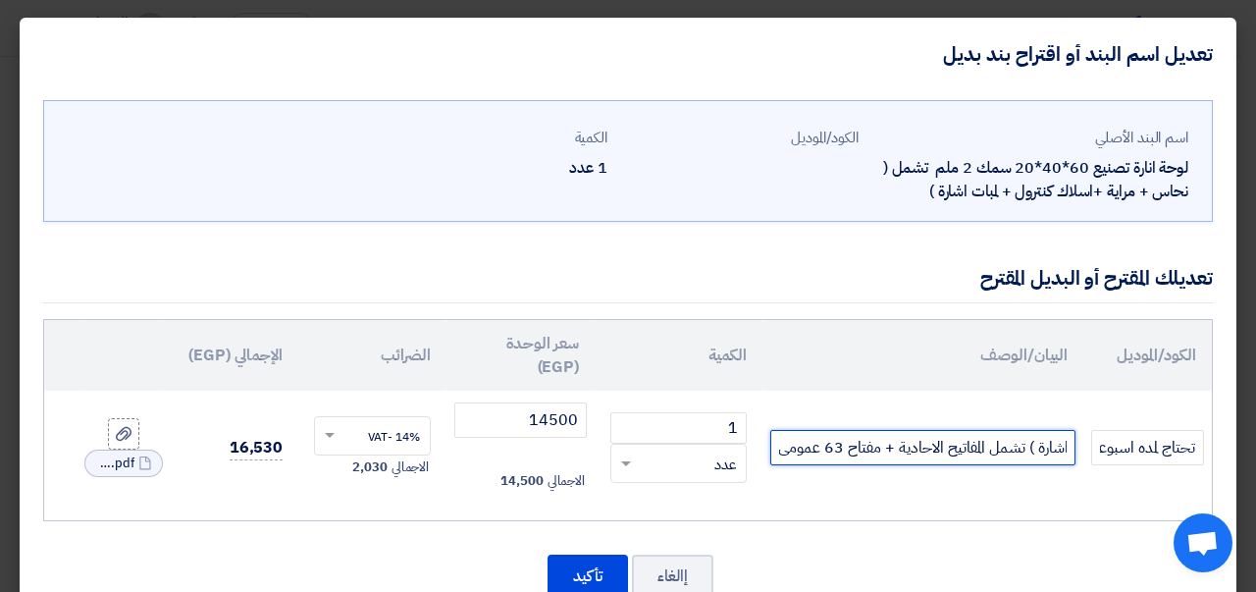
click at [1034, 448] on input "لوحة انارة تصنيع 60*40*20 سمك 2 ملم تشمل ( نحاس + مراية +اسلاك كنترول + لمبات ا…" at bounding box center [922, 447] width 305 height 35
type input "لوحة انارة تصنيع 60*40*20 سمك 2 ملم تشمل ( نحاس + مراية +اسلاك كنترول + لمبات ا…"
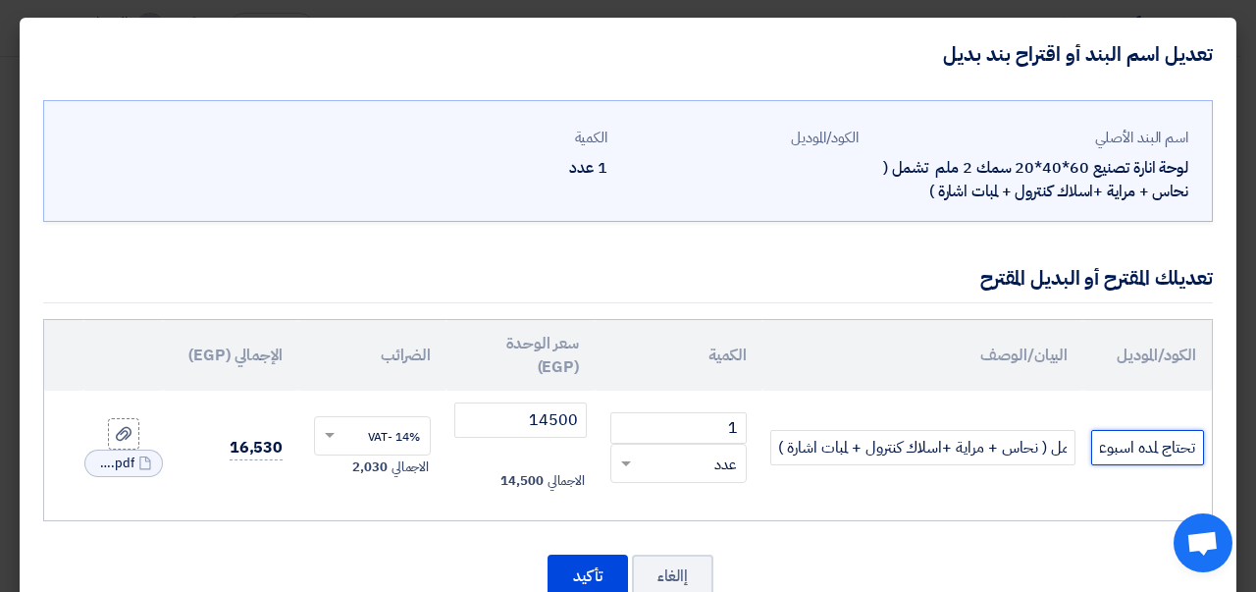
click at [1150, 452] on input "تحتاج لمده اسبوعين تصنيع" at bounding box center [1147, 447] width 113 height 35
click at [1115, 450] on input "تحتاج لمده اسبوعين تصنيع" at bounding box center [1147, 447] width 113 height 35
click at [1100, 452] on input "تحتاج لمده اسبوعين تصنيع" at bounding box center [1147, 447] width 113 height 35
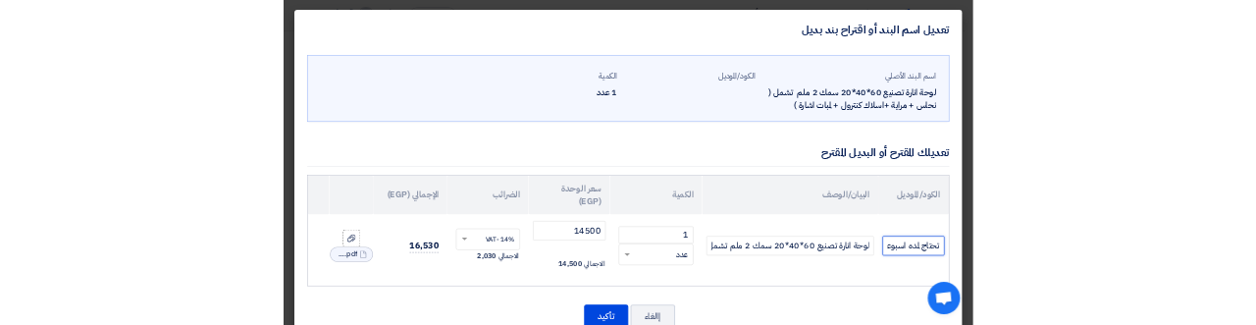
scroll to position [0, -57]
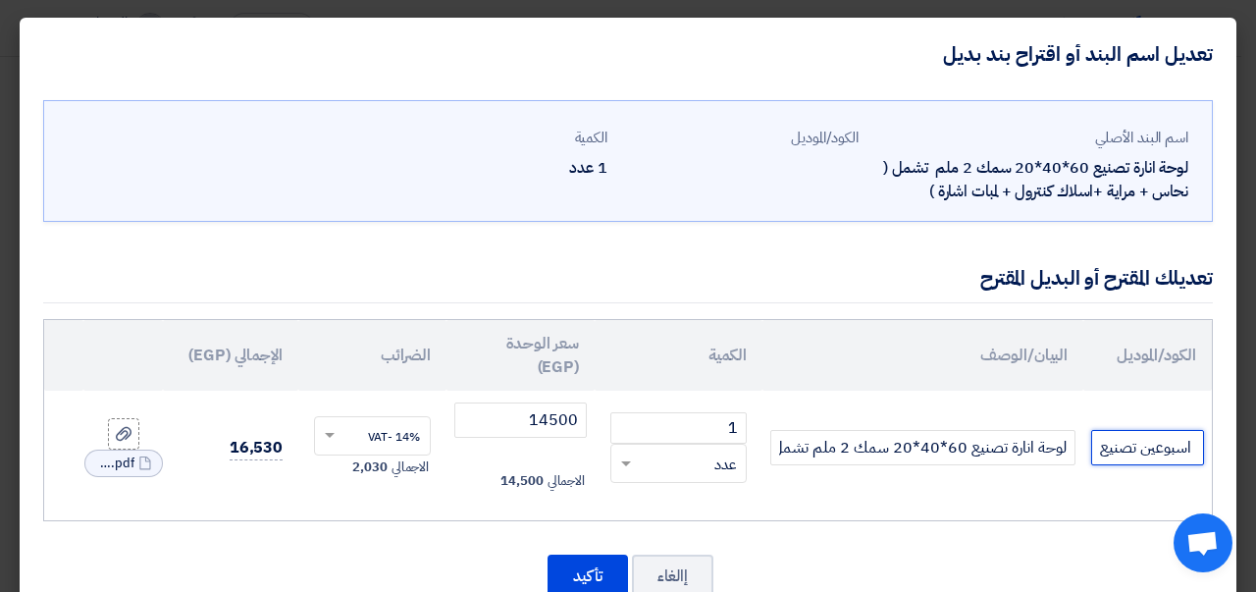
drag, startPoint x: 1123, startPoint y: 448, endPoint x: 1070, endPoint y: 446, distance: 53.0
click at [1070, 446] on tr "تحتاج لمده اسبوعين تصنيع لوحة انارة تصنيع 60*40*20 سمك 2 ملم تشمل ( نحاس + مراي…" at bounding box center [628, 448] width 1168 height 114
click at [1109, 447] on input "تحتاج لمده اسبوعين تصنيع" at bounding box center [1147, 447] width 113 height 35
click at [1103, 448] on input "تحتاج لمده اسبوعين تصنيع" at bounding box center [1147, 447] width 113 height 35
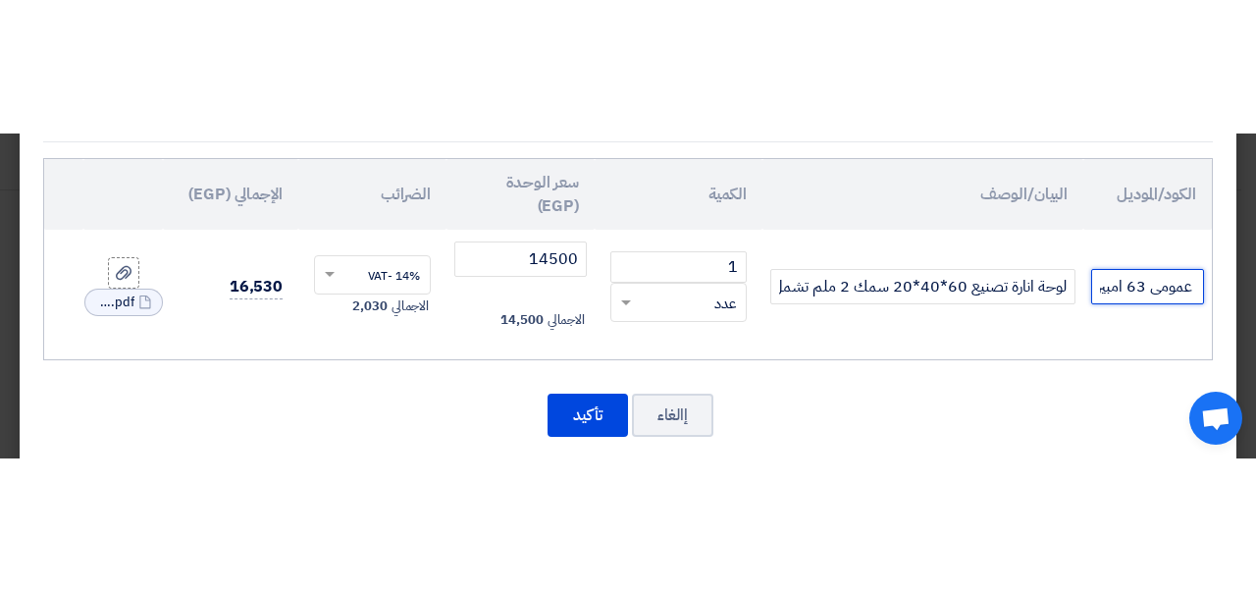
scroll to position [0, -406]
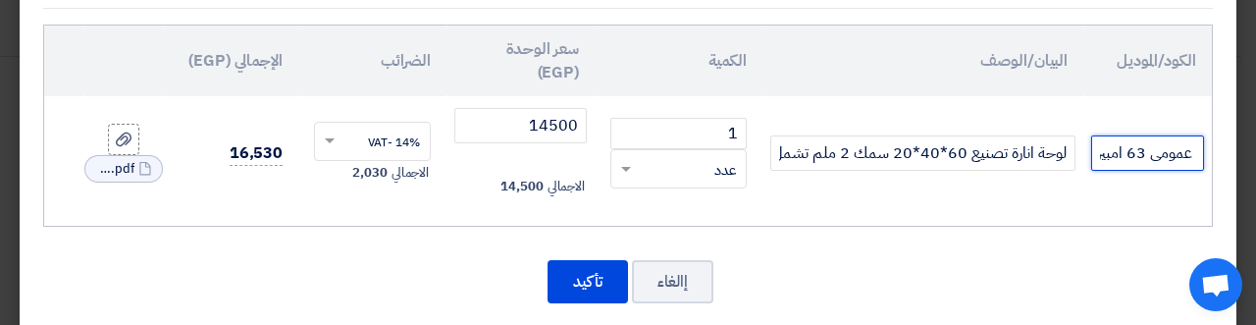
type input "تحتاج لمده اسبوعين تصنيع السعر شامل عدد 24 مفتاح احادى + قاطع عمومى 63 امبير"
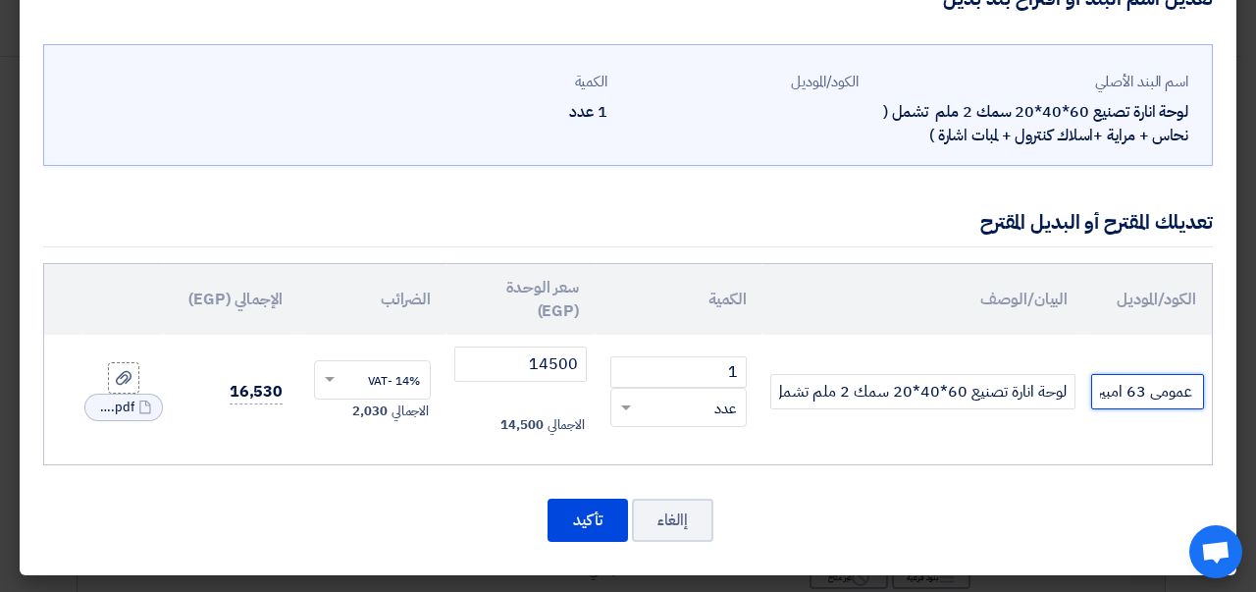
scroll to position [55, 0]
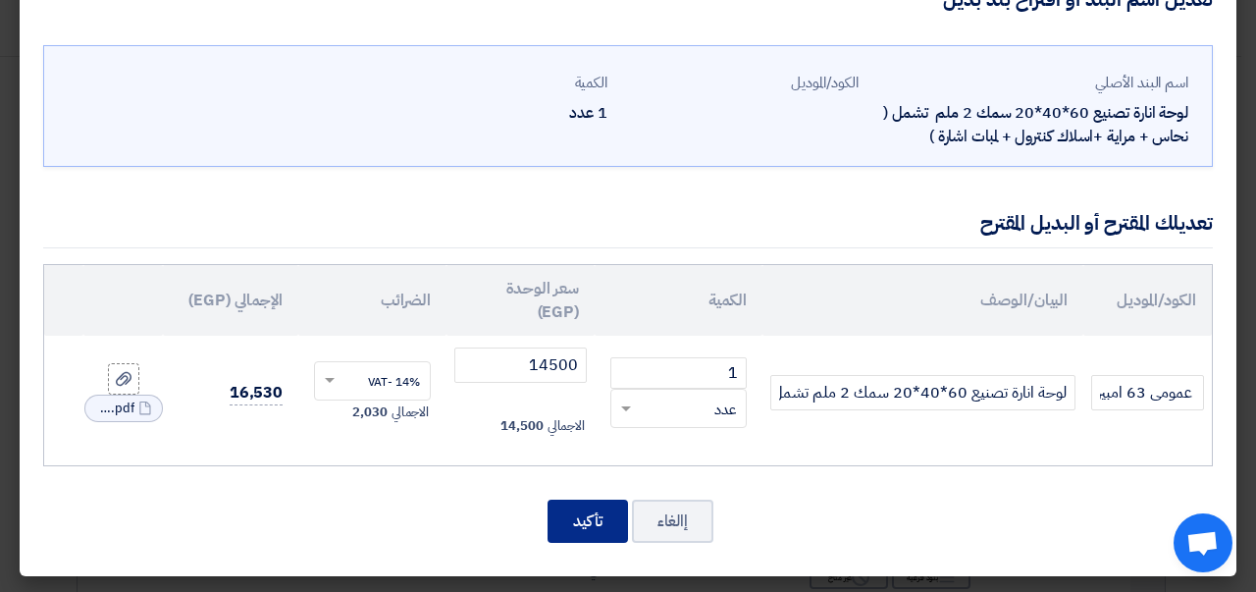
click at [601, 521] on button "تأكيد" at bounding box center [588, 520] width 80 height 43
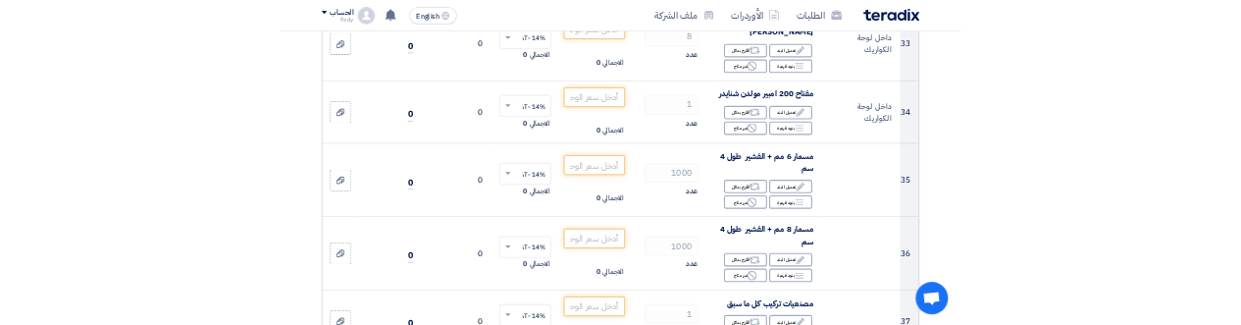
scroll to position [5527, 0]
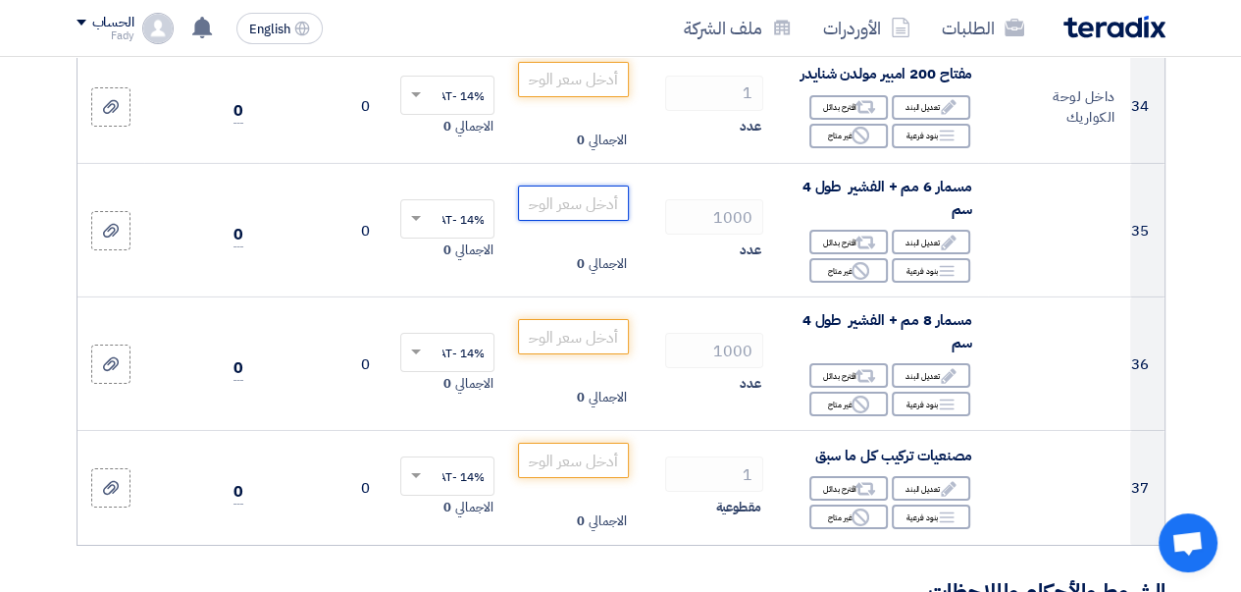
click at [567, 221] on input "number" at bounding box center [573, 202] width 110 height 35
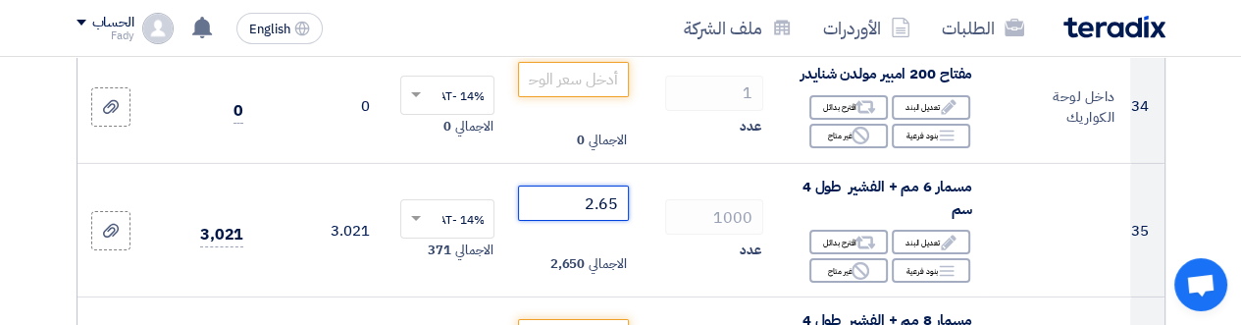
type input "2.65"
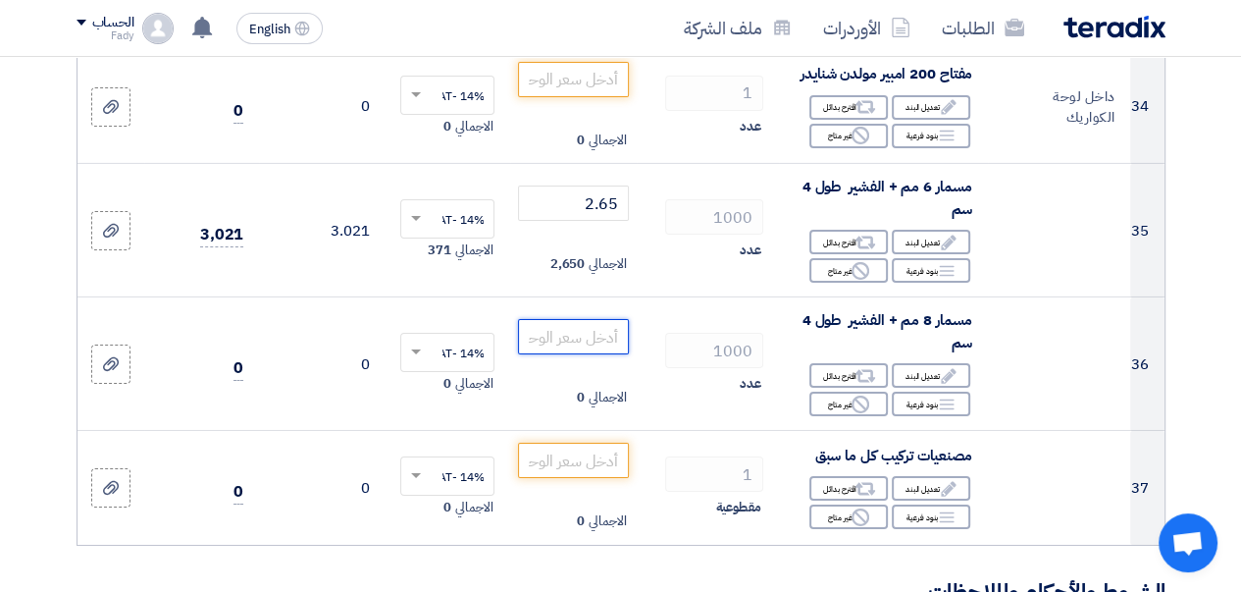
click at [575, 354] on input "number" at bounding box center [573, 336] width 110 height 35
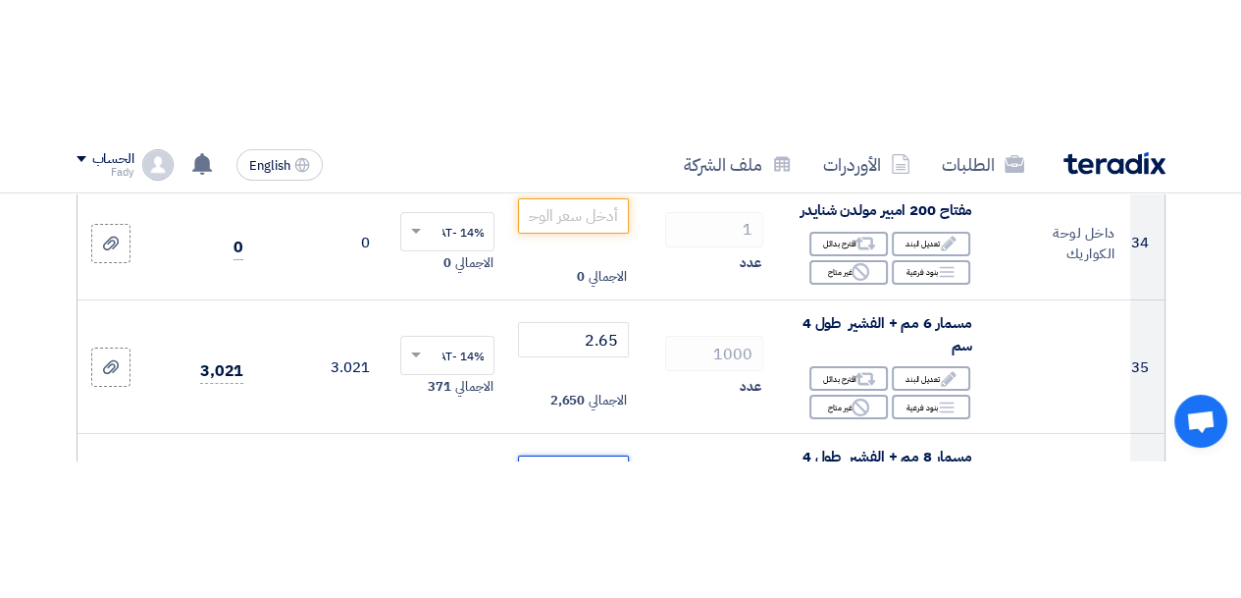
scroll to position [5573, 0]
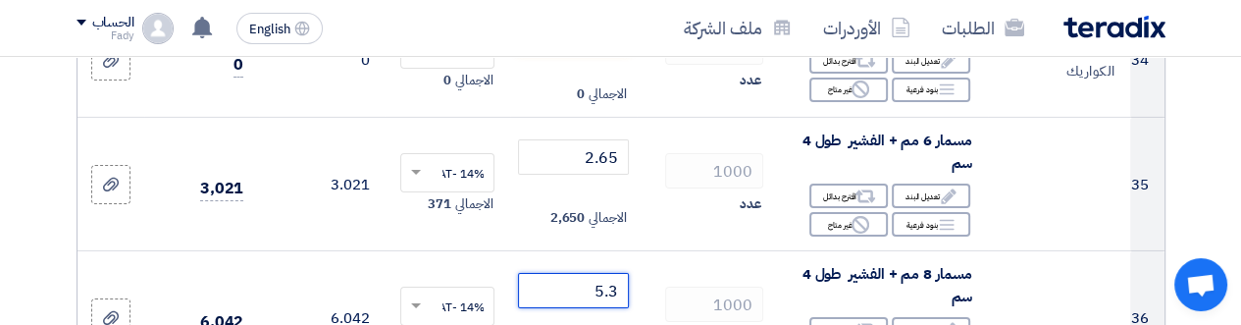
type input "5.3"
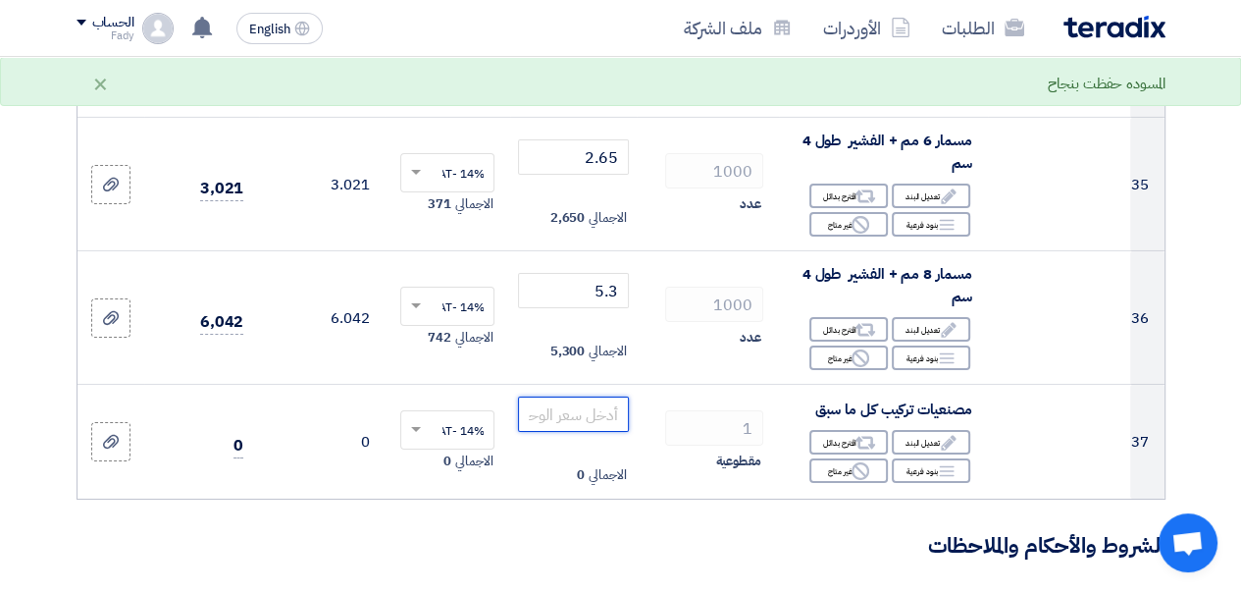
click at [594, 431] on input "number" at bounding box center [573, 413] width 110 height 35
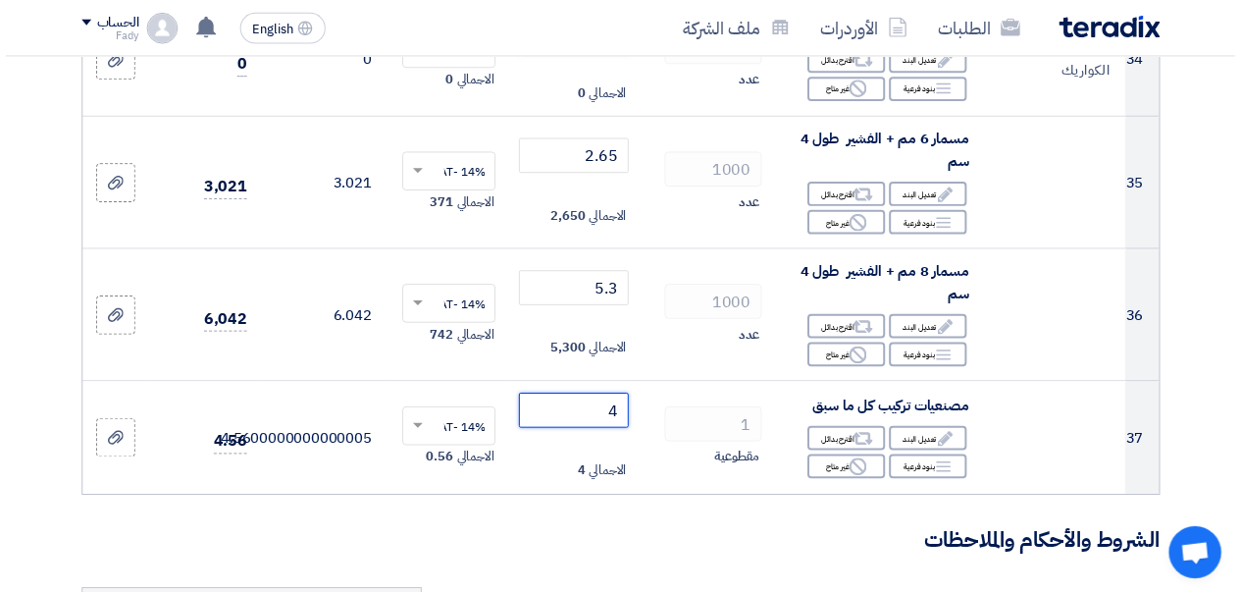
scroll to position [5697, 0]
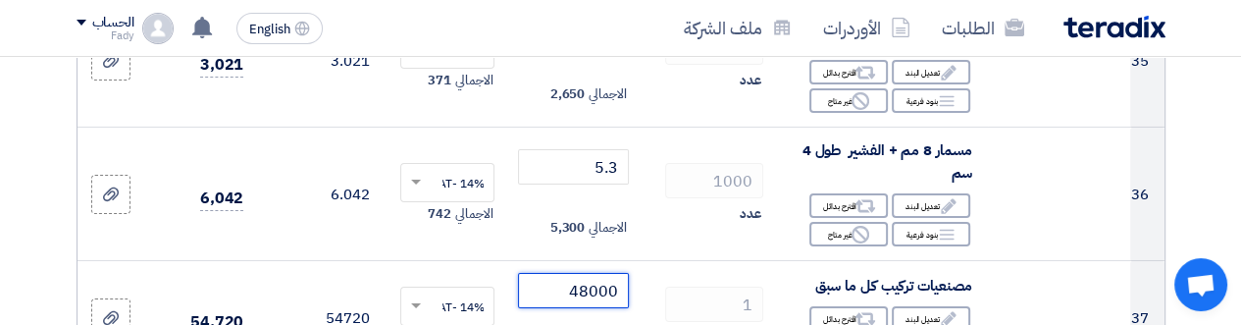
type input "48000"
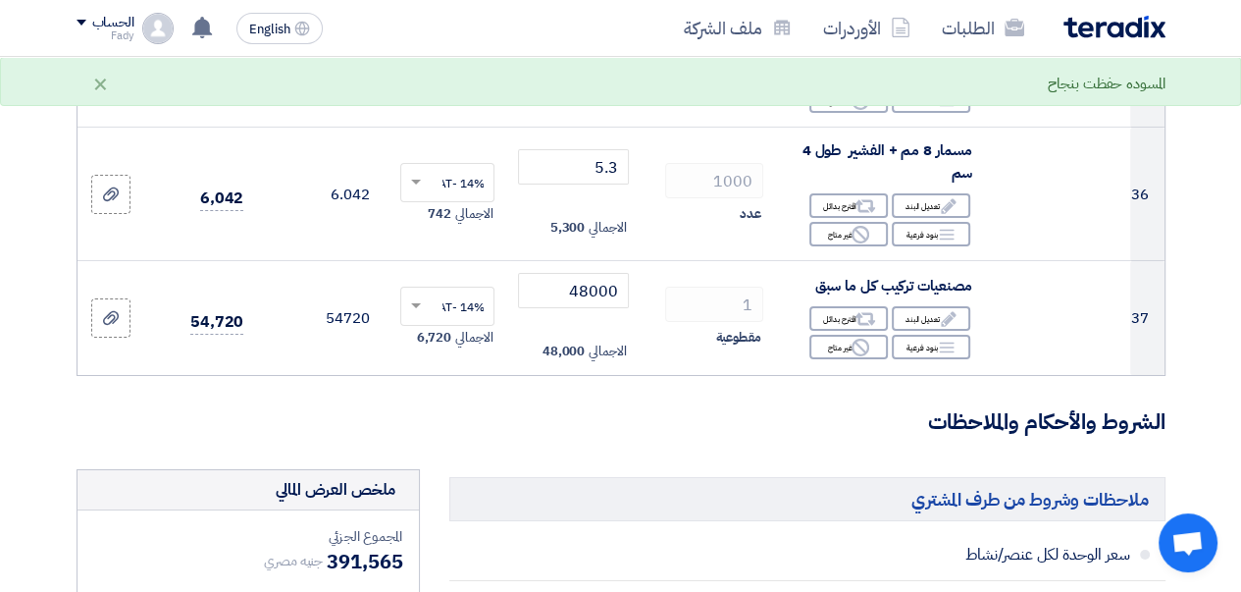
click at [560, 438] on h3 "الشروط والأحكام والملاحظات" at bounding box center [621, 422] width 1089 height 30
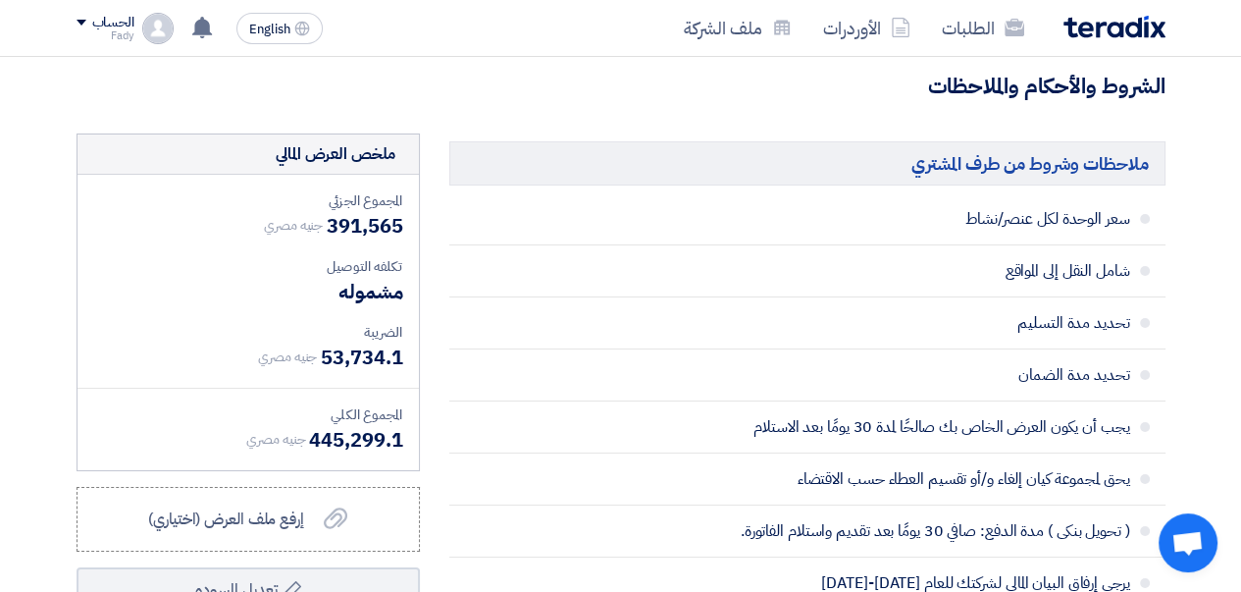
scroll to position [6090, 0]
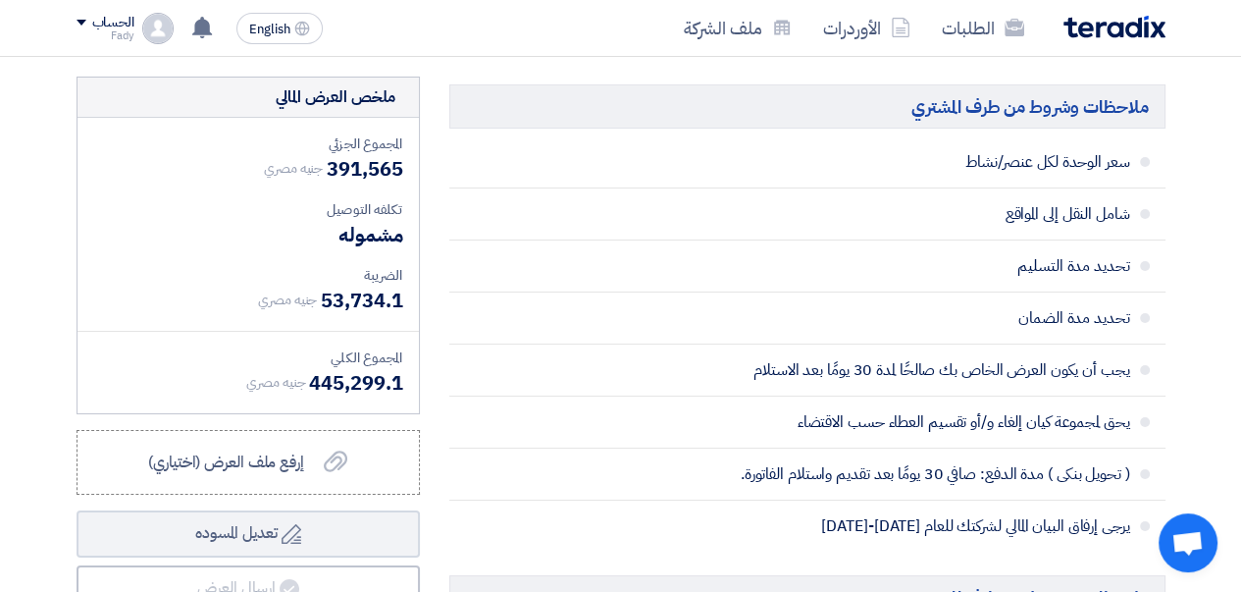
click at [357, 315] on span "53,734.1" at bounding box center [361, 300] width 81 height 29
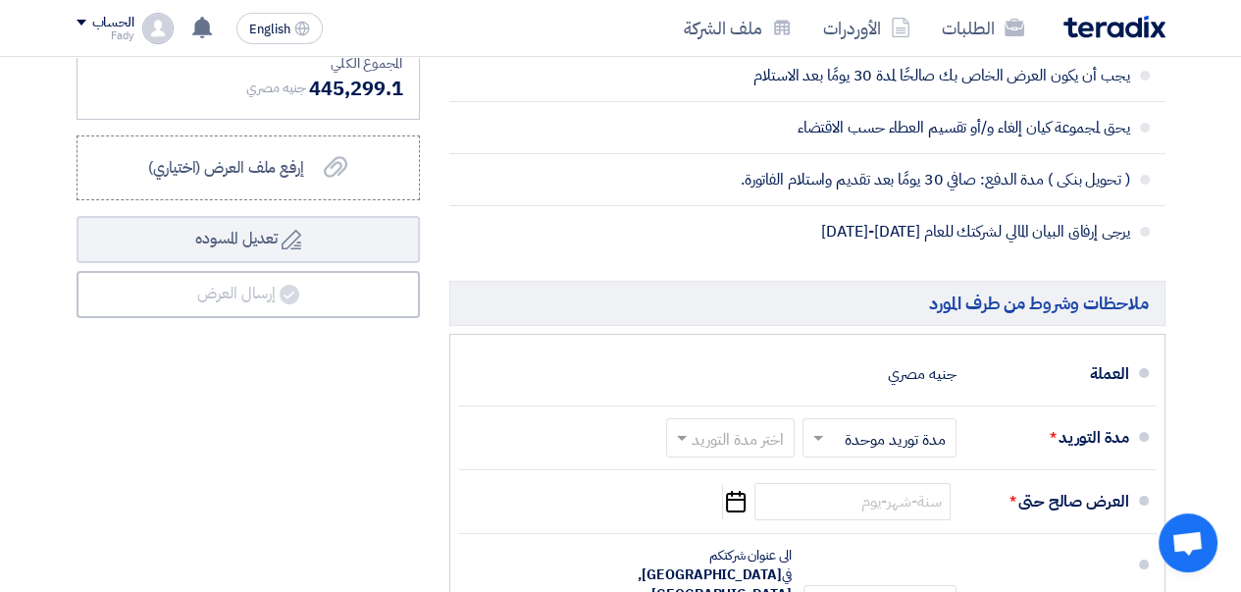
scroll to position [6482, 0]
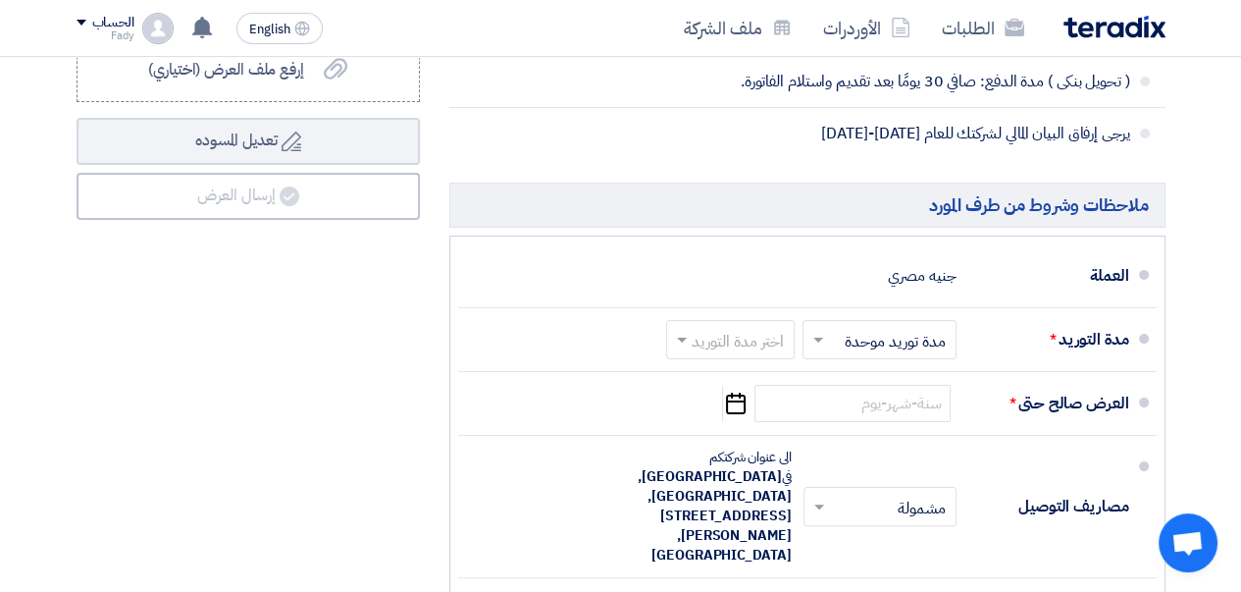
click at [814, 349] on span at bounding box center [816, 340] width 25 height 20
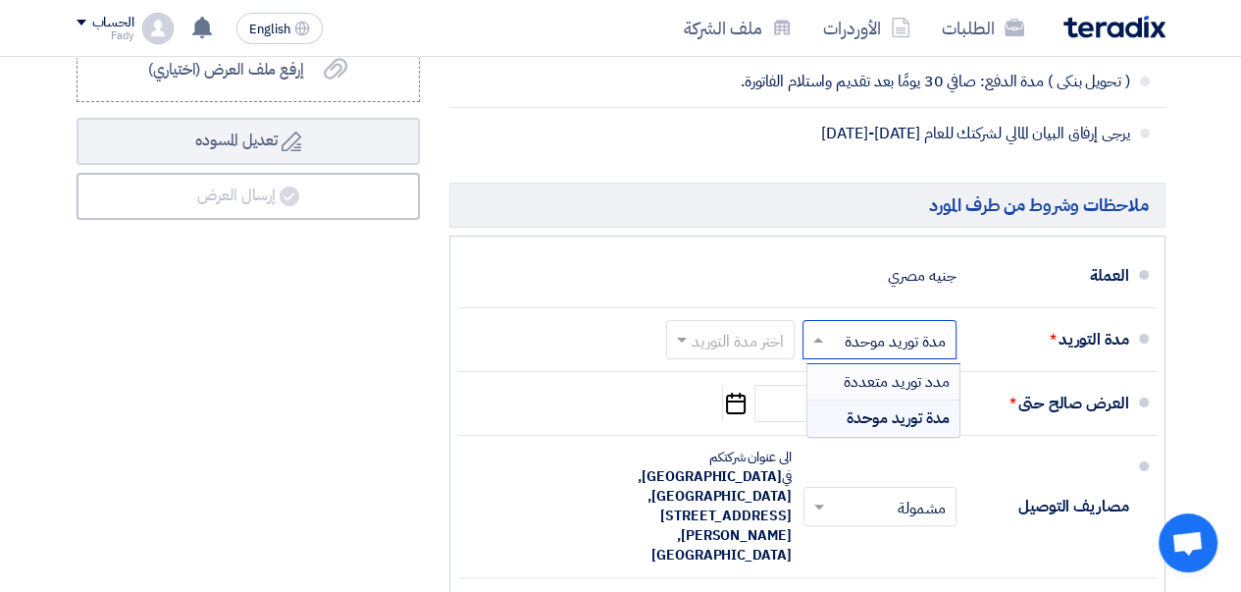
click at [877, 393] on span "مدد توريد متعددة" at bounding box center [897, 382] width 106 height 24
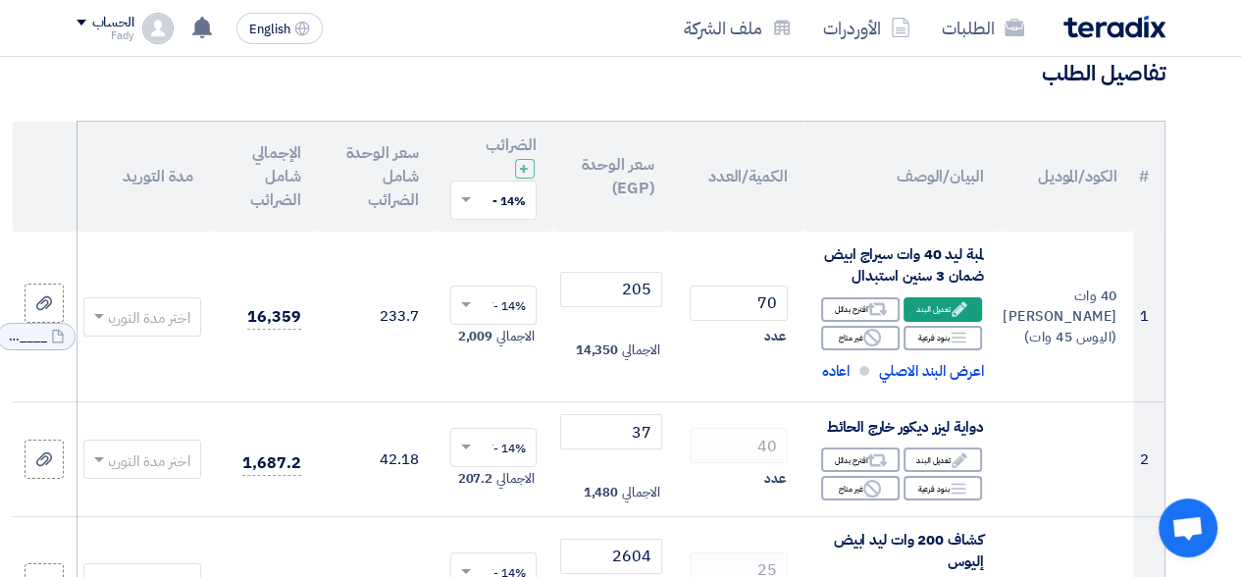
scroll to position [0, 0]
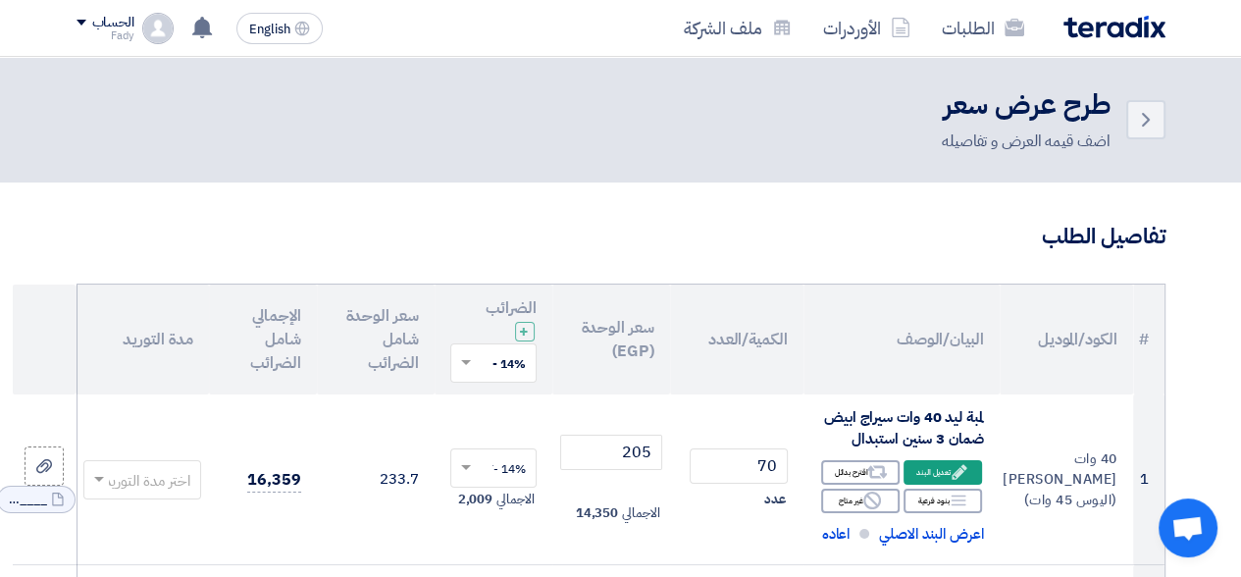
click at [97, 480] on span at bounding box center [99, 480] width 10 height 7
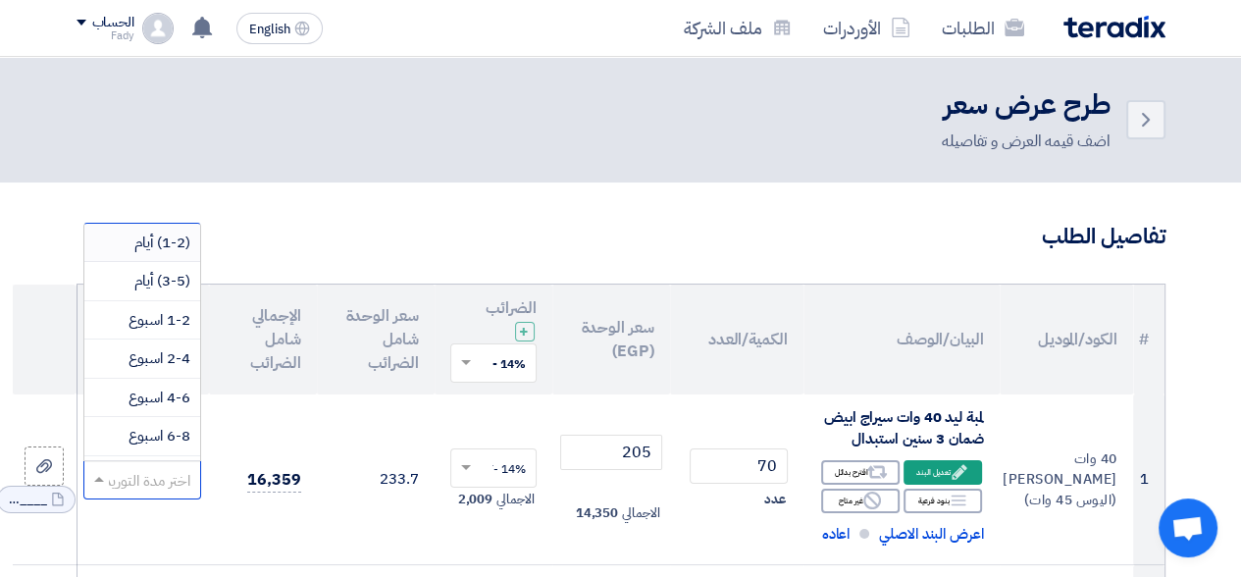
click at [153, 244] on span "(1-2) أيام" at bounding box center [162, 243] width 56 height 22
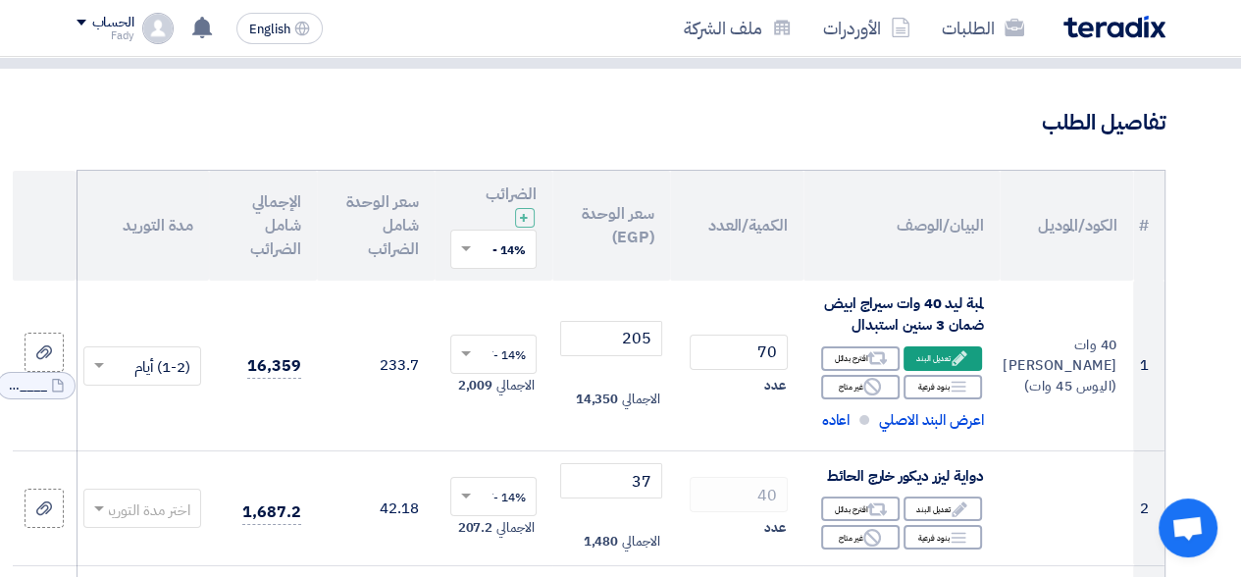
scroll to position [196, 0]
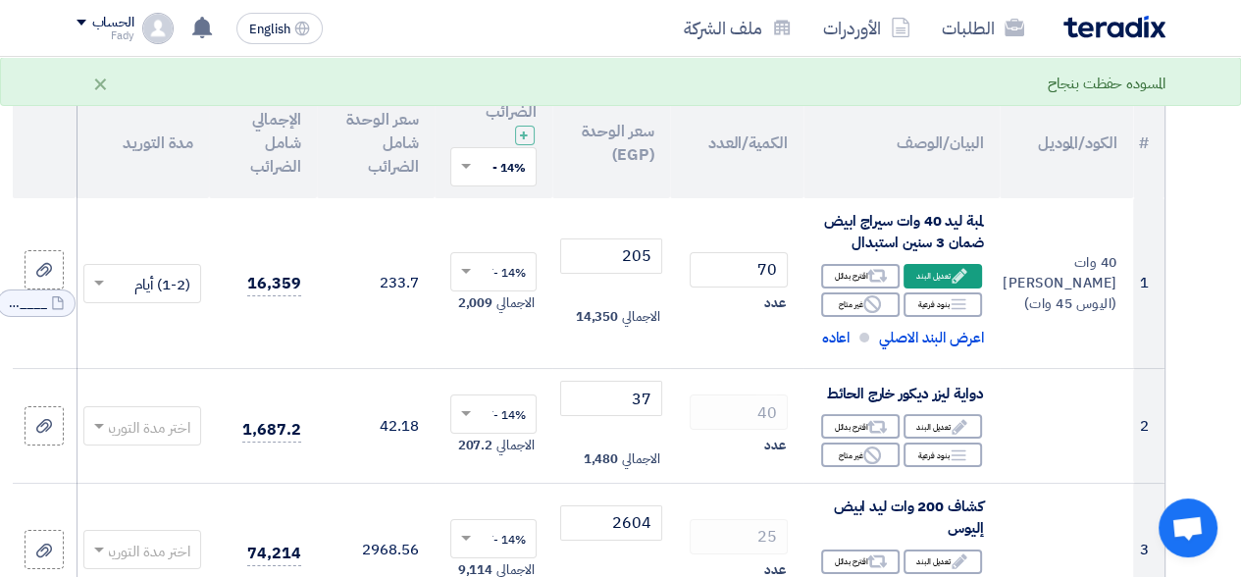
click at [91, 423] on span at bounding box center [96, 426] width 25 height 23
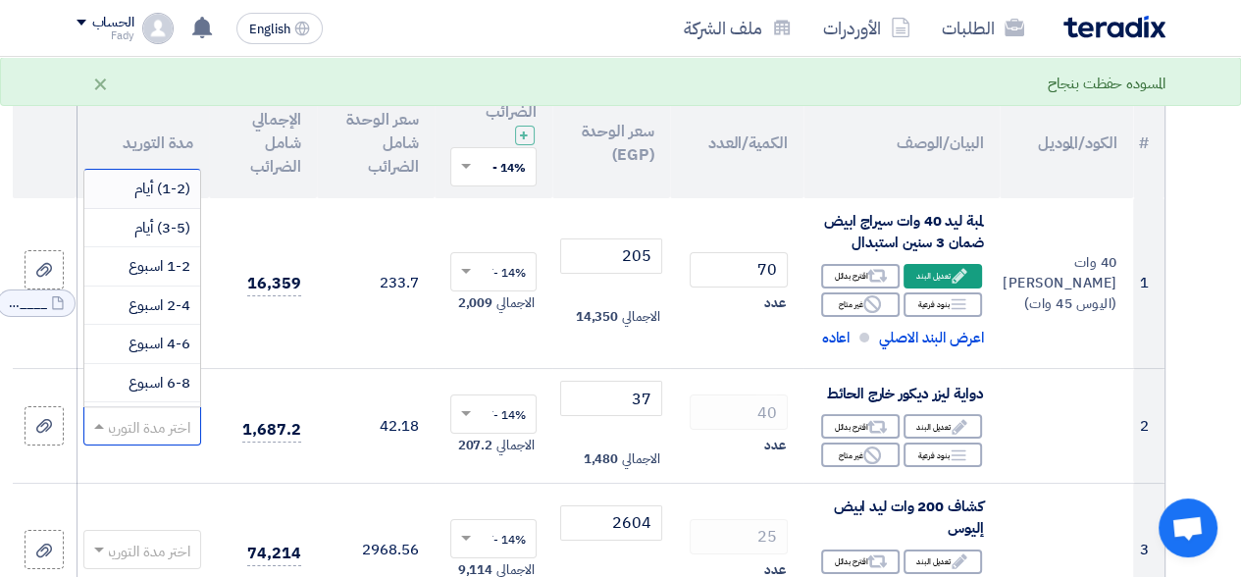
click at [139, 191] on span "(1-2) أيام" at bounding box center [162, 189] width 56 height 22
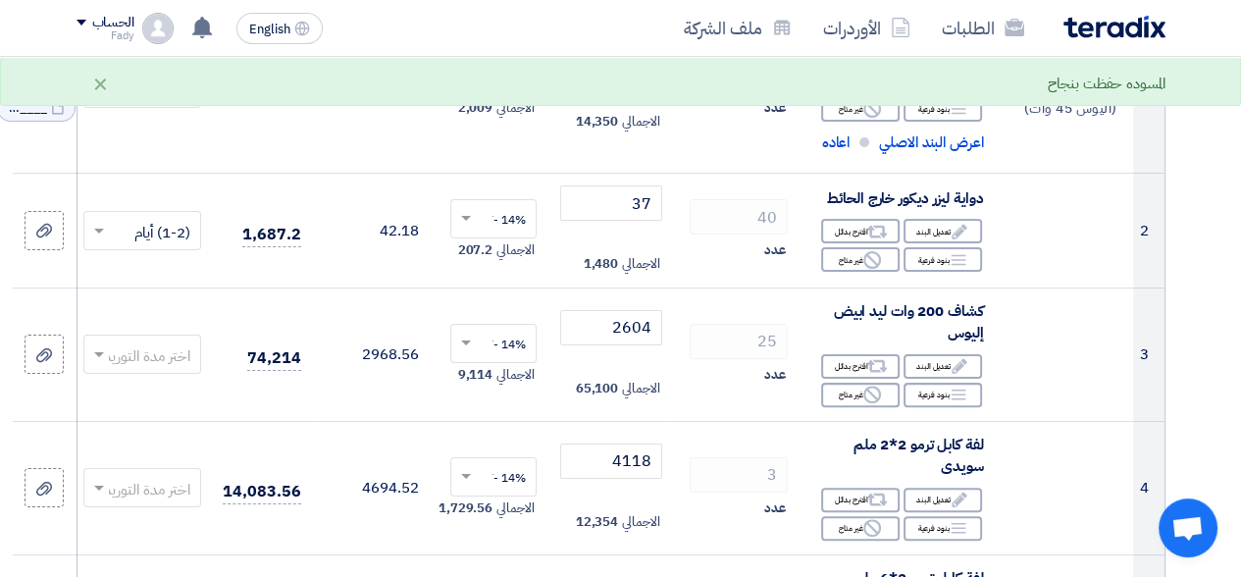
scroll to position [392, 0]
click at [94, 348] on span at bounding box center [96, 353] width 25 height 23
click at [156, 111] on span "(1-2) أيام" at bounding box center [162, 116] width 56 height 22
click at [95, 490] on span at bounding box center [96, 487] width 25 height 23
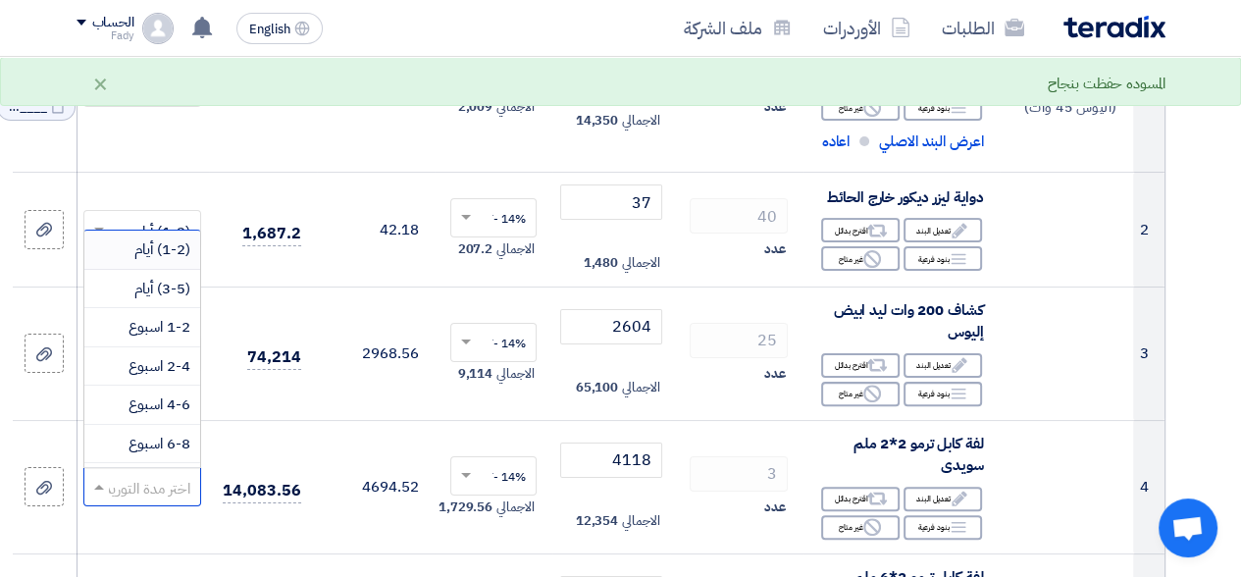
click at [151, 246] on span "(1-2) أيام" at bounding box center [162, 249] width 56 height 22
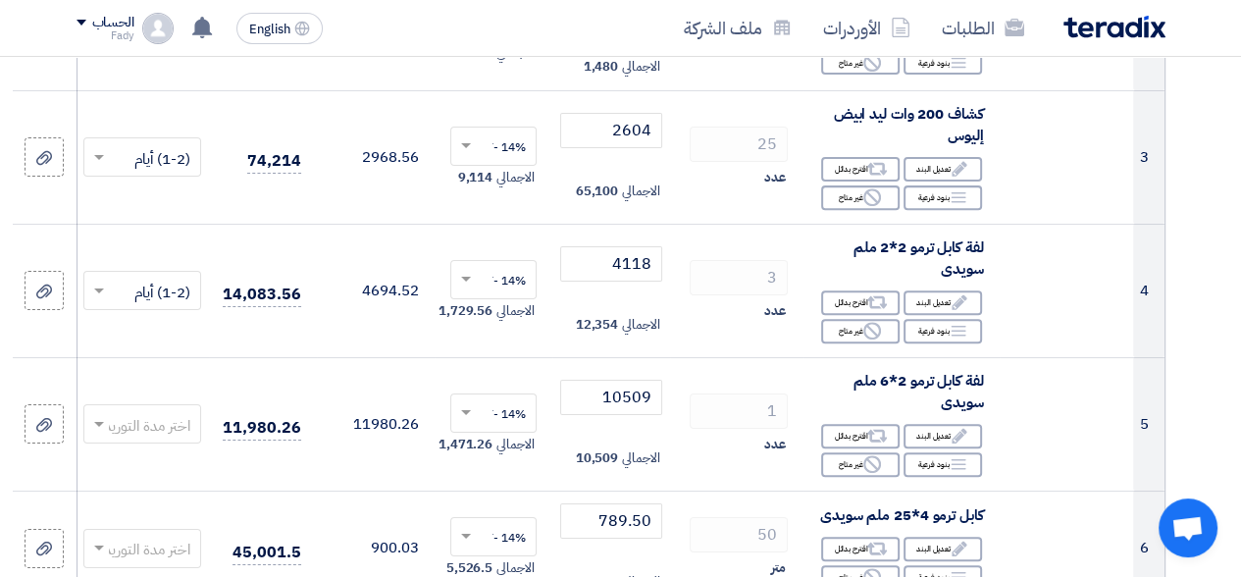
scroll to position [687, 0]
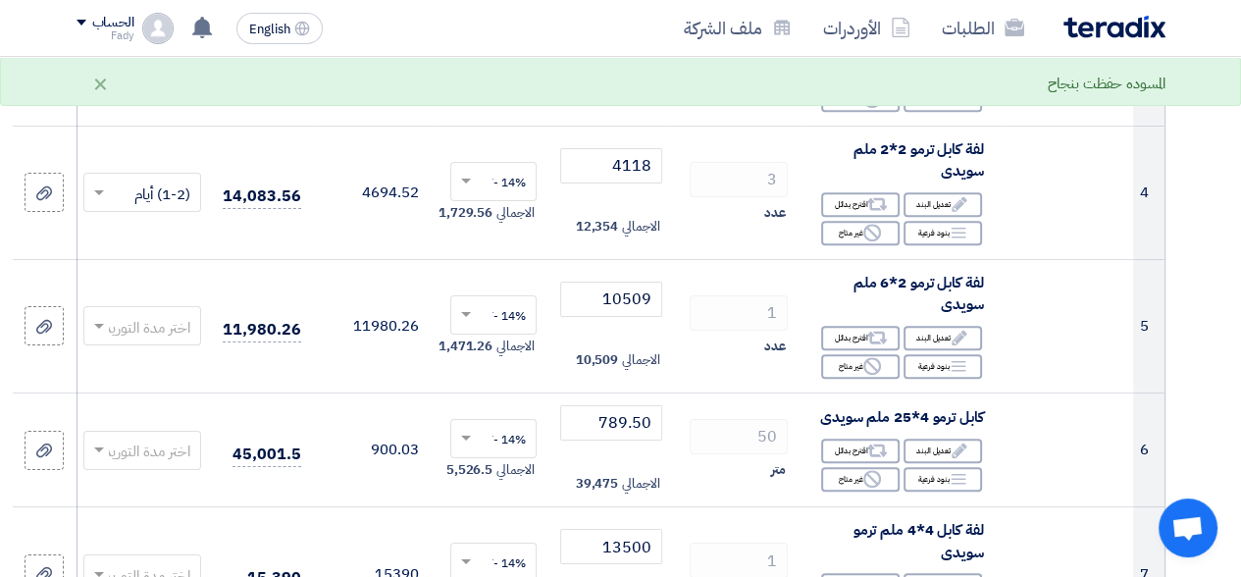
click at [95, 319] on span at bounding box center [96, 326] width 25 height 23
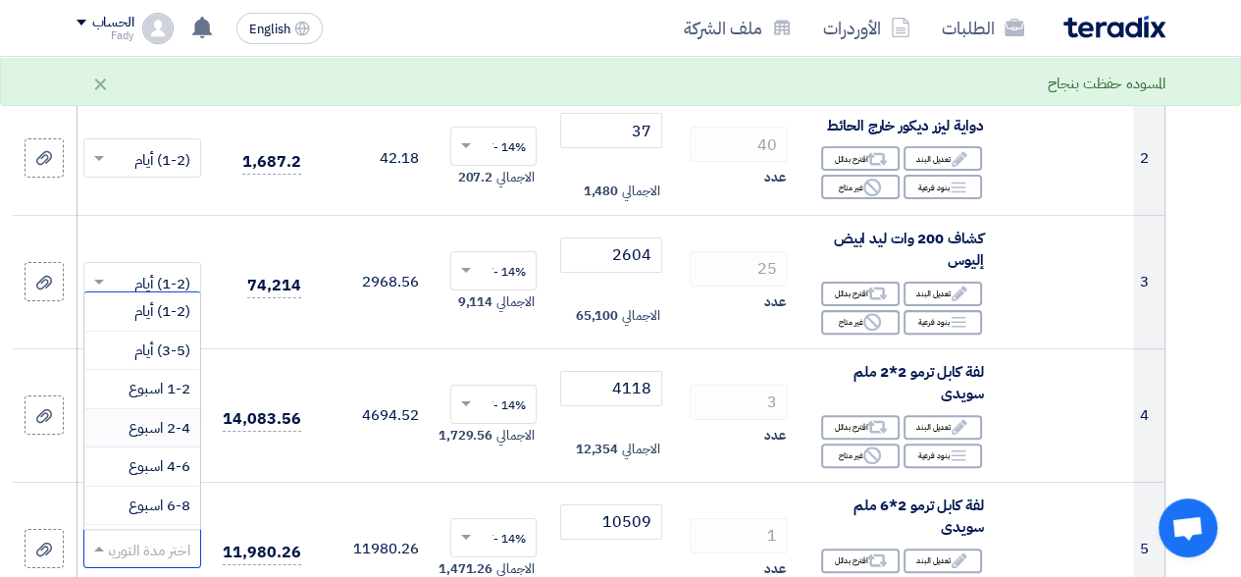
scroll to position [392, 0]
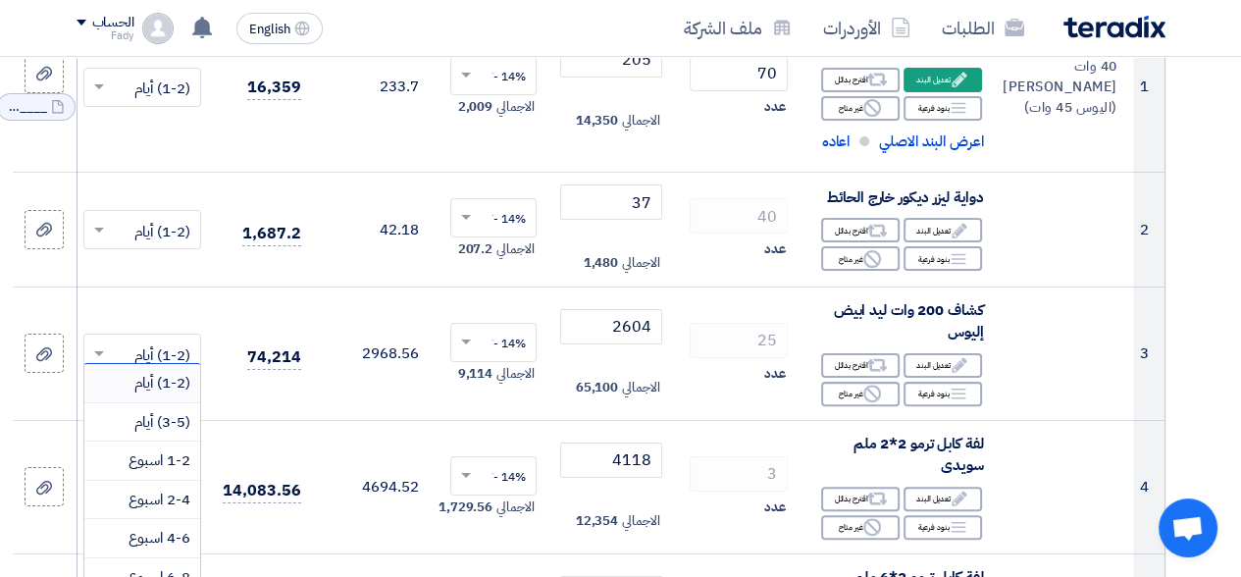
click at [155, 384] on span "(1-2) أيام" at bounding box center [162, 383] width 56 height 22
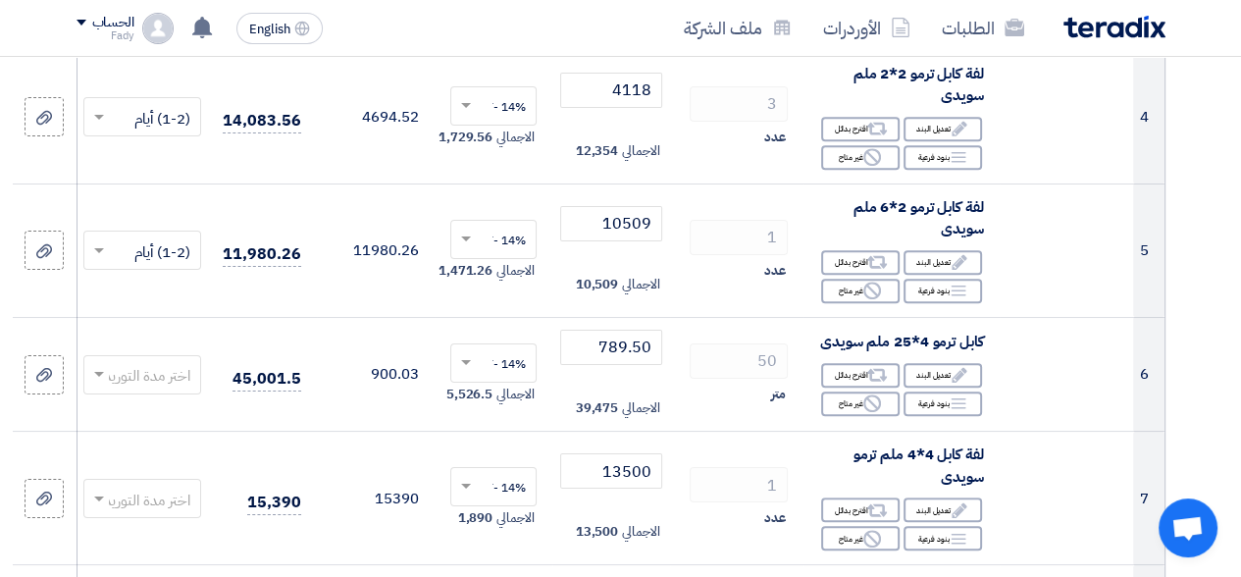
scroll to position [883, 0]
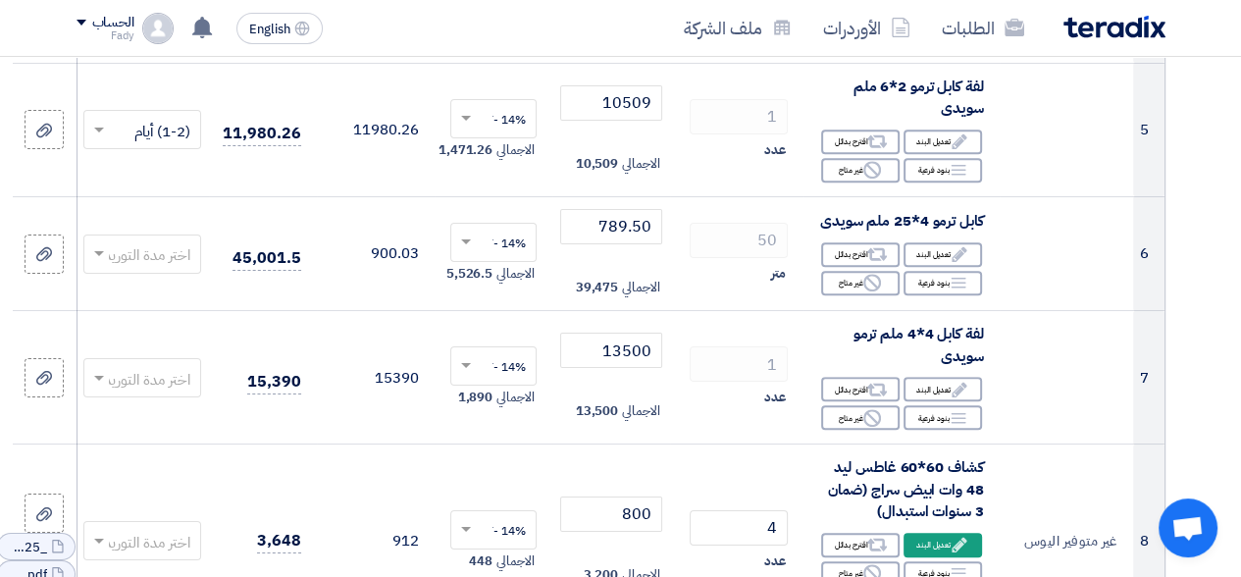
click at [98, 258] on span at bounding box center [99, 254] width 10 height 7
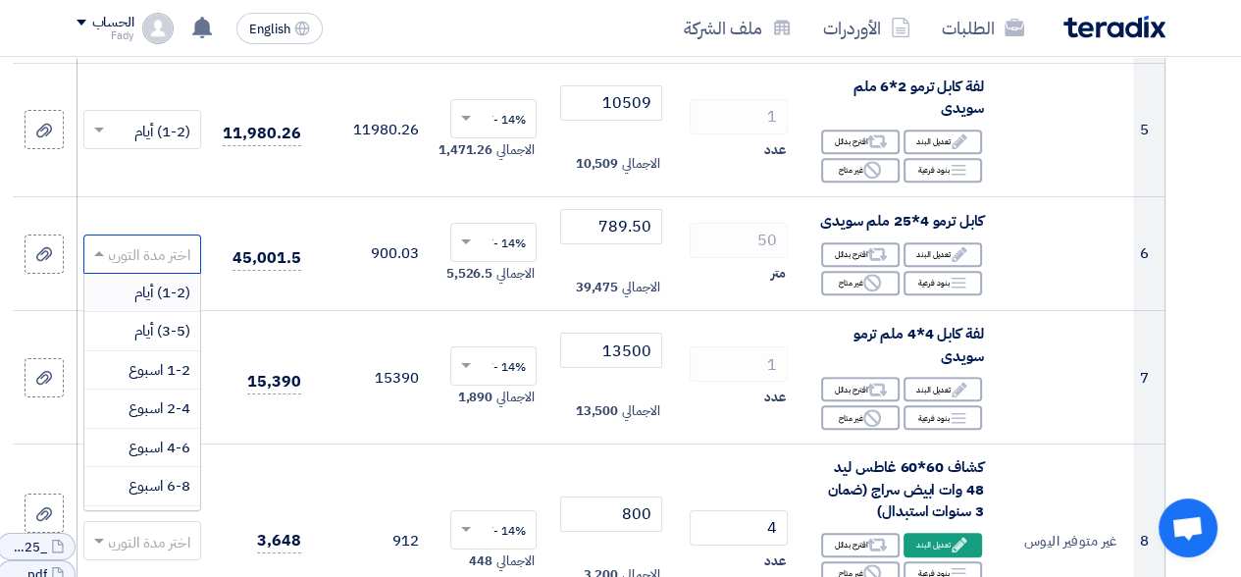
click at [136, 295] on span "(1-2) أيام" at bounding box center [162, 293] width 56 height 22
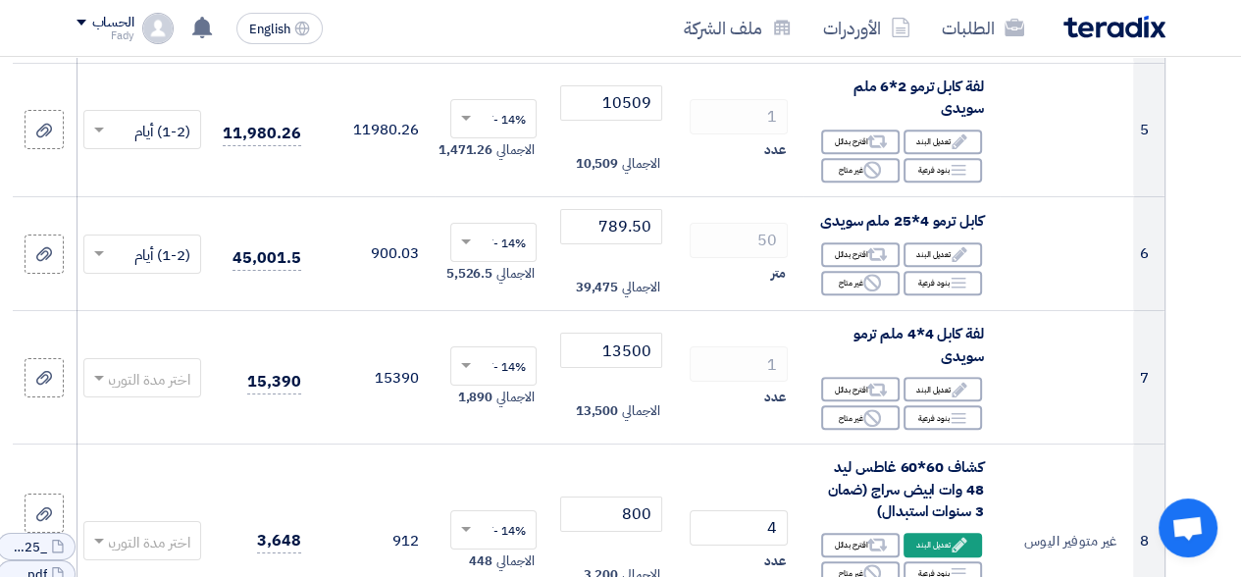
click at [94, 383] on span at bounding box center [99, 379] width 10 height 7
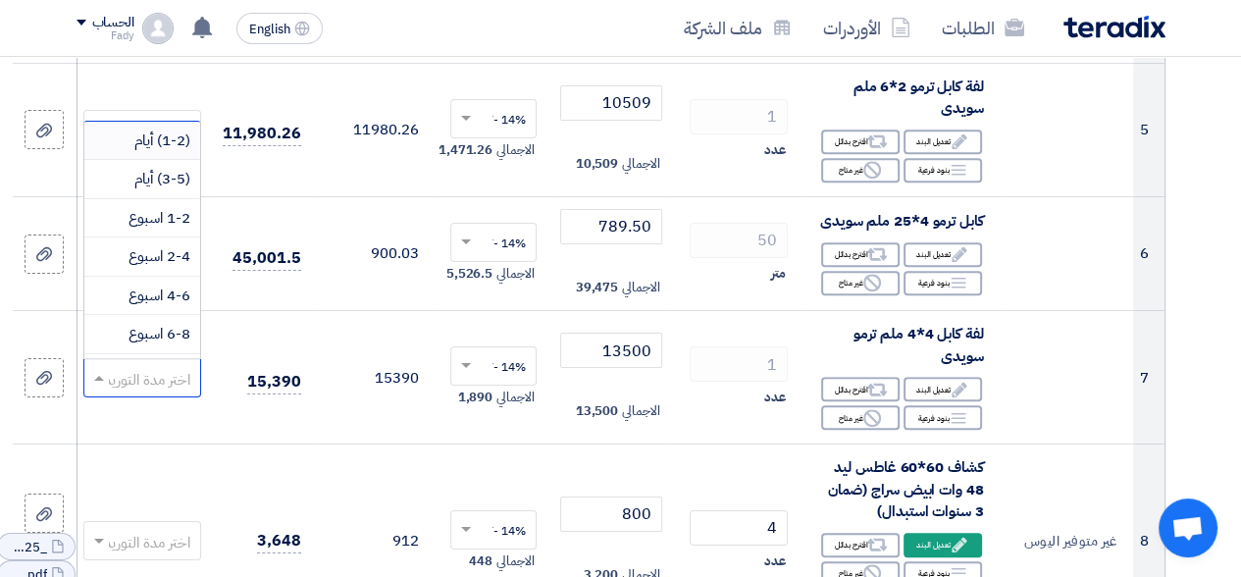
click at [123, 161] on div "(1-2) أيام" at bounding box center [142, 141] width 116 height 39
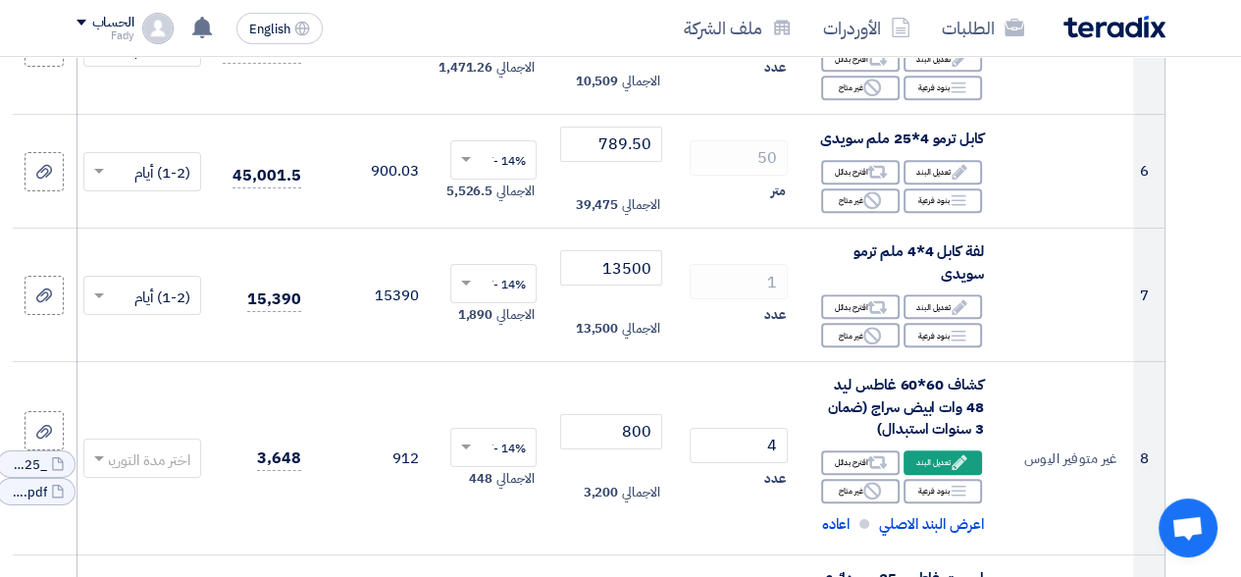
scroll to position [981, 0]
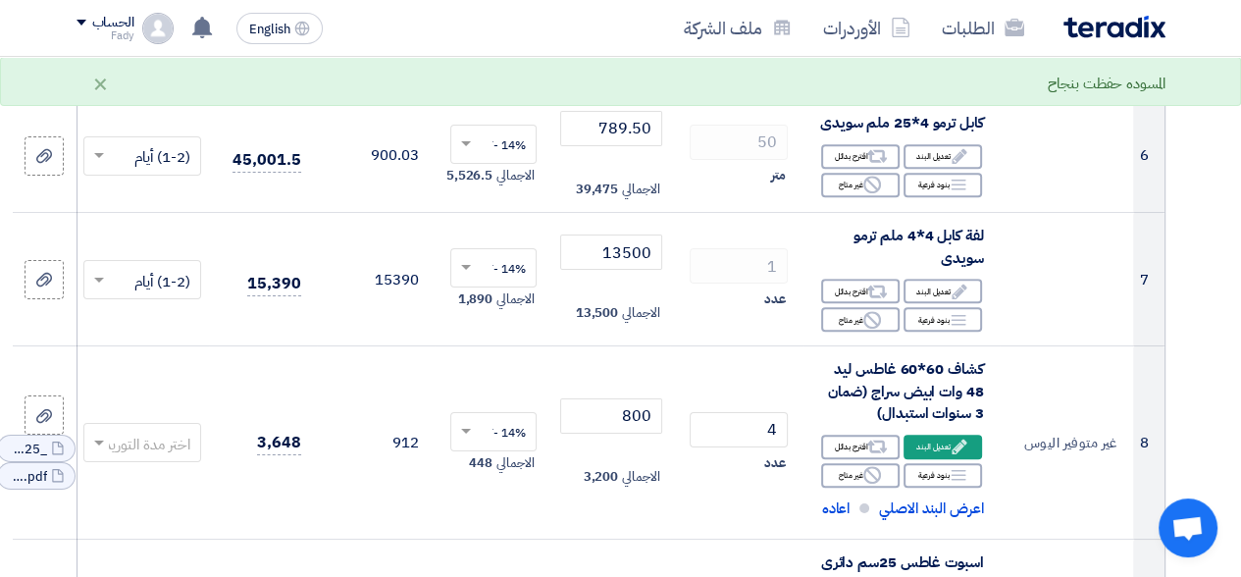
click at [100, 447] on span at bounding box center [99, 444] width 10 height 7
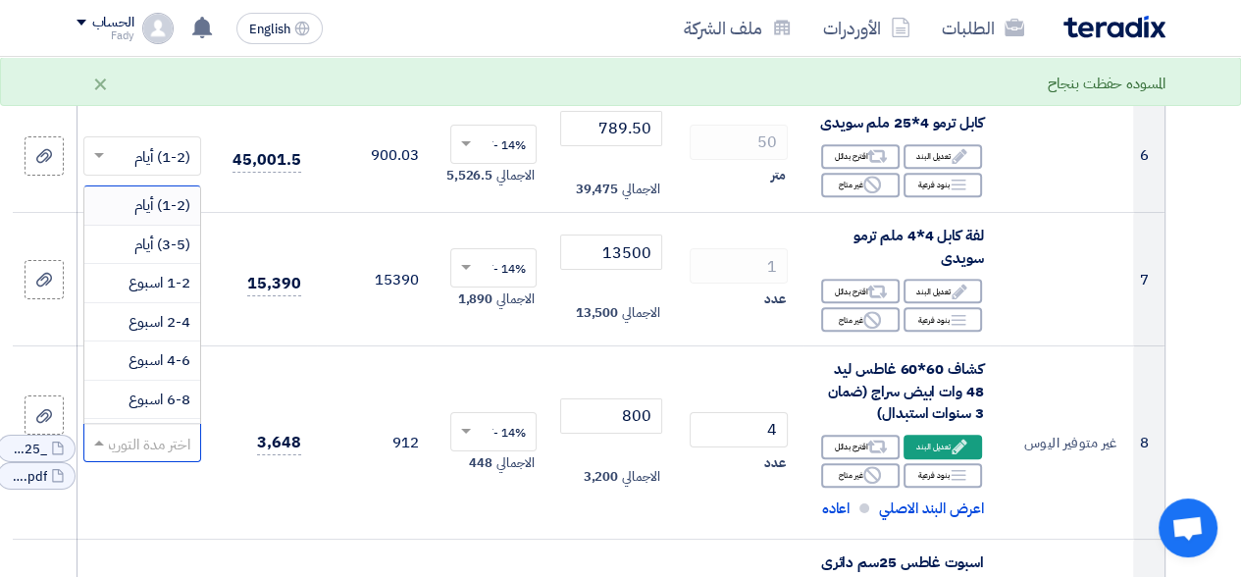
click at [129, 219] on div "(1-2) أيام" at bounding box center [142, 205] width 116 height 39
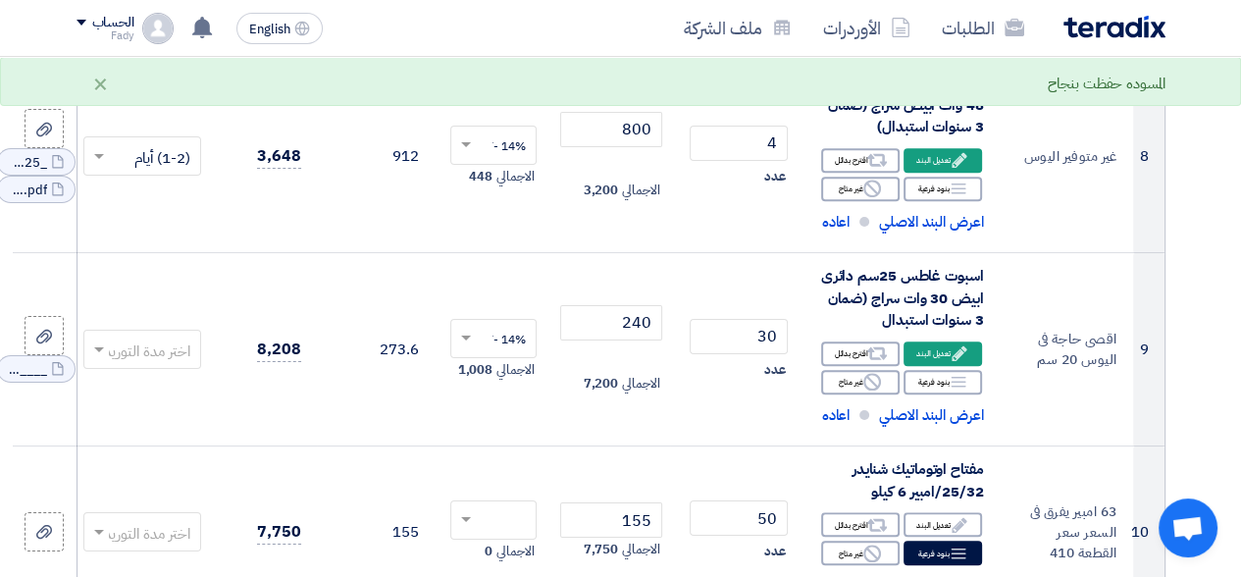
scroll to position [1276, 0]
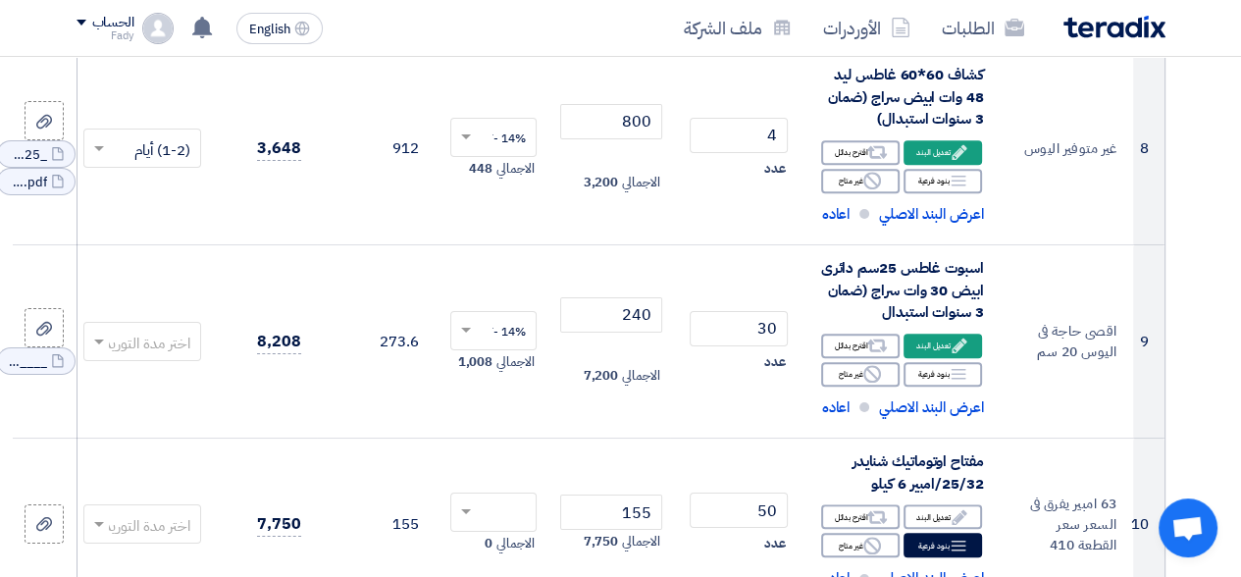
click at [98, 346] on span at bounding box center [99, 343] width 10 height 7
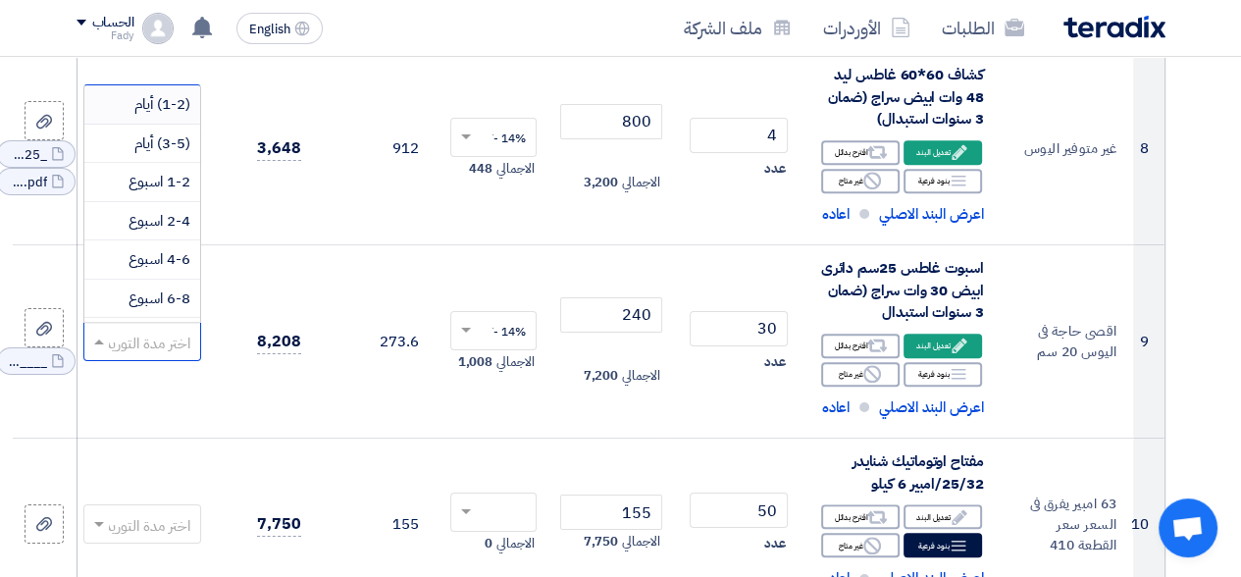
click at [143, 115] on span "(1-2) أيام" at bounding box center [162, 104] width 56 height 22
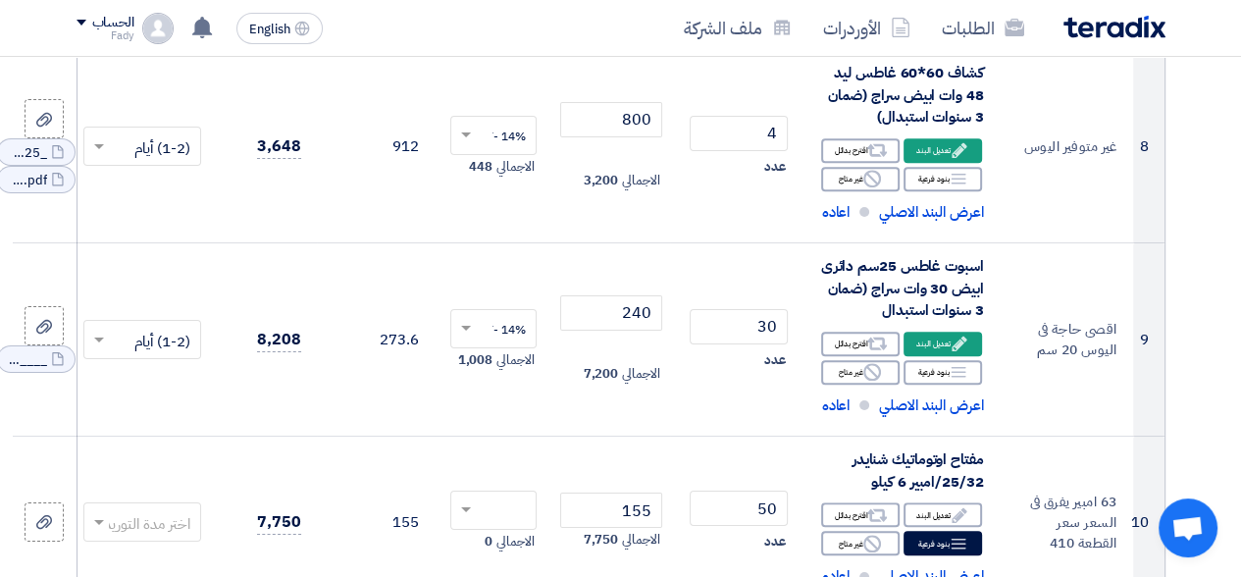
scroll to position [1472, 0]
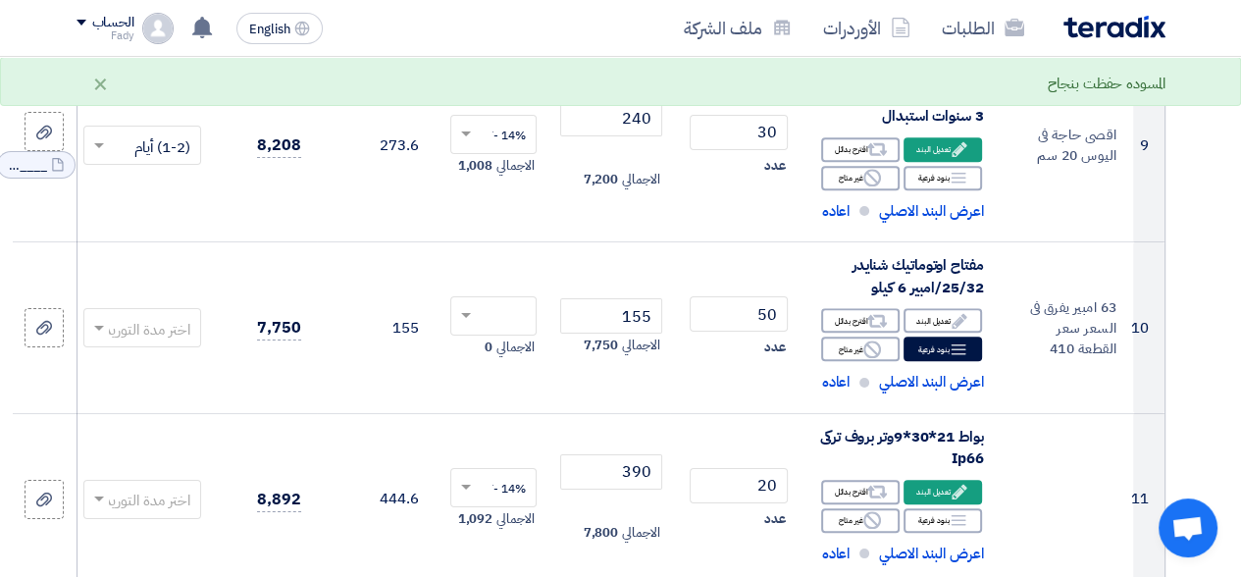
click at [100, 340] on span at bounding box center [96, 328] width 25 height 23
click at [156, 101] on span "(1-2) أيام" at bounding box center [162, 90] width 56 height 22
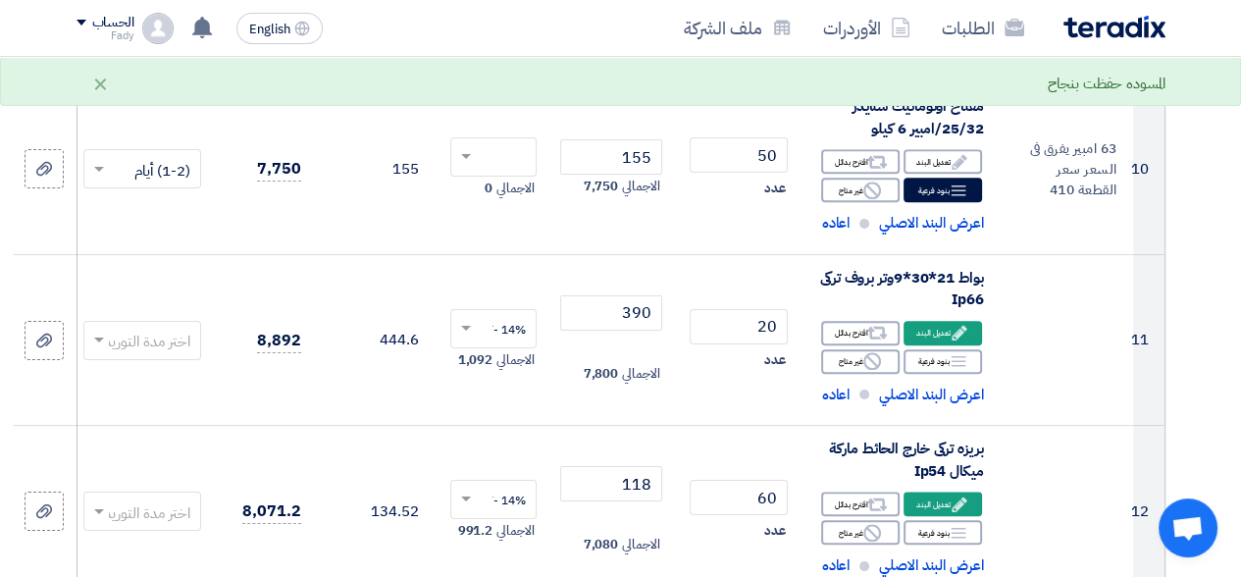
scroll to position [1668, 0]
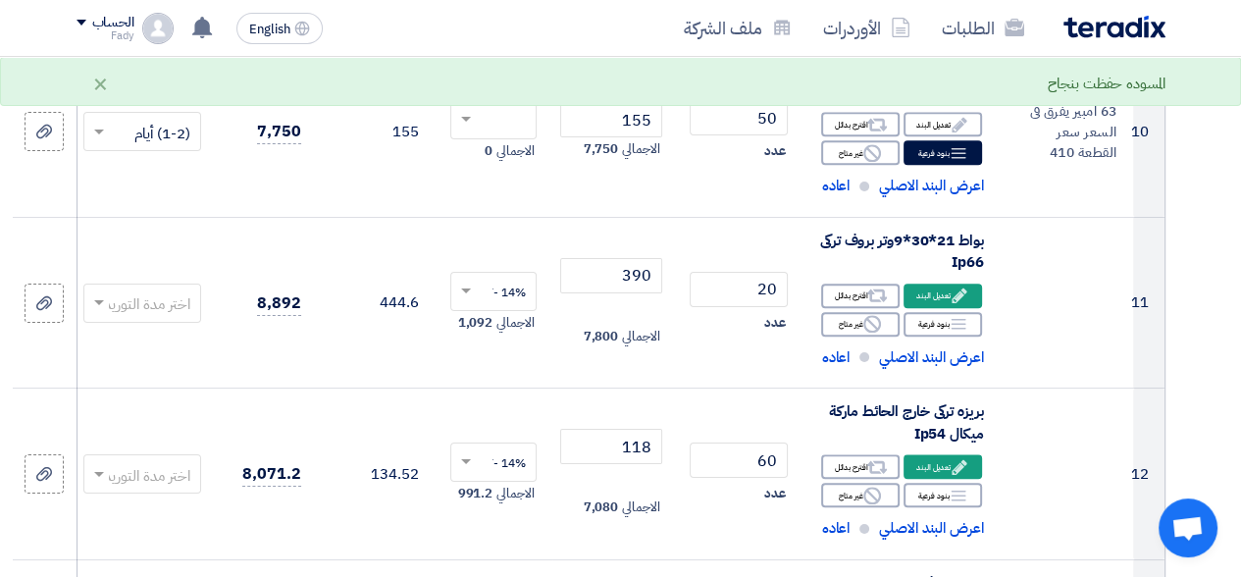
click at [99, 307] on span at bounding box center [99, 303] width 10 height 7
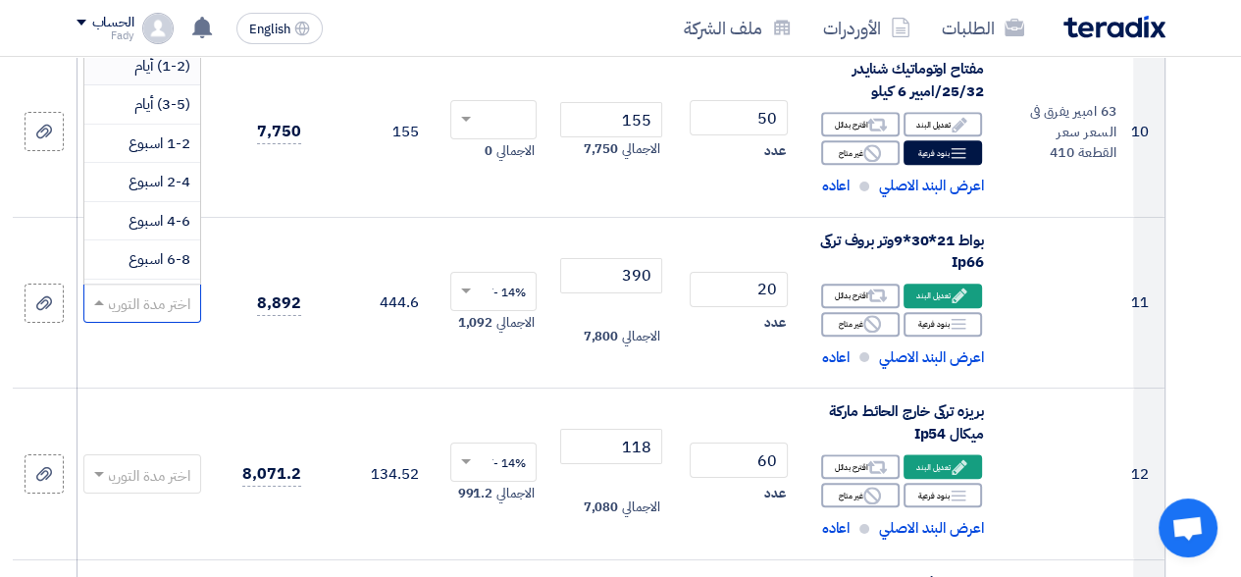
click at [179, 77] on span "(1-2) أيام" at bounding box center [162, 66] width 56 height 22
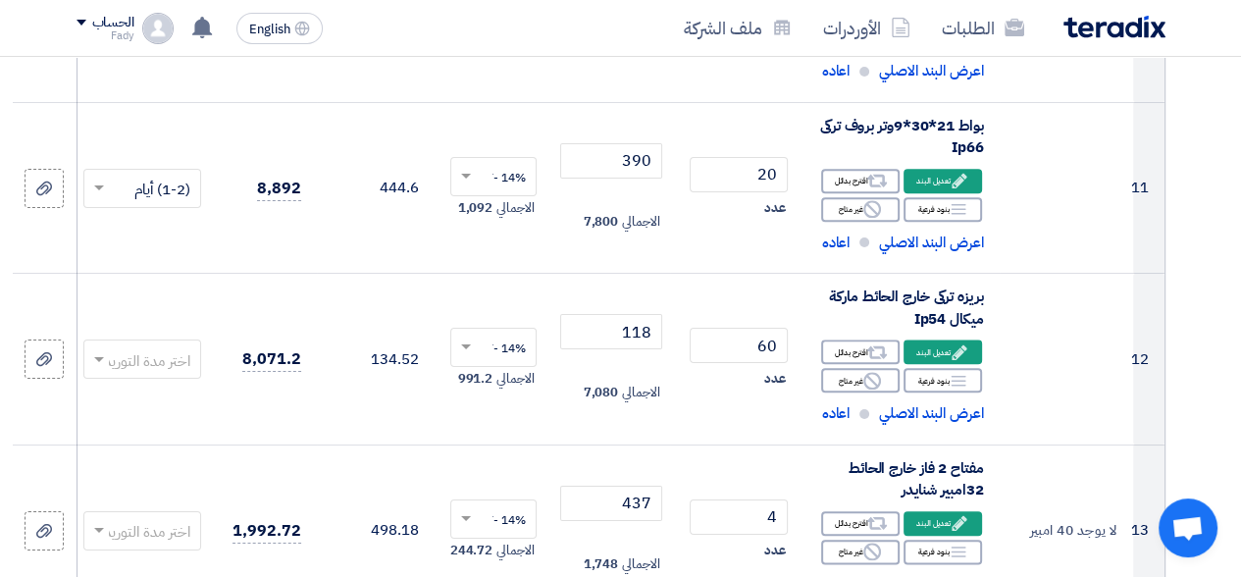
scroll to position [1864, 0]
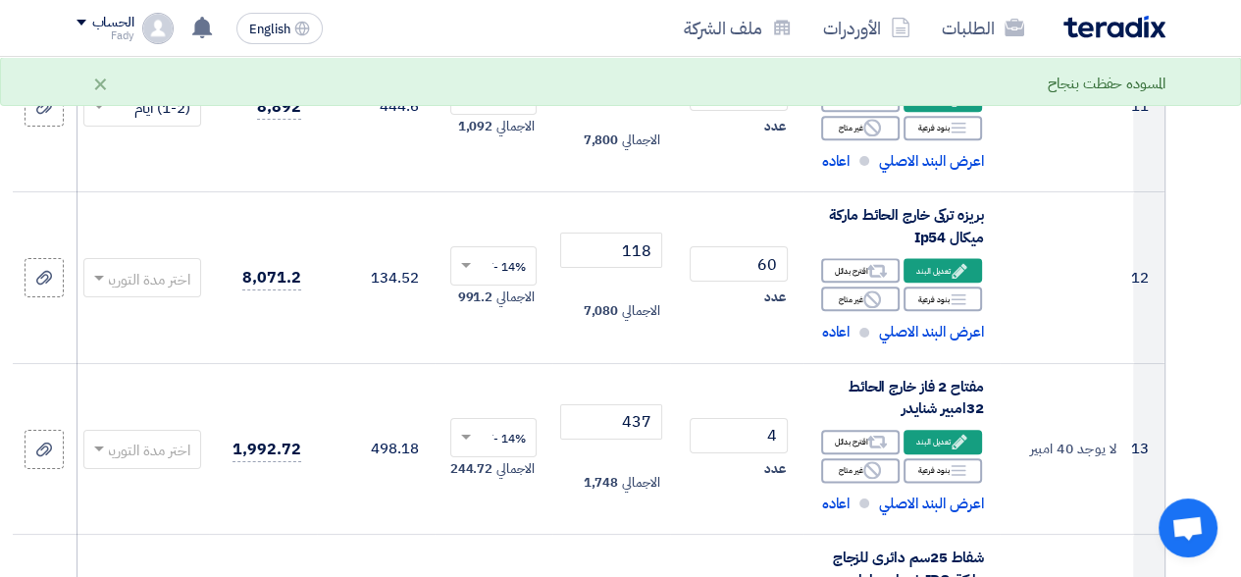
click at [100, 283] on span at bounding box center [99, 279] width 10 height 7
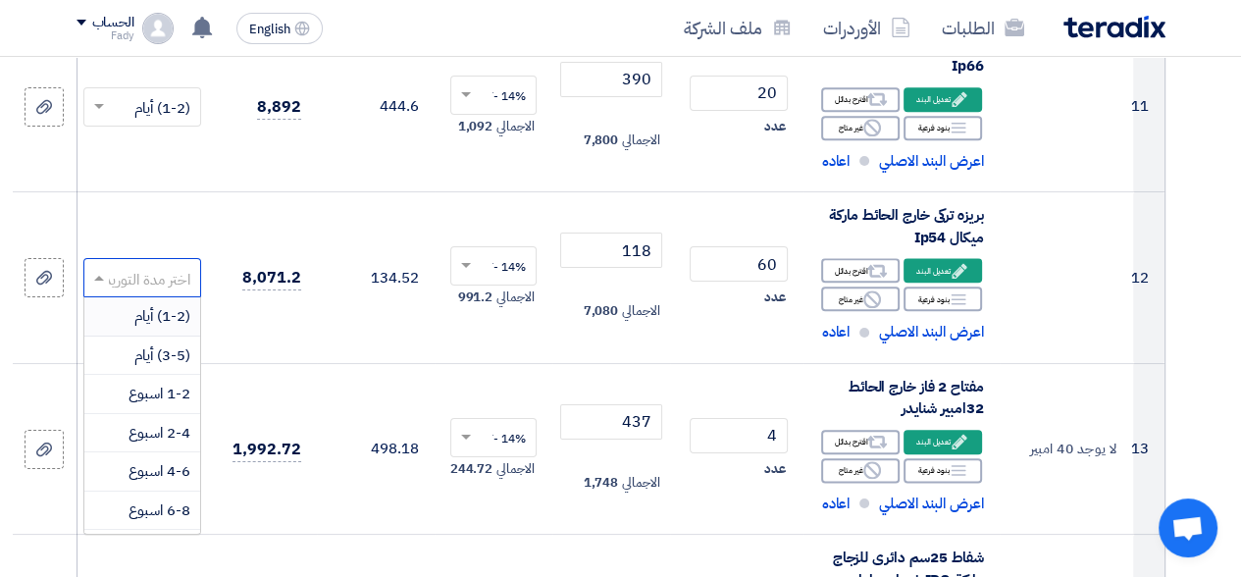
click at [139, 322] on span "(1-2) أيام" at bounding box center [162, 316] width 56 height 22
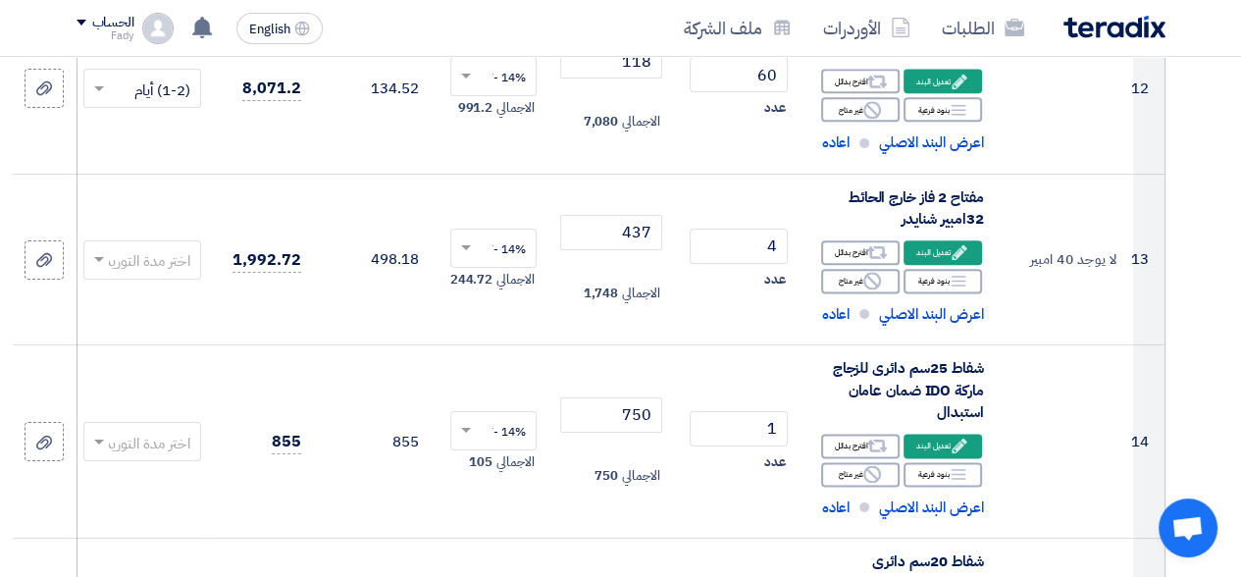
scroll to position [2061, 0]
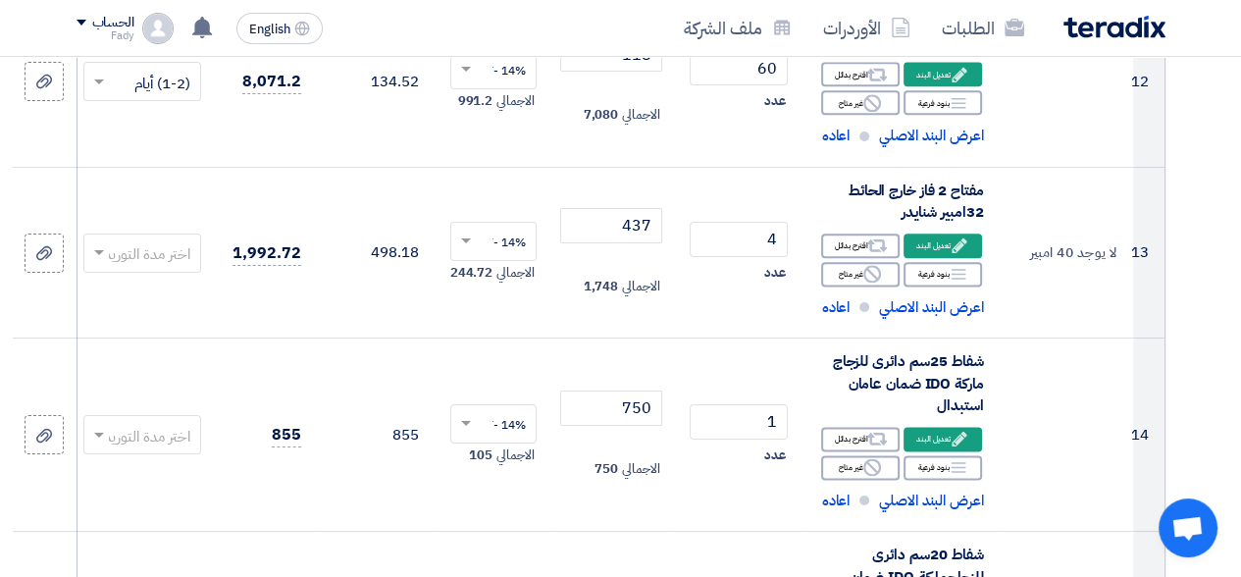
click at [99, 257] on span at bounding box center [99, 253] width 10 height 7
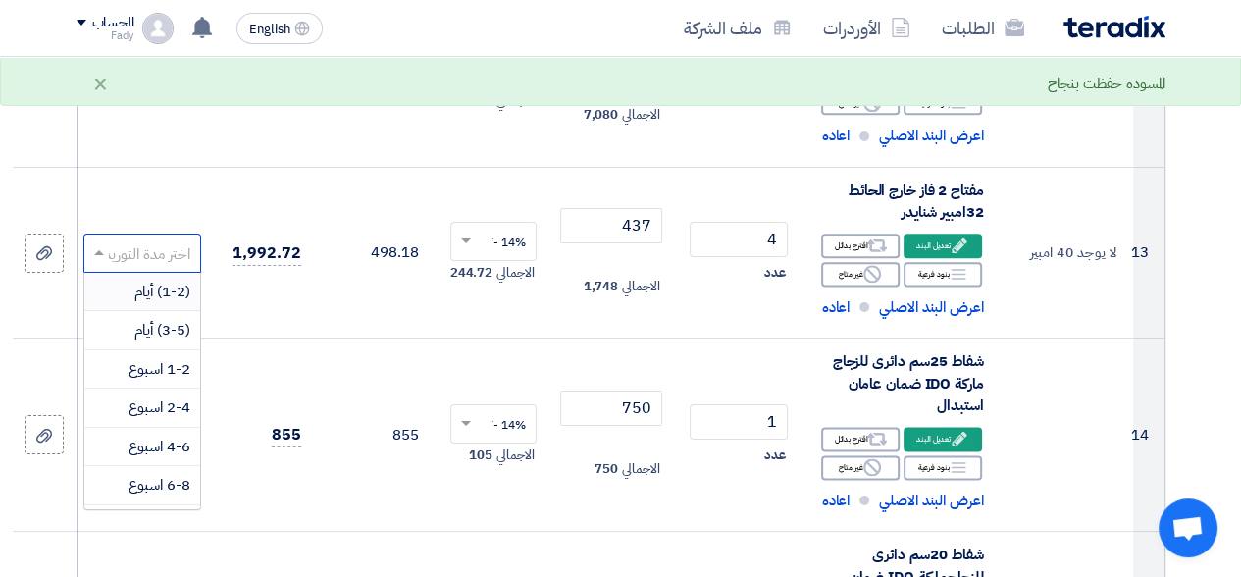
click at [134, 302] on span "(1-2) أيام" at bounding box center [162, 292] width 56 height 22
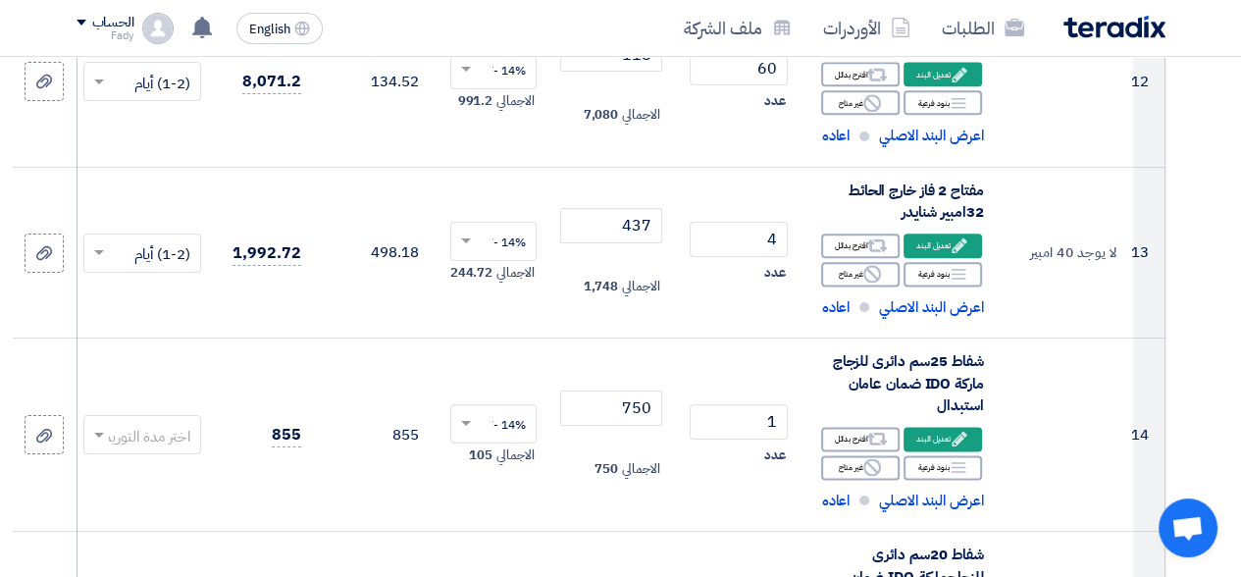
scroll to position [2257, 0]
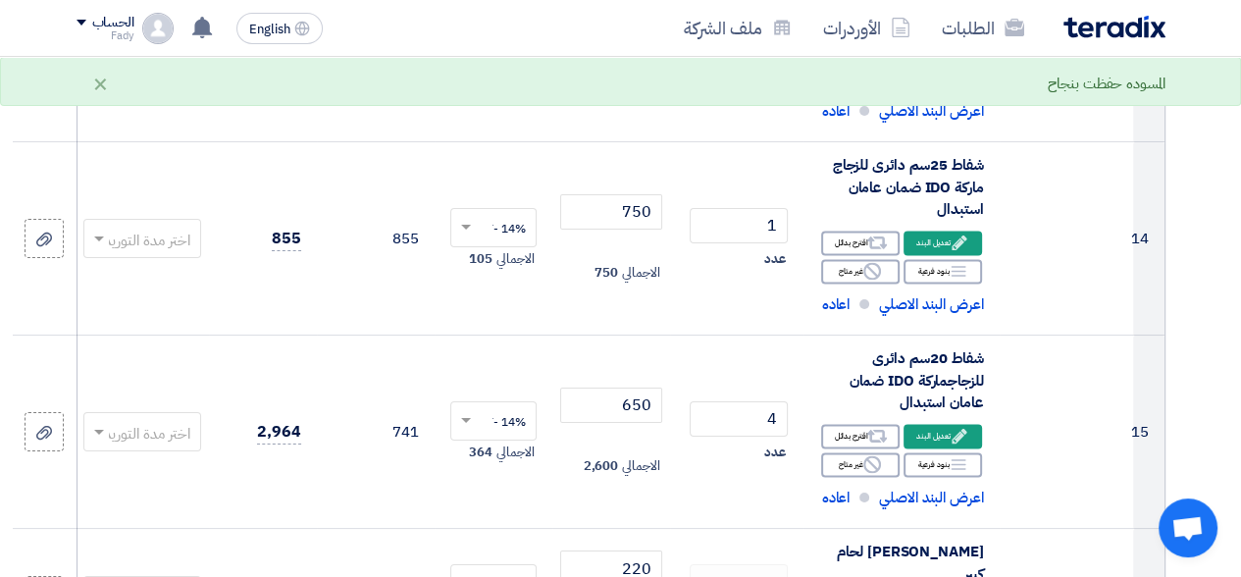
click at [100, 243] on span at bounding box center [99, 239] width 10 height 7
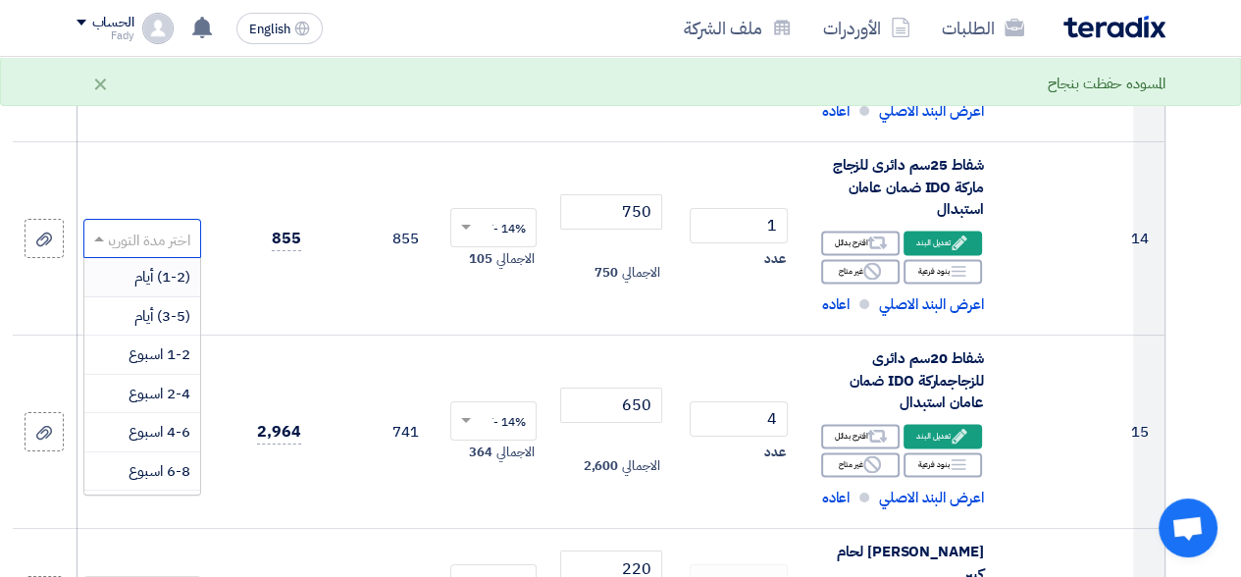
click at [153, 288] on span "(1-2) أيام" at bounding box center [162, 277] width 56 height 22
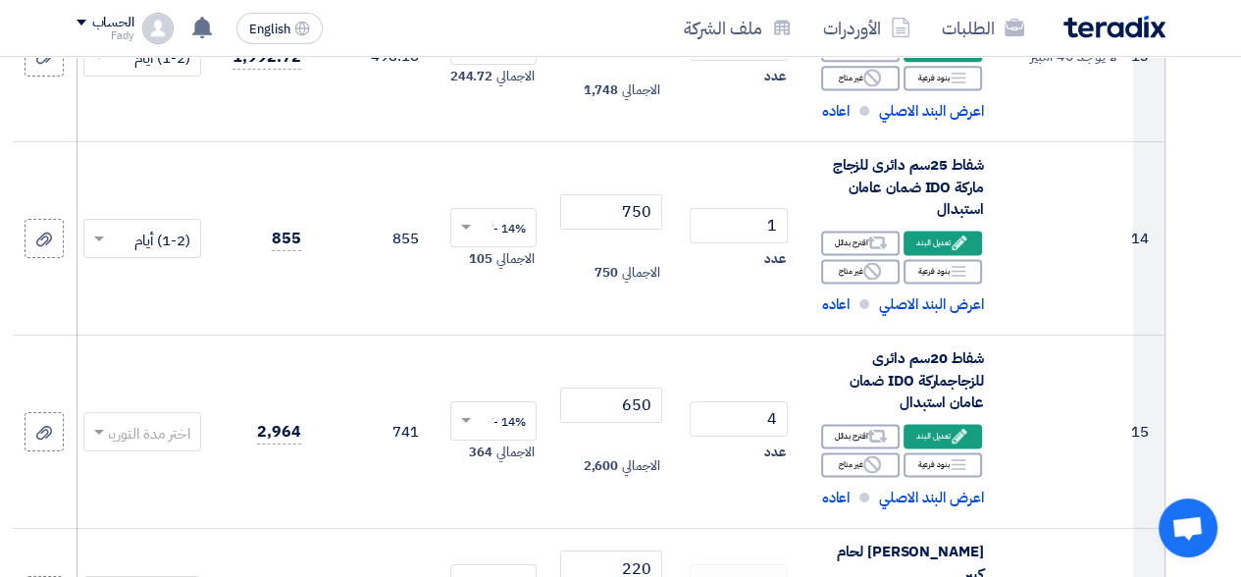
click at [97, 437] on span at bounding box center [99, 433] width 10 height 7
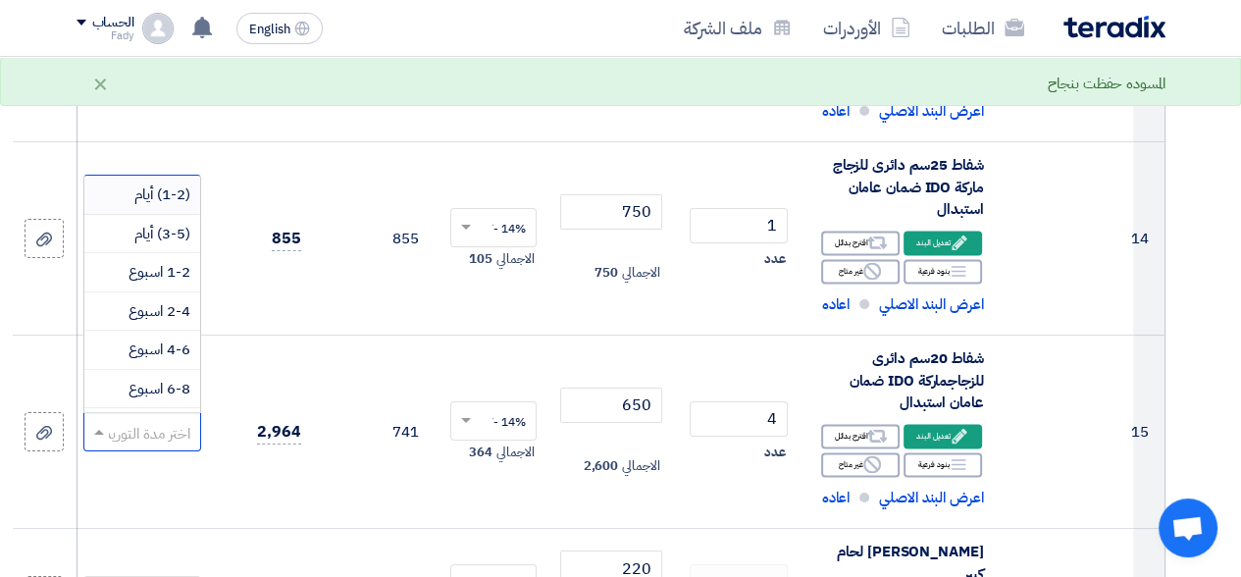
click at [152, 205] on span "(1-2) أيام" at bounding box center [162, 194] width 56 height 22
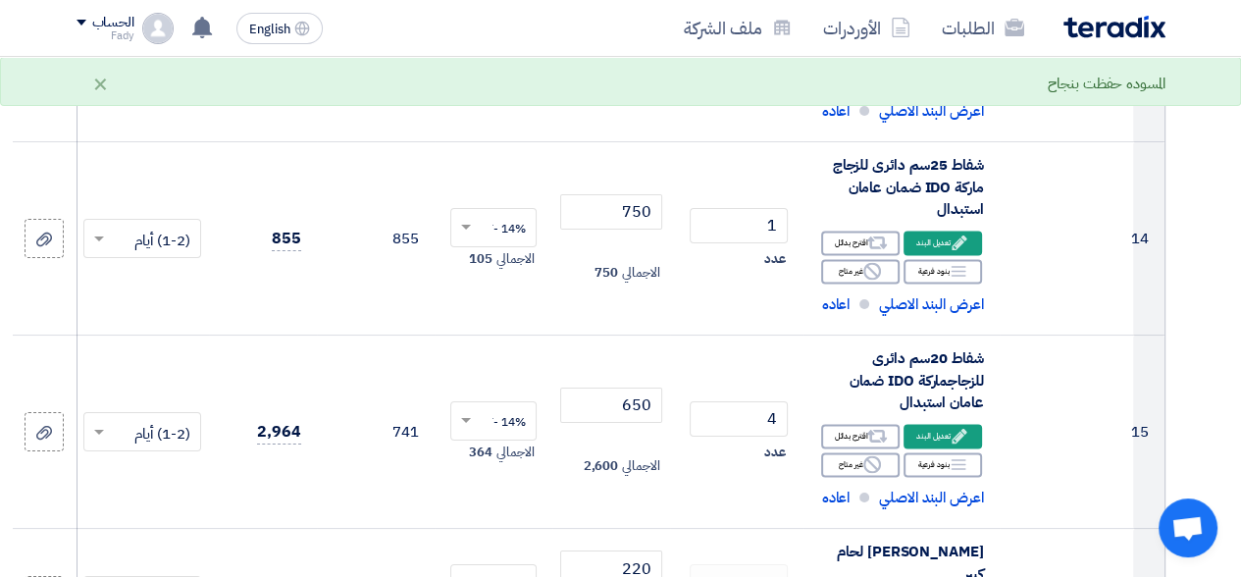
scroll to position [2453, 0]
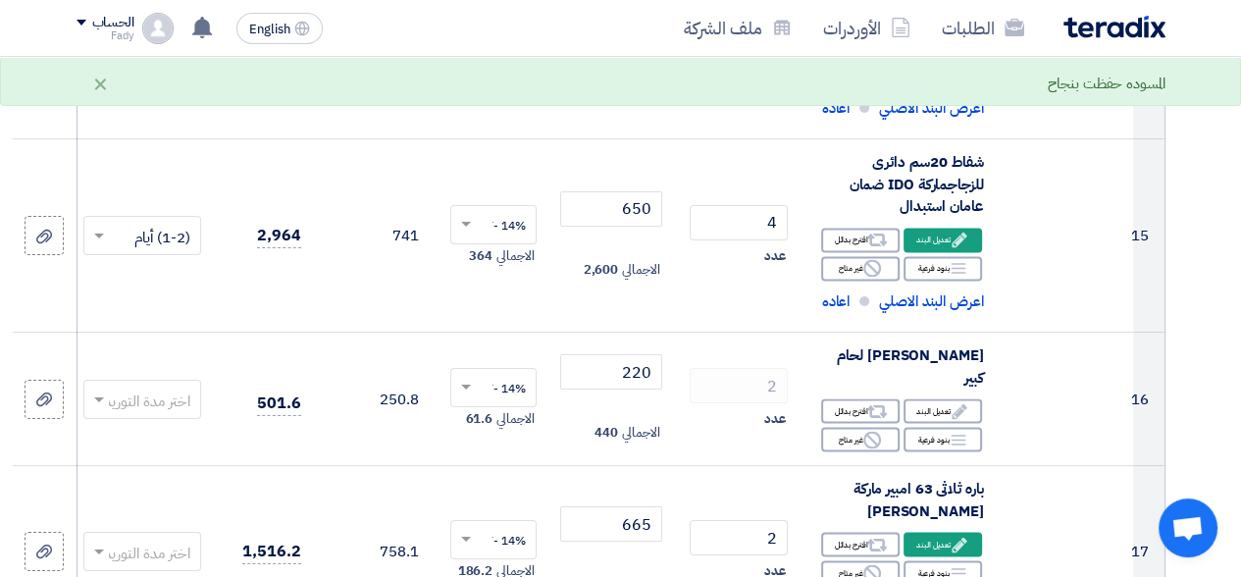
click at [98, 404] on span at bounding box center [99, 400] width 10 height 7
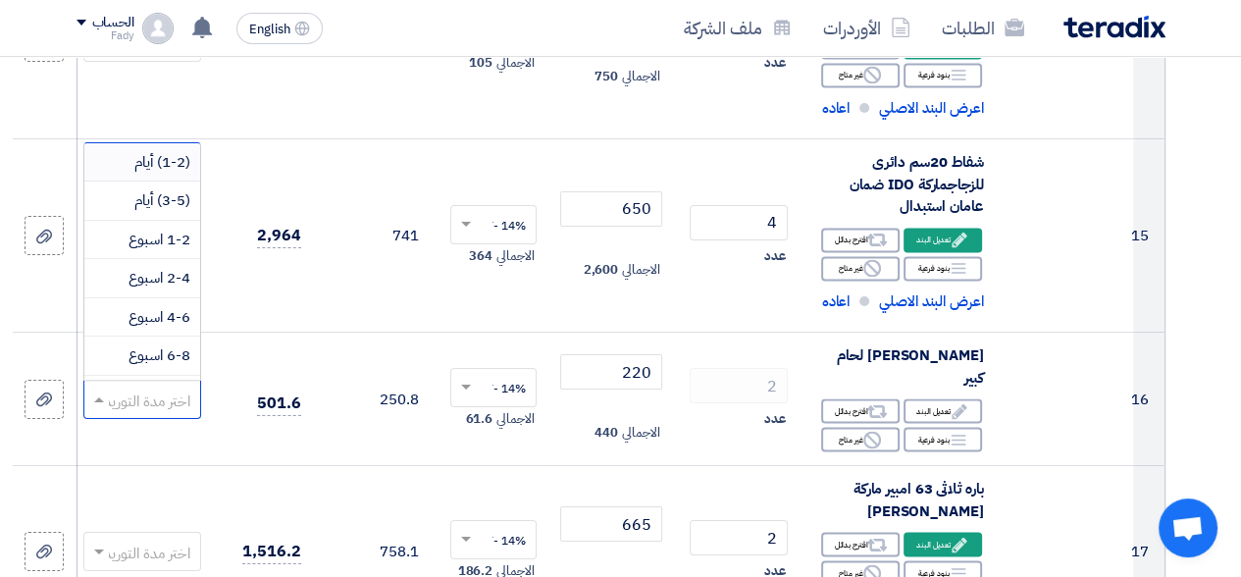
click at [146, 166] on span "(1-2) أيام" at bounding box center [162, 162] width 56 height 22
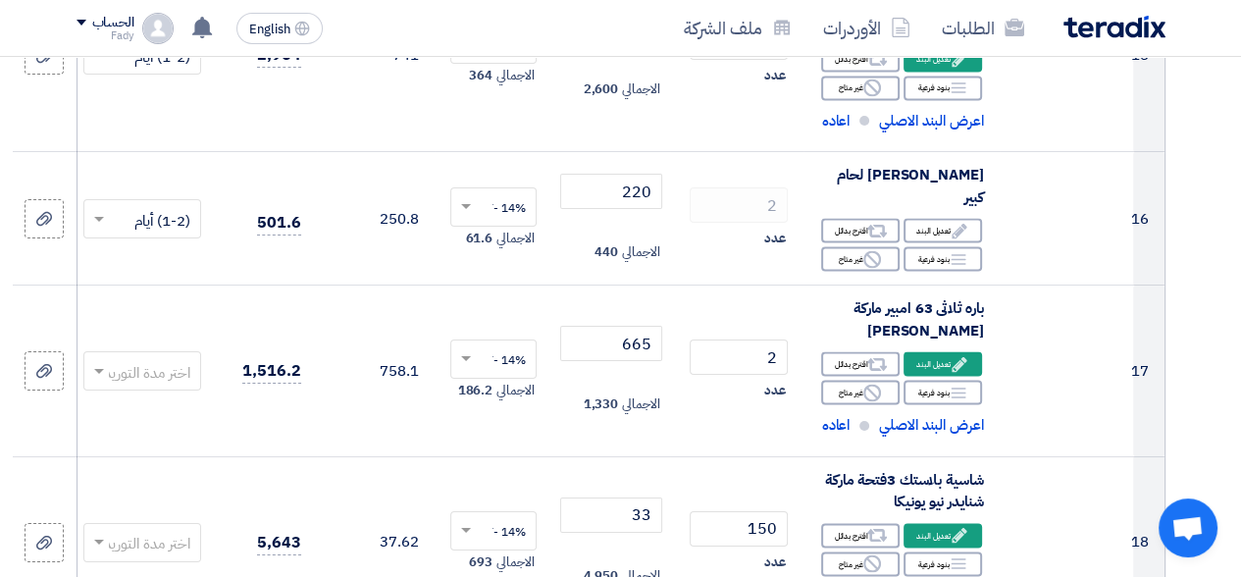
scroll to position [2649, 0]
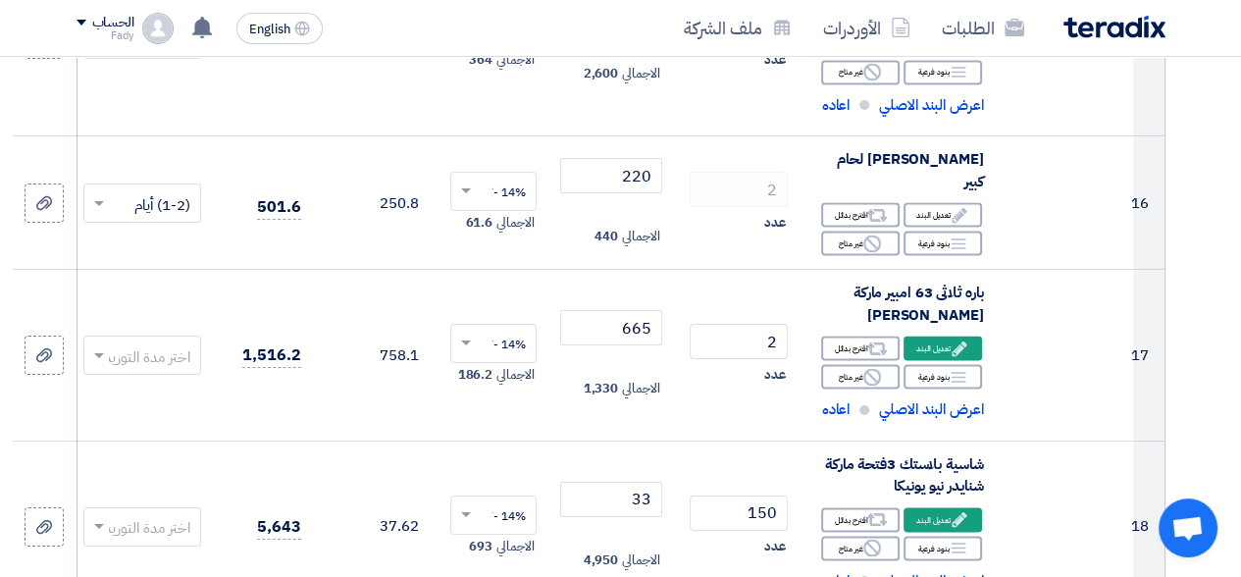
click at [99, 354] on span at bounding box center [99, 356] width 10 height 7
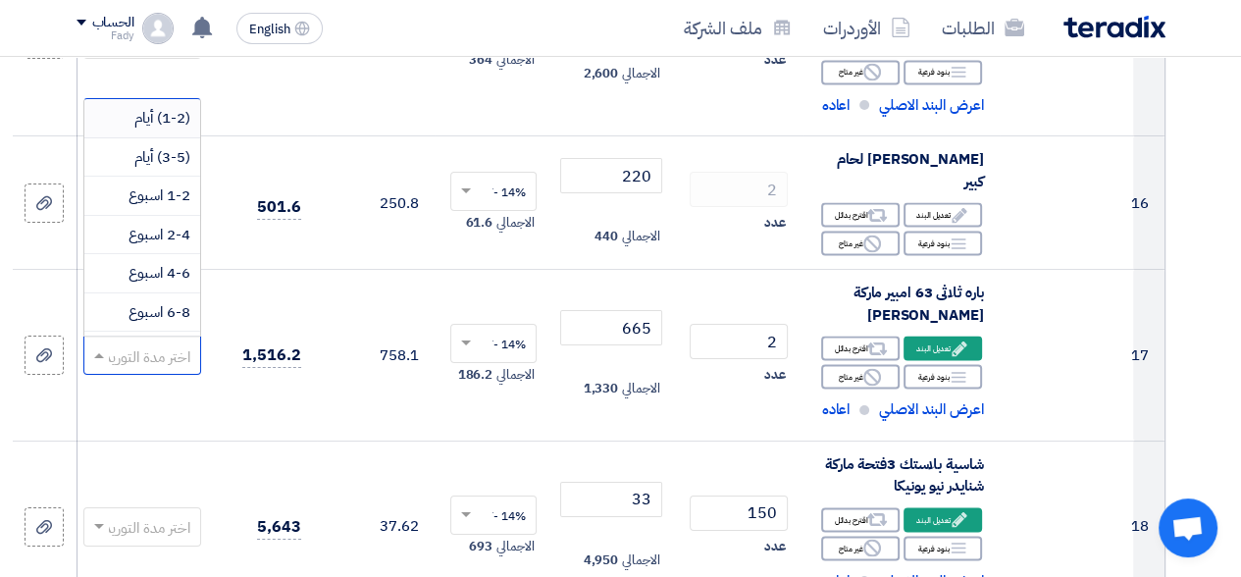
click at [149, 124] on span "(1-2) أيام" at bounding box center [162, 118] width 56 height 22
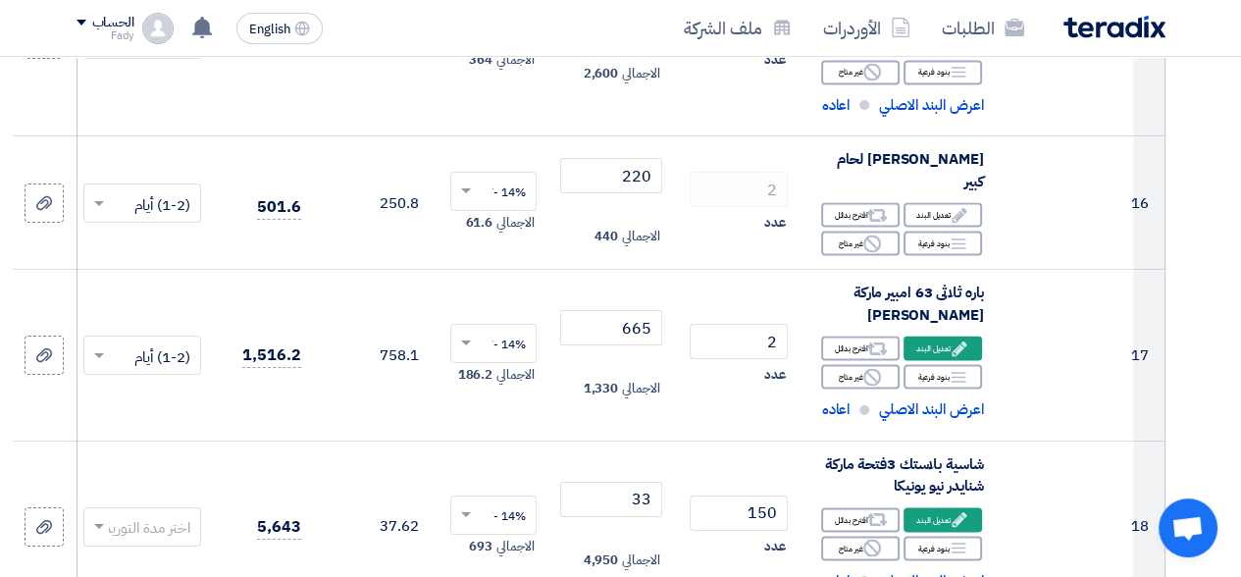
scroll to position [2846, 0]
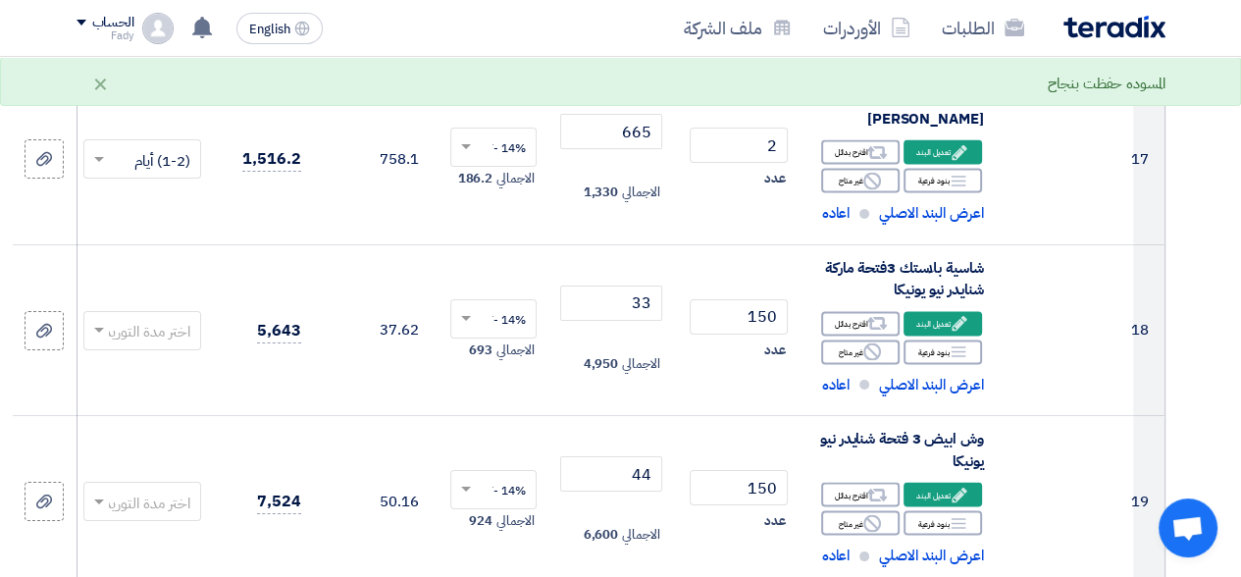
click at [100, 329] on span at bounding box center [99, 331] width 10 height 7
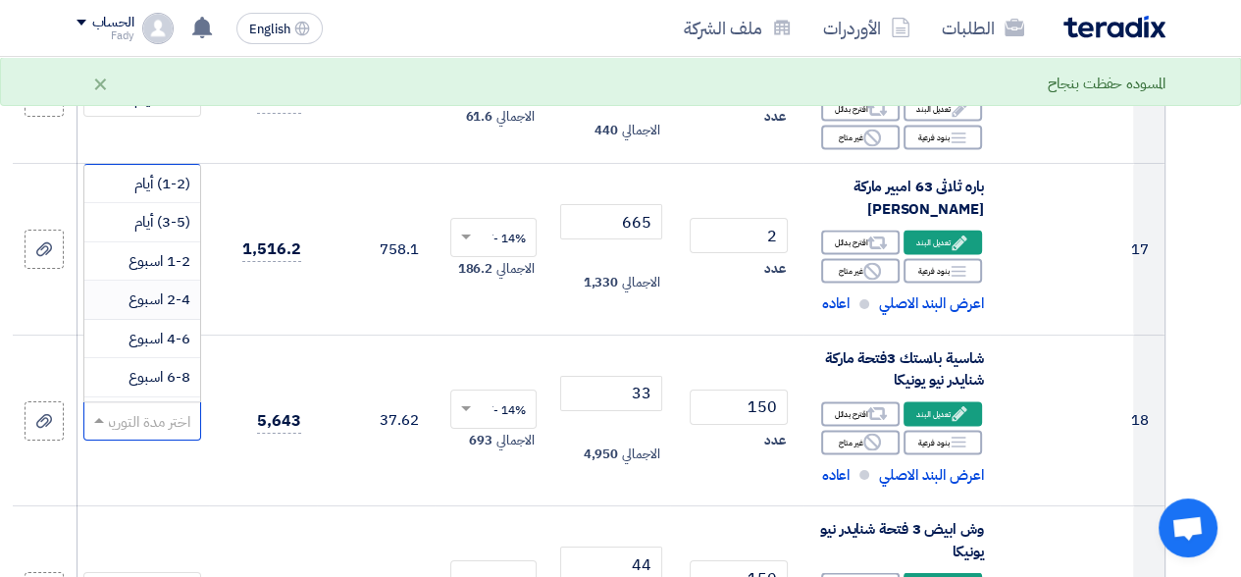
scroll to position [2649, 0]
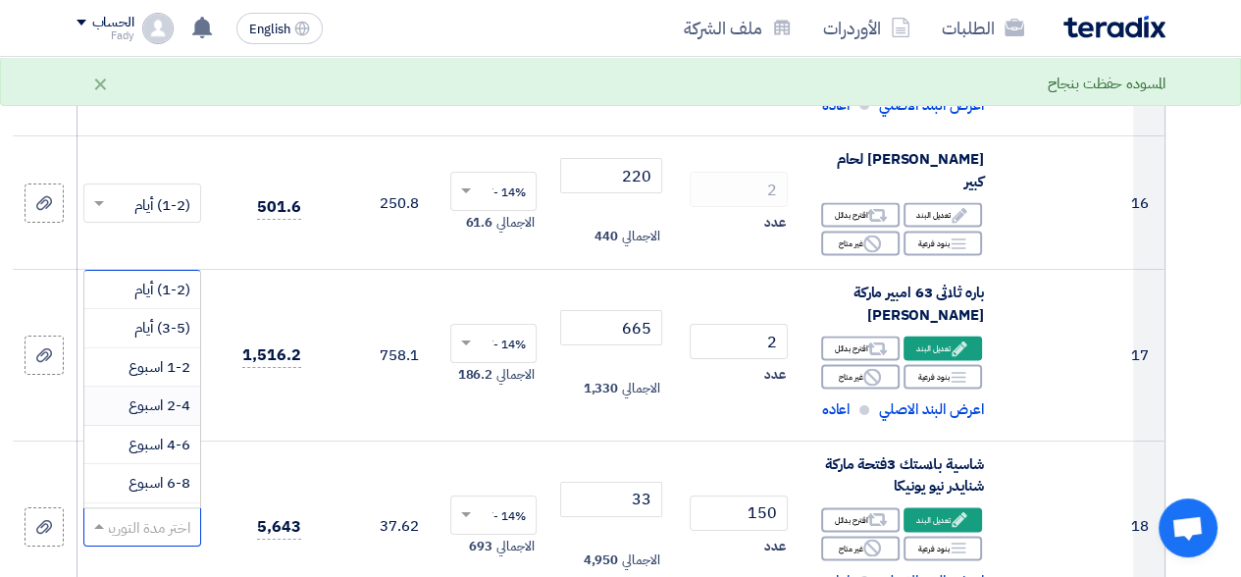
click at [143, 274] on div "(1-2) أيام" at bounding box center [142, 290] width 116 height 39
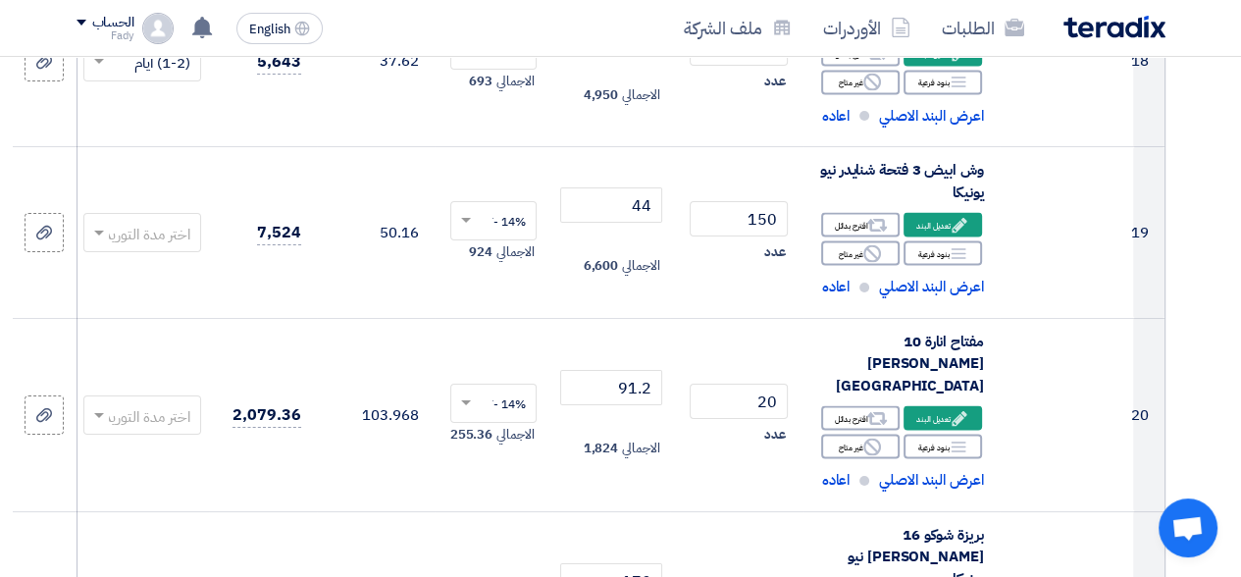
scroll to position [3140, 0]
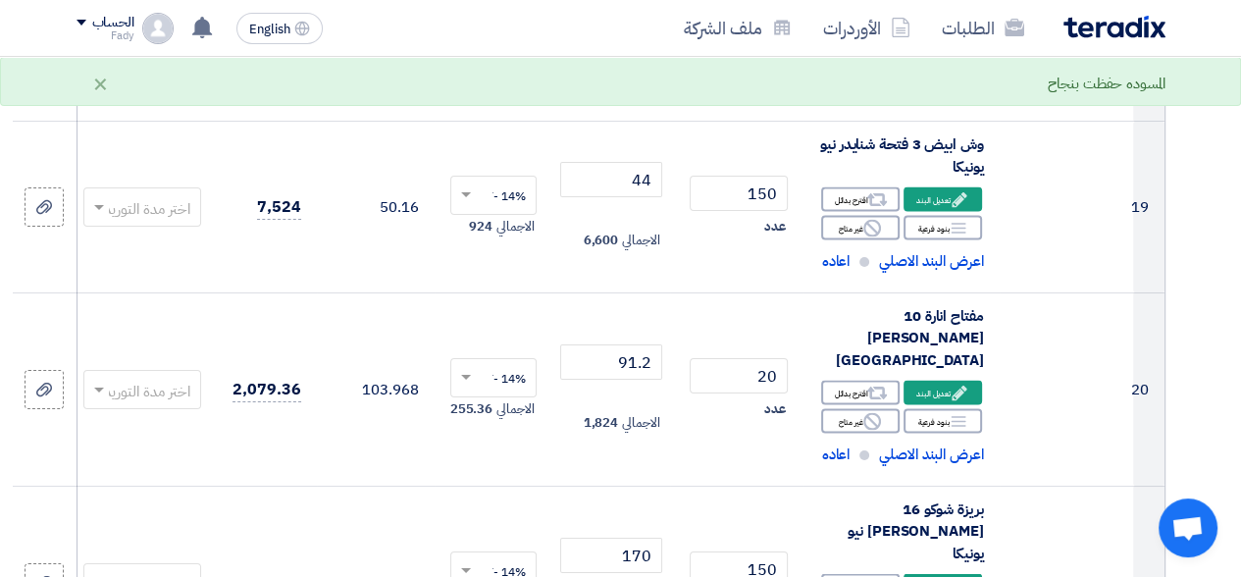
click at [101, 209] on span at bounding box center [96, 207] width 25 height 23
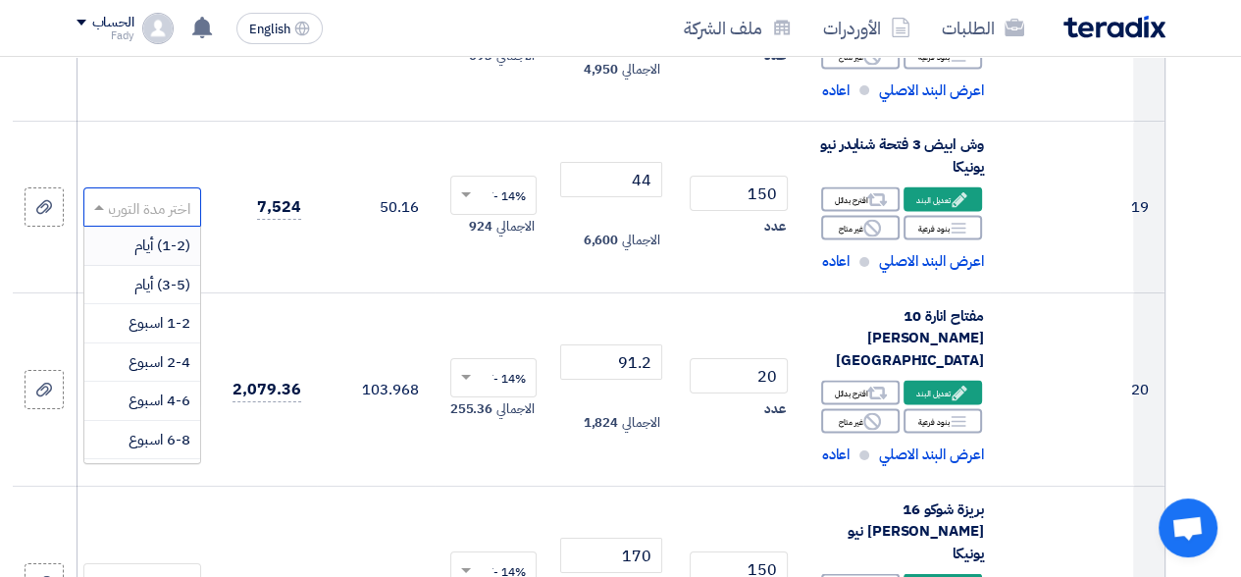
click at [156, 242] on span "(1-2) أيام" at bounding box center [162, 246] width 56 height 22
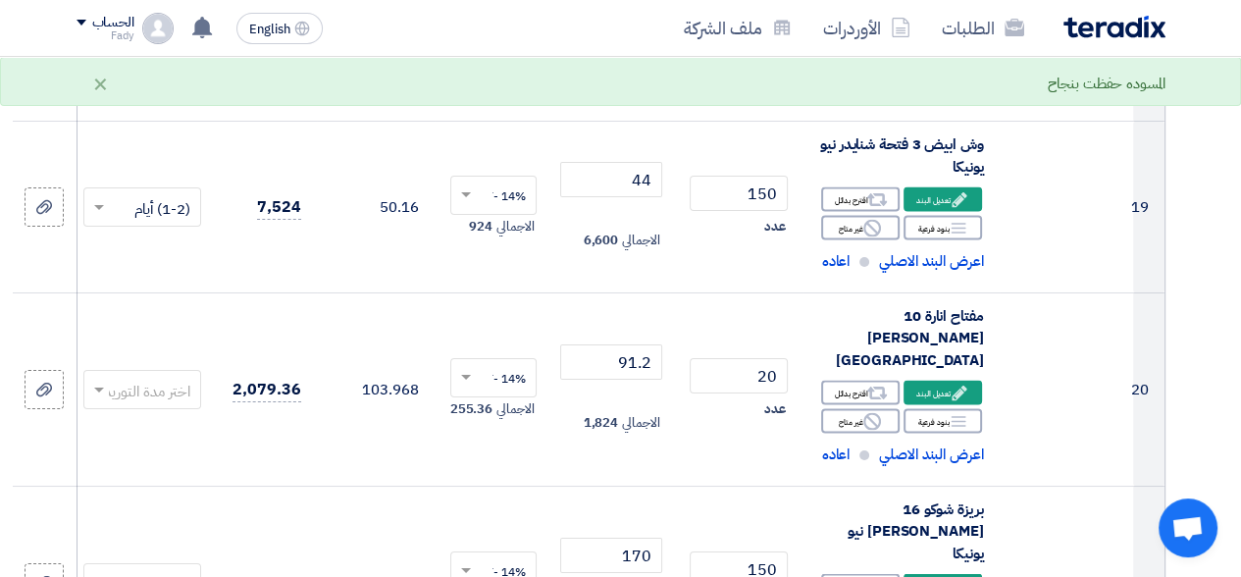
click at [97, 388] on span at bounding box center [99, 391] width 10 height 7
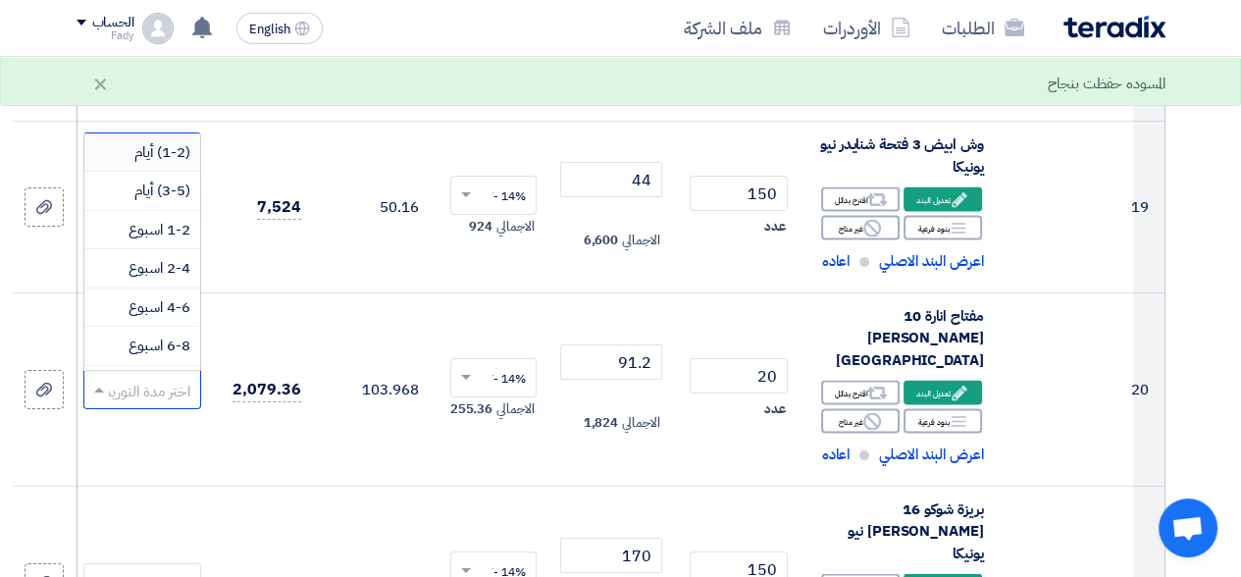
click at [143, 146] on span "(1-2) أيام" at bounding box center [162, 152] width 56 height 22
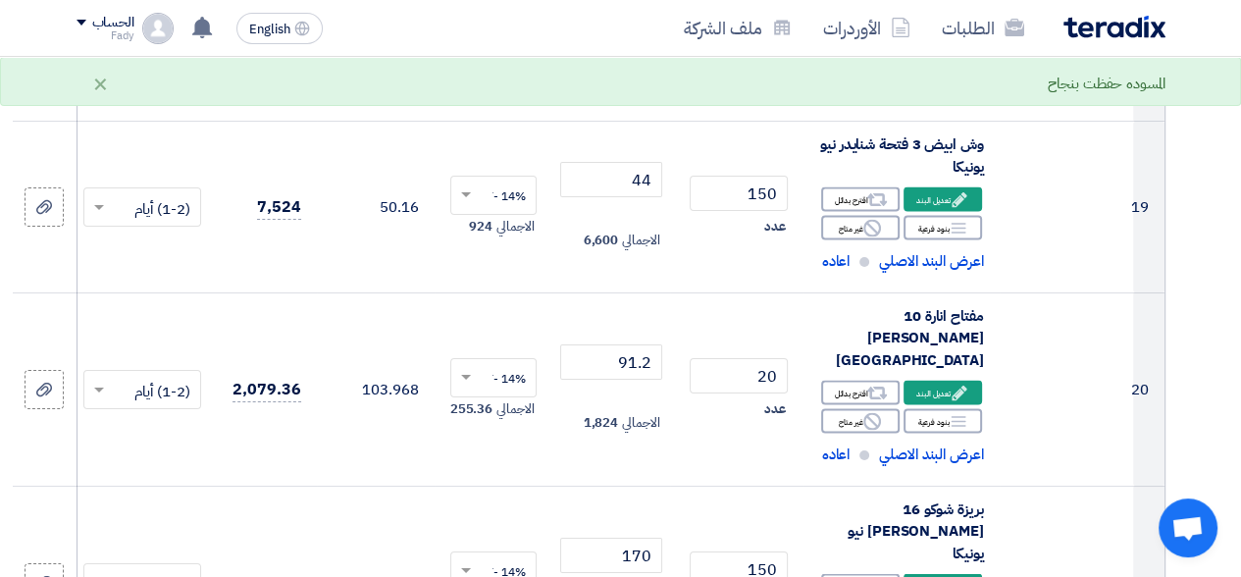
scroll to position [3336, 0]
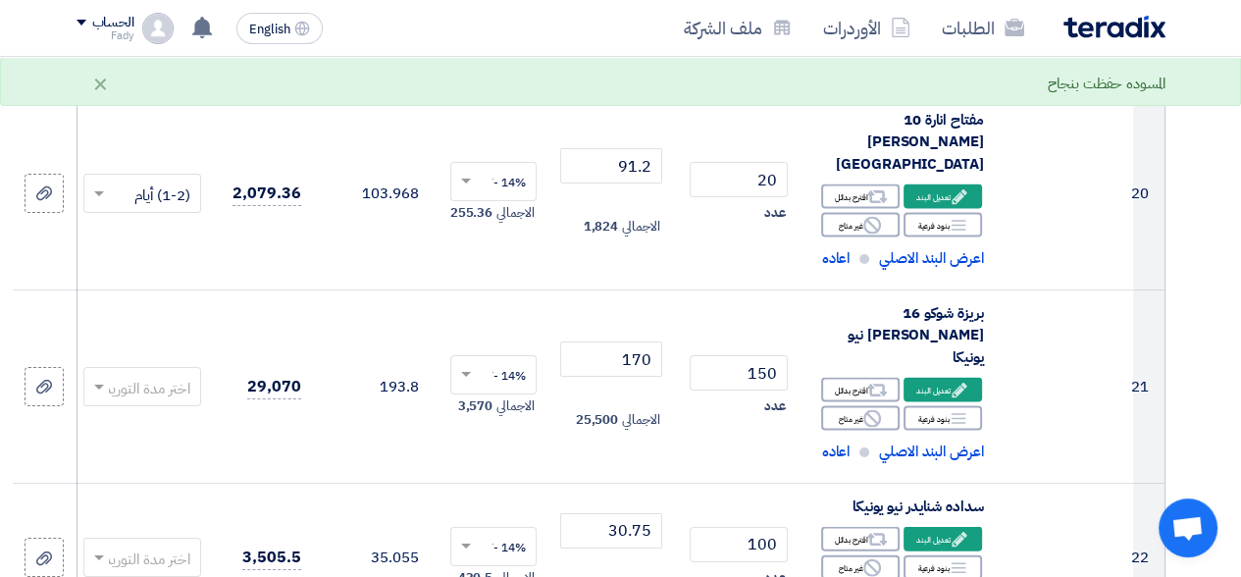
click at [99, 376] on span at bounding box center [96, 387] width 25 height 23
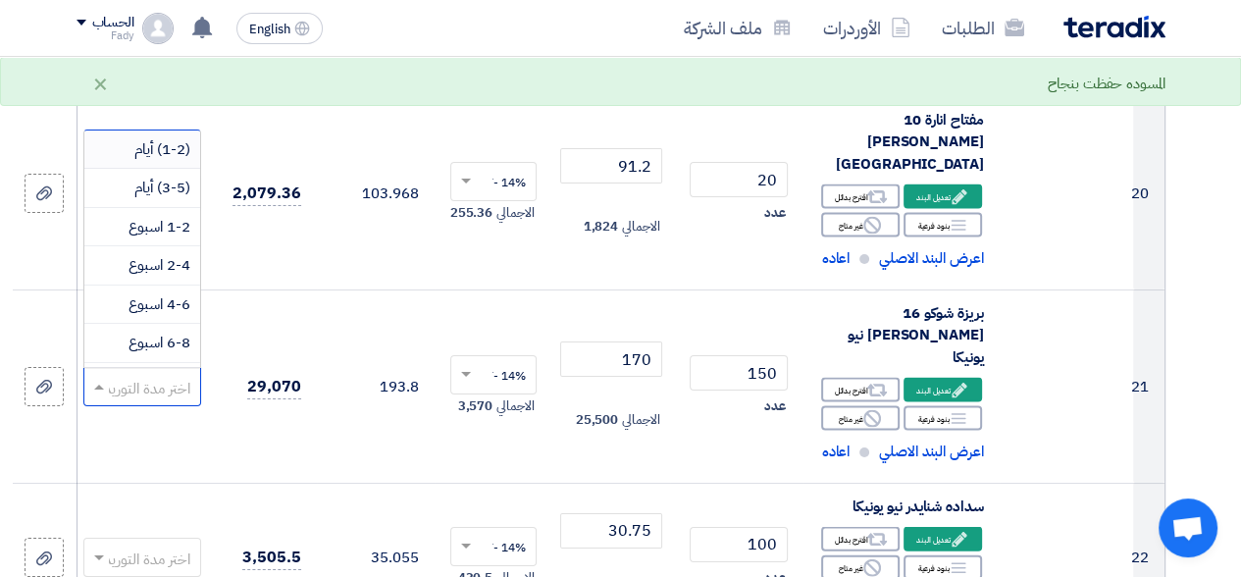
click at [154, 138] on span "(1-2) أيام" at bounding box center [162, 149] width 56 height 22
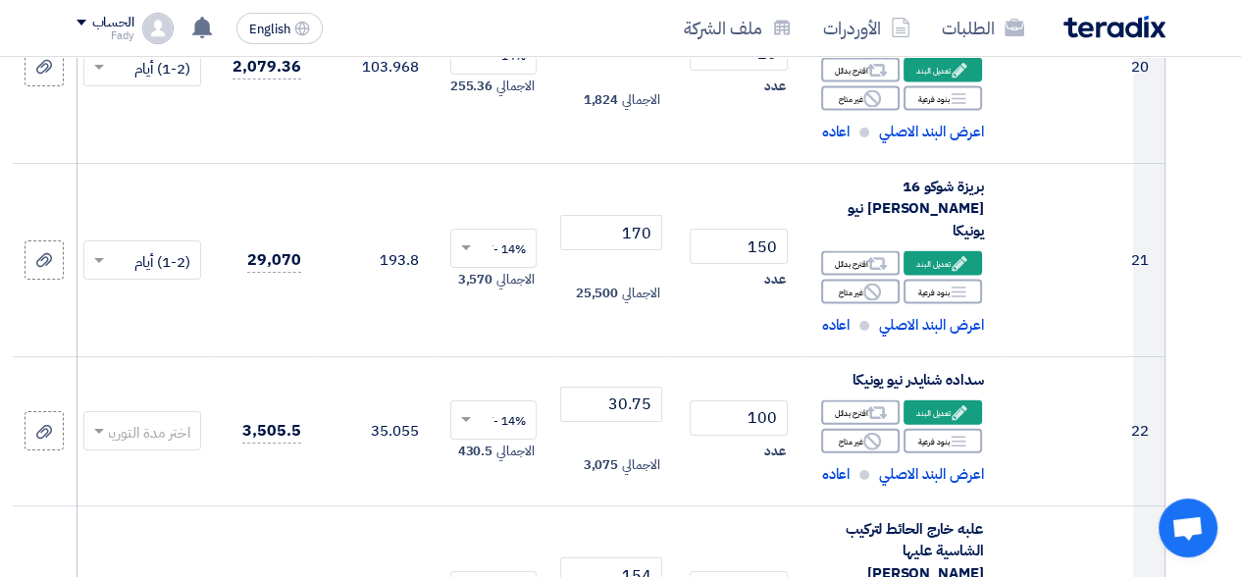
scroll to position [3532, 0]
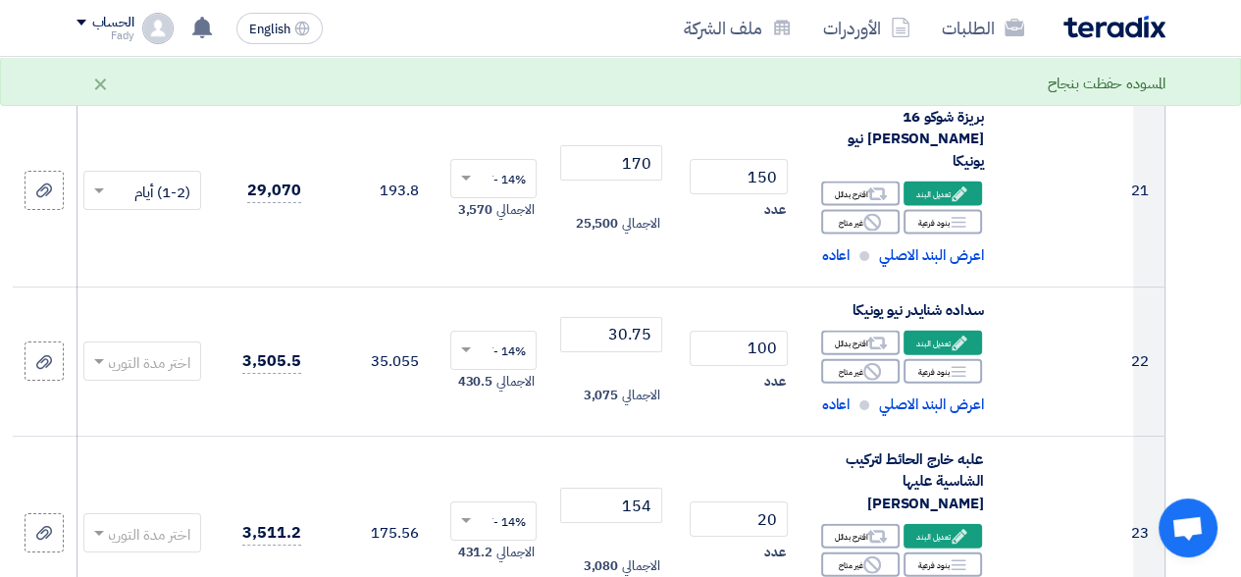
click at [96, 359] on span at bounding box center [99, 362] width 10 height 7
click at [145, 389] on span "(1-2) أيام" at bounding box center [162, 400] width 56 height 22
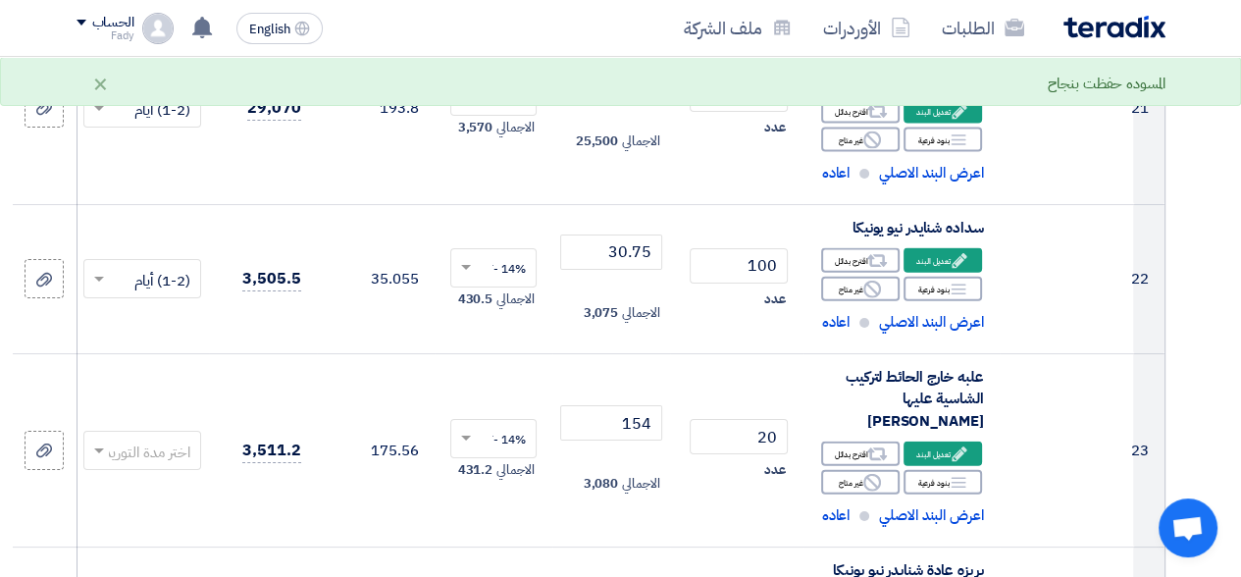
scroll to position [3631, 0]
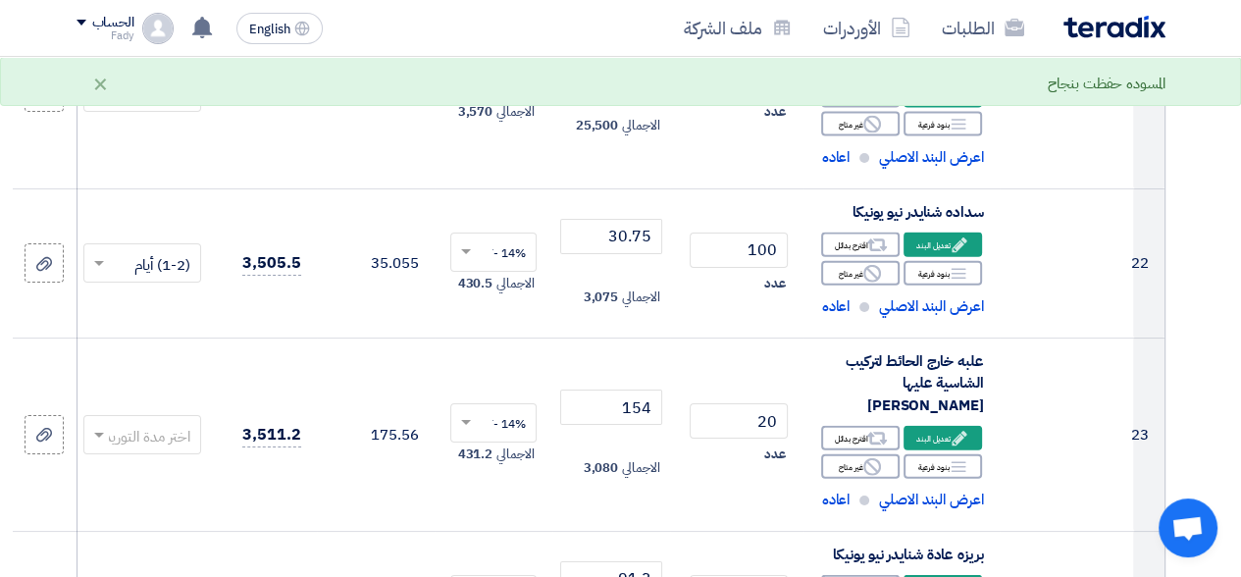
click at [99, 433] on span at bounding box center [99, 436] width 10 height 7
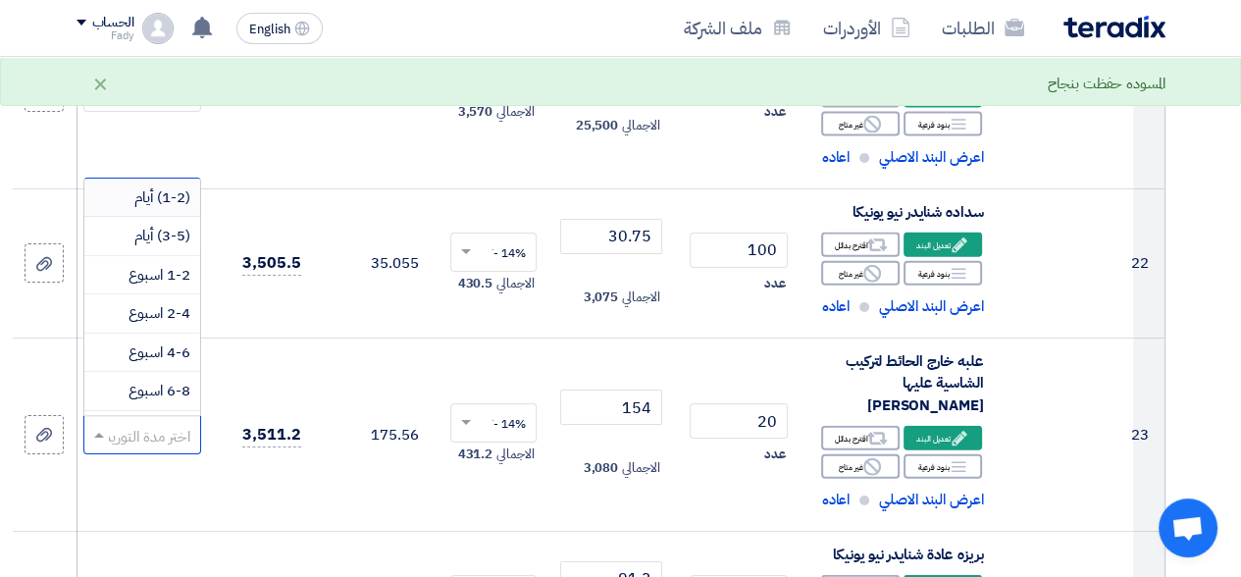
click at [132, 179] on div "(1-2) أيام" at bounding box center [142, 198] width 116 height 39
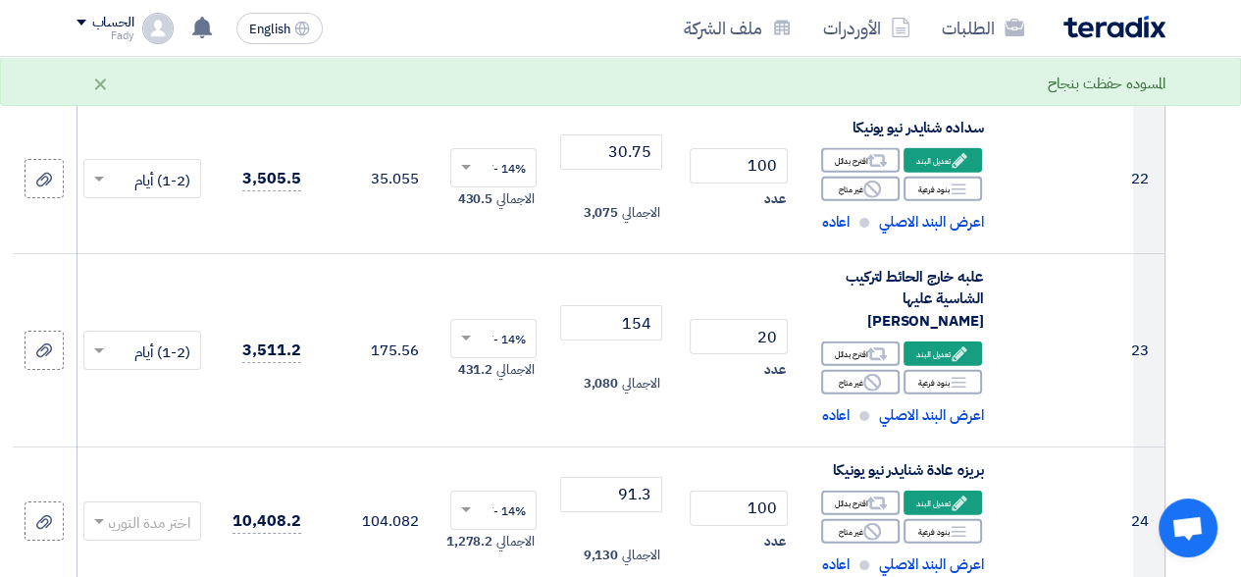
scroll to position [3827, 0]
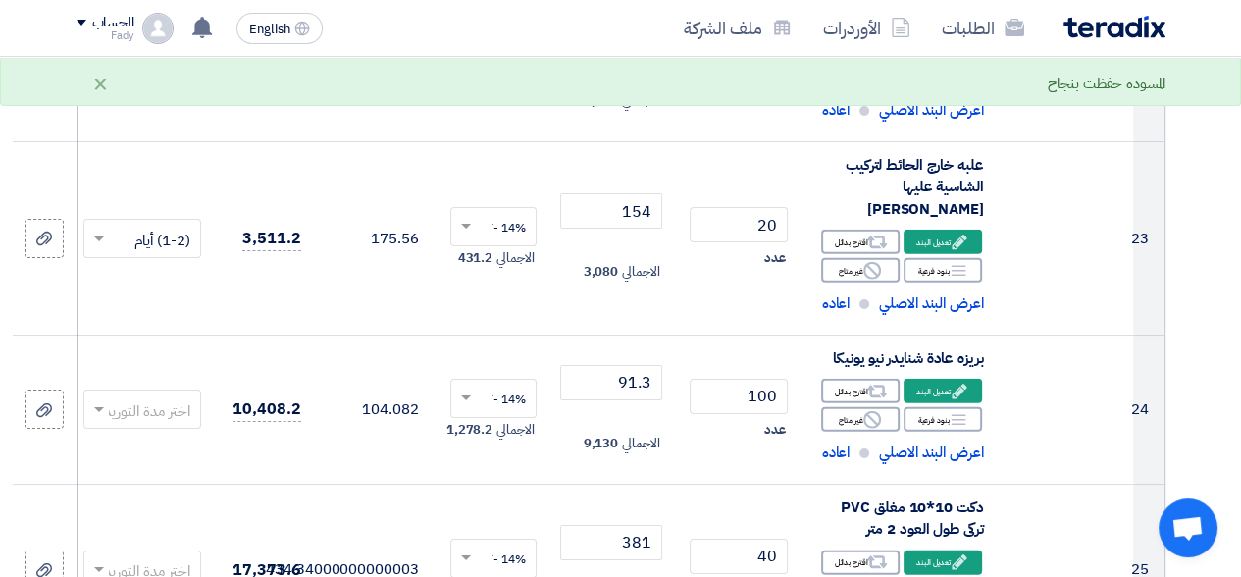
click at [99, 398] on span at bounding box center [96, 409] width 25 height 23
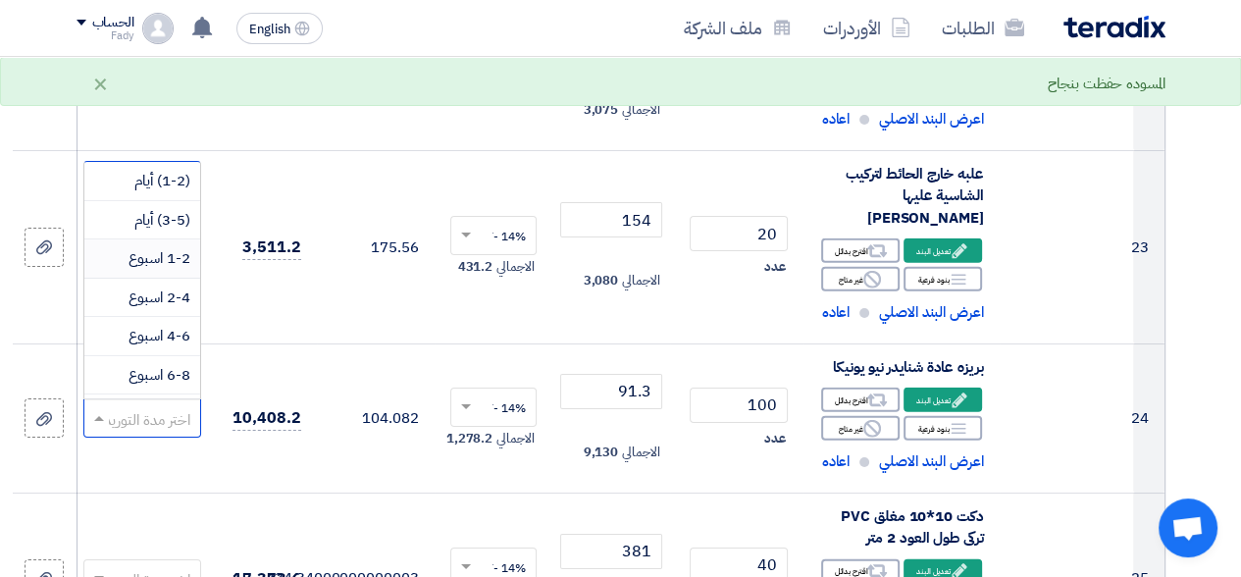
scroll to position [3729, 0]
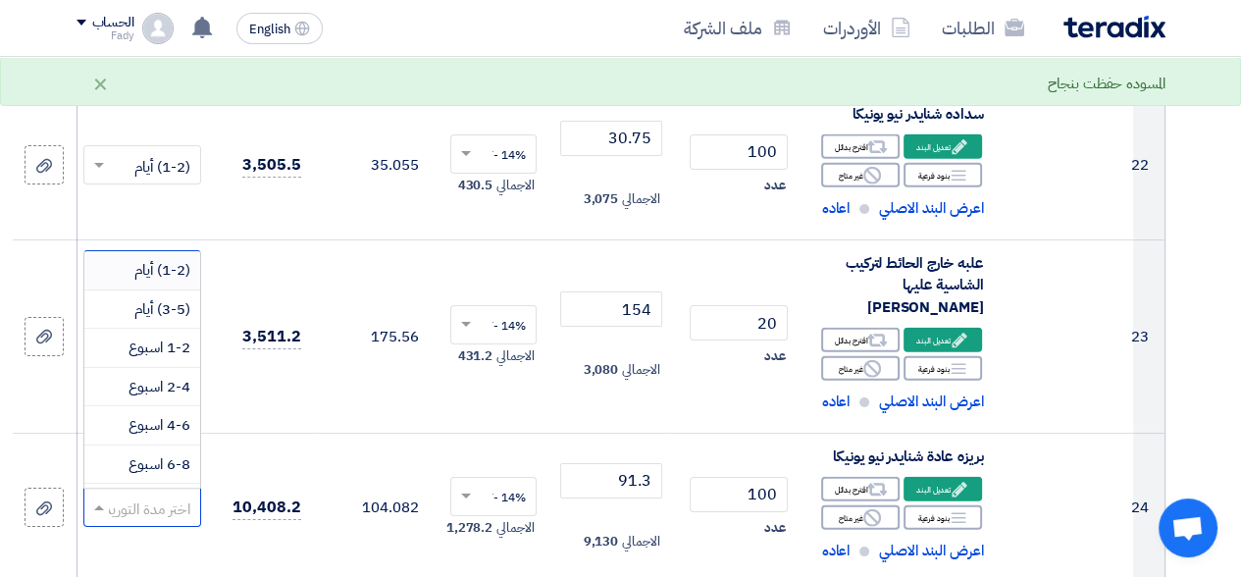
click at [148, 259] on span "(1-2) أيام" at bounding box center [162, 270] width 56 height 22
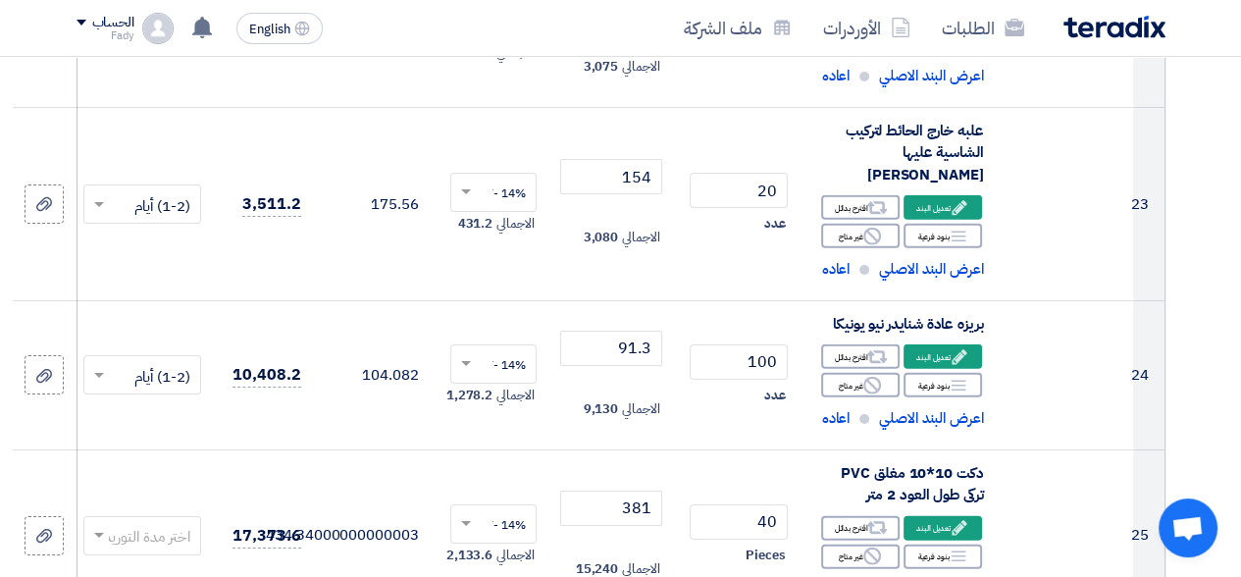
scroll to position [3925, 0]
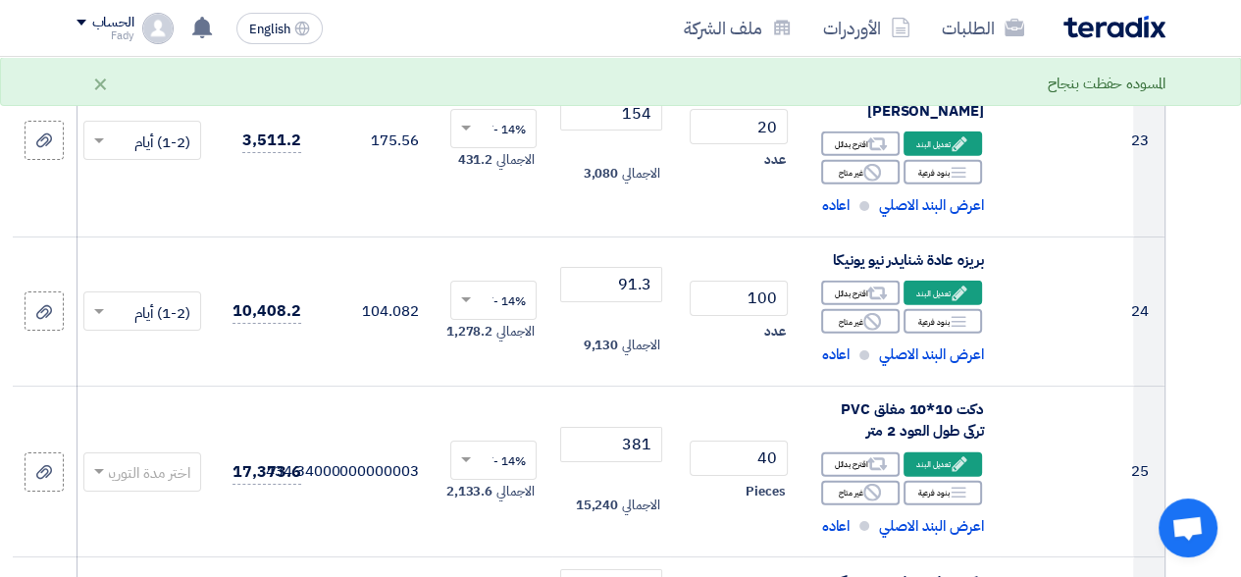
click at [96, 469] on span at bounding box center [99, 472] width 10 height 7
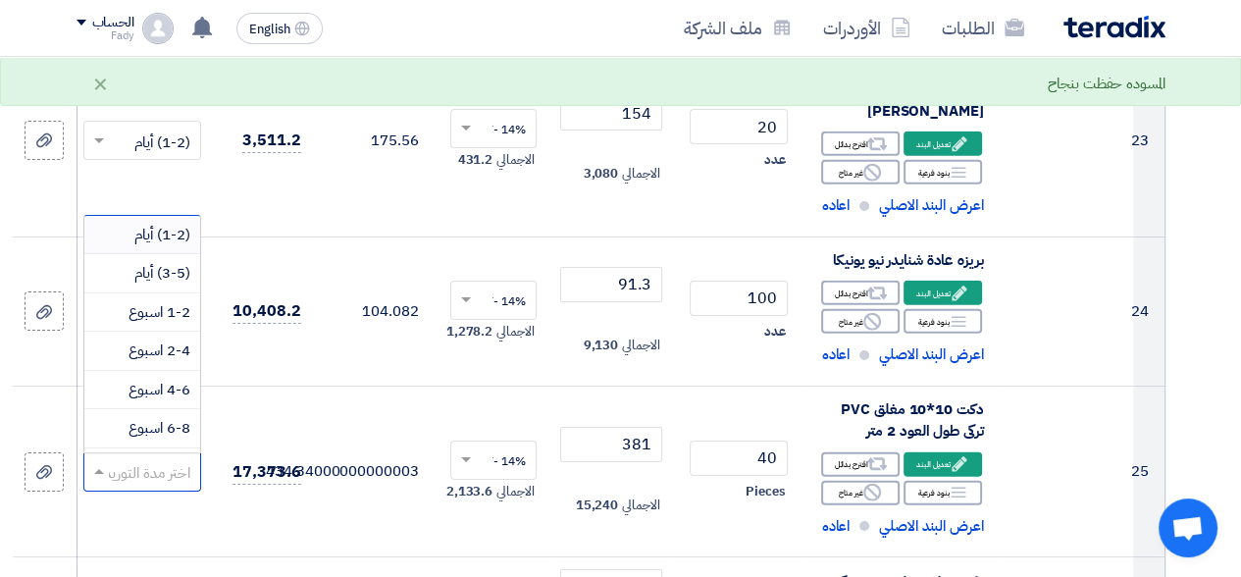
click at [157, 224] on span "(1-2) أيام" at bounding box center [162, 235] width 56 height 22
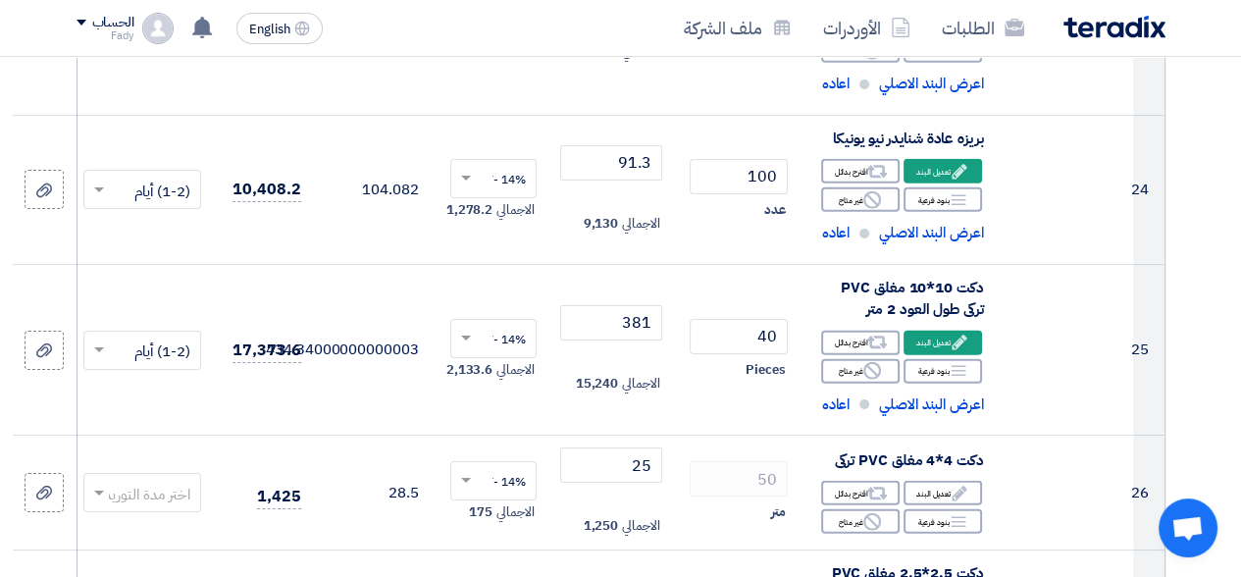
scroll to position [4219, 0]
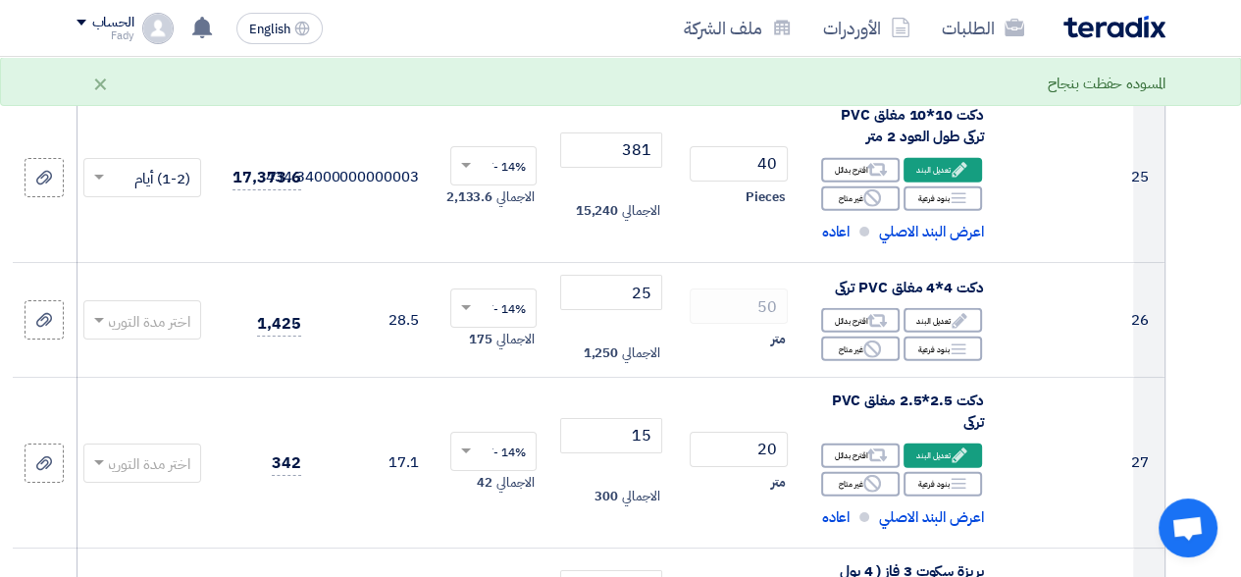
click at [100, 309] on span at bounding box center [96, 320] width 25 height 23
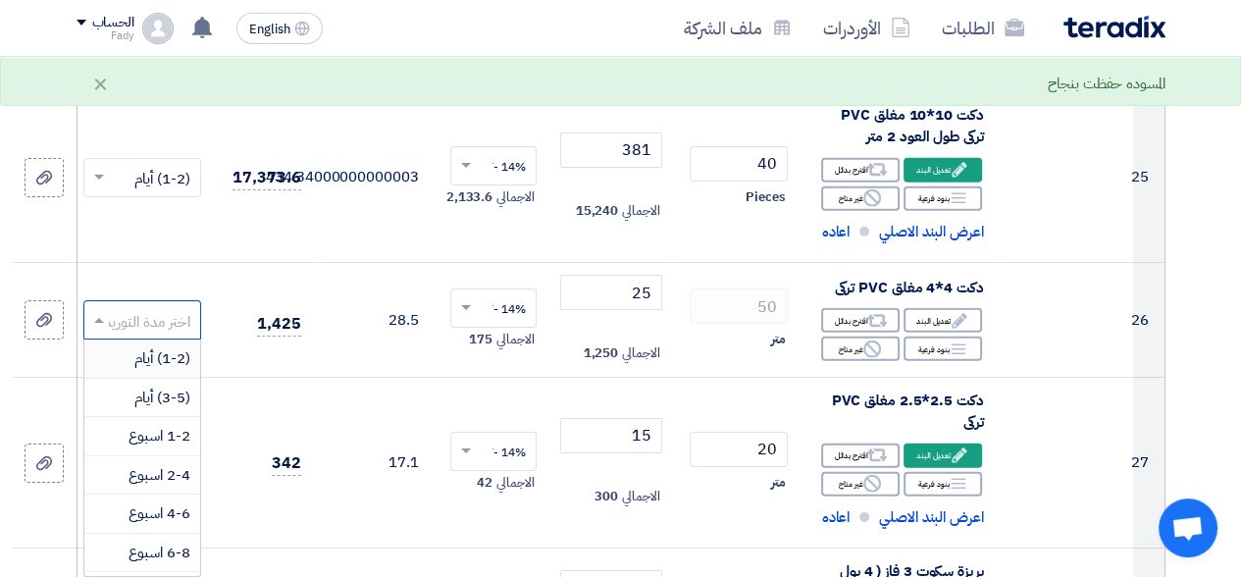
click at [146, 347] on span "(1-2) أيام" at bounding box center [162, 358] width 56 height 22
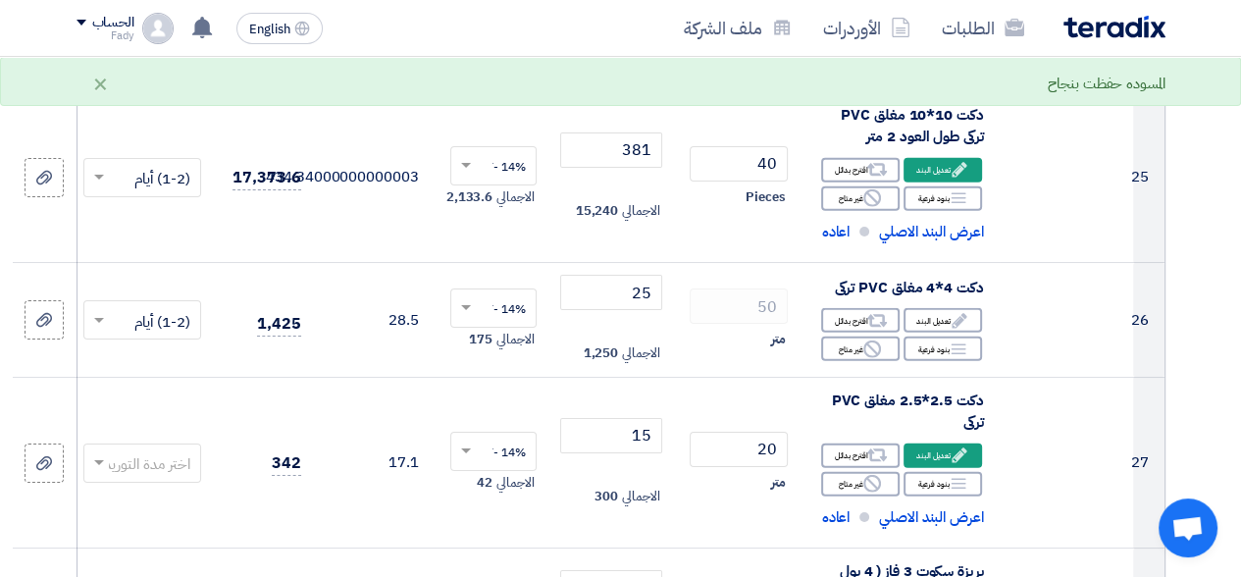
click at [89, 451] on span at bounding box center [96, 462] width 25 height 23
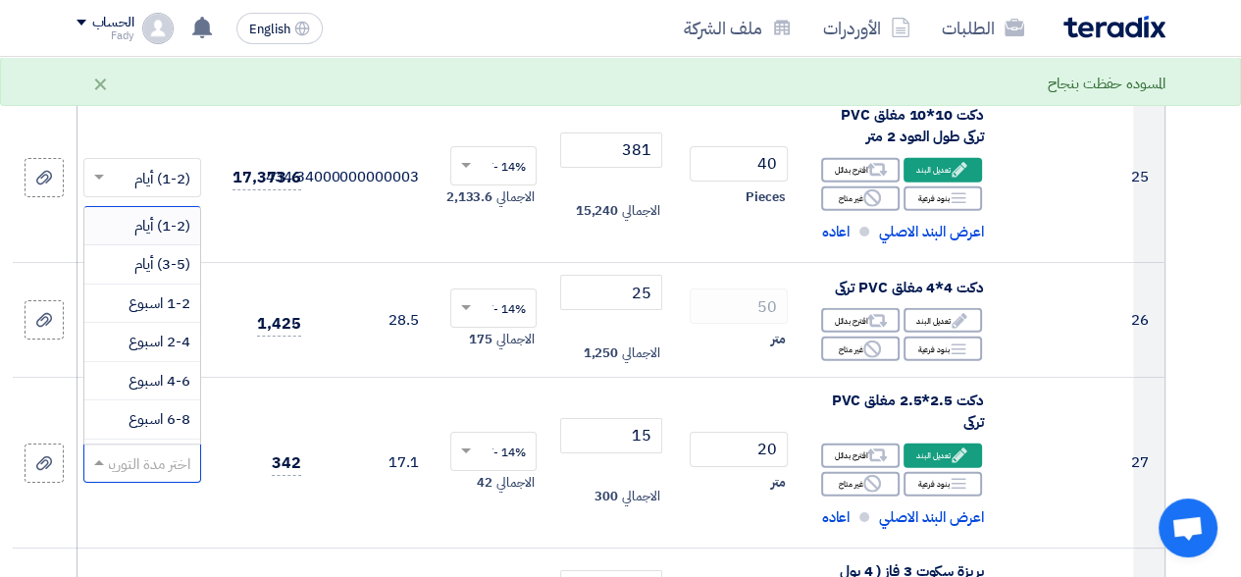
click at [161, 215] on span "(1-2) أيام" at bounding box center [162, 226] width 56 height 22
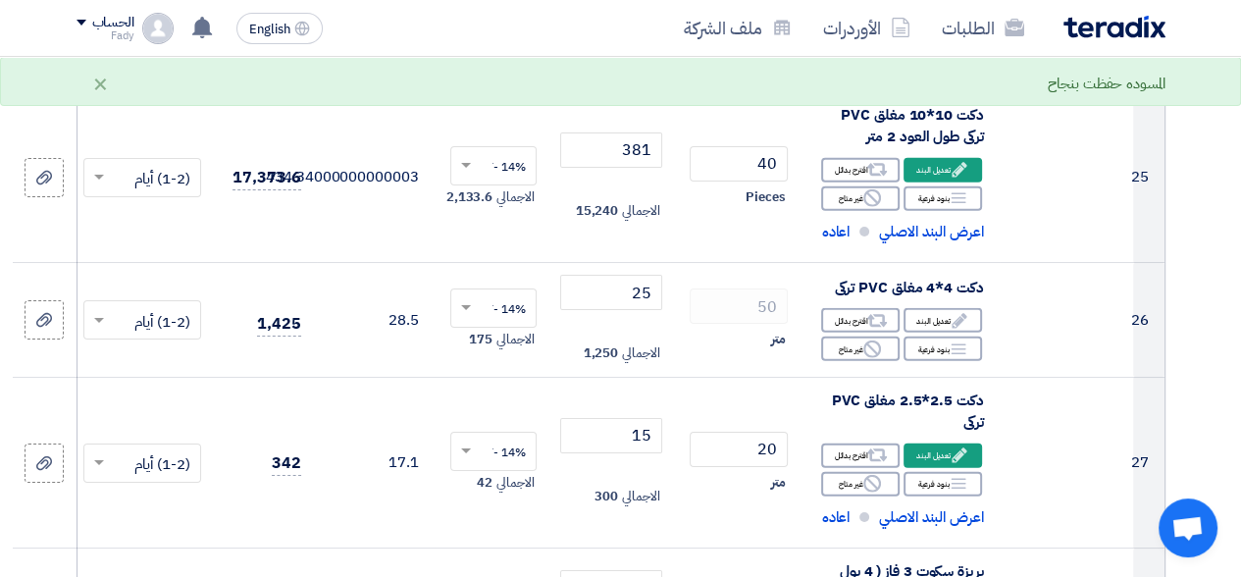
scroll to position [4416, 0]
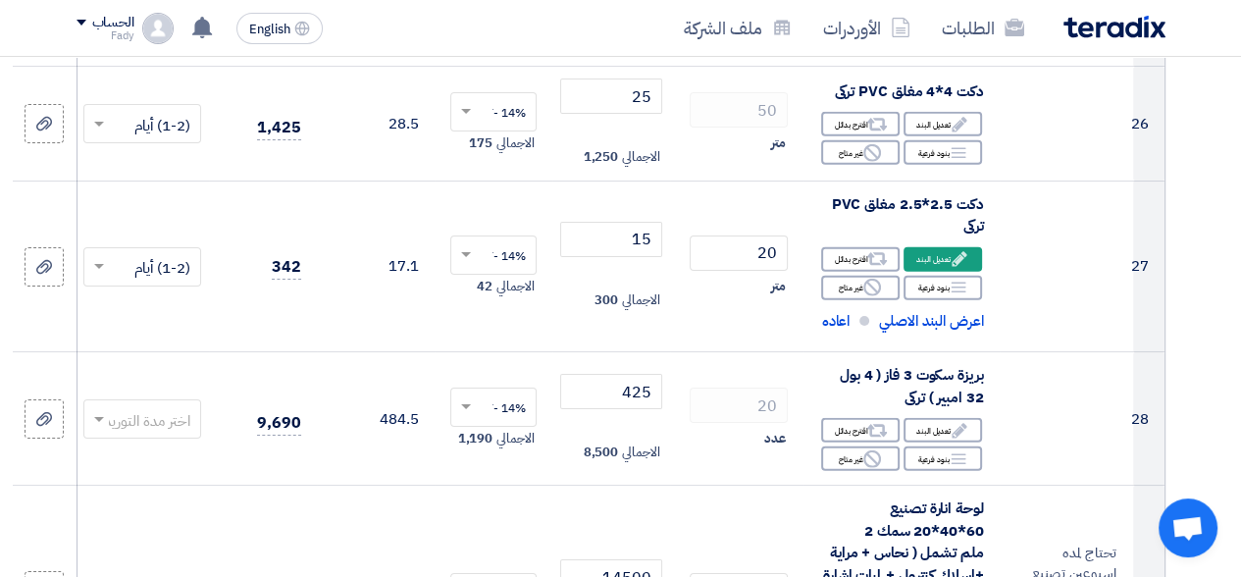
click at [96, 408] on span at bounding box center [96, 419] width 25 height 23
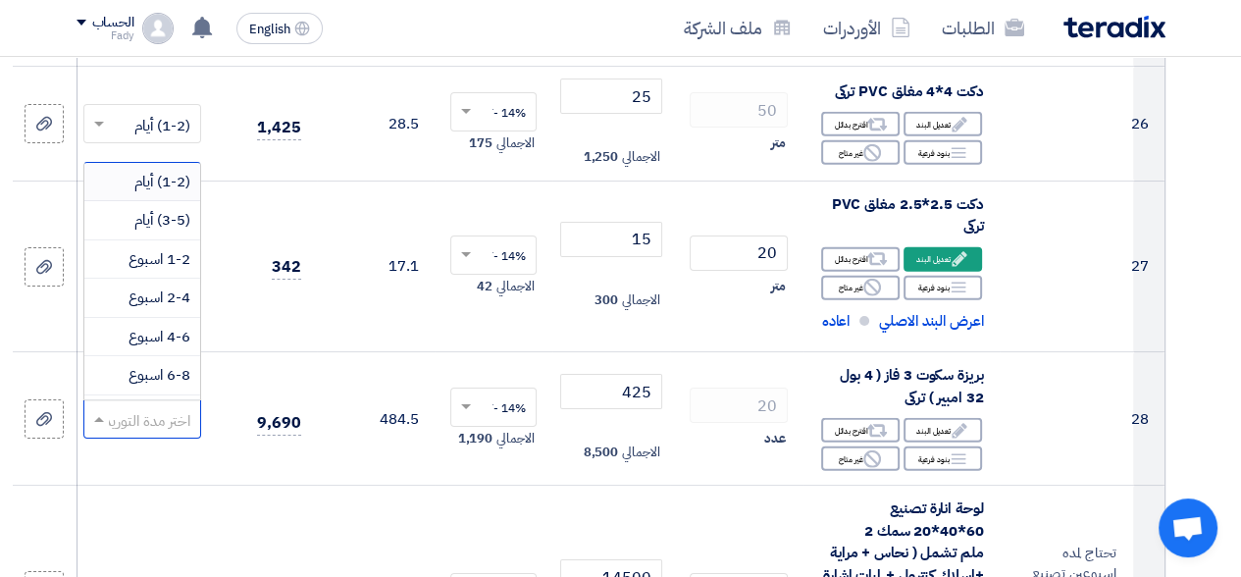
click at [141, 171] on span "(1-2) أيام" at bounding box center [162, 182] width 56 height 22
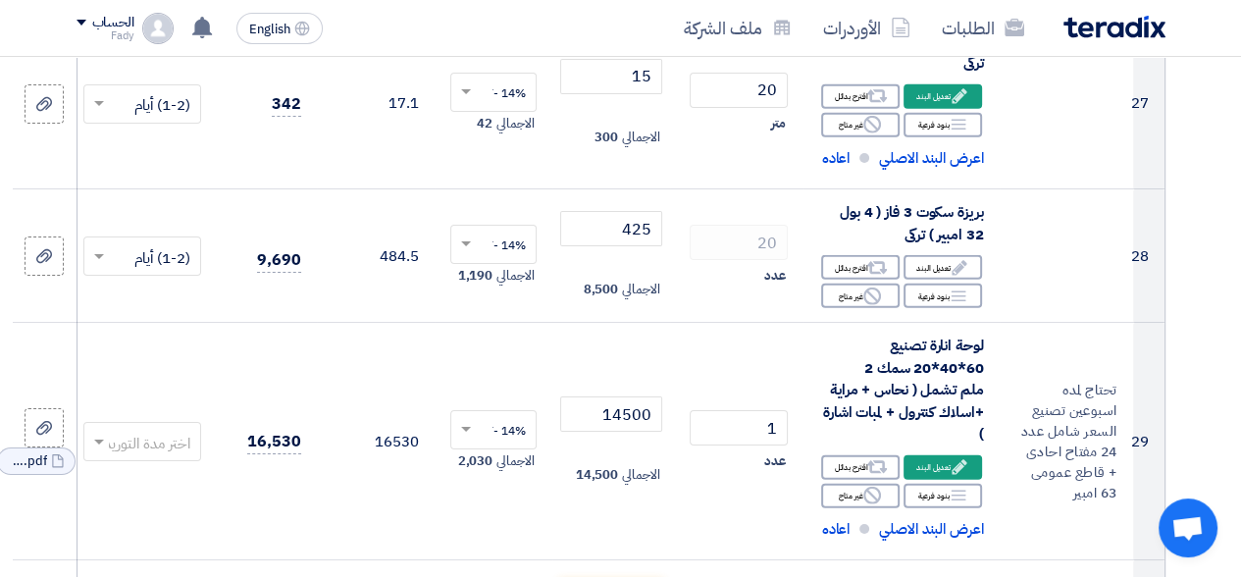
scroll to position [4612, 0]
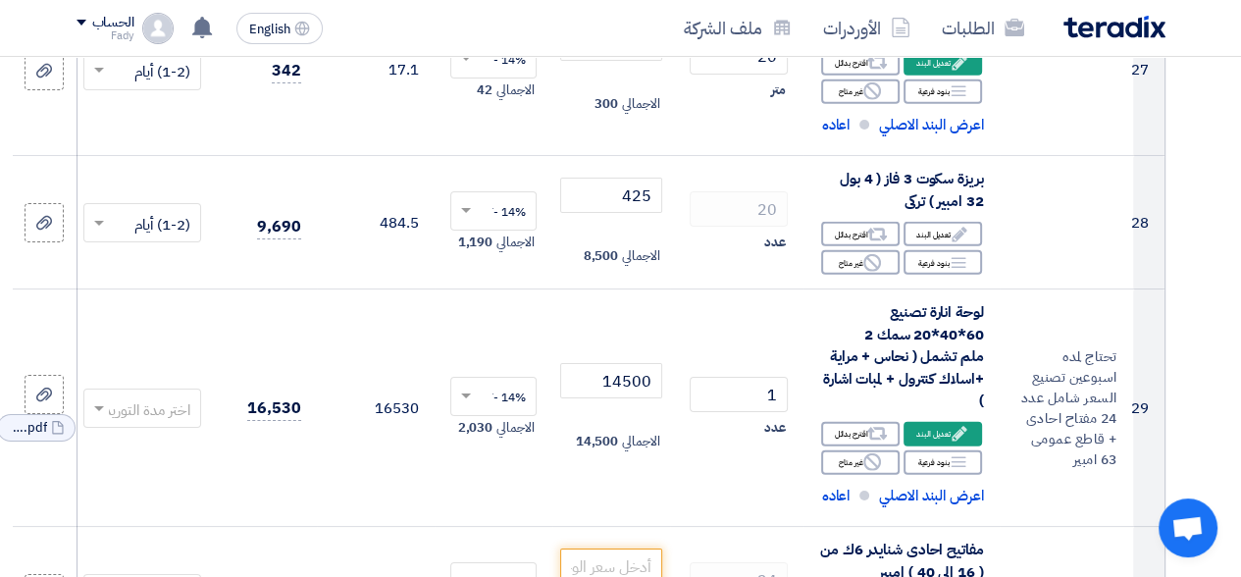
click at [96, 397] on span at bounding box center [96, 408] width 25 height 23
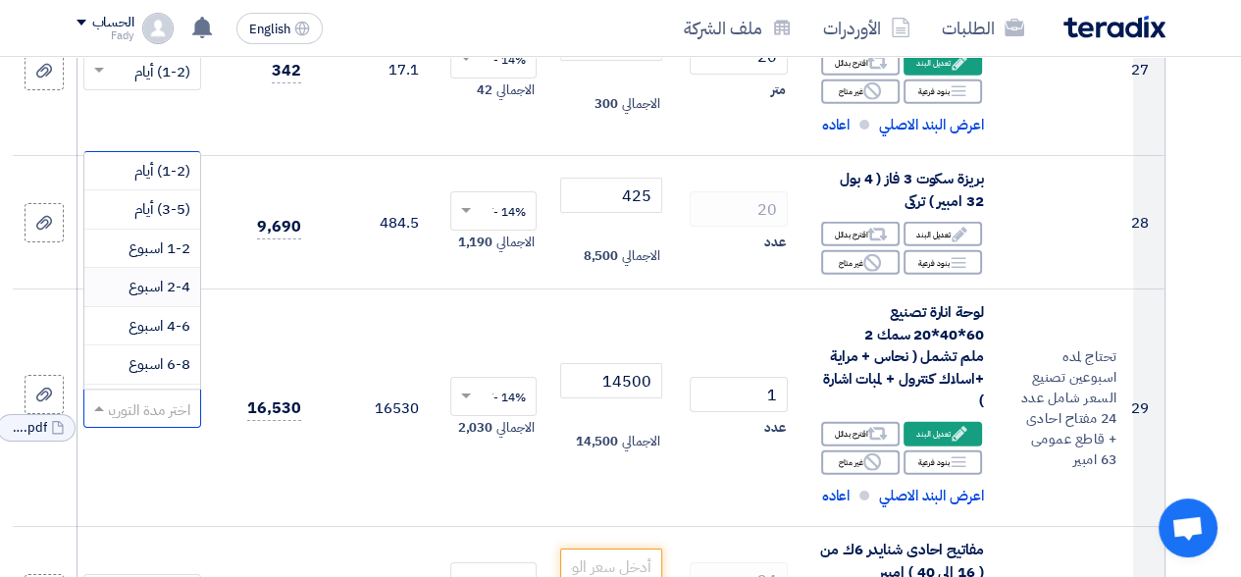
click at [142, 276] on span "2-4 اسبوع" at bounding box center [160, 287] width 62 height 22
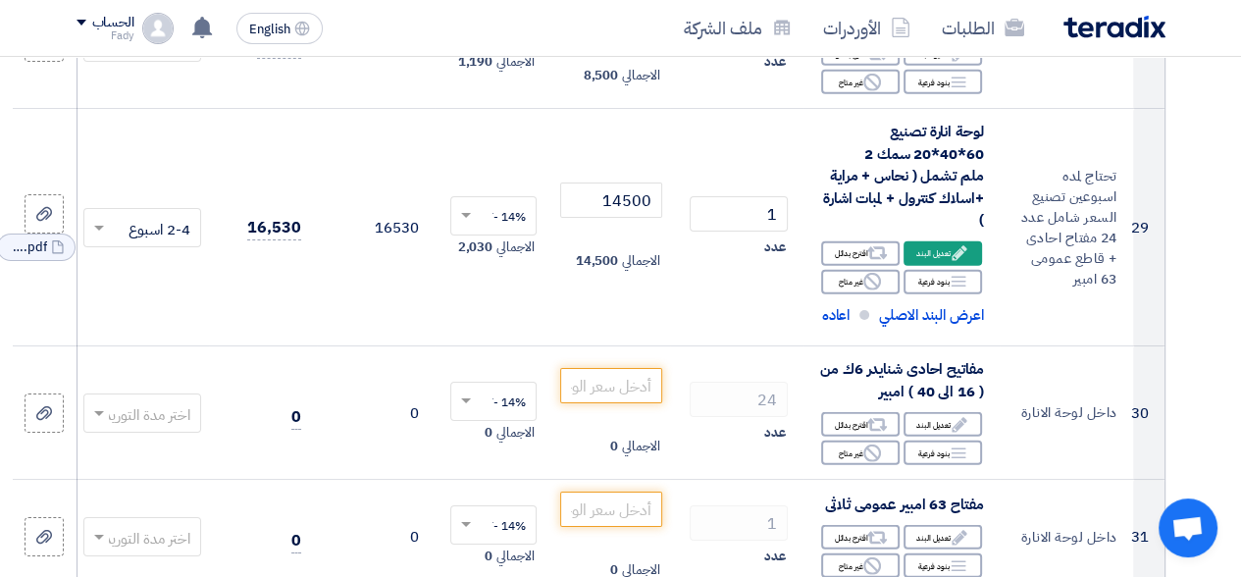
scroll to position [4808, 0]
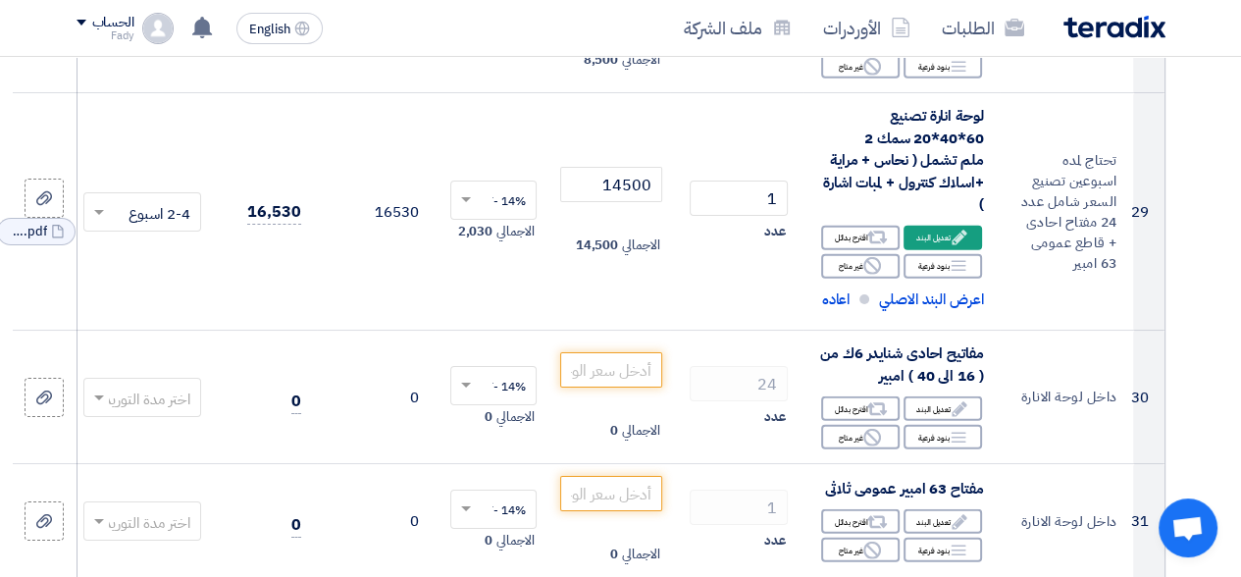
click at [97, 387] on span at bounding box center [96, 398] width 25 height 23
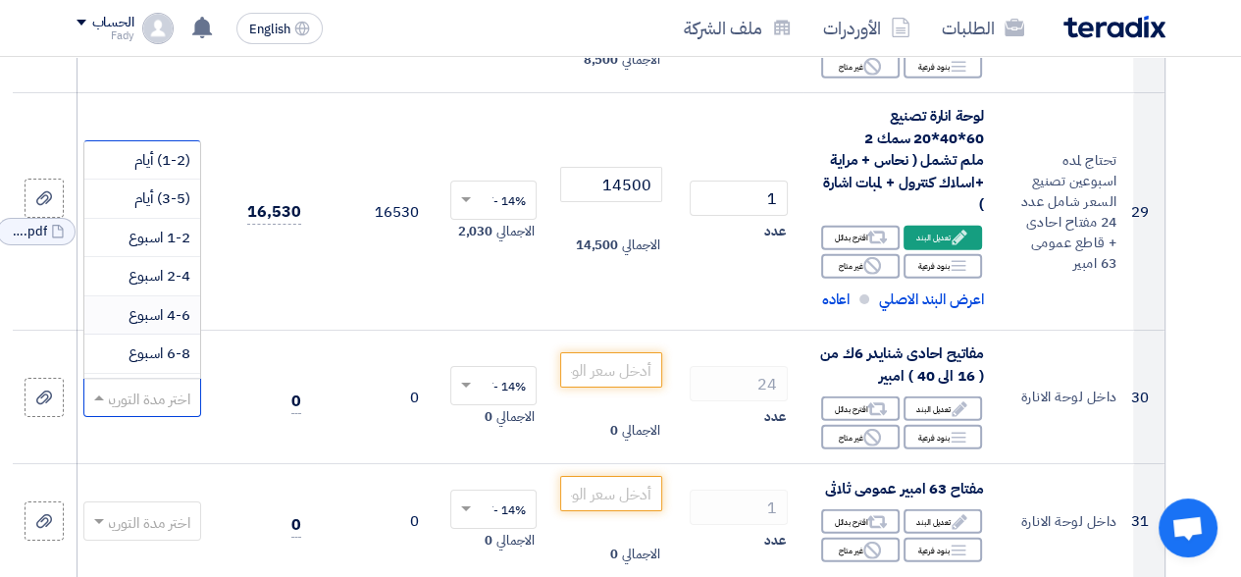
click at [235, 331] on td "0" at bounding box center [263, 397] width 108 height 133
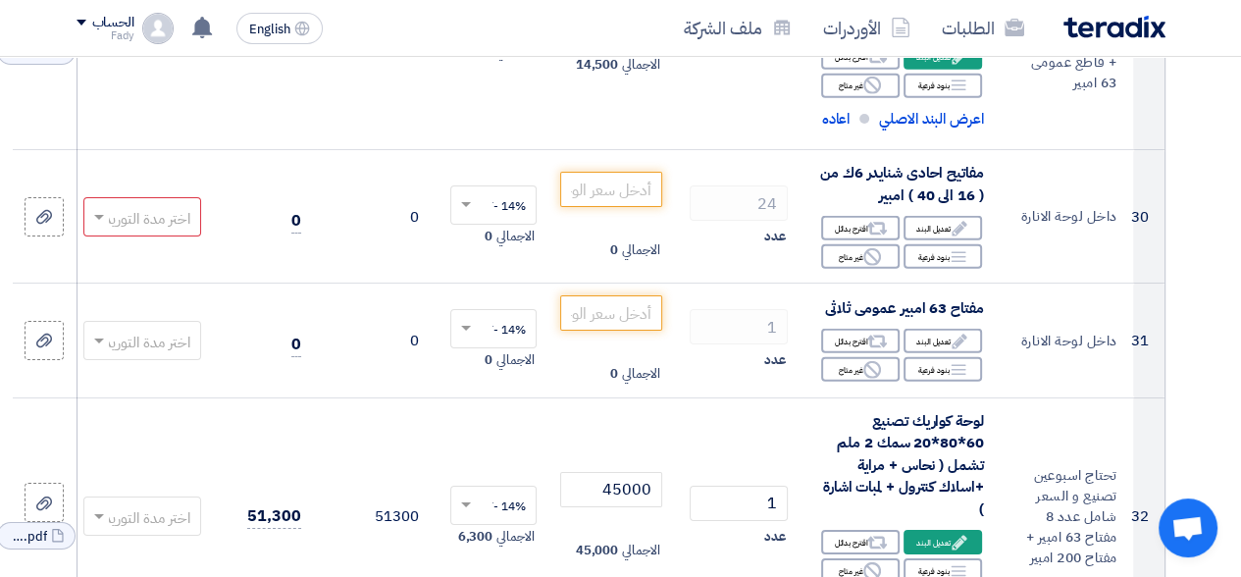
scroll to position [5004, 0]
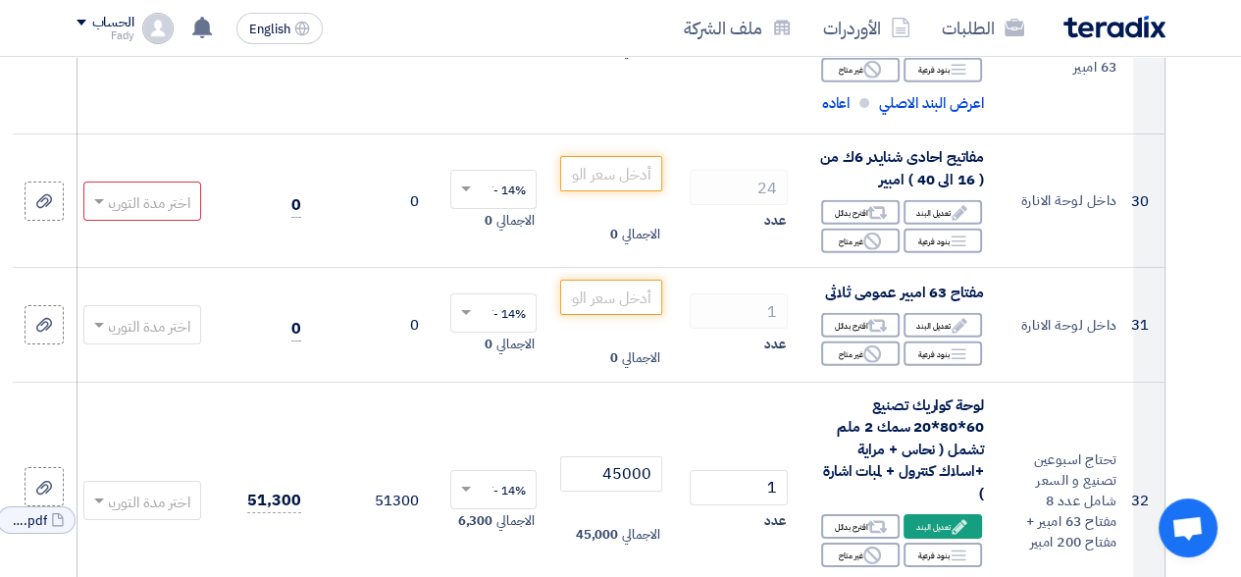
click at [98, 490] on span at bounding box center [96, 501] width 25 height 23
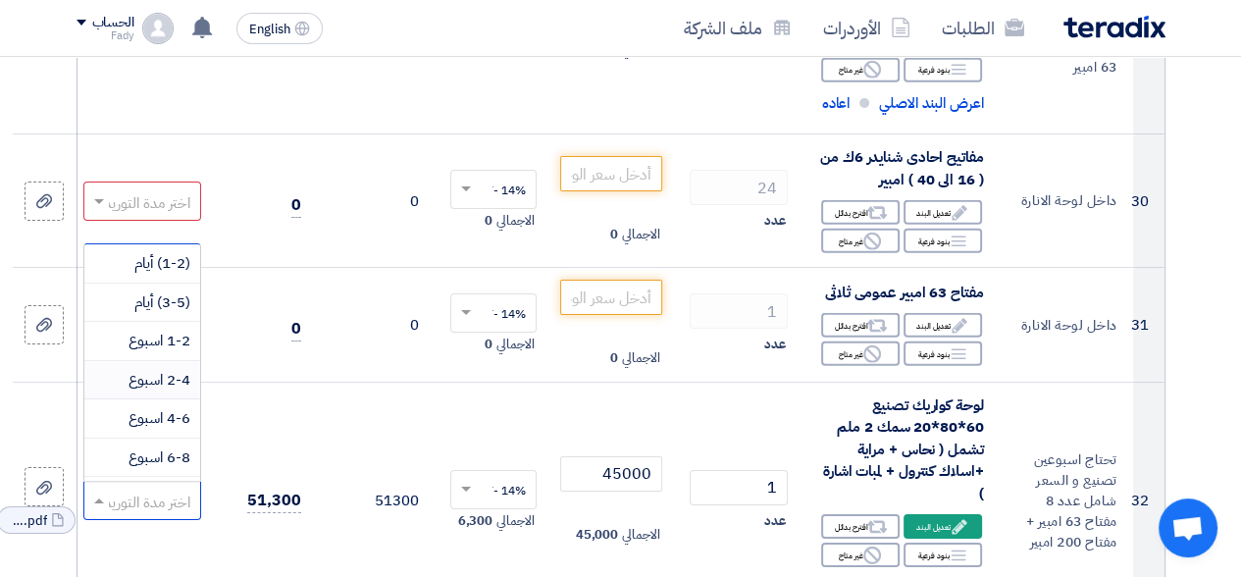
click at [144, 369] on span "2-4 اسبوع" at bounding box center [160, 380] width 62 height 22
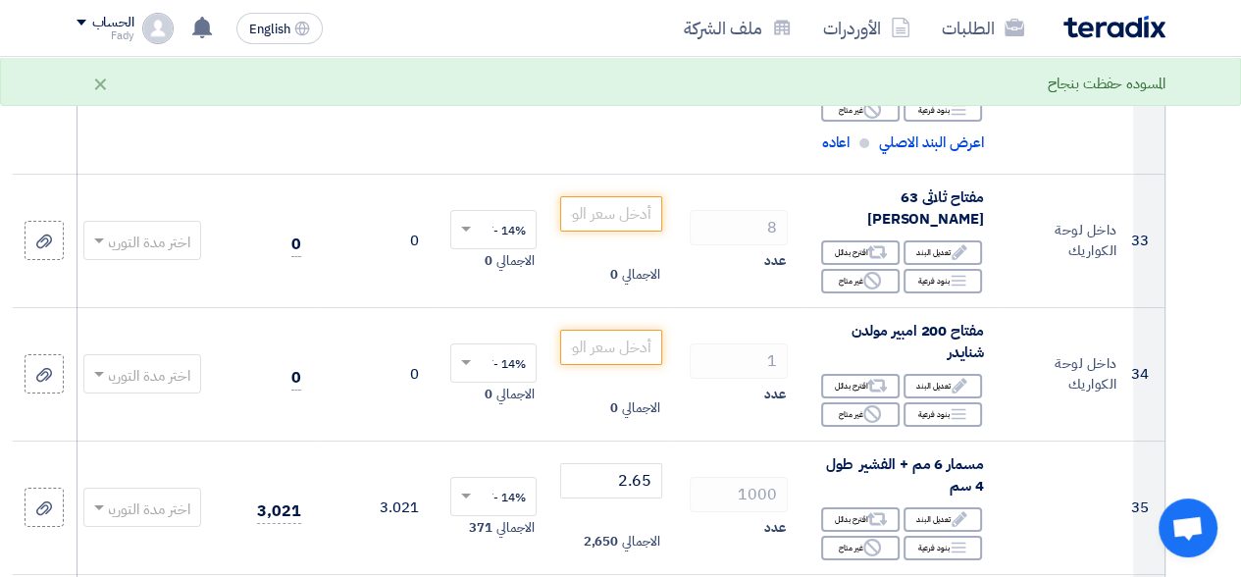
scroll to position [5495, 0]
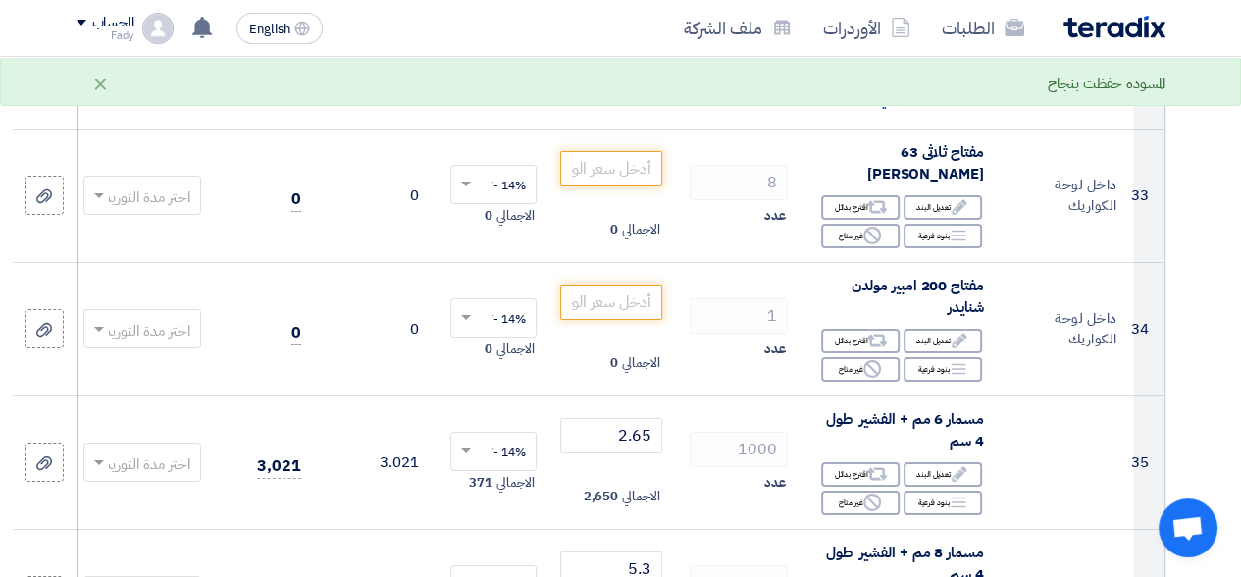
click at [126, 448] on input "text" at bounding box center [153, 464] width 78 height 32
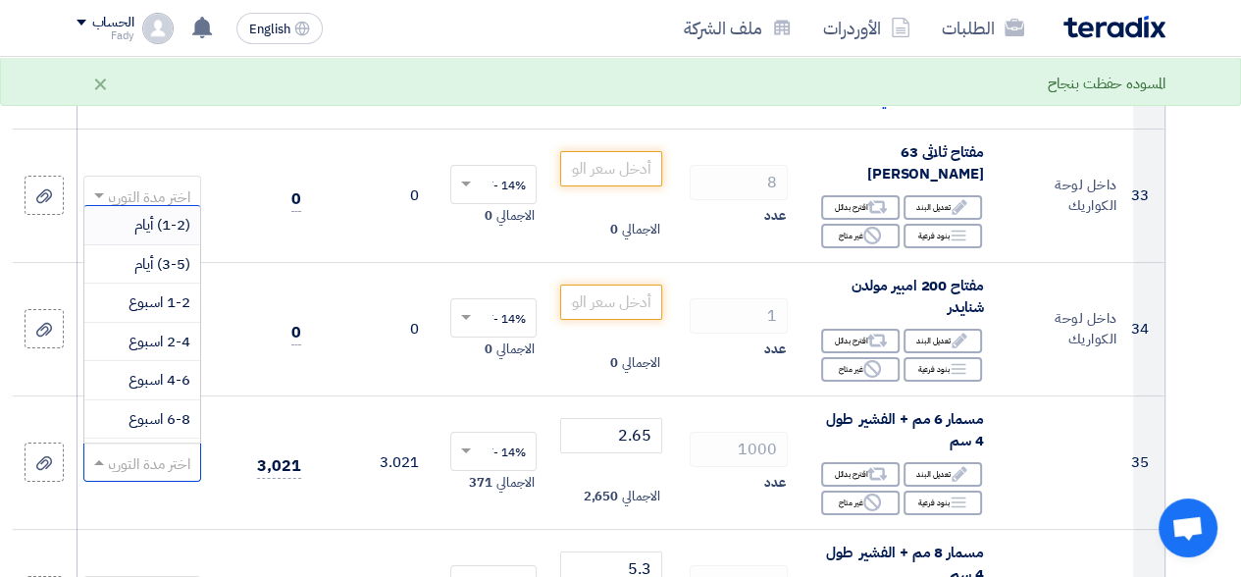
click at [157, 214] on span "(1-2) أيام" at bounding box center [162, 225] width 56 height 22
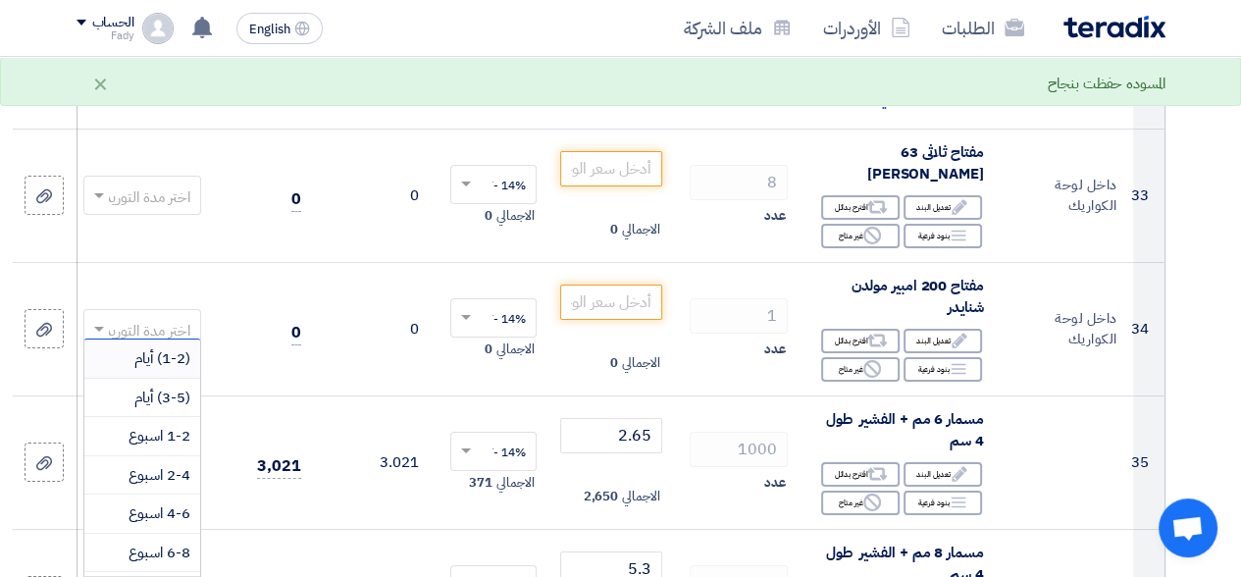
click at [129, 340] on div "(1-2) أيام" at bounding box center [142, 359] width 116 height 39
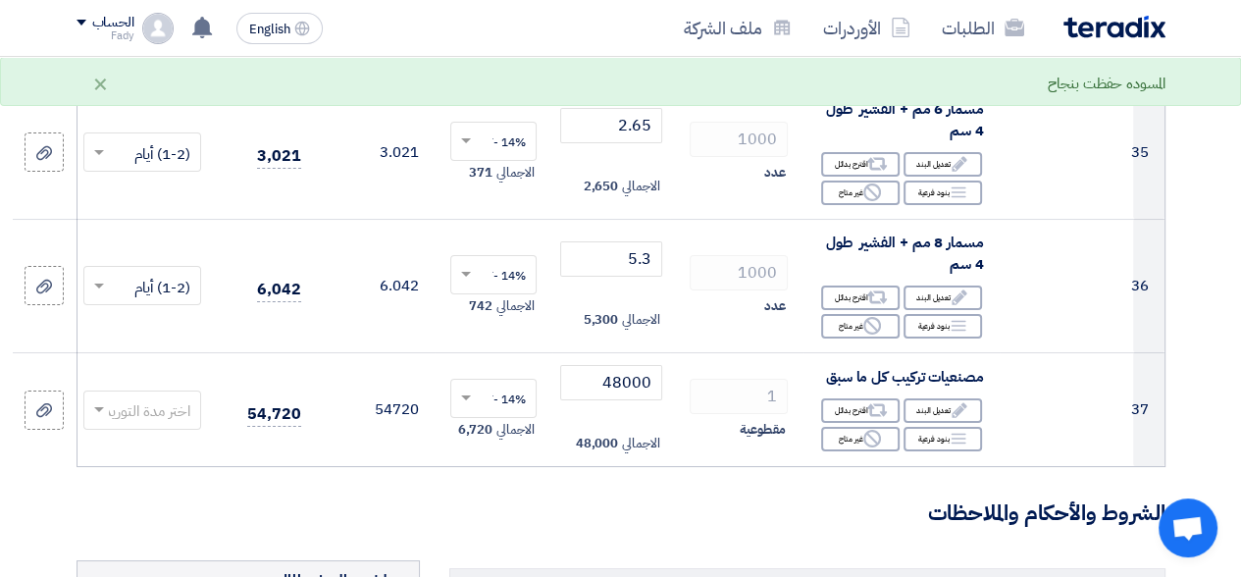
scroll to position [5789, 0]
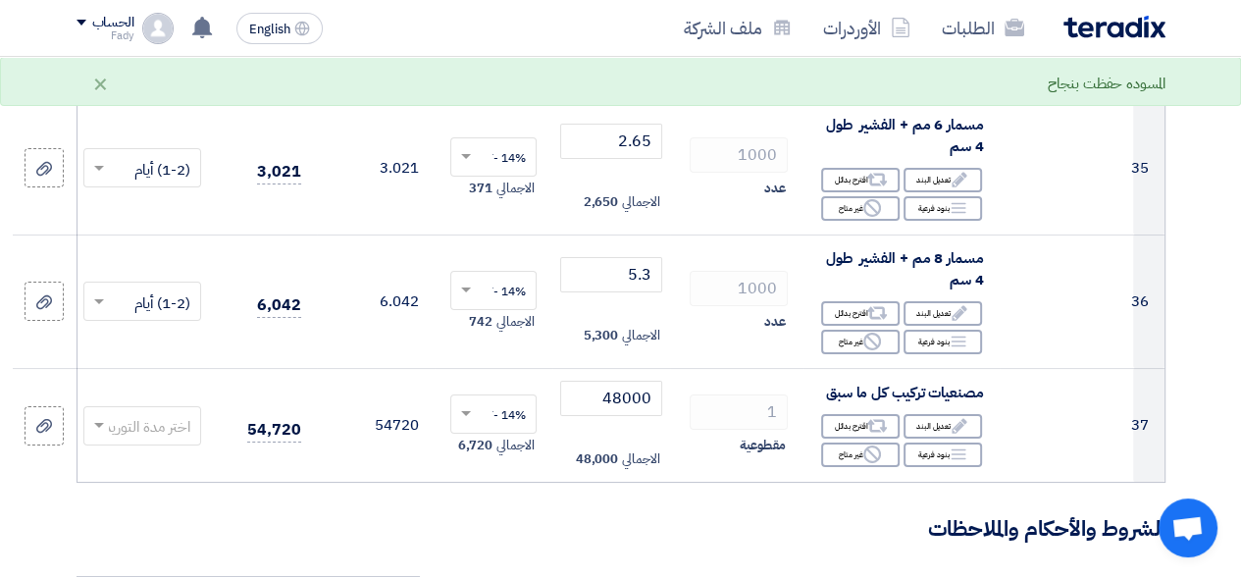
click at [95, 423] on span at bounding box center [99, 426] width 10 height 7
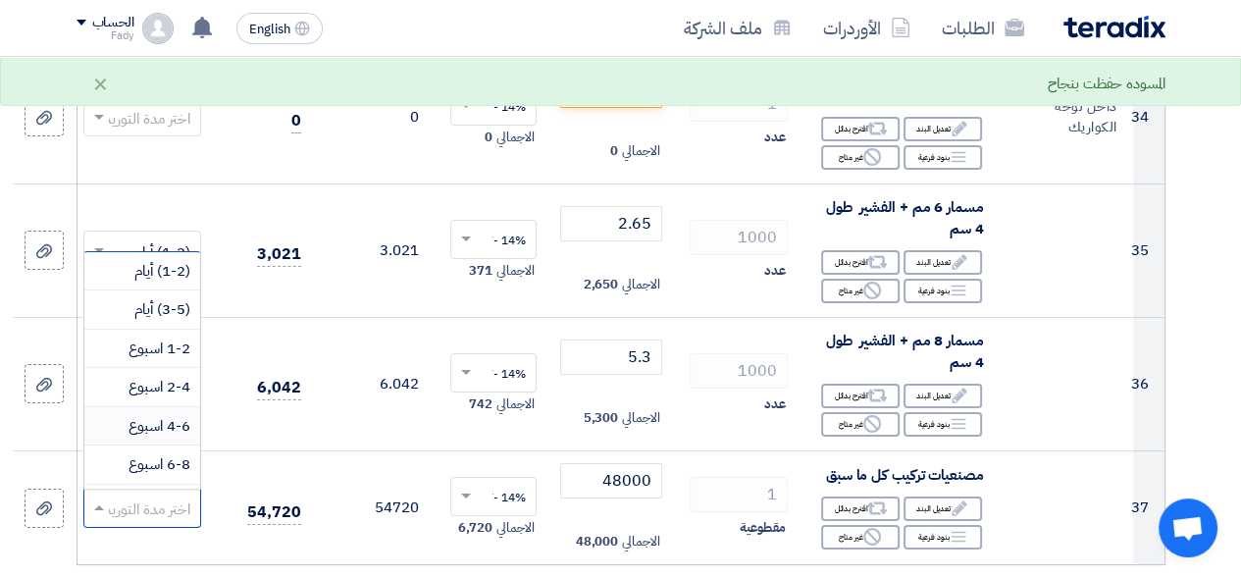
scroll to position [5691, 0]
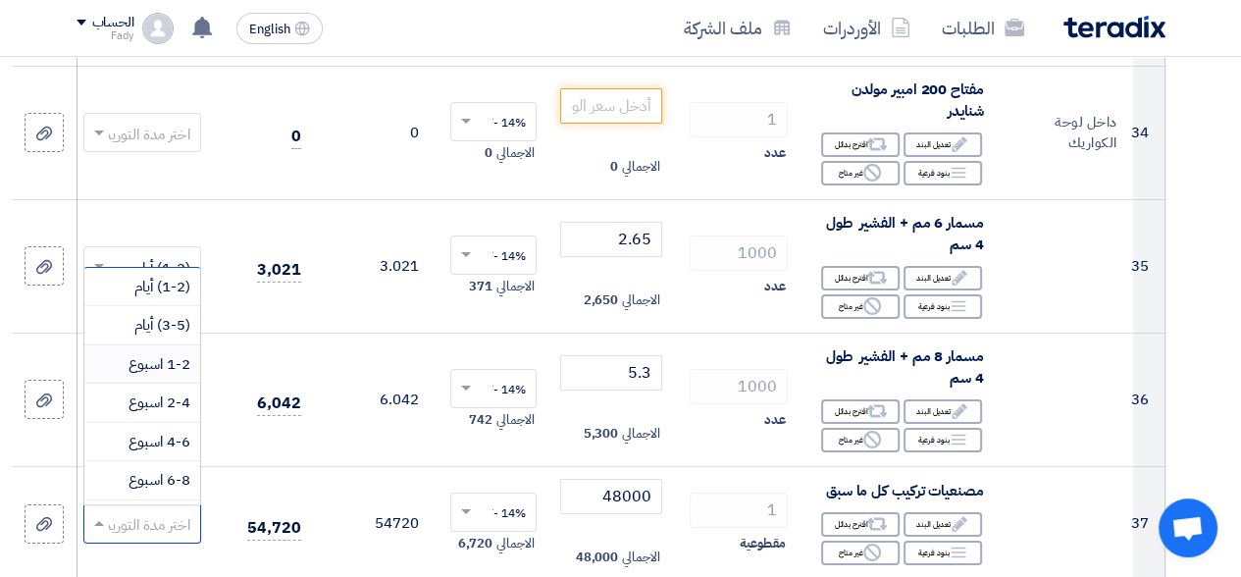
click at [155, 353] on span "1-2 اسبوع" at bounding box center [160, 364] width 62 height 22
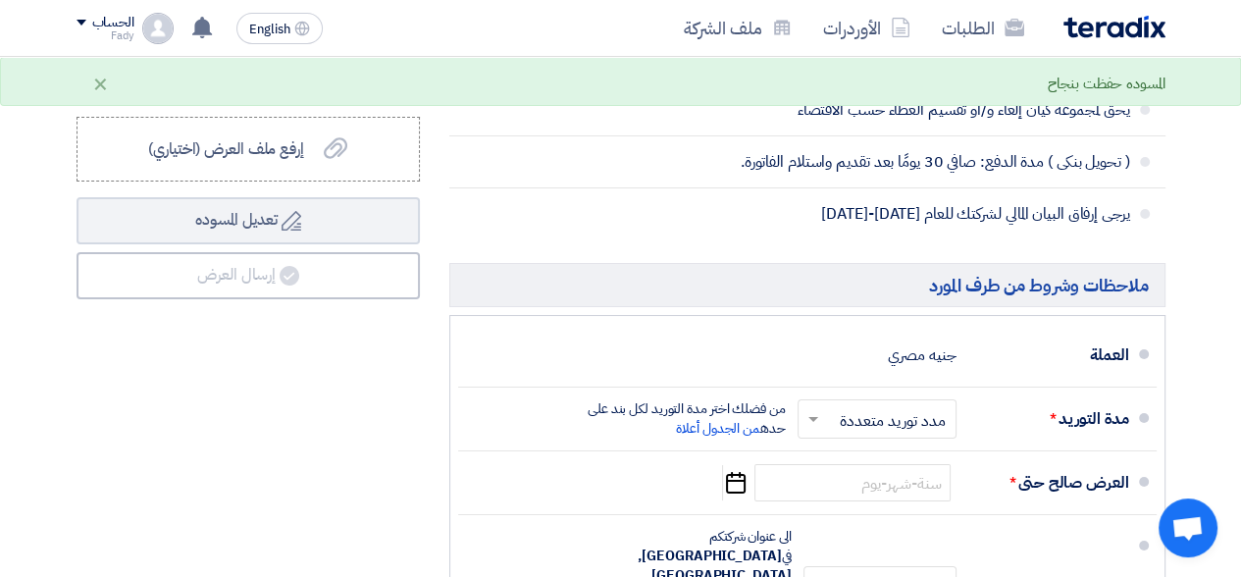
scroll to position [6672, 0]
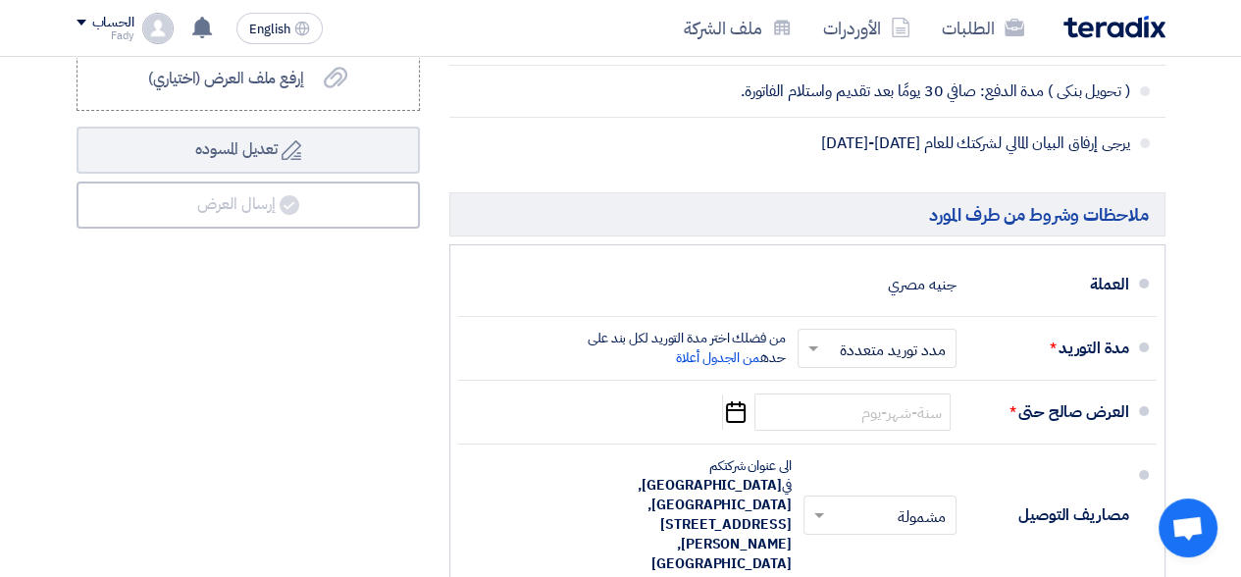
click at [732, 394] on icon "Pick a date" at bounding box center [735, 411] width 26 height 35
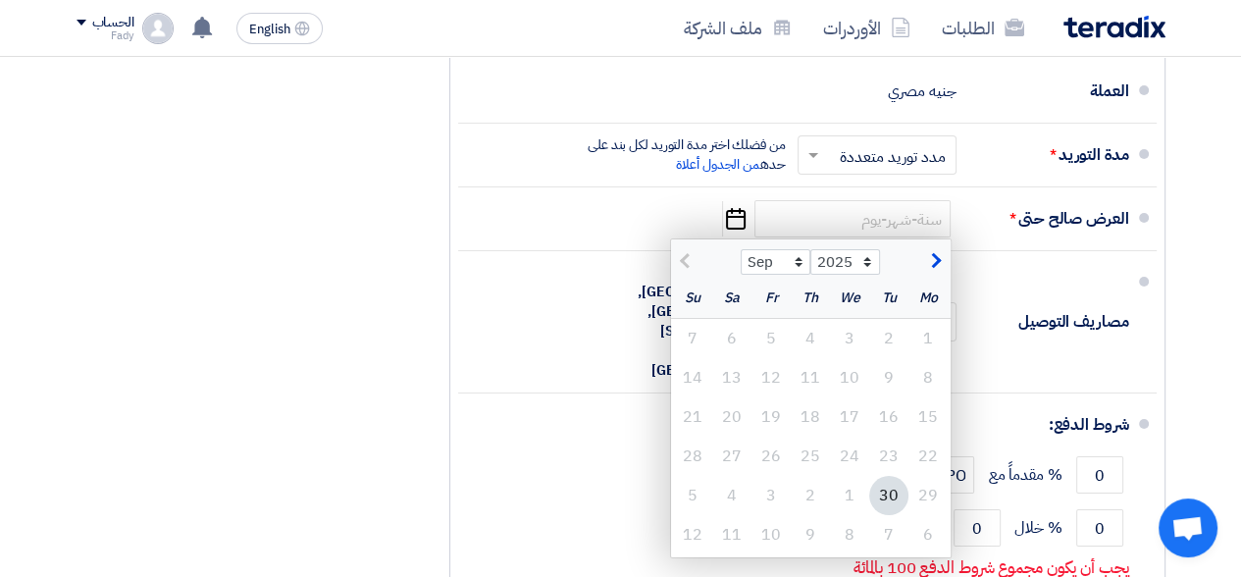
scroll to position [6869, 0]
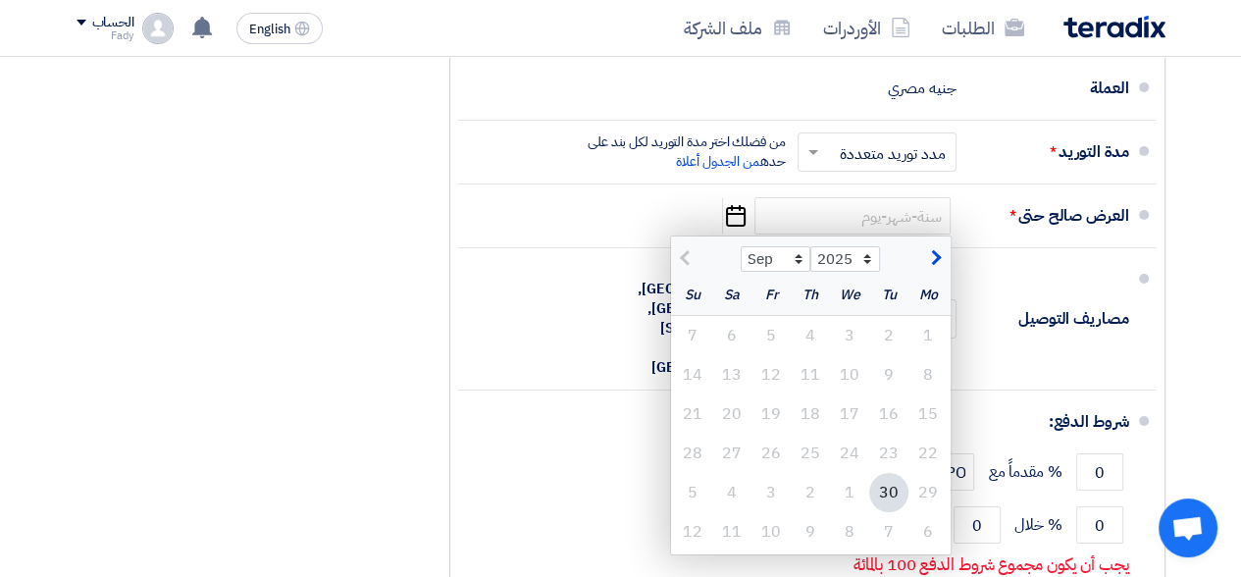
click at [936, 247] on span "button" at bounding box center [933, 258] width 11 height 22
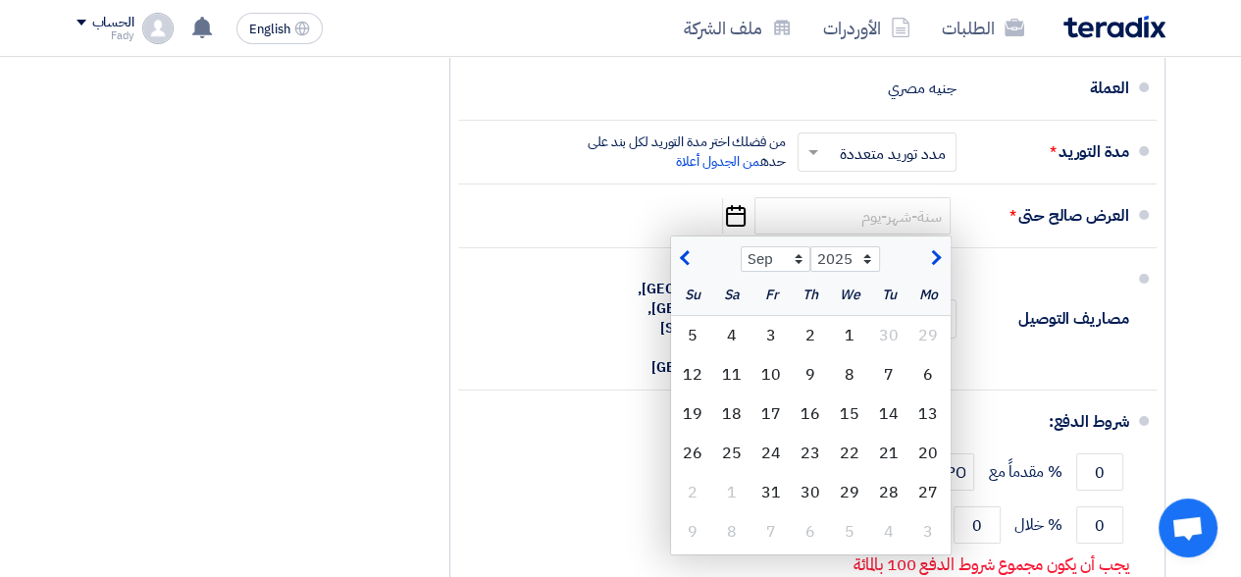
select select "10"
click at [811, 473] on div "30" at bounding box center [810, 492] width 39 height 39
type input "[DATE]"
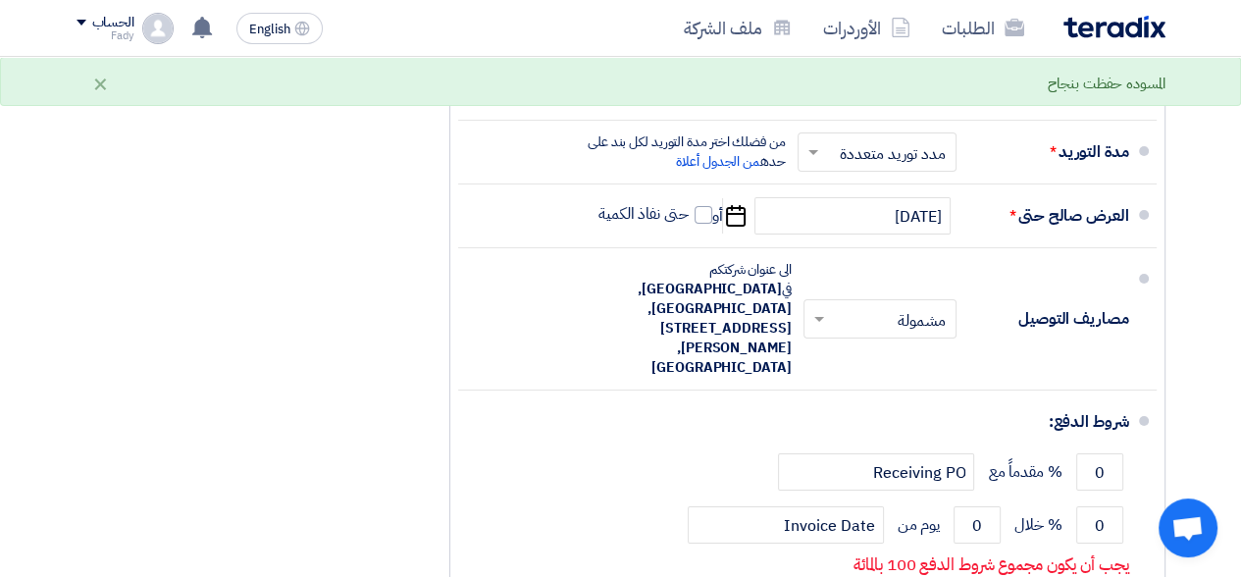
click at [706, 206] on span at bounding box center [704, 215] width 18 height 18
click at [689, 204] on input "حتى نفاذ الكمية" at bounding box center [642, 222] width 94 height 37
checkbox input "true"
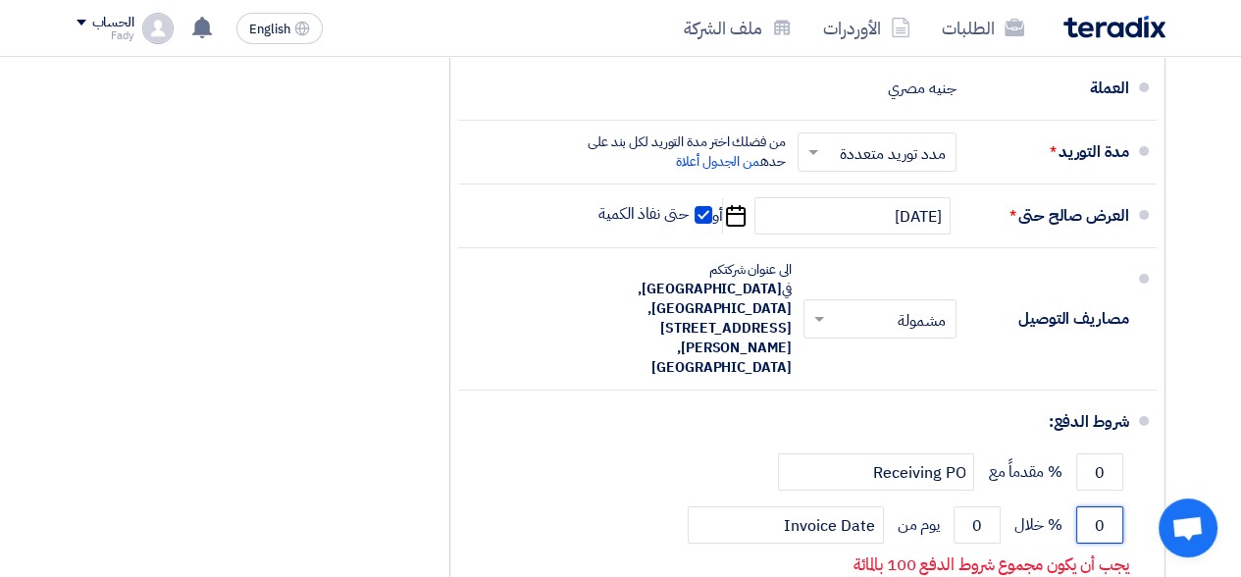
click at [1087, 506] on input "0" at bounding box center [1099, 524] width 47 height 37
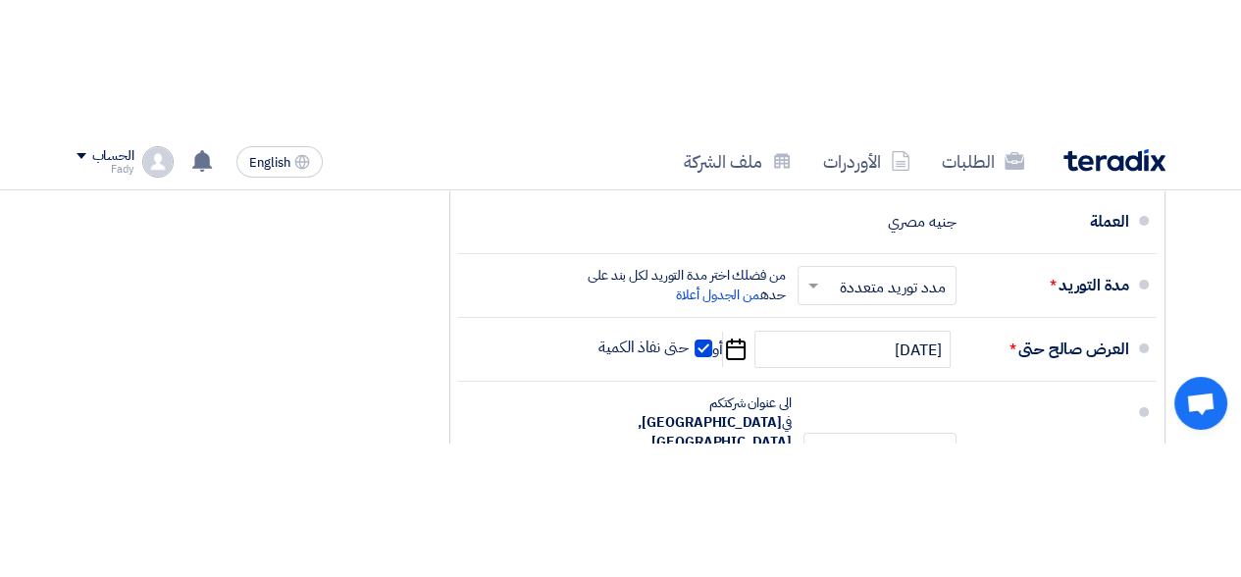
scroll to position [6941, 0]
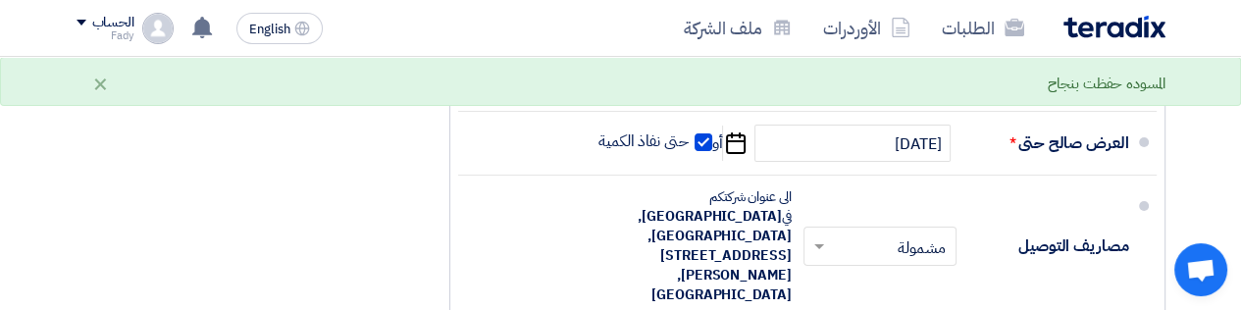
type input "100"
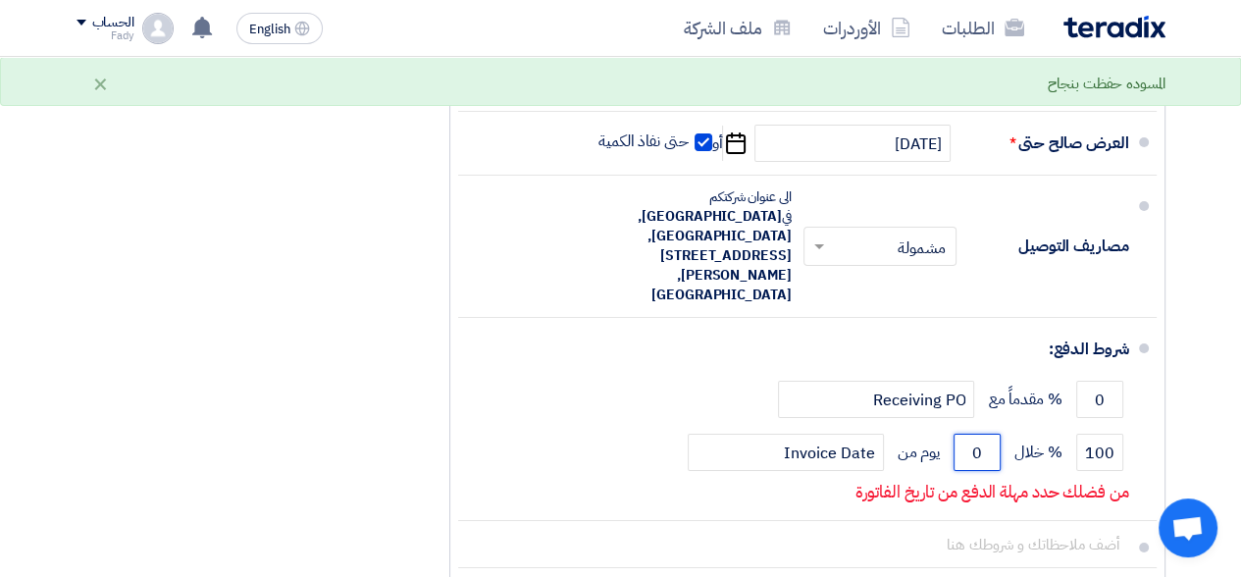
drag, startPoint x: 984, startPoint y: 304, endPoint x: 952, endPoint y: 306, distance: 32.4
click at [950, 426] on div "100 % خلال 0 يوم من Invoice Date" at bounding box center [801, 452] width 655 height 53
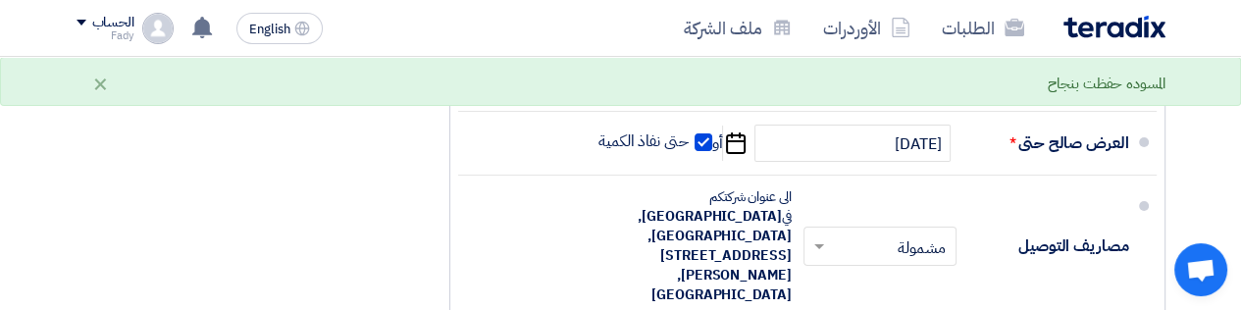
type input "30"
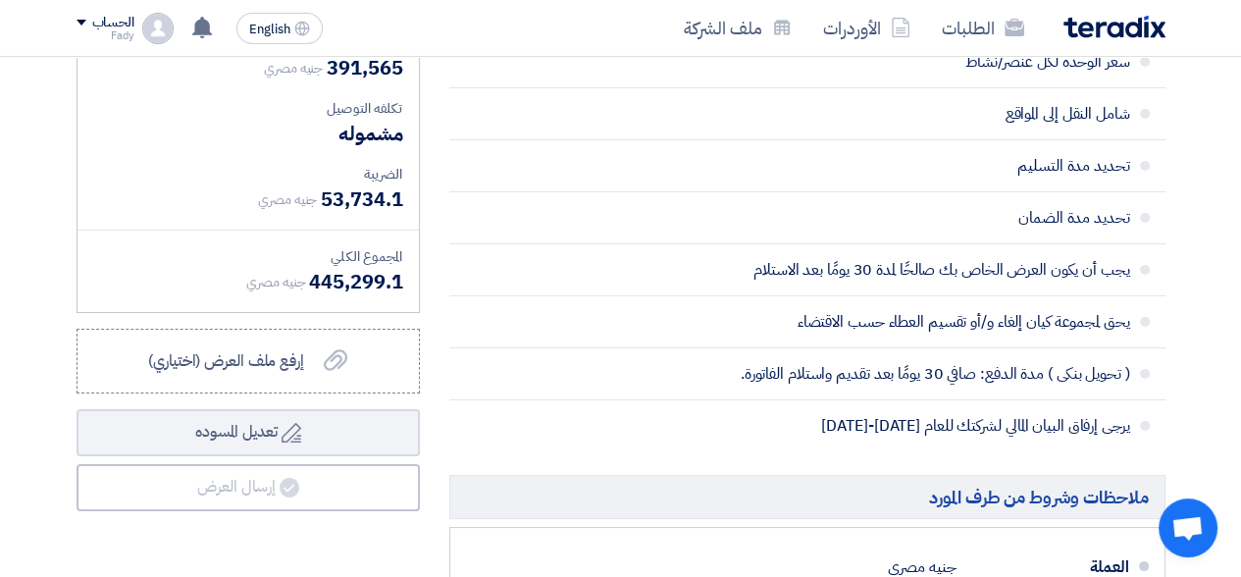
scroll to position [6353, 0]
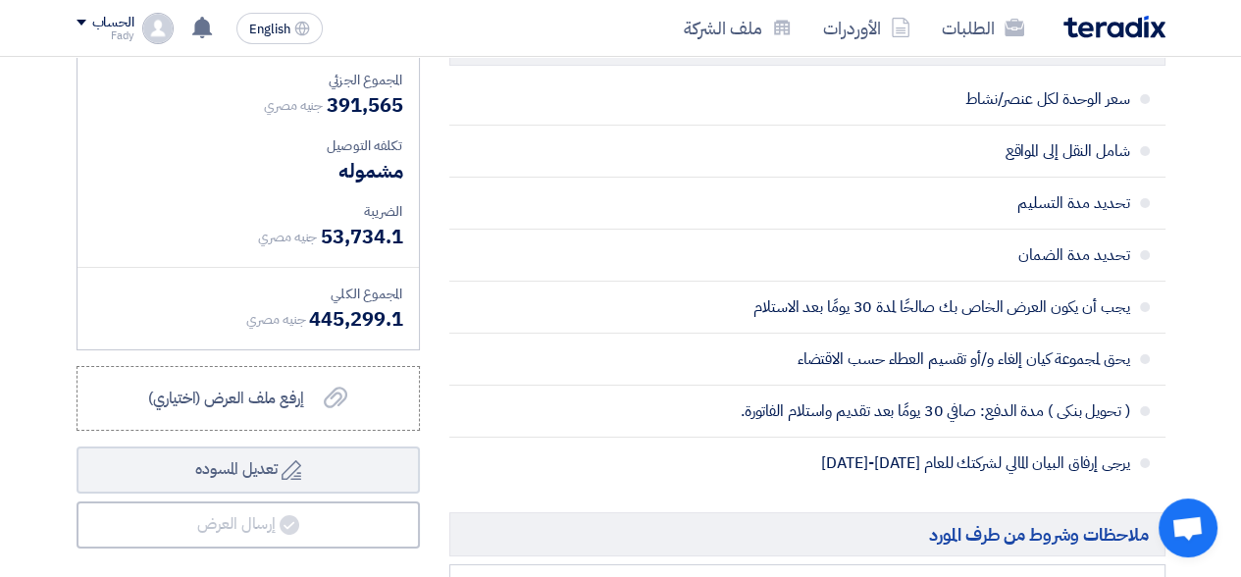
click at [319, 387] on div "إرفع ملف العرض (اختياري) إرفع ملف العرض (اختياري)" at bounding box center [247, 399] width 199 height 24
click at [0, 0] on input "إرفع ملف العرض (اختياري) إرفع ملف العرض (اختياري)" at bounding box center [0, 0] width 0 height 0
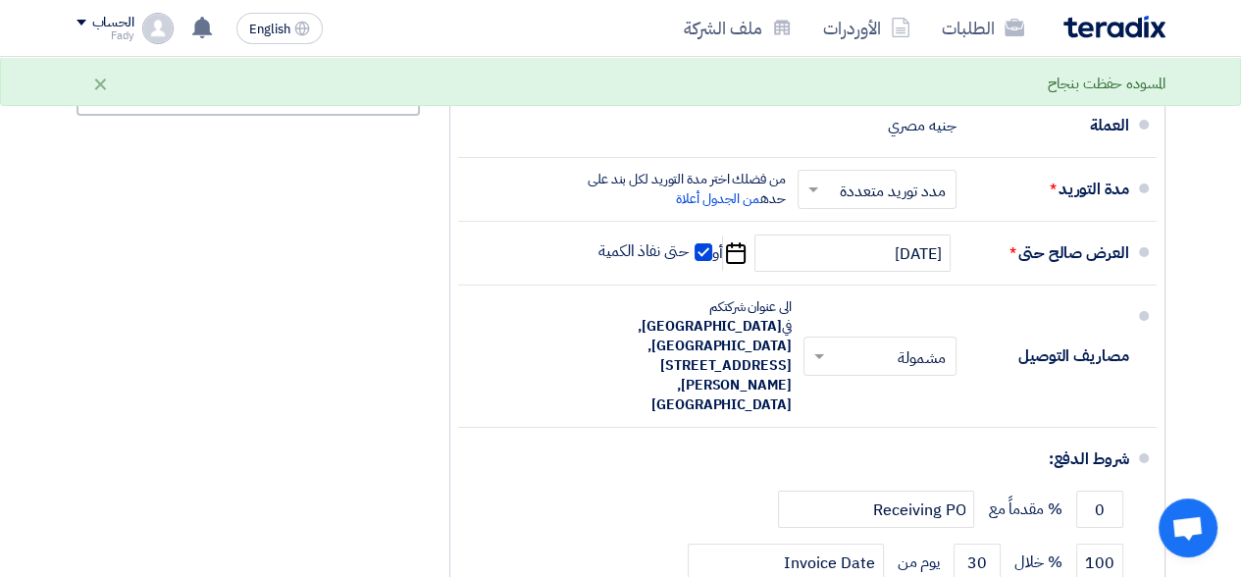
scroll to position [6941, 0]
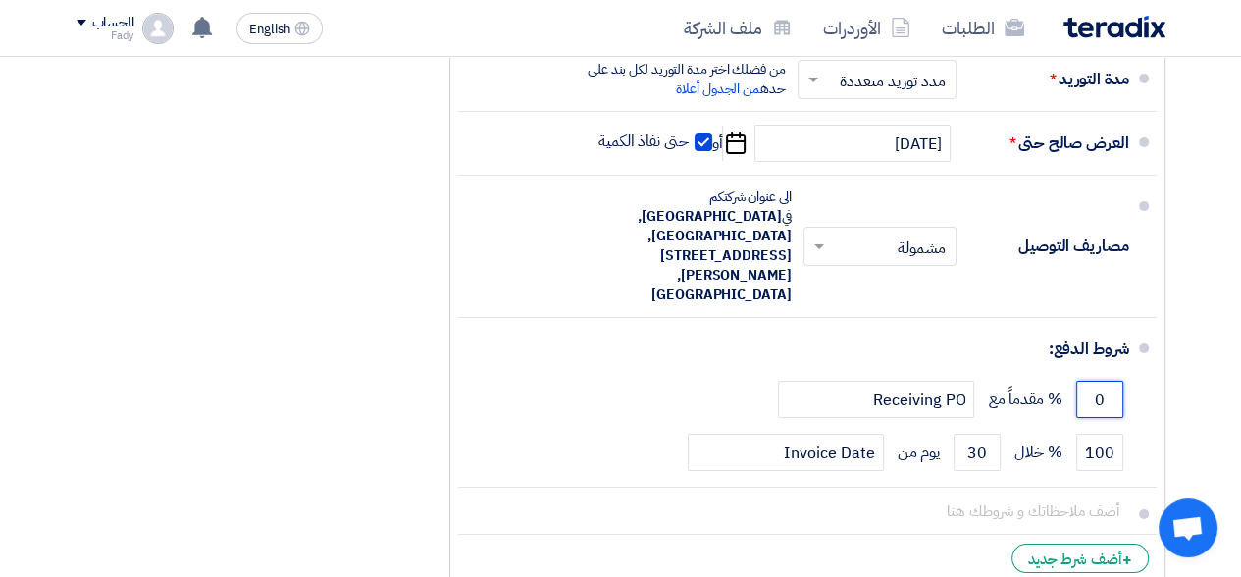
click at [1058, 373] on div "0 % مقدماً مع Receiving PO" at bounding box center [801, 399] width 655 height 53
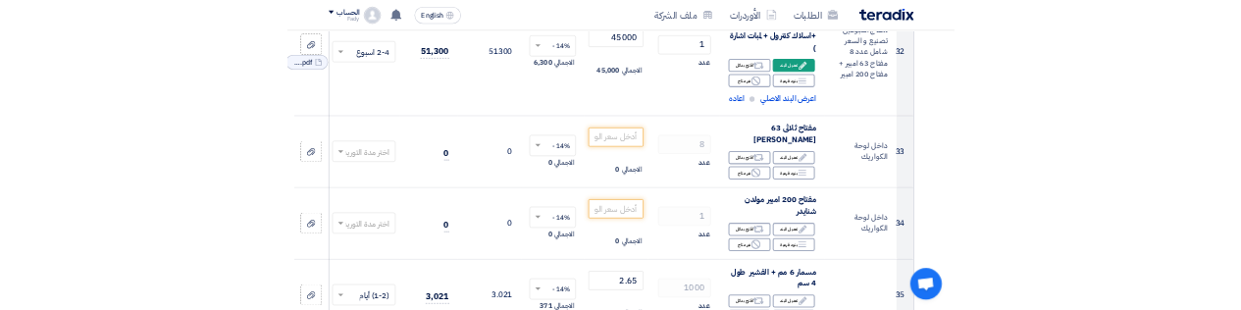
scroll to position [5371, 0]
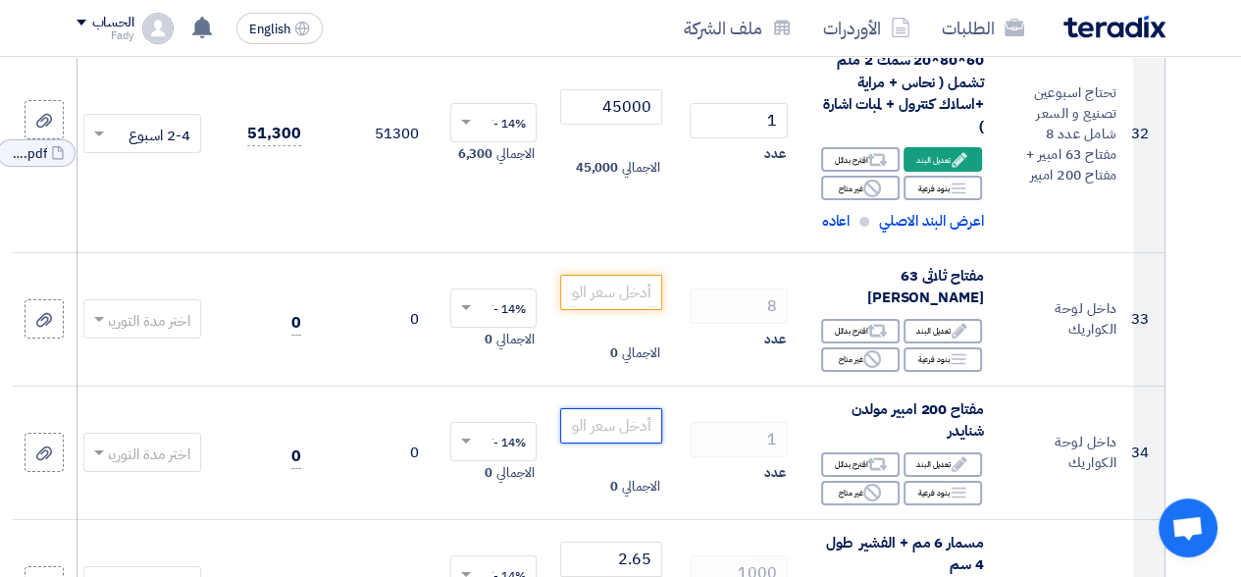
click at [598, 408] on input "number" at bounding box center [611, 425] width 102 height 35
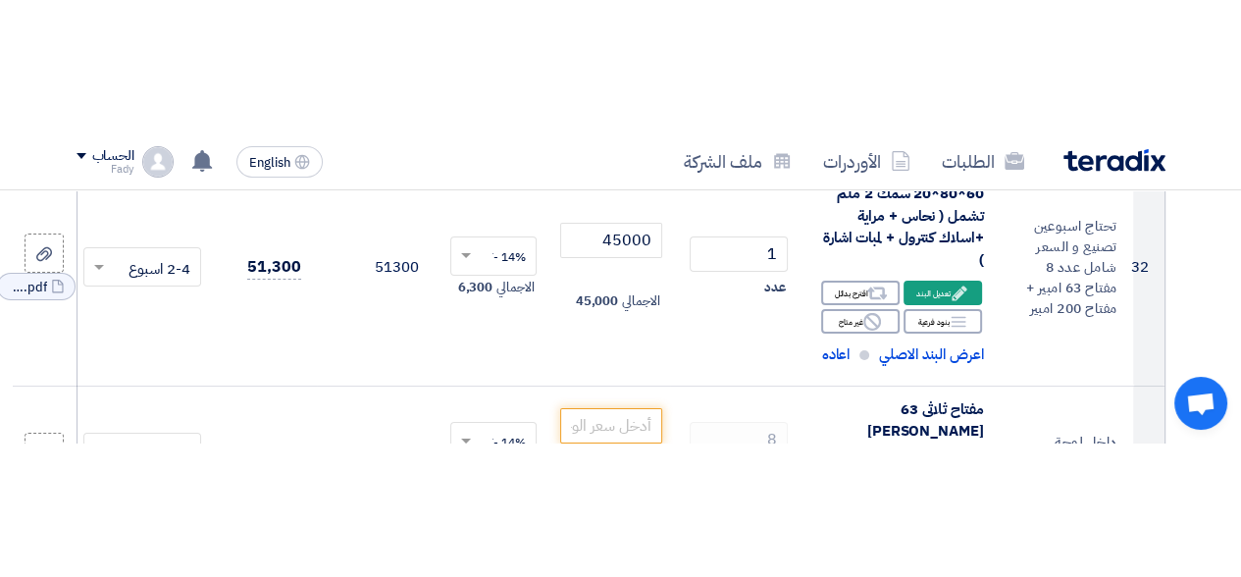
scroll to position [5407, 0]
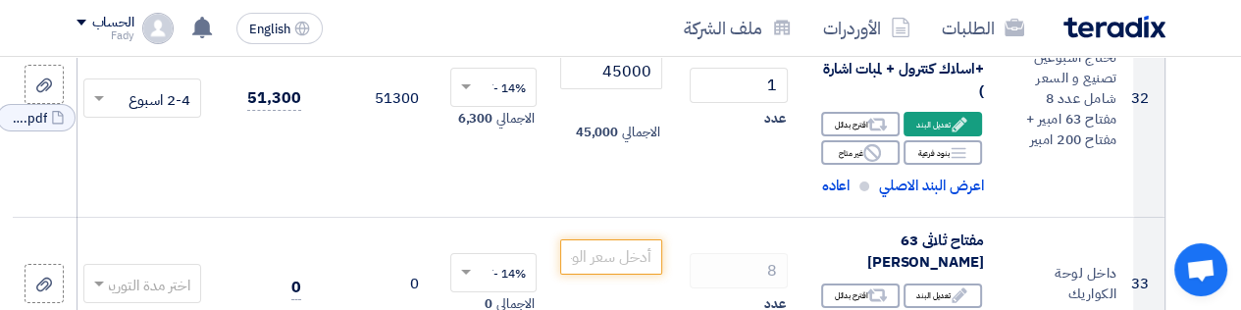
type input "0"
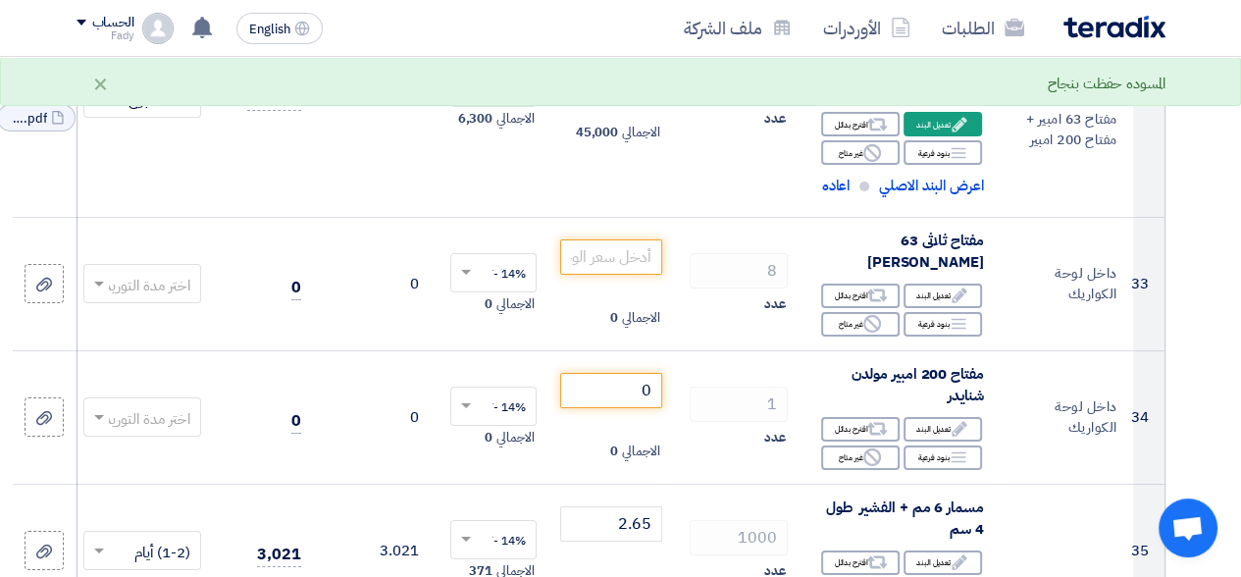
click at [659, 350] on td "0 الاجمالي 0" at bounding box center [611, 416] width 118 height 133
click at [662, 350] on td "0 الاجمالي 0" at bounding box center [611, 416] width 118 height 133
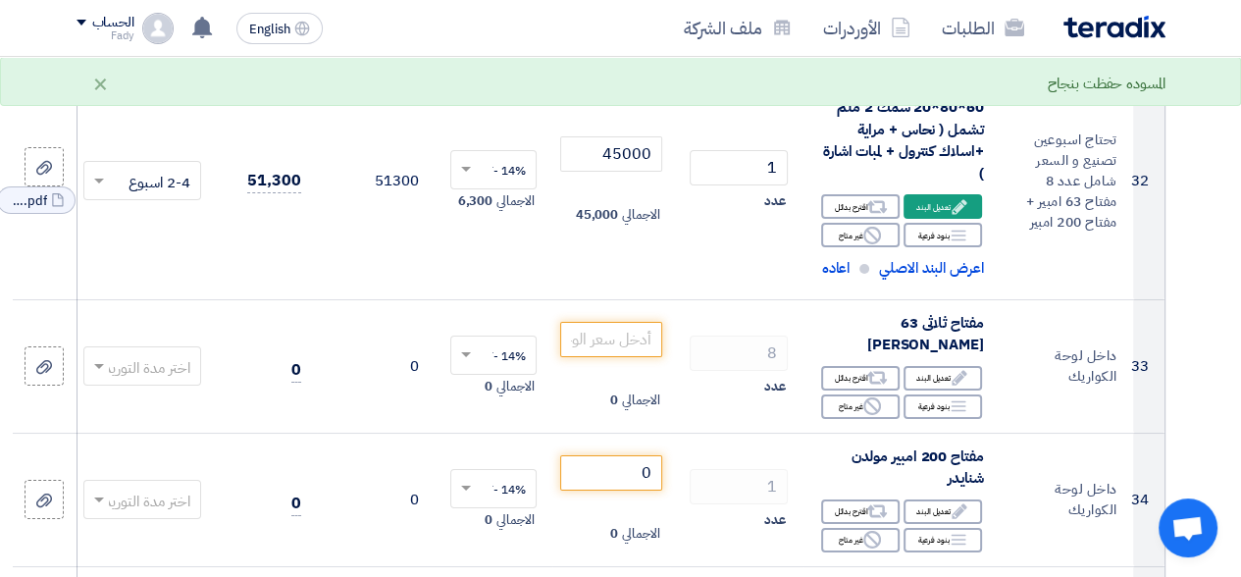
scroll to position [5309, 0]
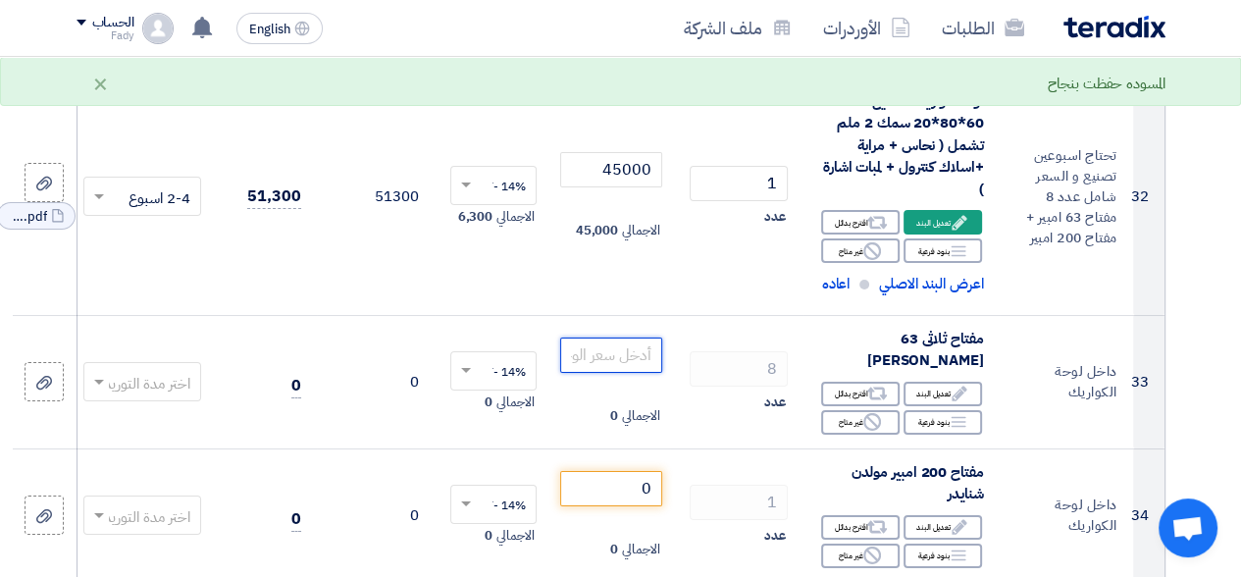
click at [607, 338] on input "number" at bounding box center [611, 355] width 102 height 35
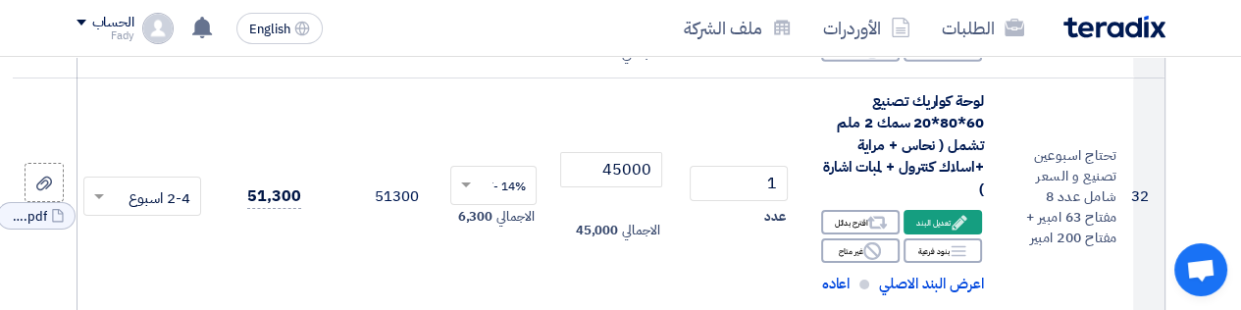
type input "0"
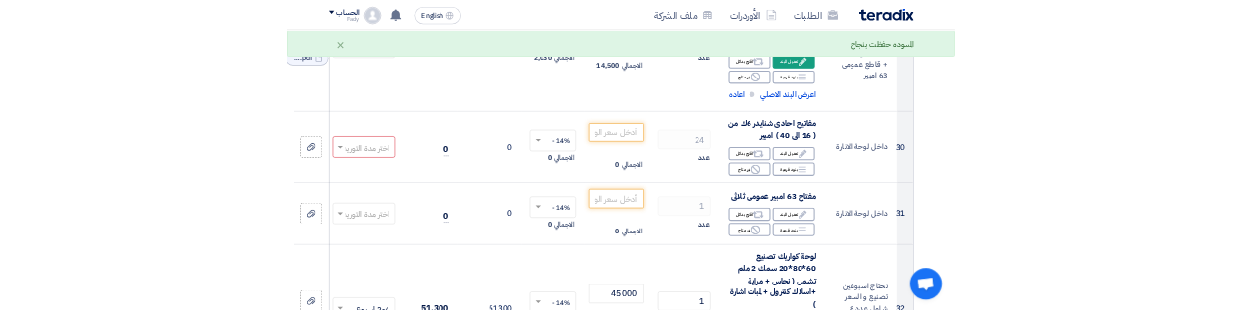
scroll to position [4916, 0]
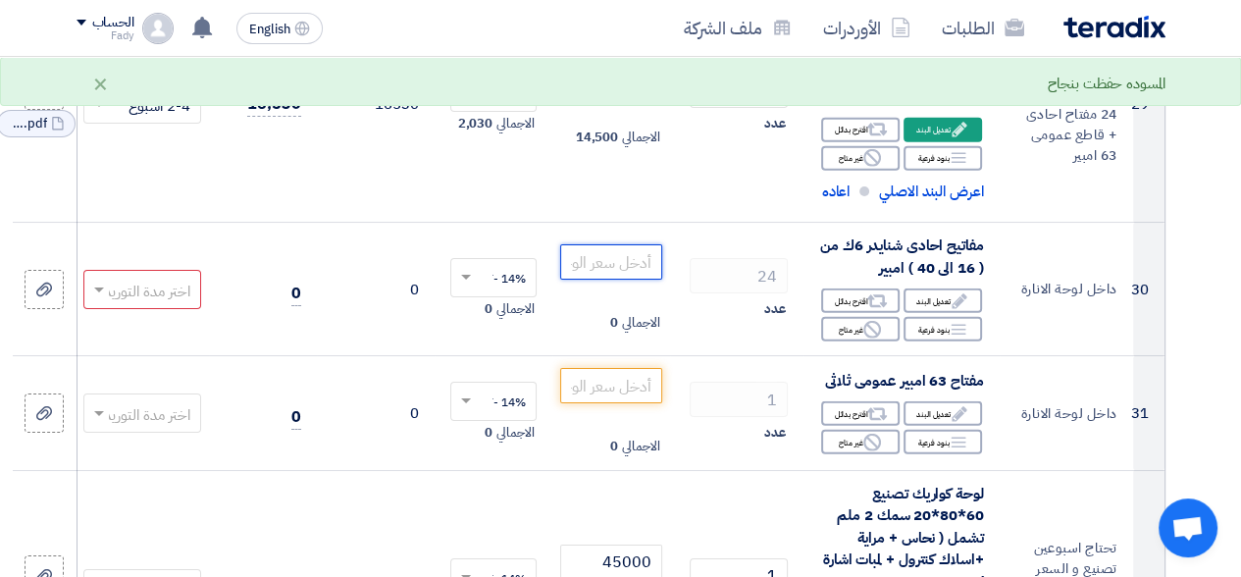
click at [614, 244] on input "number" at bounding box center [611, 261] width 102 height 35
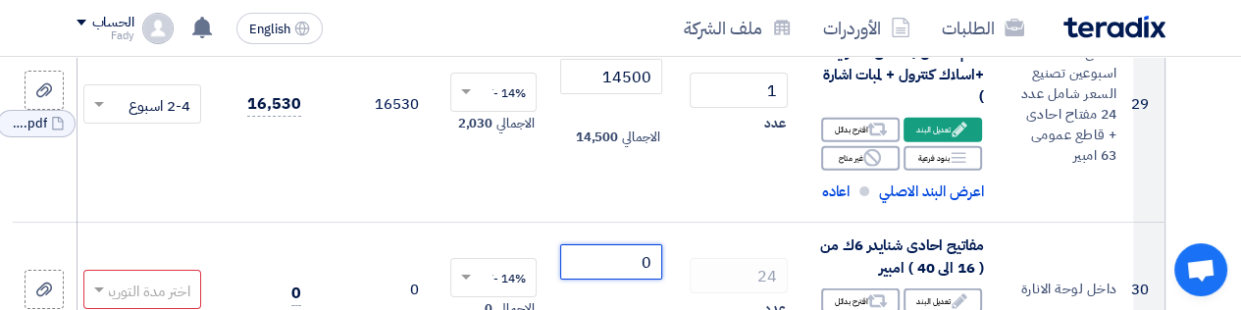
type input "0"
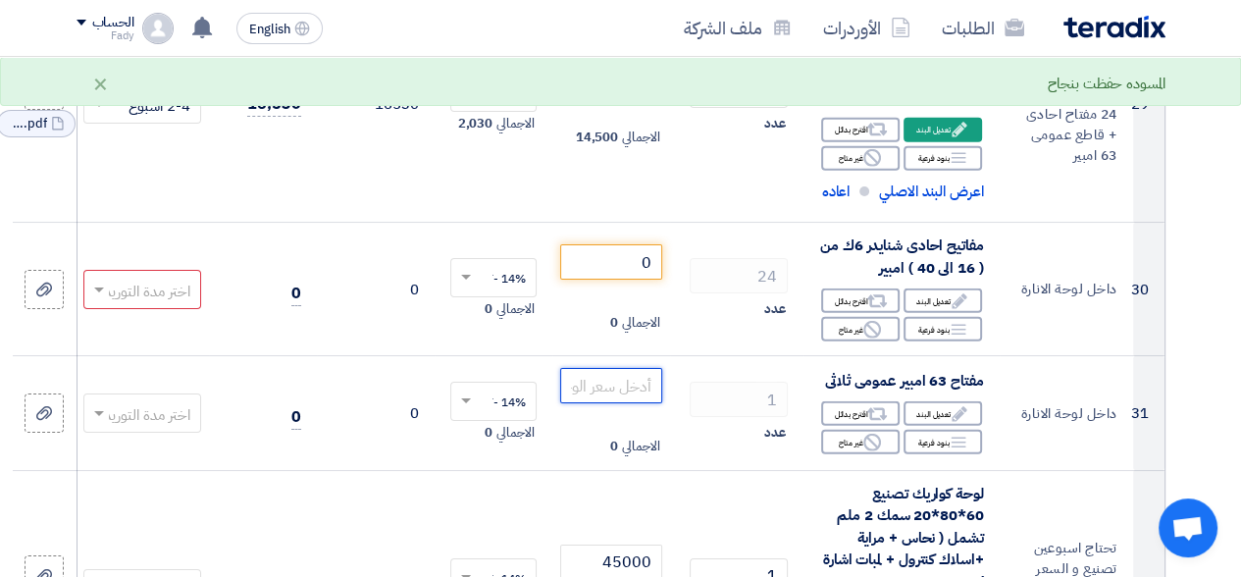
click at [654, 368] on input "number" at bounding box center [611, 385] width 102 height 35
click at [610, 368] on input "number" at bounding box center [611, 385] width 102 height 35
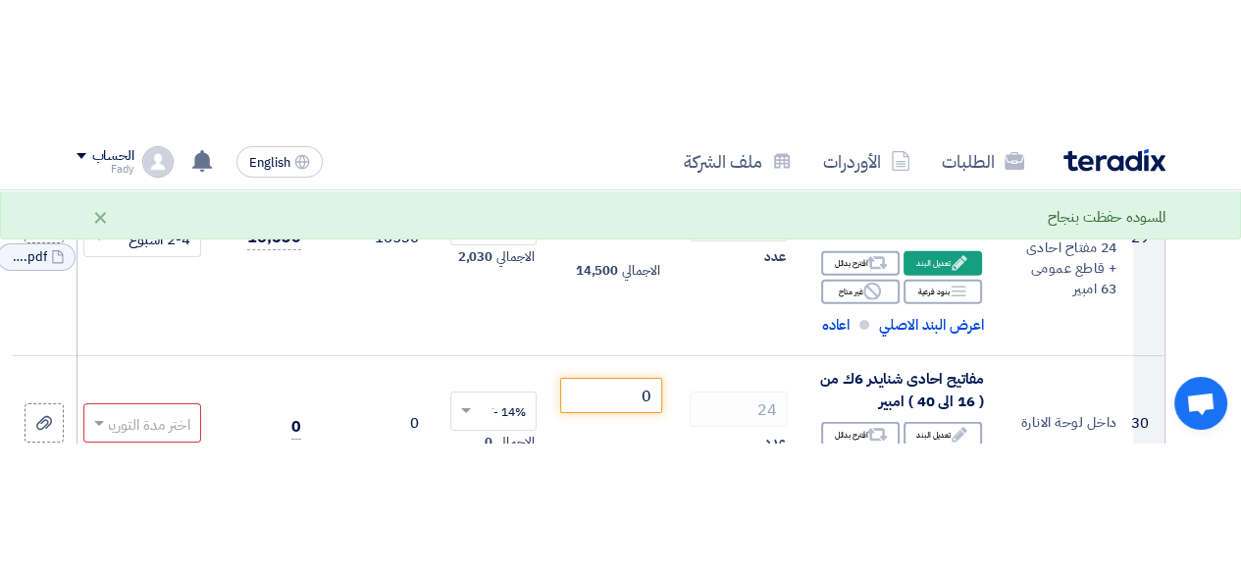
scroll to position [4932, 0]
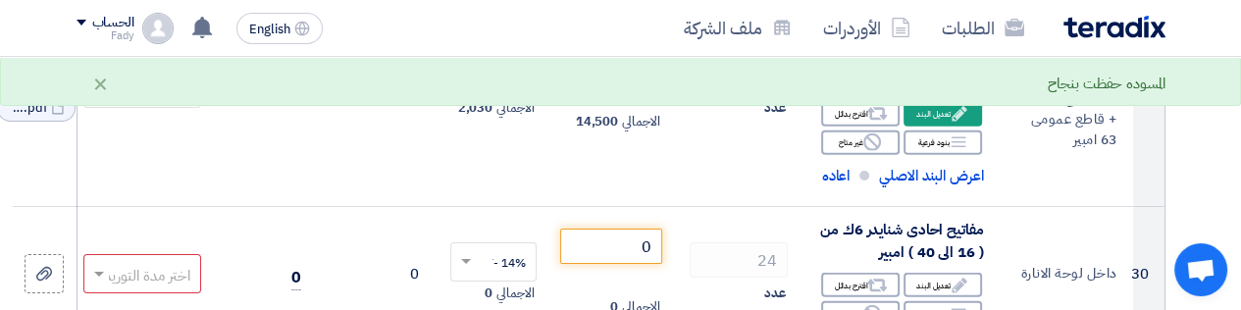
type input "0"
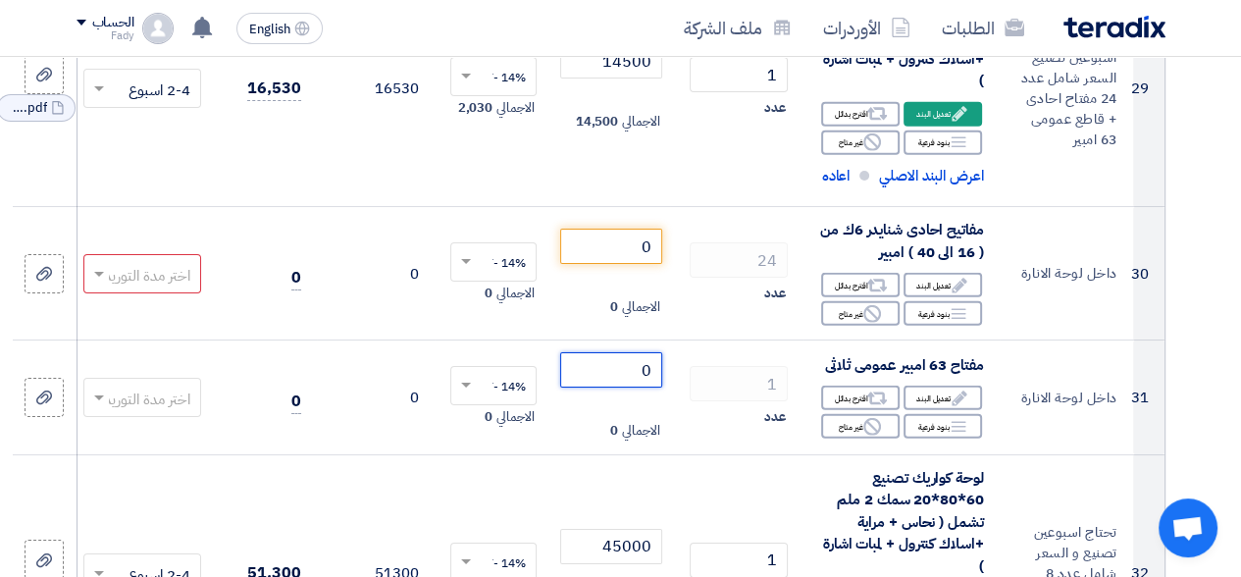
click at [96, 263] on span at bounding box center [96, 274] width 25 height 23
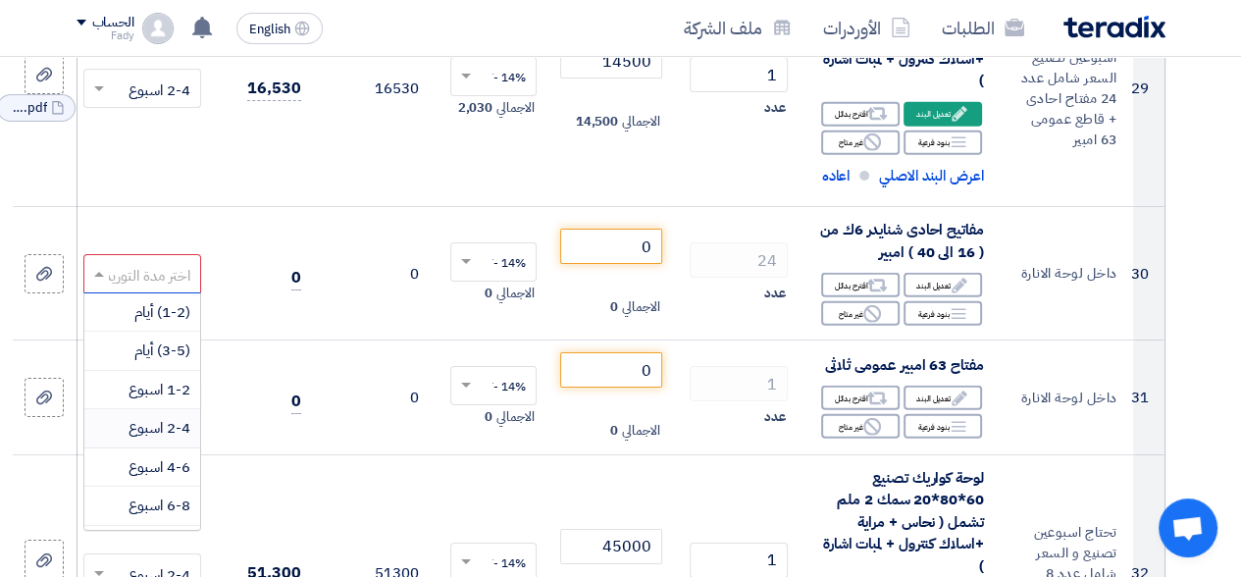
click at [161, 417] on span "2-4 اسبوع" at bounding box center [160, 428] width 62 height 22
click at [102, 387] on span at bounding box center [96, 398] width 25 height 23
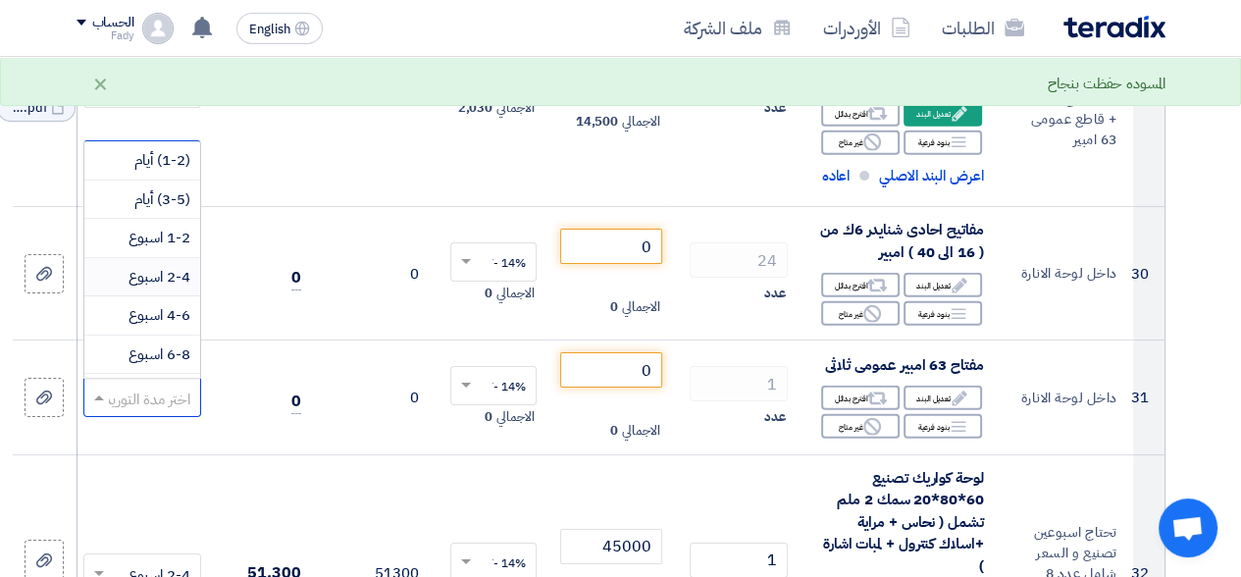
click at [165, 266] on span "2-4 اسبوع" at bounding box center [160, 277] width 62 height 22
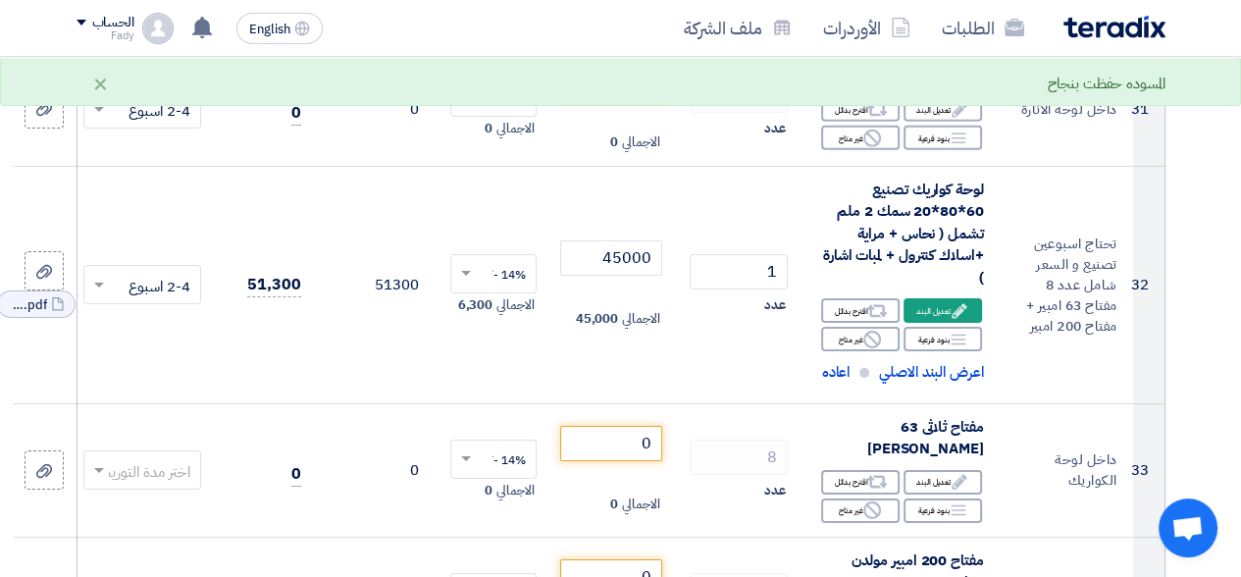
scroll to position [5226, 0]
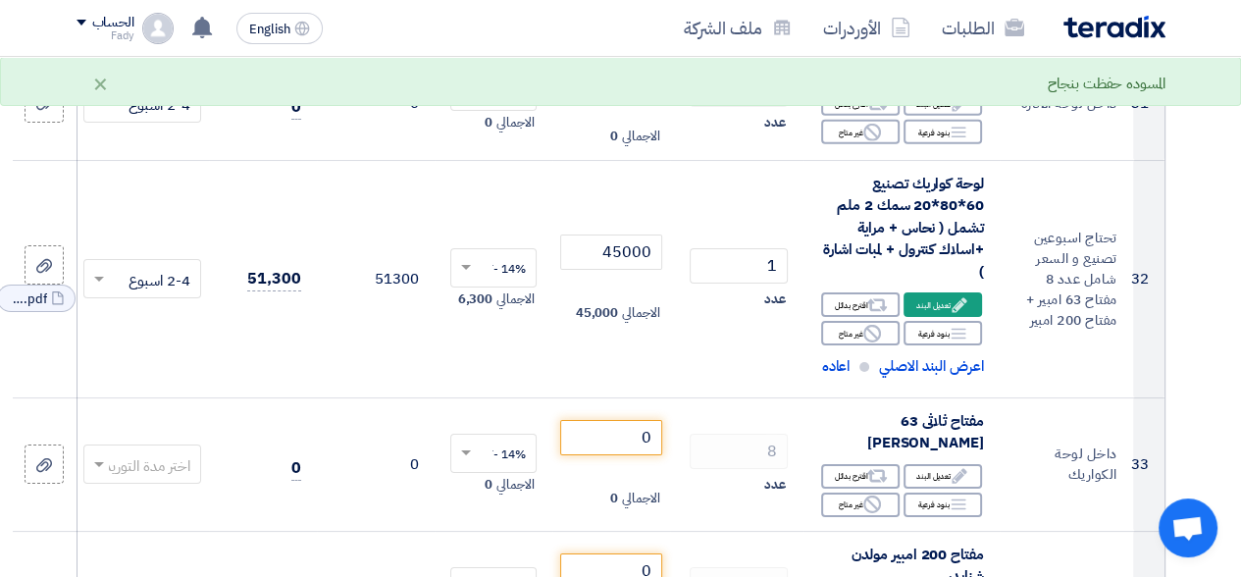
click at [99, 462] on span at bounding box center [99, 465] width 10 height 7
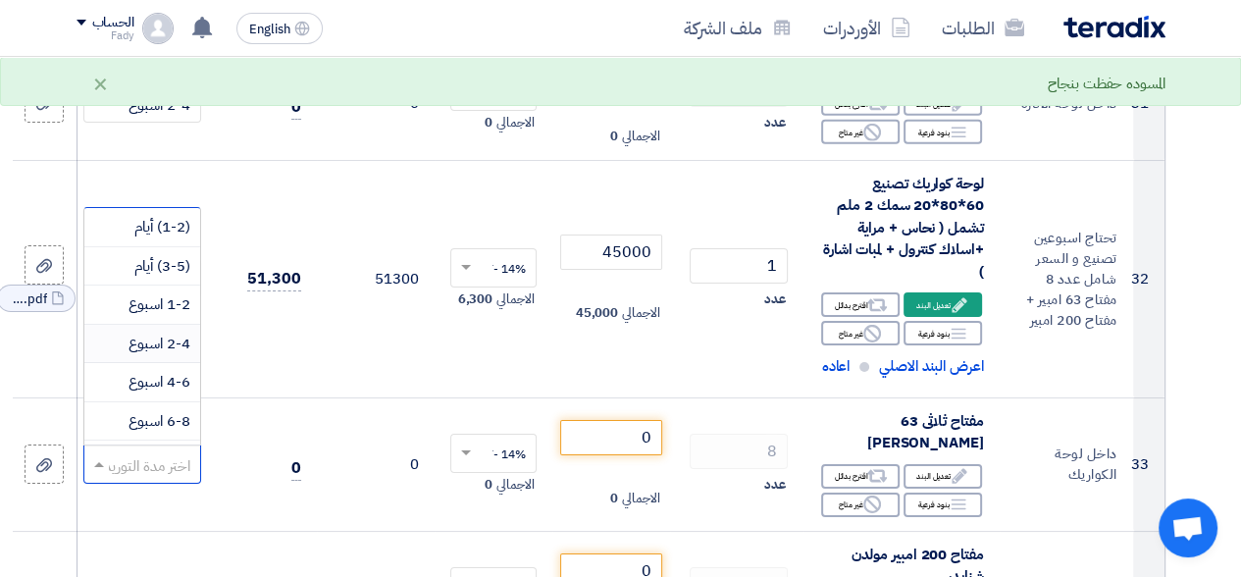
click at [163, 333] on span "2-4 اسبوع" at bounding box center [160, 344] width 62 height 22
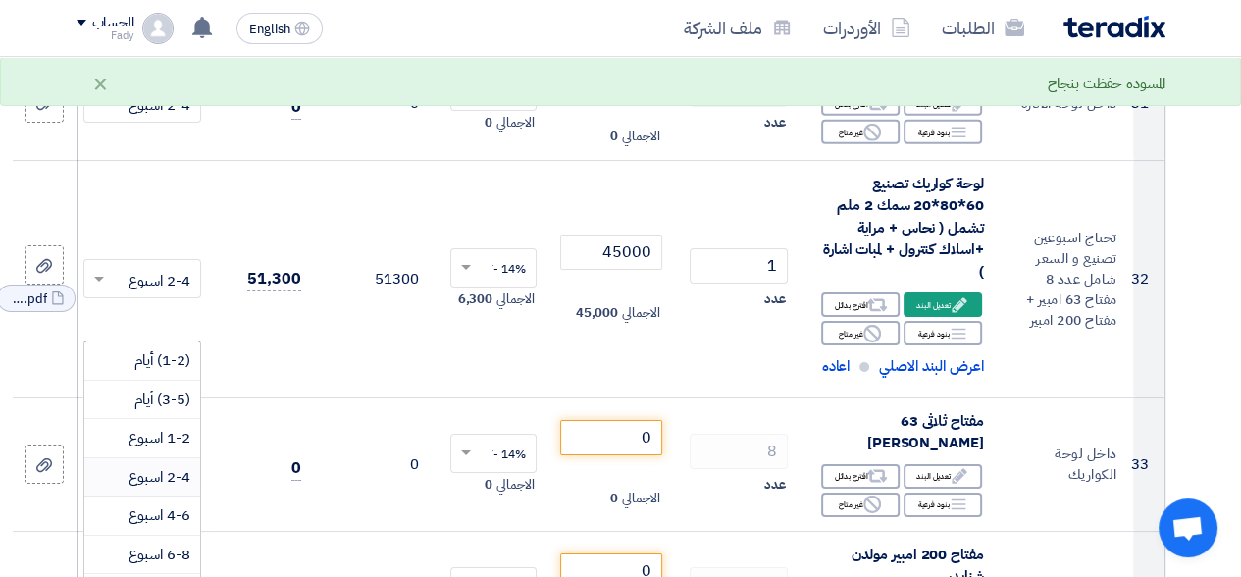
click at [137, 466] on span "2-4 اسبوع" at bounding box center [160, 477] width 62 height 22
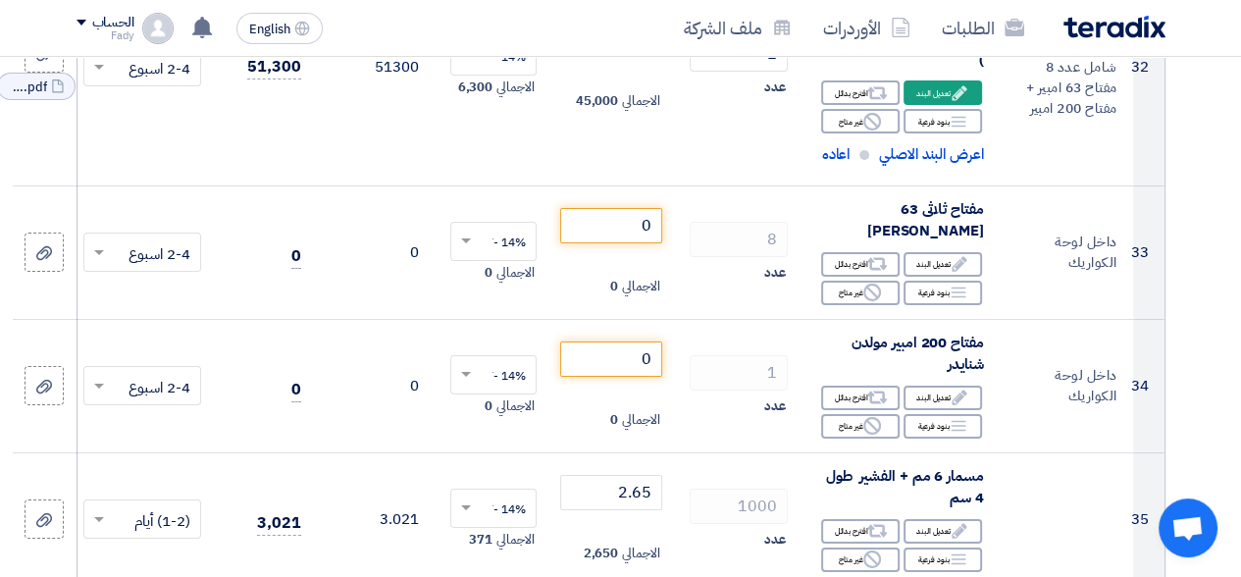
scroll to position [5422, 0]
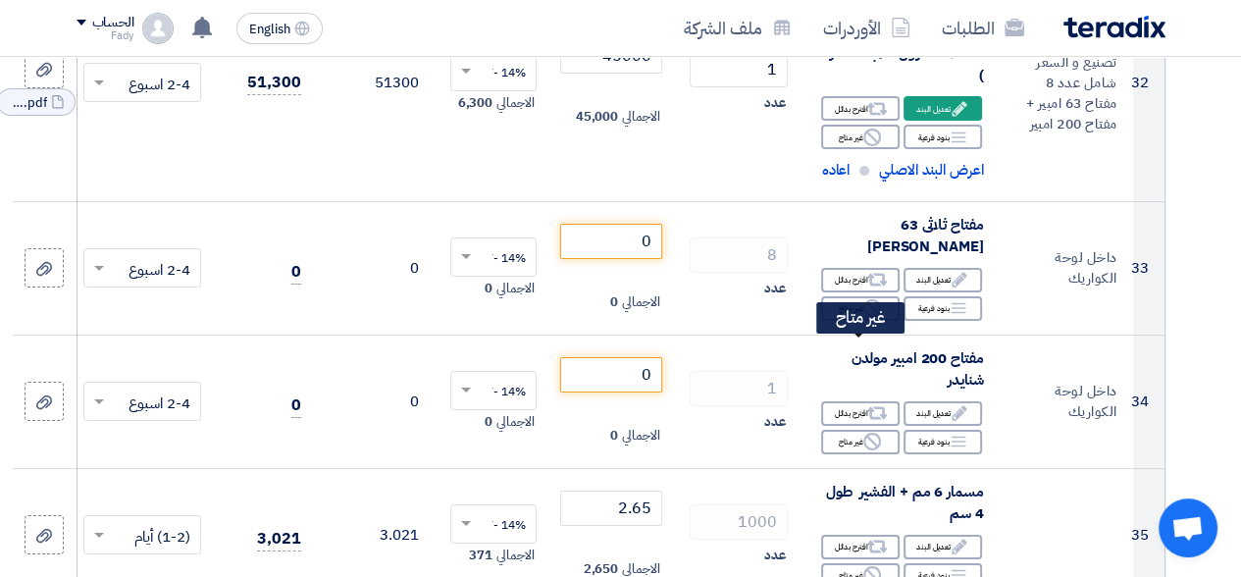
click at [853, 430] on div "Reject غير متاح" at bounding box center [860, 442] width 78 height 25
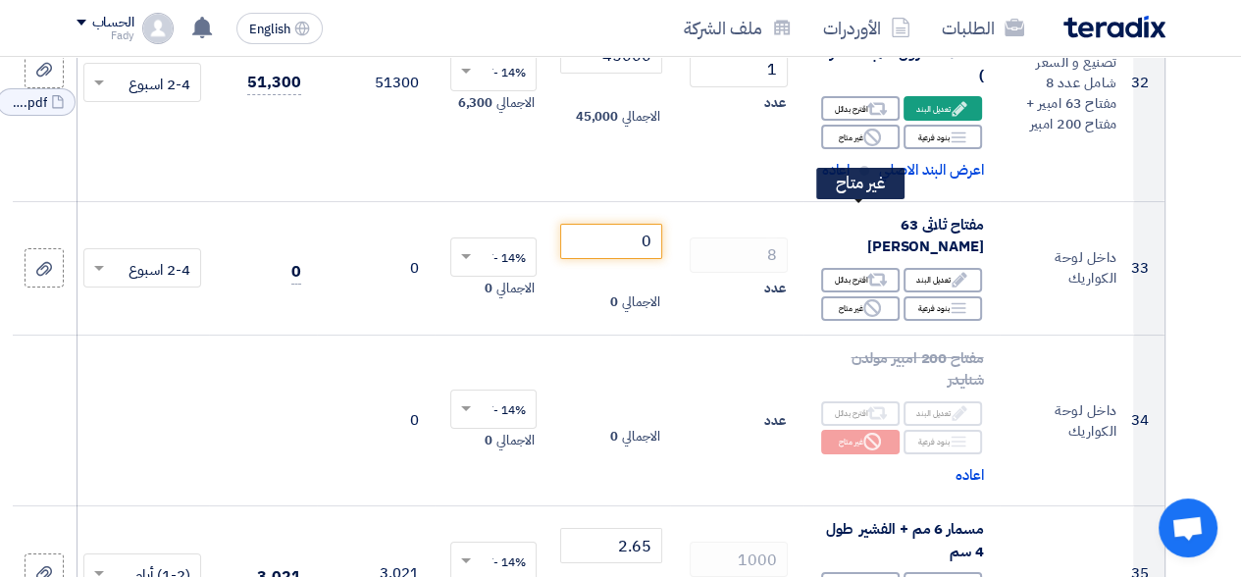
click at [859, 296] on div "Reject غير متاح" at bounding box center [860, 308] width 78 height 25
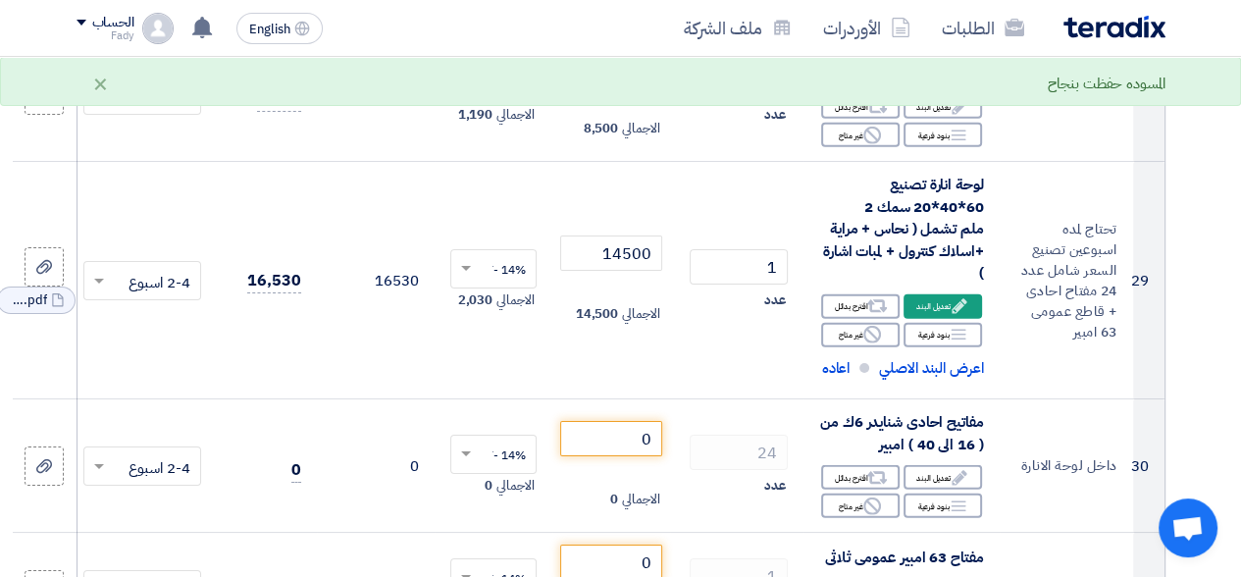
scroll to position [4735, 0]
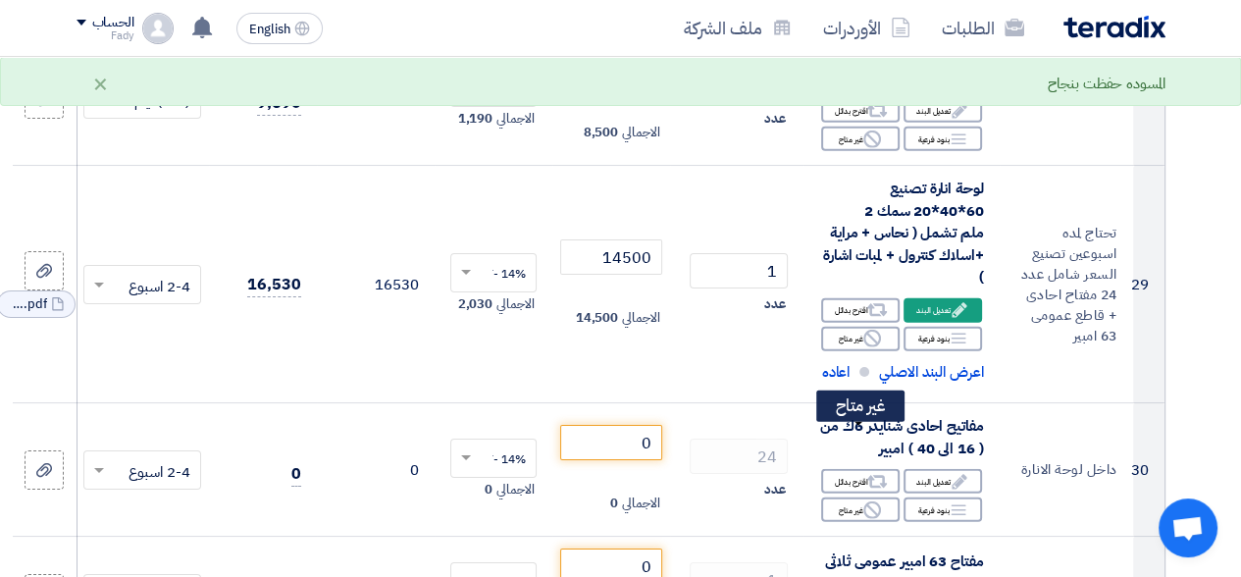
click at [856, 497] on div "Reject غير متاح" at bounding box center [860, 509] width 78 height 25
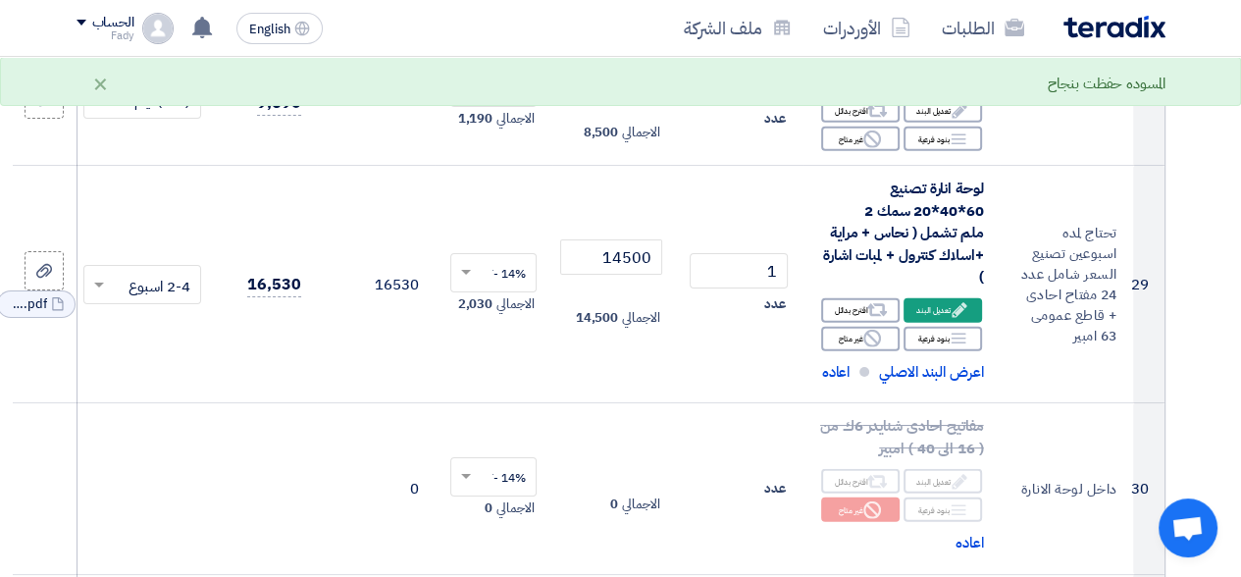
scroll to position [4834, 0]
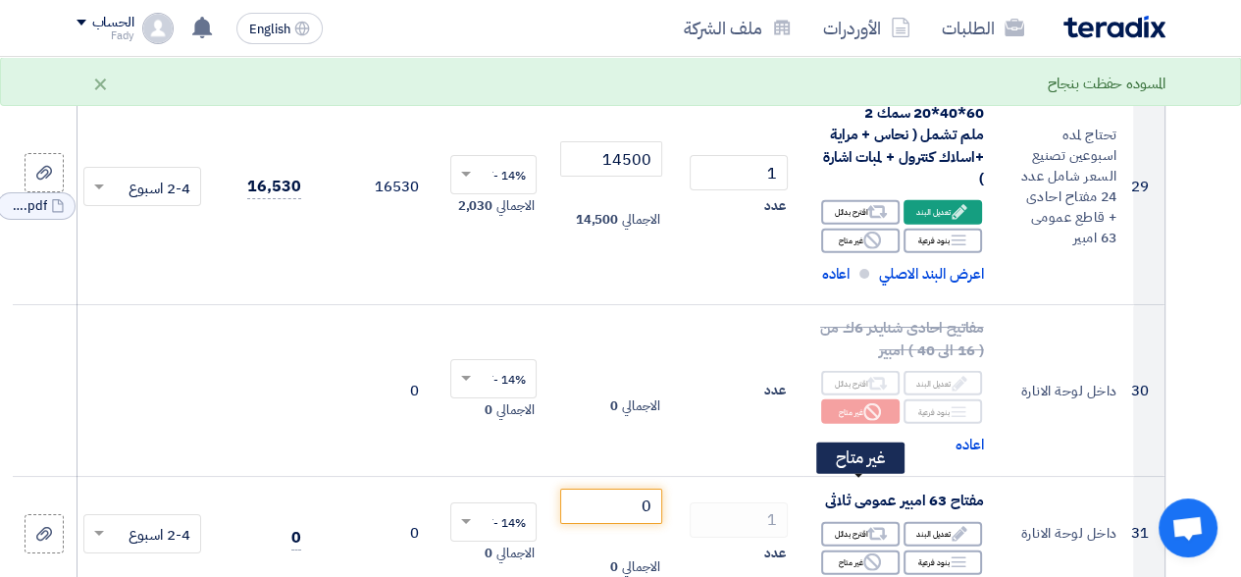
click at [856, 550] on div "Reject غير متاح" at bounding box center [860, 562] width 78 height 25
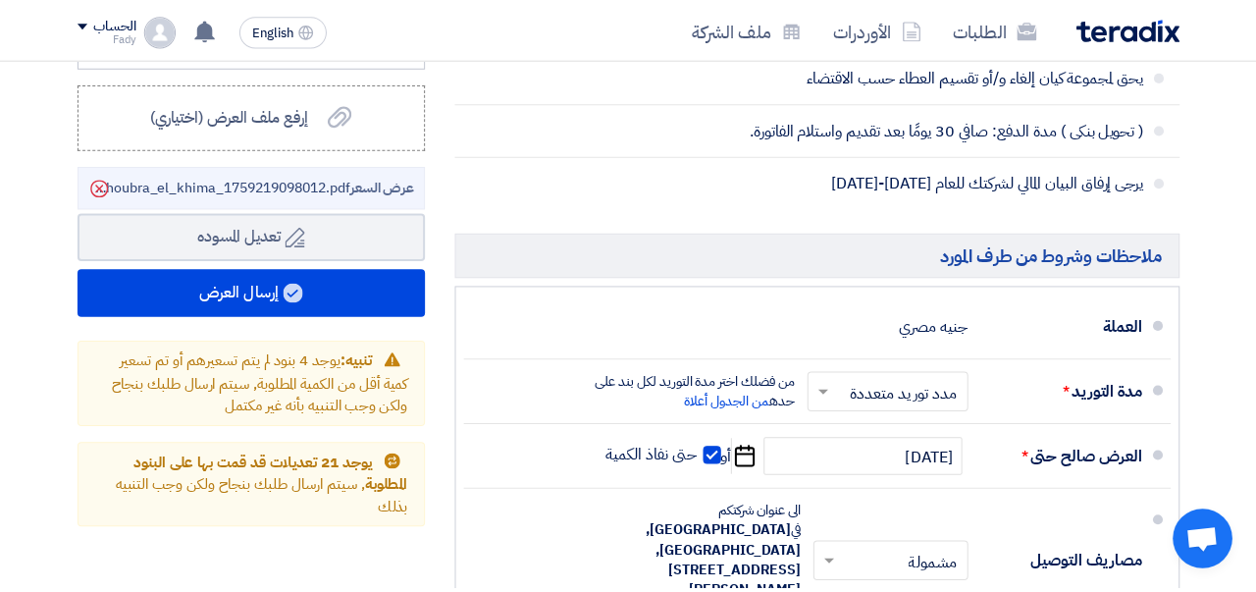
scroll to position [6682, 0]
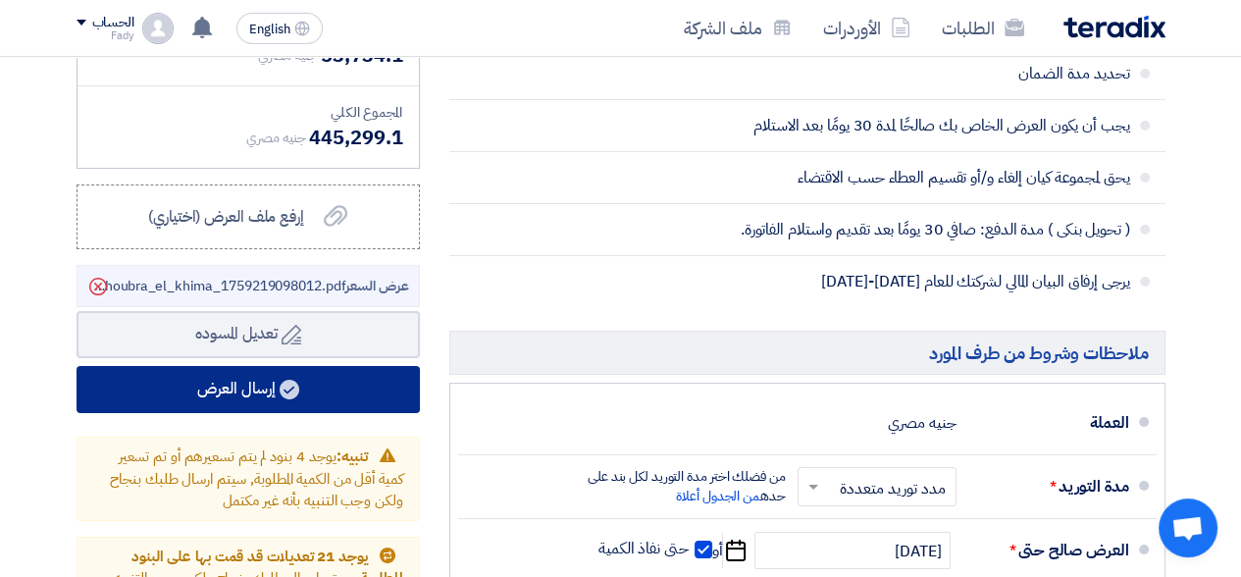
click at [238, 366] on button "إرسال العرض" at bounding box center [248, 389] width 343 height 47
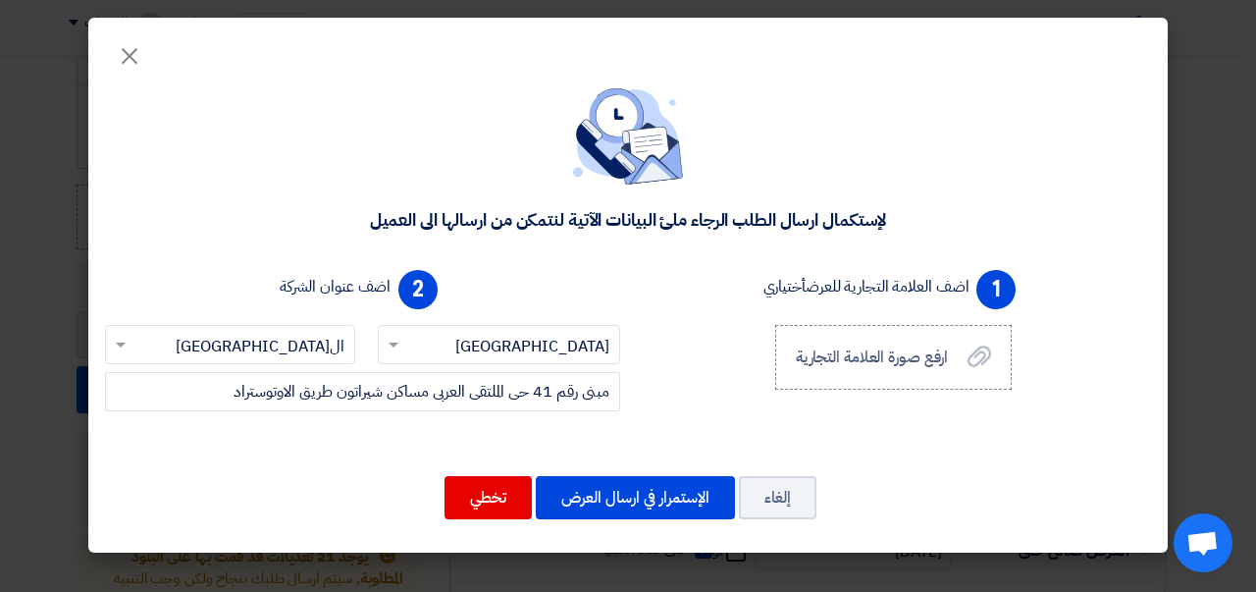
click at [622, 499] on button "الإستمرار في ارسال العرض" at bounding box center [635, 497] width 199 height 43
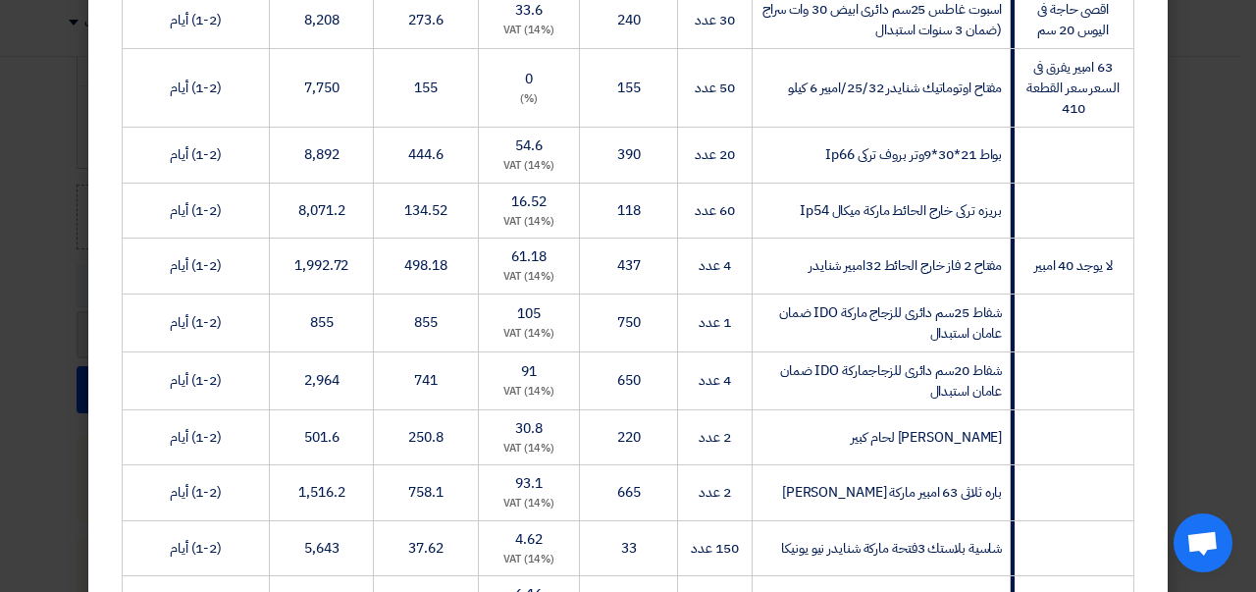
scroll to position [883, 0]
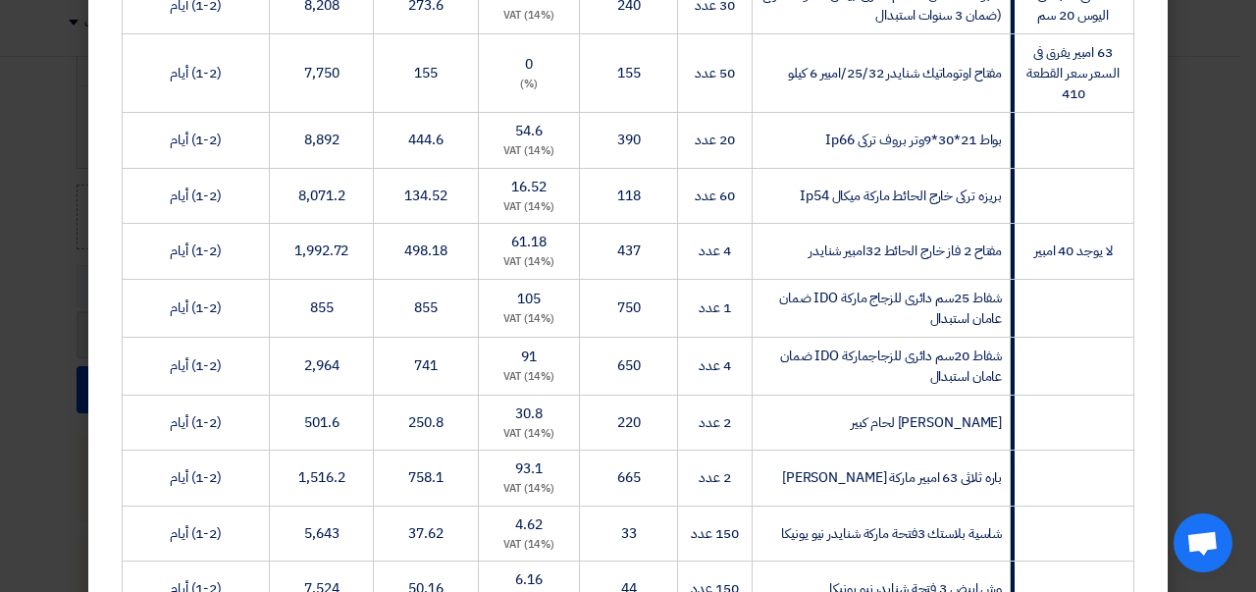
click at [1116, 280] on td "لا يوجد 40 امبير" at bounding box center [1073, 252] width 124 height 56
click at [1100, 280] on td "لا يوجد 40 امبير" at bounding box center [1073, 252] width 124 height 56
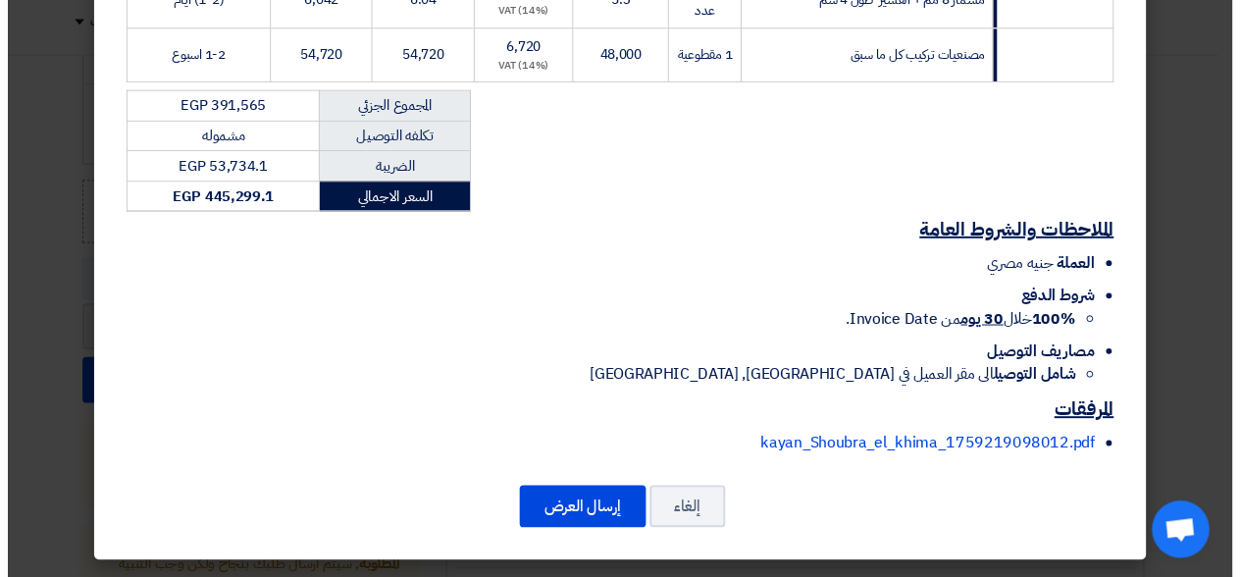
scroll to position [3074, 0]
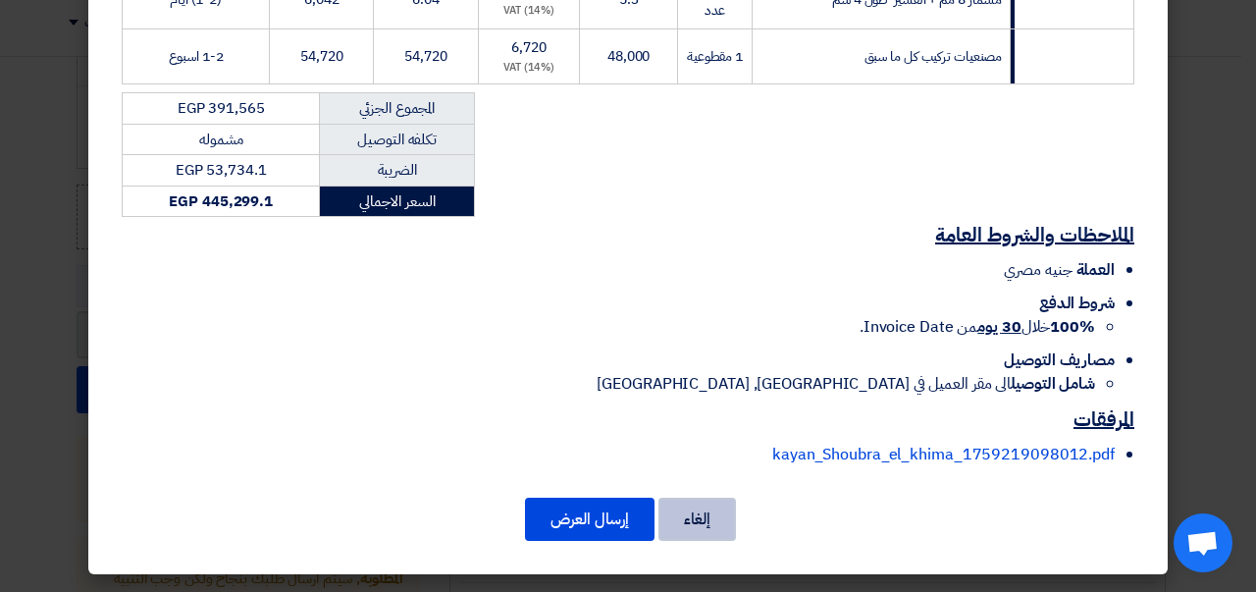
click at [709, 521] on button "إلغاء" at bounding box center [697, 518] width 78 height 43
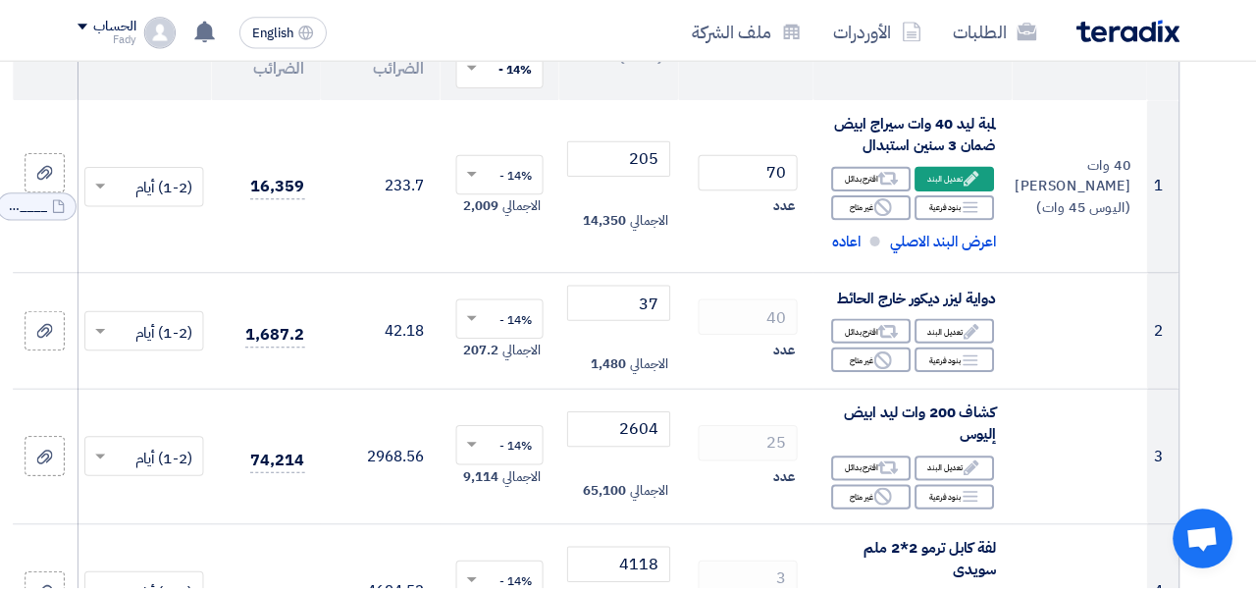
scroll to position [0, 0]
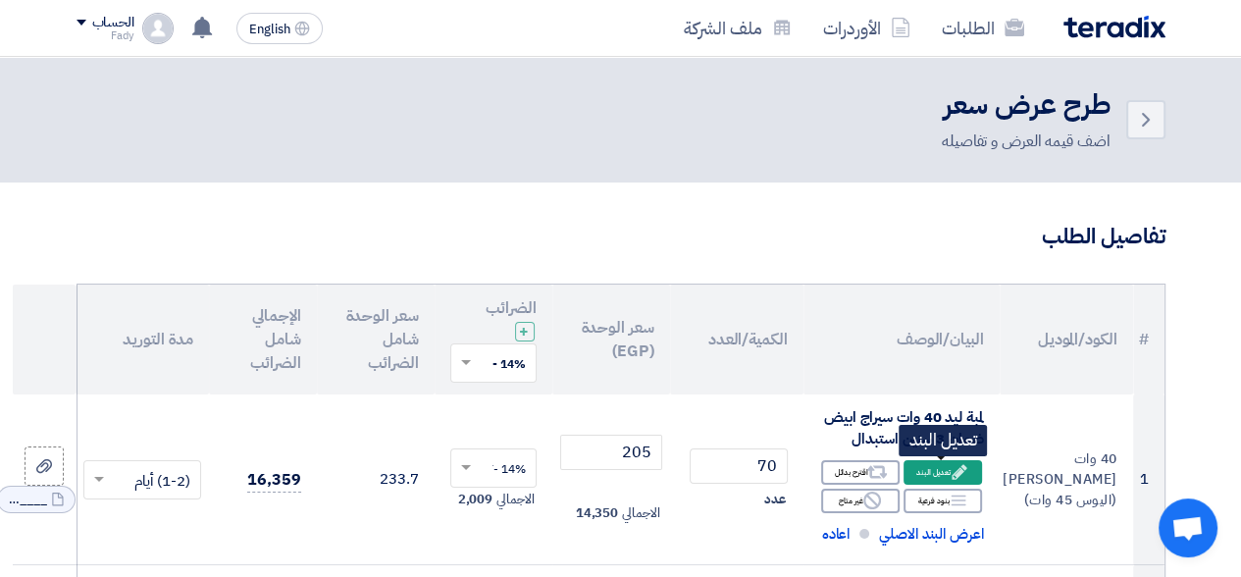
click at [922, 473] on div "Edit تعديل البند" at bounding box center [943, 472] width 78 height 25
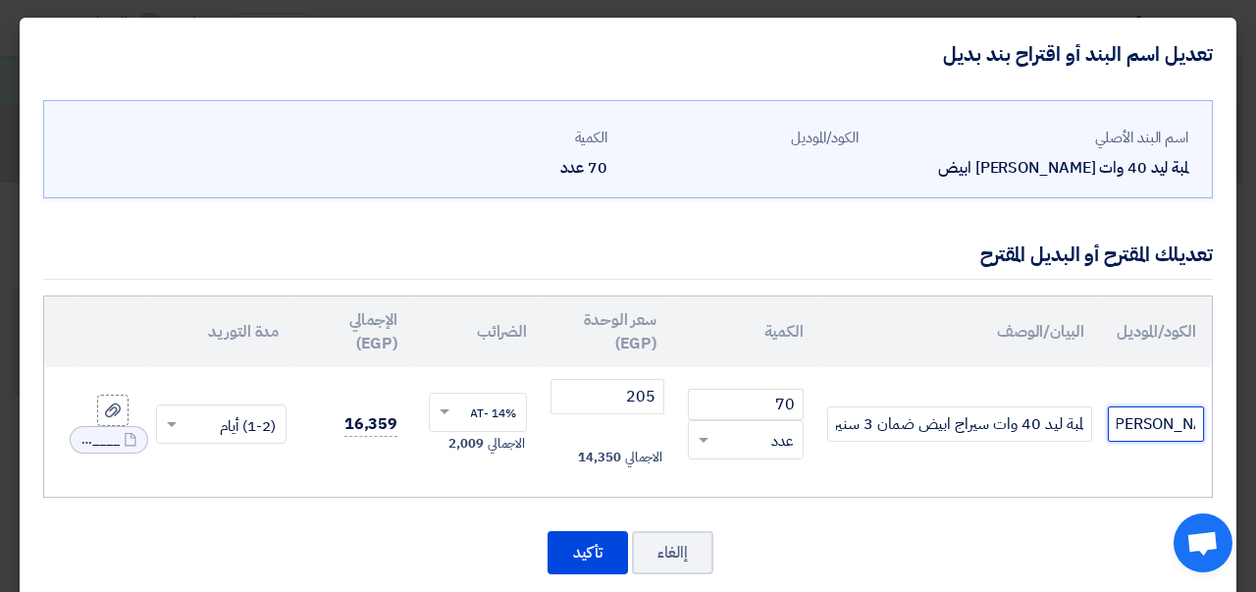
scroll to position [0, -141]
drag, startPoint x: 1172, startPoint y: 419, endPoint x: 1142, endPoint y: 419, distance: 29.4
click at [1142, 419] on input "40 وات [PERSON_NAME] (اليوس 45 وات)" at bounding box center [1156, 423] width 96 height 35
click at [1170, 446] on td "40 وات [PERSON_NAME] (اليوس 45 وات)" at bounding box center [1156, 424] width 112 height 114
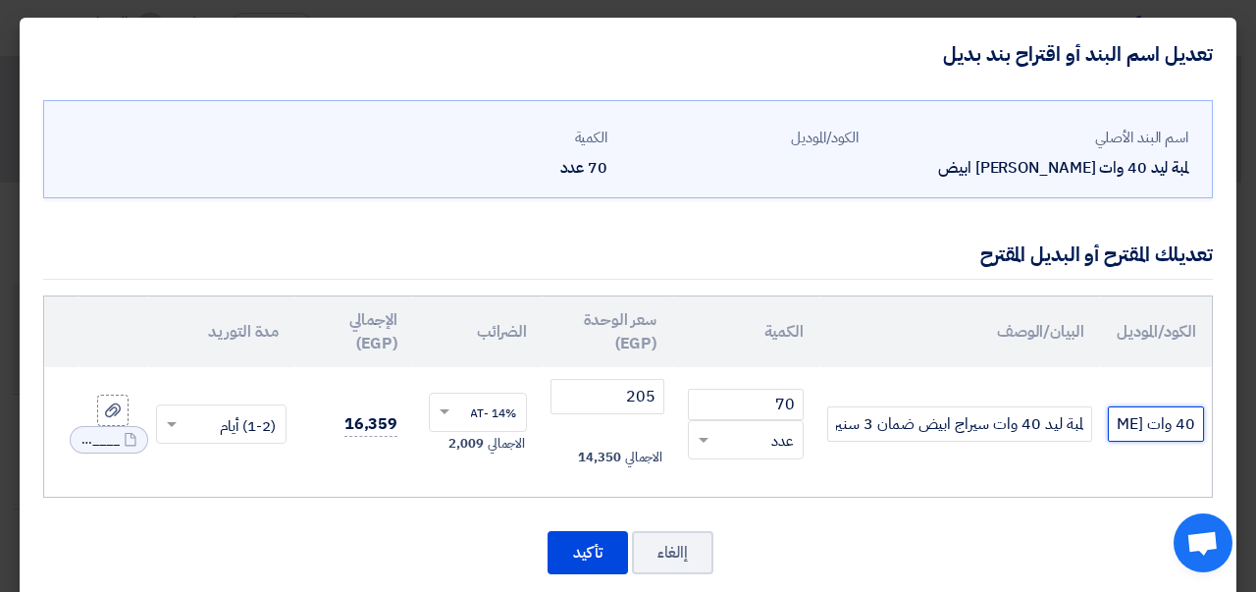
drag, startPoint x: 1121, startPoint y: 421, endPoint x: 1233, endPoint y: 434, distance: 113.6
click at [1233, 434] on div "اسم البند الأصلي لمبة ليد 40 وات إليوس ابيض الكود/الموديل الكمية 70 عدد 70 ×" at bounding box center [628, 348] width 1217 height 517
click at [1179, 422] on input "40 وات [PERSON_NAME] (اليوس 45 وات)" at bounding box center [1156, 423] width 96 height 35
drag, startPoint x: 1194, startPoint y: 421, endPoint x: 1089, endPoint y: 415, distance: 105.2
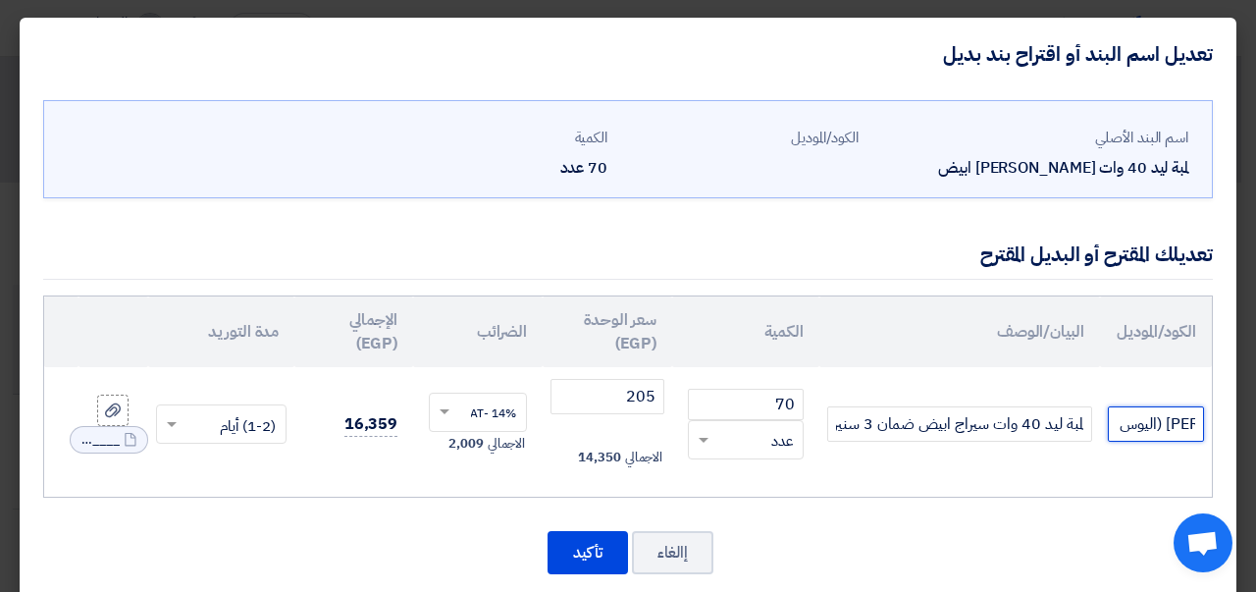
click at [1089, 415] on tr "40 وات [PERSON_NAME] (اليوس 45 وات) لمبة ليد 40 وات سيراج ابيض ضمان 3 سنين استب…" at bounding box center [628, 424] width 1168 height 114
click at [1039, 452] on td "لمبة ليد 40 وات سيراج ابيض ضمان 3 سنين استبدال" at bounding box center [959, 424] width 281 height 114
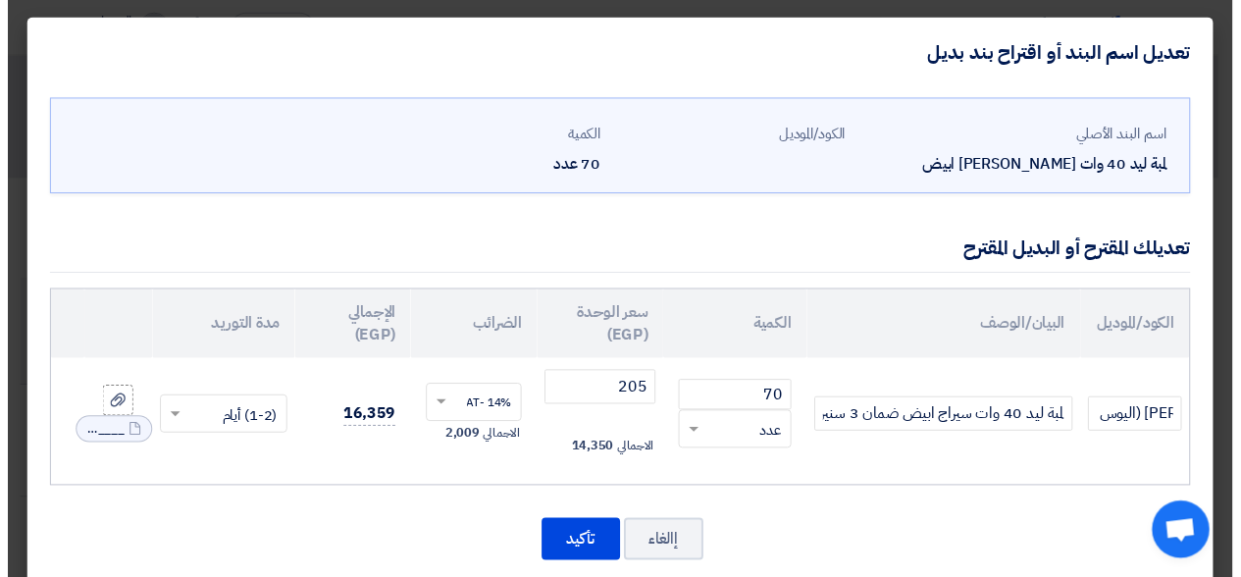
scroll to position [0, 0]
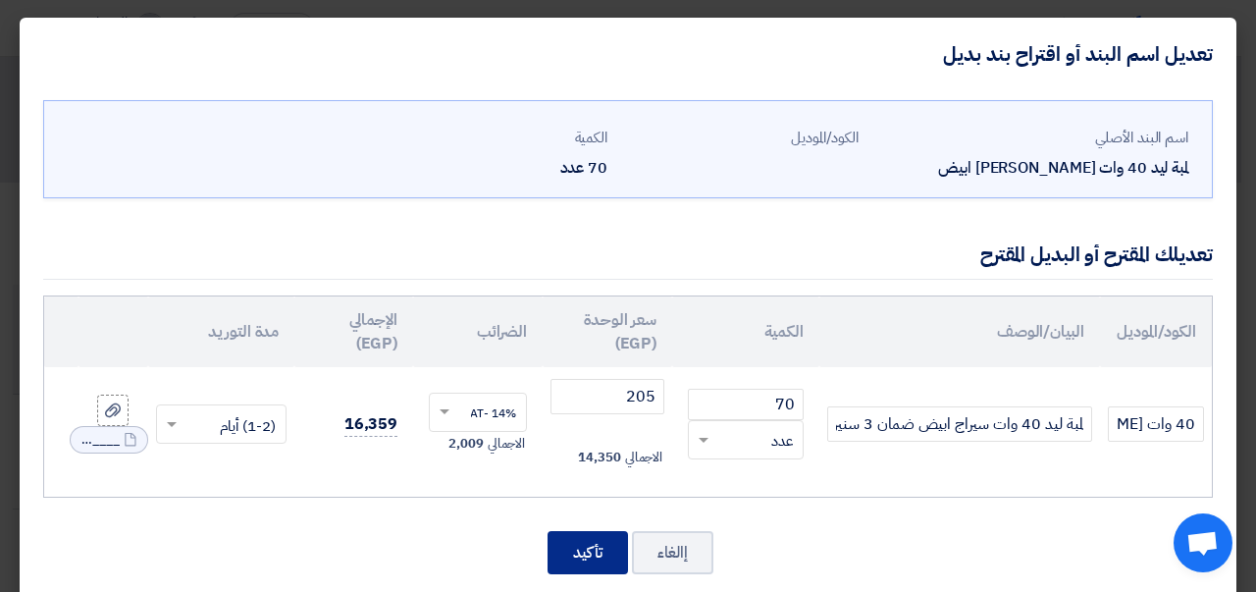
click at [587, 548] on button "تأكيد" at bounding box center [588, 552] width 80 height 43
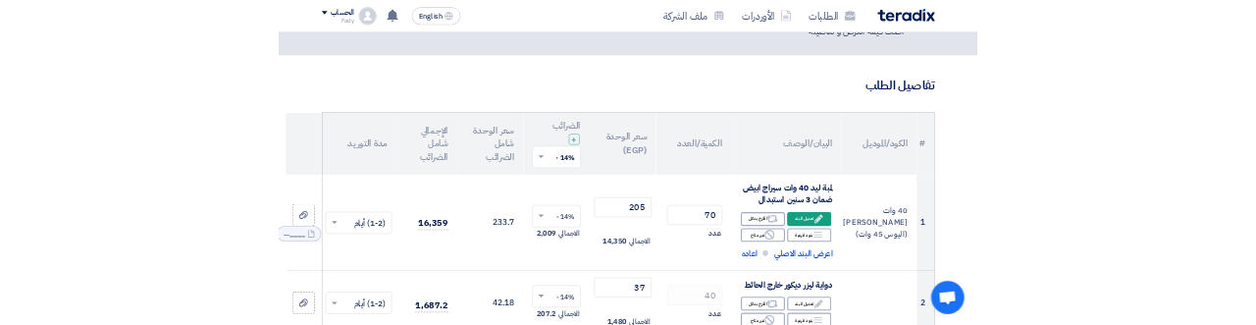
scroll to position [98, 0]
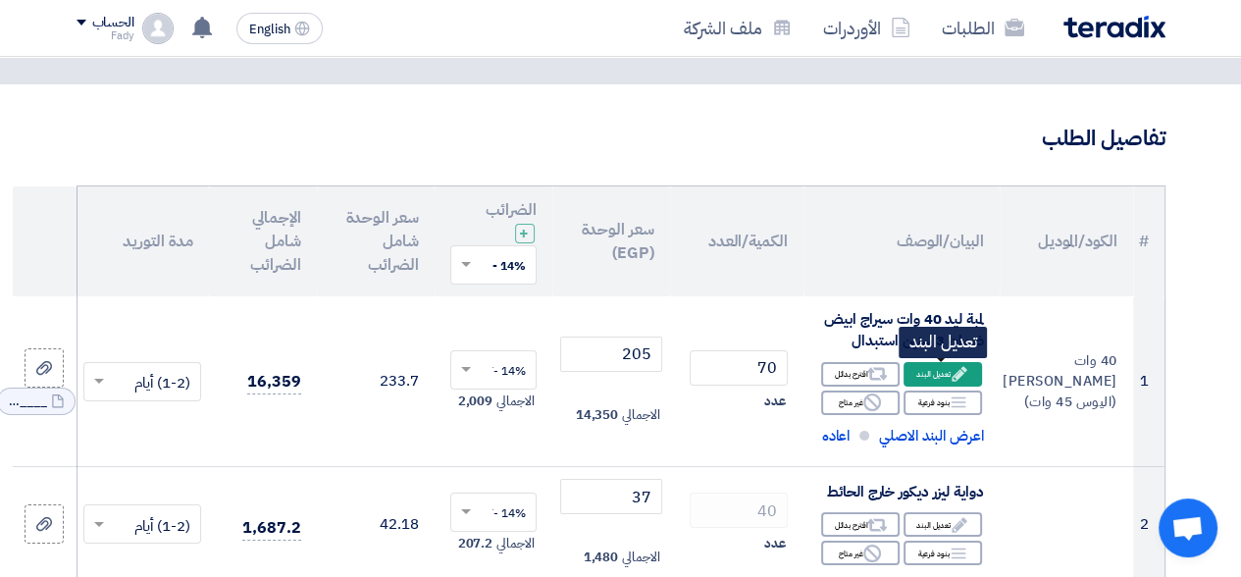
click at [941, 376] on div "Edit تعديل البند" at bounding box center [943, 374] width 78 height 25
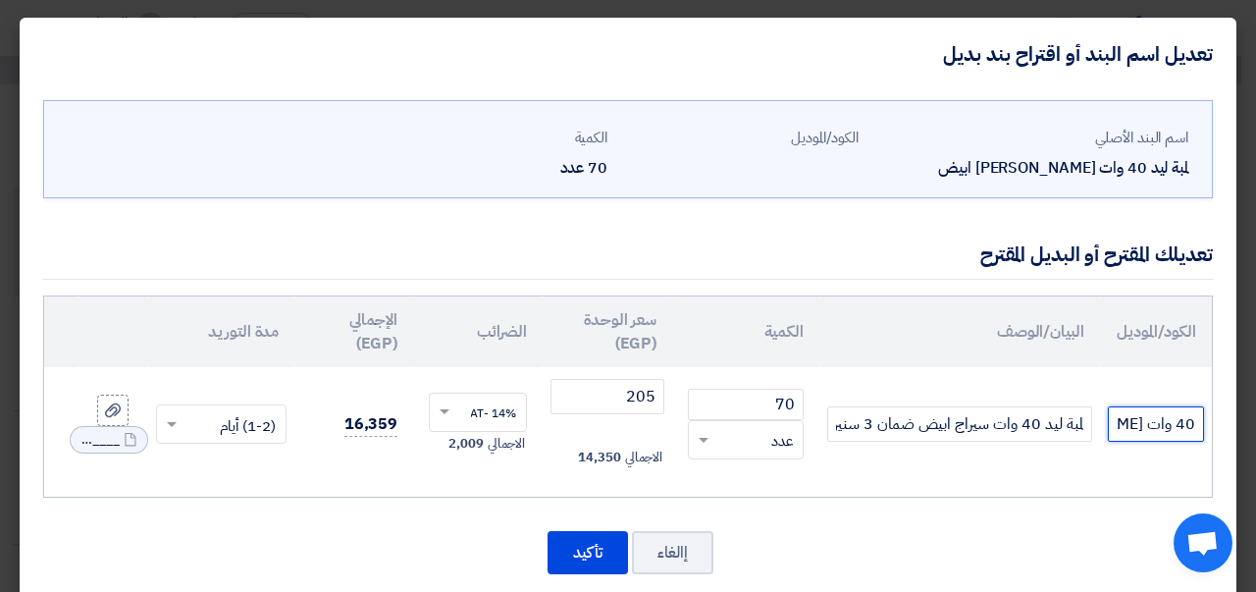
drag, startPoint x: 1119, startPoint y: 425, endPoint x: 1255, endPoint y: 428, distance: 136.4
click at [1240, 428] on modal-container "تعديل اسم البند أو اقتراح بند بديل اسم البند الأصلي لمبة ليد 40 وات إليوس ابيض …" at bounding box center [628, 296] width 1256 height 592
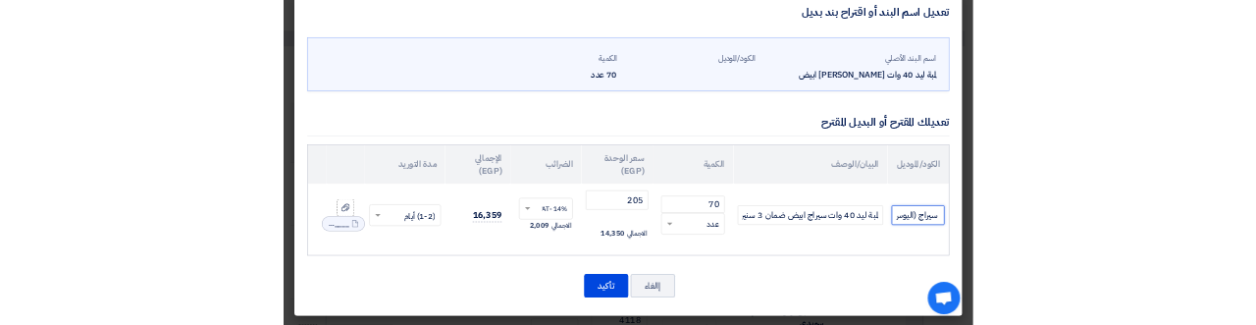
scroll to position [0, -62]
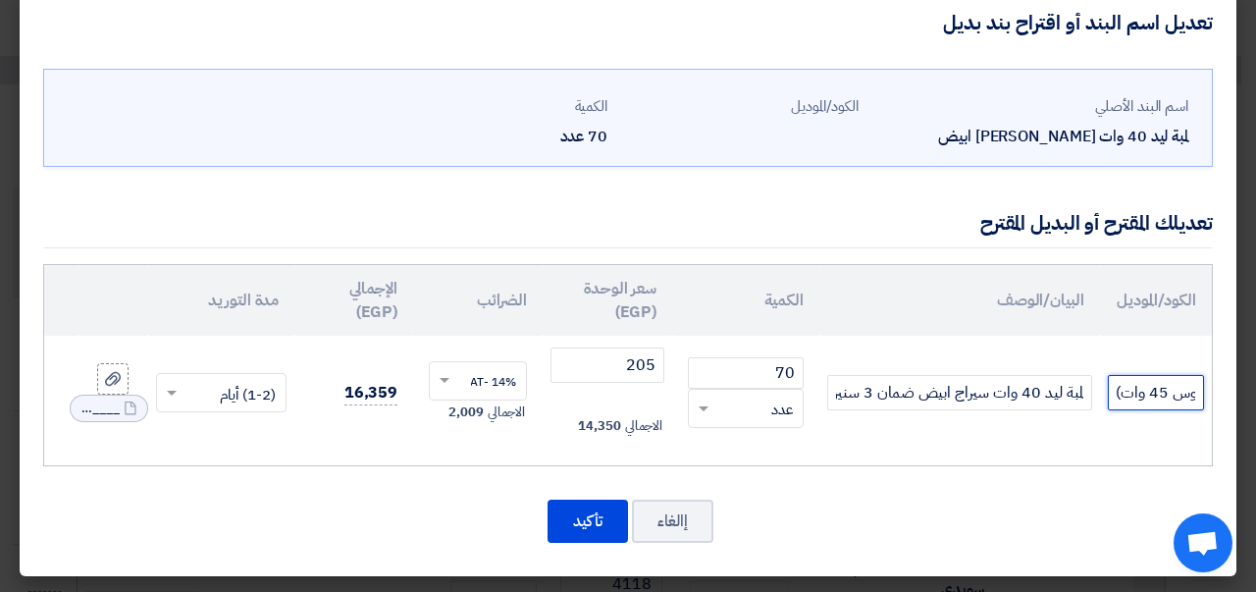
drag, startPoint x: 1199, startPoint y: 392, endPoint x: 1016, endPoint y: 388, distance: 183.6
click at [1016, 388] on tr "ّ سيراج (اليوس 45 وات) لمبة ليد 40 وات سيراج ابيض ضمان 3 سنين استبدال 70" at bounding box center [628, 393] width 1168 height 114
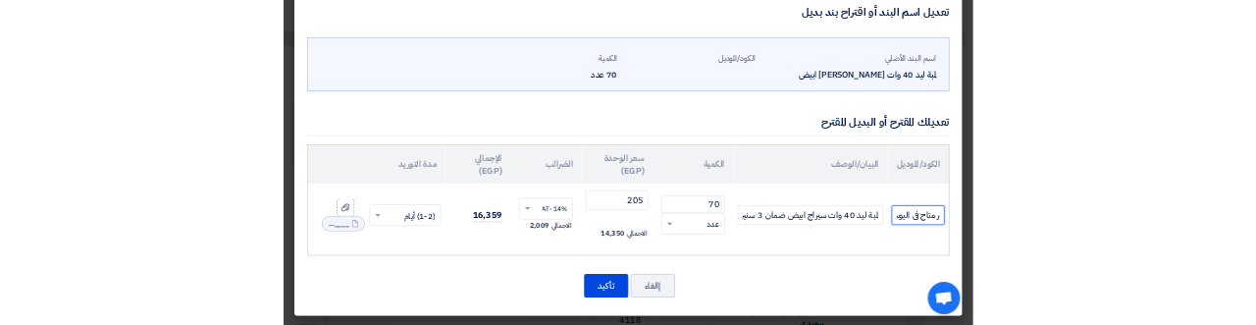
scroll to position [0, -115]
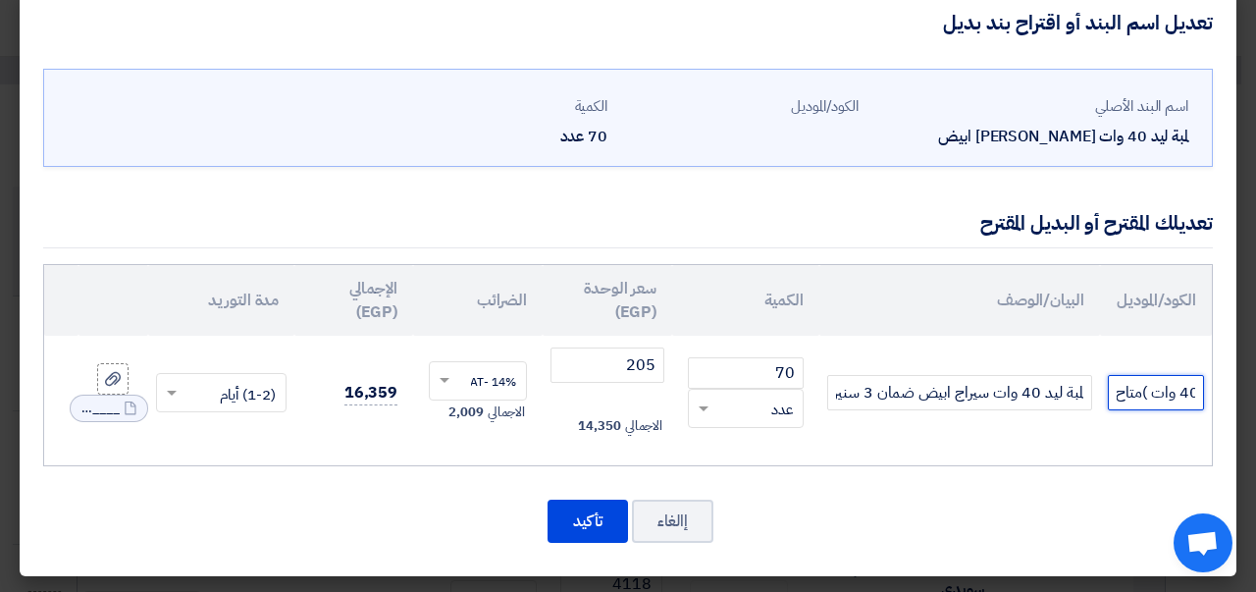
drag, startPoint x: 1124, startPoint y: 392, endPoint x: 1114, endPoint y: 391, distance: 10.0
click at [1114, 391] on input "غير متاح فى اليوس 40 وات )متاح" at bounding box center [1156, 392] width 96 height 35
click at [1119, 391] on input "غير متاح فى اليوس 40 وات )متاح" at bounding box center [1156, 392] width 96 height 35
click at [1119, 392] on input "غير متاح فى اليوس 40 وات )متاح" at bounding box center [1156, 392] width 96 height 35
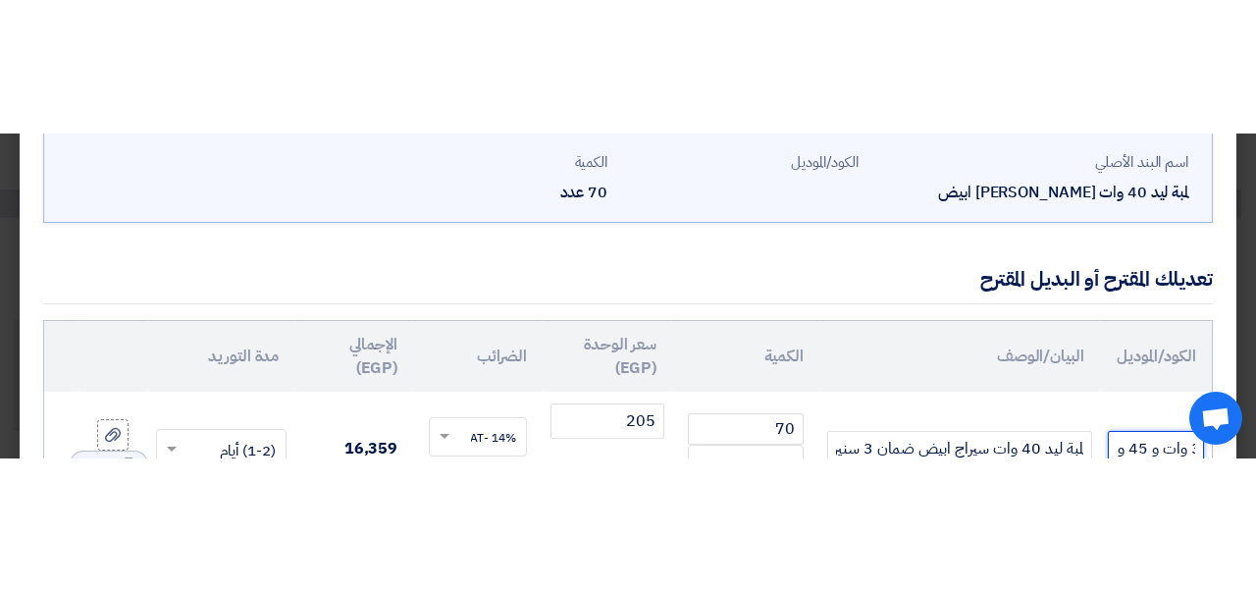
scroll to position [0, -254]
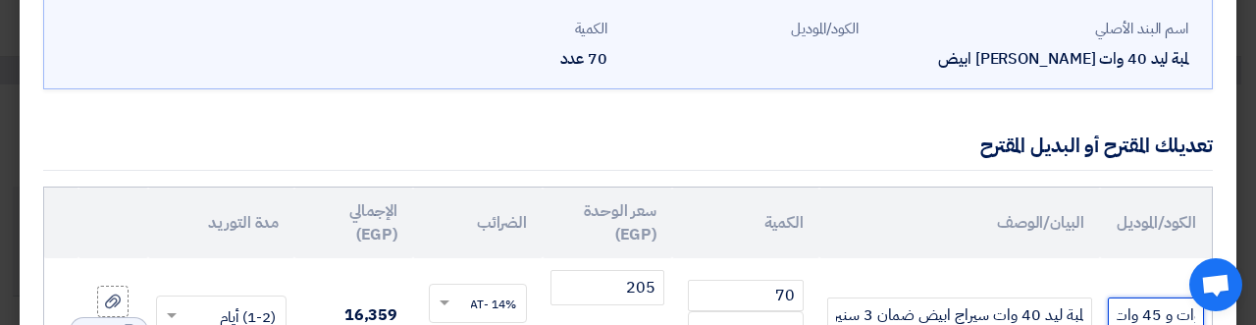
type input "غير متاح فى اليوس 40 وات )متاح فقط 30 وات و 45 وات"
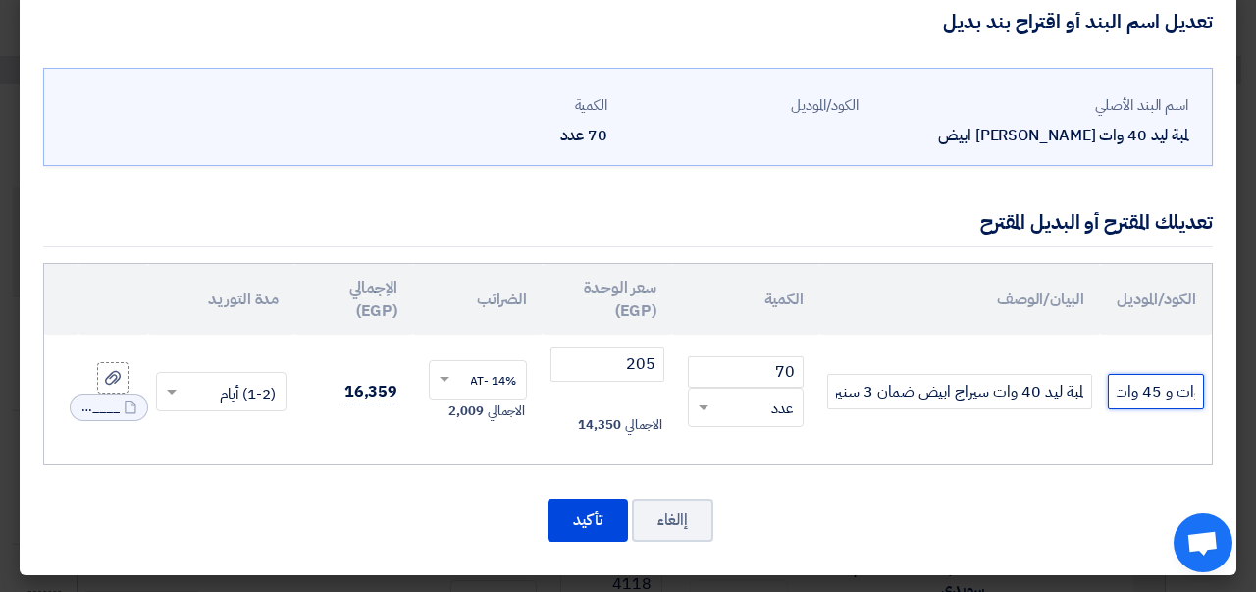
scroll to position [31, 0]
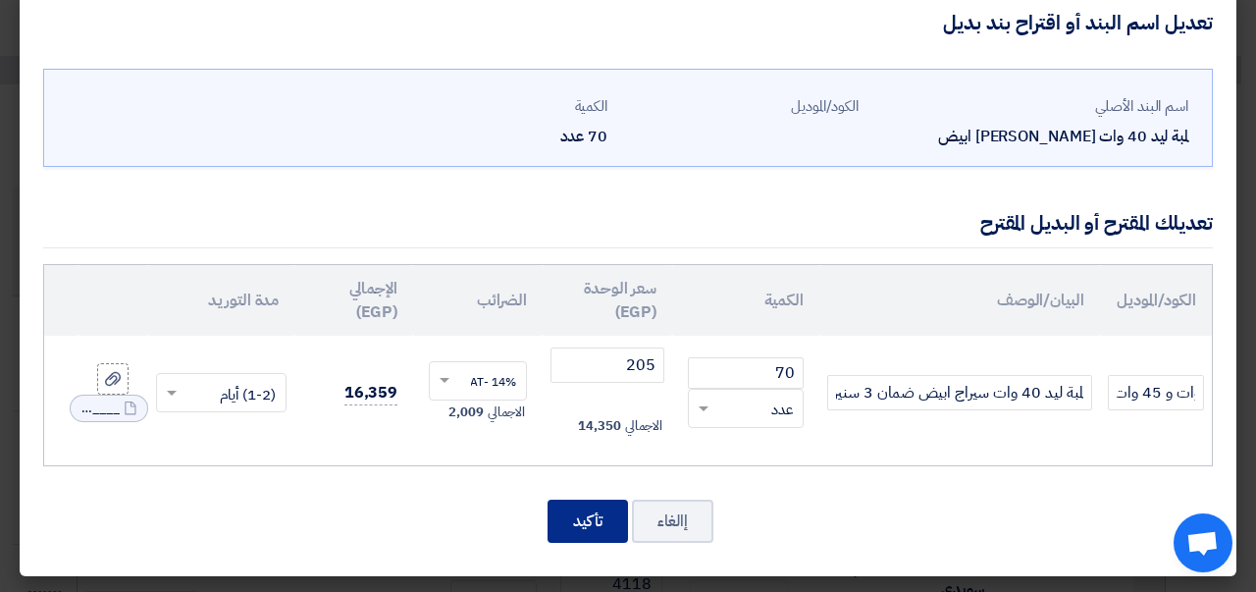
click at [592, 516] on button "تأكيد" at bounding box center [588, 520] width 80 height 43
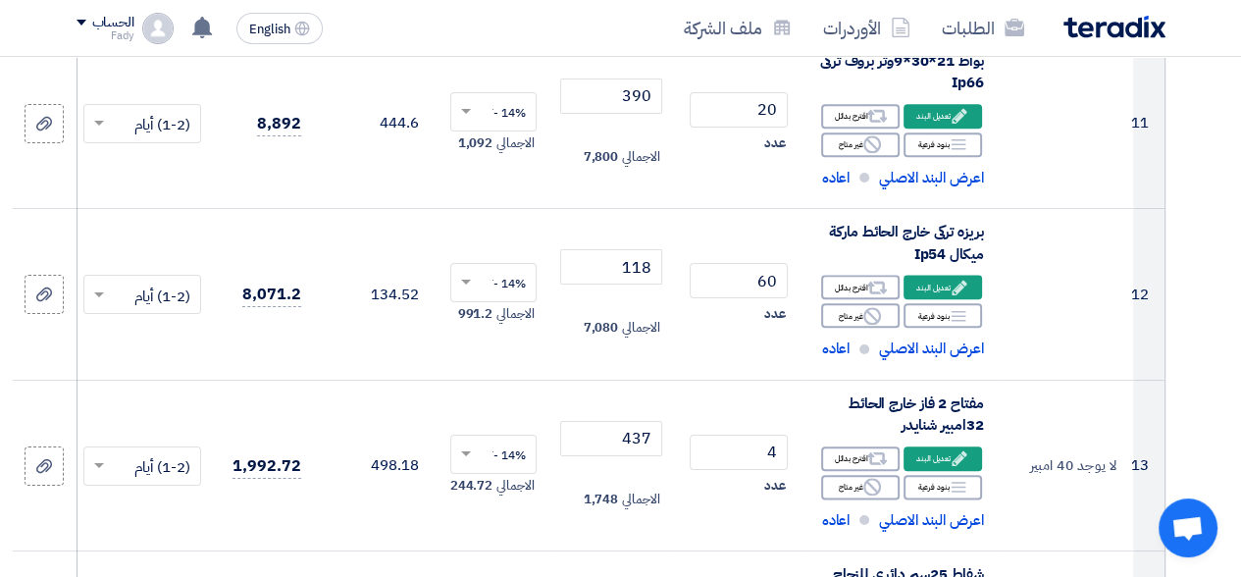
scroll to position [1864, 0]
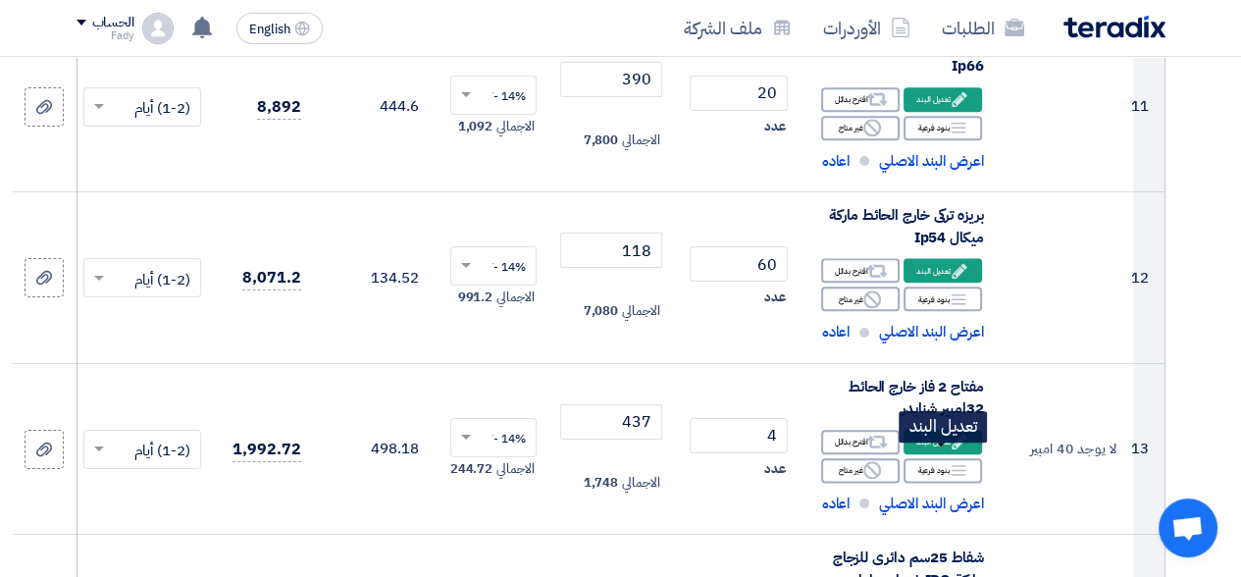
click at [909, 454] on div "Edit تعديل البند" at bounding box center [943, 442] width 78 height 25
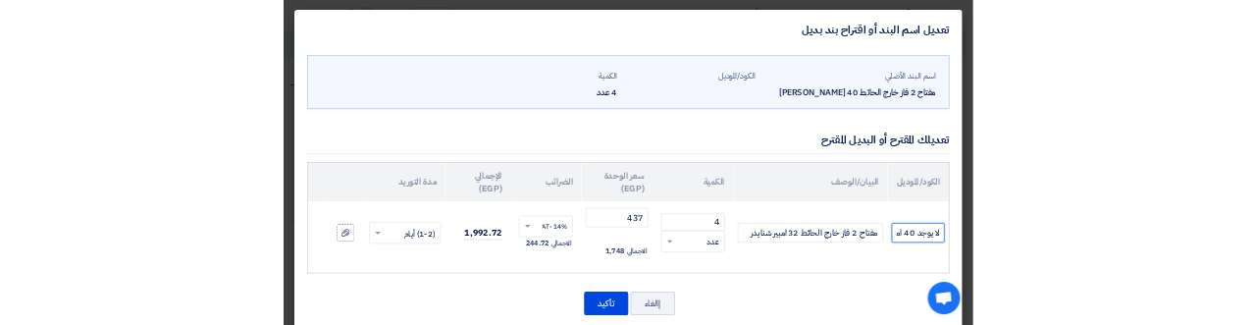
scroll to position [0, -15]
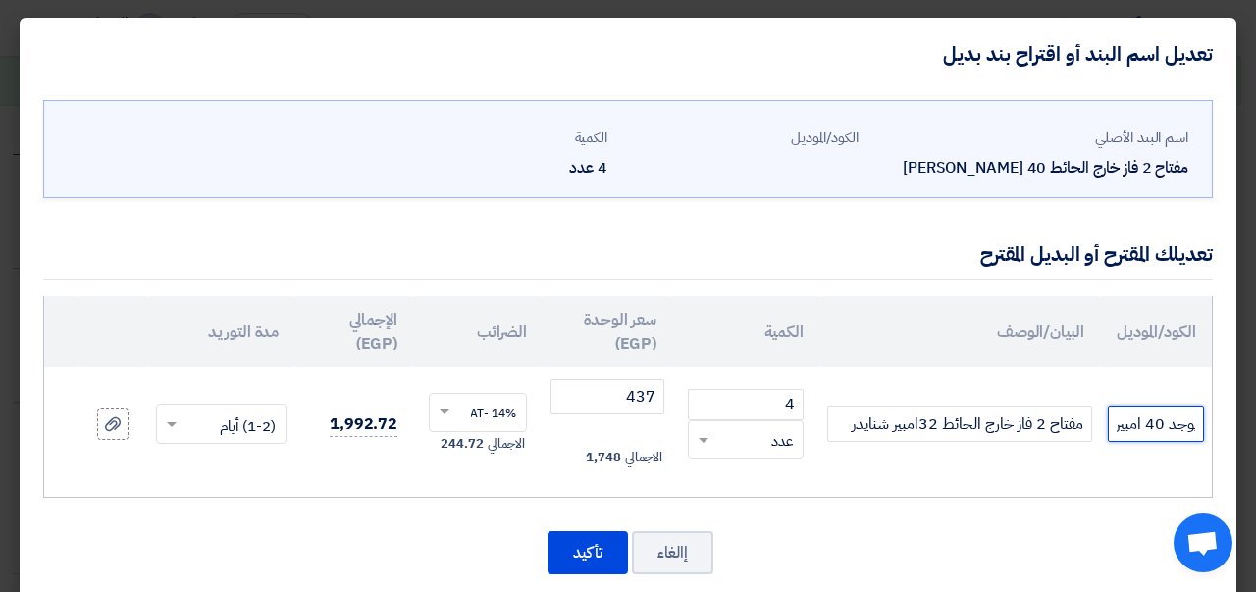
drag, startPoint x: 1197, startPoint y: 422, endPoint x: 1090, endPoint y: 418, distance: 107.0
click at [1088, 419] on tr "لا يوجد 40 امبير مفتاح 2 فاز خارج الحائط 32امبير شنايدر 4 × عدد" at bounding box center [628, 424] width 1168 height 114
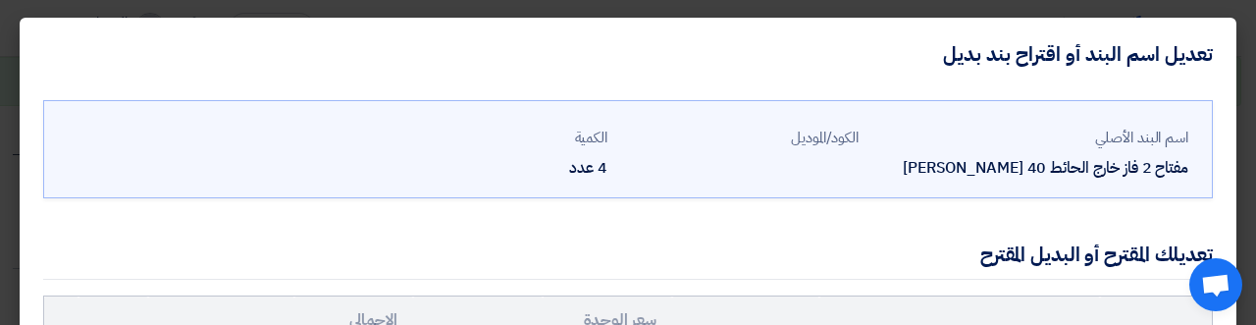
scroll to position [109, 0]
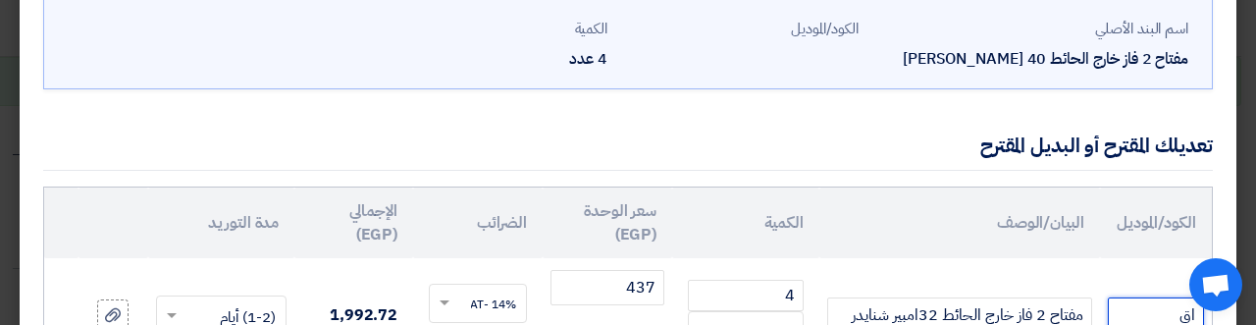
type input "ا"
type input "غ"
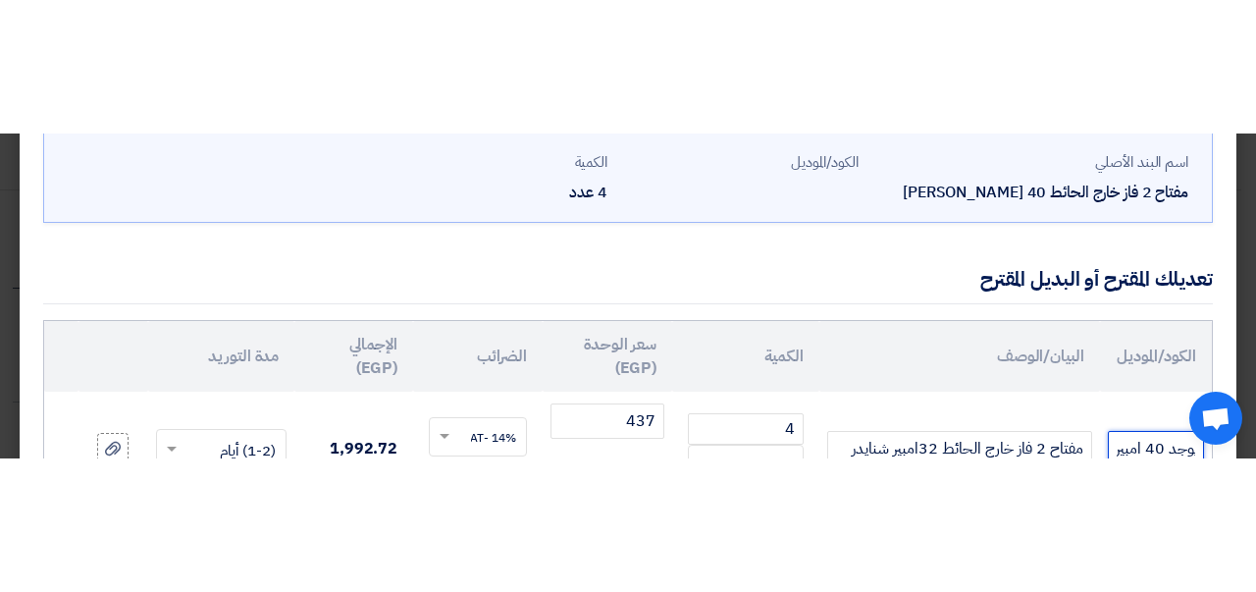
scroll to position [0, -19]
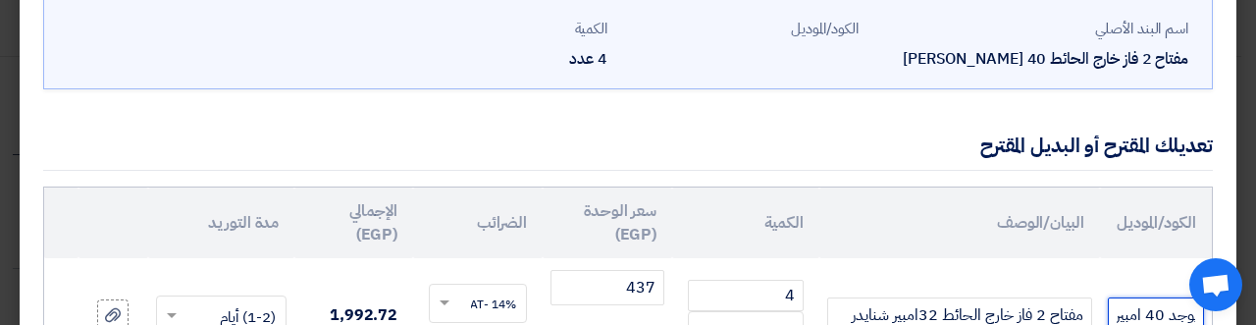
type input "لا يوجد 40 امبير"
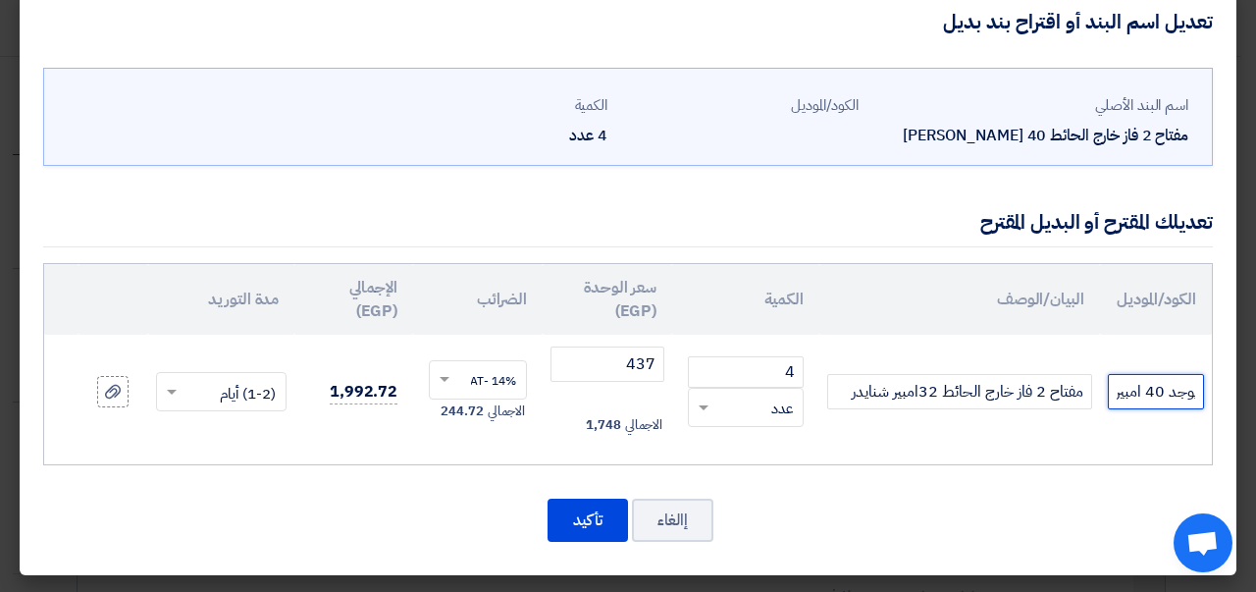
scroll to position [31, 0]
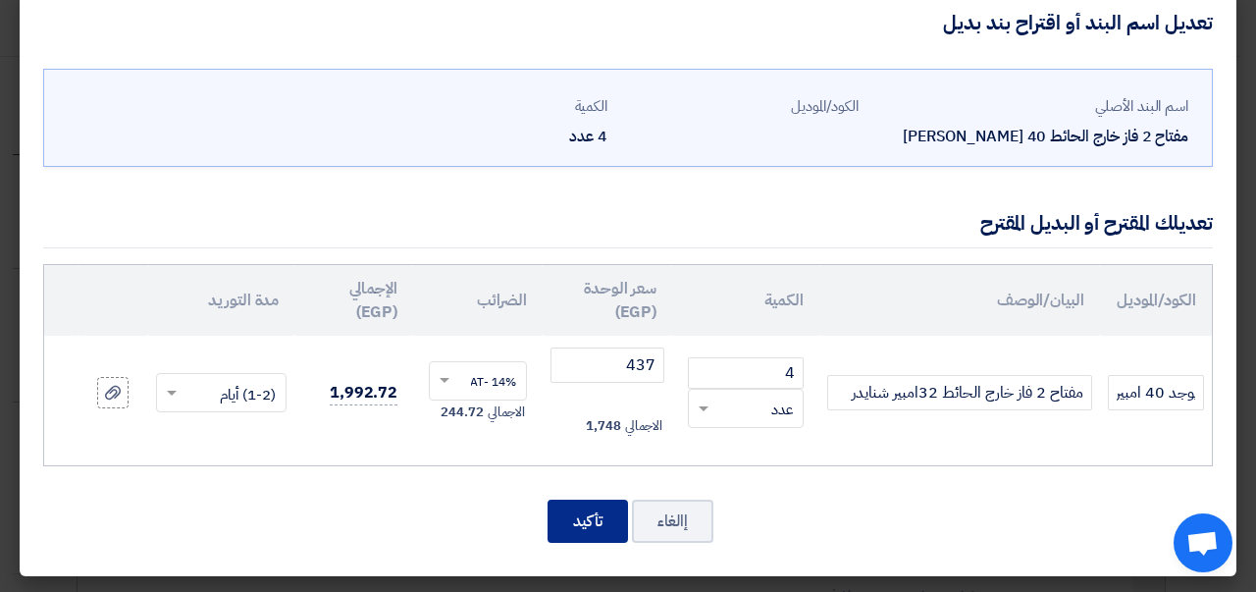
click at [590, 527] on button "تأكيد" at bounding box center [588, 520] width 80 height 43
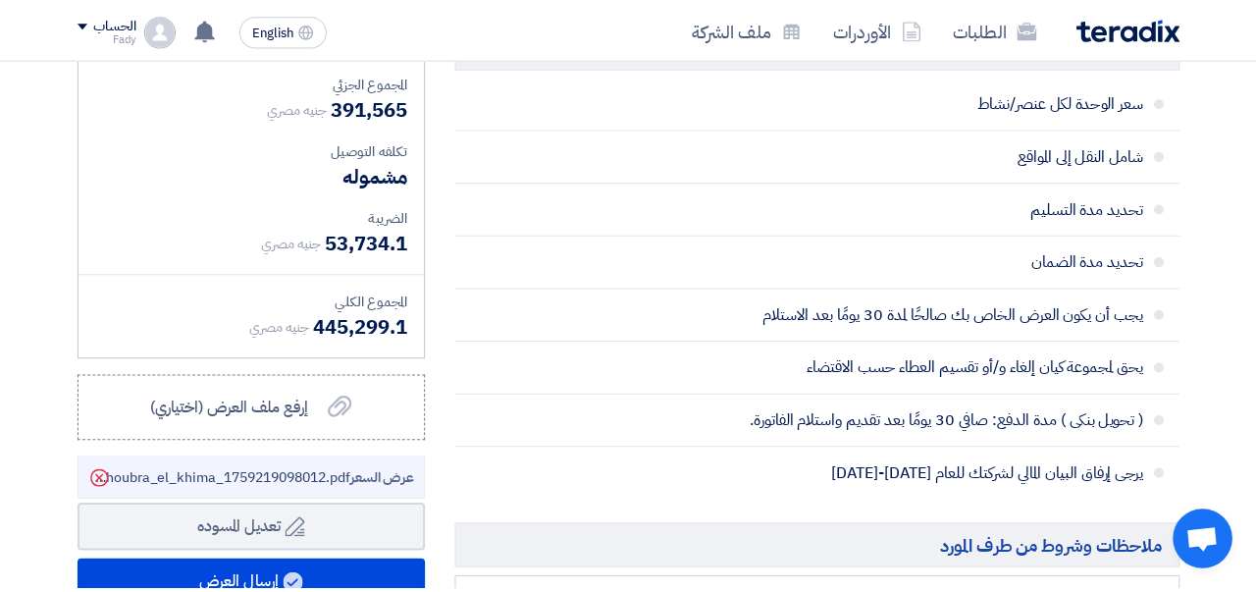
scroll to position [6574, 0]
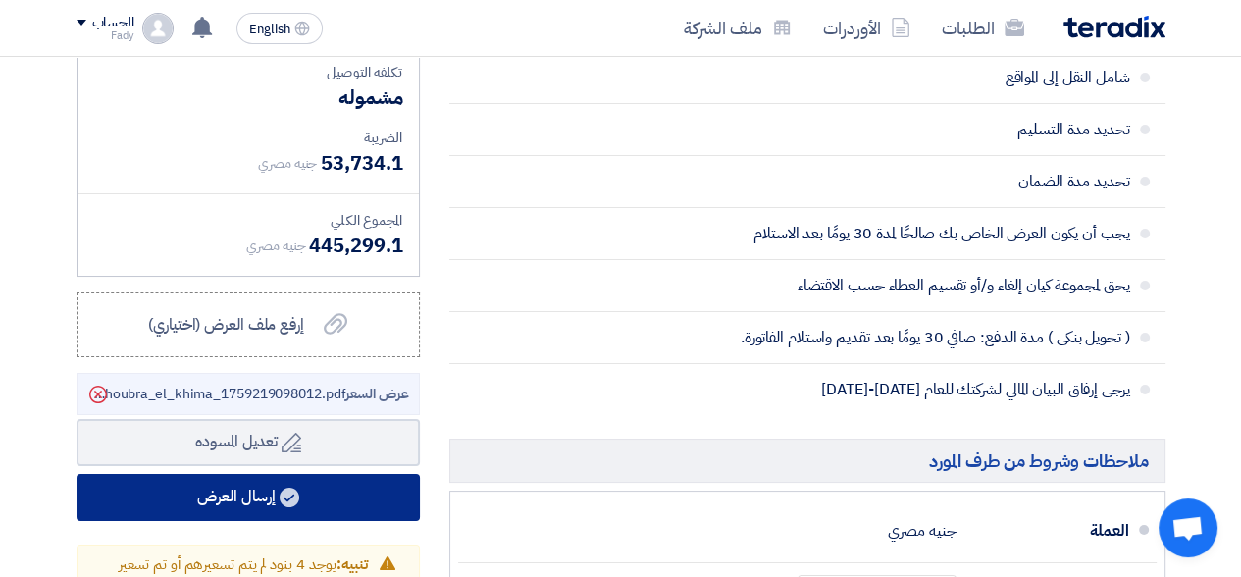
click at [249, 474] on button "إرسال العرض" at bounding box center [248, 497] width 343 height 47
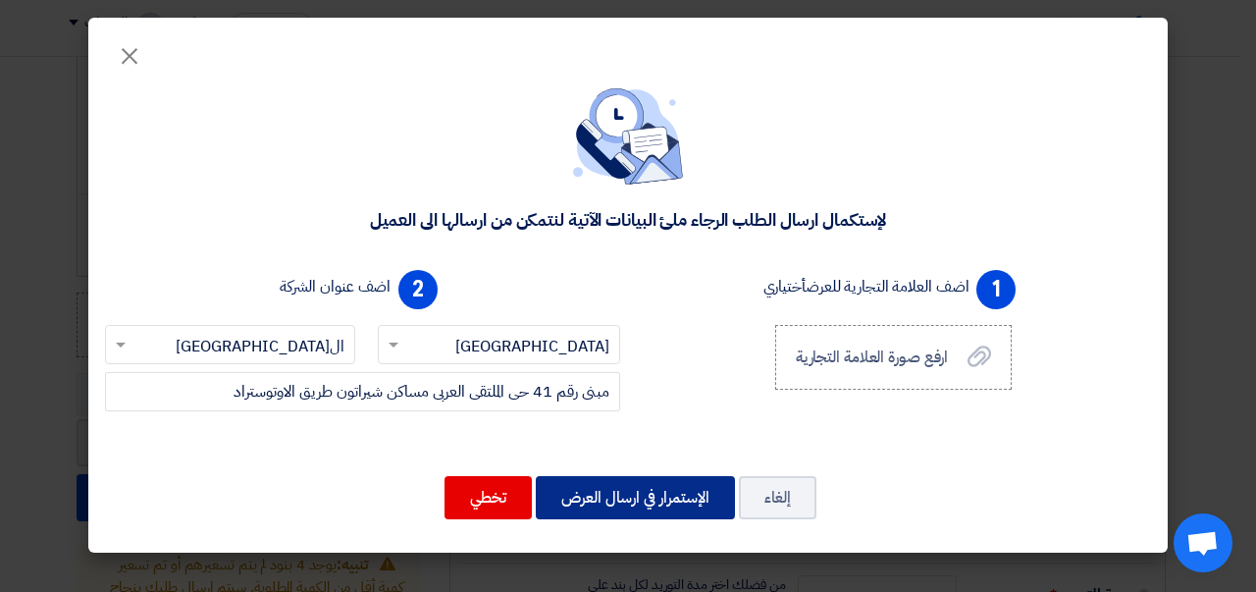
click at [620, 492] on button "الإستمرار في ارسال العرض" at bounding box center [635, 497] width 199 height 43
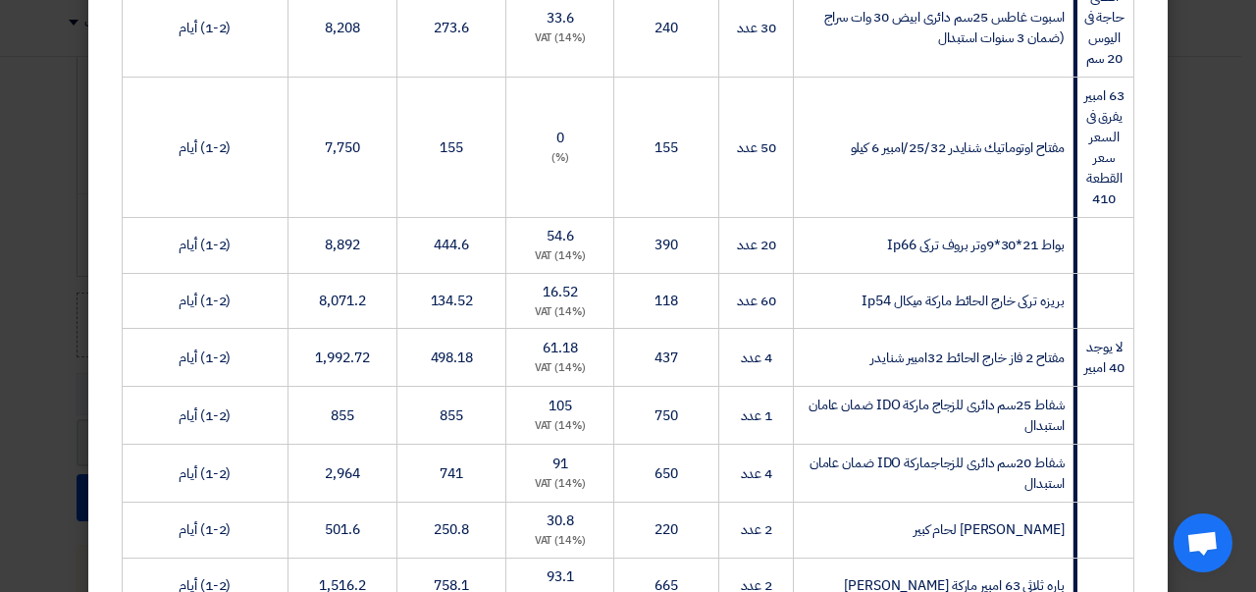
scroll to position [1177, 0]
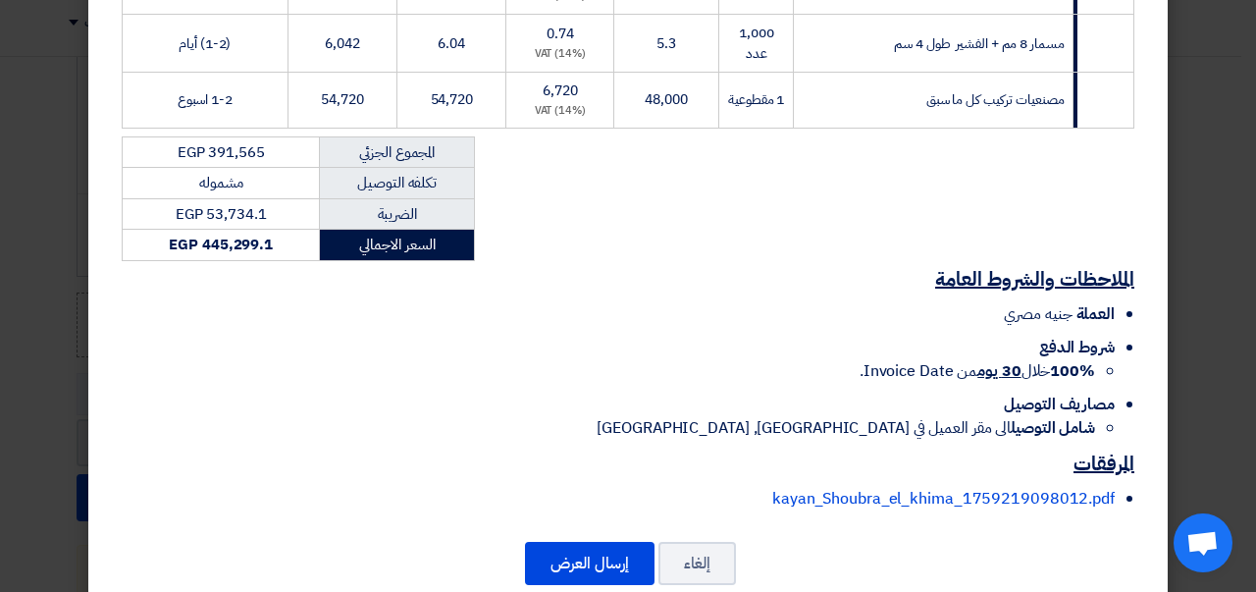
scroll to position [3115, 0]
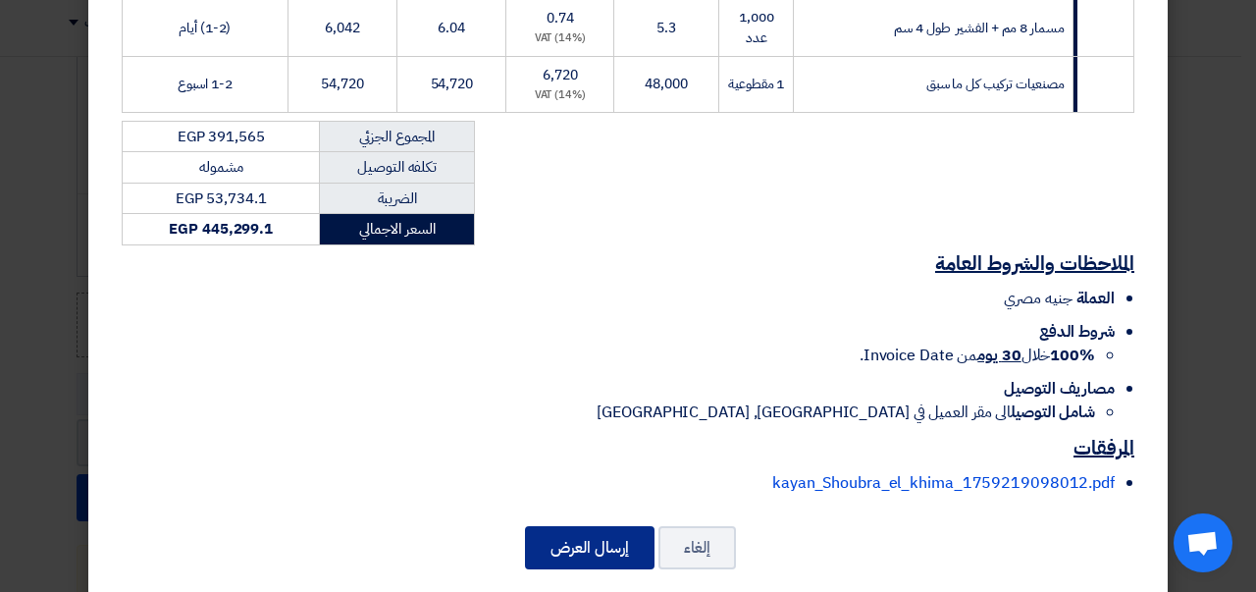
click at [593, 526] on button "إرسال العرض" at bounding box center [590, 547] width 130 height 43
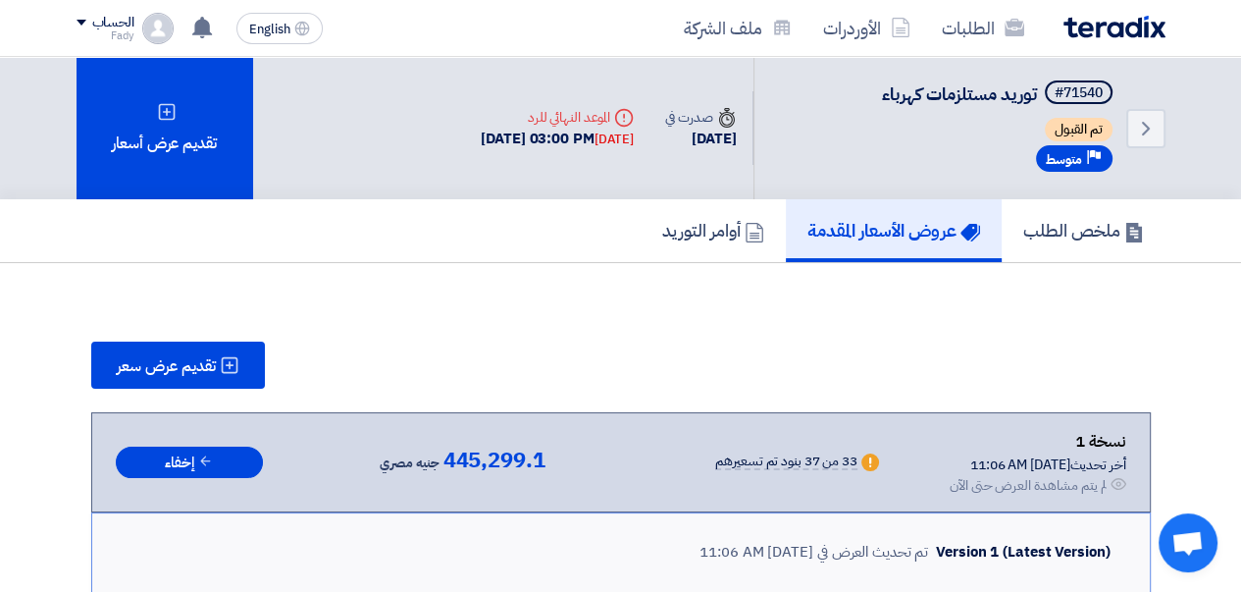
click at [1116, 34] on img at bounding box center [1115, 27] width 102 height 23
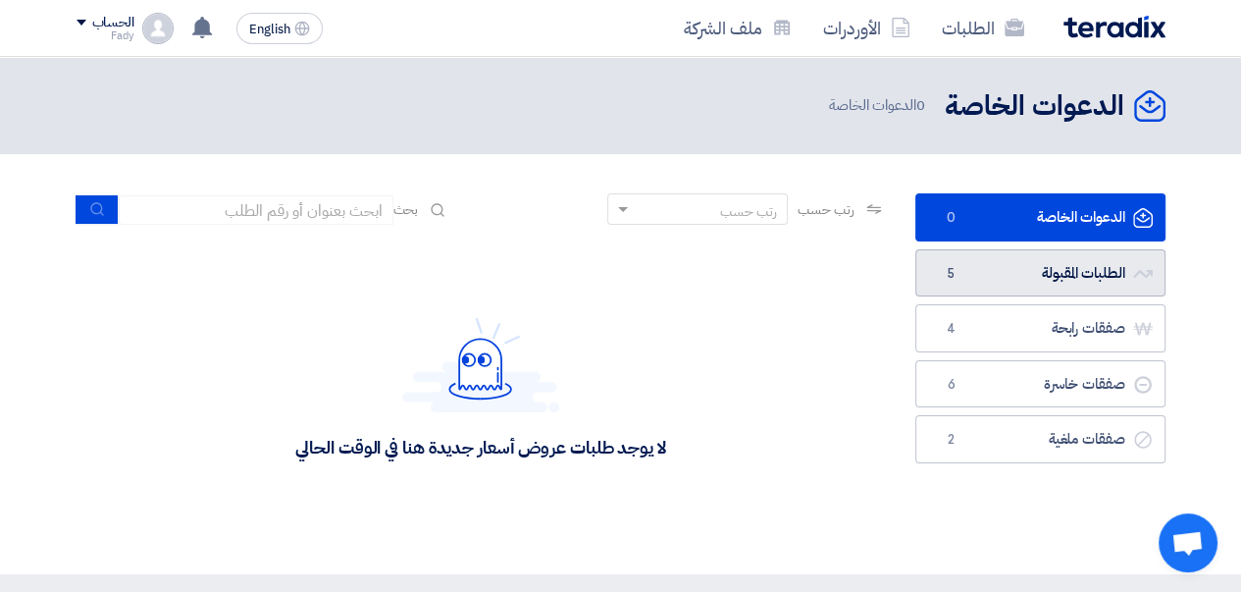
click at [1069, 267] on link "الطلبات المقبولة الطلبات المقبولة 5" at bounding box center [1040, 273] width 250 height 48
